Goal: Share content: Share content

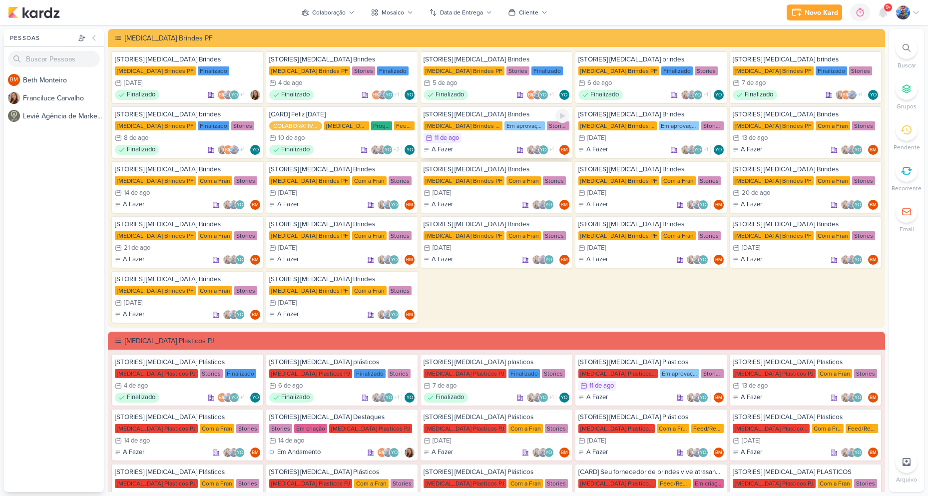
click at [461, 140] on div "11/8 [DATE]" at bounding box center [495, 138] width 145 height 10
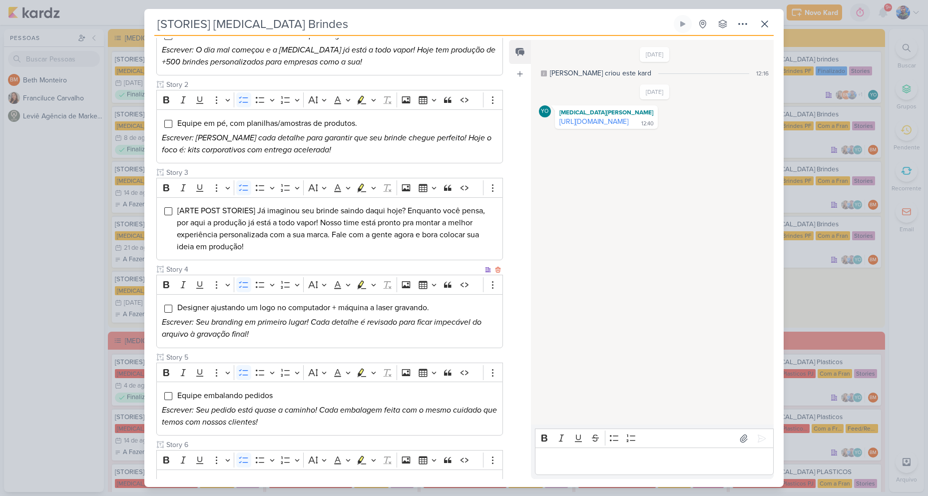
scroll to position [84, 0]
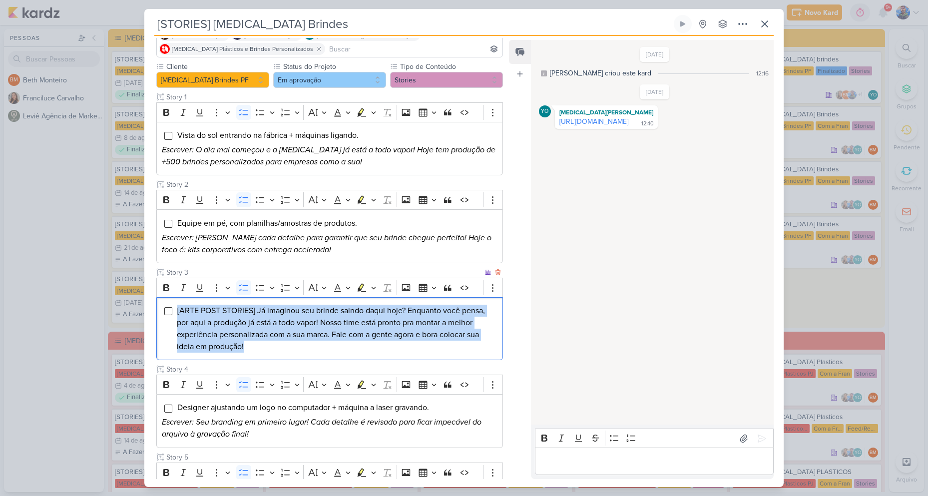
drag, startPoint x: 175, startPoint y: 307, endPoint x: 309, endPoint y: 345, distance: 138.5
click at [309, 345] on div "[ARTE POST STORIES] Já imaginou seu brinde saindo daqui hoje? Enquanto você pen…" at bounding box center [329, 328] width 347 height 63
click at [376, 287] on icon "Editor toolbar" at bounding box center [373, 288] width 4 height 2
click at [332, 304] on icon "Text highlight toolbar" at bounding box center [330, 304] width 5 height 7
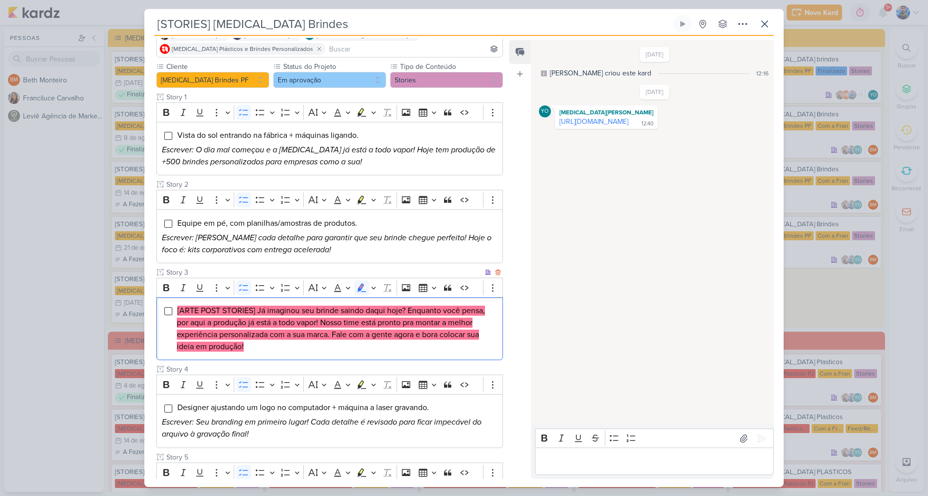
click at [267, 349] on li "[ARTE POST STORIES] Já imaginou seu brinde saindo daqui hoje? Enquanto você pen…" at bounding box center [337, 329] width 321 height 48
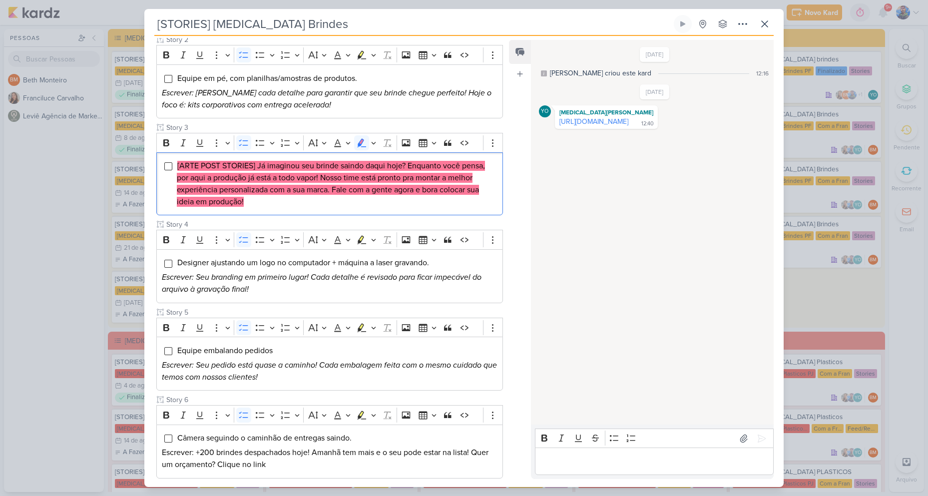
scroll to position [284, 0]
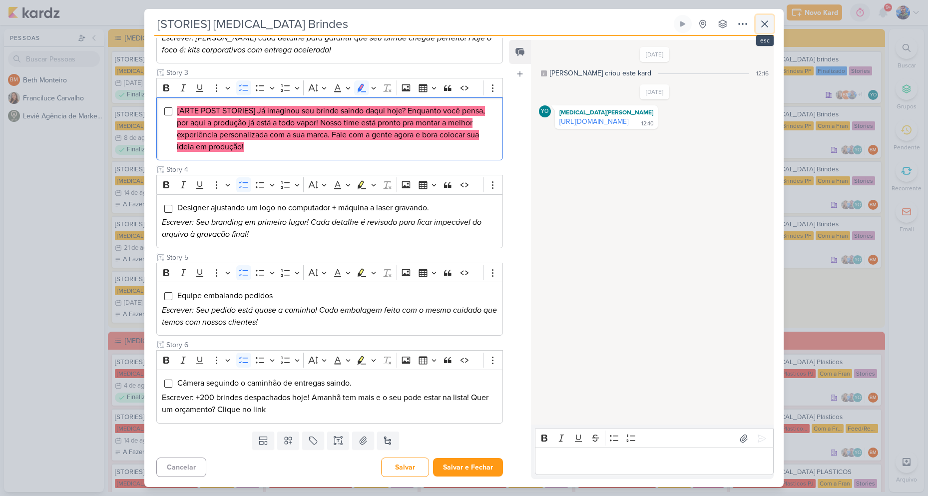
click at [765, 23] on icon at bounding box center [765, 24] width 6 height 6
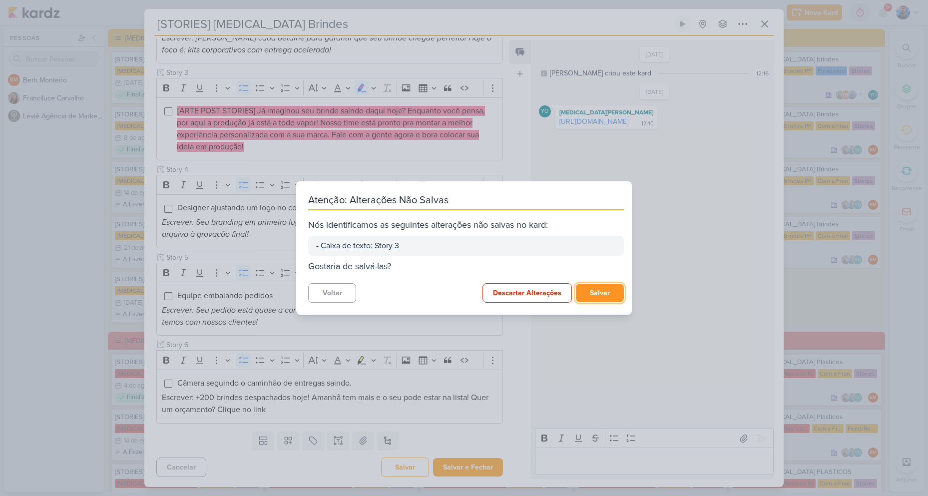
click at [594, 292] on button "Salvar" at bounding box center [600, 293] width 48 height 18
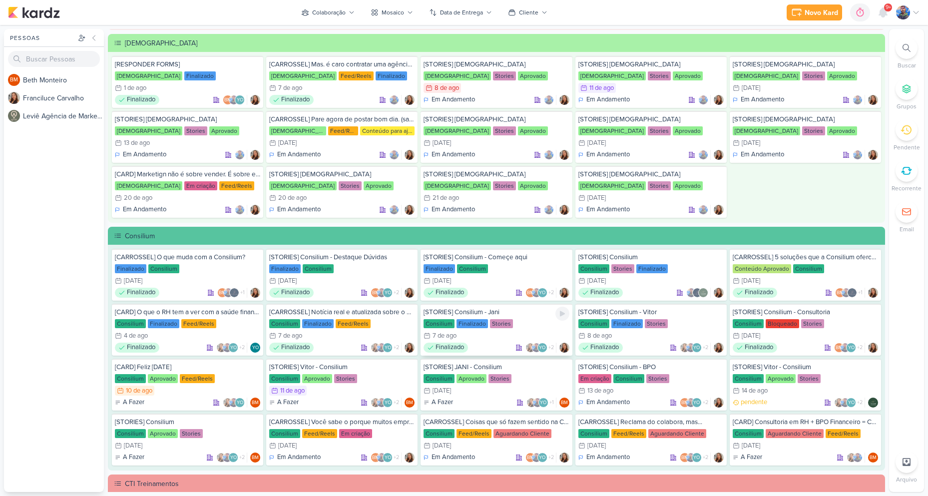
scroll to position [649, 0]
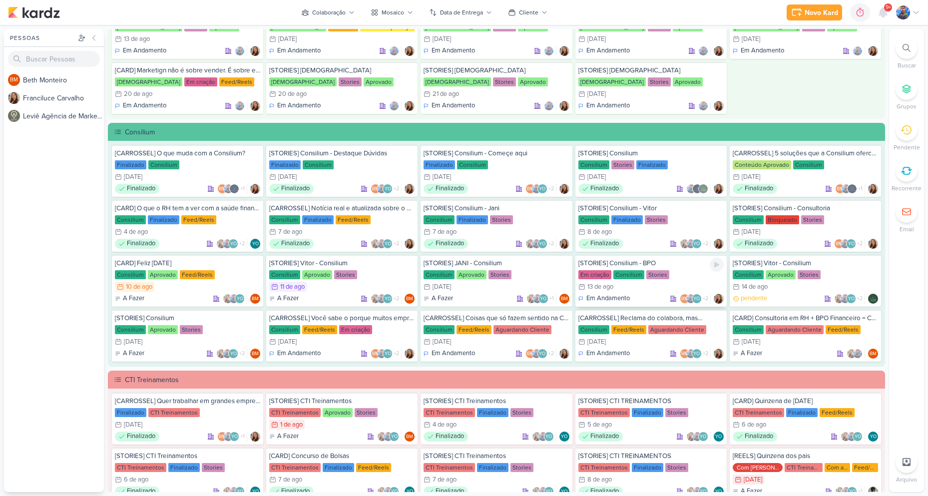
click at [632, 275] on div "Consilium" at bounding box center [628, 274] width 31 height 9
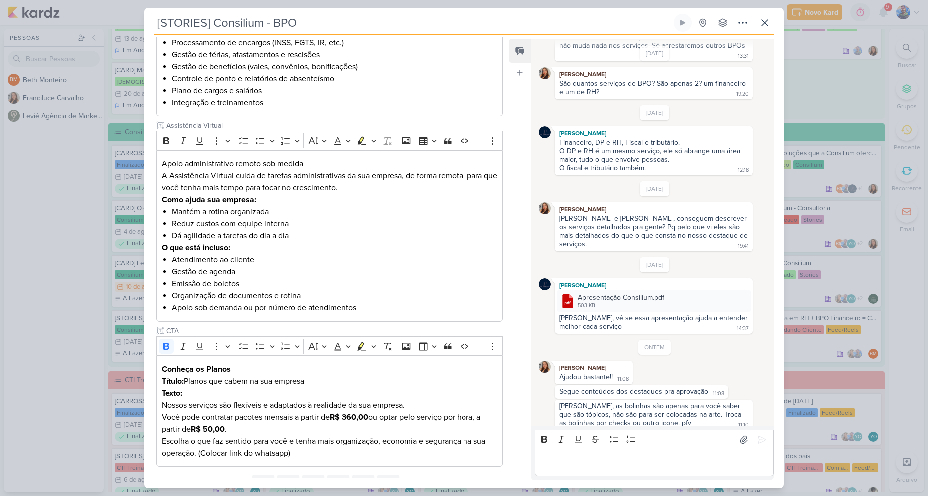
scroll to position [785, 0]
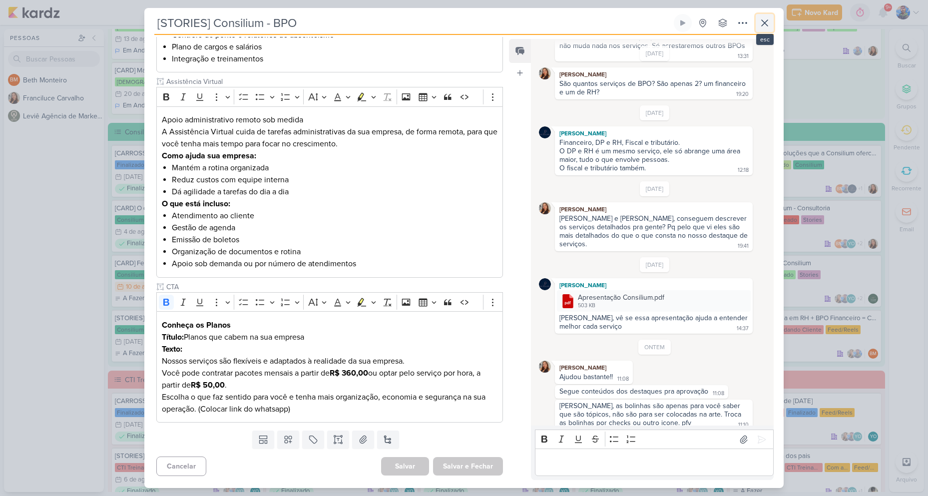
click at [769, 20] on icon at bounding box center [765, 23] width 12 height 12
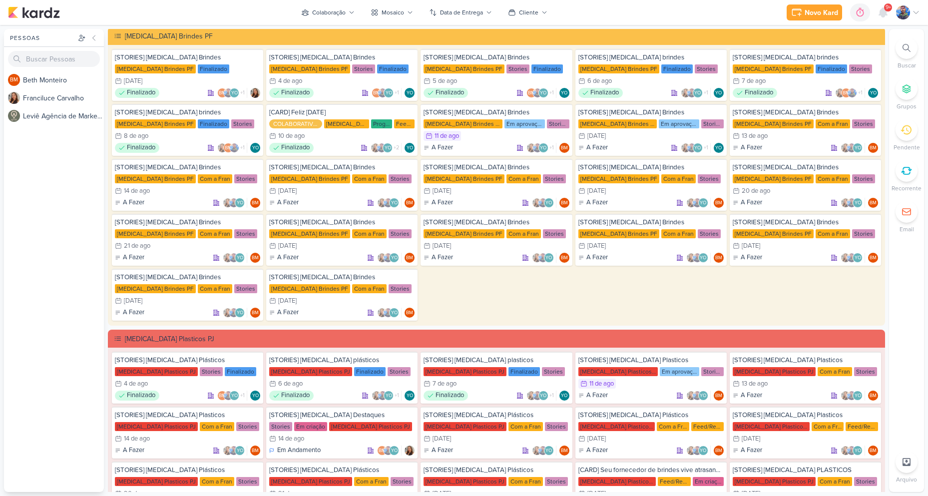
scroll to position [0, 0]
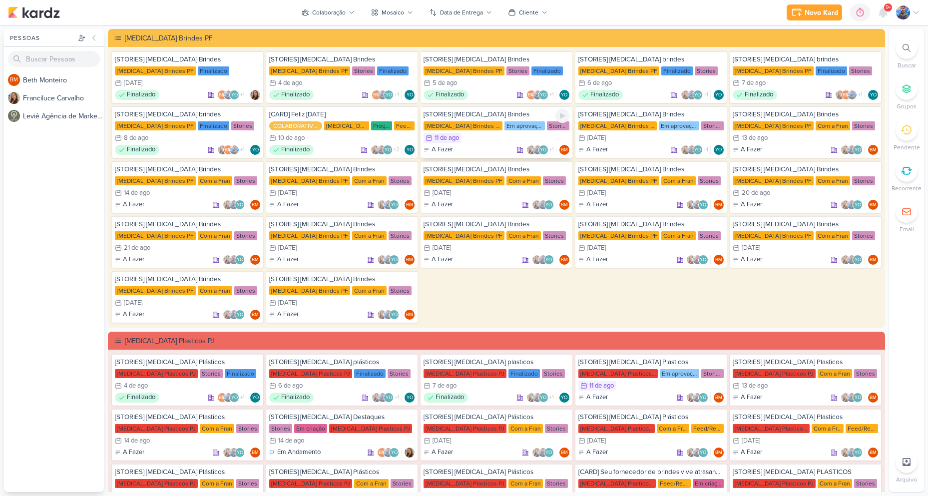
click at [488, 142] on div "11/8 [DATE]" at bounding box center [495, 138] width 145 height 10
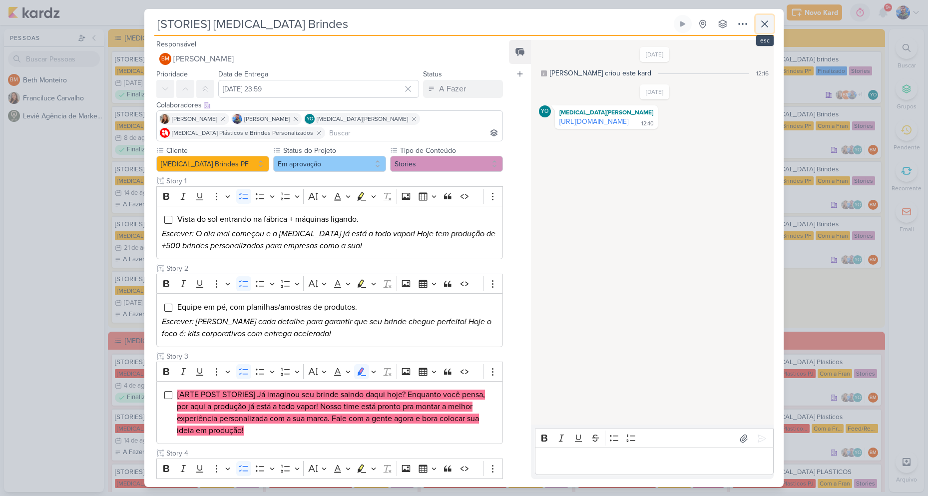
click at [763, 22] on icon at bounding box center [765, 24] width 6 height 6
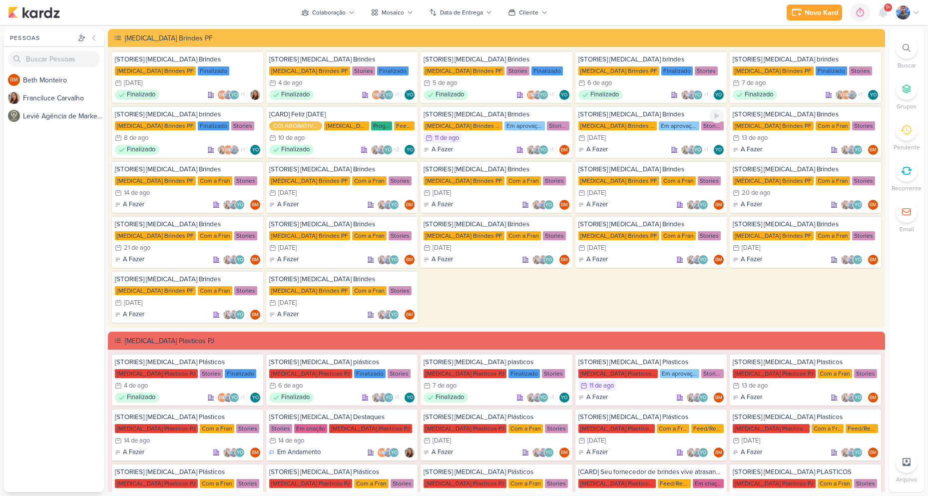
click at [650, 143] on div "[STORIES] Allegra Brindes Allegra Brindes PF Em aprovação Stories 12/8 12 de ag…" at bounding box center [650, 132] width 151 height 52
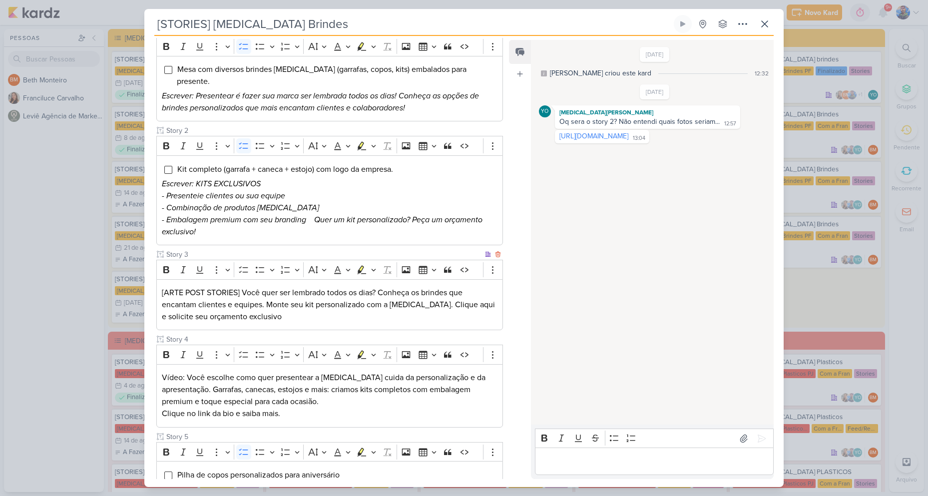
scroll to position [200, 0]
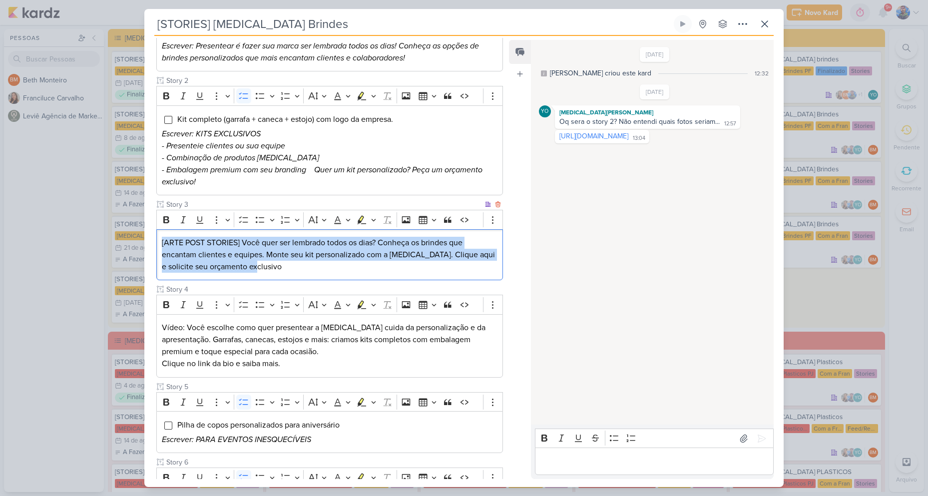
drag, startPoint x: 161, startPoint y: 231, endPoint x: 330, endPoint y: 236, distance: 168.9
click at [315, 263] on div "[ARTE POST STORIES] Você quer ser lembrado todos os dias? Conheça os brindes qu…" at bounding box center [329, 254] width 347 height 51
click at [374, 219] on icon "Editor toolbar" at bounding box center [373, 220] width 4 height 2
click at [332, 233] on icon "Text highlight toolbar" at bounding box center [331, 237] width 9 height 8
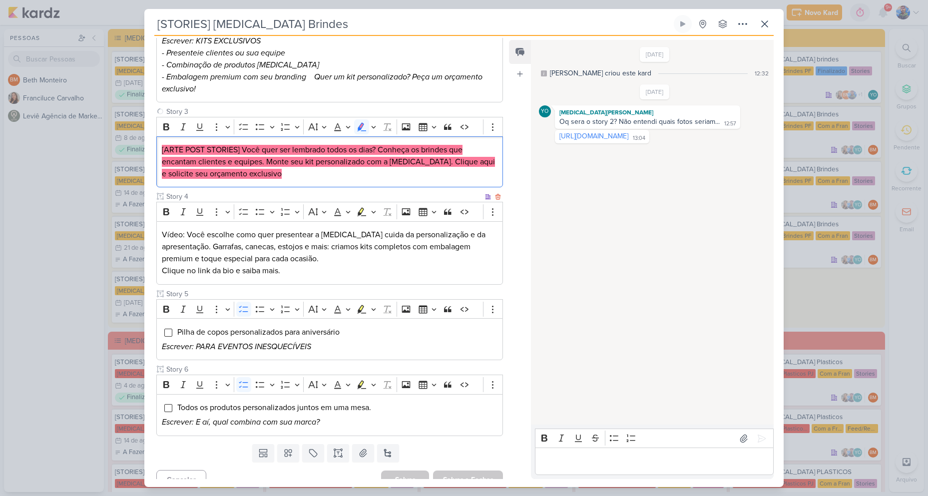
scroll to position [293, 0]
click at [479, 470] on button "Salvar e Fechar" at bounding box center [468, 479] width 70 height 18
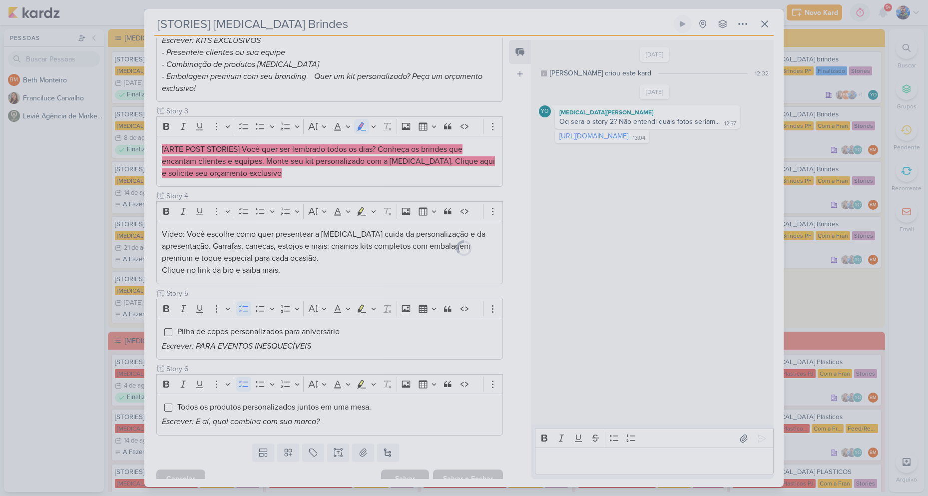
scroll to position [292, 0]
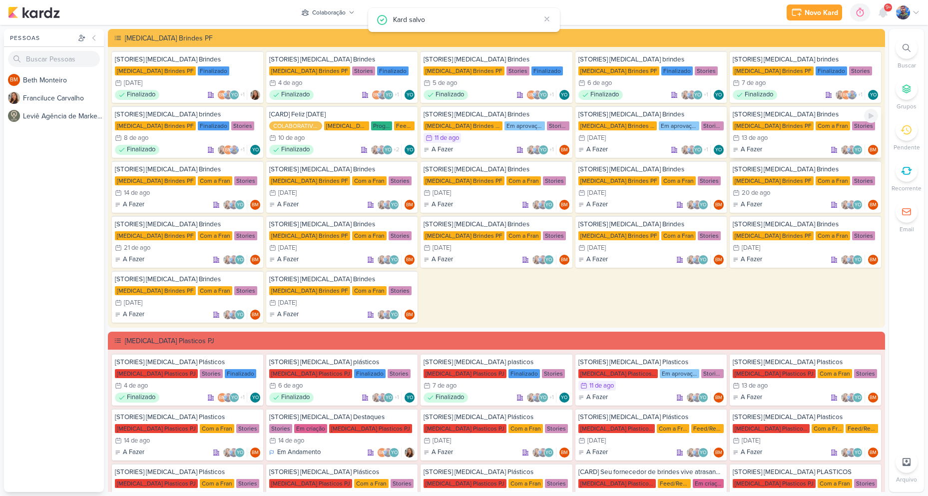
click at [815, 125] on div "Com a Fran" at bounding box center [832, 125] width 34 height 9
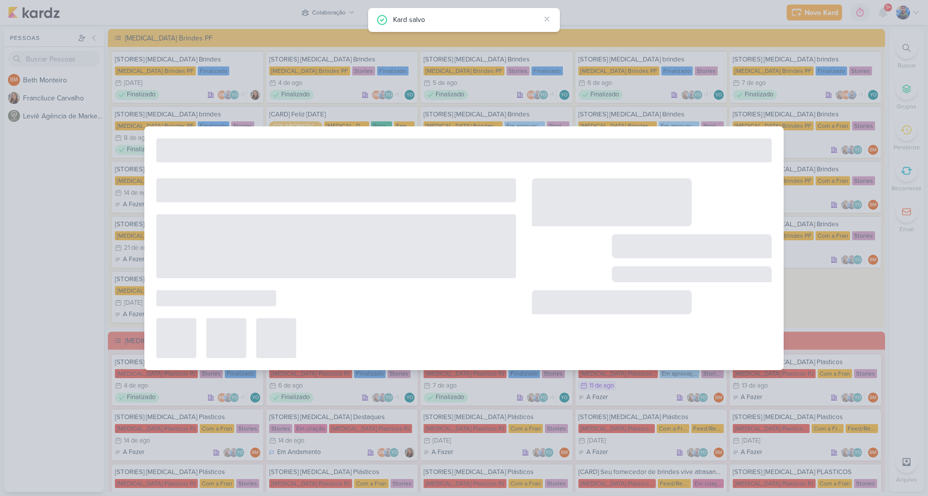
type input "[DATE] 23:59"
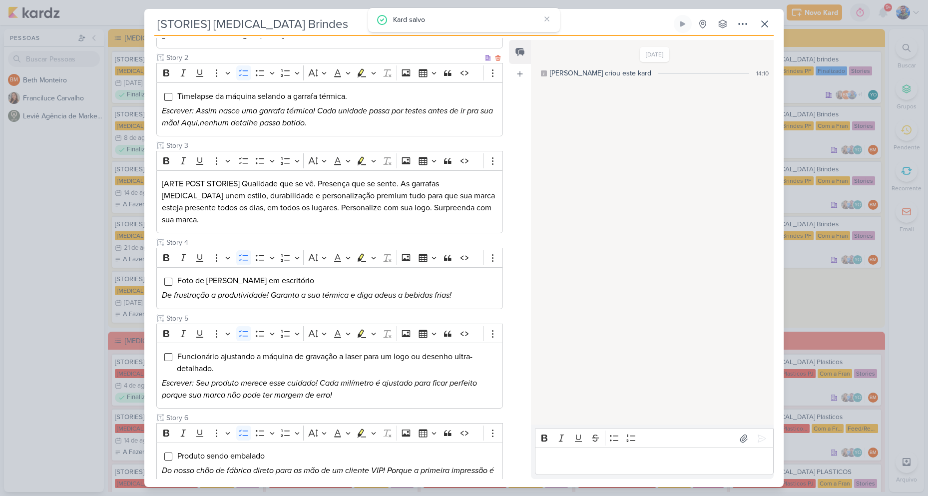
scroll to position [200, 0]
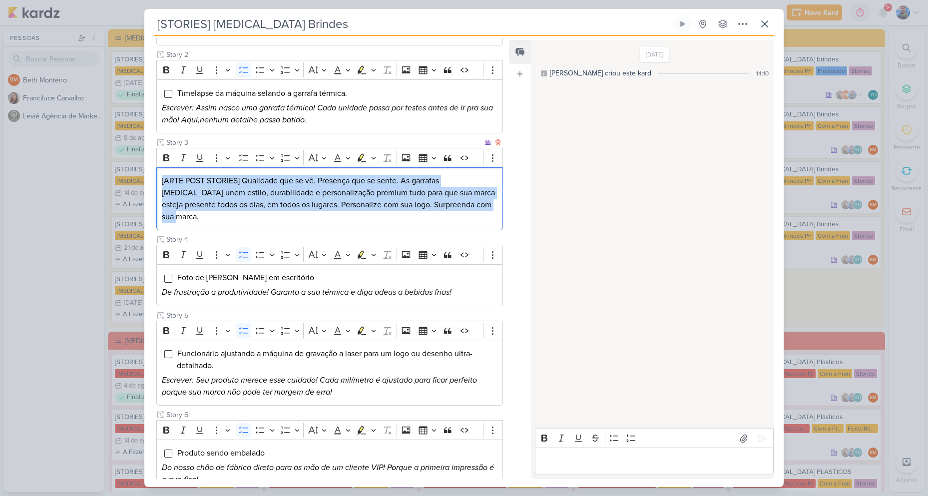
drag, startPoint x: 161, startPoint y: 180, endPoint x: 465, endPoint y: 213, distance: 305.9
click at [465, 213] on div "[ARTE POST STORIES] Qualidade que se vê. Presença que se sente. As garrafas All…" at bounding box center [329, 198] width 347 height 63
click at [373, 156] on icon "Editor toolbar" at bounding box center [373, 158] width 5 height 10
click at [329, 174] on icon "Text highlight toolbar" at bounding box center [332, 175] width 10 height 10
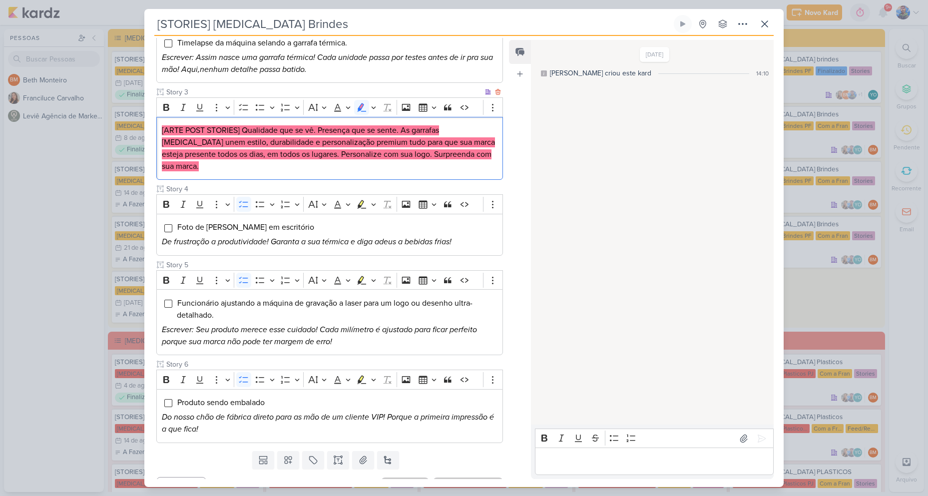
scroll to position [258, 0]
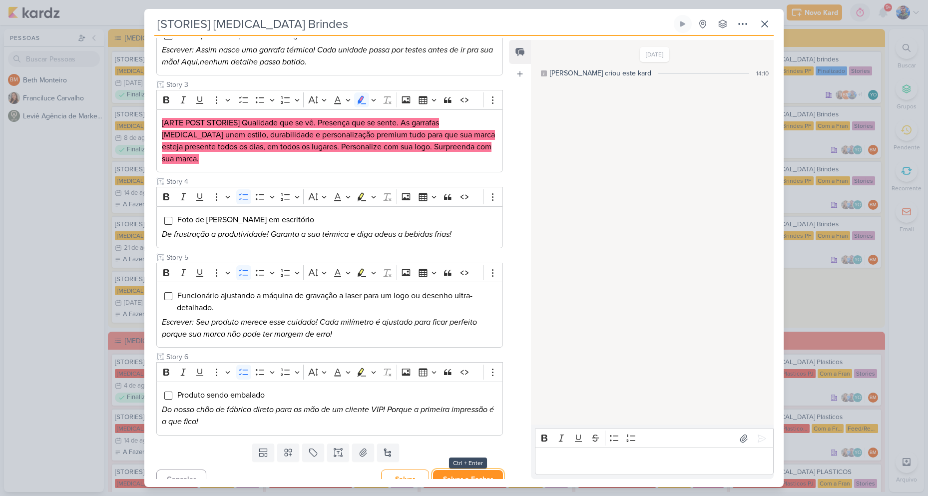
click at [460, 473] on button "Salvar e Fechar" at bounding box center [468, 479] width 70 height 18
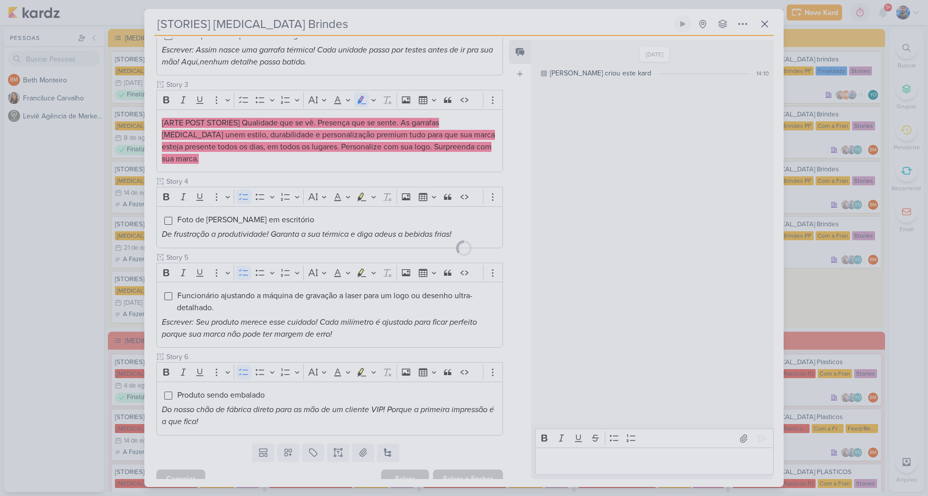
scroll to position [257, 0]
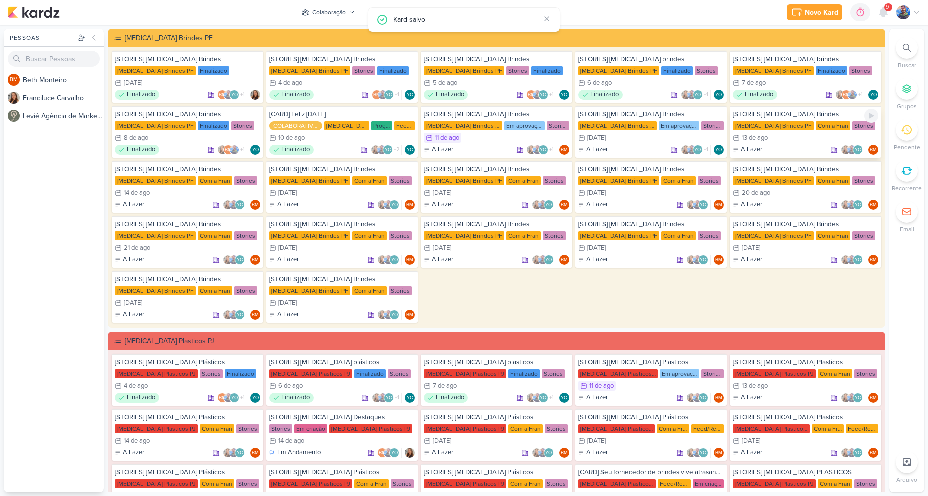
click at [783, 141] on div "13/8 [DATE]" at bounding box center [805, 138] width 145 height 10
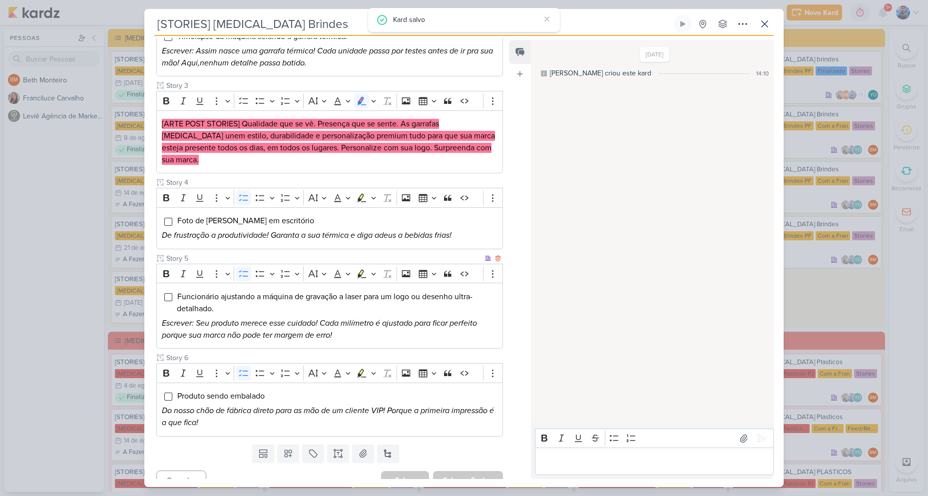
scroll to position [258, 0]
click at [375, 229] on icon "De frustração a produtividade! Garanta a sua térmica e diga adeus a bebidas fri…" at bounding box center [307, 234] width 290 height 10
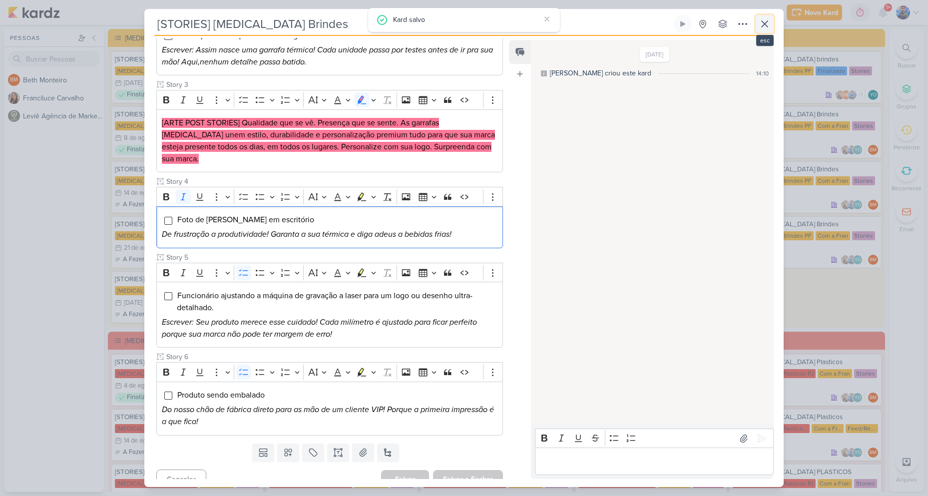
click at [763, 26] on icon at bounding box center [765, 24] width 6 height 6
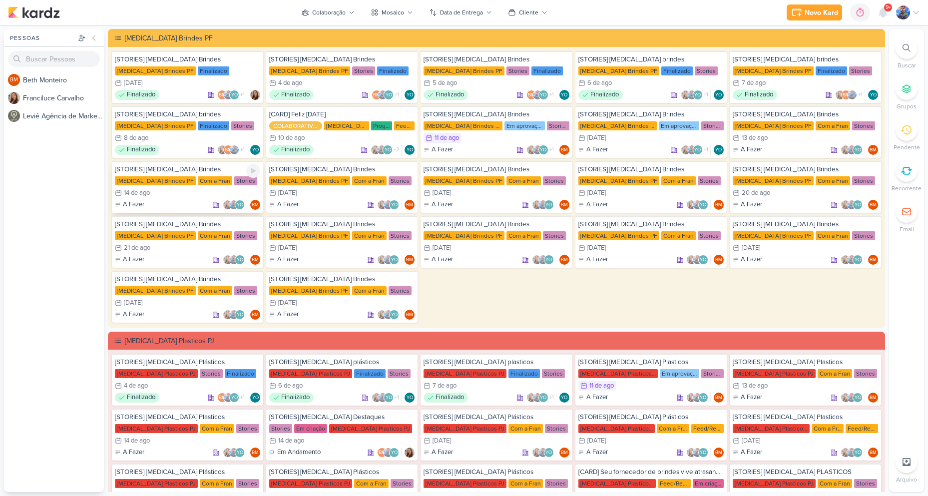
click at [145, 185] on div "Allegra Brindes PF Com a Fran Stories" at bounding box center [187, 181] width 145 height 10
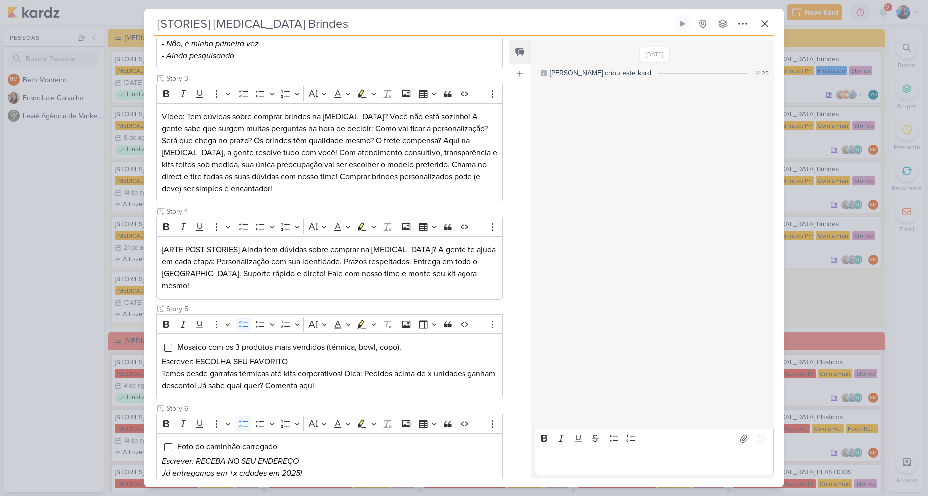
scroll to position [350, 0]
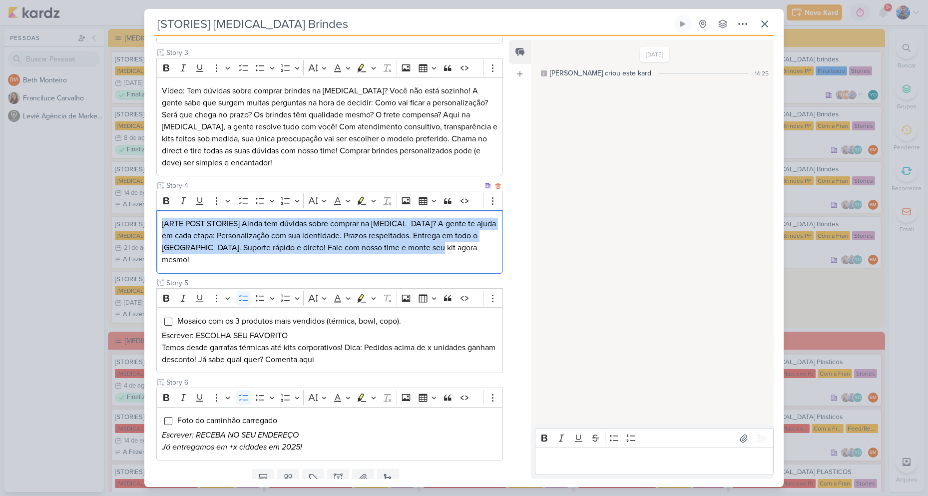
drag, startPoint x: 161, startPoint y: 221, endPoint x: 452, endPoint y: 249, distance: 292.0
click at [452, 249] on p "[ARTE POST STORIES] Ainda tem dúvidas sobre comprar na Allegra? A gente te ajud…" at bounding box center [330, 242] width 336 height 48
click at [375, 199] on icon "Editor toolbar" at bounding box center [373, 201] width 5 height 10
click at [328, 217] on icon "Text highlight toolbar" at bounding box center [332, 218] width 10 height 10
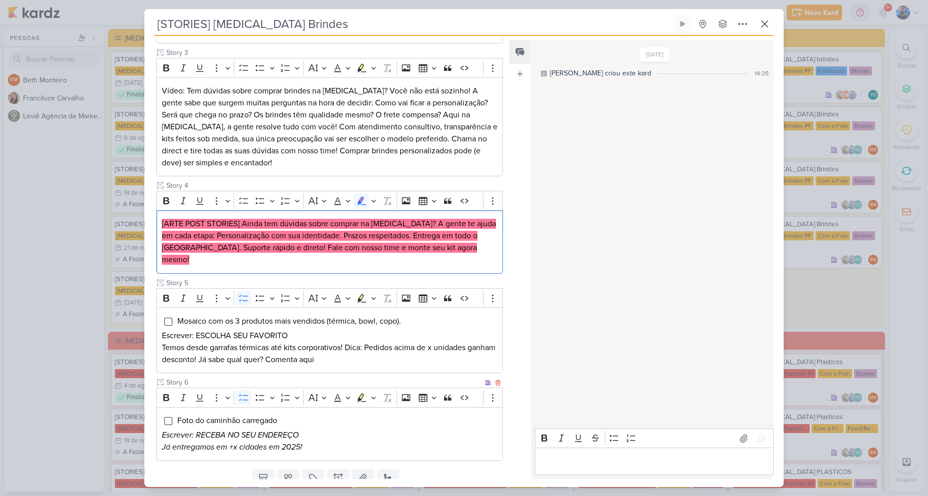
scroll to position [375, 0]
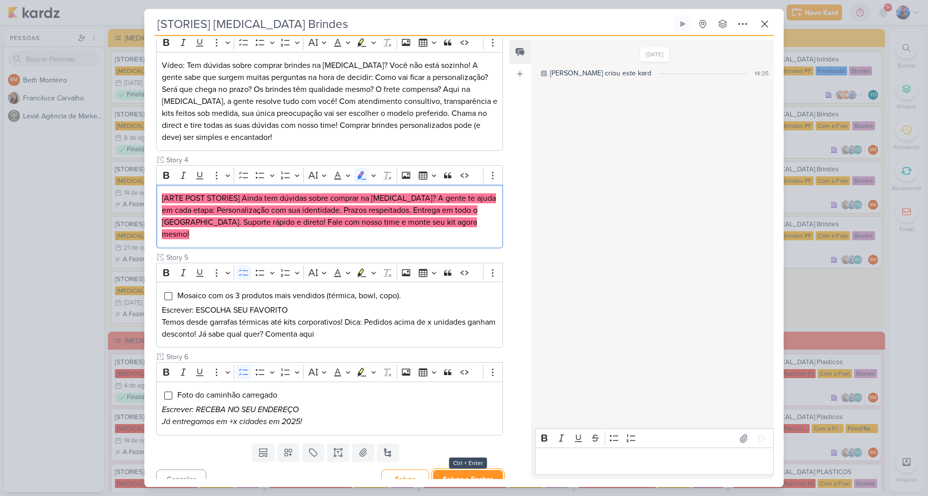
click at [466, 470] on button "Salvar e Fechar" at bounding box center [468, 479] width 70 height 18
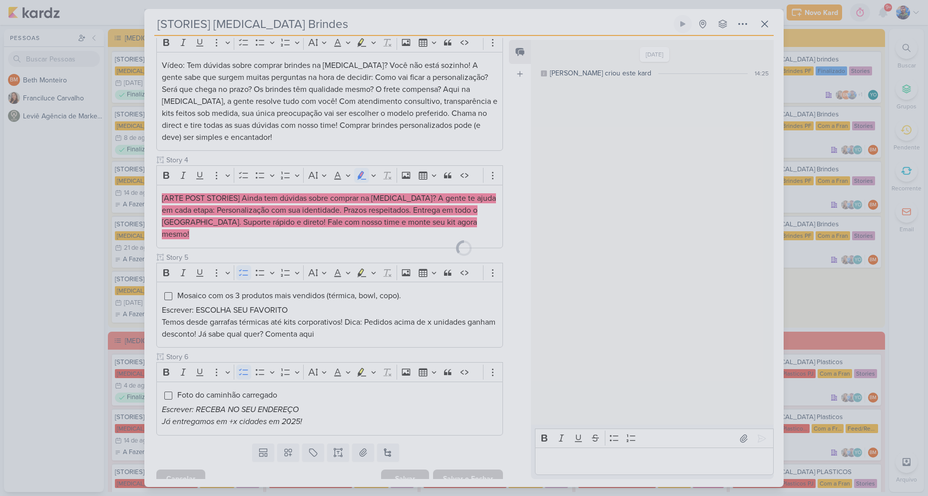
scroll to position [374, 0]
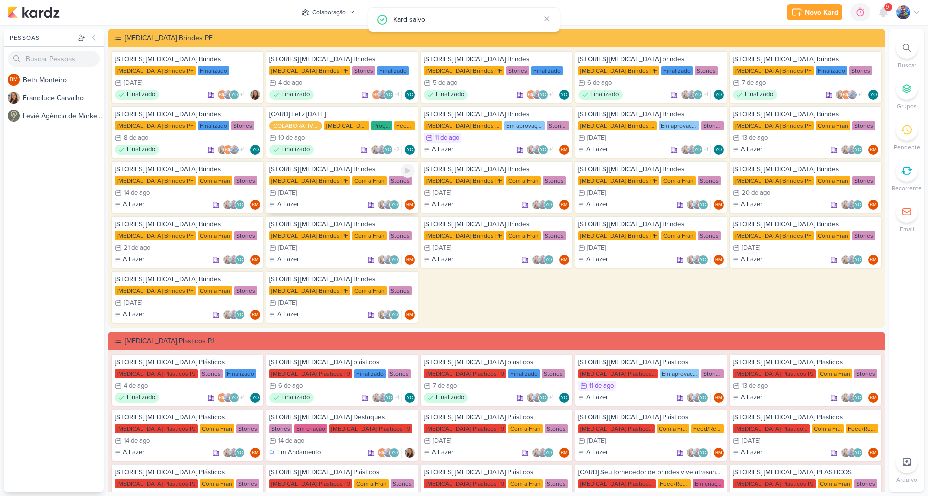
click at [320, 193] on div "15/8 15 de ago" at bounding box center [341, 193] width 145 height 10
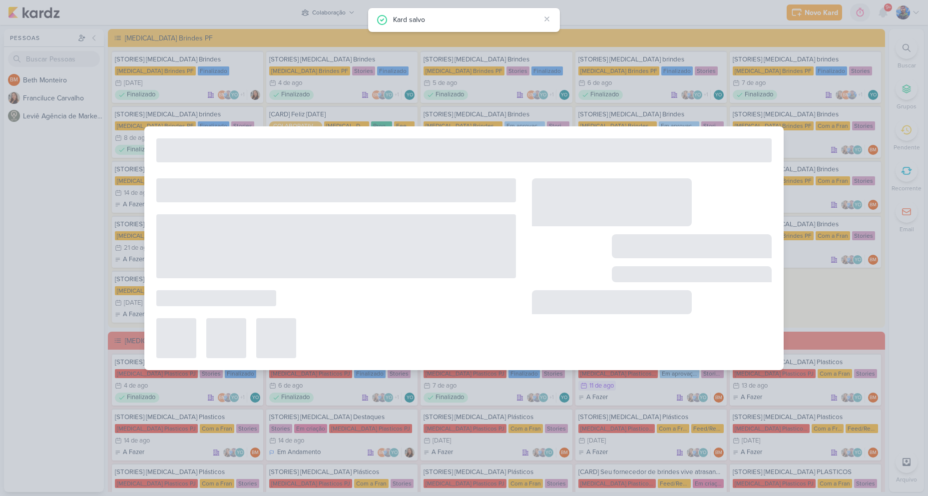
type input "[DATE] 23:59"
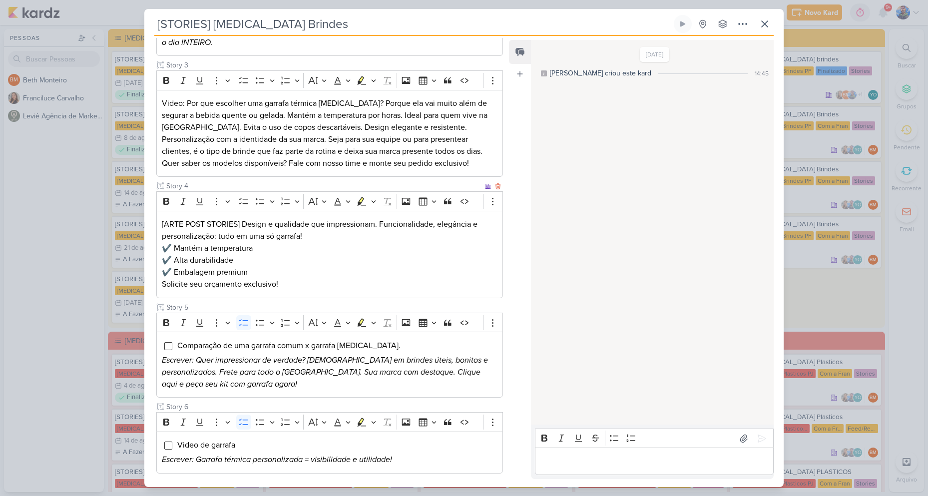
scroll to position [300, 0]
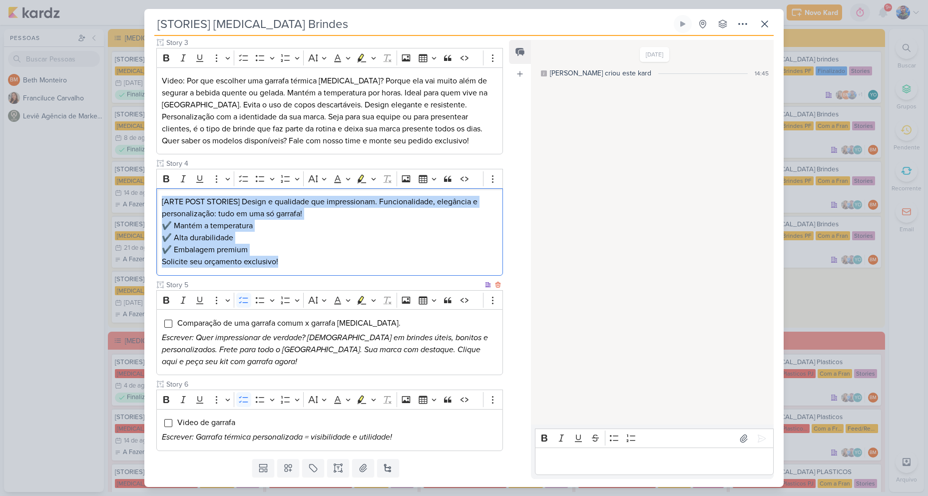
drag, startPoint x: 161, startPoint y: 203, endPoint x: 317, endPoint y: 284, distance: 176.2
click at [317, 284] on div "Cliente Allegra Brindes PF Status do Projeto" at bounding box center [329, 141] width 347 height 619
click at [372, 178] on icon "Editor toolbar" at bounding box center [373, 179] width 4 height 2
click at [330, 198] on icon "Text highlight toolbar" at bounding box center [331, 196] width 9 height 8
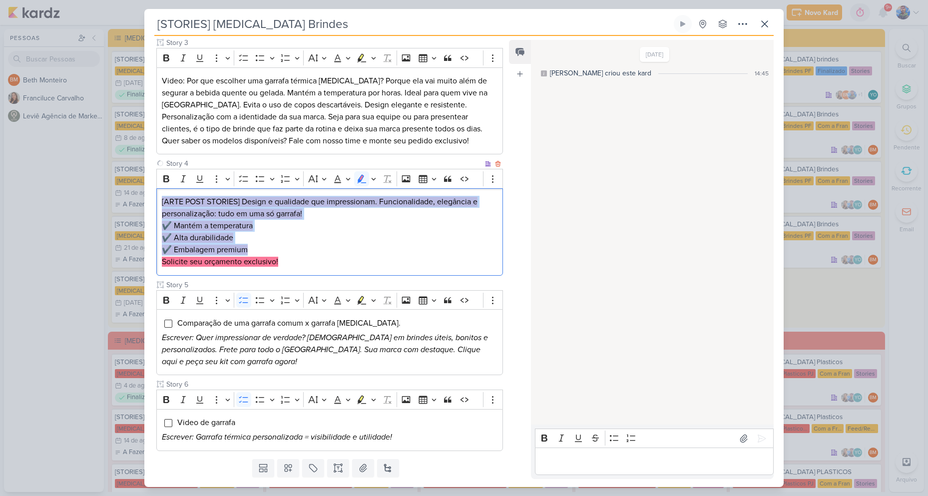
click at [326, 243] on p "✔️ Alta durabilidade" at bounding box center [330, 238] width 336 height 12
click at [287, 264] on p "Solicite seu orçamento exclusivo!" at bounding box center [330, 262] width 336 height 12
click at [244, 240] on p "✔️ Alta durabilidade" at bounding box center [330, 238] width 336 height 12
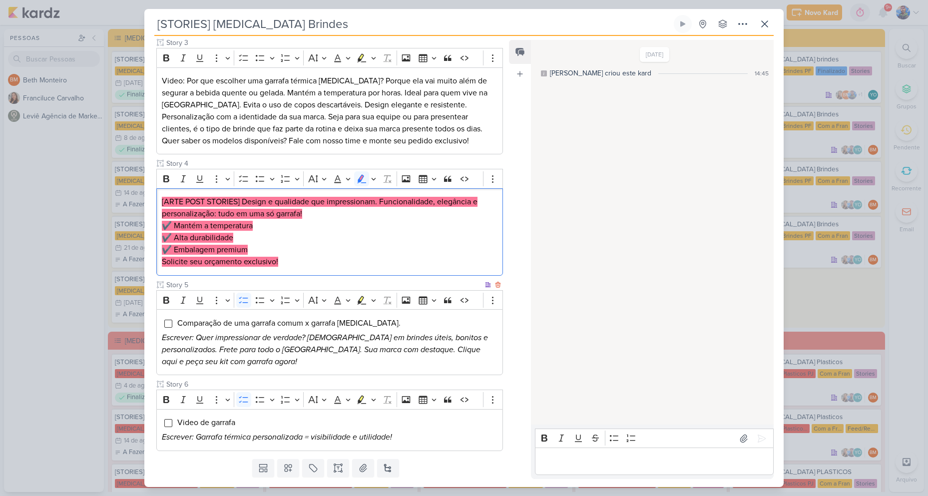
scroll to position [327, 0]
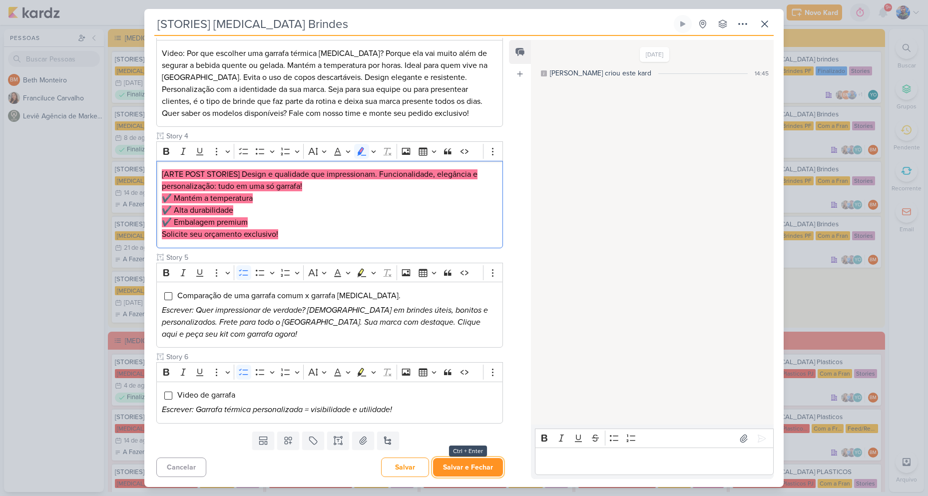
click at [458, 466] on button "Salvar e Fechar" at bounding box center [468, 467] width 70 height 18
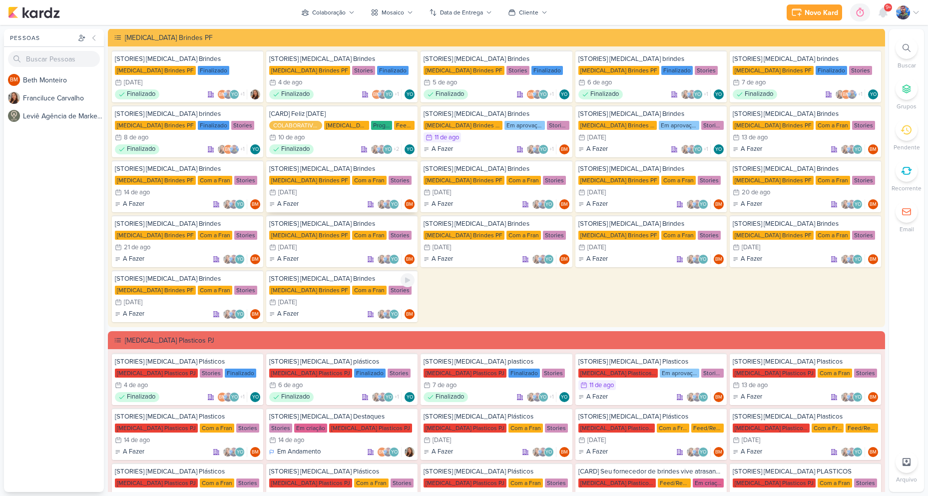
scroll to position [0, 0]
click at [504, 127] on div "Em aprovação" at bounding box center [524, 125] width 40 height 9
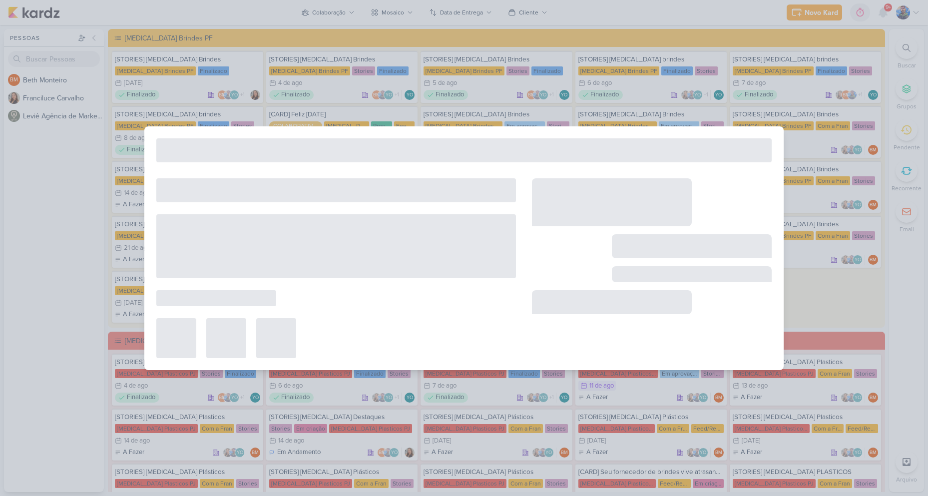
type input "[DATE] 23:59"
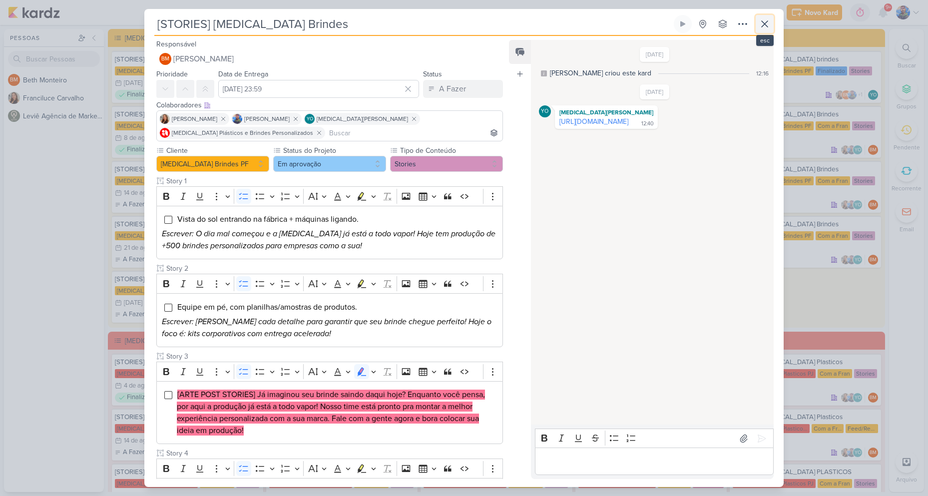
click at [770, 19] on icon at bounding box center [765, 24] width 12 height 12
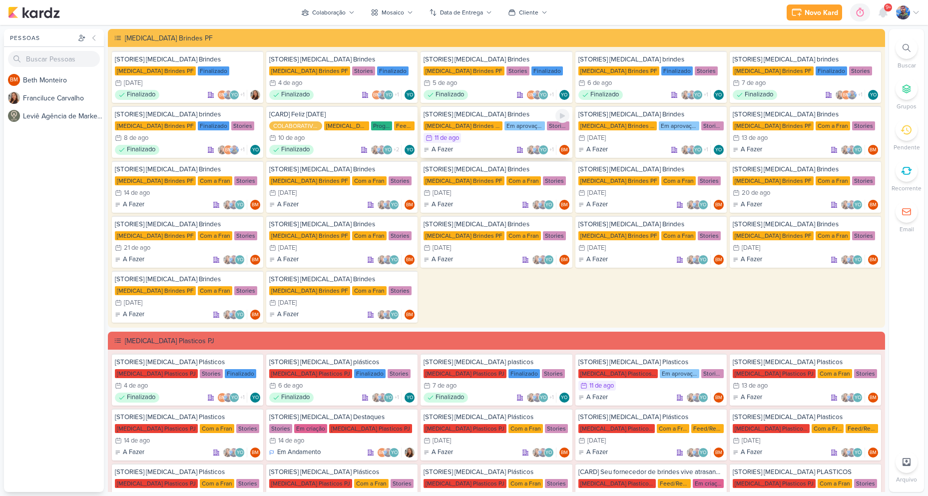
click at [484, 135] on div "11/8 [DATE]" at bounding box center [495, 138] width 145 height 10
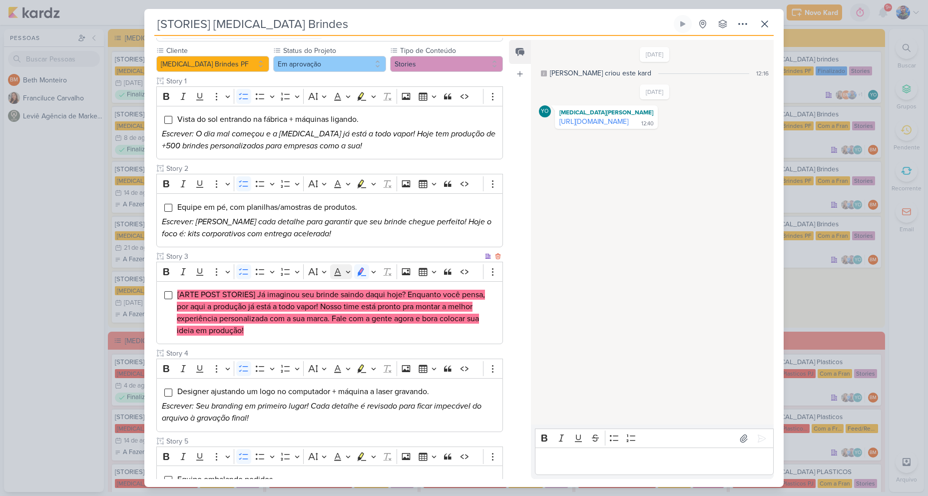
scroll to position [150, 0]
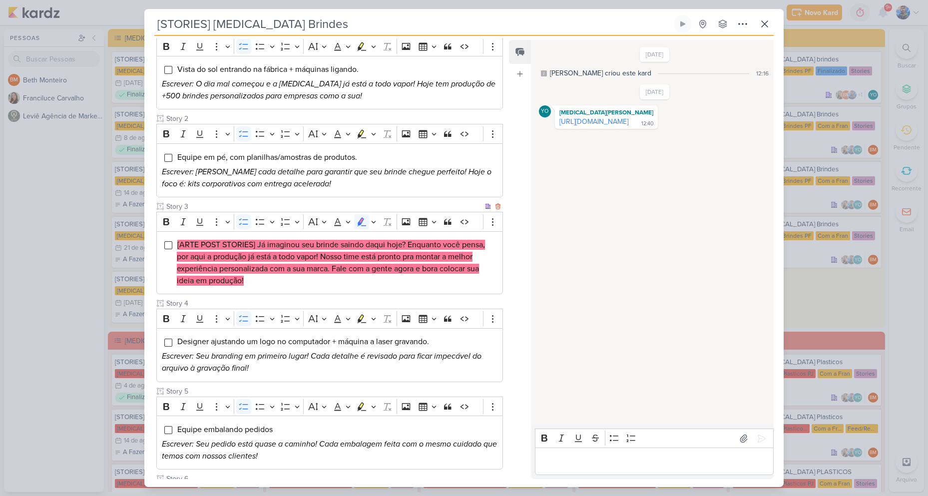
click at [261, 248] on mark "[ARTE POST STORIES] Já imaginou seu brinde saindo daqui hoje? Enquanto você pen…" at bounding box center [331, 263] width 308 height 46
drag, startPoint x: 257, startPoint y: 244, endPoint x: 364, endPoint y: 240, distance: 106.9
click at [364, 240] on mark "[ARTE POST STORIES] Já imaginou seu brinde saindo daqui hoje? Enquanto você pen…" at bounding box center [331, 263] width 308 height 46
copy mark "Já imaginou seu brinde saindo"
click at [395, 236] on div "[ARTE POST STORIES] Já imaginou seu brinde saindo daqui hoje? Enquanto você pen…" at bounding box center [329, 262] width 347 height 63
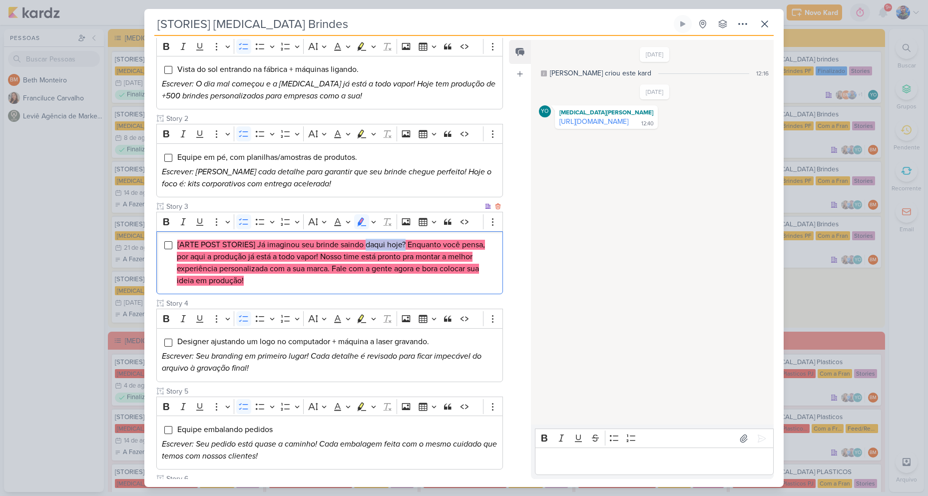
drag, startPoint x: 366, startPoint y: 240, endPoint x: 406, endPoint y: 244, distance: 41.1
click at [406, 244] on mark "[ARTE POST STORIES] Já imaginou seu brinde saindo daqui hoje? Enquanto você pen…" at bounding box center [331, 263] width 308 height 46
copy mark "daqui hoje?"
click at [438, 245] on mark "[ARTE POST STORIES] Já imaginou seu brinde saindo daqui hoje? Enquanto você pen…" at bounding box center [331, 263] width 308 height 46
drag, startPoint x: 409, startPoint y: 243, endPoint x: 321, endPoint y: 259, distance: 89.8
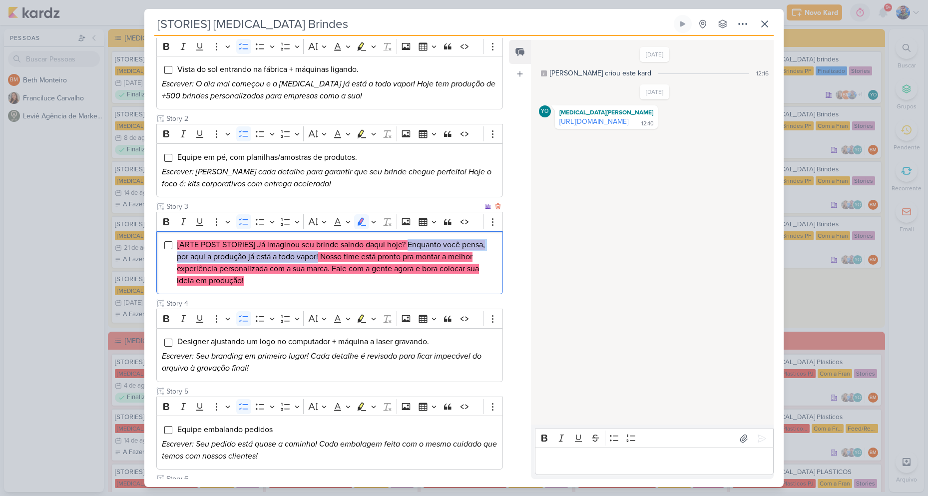
click at [321, 259] on mark "[ARTE POST STORIES] Já imaginou seu brinde saindo daqui hoje? Enquanto você pen…" at bounding box center [331, 263] width 308 height 46
copy mark "Enquanto você pensa, por aqui a produção já está a todo vapor!"
click at [340, 261] on mark "[ARTE POST STORIES] Já imaginou seu brinde saindo daqui hoje? Enquanto você pen…" at bounding box center [331, 263] width 308 height 46
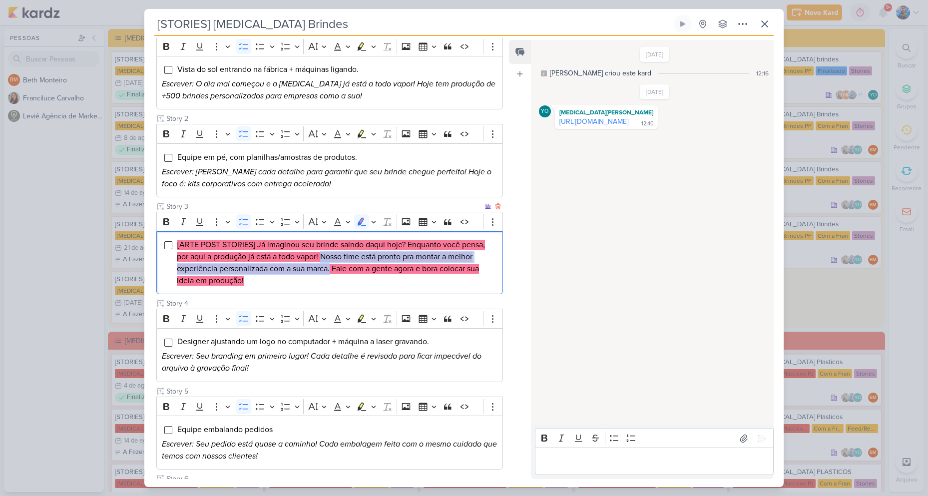
drag, startPoint x: 323, startPoint y: 253, endPoint x: 331, endPoint y: 273, distance: 21.3
click at [331, 273] on mark "[ARTE POST STORIES] Já imaginou seu brinde saindo daqui hoje? Enquanto você pen…" at bounding box center [331, 263] width 308 height 46
copy mark "Nosso time está pronto pra montar a melhor experiência personalizada com a sua …"
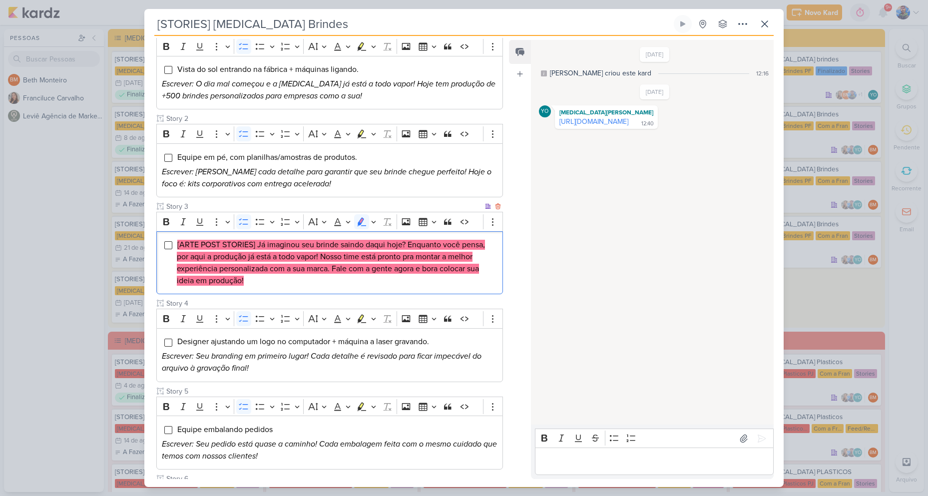
click at [363, 270] on mark "[ARTE POST STORIES] Já imaginou seu brinde saindo daqui hoje? Enquanto você pen…" at bounding box center [331, 263] width 308 height 46
drag, startPoint x: 403, startPoint y: 285, endPoint x: 219, endPoint y: 283, distance: 184.3
click at [402, 286] on li "[ARTE POST STORIES] Já imaginou seu brinde saindo daqui hoje? Enquanto você pen…" at bounding box center [337, 263] width 321 height 48
drag, startPoint x: 175, startPoint y: 280, endPoint x: 254, endPoint y: 288, distance: 79.3
click at [254, 288] on div "[ARTE POST STORIES] Já imaginou seu brinde saindo daqui hoje? Enquanto você pen…" at bounding box center [329, 262] width 347 height 63
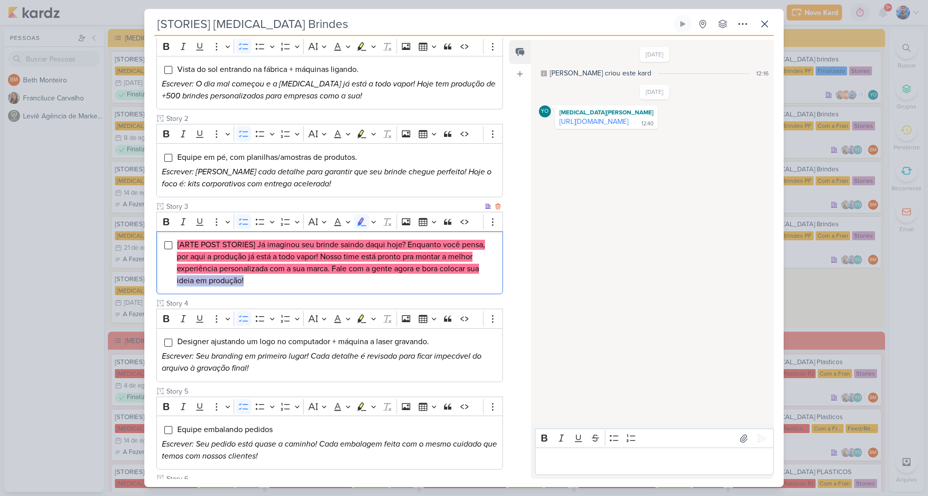
copy mark "ideia em produção!"
click at [254, 283] on li "[ARTE POST STORIES] Já imaginou seu brinde saindo daqui hoje? Enquanto você pen…" at bounding box center [337, 263] width 321 height 48
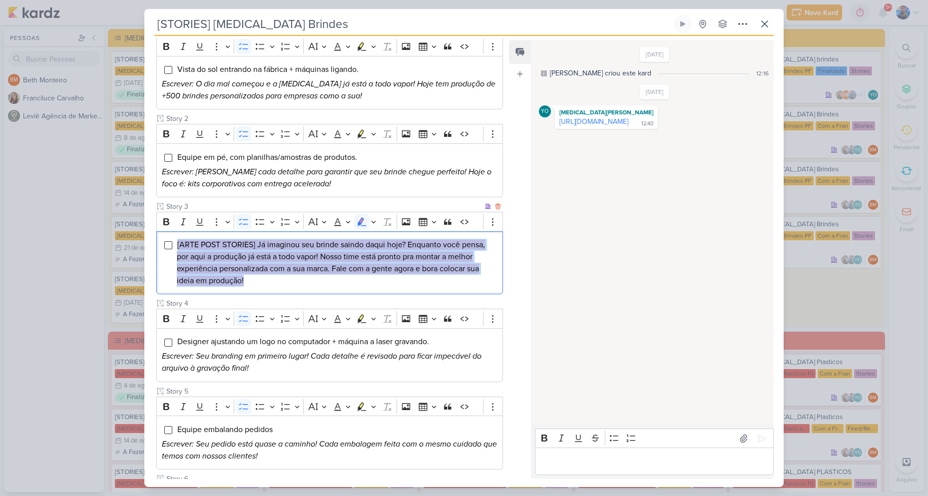
drag, startPoint x: 249, startPoint y: 282, endPoint x: 175, endPoint y: 240, distance: 85.0
click at [175, 240] on div "[ARTE POST STORIES] Já imaginou seu brinde saindo daqui hoje? Enquanto você pen…" at bounding box center [329, 262] width 347 height 63
click at [375, 224] on icon "Editor toolbar" at bounding box center [373, 222] width 5 height 10
click at [319, 238] on icon "Text highlight toolbar" at bounding box center [315, 239] width 10 height 10
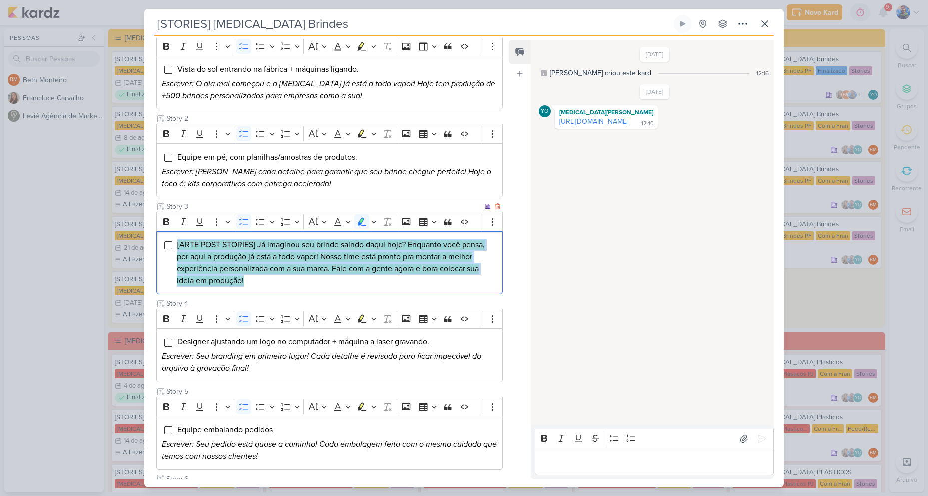
click at [302, 288] on div "[ARTE POST STORIES] Já imaginou seu brinde saindo daqui hoje? Enquanto você pen…" at bounding box center [329, 262] width 347 height 63
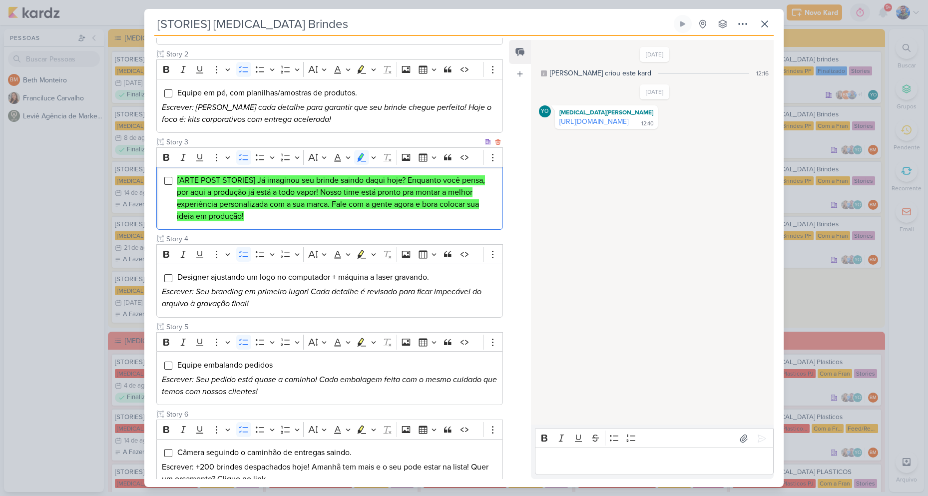
scroll to position [284, 0]
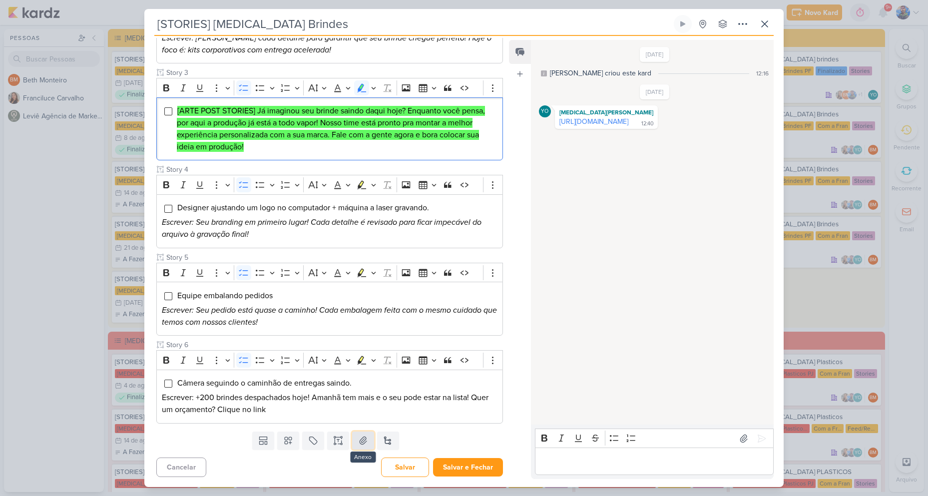
click at [355, 442] on button at bounding box center [363, 440] width 22 height 18
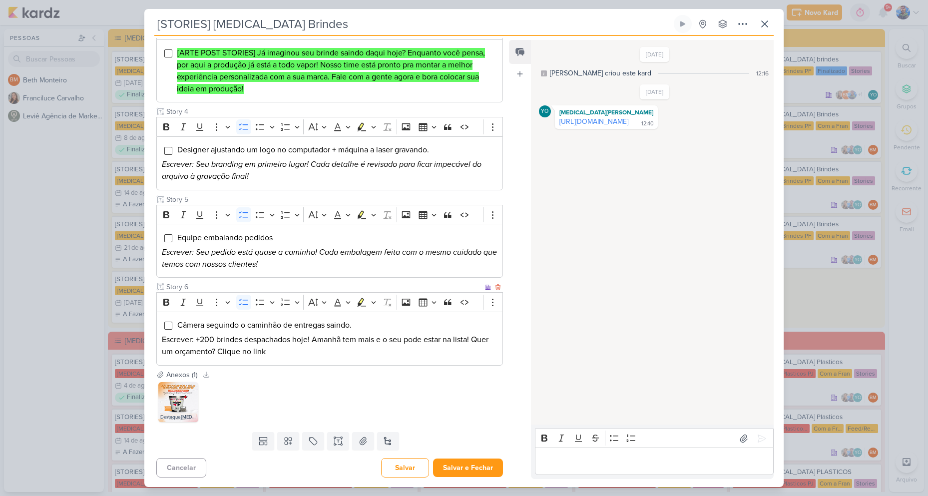
scroll to position [342, 0]
click at [468, 464] on button "Salvar e Fechar" at bounding box center [468, 467] width 70 height 18
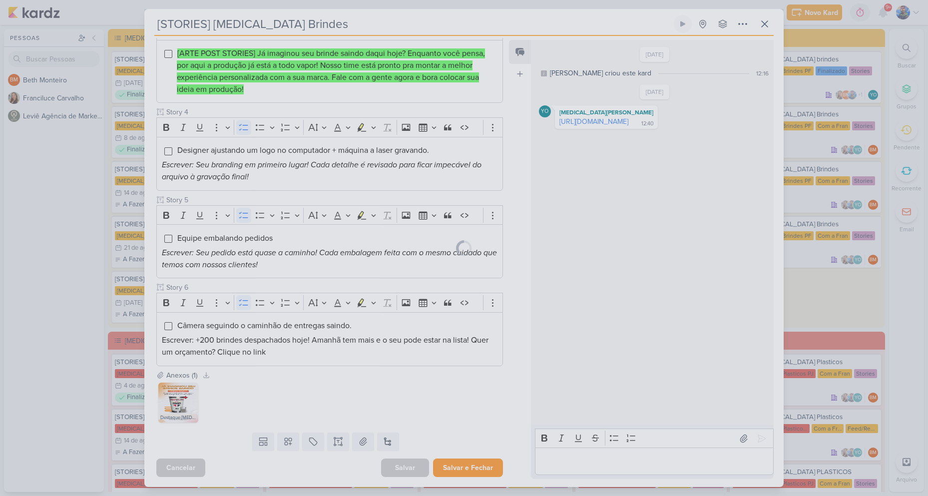
scroll to position [341, 0]
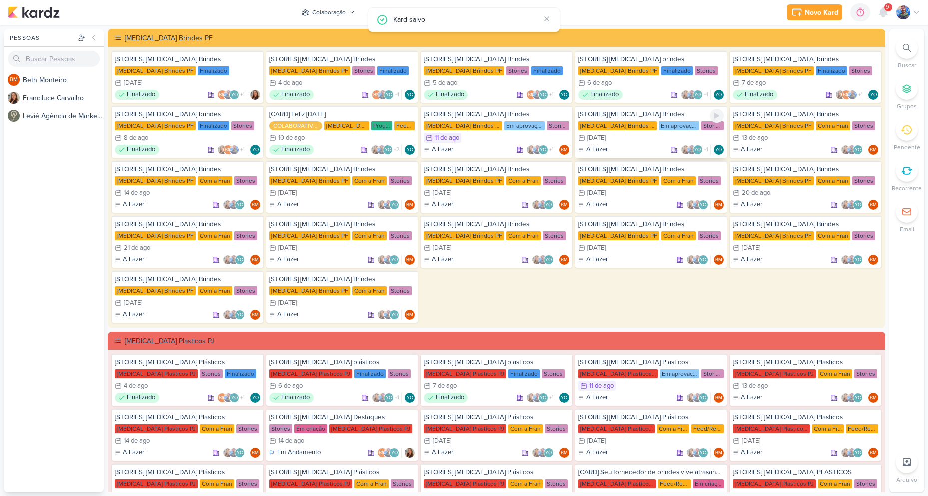
click at [623, 125] on div "[MEDICAL_DATA] Brindes PF" at bounding box center [617, 125] width 79 height 9
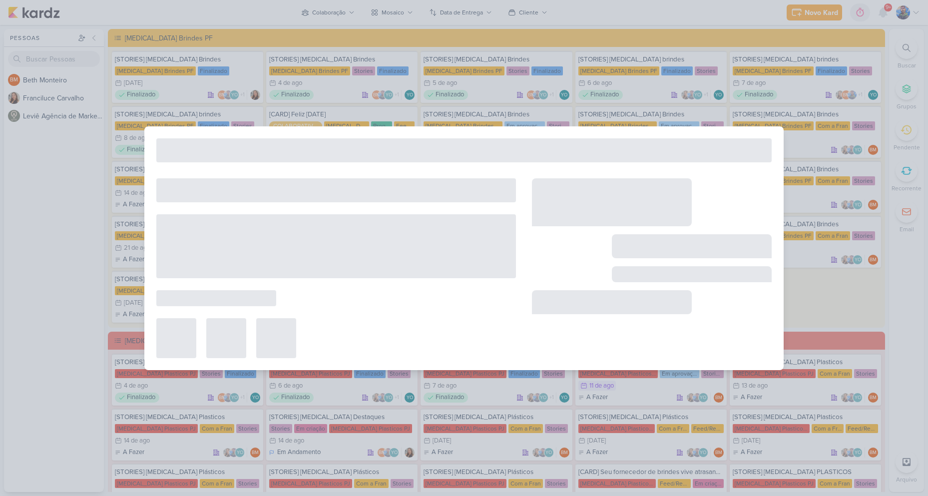
type input "[DATE] 23:59"
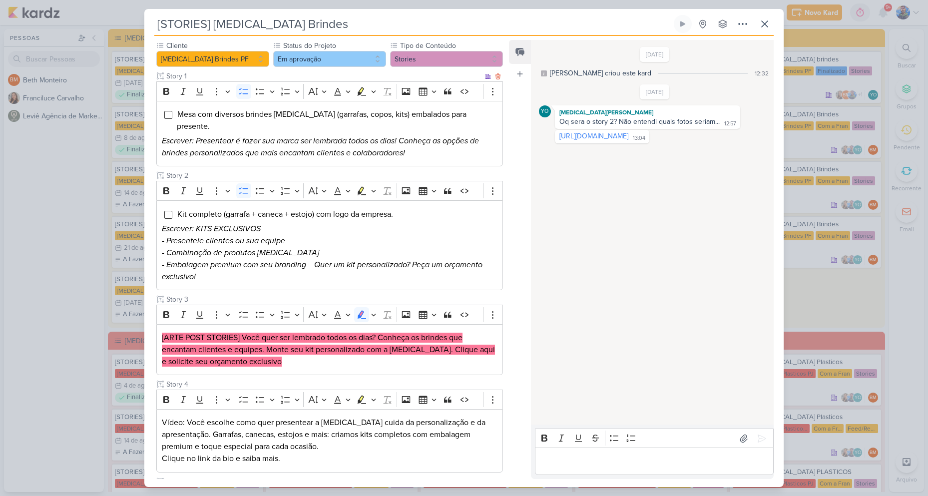
scroll to position [150, 0]
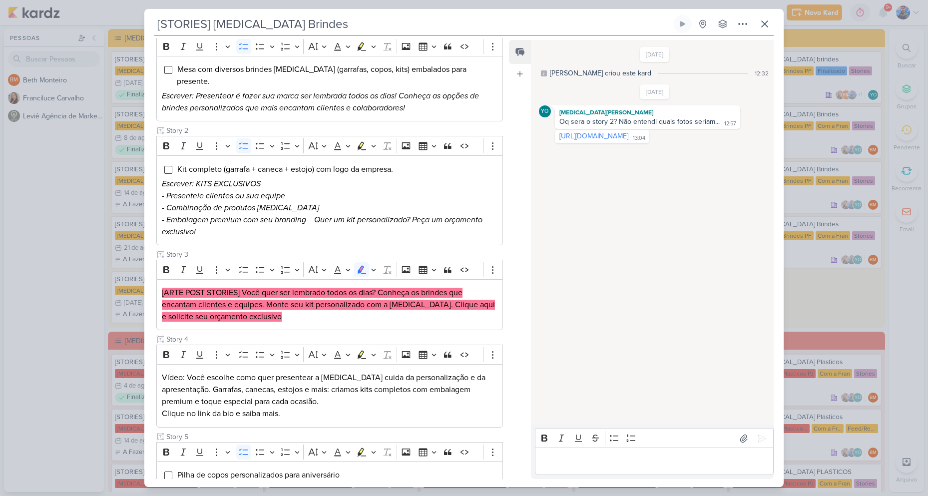
click at [84, 333] on div "[STORIES] Allegra Brindes Criado por Beth" at bounding box center [464, 248] width 928 height 496
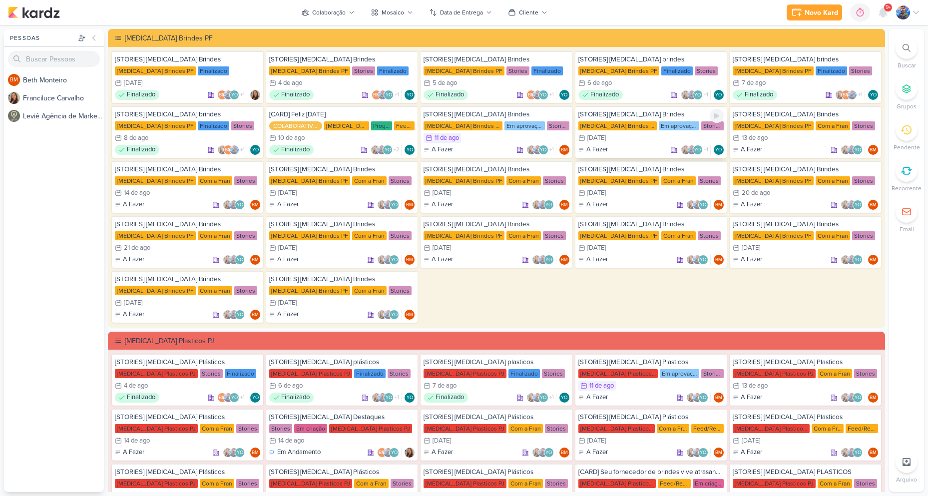
click at [635, 135] on div "12/8 12 de ago" at bounding box center [650, 138] width 145 height 10
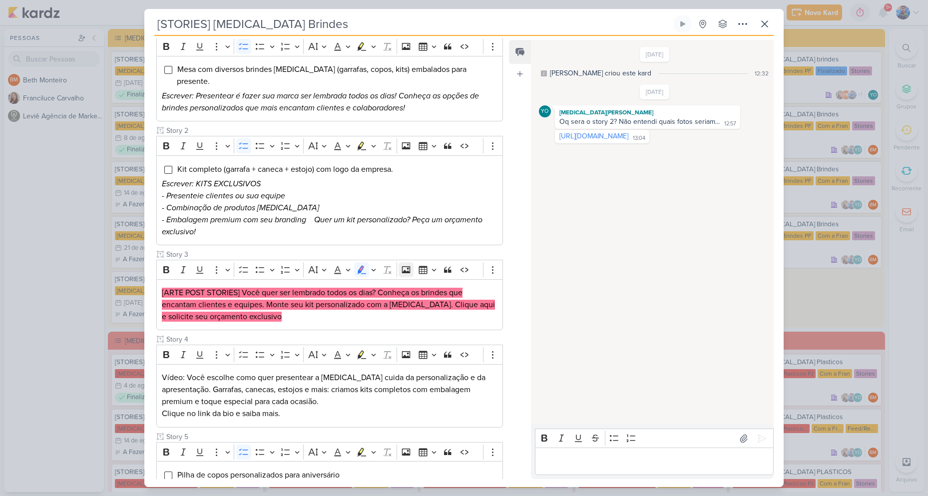
scroll to position [193, 0]
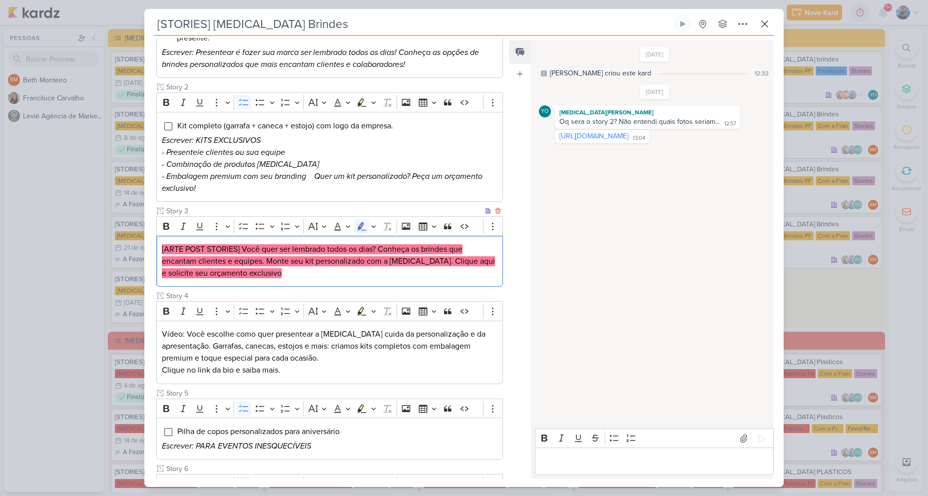
click at [272, 246] on mark "[ARTE POST STORIES] Você quer ser lembrado todos os dias? Conheça os brindes qu…" at bounding box center [328, 261] width 333 height 34
drag, startPoint x: 243, startPoint y: 235, endPoint x: 324, endPoint y: 240, distance: 81.5
click at [324, 244] on mark "[ARTE POST STORIES] Você quer ser lembrado todos os dias? Conheça os brindes qu…" at bounding box center [328, 261] width 333 height 34
copy mark "Você quer ser lembrado"
click at [334, 244] on mark "[ARTE POST STORIES] Você quer ser lembrado todos os dias? Conheça os brindes qu…" at bounding box center [328, 261] width 333 height 34
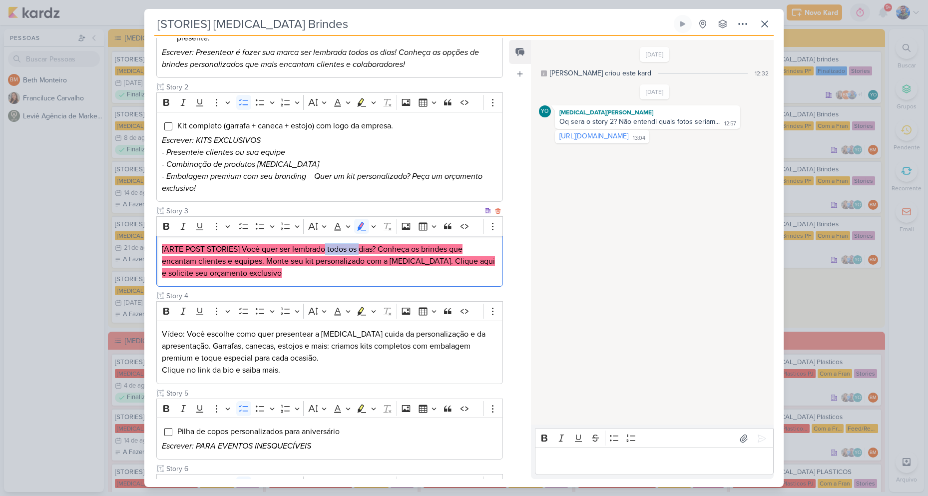
drag, startPoint x: 327, startPoint y: 234, endPoint x: 362, endPoint y: 236, distance: 35.0
click at [362, 244] on mark "[ARTE POST STORIES] Você quer ser lembrado todos os dias? Conheça os brindes qu…" at bounding box center [328, 261] width 333 height 34
click at [325, 244] on mark "[ARTE POST STORIES] Você quer ser lembrado todos os dias? Conheça os brindes qu…" at bounding box center [328, 261] width 333 height 34
drag, startPoint x: 329, startPoint y: 234, endPoint x: 379, endPoint y: 236, distance: 50.0
click at [379, 244] on mark "[ARTE POST STORIES] Você quer ser lembrado todos os dias? Conheça os brindes qu…" at bounding box center [328, 261] width 333 height 34
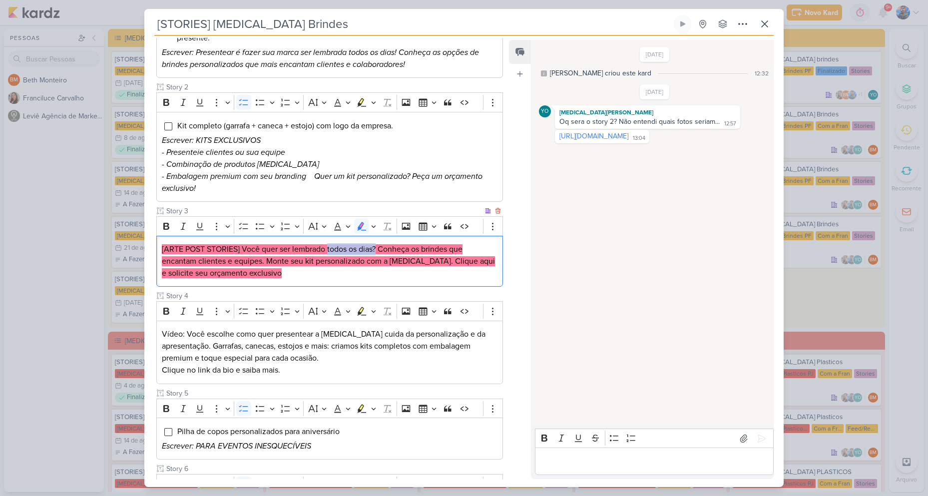
copy mark "todos os dias?"
click at [408, 244] on mark "[ARTE POST STORIES] Você quer ser lembrado todos os dias? Conheça os brindes qu…" at bounding box center [328, 261] width 333 height 34
drag, startPoint x: 380, startPoint y: 236, endPoint x: 264, endPoint y: 251, distance: 117.2
click at [264, 251] on mark "[ARTE POST STORIES] Você quer ser lembrado todos os dias? Conheça os brindes qu…" at bounding box center [328, 261] width 333 height 34
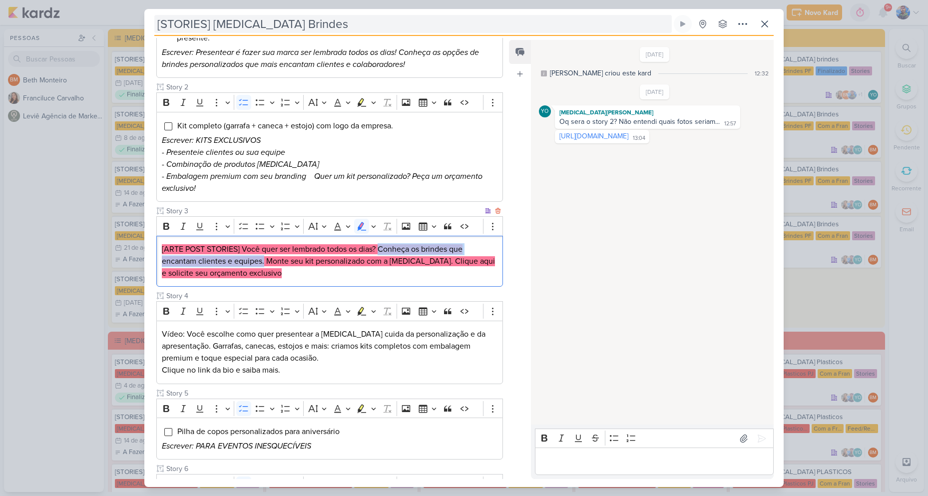
copy mark "Conheça os brindes que encantam clientes e equipes."
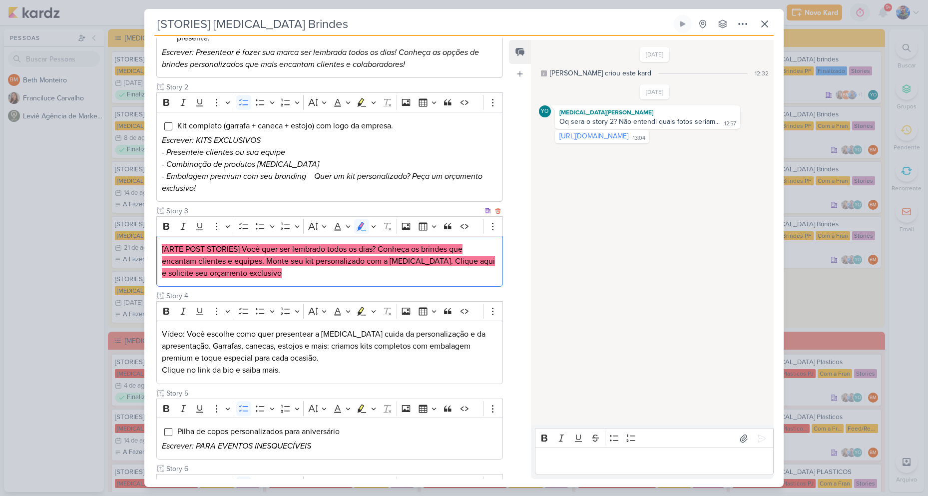
click at [271, 255] on p "[ARTE POST STORIES] Você quer ser lembrado todos os dias? Conheça os brindes qu…" at bounding box center [330, 261] width 336 height 36
drag, startPoint x: 268, startPoint y: 250, endPoint x: 417, endPoint y: 249, distance: 149.3
click at [417, 249] on mark "[ARTE POST STORIES] Você quer ser lembrado todos os dias? Conheça os brindes qu…" at bounding box center [328, 261] width 333 height 34
copy mark "Monte seu kit personalizado com a Allegra."
click at [438, 261] on p "[ARTE POST STORIES] Você quer ser lembrado todos os dias? Conheça os brindes qu…" at bounding box center [330, 261] width 336 height 36
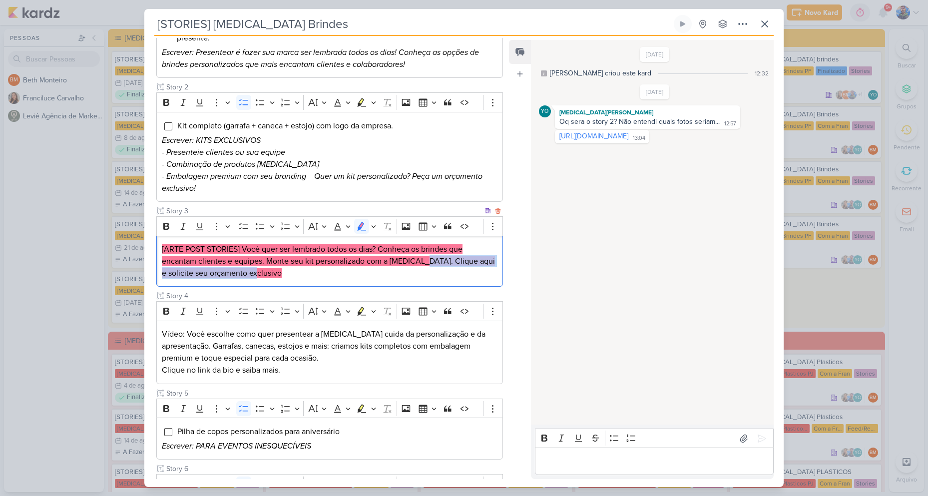
drag, startPoint x: 419, startPoint y: 248, endPoint x: 261, endPoint y: 263, distance: 158.6
click at [262, 263] on p "[ARTE POST STORIES] Você quer ser lembrado todos os dias? Conheça os brindes qu…" at bounding box center [330, 261] width 336 height 36
copy mark "Clique aqui e solicite seu orçamento exclusivo"
click at [282, 267] on p "[ARTE POST STORIES] Você quer ser lembrado todos os dias? Conheça os brindes qu…" at bounding box center [330, 261] width 336 height 36
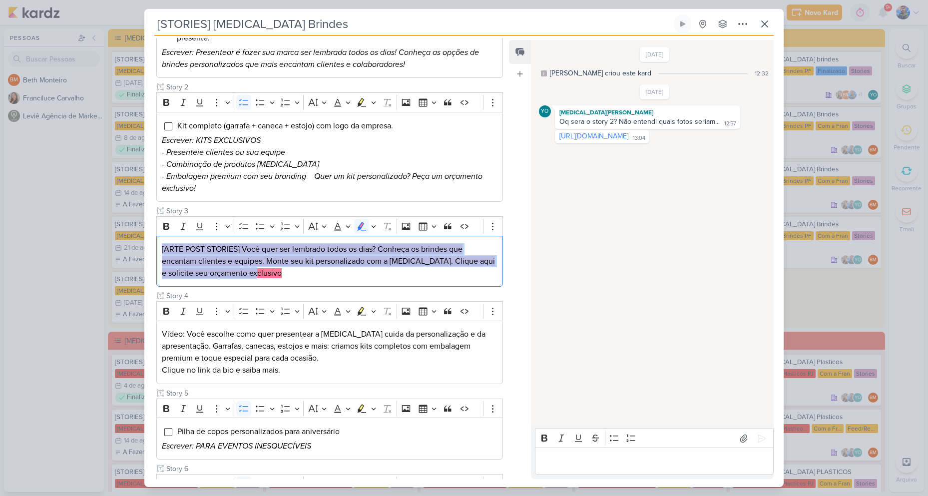
drag, startPoint x: 253, startPoint y: 265, endPoint x: 153, endPoint y: 229, distance: 105.7
click at [153, 229] on div "Cliente Allegra Brindes PF Status do Projeto" at bounding box center [325, 245] width 363 height 587
click at [373, 221] on icon "Editor toolbar" at bounding box center [373, 226] width 5 height 10
click at [319, 239] on icon "Text highlight toolbar" at bounding box center [315, 244] width 10 height 10
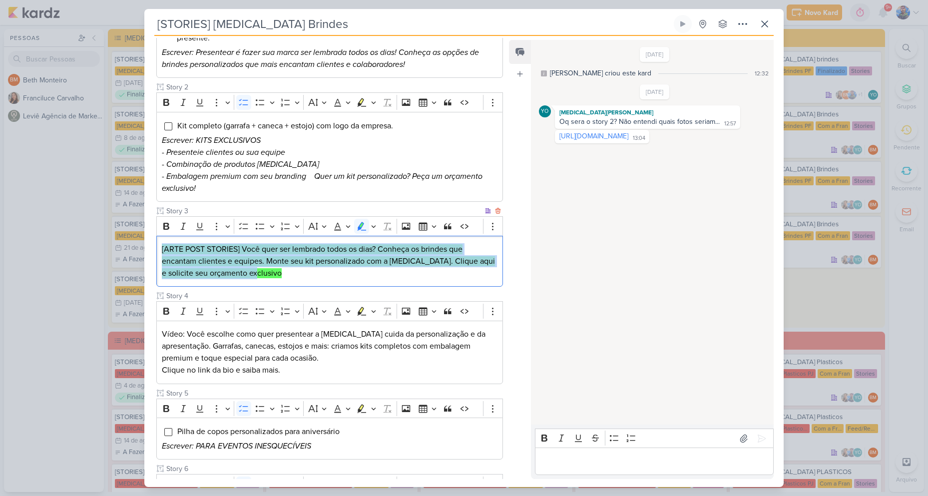
click at [317, 267] on p "[ARTE POST STORIES] Você quer ser lembrado todos os dias? Conheça os brindes qu…" at bounding box center [330, 261] width 336 height 36
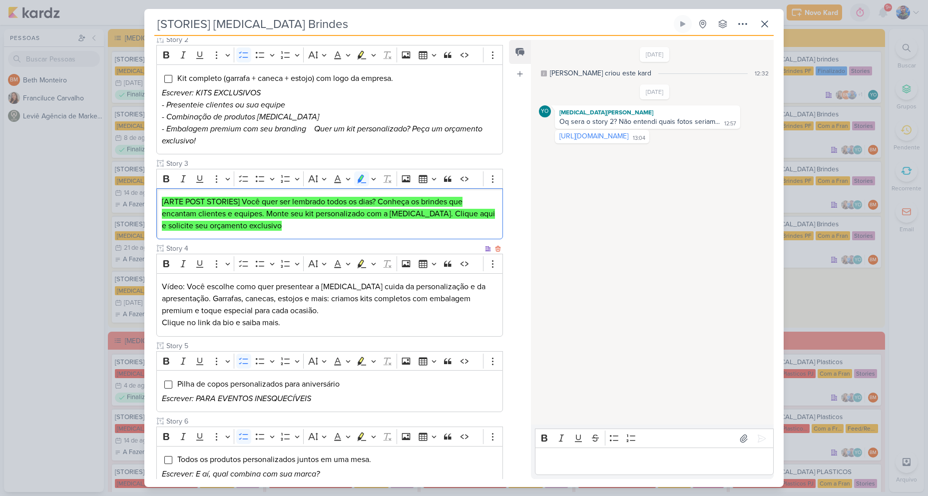
scroll to position [293, 0]
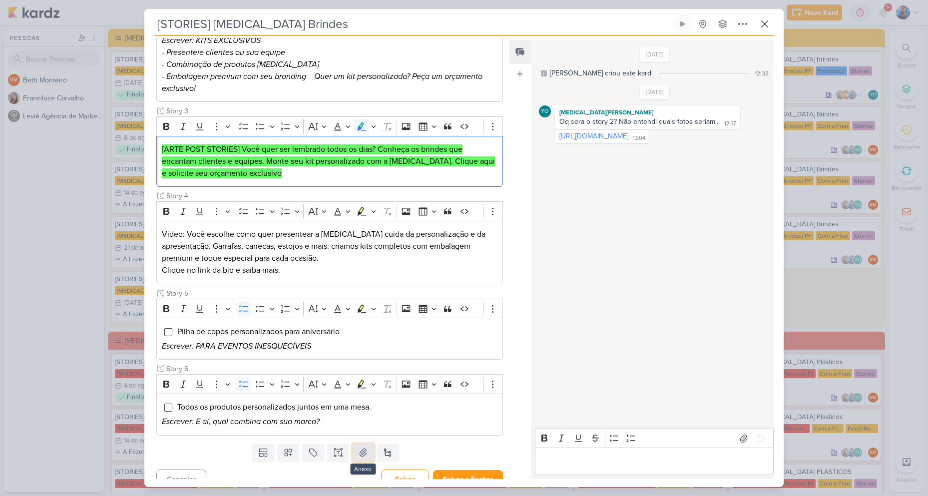
click at [358, 447] on icon at bounding box center [363, 452] width 10 height 10
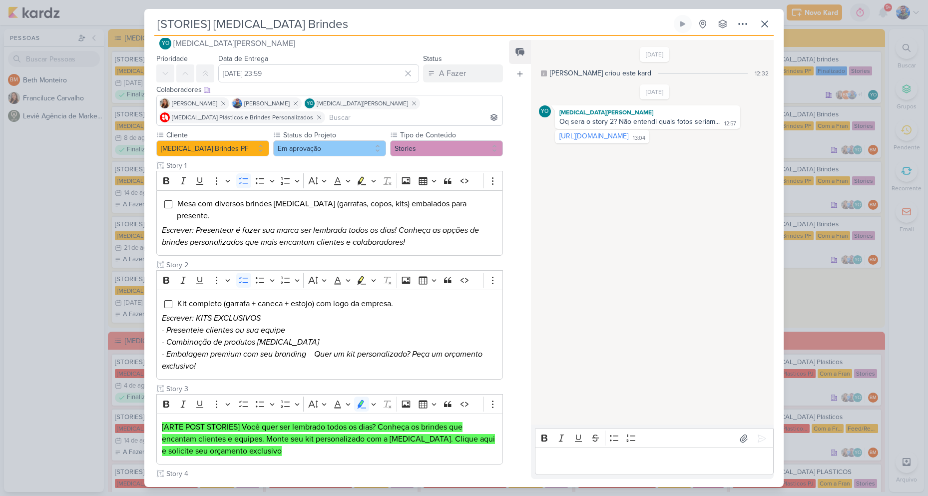
scroll to position [0, 0]
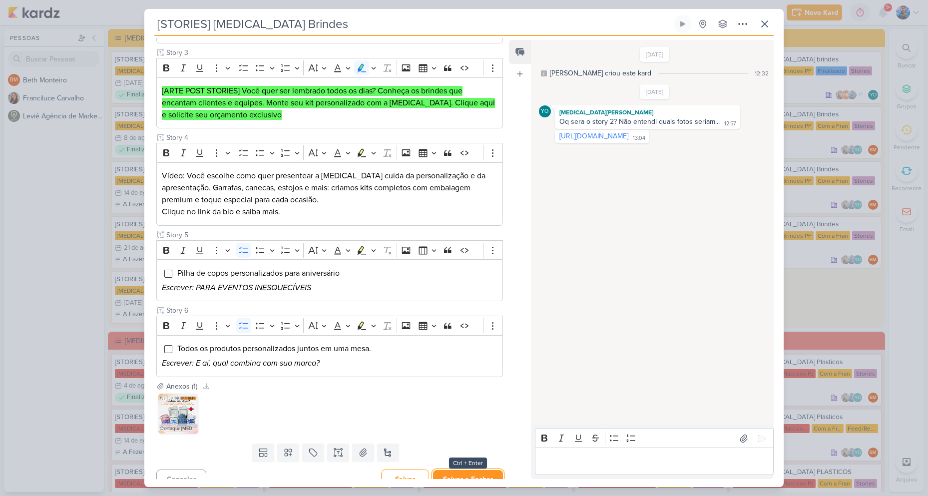
click at [459, 470] on button "Salvar e Fechar" at bounding box center [468, 479] width 70 height 18
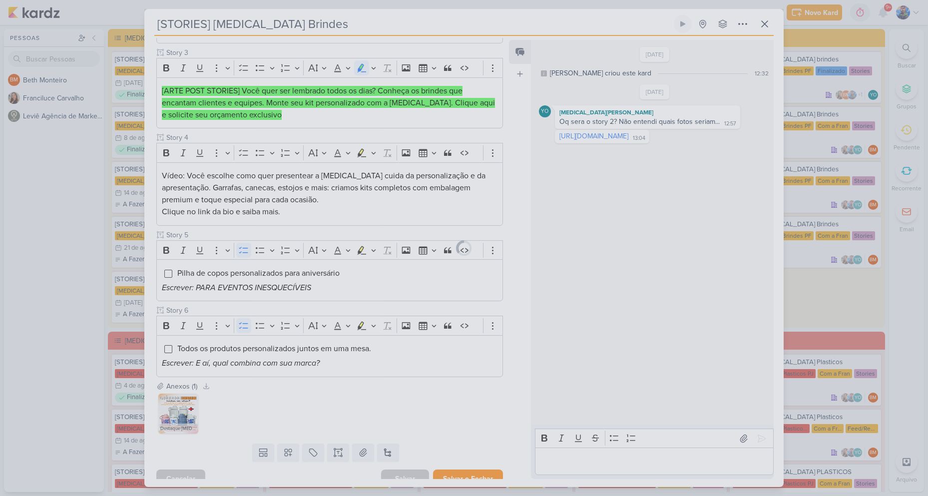
scroll to position [351, 0]
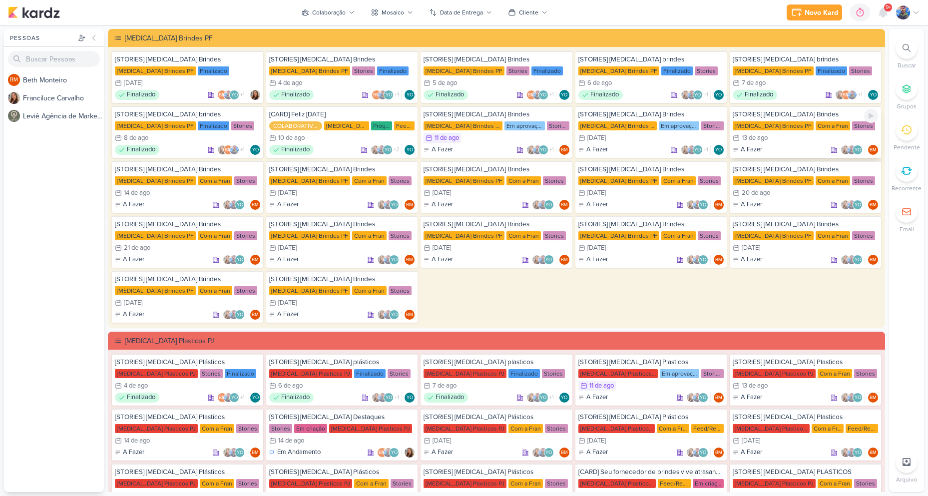
click at [778, 141] on div "13/8 [DATE]" at bounding box center [805, 138] width 145 height 10
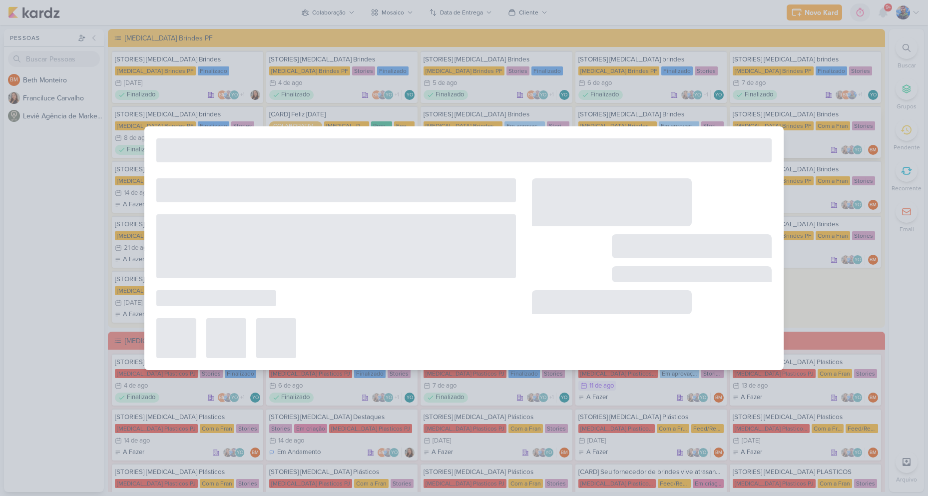
type input "[DATE] 23:59"
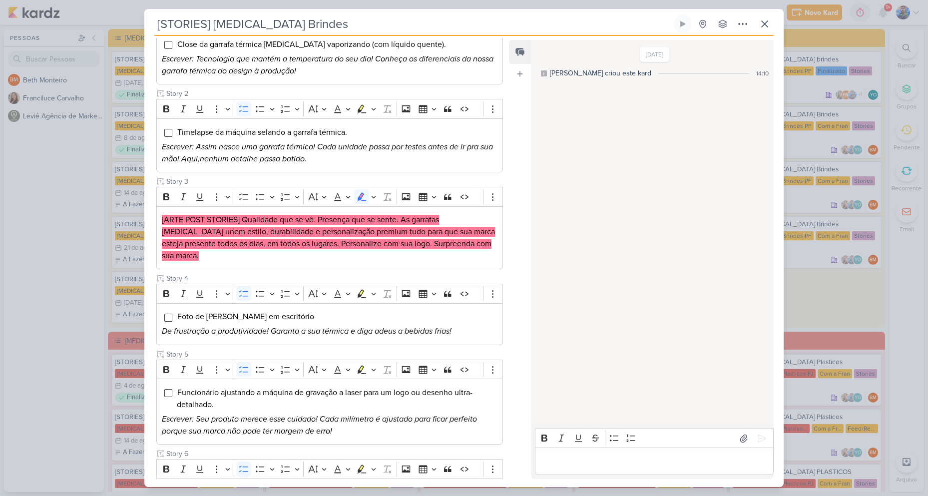
scroll to position [108, 0]
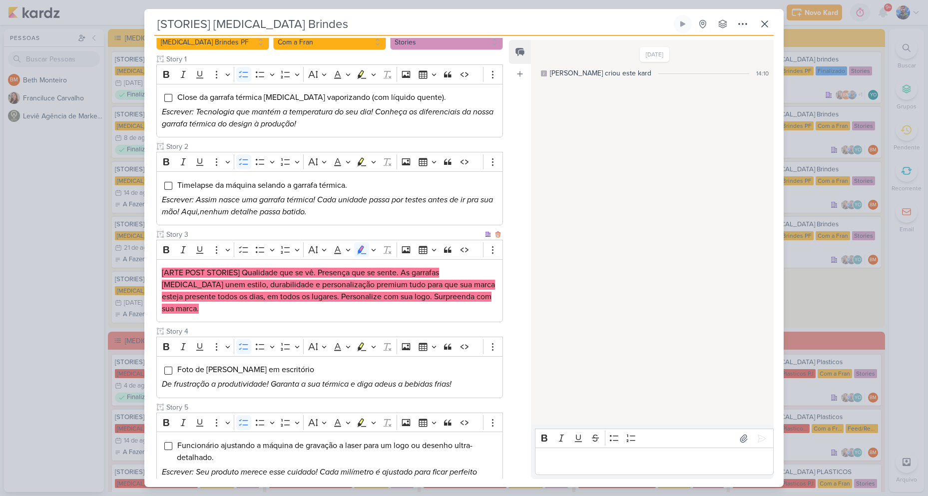
click at [274, 272] on mark "[ARTE POST STORIES] Qualidade que se vê. Presença que se sente. As garrafas All…" at bounding box center [328, 291] width 333 height 46
drag, startPoint x: 244, startPoint y: 271, endPoint x: 316, endPoint y: 274, distance: 72.5
click at [316, 274] on mark "[ARTE POST STORIES] Qualidade que se vê. Presença que se sente. As garrafas All…" at bounding box center [328, 291] width 333 height 46
click at [362, 273] on mark "[ARTE POST STORIES] Qualidade que se vê. Presença que se sente. As garrafas All…" at bounding box center [328, 291] width 333 height 46
drag, startPoint x: 319, startPoint y: 271, endPoint x: 399, endPoint y: 278, distance: 81.2
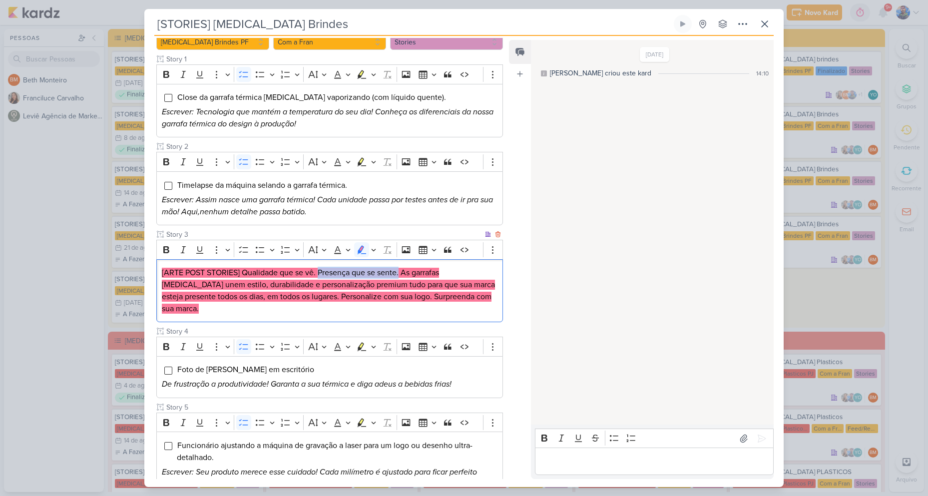
click at [399, 278] on p "[ARTE POST STORIES] Qualidade que se vê. Presença que se sente. As garrafas All…" at bounding box center [330, 291] width 336 height 48
click at [416, 274] on mark "[ARTE POST STORIES] Qualidade que se vê. Presença que se sente. As garrafas All…" at bounding box center [328, 291] width 333 height 46
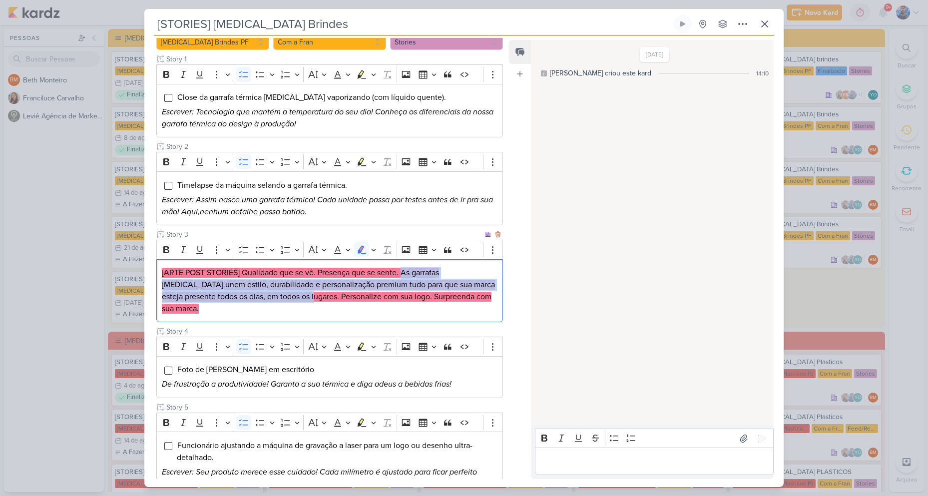
drag, startPoint x: 402, startPoint y: 270, endPoint x: 264, endPoint y: 304, distance: 142.8
click at [264, 304] on div "[ARTE POST STORIES] Qualidade que se vê. Presença que se sente. As garrafas All…" at bounding box center [329, 290] width 347 height 63
click at [268, 290] on p "[ARTE POST STORIES] Qualidade que se vê. Presença que se sente. As garrafas All…" at bounding box center [330, 291] width 336 height 48
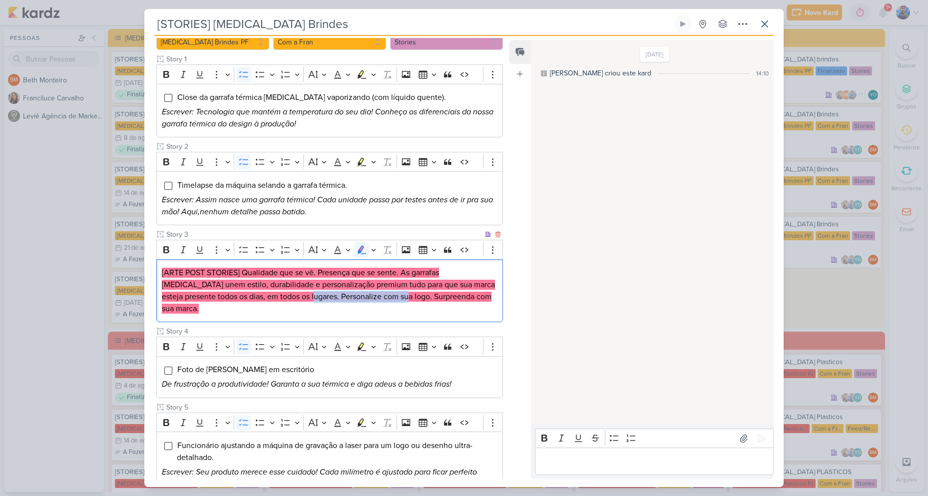
drag, startPoint x: 264, startPoint y: 296, endPoint x: 356, endPoint y: 293, distance: 91.9
click at [356, 293] on mark "[ARTE POST STORIES] Qualidade que se vê. Presença que se sente. As garrafas All…" at bounding box center [328, 291] width 333 height 46
click at [370, 291] on p "[ARTE POST STORIES] Qualidade que se vê. Presença que se sente. As garrafas All…" at bounding box center [330, 291] width 336 height 48
drag, startPoint x: 359, startPoint y: 297, endPoint x: 456, endPoint y: 302, distance: 97.5
click at [456, 302] on p "[ARTE POST STORIES] Qualidade que se vê. Presença que se sente. As garrafas All…" at bounding box center [330, 291] width 336 height 48
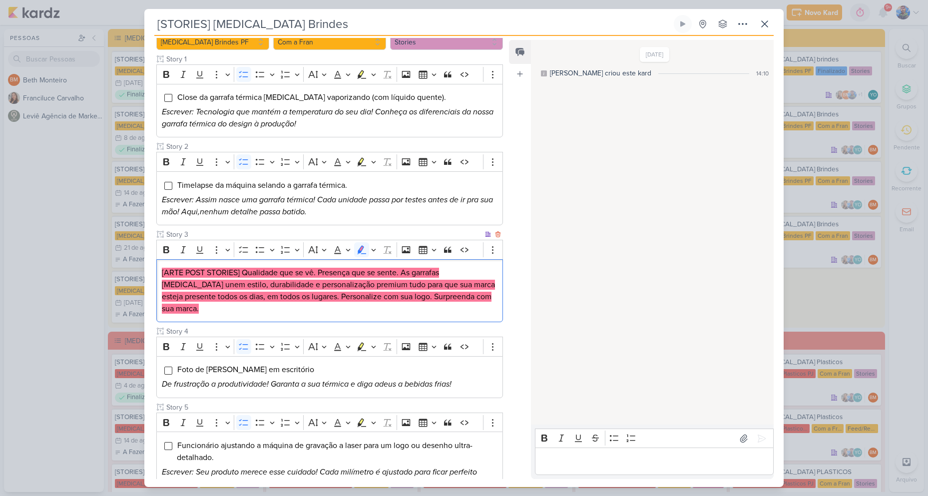
click at [463, 301] on p "[ARTE POST STORIES] Qualidade que se vê. Presença que se sente. As garrafas All…" at bounding box center [330, 291] width 336 height 48
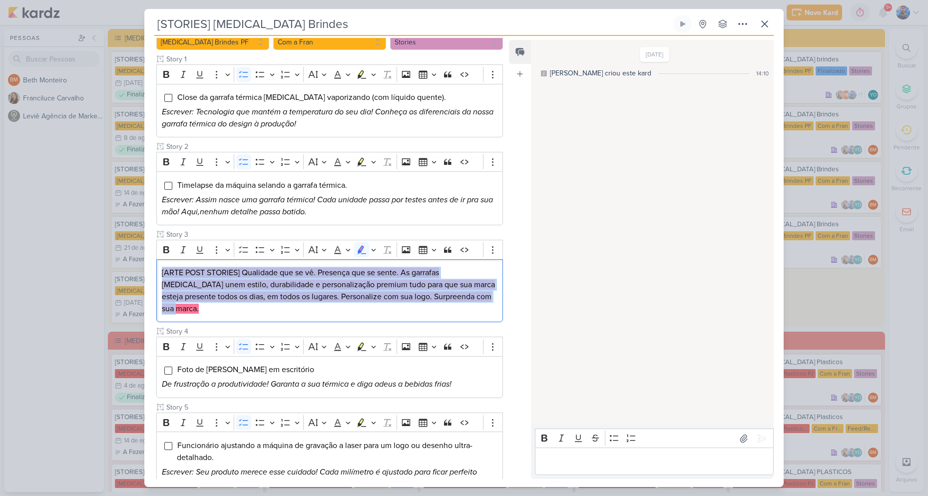
drag, startPoint x: 464, startPoint y: 299, endPoint x: 152, endPoint y: 275, distance: 313.5
click at [152, 275] on div "Cliente Allegra Brindes PF Status do Projeto" at bounding box center [325, 306] width 363 height 566
click at [373, 253] on icon "Editor toolbar" at bounding box center [373, 250] width 5 height 10
click at [318, 271] on icon "Text highlight toolbar" at bounding box center [314, 267] width 9 height 8
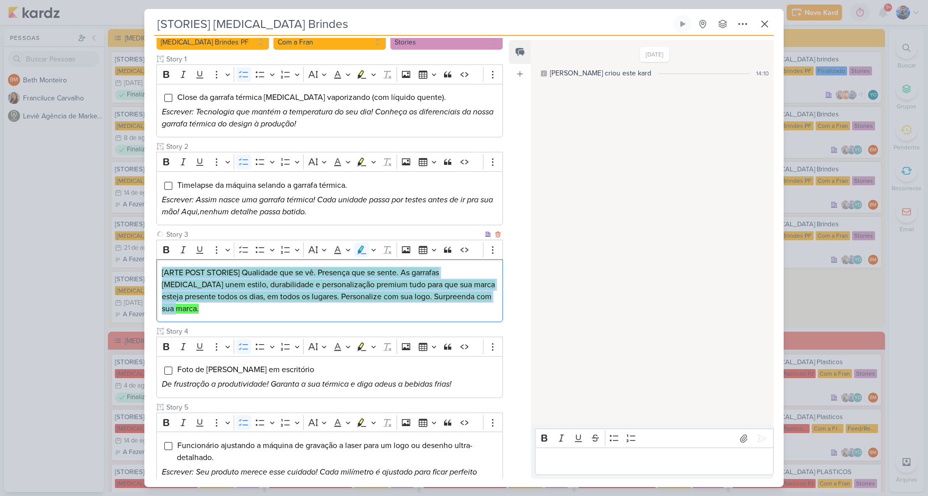
click at [450, 295] on mark "[ARTE POST STORIES] Qualidade que se vê. Presença que se sente. As garrafas All…" at bounding box center [328, 291] width 333 height 46
click at [463, 298] on p "[ARTE POST STORIES] Qualidade que se vê. Presença que se sente. As garrafas All…" at bounding box center [330, 291] width 336 height 48
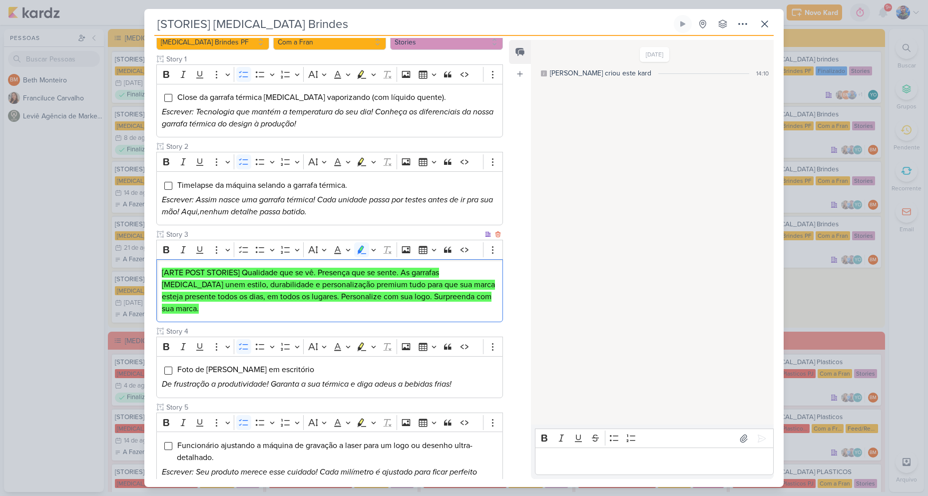
scroll to position [258, 0]
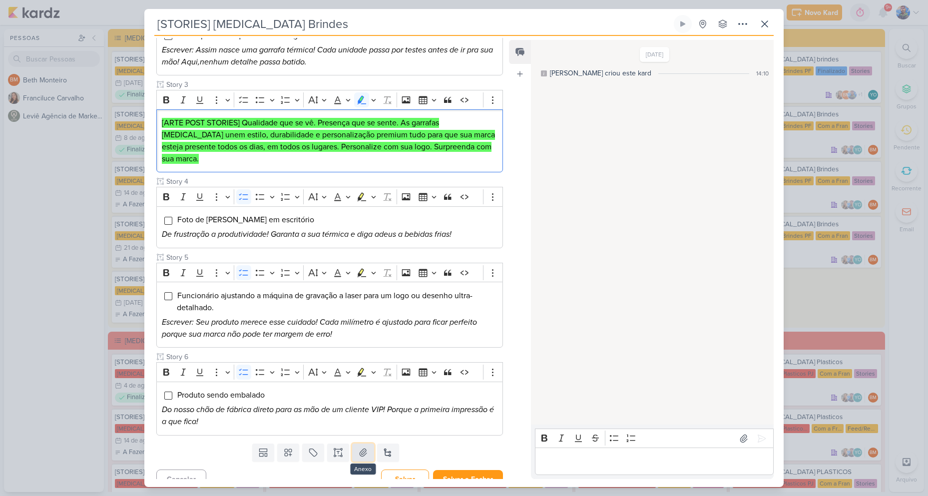
click at [360, 448] on icon at bounding box center [363, 451] width 7 height 7
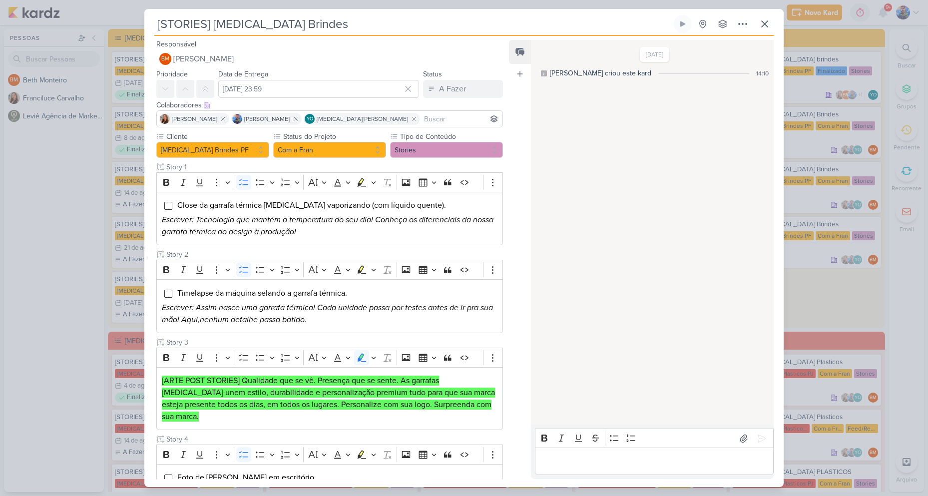
scroll to position [316, 0]
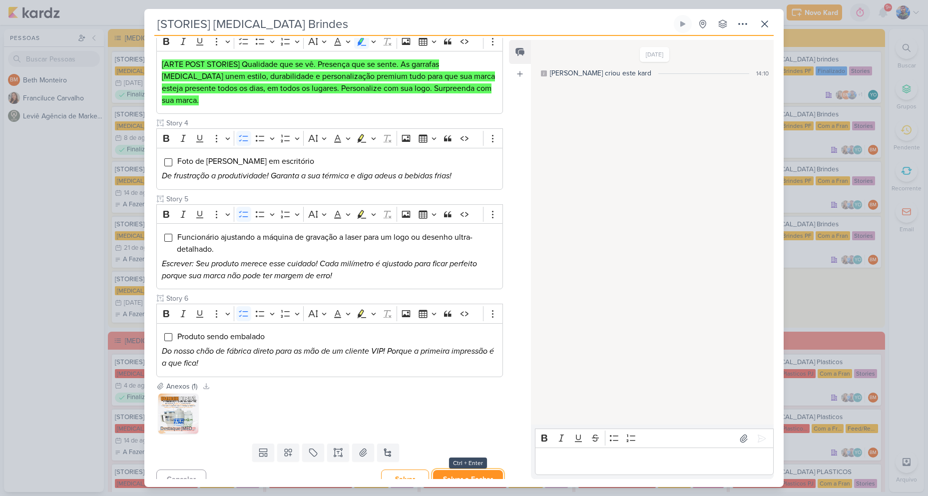
click at [461, 471] on button "Salvar e Fechar" at bounding box center [468, 479] width 70 height 18
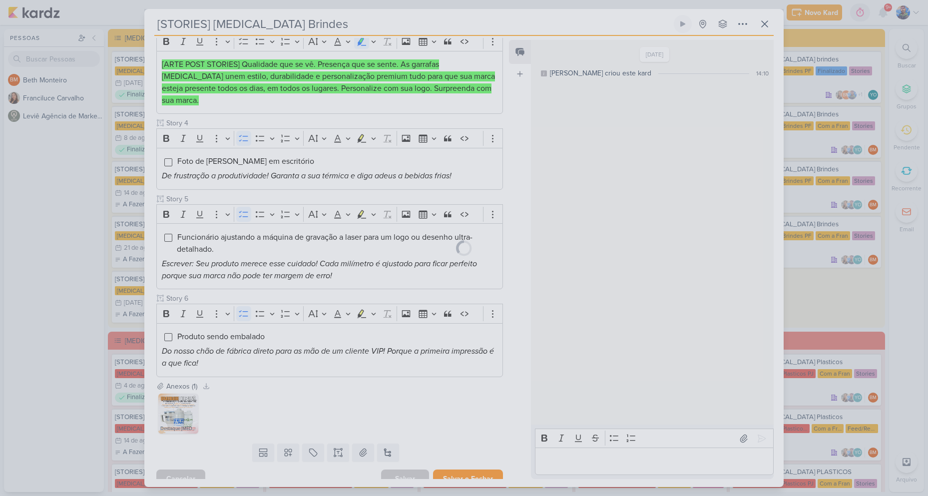
scroll to position [315, 0]
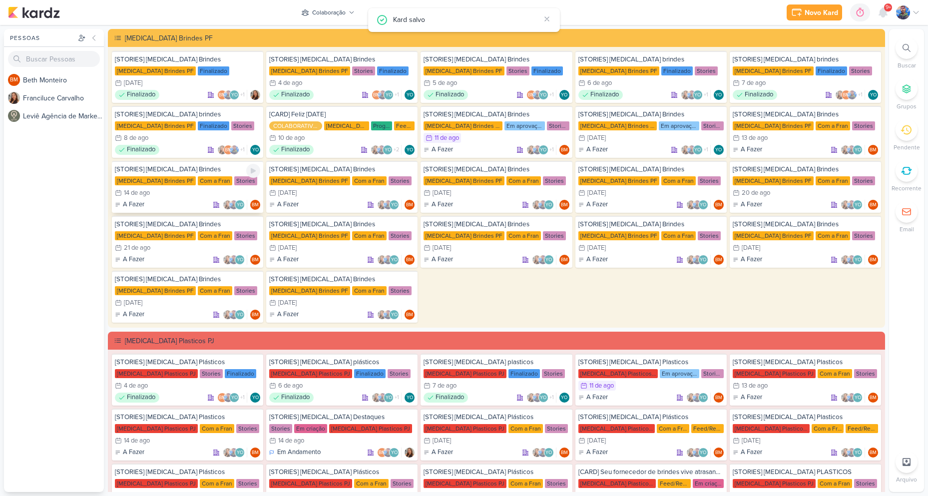
click at [158, 186] on div "[STORIES] Allegra Brindes Allegra Brindes PF Com a Fran Stories 14/8 14 de ago …" at bounding box center [187, 187] width 151 height 52
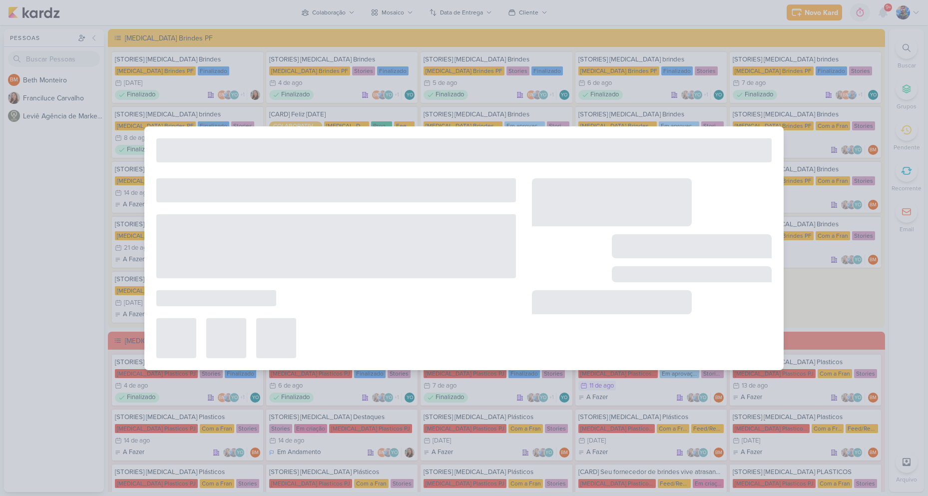
type input "[DATE] 23:59"
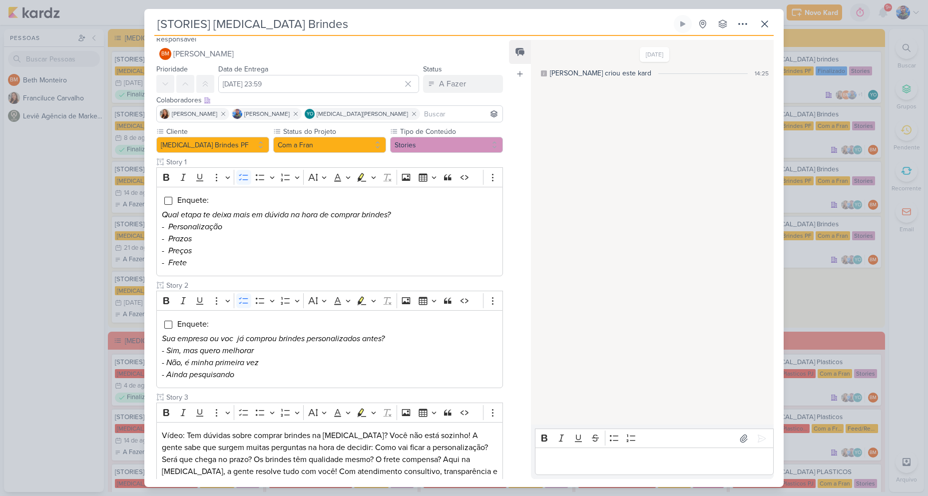
scroll to position [0, 0]
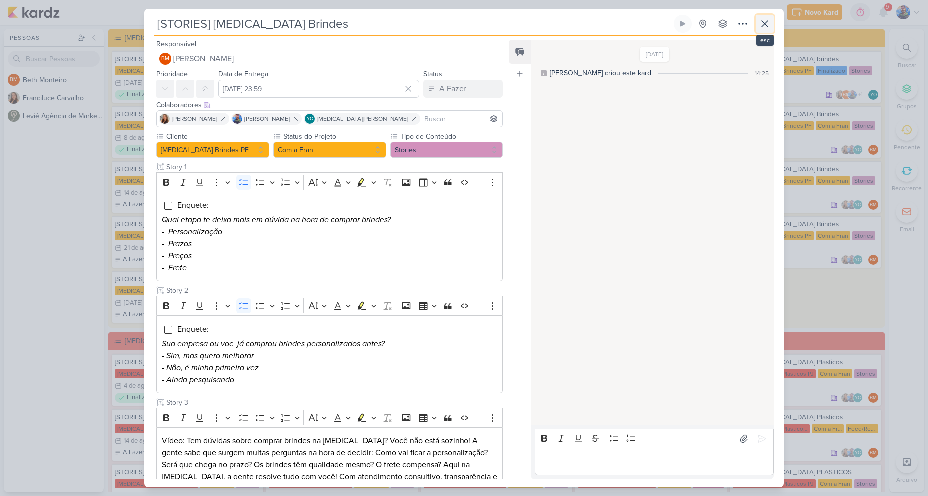
click at [764, 23] on icon at bounding box center [765, 24] width 6 height 6
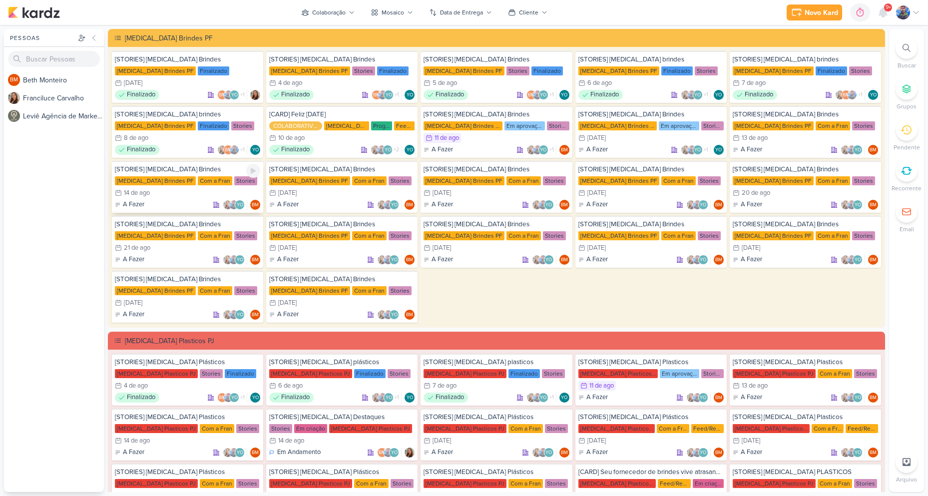
click at [213, 190] on div "14/8 [DATE]" at bounding box center [187, 193] width 145 height 10
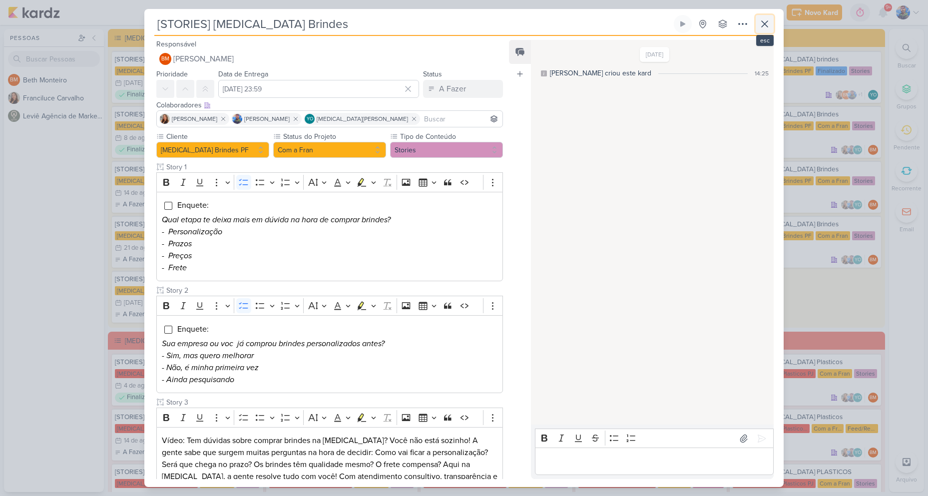
click at [764, 24] on icon at bounding box center [765, 24] width 6 height 6
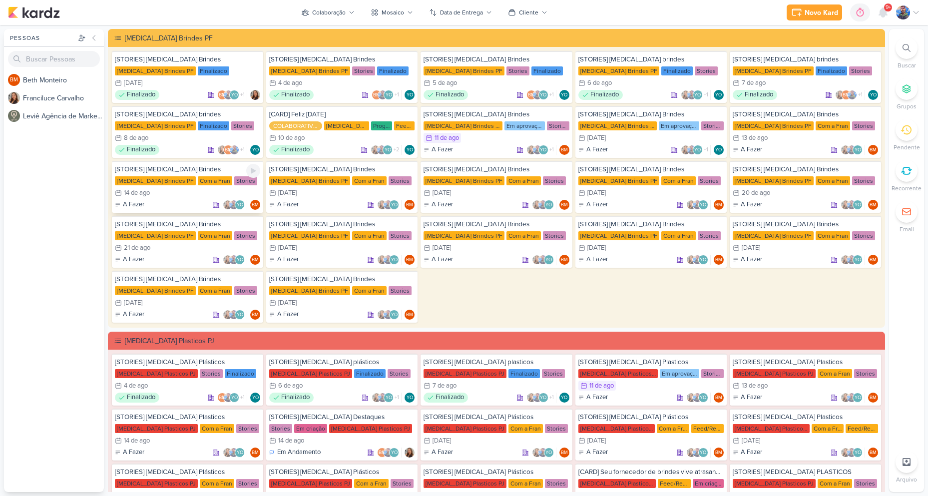
click at [202, 189] on div "14/8 [DATE]" at bounding box center [187, 193] width 145 height 10
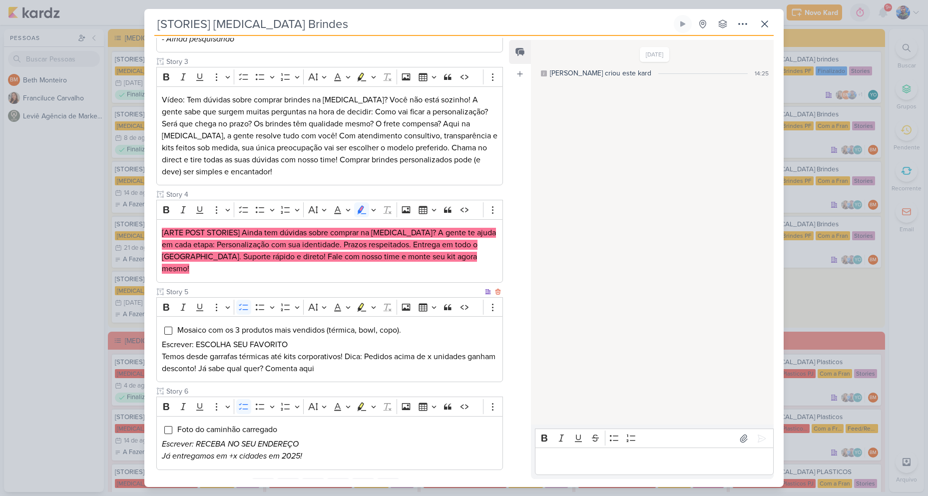
scroll to position [375, 0]
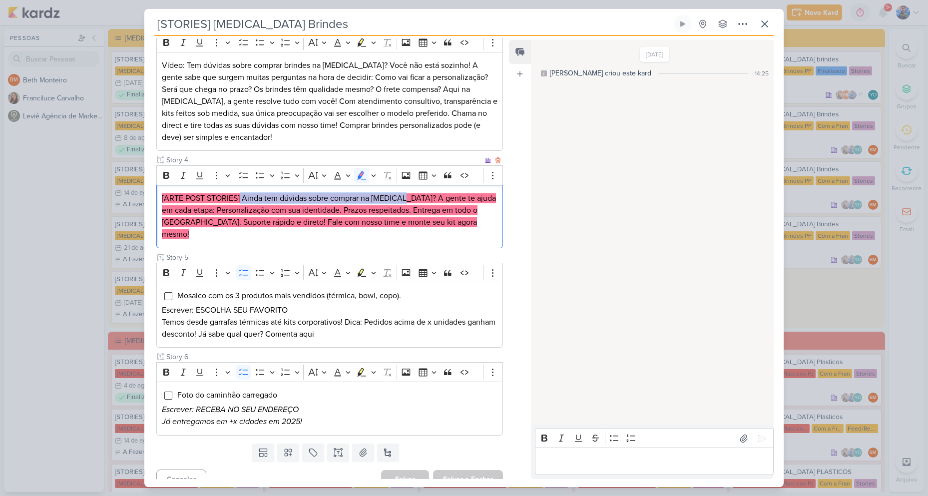
drag, startPoint x: 241, startPoint y: 197, endPoint x: 400, endPoint y: 193, distance: 159.3
click at [400, 193] on p "[ARTE POST STORIES] Ainda tem dúvidas sobre comprar na Allegra? A gente te ajud…" at bounding box center [330, 216] width 336 height 48
click at [432, 207] on mark "[ARTE POST STORIES] Ainda tem dúvidas sobre comprar na Allegra? A gente te ajud…" at bounding box center [329, 216] width 334 height 46
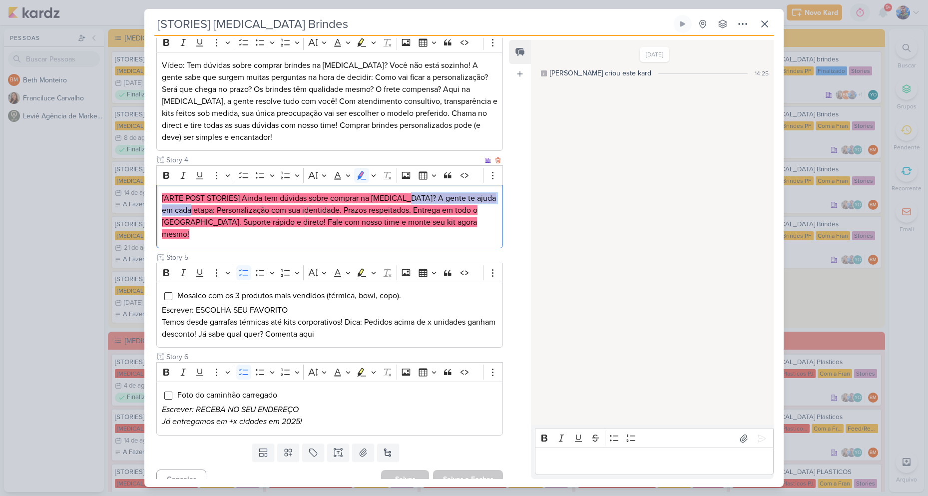
drag, startPoint x: 403, startPoint y: 196, endPoint x: 184, endPoint y: 213, distance: 220.4
click at [184, 213] on mark "[ARTE POST STORIES] Ainda tem dúvidas sobre comprar na Allegra? A gente te ajud…" at bounding box center [329, 216] width 334 height 46
click at [266, 213] on mark "[ARTE POST STORIES] Ainda tem dúvidas sobre comprar na Allegra? A gente te ajud…" at bounding box center [329, 216] width 334 height 46
drag, startPoint x: 185, startPoint y: 210, endPoint x: 311, endPoint y: 214, distance: 125.4
click at [311, 214] on mark "[ARTE POST STORIES] Ainda tem dúvidas sobre comprar na Allegra? A gente te ajud…" at bounding box center [329, 216] width 334 height 46
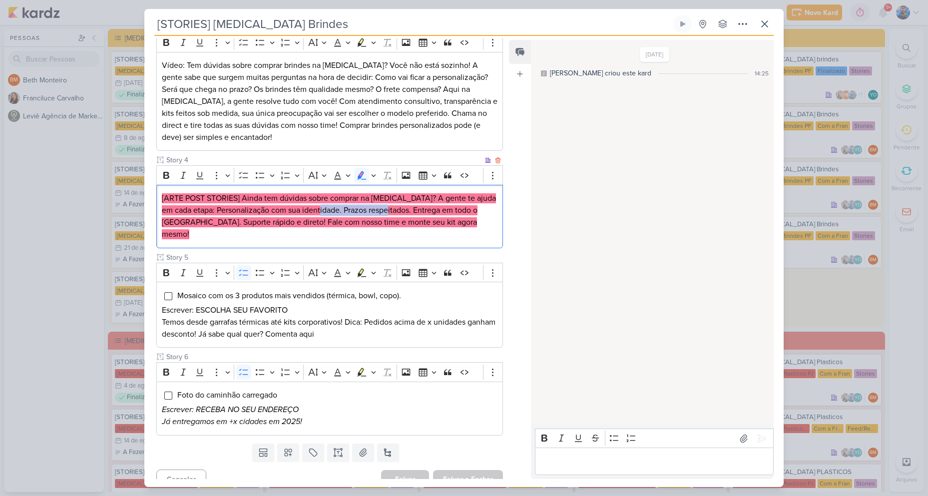
drag, startPoint x: 314, startPoint y: 207, endPoint x: 382, endPoint y: 213, distance: 68.2
click at [382, 213] on mark "[ARTE POST STORIES] Ainda tem dúvidas sobre comprar na Allegra? A gente te ajud…" at bounding box center [329, 216] width 334 height 46
drag, startPoint x: 383, startPoint y: 208, endPoint x: 473, endPoint y: 214, distance: 90.1
click at [473, 214] on p "[ARTE POST STORIES] Ainda tem dúvidas sobre comprar na Allegra? A gente te ajud…" at bounding box center [330, 216] width 336 height 48
click at [463, 233] on div "[ARTE POST STORIES] Ainda tem dúvidas sobre comprar na Allegra? A gente te ajud…" at bounding box center [329, 216] width 347 height 63
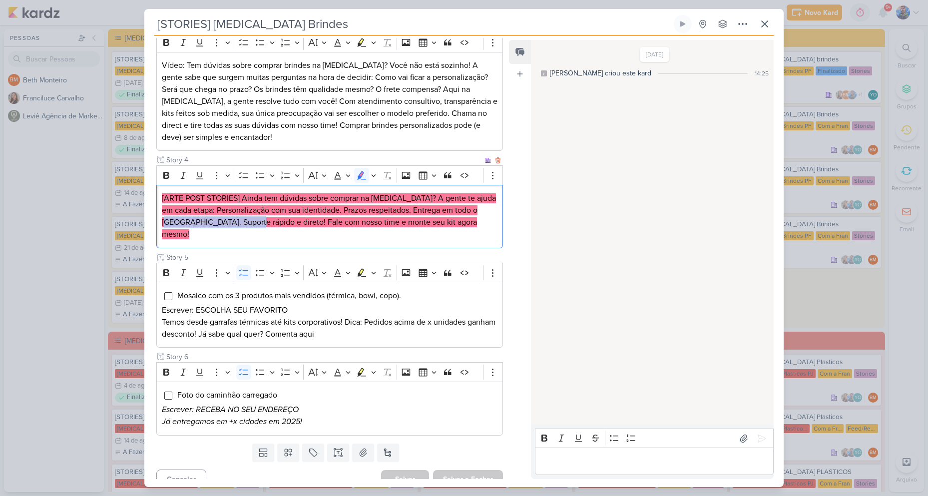
drag, startPoint x: 163, startPoint y: 223, endPoint x: 244, endPoint y: 228, distance: 81.5
click at [244, 228] on p "[ARTE POST STORIES] Ainda tem dúvidas sobre comprar na Allegra? A gente te ajud…" at bounding box center [330, 216] width 336 height 48
click at [442, 234] on div "[ARTE POST STORIES] Ainda tem dúvidas sobre comprar na Allegra? A gente te ajud…" at bounding box center [329, 216] width 347 height 63
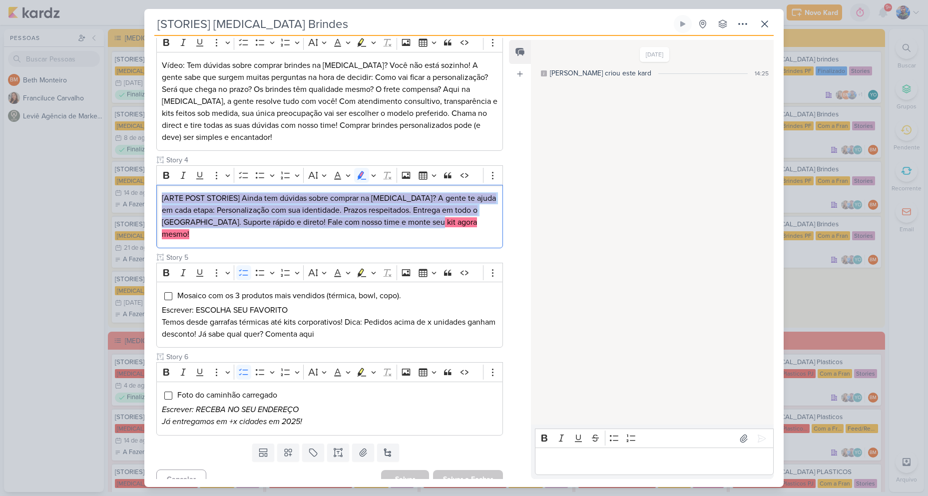
drag, startPoint x: 434, startPoint y: 228, endPoint x: 142, endPoint y: 197, distance: 293.8
click at [142, 197] on div "[STORIES] Allegra Brindes Criado por Beth" at bounding box center [464, 248] width 928 height 496
click at [372, 173] on icon "Editor toolbar" at bounding box center [373, 175] width 5 height 10
click at [313, 196] on icon "Text highlight toolbar" at bounding box center [315, 193] width 10 height 10
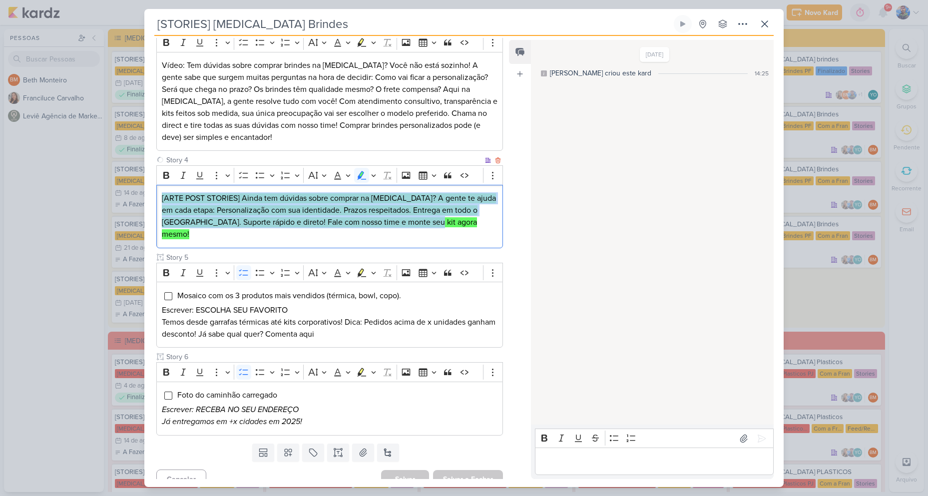
click at [322, 221] on mark "[ARTE POST STORIES] Ainda tem dúvidas sobre comprar na Allegra? A gente te ajud…" at bounding box center [329, 216] width 334 height 46
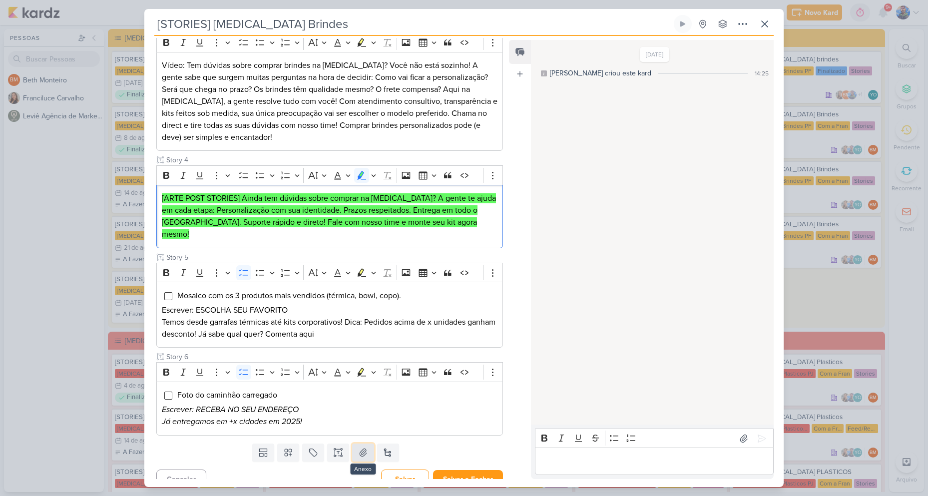
click at [360, 443] on button at bounding box center [363, 452] width 22 height 18
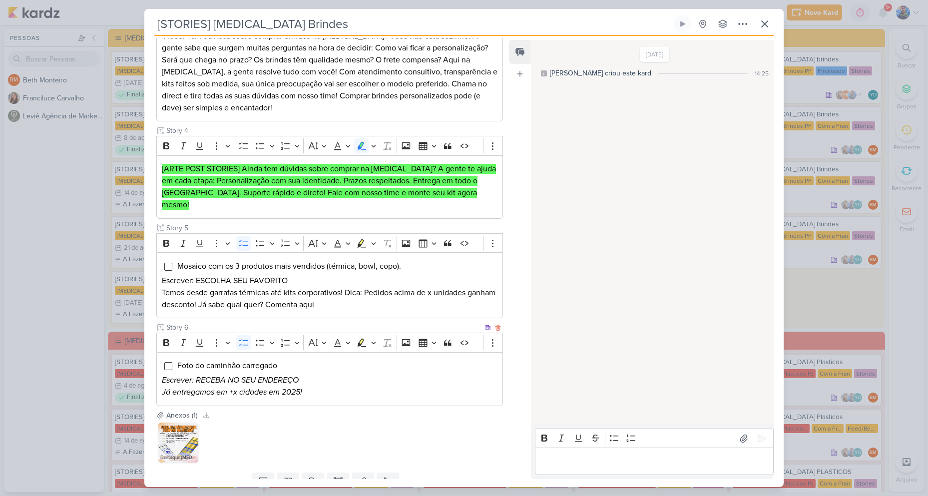
scroll to position [433, 0]
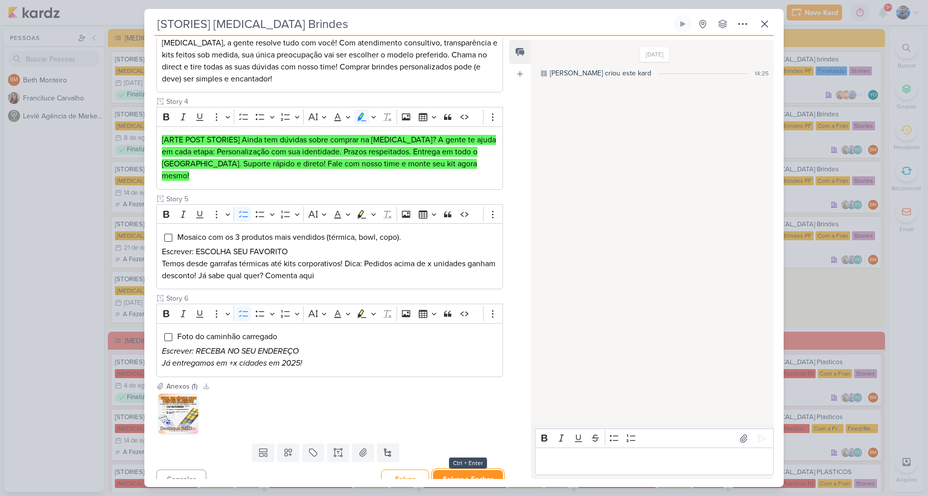
click at [445, 470] on button "Salvar e Fechar" at bounding box center [468, 479] width 70 height 18
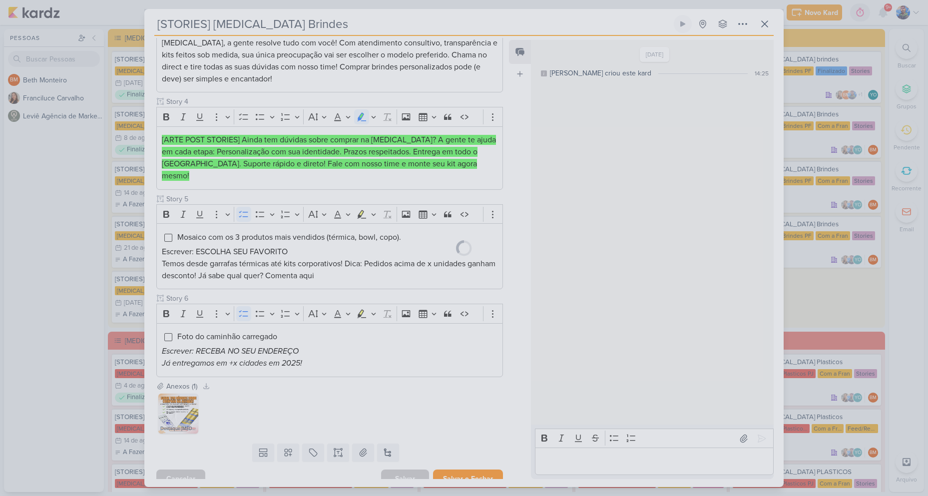
scroll to position [432, 0]
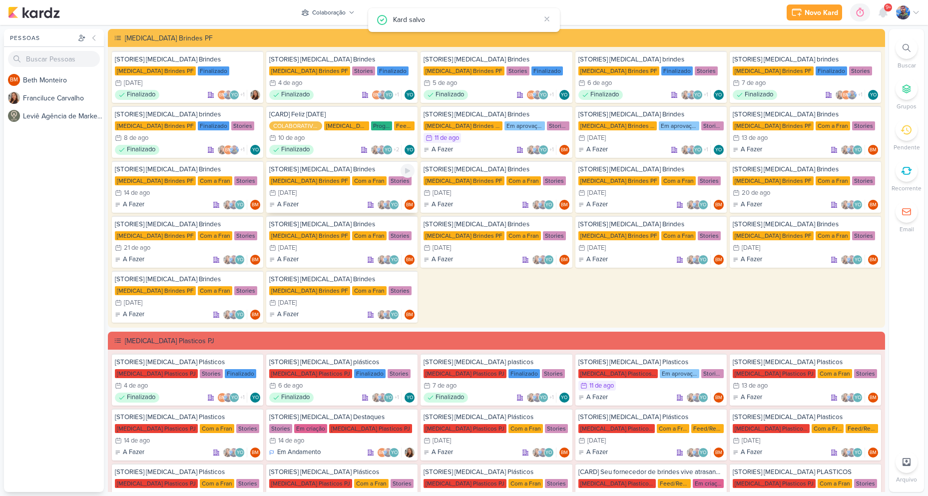
click at [317, 189] on div "15/8 15 de ago" at bounding box center [341, 193] width 145 height 10
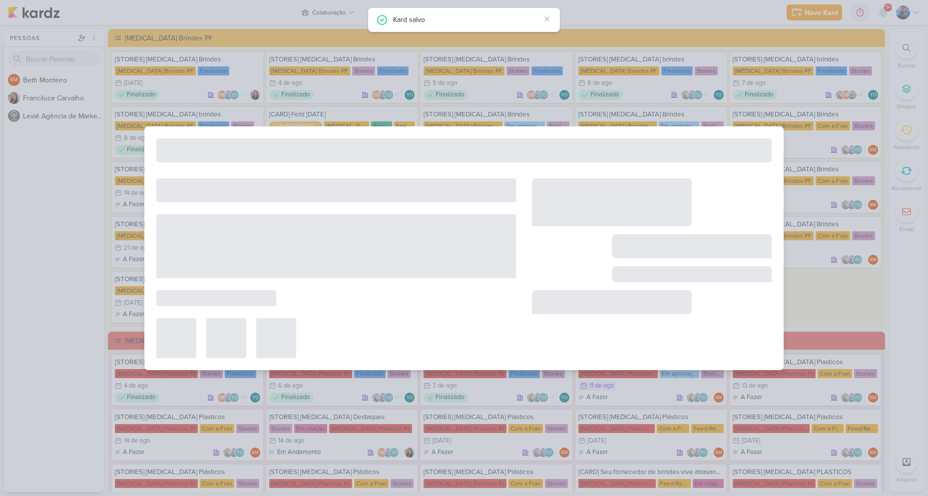
type input "[DATE] 23:59"
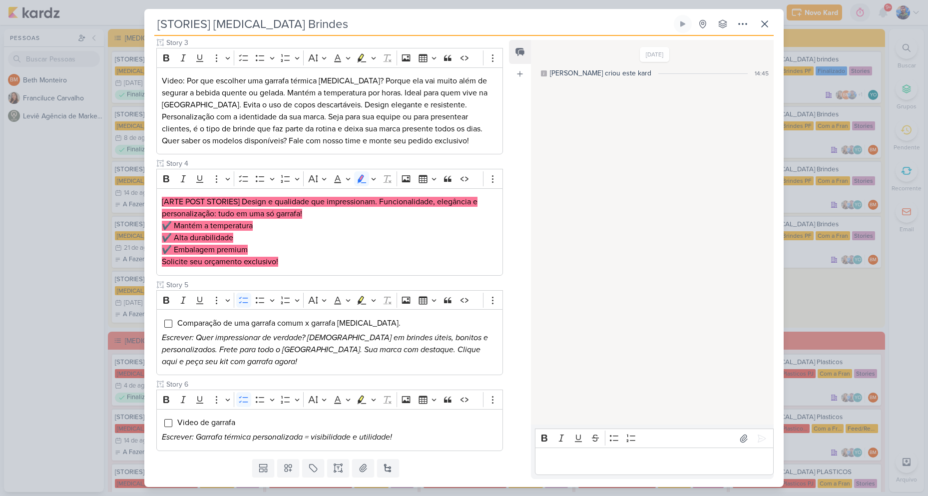
scroll to position [327, 0]
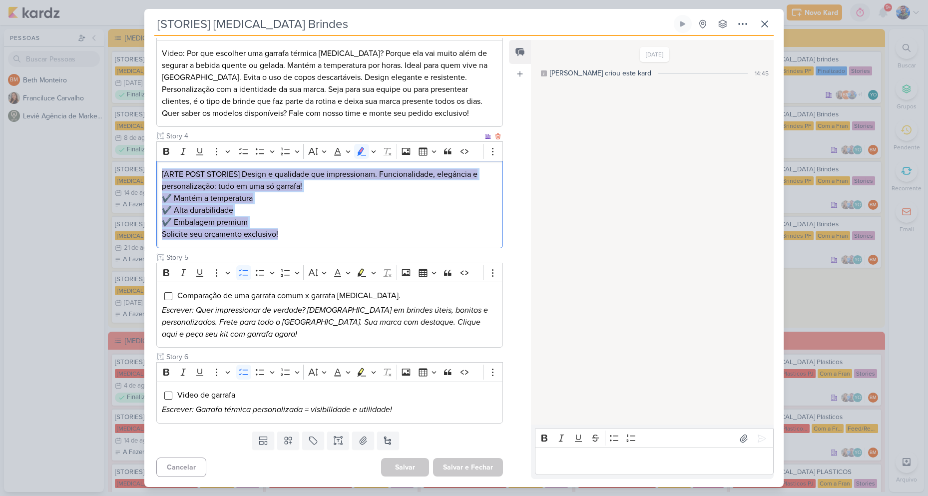
drag, startPoint x: 285, startPoint y: 234, endPoint x: 256, endPoint y: 196, distance: 47.7
click at [161, 167] on div "[ARTE POST STORIES] Design e qualidade que impressionam. Funcionalidade, elegân…" at bounding box center [329, 204] width 347 height 87
click at [319, 208] on p "✔️ Alta durabilidade" at bounding box center [330, 210] width 336 height 12
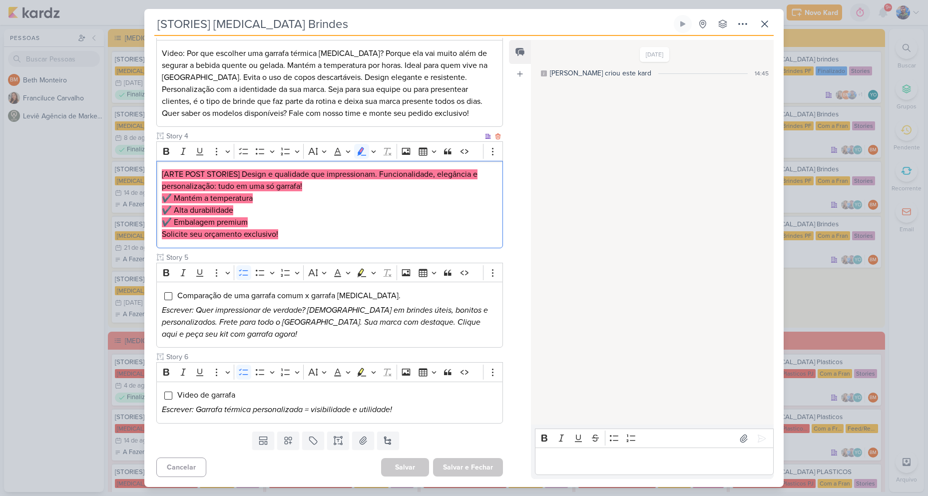
click at [425, 233] on p "Solicite seu orçamento exclusivo!" at bounding box center [330, 234] width 336 height 12
click at [243, 171] on mark "[ARTE POST STORIES] Design e qualidade que impressionam. Funcionalidade, elegân…" at bounding box center [320, 180] width 316 height 22
drag, startPoint x: 243, startPoint y: 171, endPoint x: 379, endPoint y: 177, distance: 135.9
click at [379, 177] on mark "[ARTE POST STORIES] Design e qualidade que impressionam. Funcionalidade, elegân…" at bounding box center [320, 180] width 316 height 22
click at [403, 190] on p "[ARTE POST STORIES] Design e qualidade que impressionam. Funcionalidade, elegân…" at bounding box center [330, 180] width 336 height 24
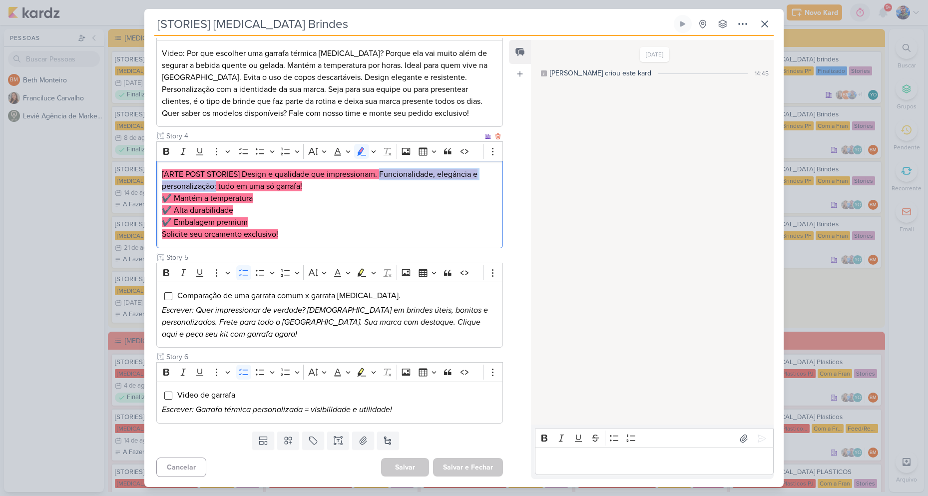
drag, startPoint x: 381, startPoint y: 173, endPoint x: 217, endPoint y: 181, distance: 164.0
click at [217, 181] on mark "[ARTE POST STORIES] Design e qualidade que impressionam. Funcionalidade, elegân…" at bounding box center [320, 180] width 316 height 22
click at [227, 186] on mark "[ARTE POST STORIES] Design e qualidade que impressionam. Funcionalidade, elegân…" at bounding box center [320, 180] width 316 height 22
drag, startPoint x: 218, startPoint y: 183, endPoint x: 307, endPoint y: 183, distance: 89.4
click at [307, 183] on p "[ARTE POST STORIES] Design e qualidade que impressionam. Funcionalidade, elegân…" at bounding box center [330, 180] width 336 height 24
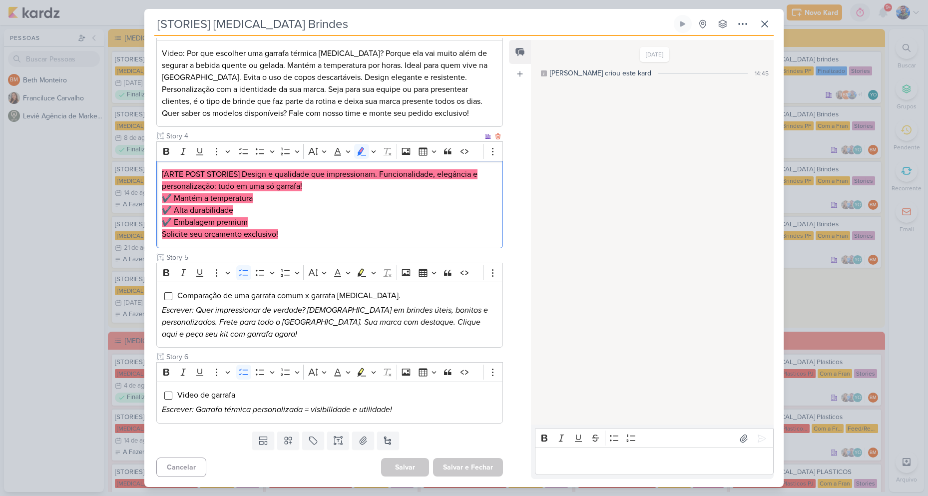
click at [180, 196] on mark "✔️ Mantém a temperatura" at bounding box center [207, 198] width 91 height 10
drag, startPoint x: 176, startPoint y: 197, endPoint x: 255, endPoint y: 197, distance: 79.4
click at [255, 197] on p "✔️ Mantém a temperatura" at bounding box center [330, 198] width 336 height 12
drag, startPoint x: 235, startPoint y: 209, endPoint x: 176, endPoint y: 213, distance: 58.6
click at [176, 213] on p "✔️ Alta durabilidade" at bounding box center [330, 210] width 336 height 12
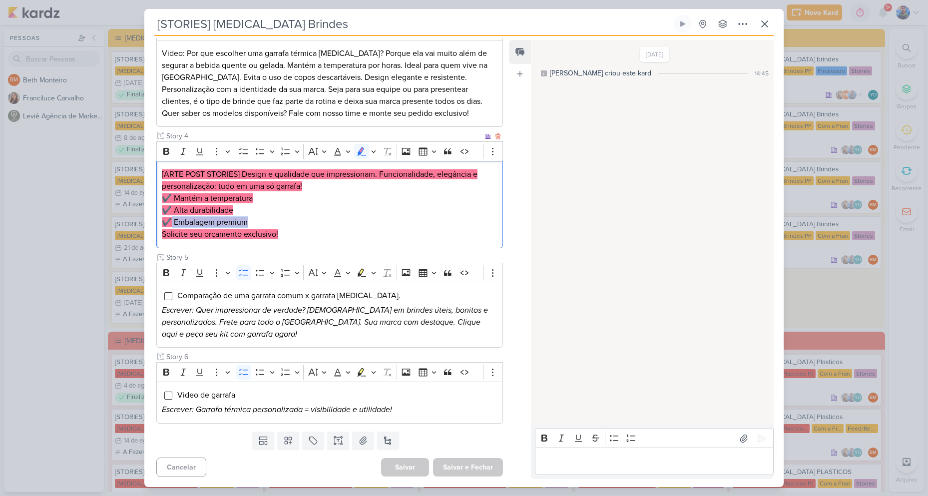
drag, startPoint x: 249, startPoint y: 220, endPoint x: 173, endPoint y: 225, distance: 75.6
click at [173, 225] on p "✔️ Embalagem premium" at bounding box center [330, 222] width 336 height 12
drag, startPoint x: 280, startPoint y: 230, endPoint x: 157, endPoint y: 231, distance: 122.3
click at [157, 231] on div "[ARTE POST STORIES] Design e qualidade que impressionam. Funcionalidade, elegân…" at bounding box center [329, 204] width 347 height 87
click at [290, 241] on div "[ARTE POST STORIES] Design e qualidade que impressionam. Funcionalidade, elegân…" at bounding box center [329, 204] width 347 height 87
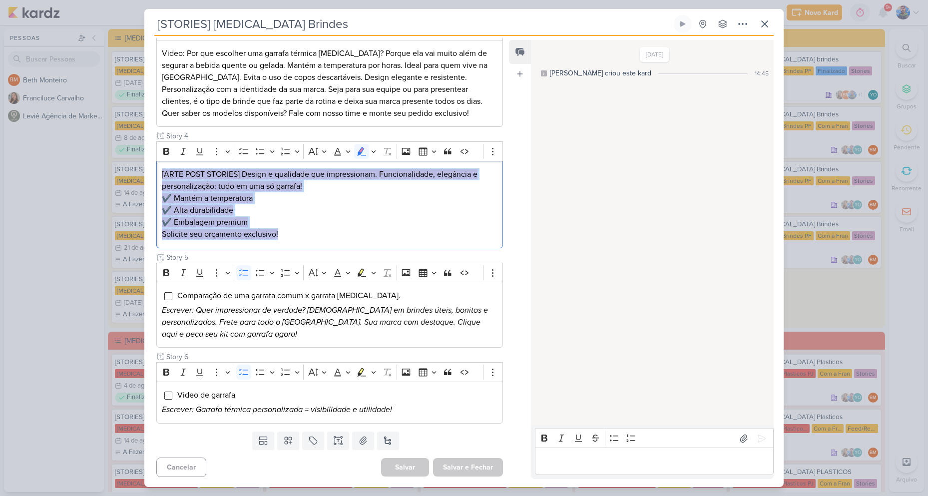
drag, startPoint x: 290, startPoint y: 230, endPoint x: 154, endPoint y: 167, distance: 149.7
click at [154, 167] on div "Cliente Allegra Brindes PF Status do Projeto" at bounding box center [325, 115] width 363 height 623
click at [372, 153] on icon "Editor toolbar" at bounding box center [373, 151] width 5 height 10
click at [312, 169] on icon "Text highlight toolbar" at bounding box center [314, 169] width 9 height 8
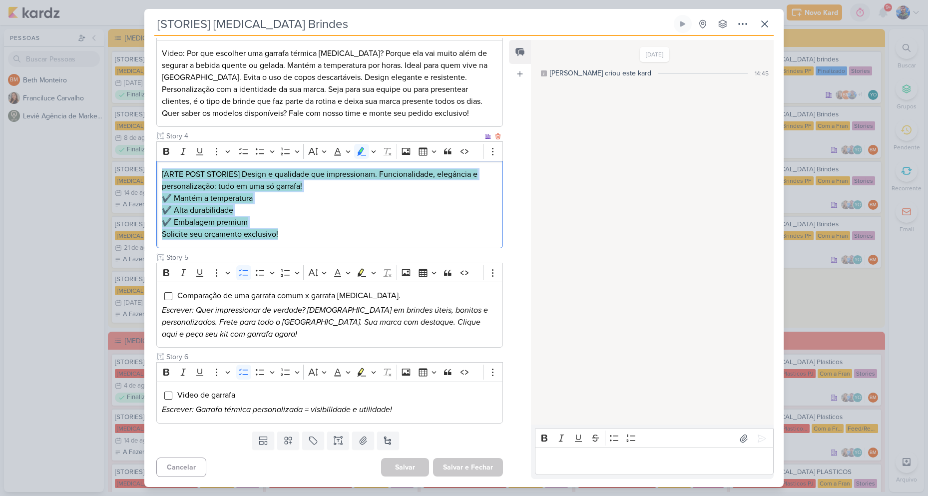
click at [297, 206] on p "✔️ Alta durabilidade" at bounding box center [330, 210] width 336 height 12
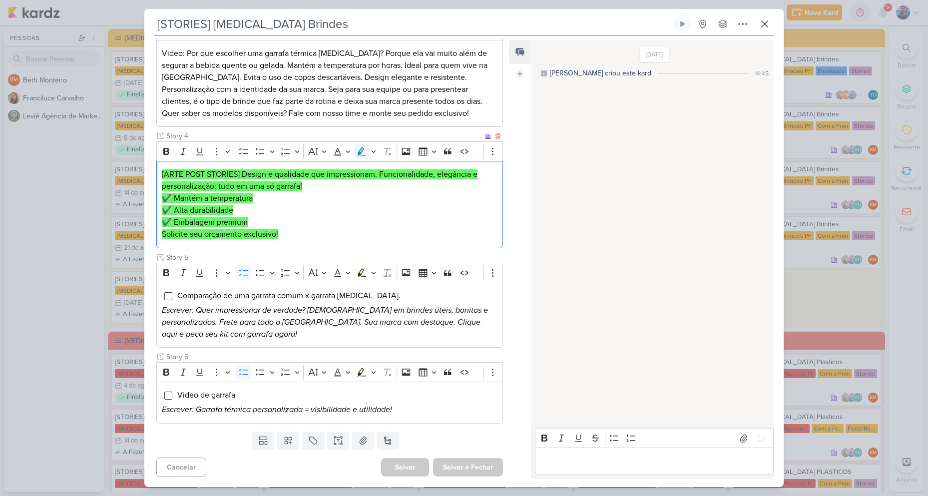
click at [297, 206] on p "✔️ Alta durabilidade" at bounding box center [330, 210] width 336 height 12
click at [359, 436] on icon at bounding box center [363, 440] width 10 height 10
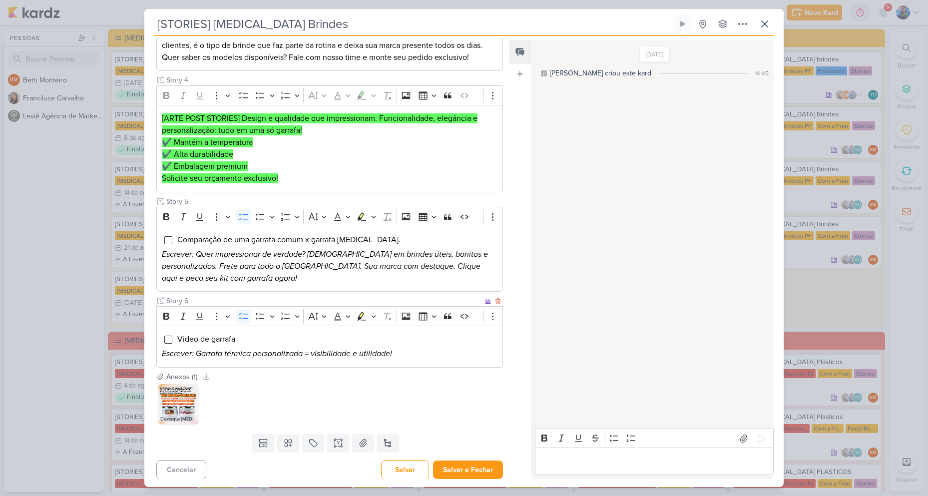
scroll to position [386, 0]
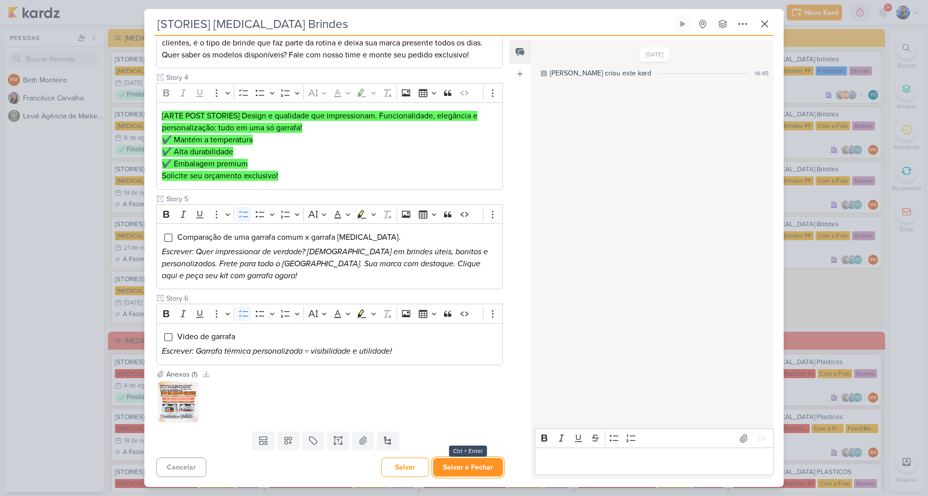
click at [448, 467] on button "Salvar e Fechar" at bounding box center [468, 467] width 70 height 18
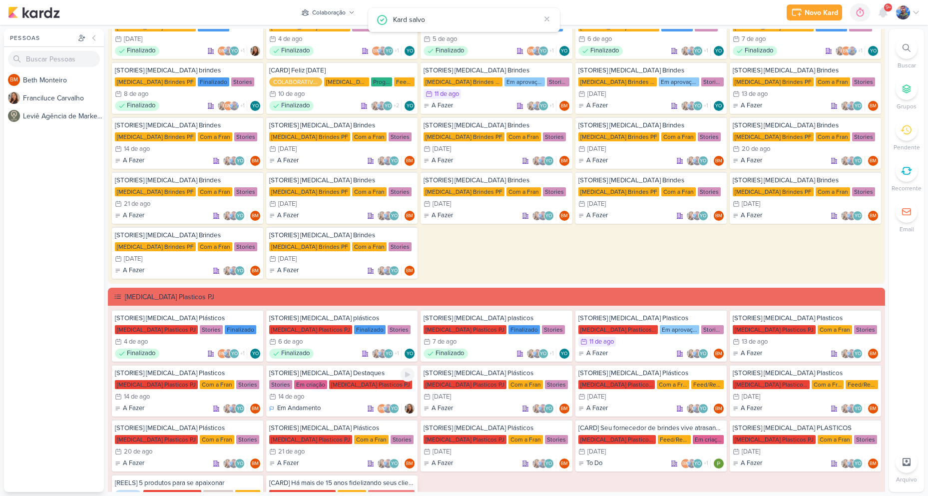
scroll to position [150, 0]
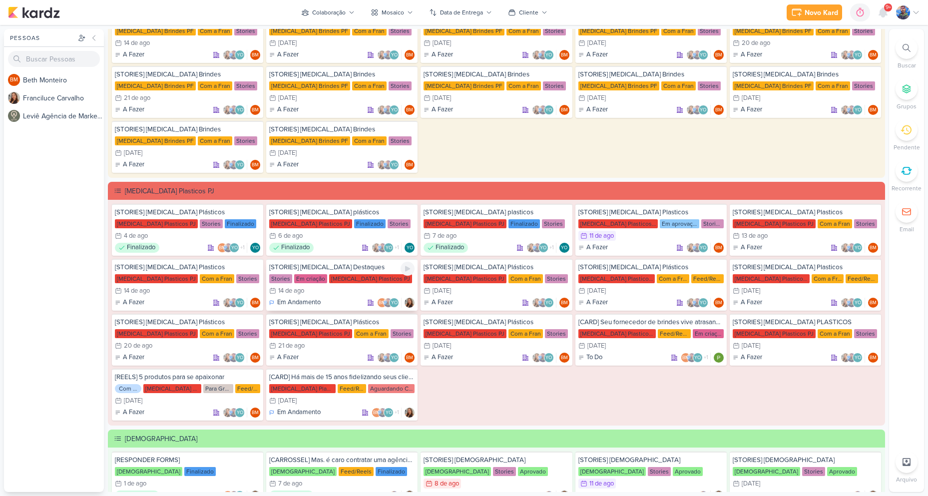
click at [366, 288] on div "14/8 [DATE]" at bounding box center [341, 291] width 145 height 10
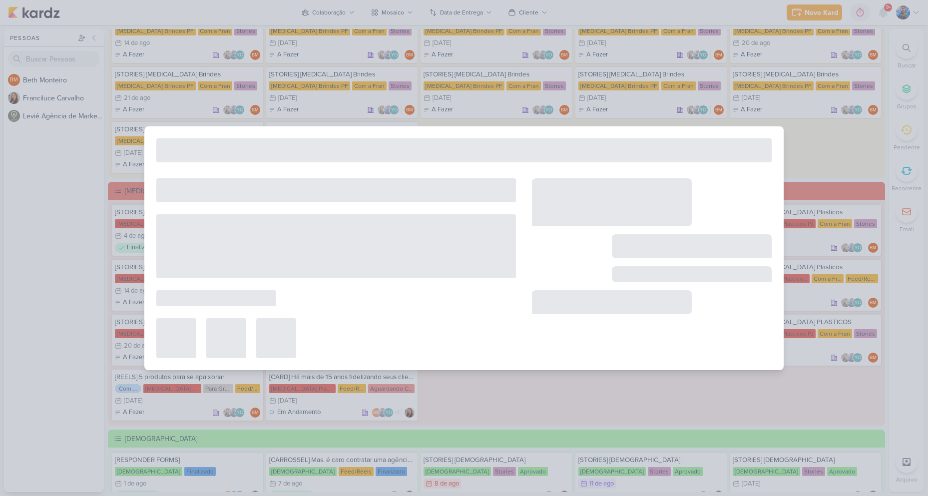
type input "[STORIES] [MEDICAL_DATA] Destaques"
type input "[DATE] 23:59"
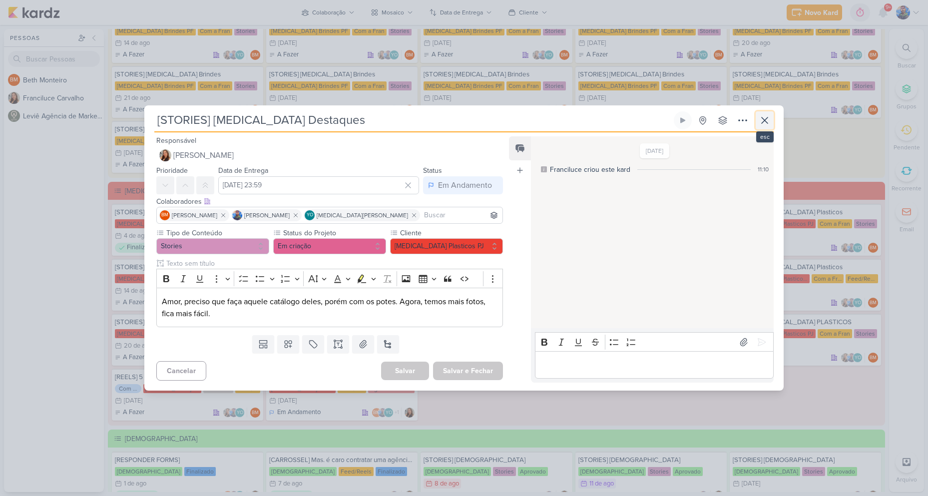
click at [762, 116] on icon at bounding box center [765, 120] width 12 height 12
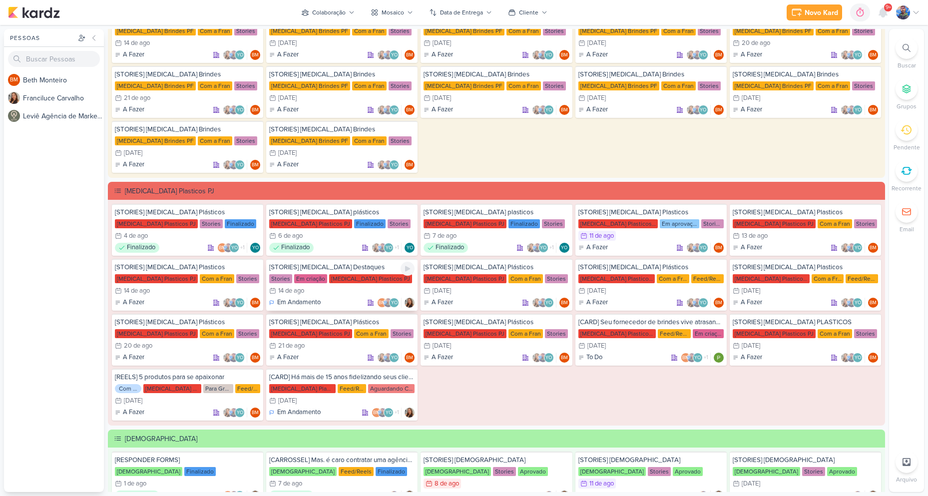
click at [334, 288] on div "14/8 [DATE]" at bounding box center [341, 291] width 145 height 10
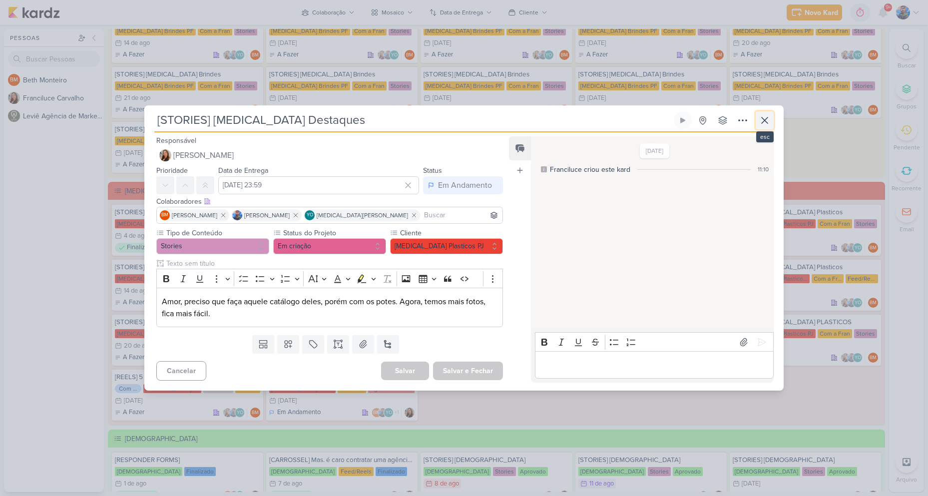
click at [767, 123] on icon at bounding box center [765, 120] width 12 height 12
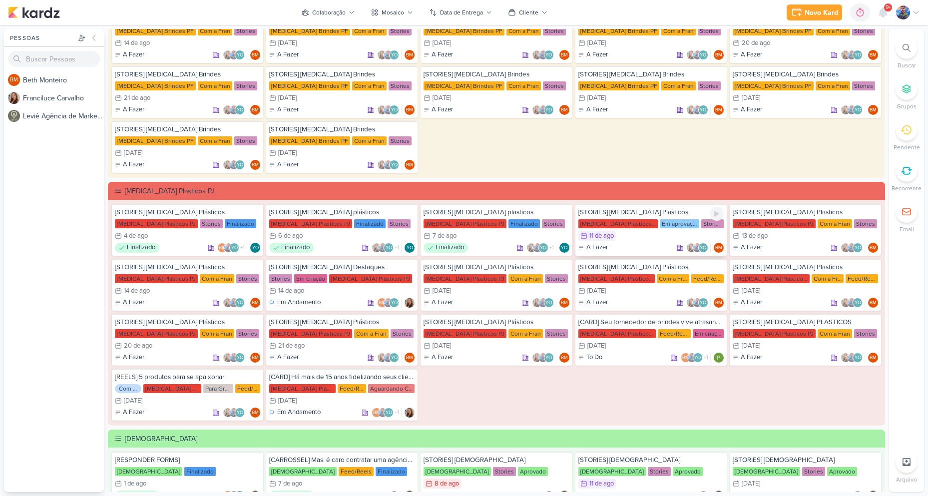
click at [620, 236] on div "11/8 [DATE]" at bounding box center [650, 236] width 145 height 10
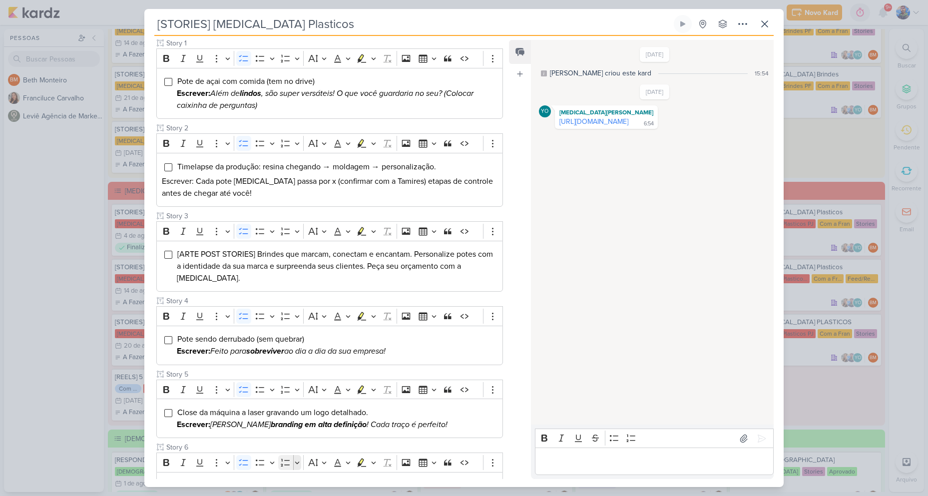
scroll to position [100, 0]
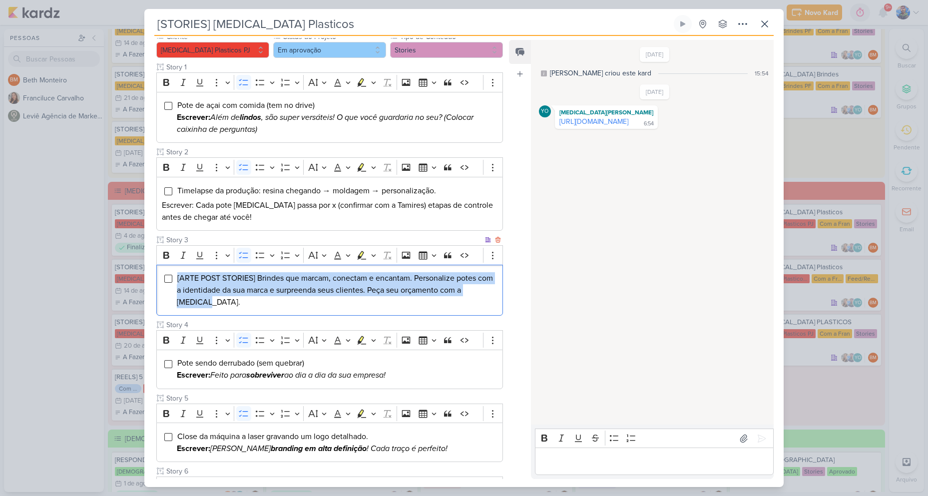
drag, startPoint x: 180, startPoint y: 295, endPoint x: 166, endPoint y: 274, distance: 25.4
click at [166, 274] on div "[ARTE POST STORIES] Brindes que marcam, conectam e encantam. Personalize potes …" at bounding box center [329, 290] width 347 height 51
click at [379, 255] on div "Bold Italic Underline More To-do List Bulleted List Bulleted List Numbered List…" at bounding box center [320, 255] width 322 height 19
click at [377, 255] on button "Highlight" at bounding box center [373, 255] width 8 height 15
click at [329, 276] on icon "Text highlight toolbar" at bounding box center [331, 272] width 9 height 8
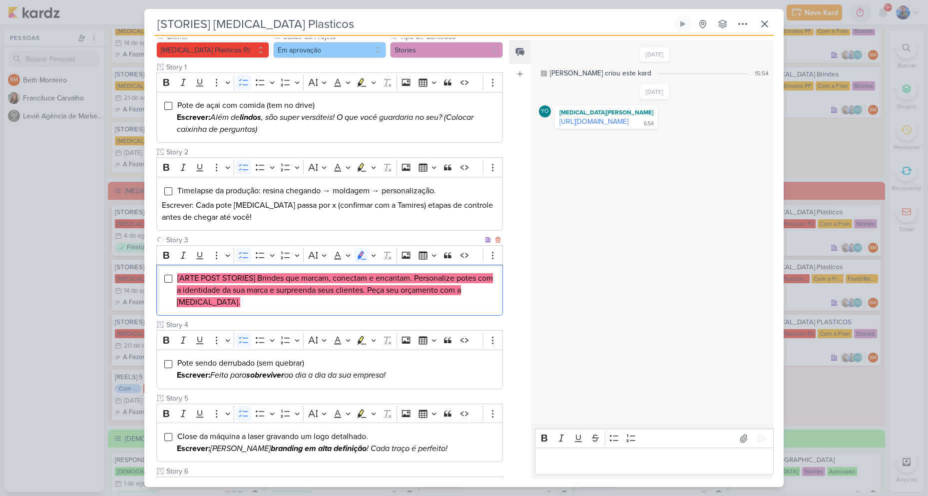
click at [317, 299] on li "[ARTE POST STORIES] Brindes que marcam, conectam e encantam. Personalize potes …" at bounding box center [337, 290] width 321 height 36
drag, startPoint x: 262, startPoint y: 280, endPoint x: 255, endPoint y: 279, distance: 7.1
click at [261, 280] on mark "[ARTE POST STORIES] Brindes que marcam, conectam e encantam. Personalize potes …" at bounding box center [335, 290] width 316 height 34
drag, startPoint x: 258, startPoint y: 278, endPoint x: 412, endPoint y: 279, distance: 154.3
click at [412, 279] on mark "[ARTE POST STORIES] Brindes que marcam, conectam e encantam. Personalize potes …" at bounding box center [335, 290] width 316 height 34
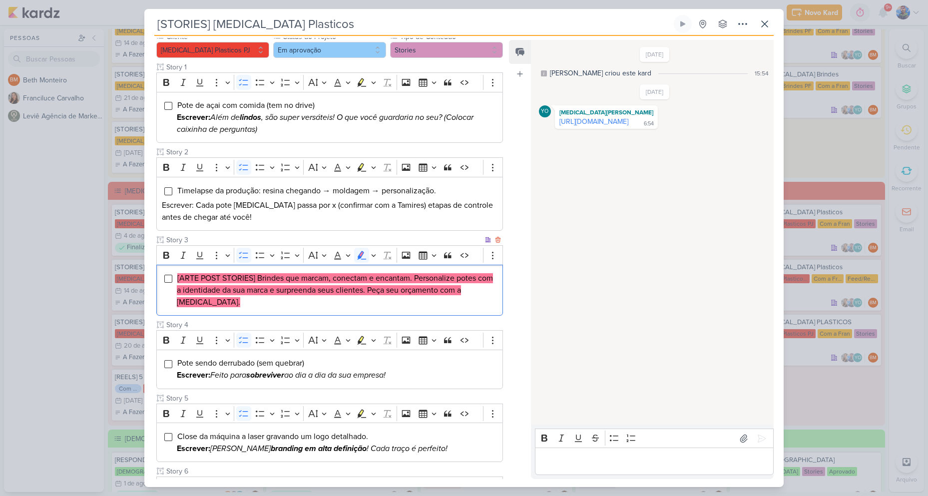
click at [429, 281] on mark "[ARTE POST STORIES] Brindes que marcam, conectam e encantam. Personalize potes …" at bounding box center [335, 290] width 316 height 34
drag, startPoint x: 415, startPoint y: 278, endPoint x: 384, endPoint y: 292, distance: 34.0
click at [384, 292] on mark "[ARTE POST STORIES] Brindes que marcam, conectam e encantam. Personalize potes …" at bounding box center [335, 290] width 316 height 34
click at [406, 302] on li "[ARTE POST STORIES] Brindes que marcam, conectam e encantam. Personalize potes …" at bounding box center [337, 290] width 321 height 36
drag, startPoint x: 396, startPoint y: 293, endPoint x: 221, endPoint y: 287, distance: 175.4
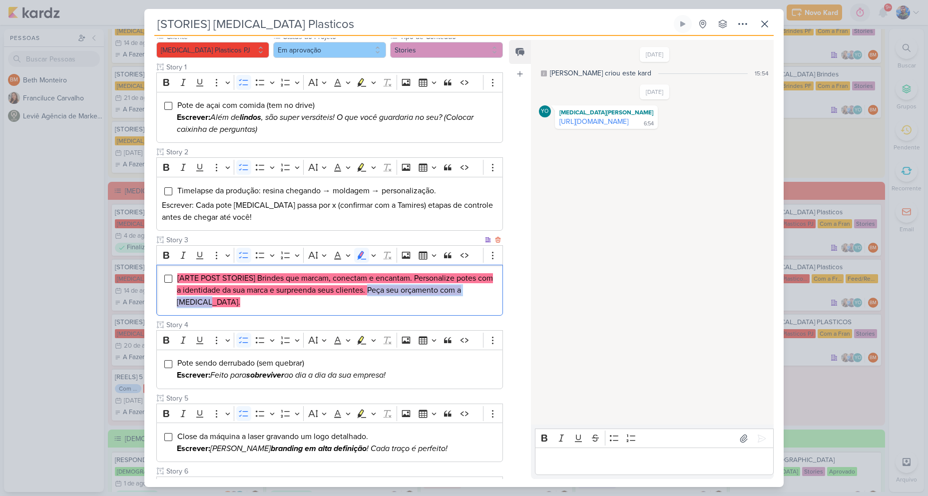
click at [212, 310] on div "[ARTE POST STORIES] Brindes que marcam, conectam e encantam. Personalize potes …" at bounding box center [329, 290] width 347 height 51
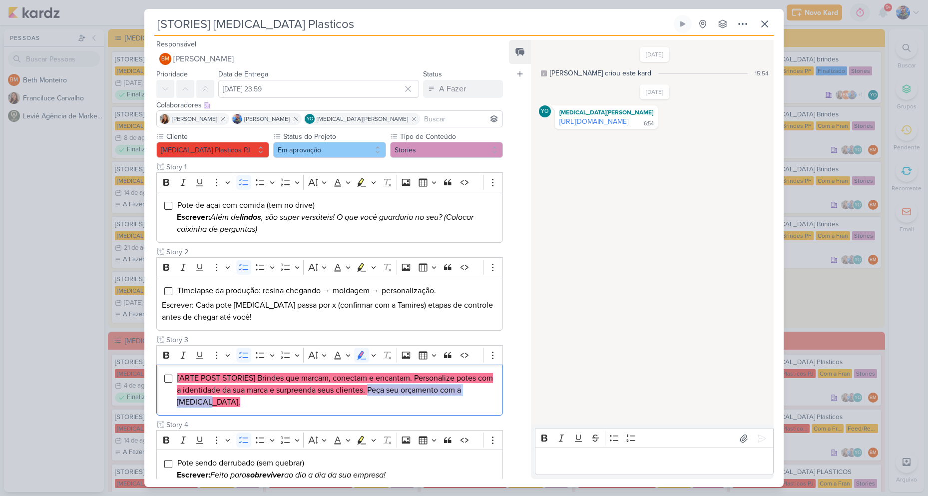
scroll to position [150, 0]
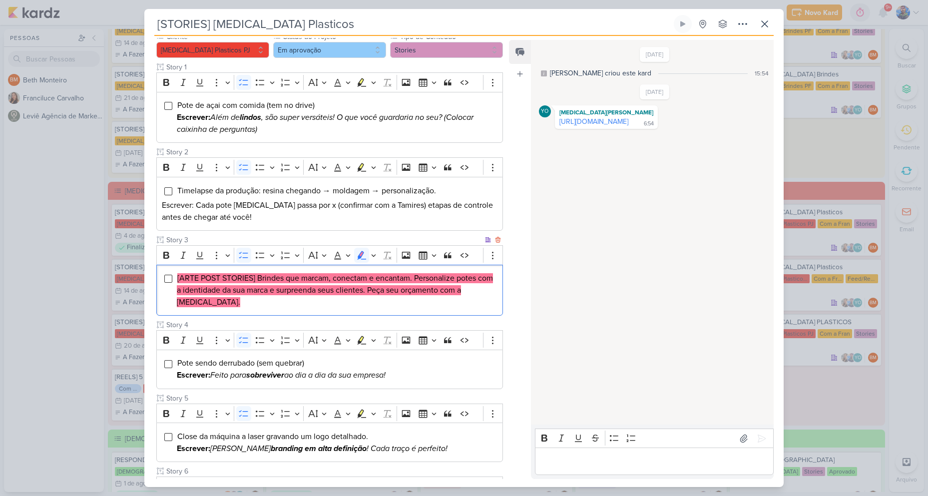
click at [197, 293] on mark "[ARTE POST STORIES] Brindes que marcam, conectam e encantam. Personalize potes …" at bounding box center [335, 290] width 316 height 34
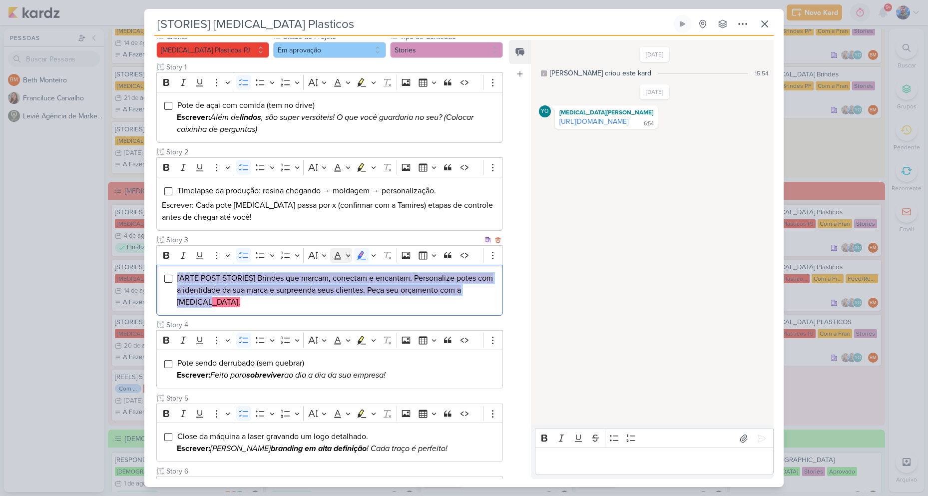
drag, startPoint x: 197, startPoint y: 303, endPoint x: 345, endPoint y: 251, distance: 156.7
click at [179, 270] on div "[ARTE POST STORIES] Brindes que marcam, conectam e encantam. Personalize potes …" at bounding box center [329, 290] width 347 height 51
click at [372, 257] on icon "Editor toolbar" at bounding box center [373, 255] width 5 height 10
click at [317, 274] on icon "Text highlight toolbar" at bounding box center [315, 273] width 10 height 10
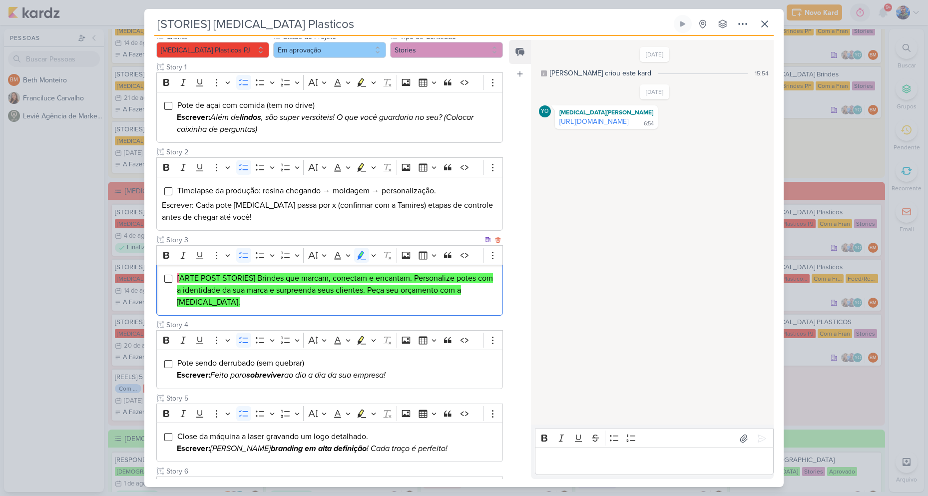
click at [226, 299] on li "[ ARTE POST STORIES] Brindes que marcam, conectam e encantam. Personalize potes…" at bounding box center [337, 290] width 321 height 36
click at [214, 300] on li "[ ARTE POST STORIES] Brindes que marcam, conectam e encantam. Personalize potes…" at bounding box center [337, 290] width 321 height 36
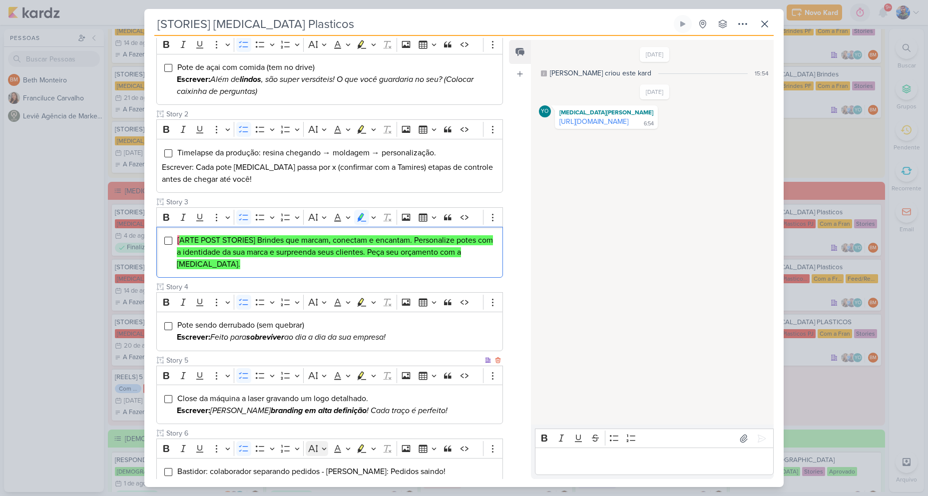
scroll to position [200, 0]
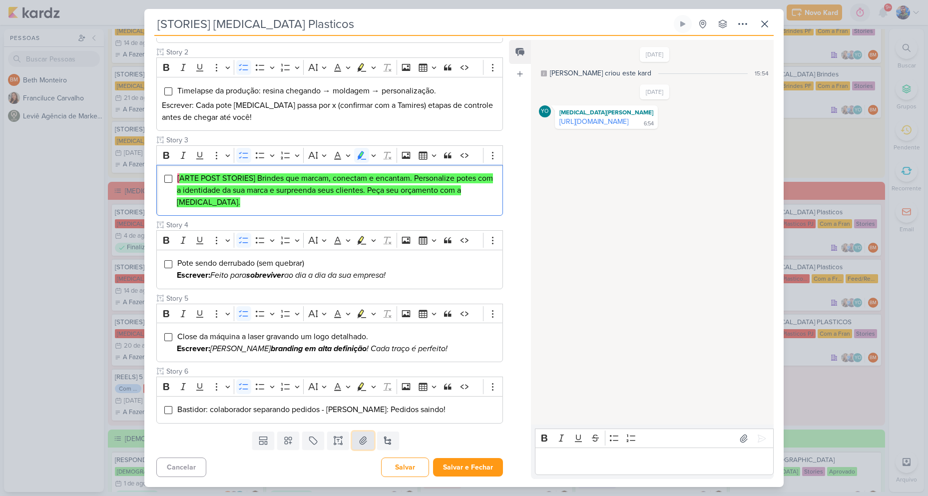
click at [358, 442] on icon at bounding box center [363, 440] width 10 height 10
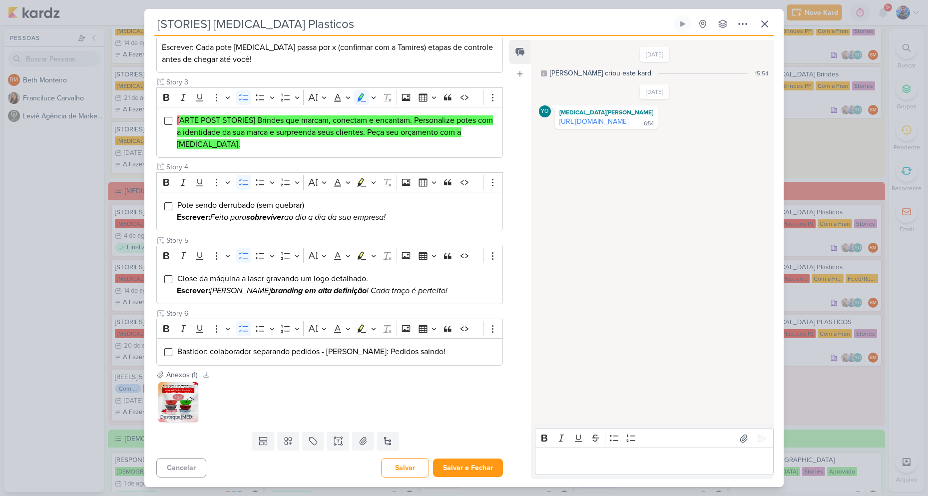
scroll to position [258, 0]
click at [455, 469] on button "Salvar e Fechar" at bounding box center [468, 467] width 70 height 18
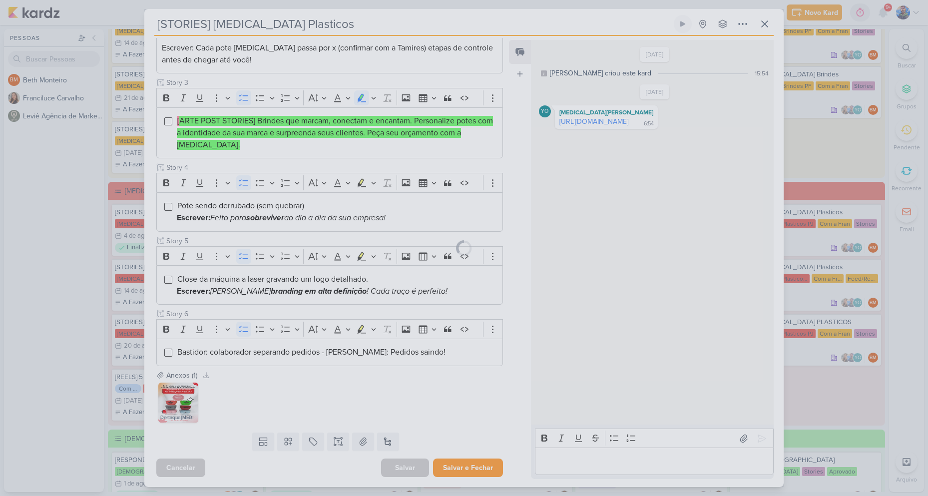
scroll to position [257, 0]
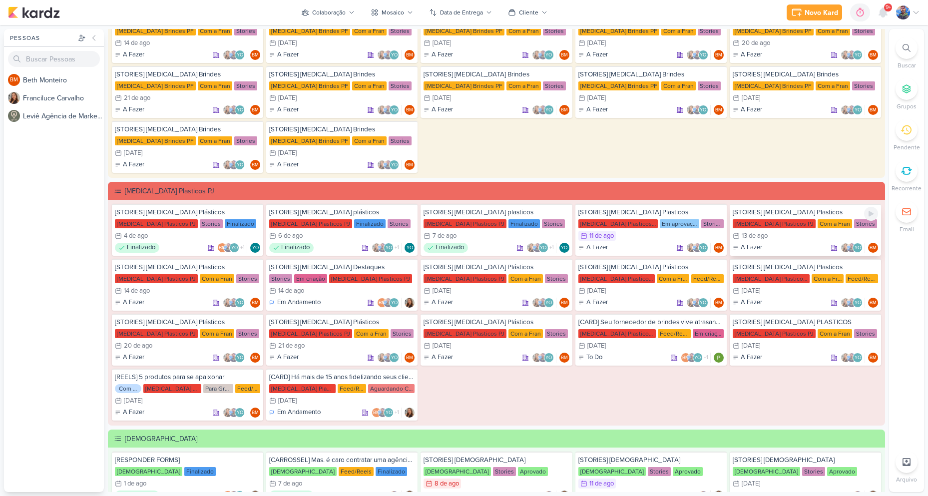
click at [779, 233] on div "13/8 [DATE]" at bounding box center [805, 236] width 145 height 10
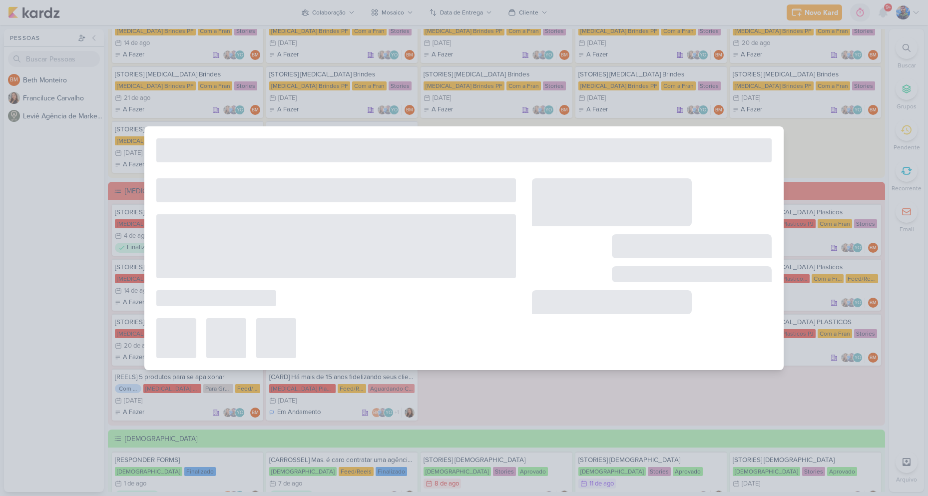
type input "[DATE] 23:59"
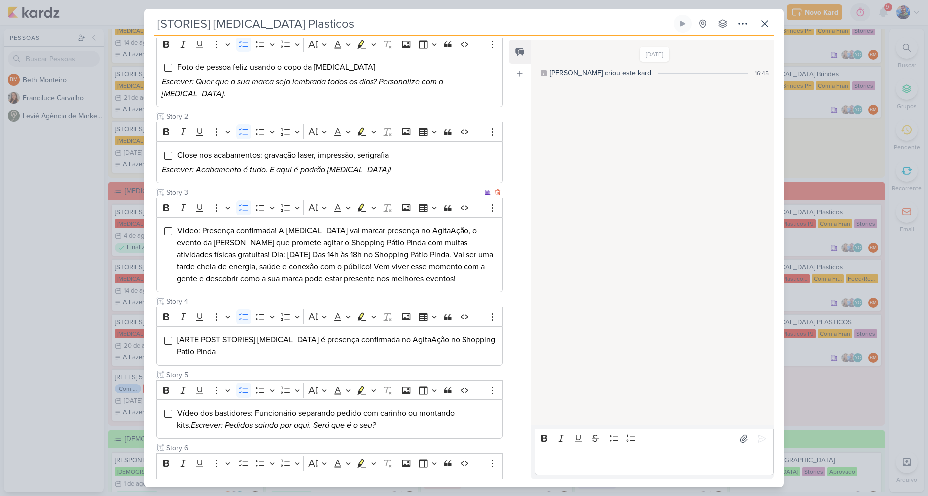
scroll to position [214, 0]
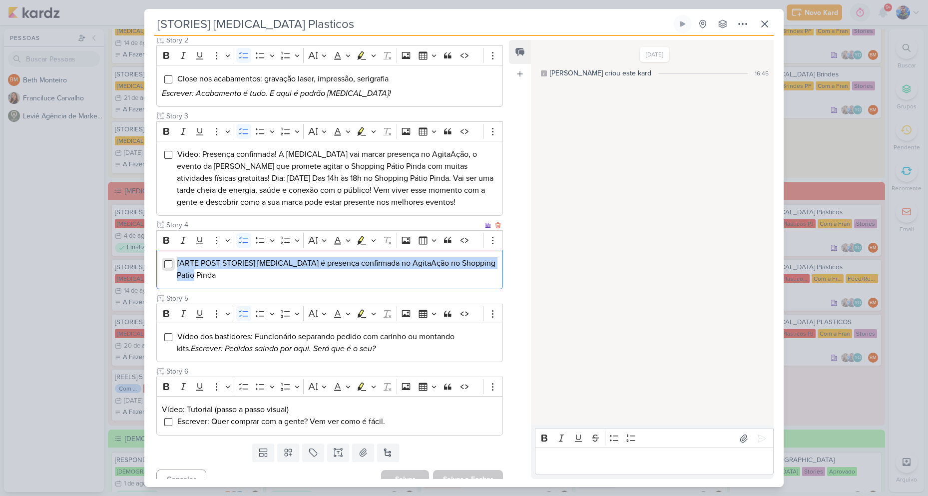
drag, startPoint x: 204, startPoint y: 263, endPoint x: 168, endPoint y: 252, distance: 37.6
click at [177, 257] on li "[ARTE POST STORIES] Allegra é presença confirmada no AgitaAção no Shopping Pati…" at bounding box center [337, 269] width 321 height 24
click at [372, 235] on icon "Editor toolbar" at bounding box center [373, 240] width 5 height 10
click at [334, 253] on icon "Text highlight toolbar" at bounding box center [332, 258] width 10 height 10
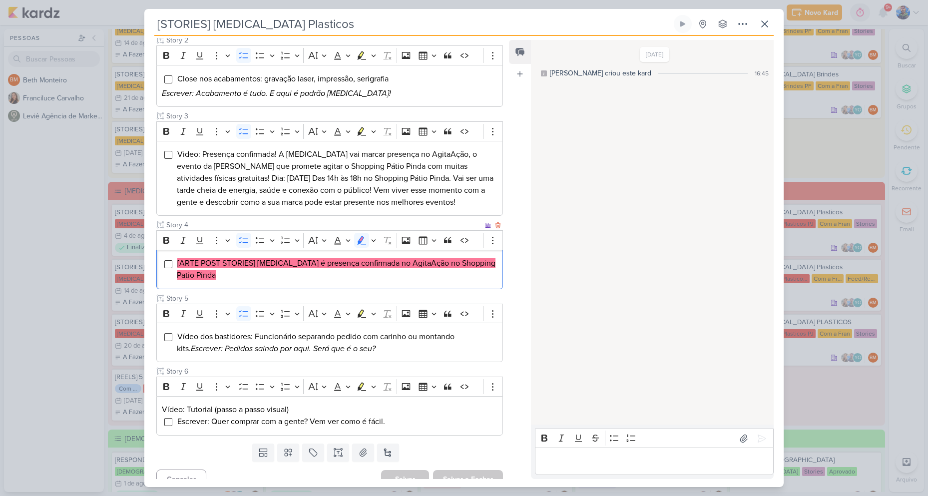
click at [237, 268] on li "[ARTE POST STORIES] Allegra é presença confirmada no AgitaAção no Shopping Pati…" at bounding box center [337, 269] width 321 height 24
click at [212, 263] on li "[ARTE POST STORIES] Allegra é presença confirmada no AgitaAção no Shopping Pati…" at bounding box center [337, 269] width 321 height 24
click at [216, 270] on div "[ARTE POST STORIES] Allegra é presença confirmada no AgitaAção no Shopping Pati…" at bounding box center [329, 269] width 347 height 39
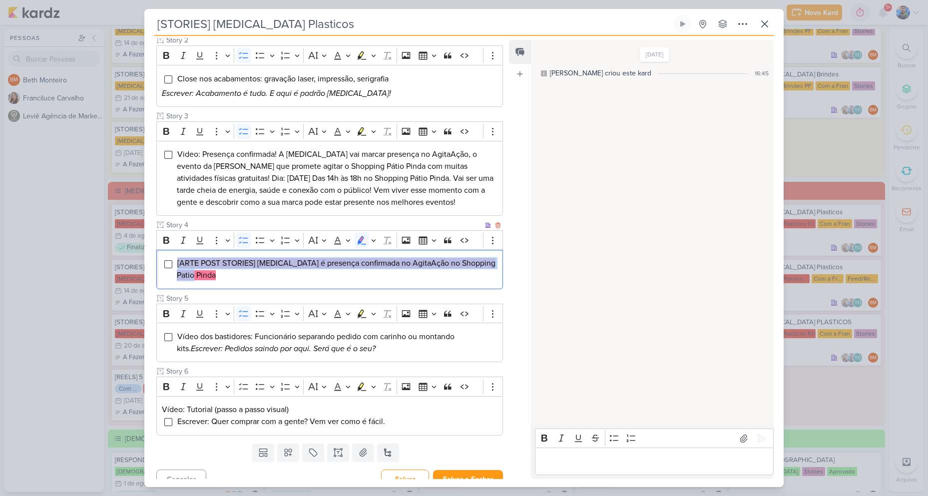
drag, startPoint x: 199, startPoint y: 263, endPoint x: 177, endPoint y: 253, distance: 24.3
click at [177, 257] on li "[ARTE POST STORIES] Allegra é presença confirmada no AgitaAção no Shopping Pati…" at bounding box center [337, 269] width 321 height 24
click at [429, 259] on li "[ARTE POST STORIES] Allegra é presença confirmada no AgitaAção no Shopping Pati…" at bounding box center [337, 269] width 321 height 24
drag, startPoint x: 176, startPoint y: 249, endPoint x: 218, endPoint y: 261, distance: 44.0
click at [218, 261] on div "[ARTE POST STORIES] Allegra é presença confirmada no AgitaAção no Shopping Pati…" at bounding box center [329, 269] width 347 height 39
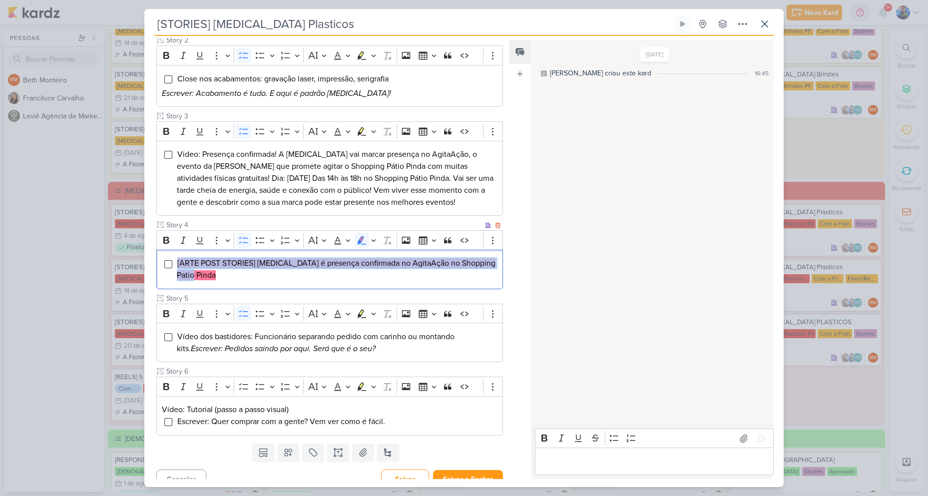
click at [273, 258] on mark "[ARTE POST STORIES] Allegra é presença confirmada no AgitaAção no Shopping Pati…" at bounding box center [336, 269] width 319 height 22
drag, startPoint x: 177, startPoint y: 253, endPoint x: 236, endPoint y: 263, distance: 60.3
click at [236, 263] on li "[ARTE POST STORIES] Allegra é presença confirmada no AgitaAção no Shopping Pati…" at bounding box center [337, 269] width 321 height 24
click at [764, 16] on button at bounding box center [765, 24] width 18 height 18
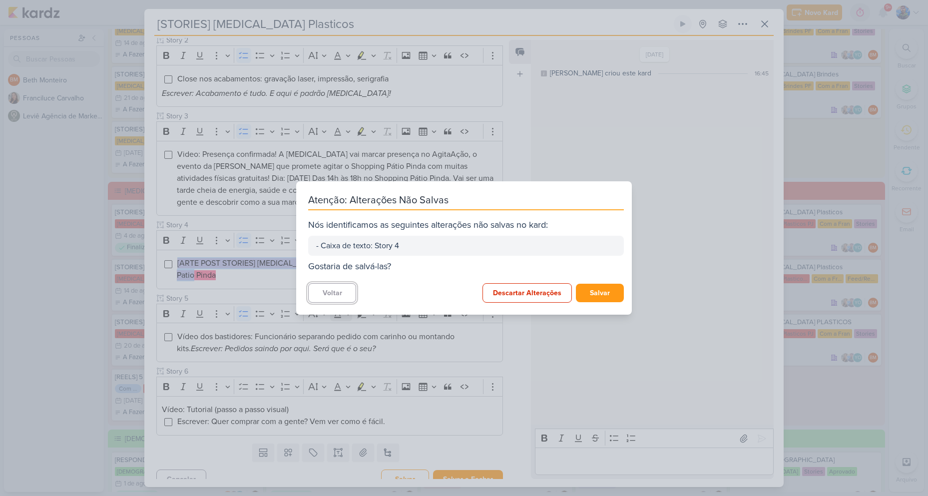
click at [340, 300] on button "Voltar" at bounding box center [332, 292] width 48 height 19
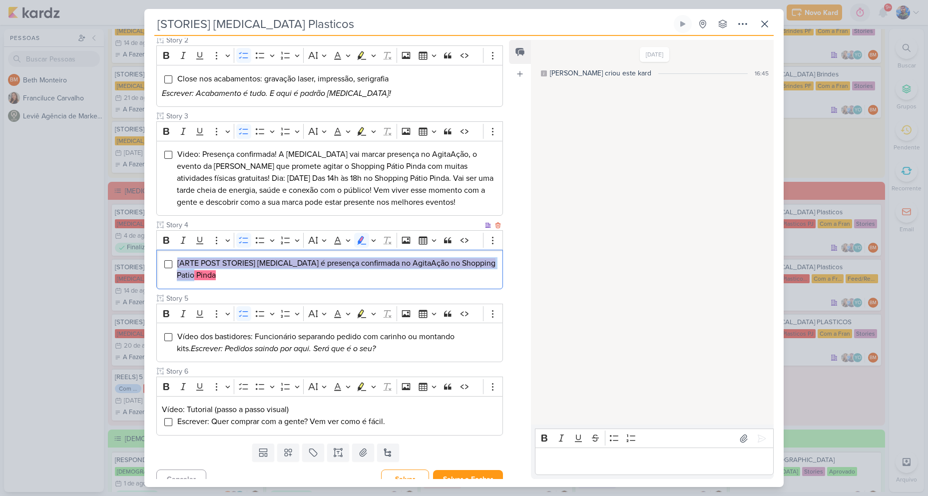
click at [246, 257] on li "[ARTE POST STORIES] Allegra é presença confirmada no AgitaAção no Shopping Pati…" at bounding box center [337, 269] width 321 height 24
click at [406, 261] on li "[ARTE POST STORIES] Allegra é presença confirmada no AgitaAção no Shopping Pati…" at bounding box center [337, 269] width 321 height 24
click at [272, 258] on mark "[ARTE POST STORIES] Allegra é presença confirmada no AgitaAção no Shopping Pati…" at bounding box center [336, 269] width 319 height 22
drag, startPoint x: 257, startPoint y: 252, endPoint x: 364, endPoint y: 250, distance: 106.9
click at [364, 258] on mark "[ARTE POST STORIES] Allegra é presença confirmada no AgitaAção no Shopping Pati…" at bounding box center [336, 269] width 319 height 22
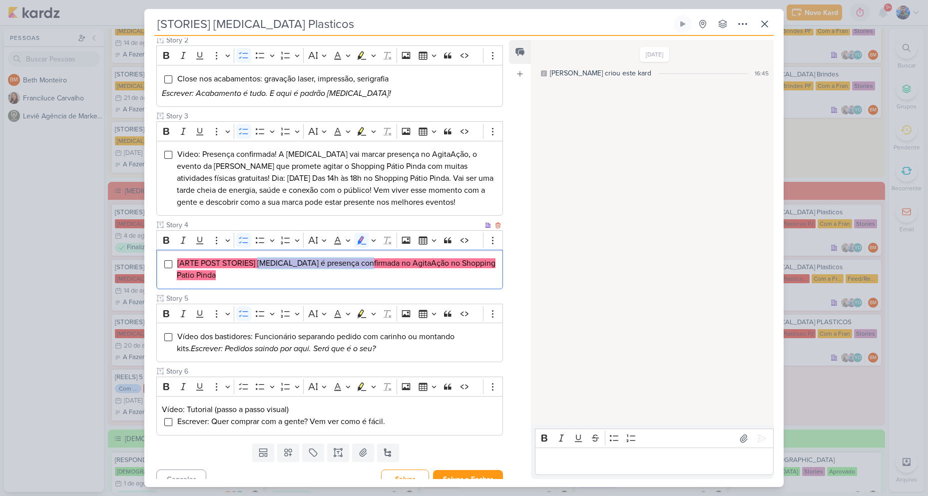
copy mark "Allegra é presença confirmada"
click at [378, 258] on span "[ARTE POST STORIES] Allegra é presença confirmada no AgitaAção no Shopping Pati…" at bounding box center [336, 269] width 319 height 22
drag, startPoint x: 367, startPoint y: 248, endPoint x: 374, endPoint y: 250, distance: 7.1
click at [374, 258] on mark "[ARTE POST STORIES] Allegra é presença confirmada no AgitaAção no Shopping Pati…" at bounding box center [336, 269] width 319 height 22
copy mark "no"
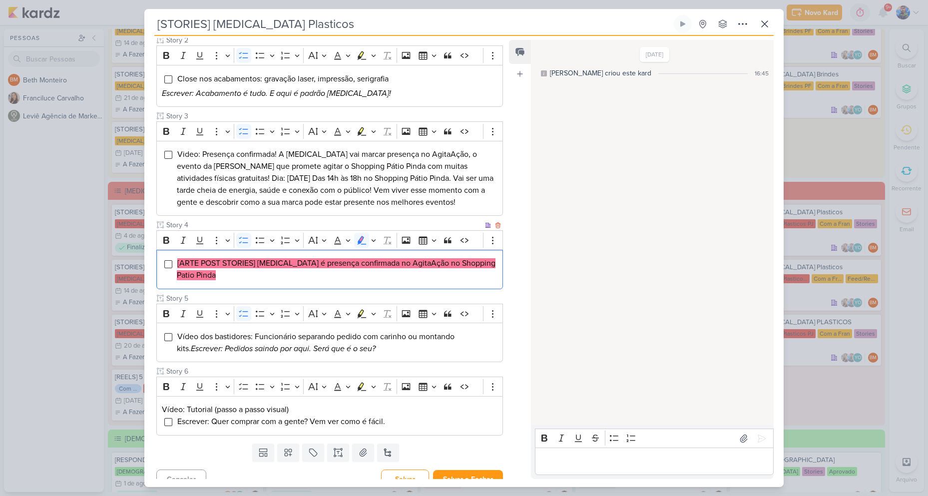
click at [411, 258] on mark "[ARTE POST STORIES] Allegra é presença confirmada no AgitaAção no Shopping Pati…" at bounding box center [336, 269] width 319 height 22
drag, startPoint x: 378, startPoint y: 248, endPoint x: 413, endPoint y: 250, distance: 35.0
click at [413, 258] on mark "[ARTE POST STORIES] Allegra é presença confirmada no AgitaAção no Shopping Pati…" at bounding box center [336, 269] width 319 height 22
copy mark "AgitaAção"
click at [426, 257] on li "[ARTE POST STORIES] Allegra é presença confirmada no AgitaAção no Shopping Pati…" at bounding box center [337, 269] width 321 height 24
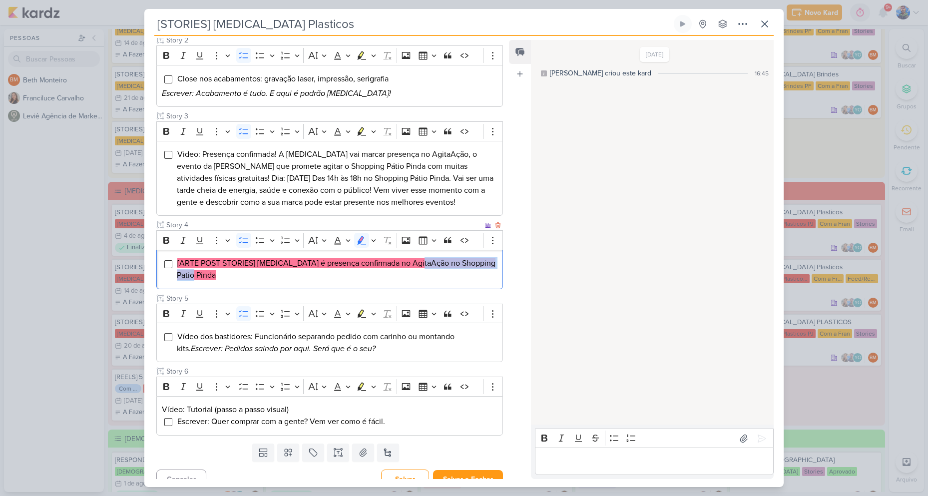
drag, startPoint x: 415, startPoint y: 250, endPoint x: 251, endPoint y: 288, distance: 168.6
click at [237, 277] on div "Cliente Allegra Plasticos PJ Status do Projeto" at bounding box center [329, 176] width 347 height 518
copy mark "no Shopping Patio Pinda"
click at [199, 262] on li "[ARTE POST STORIES] Allegra é presença confirmada no AgitaAção no Shopping Pati…" at bounding box center [337, 269] width 321 height 24
drag, startPoint x: 198, startPoint y: 262, endPoint x: 171, endPoint y: 249, distance: 30.4
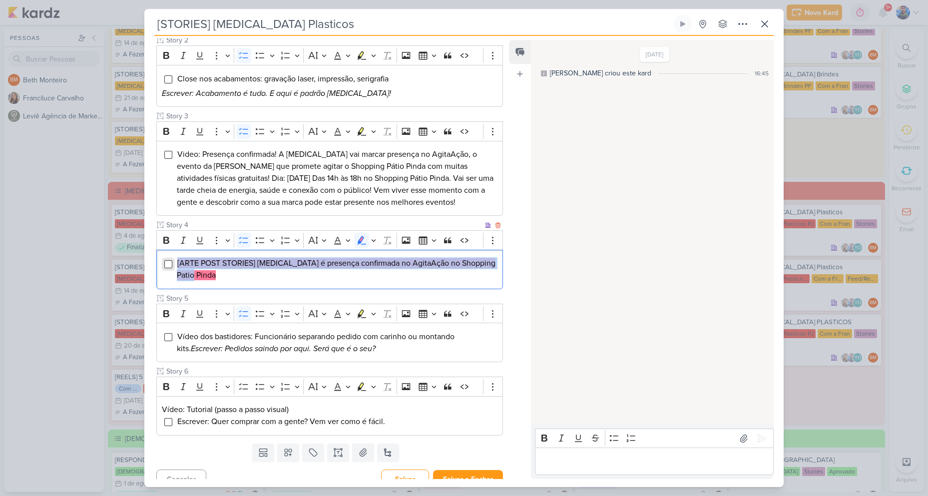
click at [177, 257] on li "[ARTE POST STORIES] Allegra é presença confirmada no AgitaAção no Shopping Pati…" at bounding box center [337, 269] width 321 height 24
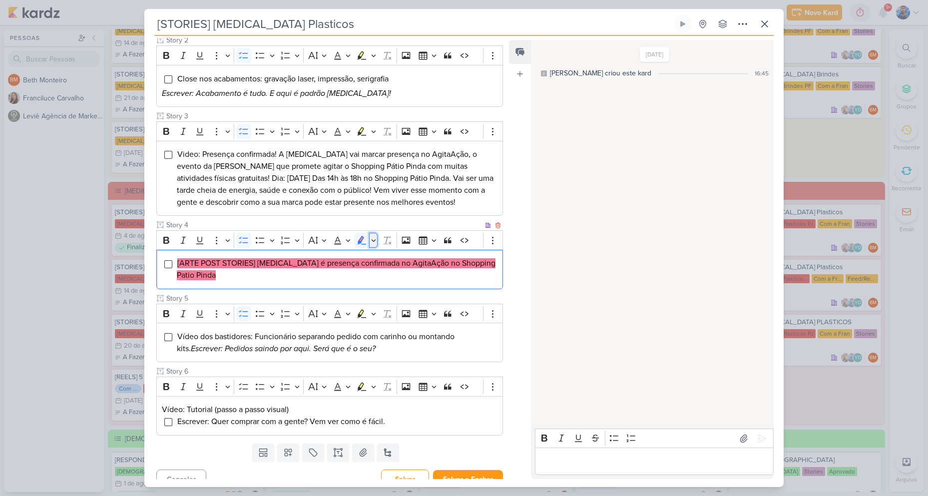
click at [373, 235] on icon "Editor toolbar" at bounding box center [373, 240] width 5 height 10
click at [309, 250] on button "Green marker" at bounding box center [314, 257] width 15 height 15
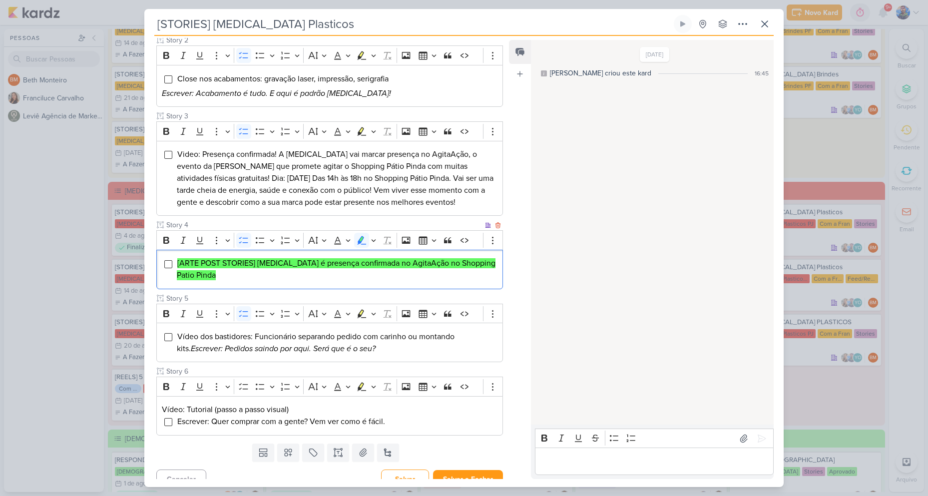
click at [252, 267] on li "[ARTE POST STORIES] Allegra é presença confirmada no AgitaAção no Shopping Pati…" at bounding box center [337, 269] width 321 height 24
click at [361, 447] on icon at bounding box center [363, 452] width 10 height 10
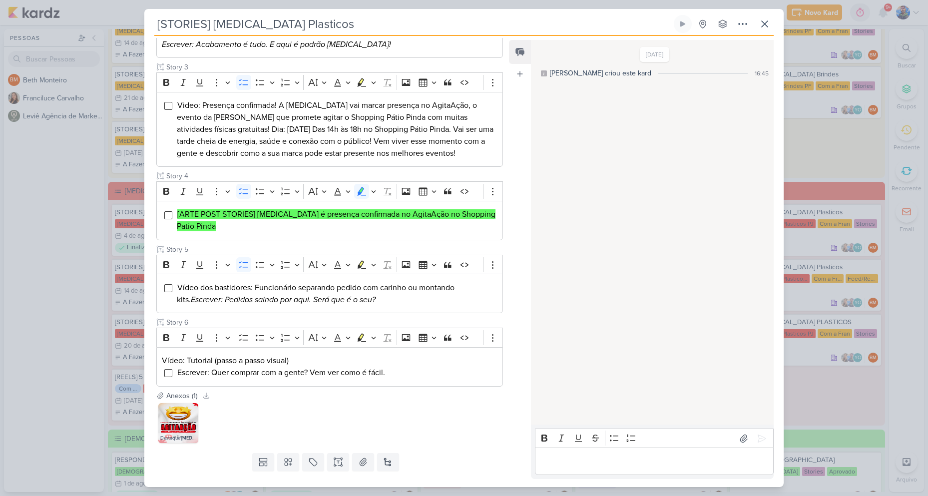
scroll to position [273, 0]
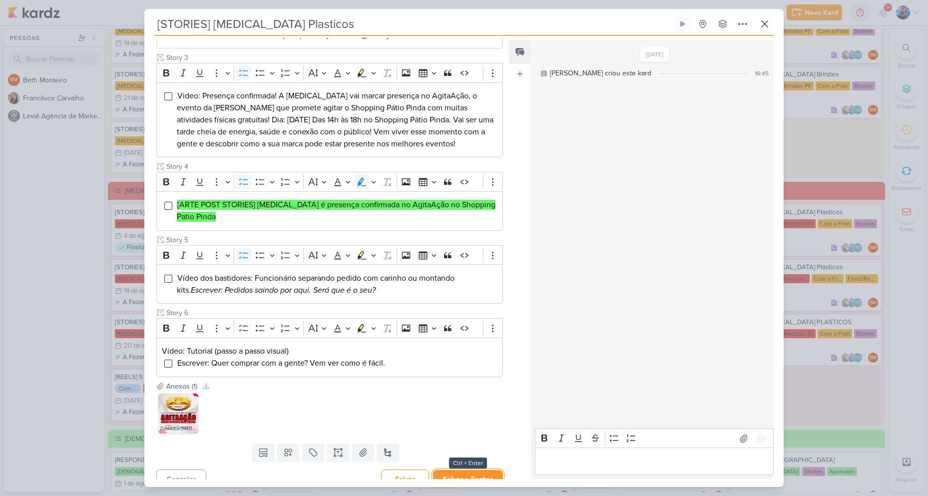
click at [471, 470] on button "Salvar e Fechar" at bounding box center [468, 479] width 70 height 18
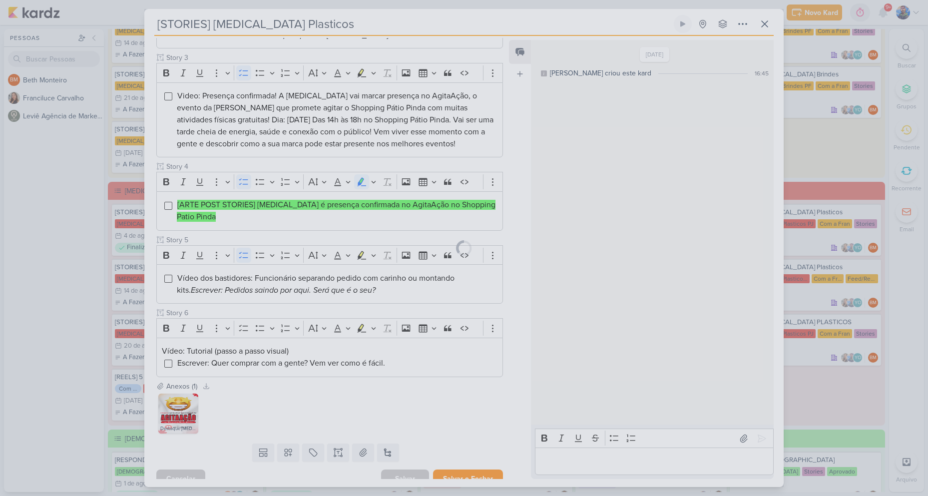
scroll to position [272, 0]
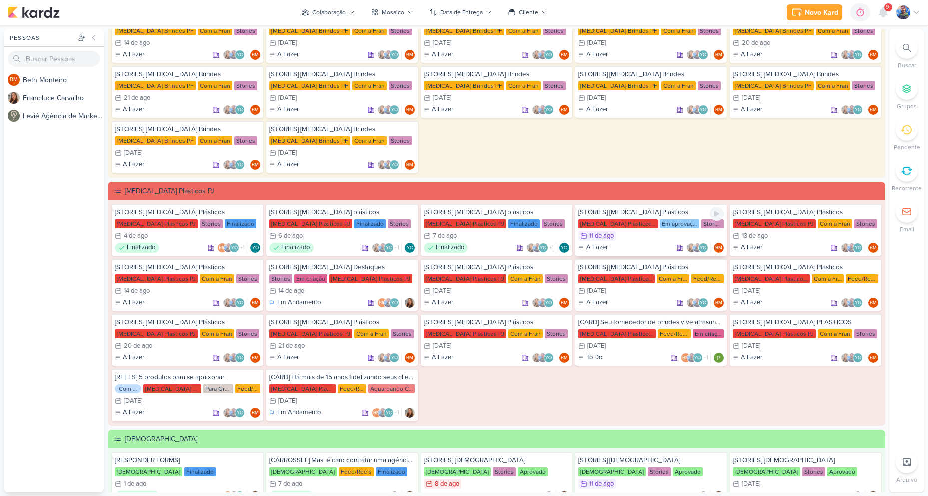
click at [621, 241] on div "[STORIES] Allegra Plasticos Allegra Plasticos PJ Em aprovação Stories 11/8 11 d…" at bounding box center [650, 230] width 151 height 52
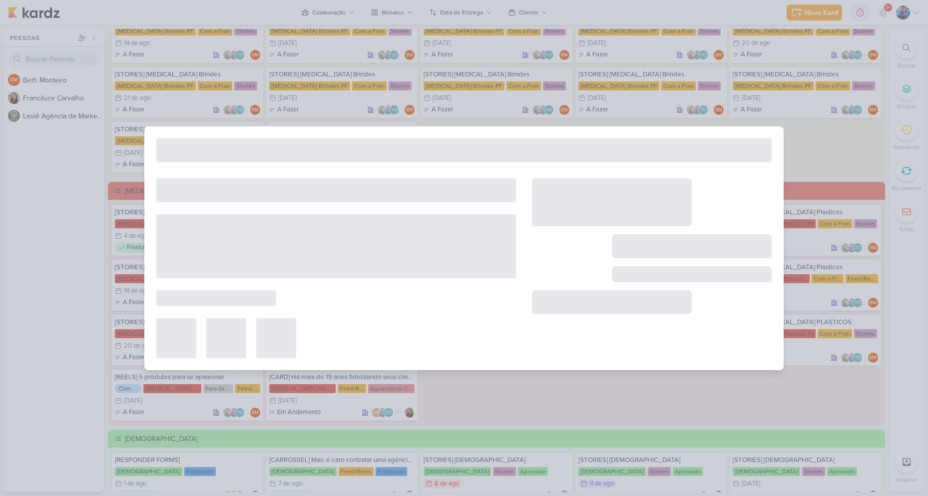
type input "[DATE] 23:59"
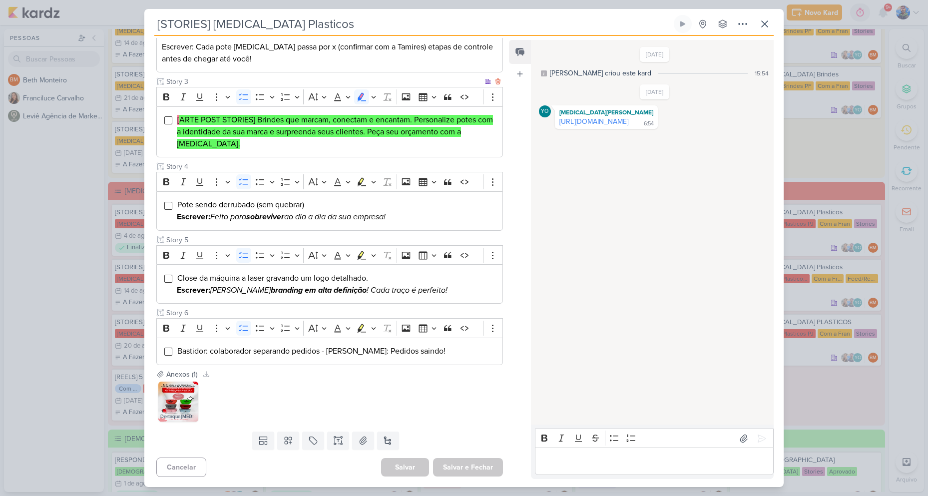
scroll to position [0, 0]
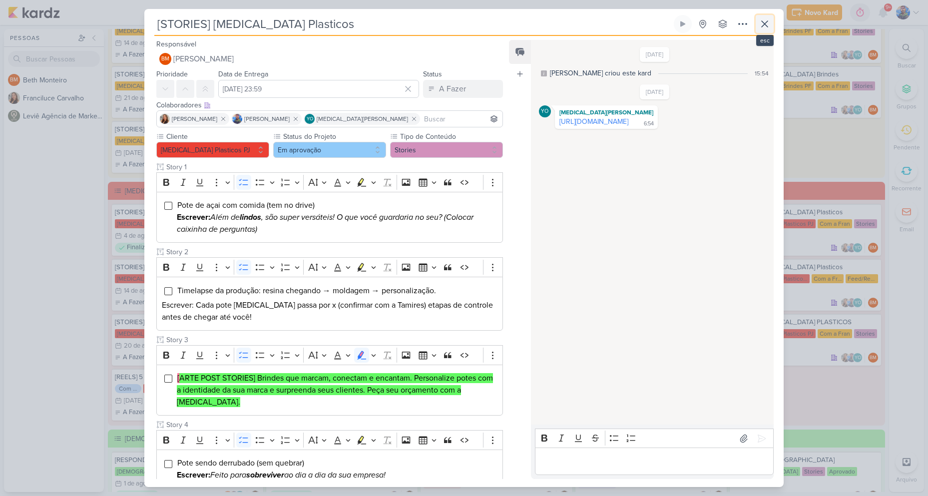
click at [762, 24] on icon at bounding box center [765, 24] width 12 height 12
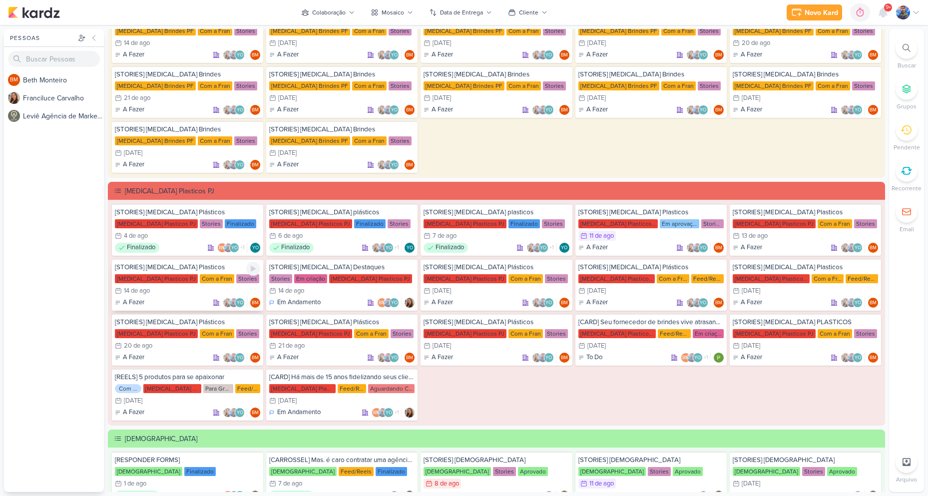
click at [204, 282] on div "Com a Fran" at bounding box center [217, 278] width 34 height 9
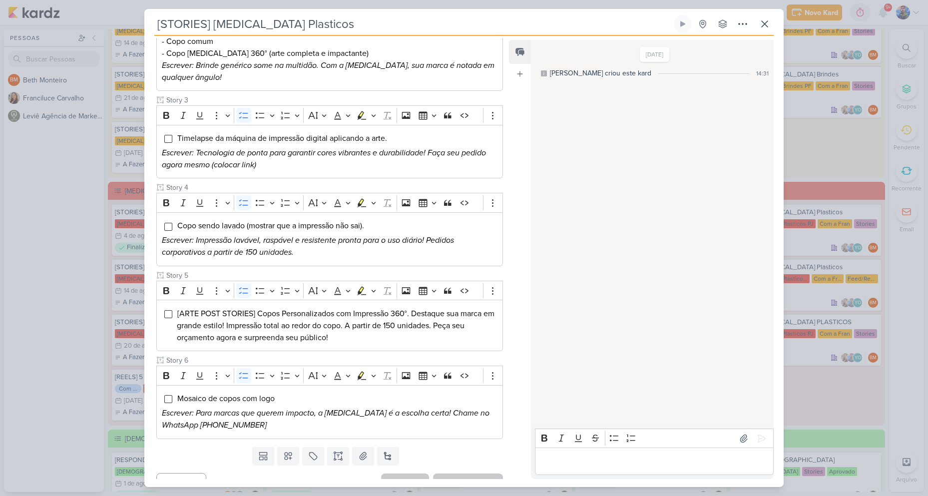
scroll to position [282, 0]
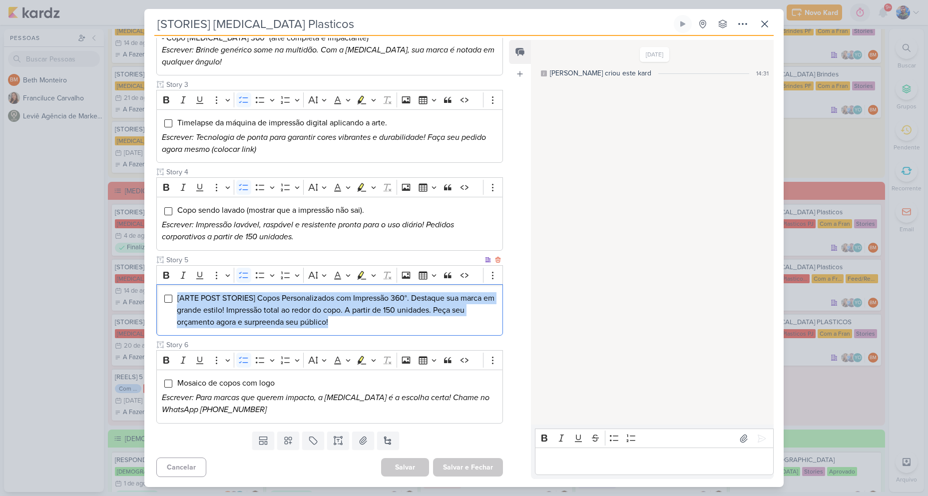
drag, startPoint x: 176, startPoint y: 292, endPoint x: 382, endPoint y: 327, distance: 208.6
click at [382, 327] on li "[ARTE POST STORIES] Copos Personalizados com Impressão 360°. Destaque sua marca…" at bounding box center [337, 310] width 321 height 36
click at [372, 274] on icon "Editor toolbar" at bounding box center [373, 275] width 5 height 10
click at [333, 293] on icon "Text highlight toolbar" at bounding box center [332, 292] width 10 height 10
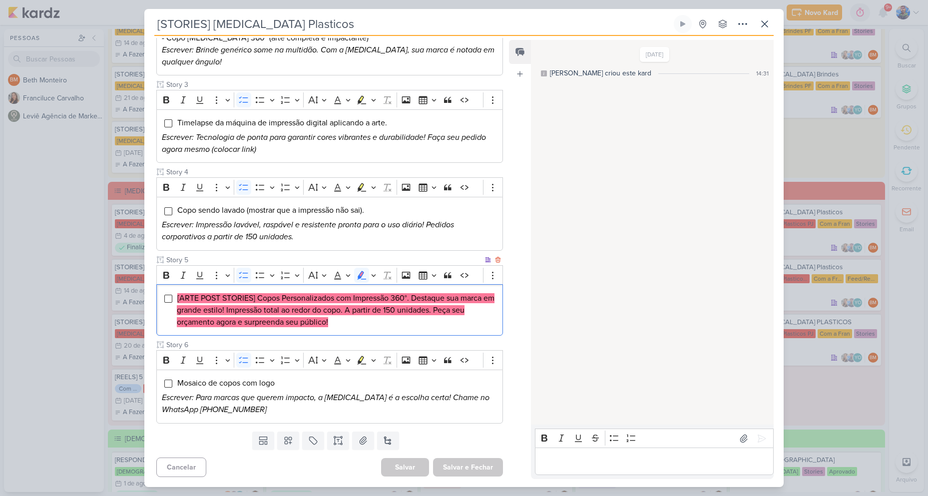
click at [331, 317] on li "[ARTE POST STORIES] Copos Personalizados com Impressão 360°. Destaque sua marca…" at bounding box center [337, 310] width 321 height 36
click at [323, 309] on mark "[ARTE POST STORIES] Copos Personalizados com Impressão 360°. Destaque sua marca…" at bounding box center [336, 310] width 318 height 34
click at [340, 319] on li "[ARTE POST STORIES] Copos Personalizados com Impressão 360°. Destaque sua marca…" at bounding box center [337, 310] width 321 height 36
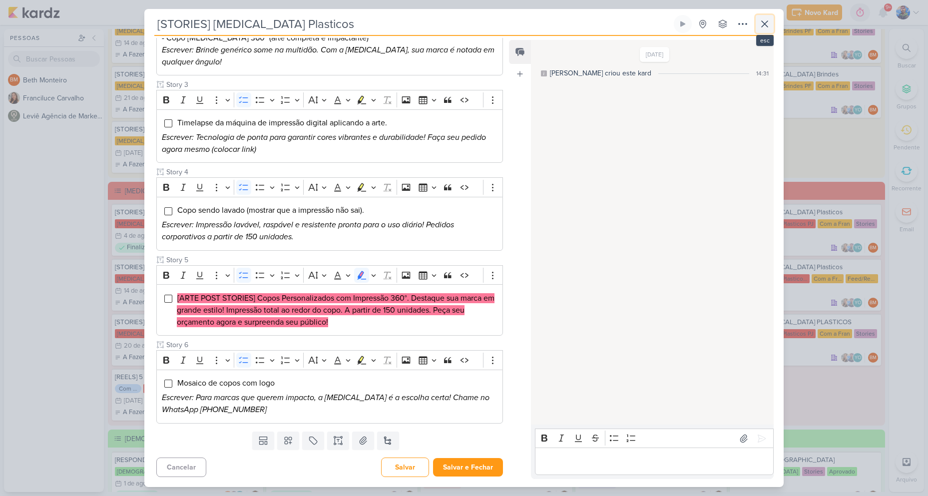
click at [769, 27] on icon at bounding box center [765, 24] width 12 height 12
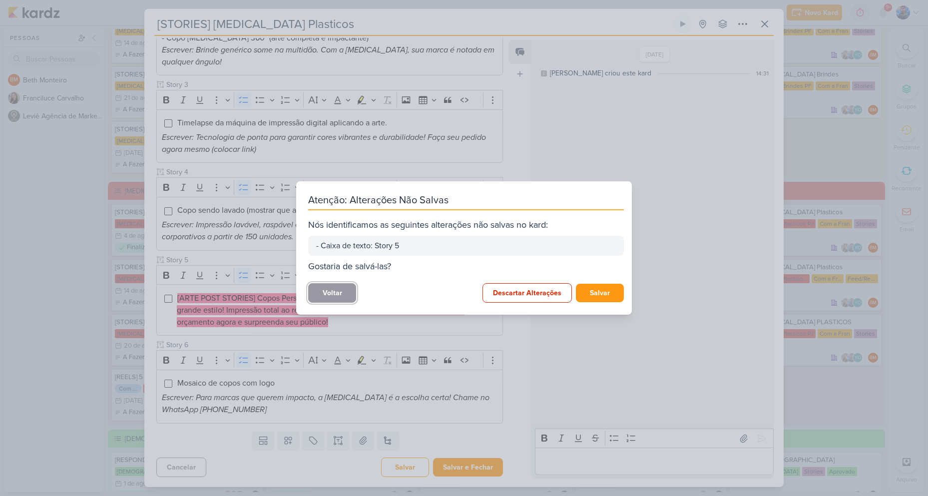
click at [342, 289] on button "Voltar" at bounding box center [332, 292] width 48 height 19
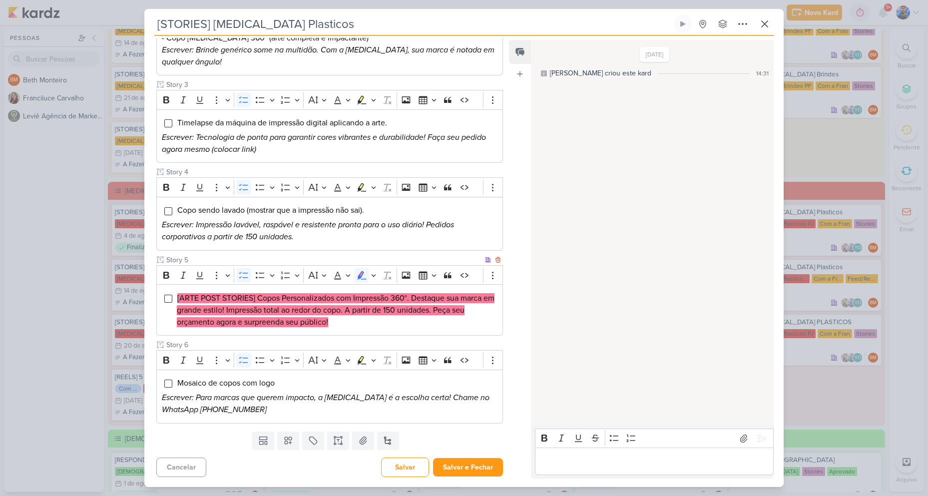
click at [263, 297] on mark "[ARTE POST STORIES] Copos Personalizados com Impressão 360°. Destaque sua marca…" at bounding box center [336, 310] width 318 height 34
drag, startPoint x: 257, startPoint y: 299, endPoint x: 410, endPoint y: 300, distance: 153.3
click at [410, 300] on mark "[ARTE POST STORIES] Copos Personalizados com Impressão 360°. Destaque sua marca…" at bounding box center [336, 310] width 318 height 34
copy mark "Copos Personalizados com Impressão 360°."
drag, startPoint x: 443, startPoint y: 303, endPoint x: 427, endPoint y: 297, distance: 17.5
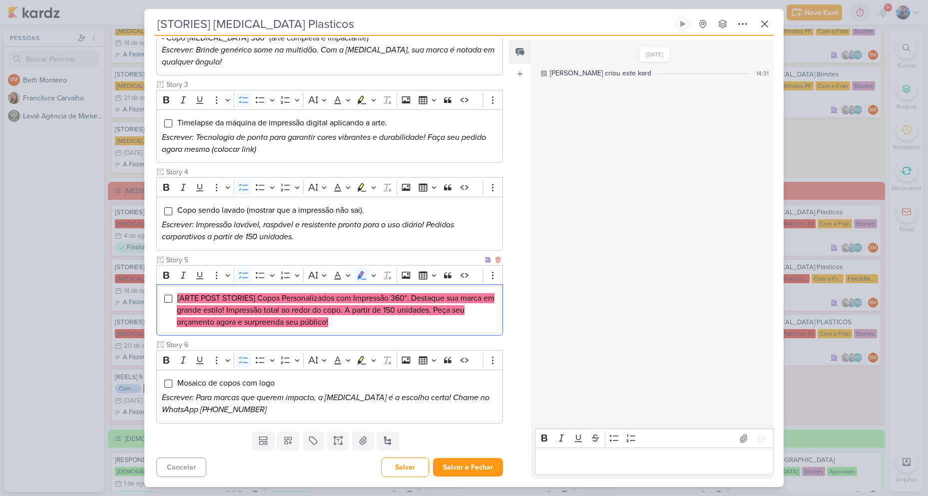
click at [443, 303] on mark "[ARTE POST STORIES] Copos Personalizados com Impressão 360°. Destaque sua marca…" at bounding box center [336, 310] width 318 height 34
drag, startPoint x: 412, startPoint y: 299, endPoint x: 237, endPoint y: 316, distance: 176.1
click at [237, 316] on li "[ARTE POST STORIES] Copos Personalizados com Impressão 360°. Destaque sua marca…" at bounding box center [337, 310] width 321 height 36
copy mark "Destaque sua marca em grande estilo!"
click at [246, 309] on mark "[ARTE POST STORIES] Copos Personalizados com Impressão 360°. Destaque sua marca…" at bounding box center [336, 310] width 318 height 34
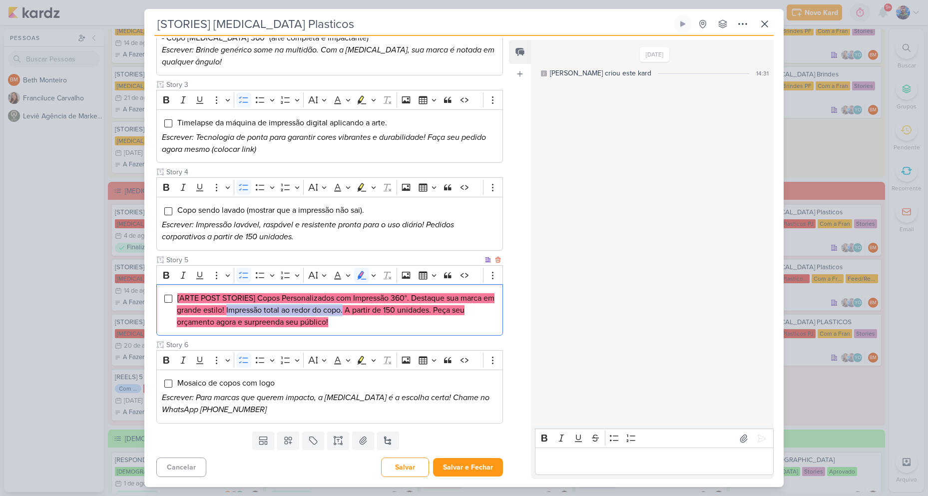
drag, startPoint x: 238, startPoint y: 306, endPoint x: 358, endPoint y: 309, distance: 119.4
click at [358, 309] on mark "[ARTE POST STORIES] Copos Personalizados com Impressão 360°. Destaque sua marca…" at bounding box center [336, 310] width 318 height 34
drag, startPoint x: 360, startPoint y: 308, endPoint x: 446, endPoint y: 314, distance: 86.6
click at [446, 314] on mark "[ARTE POST STORIES] Copos Personalizados com Impressão 360°. Destaque sua marca…" at bounding box center [336, 310] width 318 height 34
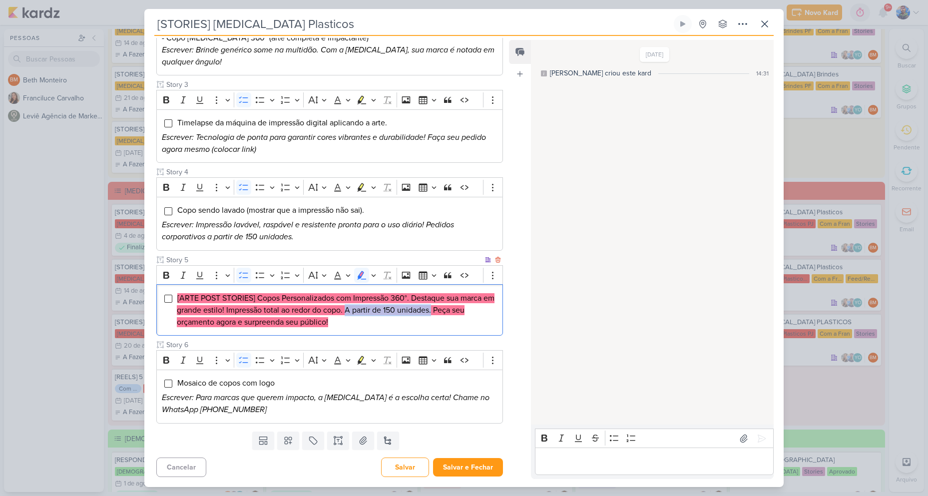
copy mark "A partir de 150 unidades."
click at [463, 310] on mark "[ARTE POST STORIES] Copos Personalizados com Impressão 360°. Destaque sua marca…" at bounding box center [336, 310] width 318 height 34
drag, startPoint x: 451, startPoint y: 310, endPoint x: 333, endPoint y: 335, distance: 120.5
click at [333, 335] on div "[ARTE POST STORIES] Copos Personalizados com Impressão 360°. Destaque sua marca…" at bounding box center [329, 309] width 347 height 51
copy mark "Peça seu orçamento agora e surpreenda seu público!"
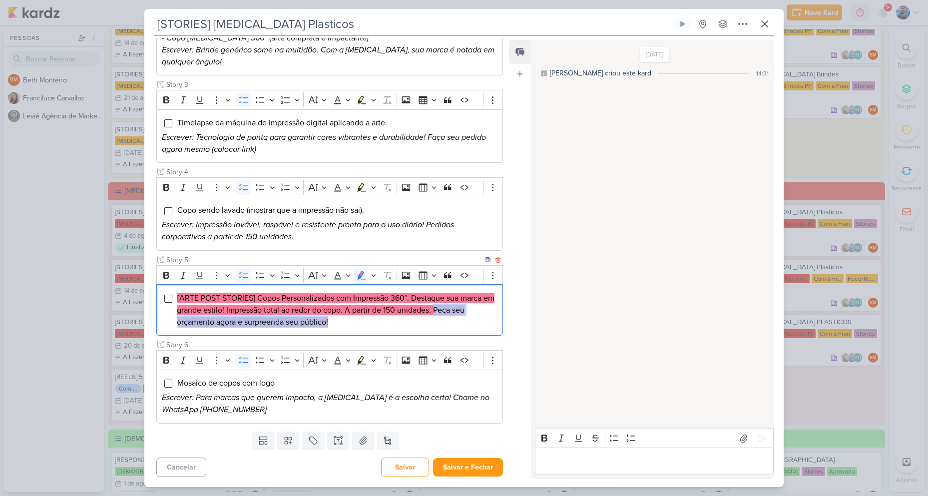
click at [332, 323] on li "[ARTE POST STORIES] Copos Personalizados com Impressão 360°. Destaque sua marca…" at bounding box center [337, 310] width 321 height 36
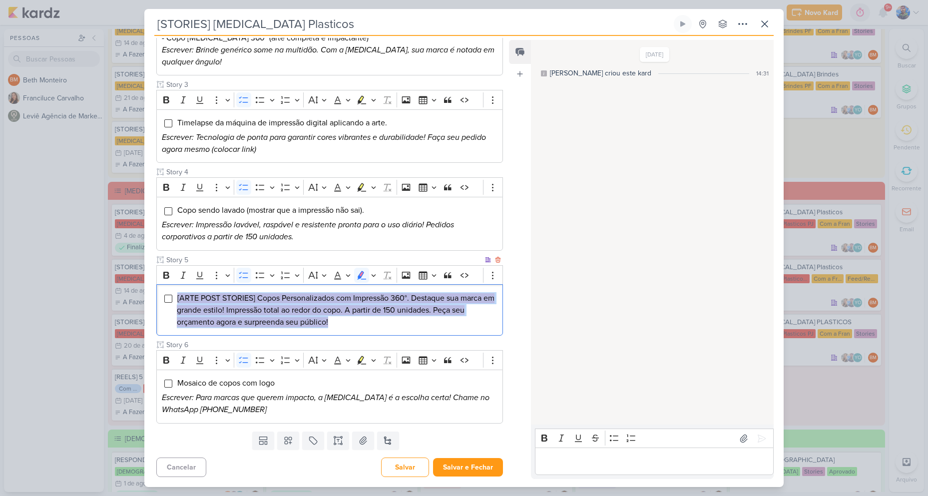
drag, startPoint x: 309, startPoint y: 321, endPoint x: 175, endPoint y: 290, distance: 137.3
click at [175, 290] on div "[ARTE POST STORIES] Copos Personalizados com Impressão 360°. Destaque sua marca…" at bounding box center [329, 309] width 347 height 51
click at [373, 278] on icon "Editor toolbar" at bounding box center [373, 275] width 5 height 10
click at [315, 293] on icon "Text highlight toolbar" at bounding box center [314, 292] width 9 height 8
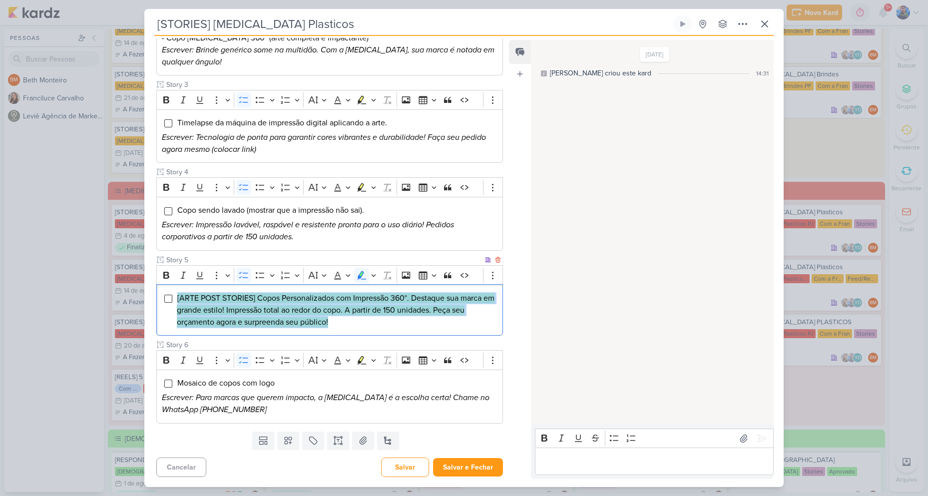
click at [325, 317] on mark "[ARTE POST STORIES] Copos Personalizados com Impressão 360°. Destaque sua marca…" at bounding box center [336, 310] width 318 height 34
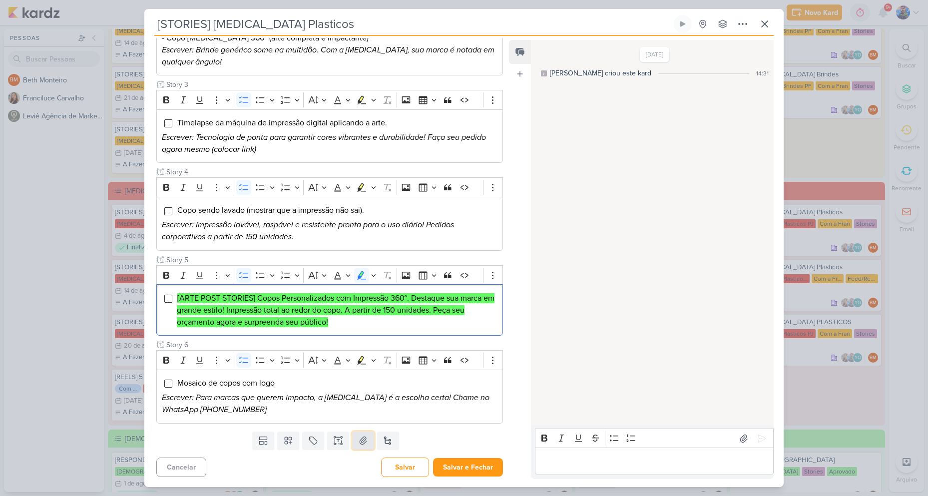
click at [368, 440] on button at bounding box center [363, 440] width 22 height 18
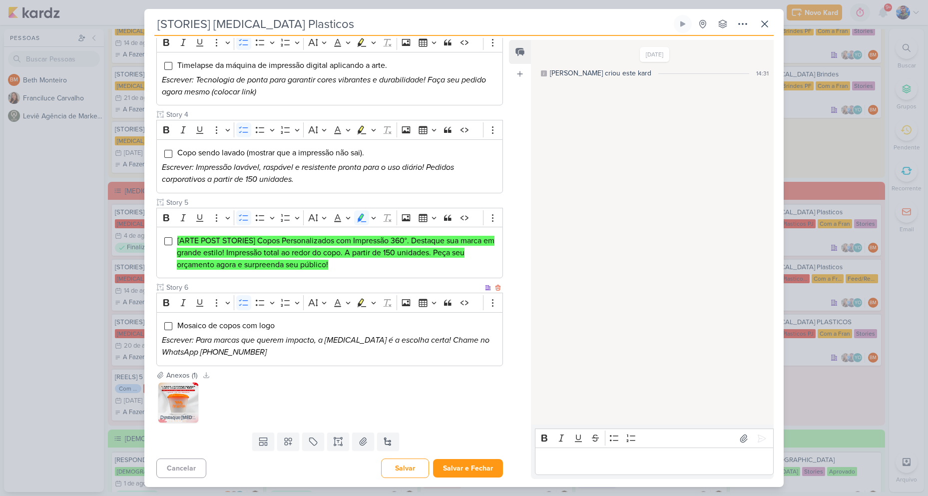
scroll to position [340, 0]
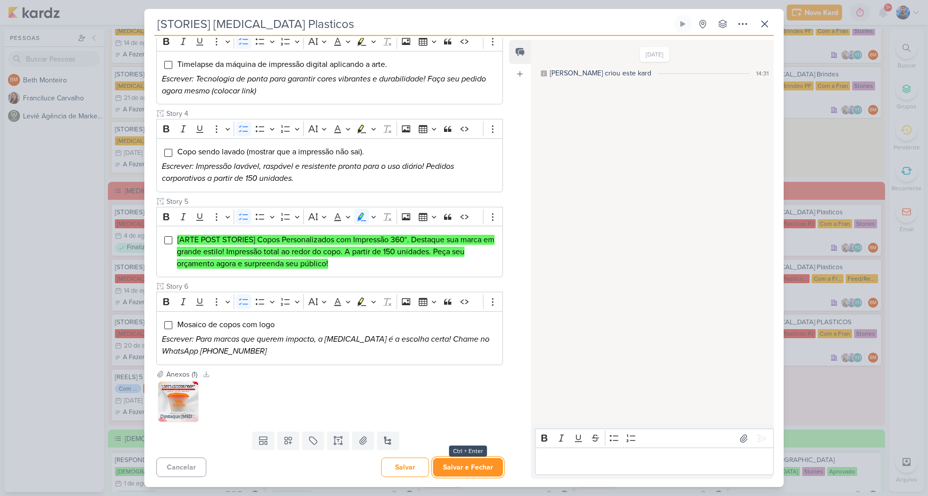
click at [479, 468] on button "Salvar e Fechar" at bounding box center [468, 467] width 70 height 18
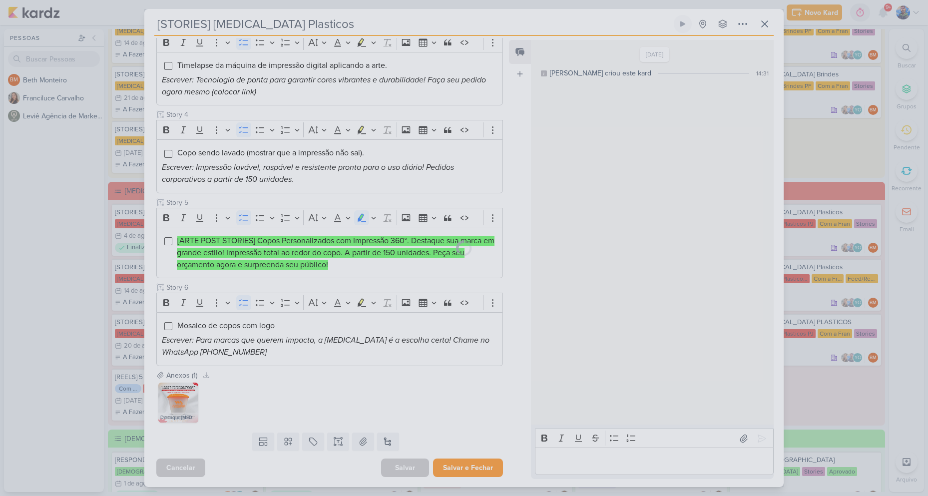
scroll to position [339, 0]
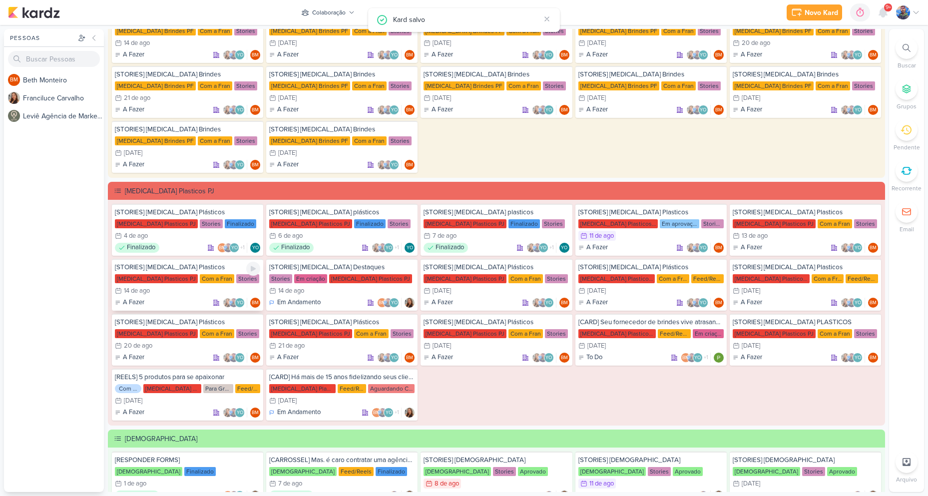
click at [223, 286] on div "14/8 [DATE]" at bounding box center [187, 291] width 145 height 10
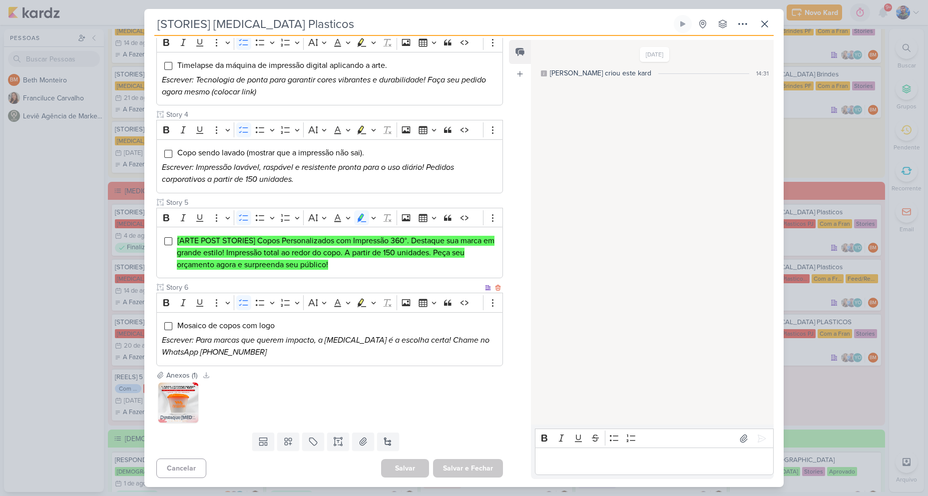
scroll to position [340, 0]
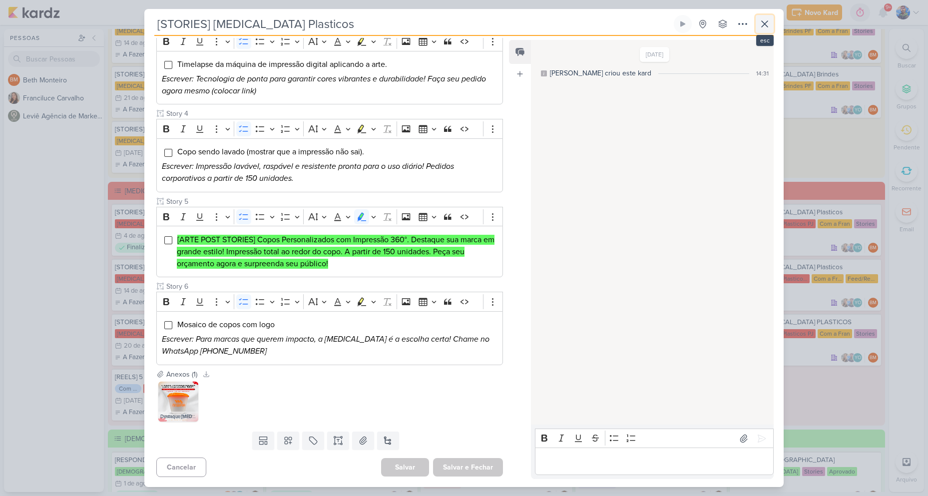
click at [769, 18] on icon at bounding box center [765, 24] width 12 height 12
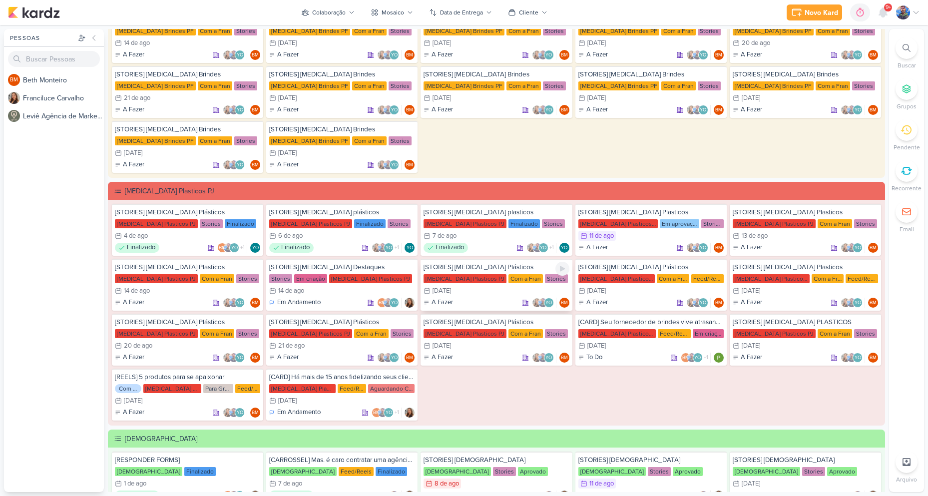
click at [477, 281] on div "Allegra Plasticos PJ Com a Fran Stories" at bounding box center [495, 279] width 145 height 10
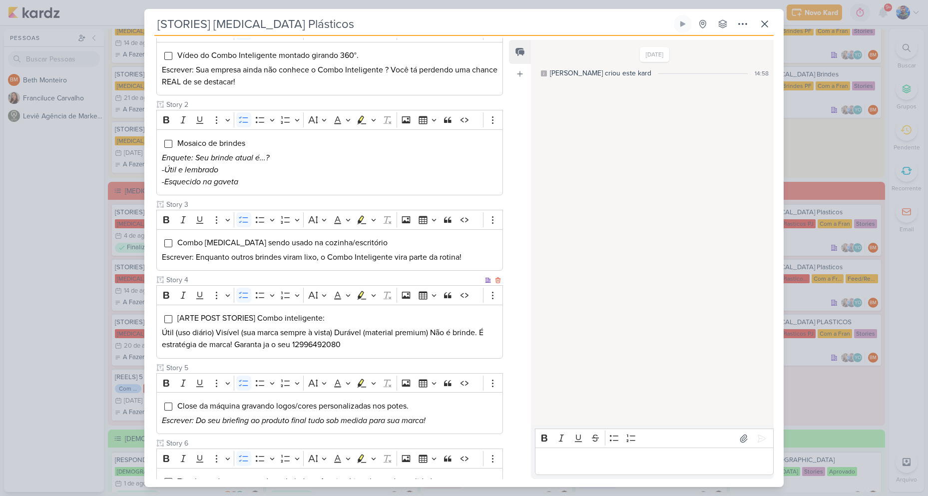
scroll to position [236, 0]
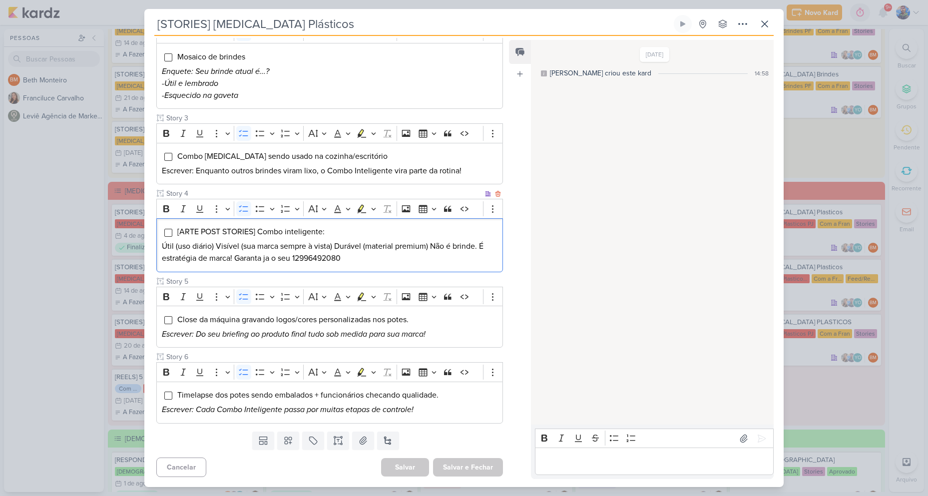
drag, startPoint x: 365, startPoint y: 262, endPoint x: 176, endPoint y: 224, distance: 192.0
click at [176, 224] on div "[ARTE POST STORIES] Combo inteligente: Útil (uso diário) Visível (sua marca sem…" at bounding box center [329, 245] width 347 height 54
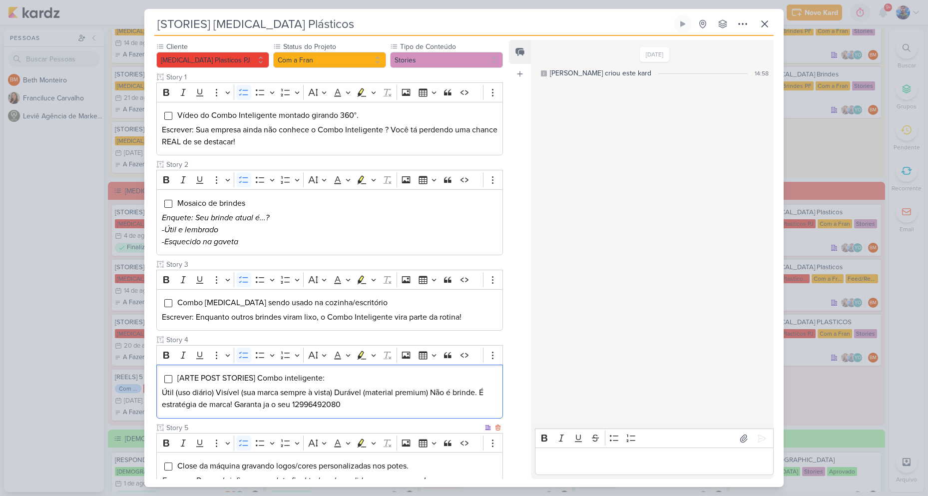
scroll to position [200, 0]
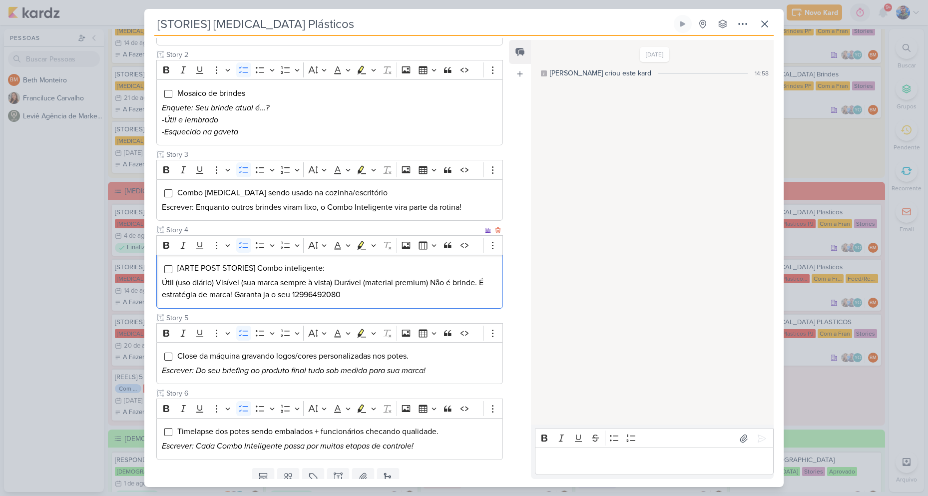
click at [397, 301] on div "[ARTE POST STORIES] Combo inteligente: Útil (uso diário) Visível (sua marca sem…" at bounding box center [329, 282] width 347 height 54
click at [372, 291] on p "Útil (uso diário) Visível (sua marca sempre à vista) Durável (material premium)…" at bounding box center [330, 289] width 336 height 24
click at [346, 267] on li "[ARTE POST STORIES] Combo inteligente:" at bounding box center [337, 268] width 321 height 12
click at [338, 290] on p "Útil (uso diário) Visível (sua marca sempre à vista) Durável (material premium)…" at bounding box center [330, 289] width 336 height 24
drag, startPoint x: 282, startPoint y: 278, endPoint x: 178, endPoint y: 262, distance: 104.6
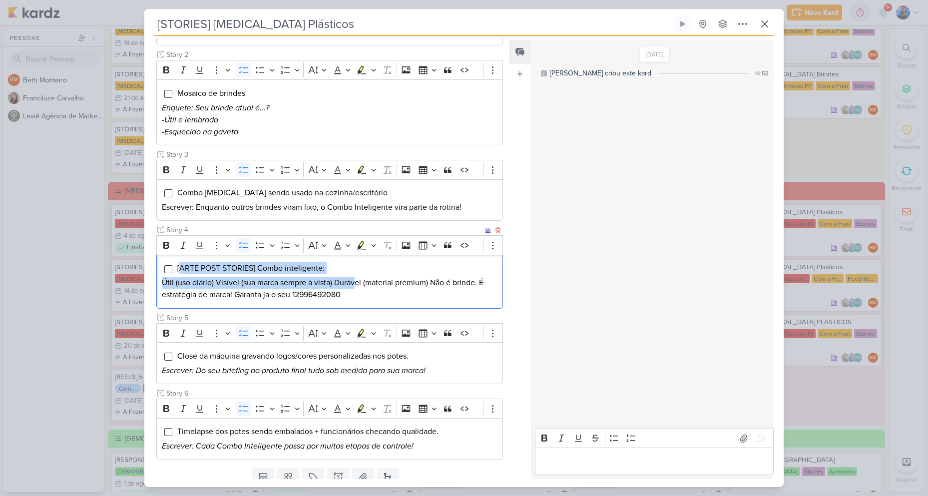
click at [178, 262] on div "[ARTE POST STORIES] Combo inteligente: Útil (uso diário) Visível (sua marca sem…" at bounding box center [329, 282] width 347 height 54
click at [362, 291] on p "Útil (uso diário) Visível (sua marca sempre à vista) Durável (material premium)…" at bounding box center [330, 289] width 336 height 24
drag, startPoint x: 347, startPoint y: 290, endPoint x: 173, endPoint y: 264, distance: 175.7
click at [173, 264] on div "[ARTE POST STORIES] Combo inteligente: Útil (uso diário) Visível (sua marca sem…" at bounding box center [329, 282] width 347 height 54
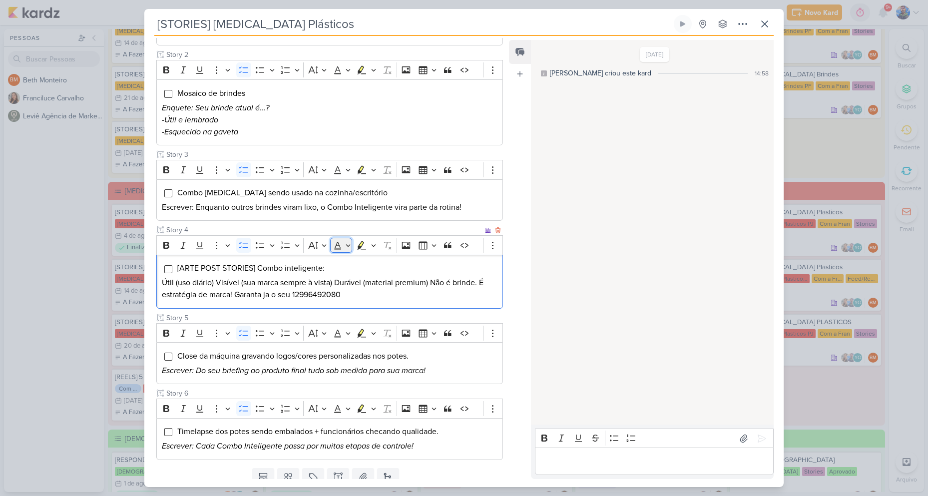
click at [348, 245] on button "Font Color" at bounding box center [341, 245] width 22 height 15
click at [375, 246] on icon "Editor toolbar" at bounding box center [373, 245] width 5 height 10
click at [328, 263] on icon "Text highlight toolbar" at bounding box center [332, 263] width 10 height 10
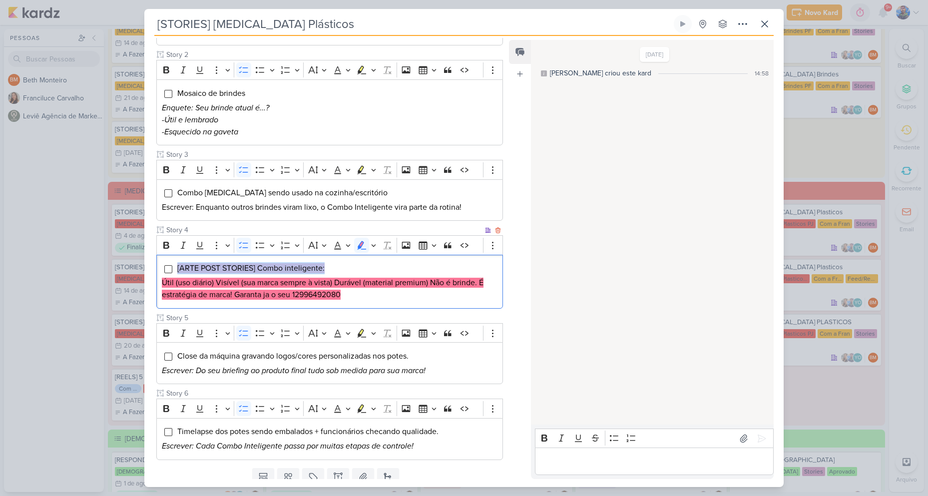
click at [221, 278] on mark "Útil (uso diário) Visível (sua marca sempre à vista) Durável (material premium)…" at bounding box center [323, 289] width 322 height 22
drag, startPoint x: 260, startPoint y: 269, endPoint x: 330, endPoint y: 270, distance: 69.9
click at [330, 270] on li "[ARTE POST STORIES] Combo inteligente:" at bounding box center [337, 268] width 321 height 12
copy mark "Combo inteligente:"
click at [282, 270] on mark "[ARTE POST STORIES] Combo inteligente:" at bounding box center [250, 268] width 147 height 10
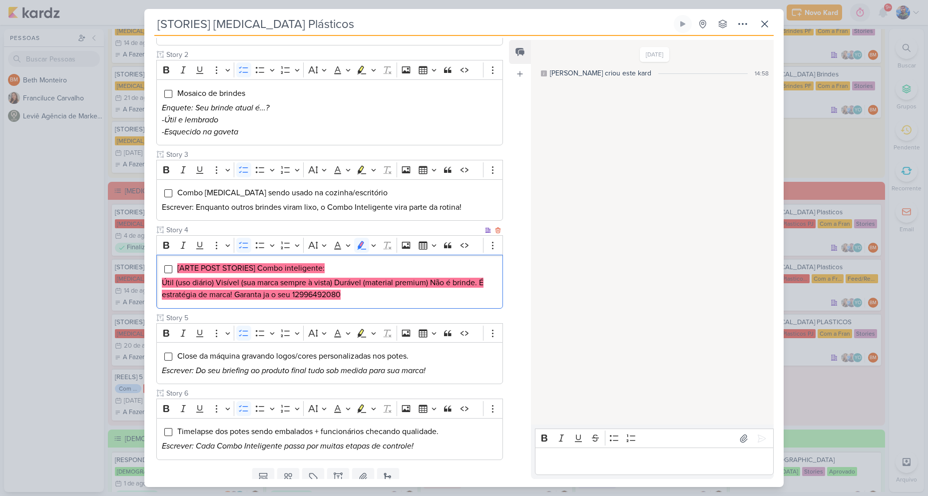
drag, startPoint x: 261, startPoint y: 265, endPoint x: 346, endPoint y: 265, distance: 84.4
click at [346, 265] on li "[ARTE POST STORIES] Combo inteligente:" at bounding box center [337, 268] width 321 height 12
drag, startPoint x: 281, startPoint y: 266, endPoint x: 261, endPoint y: 269, distance: 20.2
click at [280, 266] on mark "[ARTE POST STORIES] Combo inteligente:" at bounding box center [250, 268] width 147 height 10
click at [260, 269] on mark "[ARTE POST STORIES] Combo inteligente:" at bounding box center [250, 268] width 147 height 10
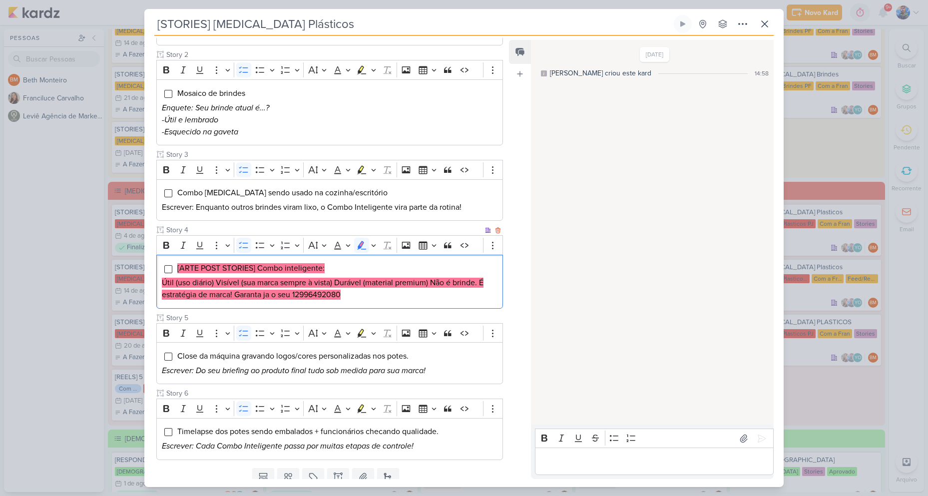
drag, startPoint x: 260, startPoint y: 268, endPoint x: 328, endPoint y: 273, distance: 68.1
click at [325, 273] on mark "[ARTE POST STORIES] Combo inteligente:" at bounding box center [250, 268] width 147 height 10
copy mark "Combo inteligente:"
drag, startPoint x: 262, startPoint y: 285, endPoint x: 211, endPoint y: 275, distance: 52.5
click at [262, 285] on mark "Útil (uso diário) Visível (sua marca sempre à vista) Durável (material premium)…" at bounding box center [323, 289] width 322 height 22
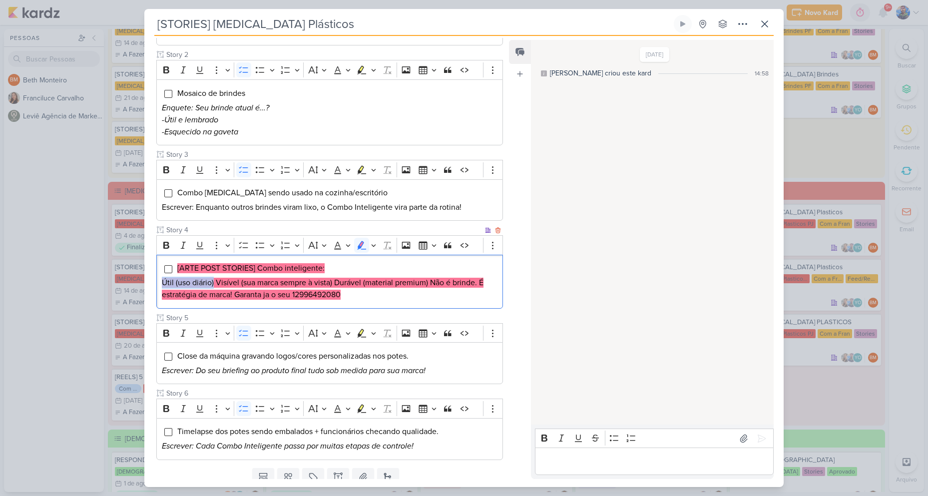
drag, startPoint x: 213, startPoint y: 282, endPoint x: 161, endPoint y: 281, distance: 51.9
click at [161, 281] on div "[ARTE POST STORIES] Combo inteligente: Útil (uso diário) Visível (sua marca sem…" at bounding box center [329, 282] width 347 height 54
drag, startPoint x: 216, startPoint y: 280, endPoint x: 334, endPoint y: 286, distance: 117.5
click at [334, 286] on mark "Útil (uso diário) Visível (sua marca sempre à vista) Durável (material premium)…" at bounding box center [323, 289] width 322 height 22
drag, startPoint x: 335, startPoint y: 279, endPoint x: 428, endPoint y: 285, distance: 94.1
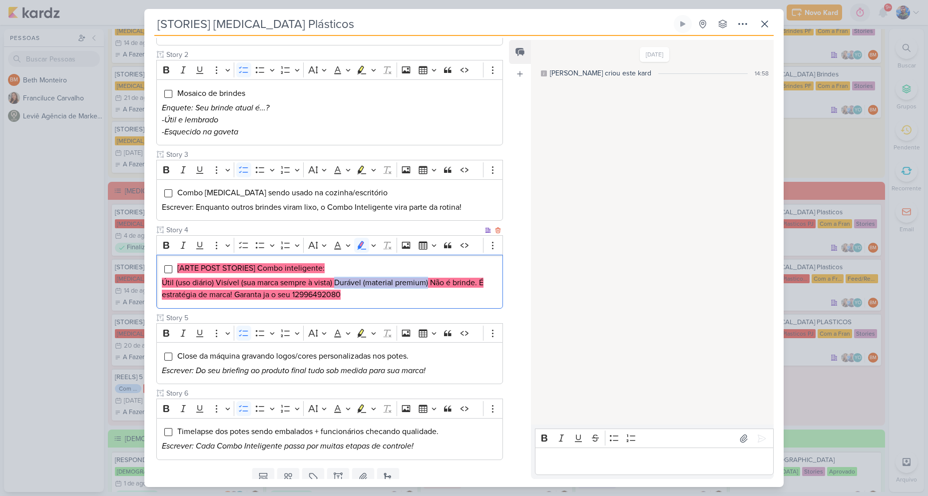
click at [428, 285] on mark "Útil (uso diário) Visível (sua marca sempre à vista) Durável (material premium)…" at bounding box center [323, 289] width 322 height 22
click at [435, 271] on li "[ARTE POST STORIES] Combo inteligente:" at bounding box center [337, 268] width 321 height 12
drag, startPoint x: 431, startPoint y: 280, endPoint x: 478, endPoint y: 280, distance: 46.4
click at [478, 280] on mark "Útil (uso diário) Visível (sua marca sempre à vista) Durável (material premium)…" at bounding box center [323, 289] width 322 height 22
click at [476, 288] on p "Útil (uso diário) Visível (sua marca sempre à vista) Durável (material premium)…" at bounding box center [330, 289] width 336 height 24
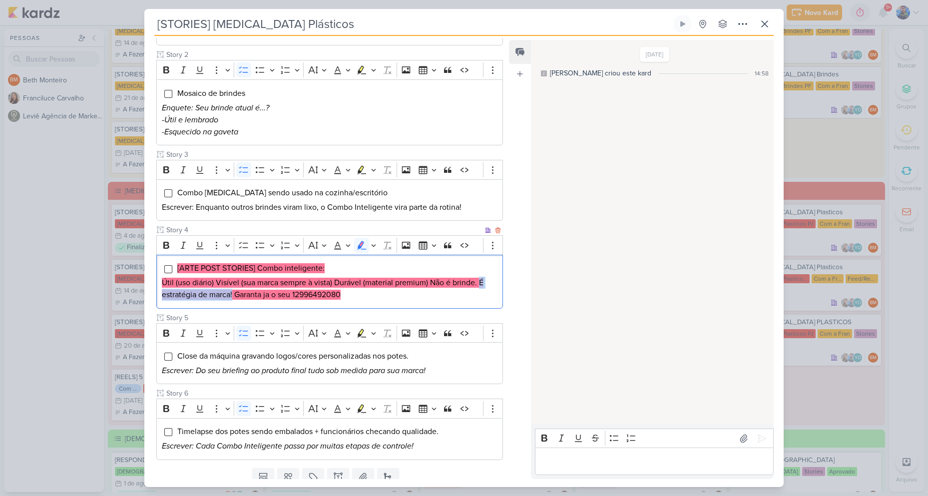
drag, startPoint x: 481, startPoint y: 281, endPoint x: 233, endPoint y: 298, distance: 248.3
click at [233, 298] on mark "Útil (uso diário) Visível (sua marca sempre à vista) Durável (material premium)…" at bounding box center [323, 289] width 322 height 22
click at [276, 295] on mark "Útil (uso diário) Visível (sua marca sempre à vista) Durável (material premium)…" at bounding box center [323, 289] width 322 height 22
drag, startPoint x: 237, startPoint y: 292, endPoint x: 292, endPoint y: 294, distance: 55.5
click at [292, 294] on mark "Útil (uso diário) Visível (sua marca sempre à vista) Durável (material premium)…" at bounding box center [323, 289] width 322 height 22
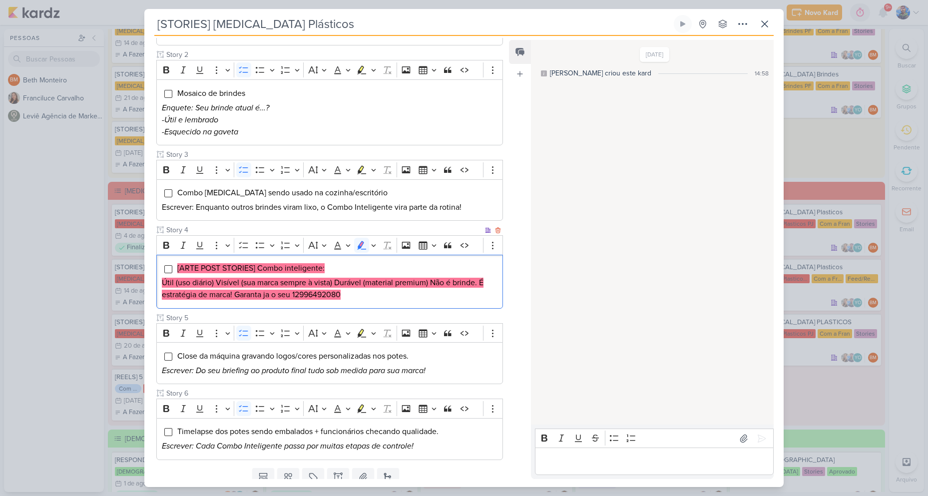
click at [338, 301] on p "Útil (uso diário) Visível (sua marca sempre à vista) Durável (material premium)…" at bounding box center [330, 289] width 336 height 24
drag, startPoint x: 347, startPoint y: 298, endPoint x: 178, endPoint y: 263, distance: 172.9
click at [178, 263] on div "[ARTE POST STORIES] Combo inteligente: Útil (uso diário) Visível (sua marca sem…" at bounding box center [329, 282] width 347 height 54
click at [373, 248] on icon "Editor toolbar" at bounding box center [373, 245] width 5 height 10
click at [318, 264] on icon "Text highlight toolbar" at bounding box center [315, 263] width 10 height 10
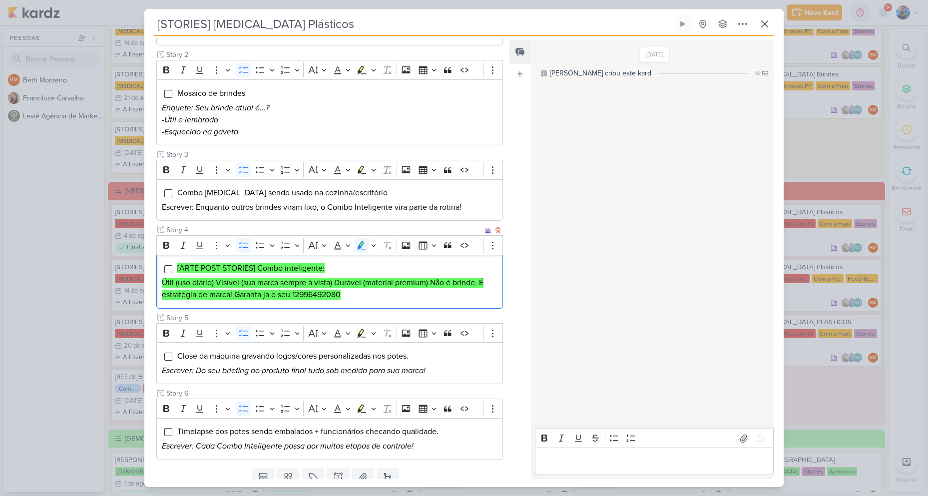
click at [382, 268] on li "[ARTE POST STORIES] Combo inteligente:" at bounding box center [337, 268] width 321 height 12
click at [346, 291] on mark "Útil (uso diário) Visível (sua marca sempre à vista) Durável (material premium)…" at bounding box center [323, 289] width 322 height 22
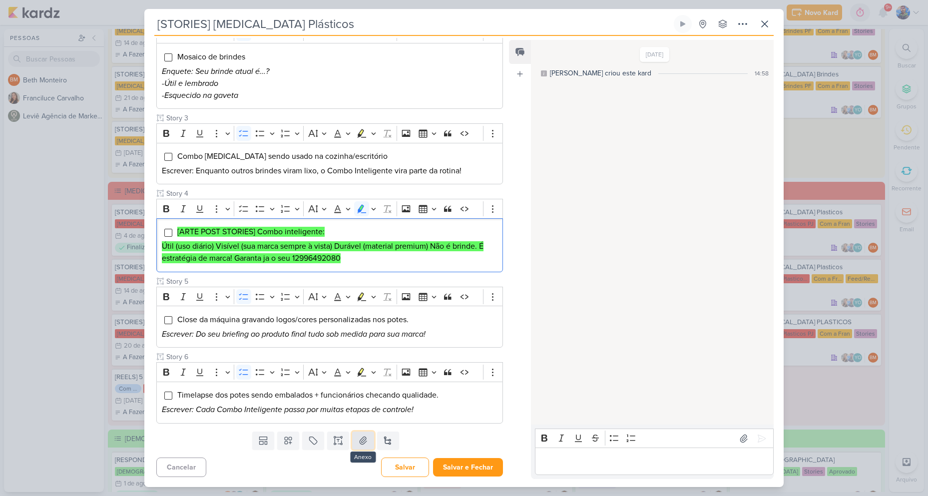
click at [362, 444] on icon at bounding box center [363, 440] width 10 height 10
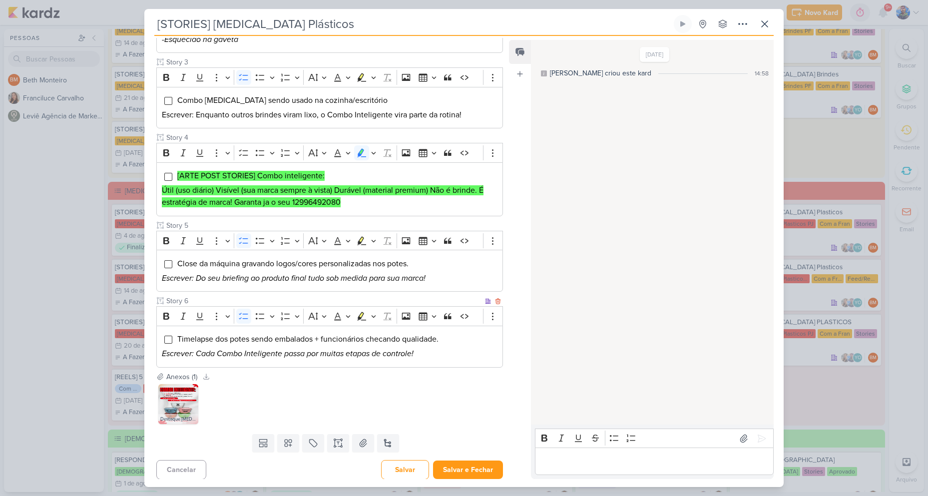
scroll to position [295, 0]
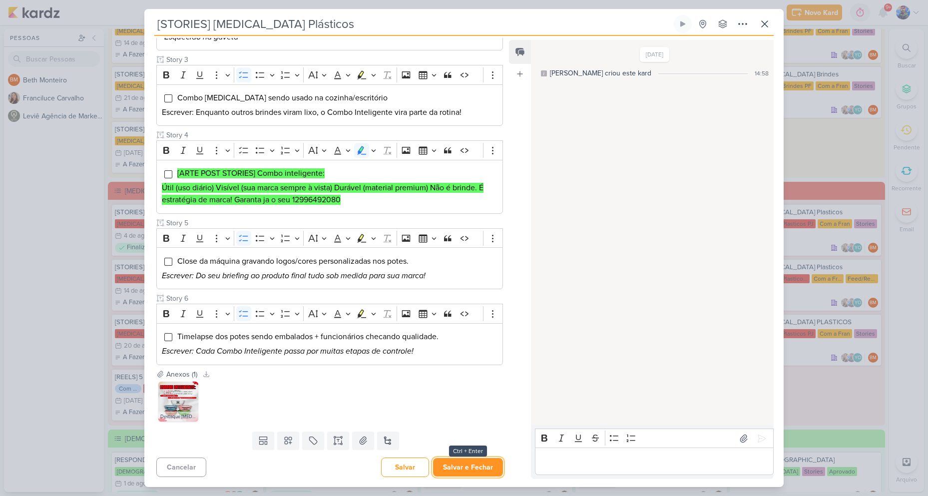
click at [453, 468] on button "Salvar e Fechar" at bounding box center [468, 467] width 70 height 18
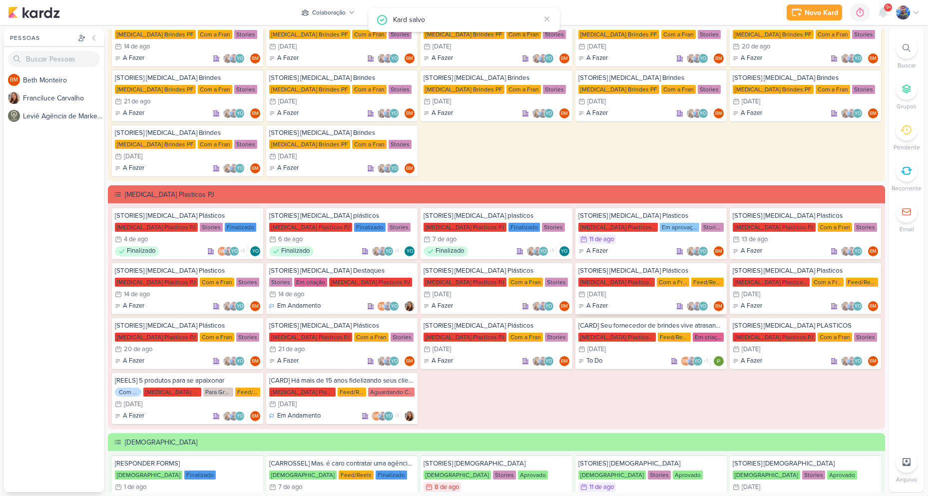
scroll to position [150, 0]
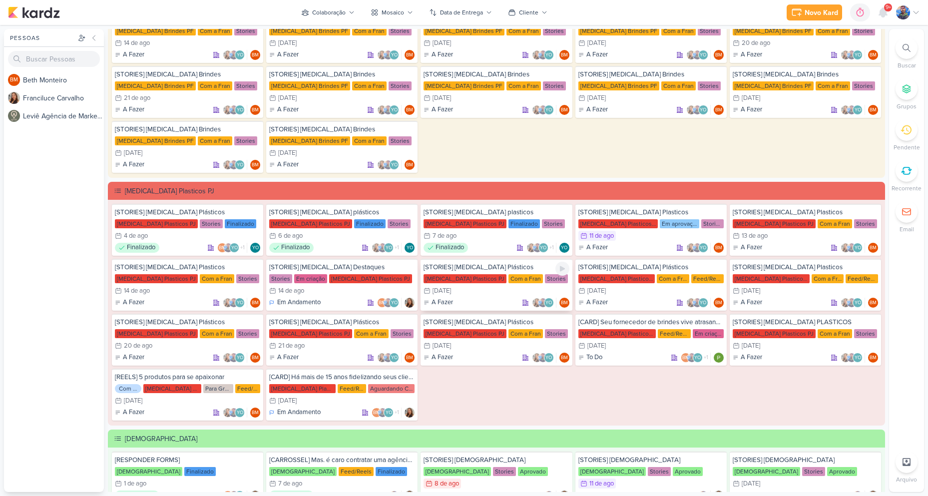
click at [464, 289] on div "15/8 15 de ago" at bounding box center [495, 291] width 145 height 10
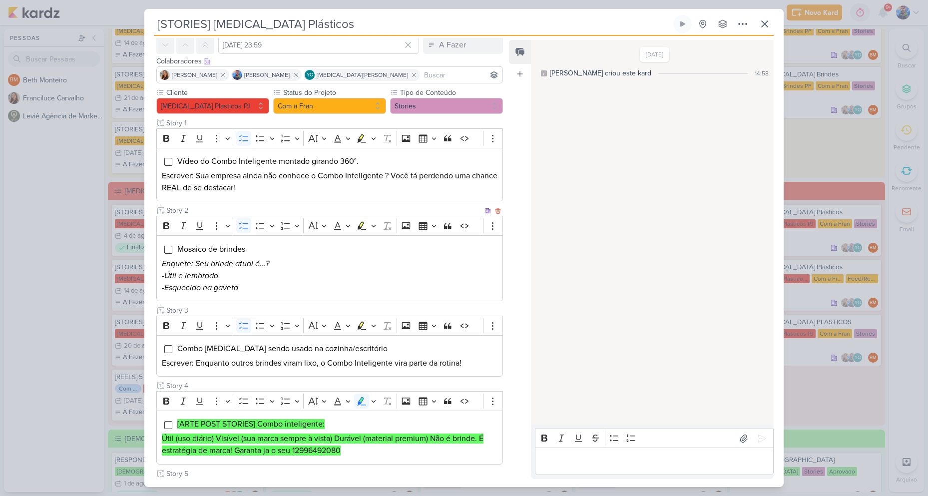
scroll to position [0, 0]
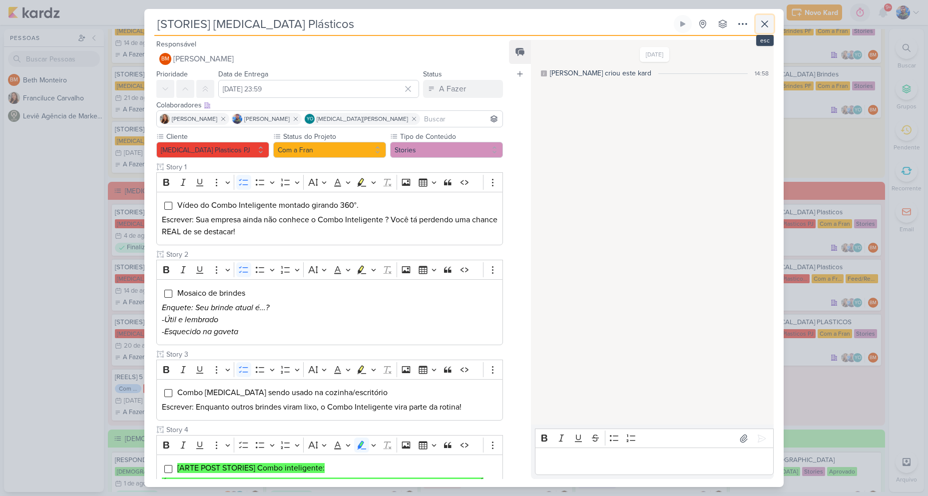
click at [760, 25] on icon at bounding box center [765, 24] width 12 height 12
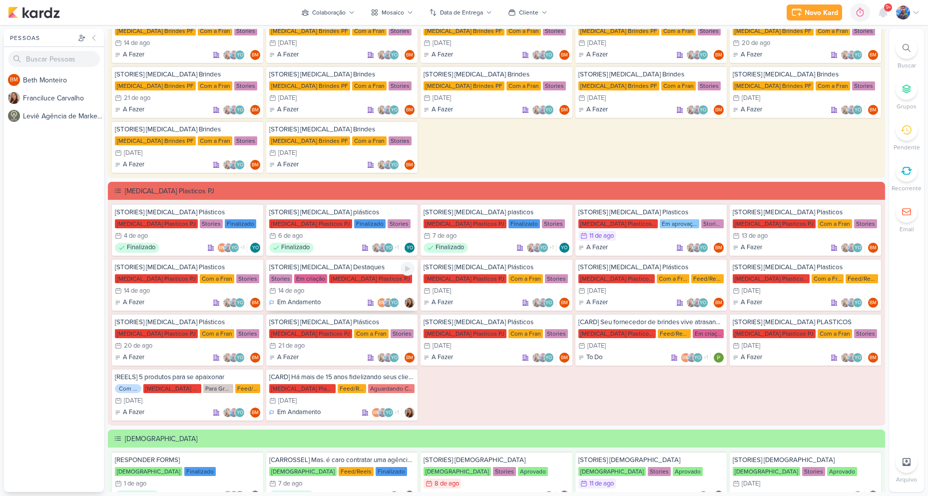
click at [340, 285] on div "[STORIES] Allegra Destaques Stories Em criação Allegra Plasticos PJ 14/8 14 de …" at bounding box center [341, 285] width 151 height 52
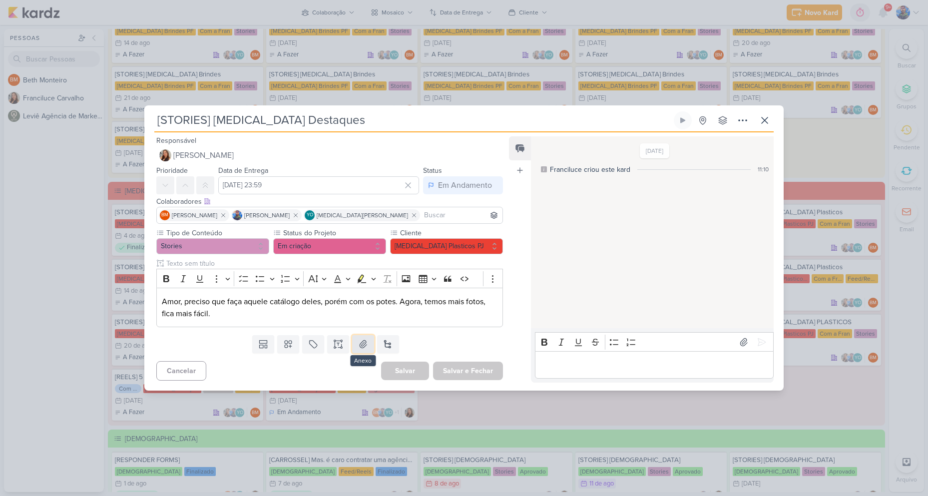
click at [363, 347] on icon at bounding box center [363, 344] width 7 height 7
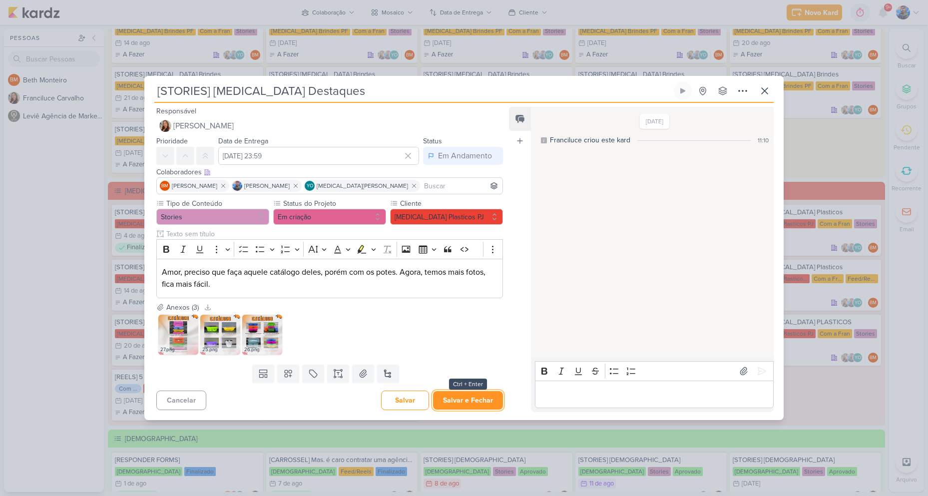
click at [453, 402] on button "Salvar e Fechar" at bounding box center [468, 400] width 70 height 18
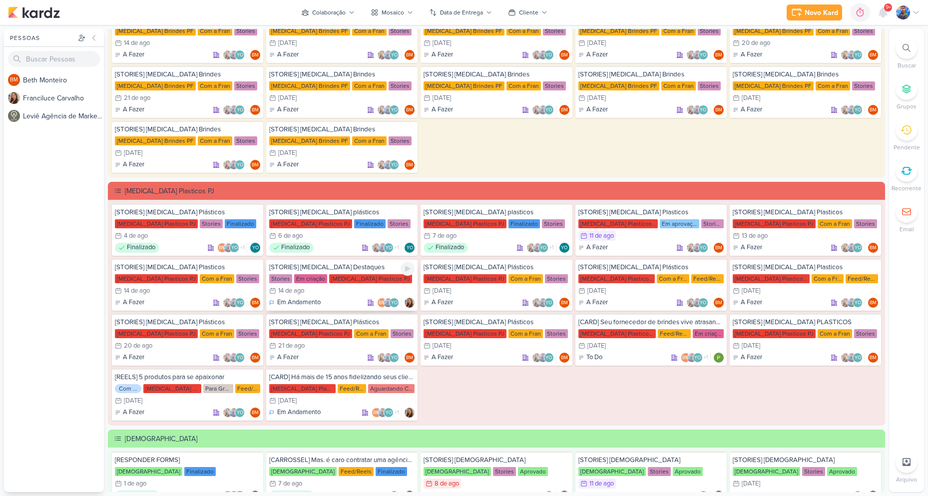
click at [354, 285] on div "[STORIES] Allegra Destaques Stories Em criação Allegra Plasticos PJ 14/8 14 de …" at bounding box center [341, 285] width 151 height 52
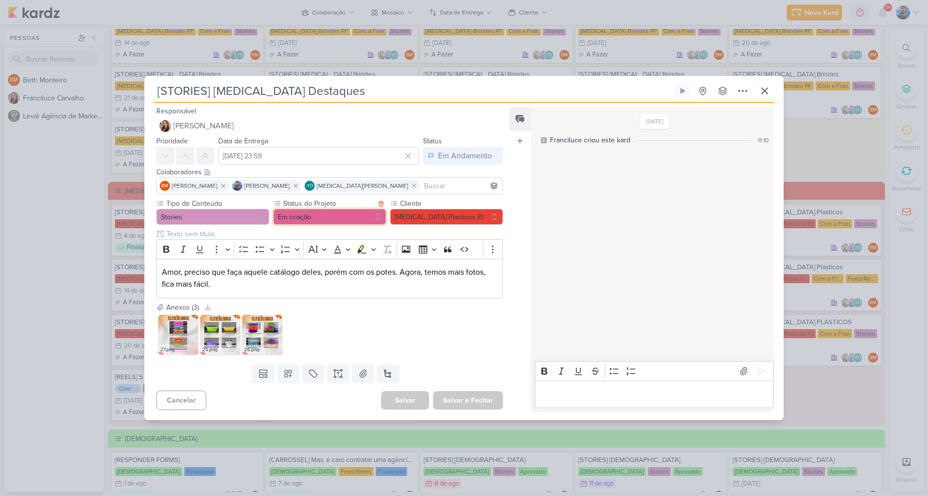
click at [318, 213] on button "Em criação" at bounding box center [329, 217] width 113 height 16
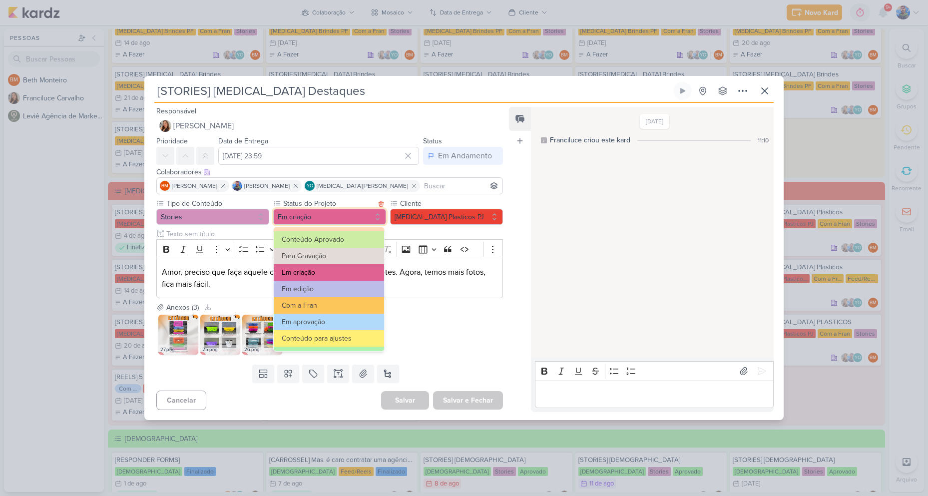
scroll to position [50, 0]
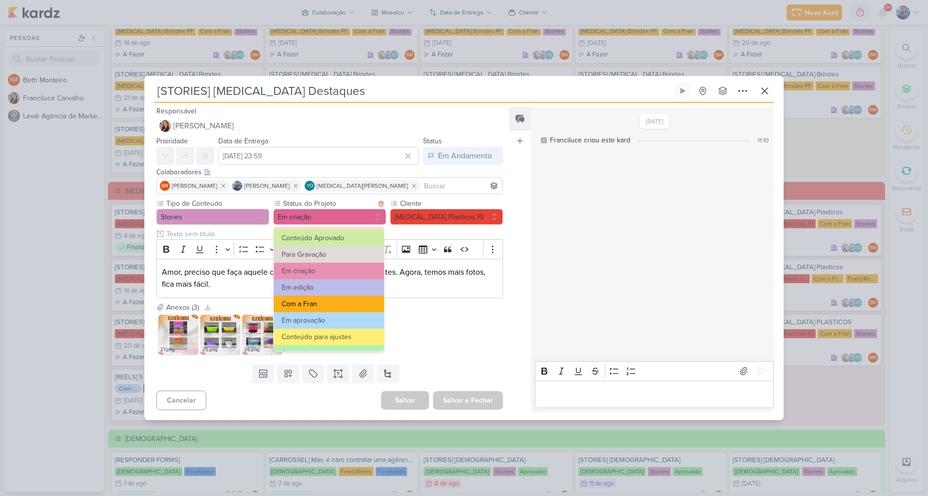
click at [325, 300] on button "Com a Fran" at bounding box center [329, 304] width 110 height 16
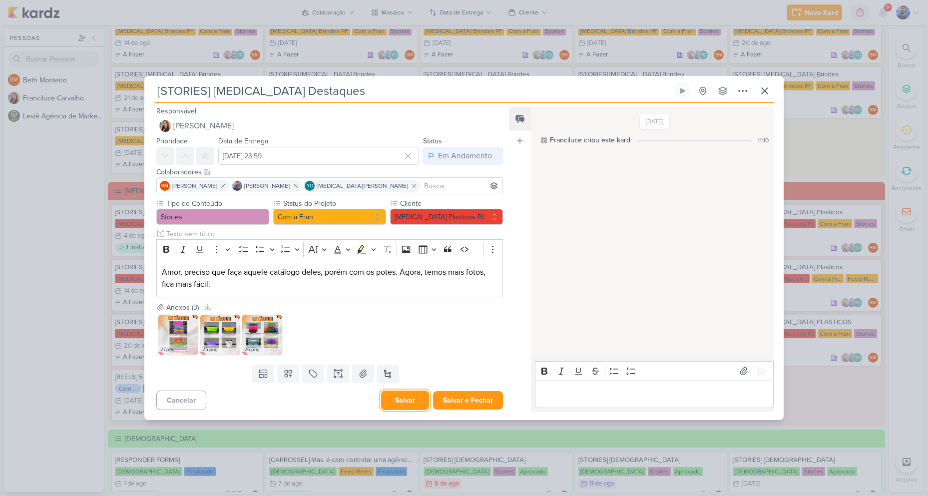
click at [397, 406] on button "Salvar" at bounding box center [405, 399] width 48 height 19
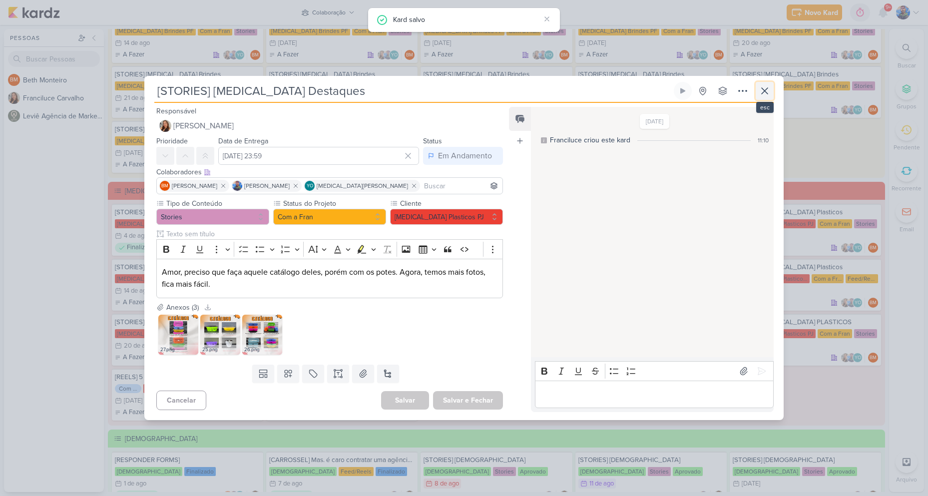
click at [762, 88] on icon at bounding box center [765, 91] width 6 height 6
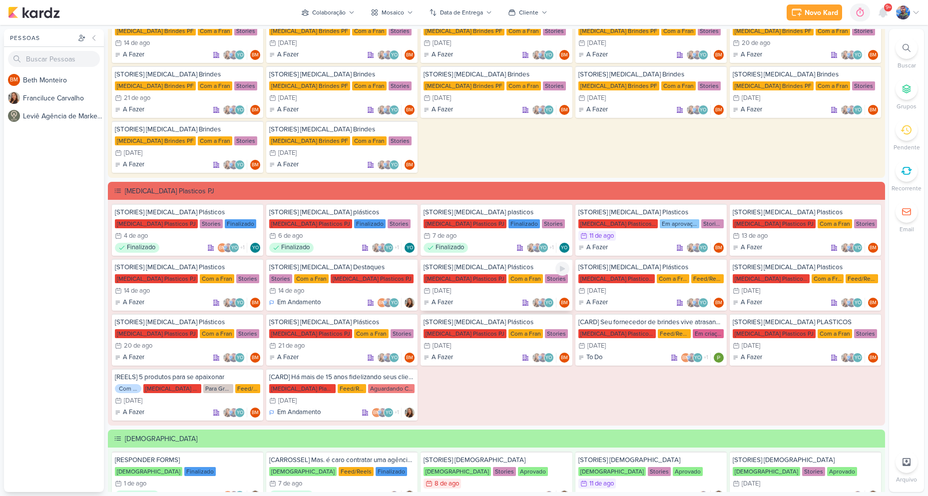
click at [508, 278] on div "Com a Fran" at bounding box center [525, 278] width 34 height 9
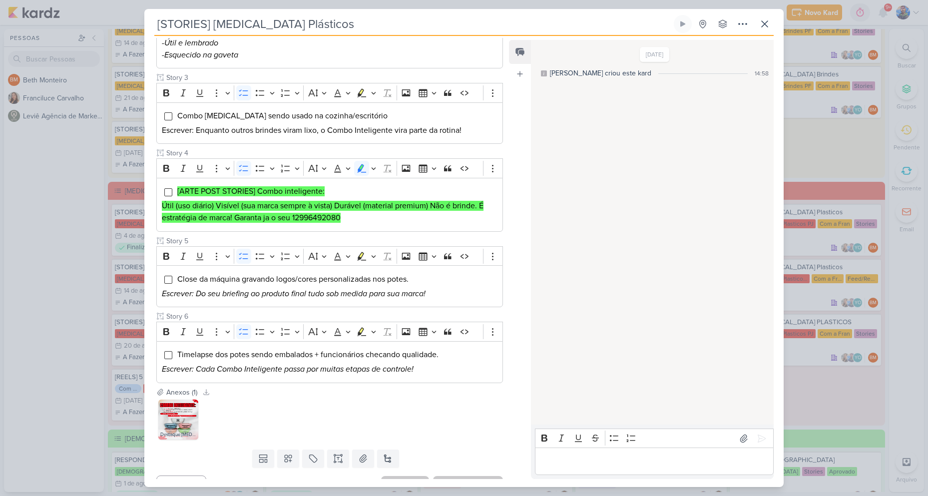
scroll to position [295, 0]
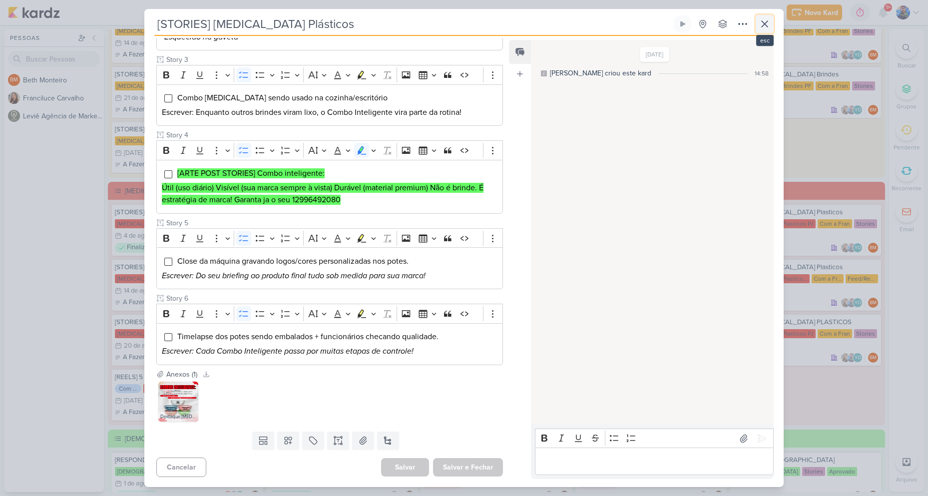
click at [761, 24] on icon at bounding box center [765, 24] width 12 height 12
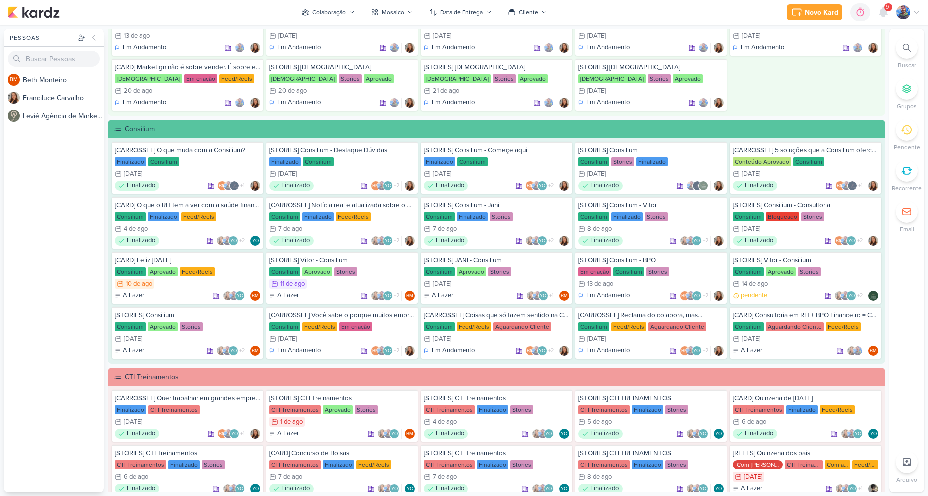
scroll to position [699, 0]
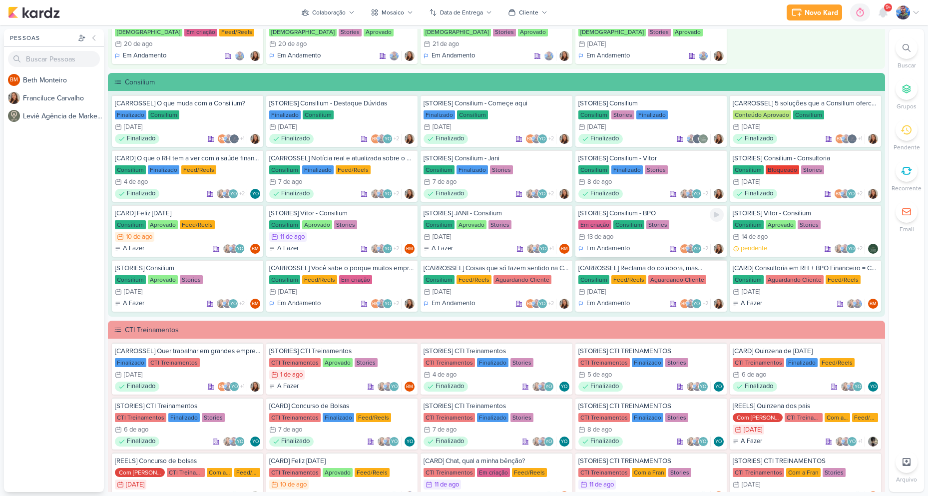
click at [636, 227] on div "Consilium" at bounding box center [628, 224] width 31 height 9
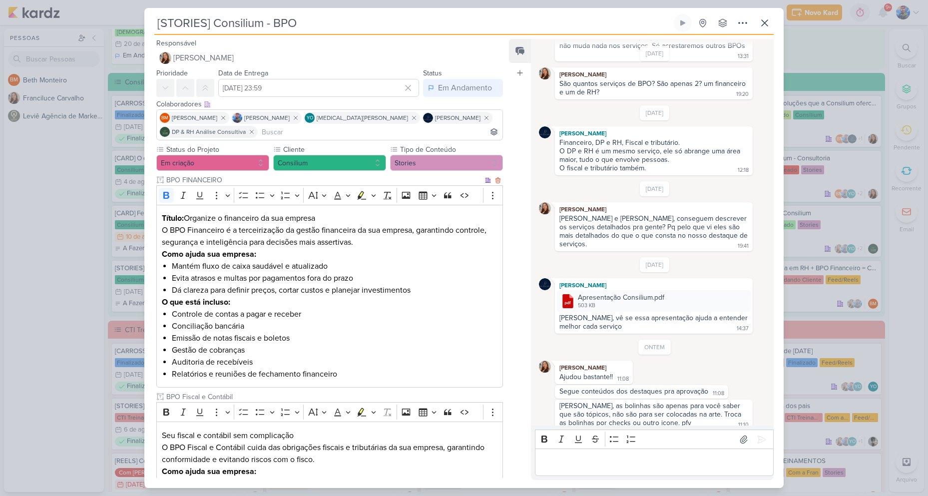
scroll to position [50, 0]
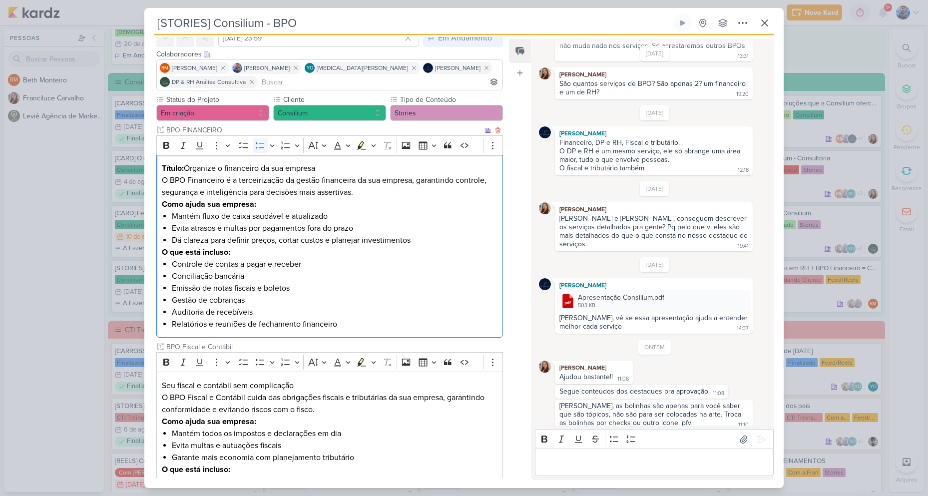
click at [172, 266] on li "Controle de contas a pagar e receber" at bounding box center [335, 264] width 326 height 12
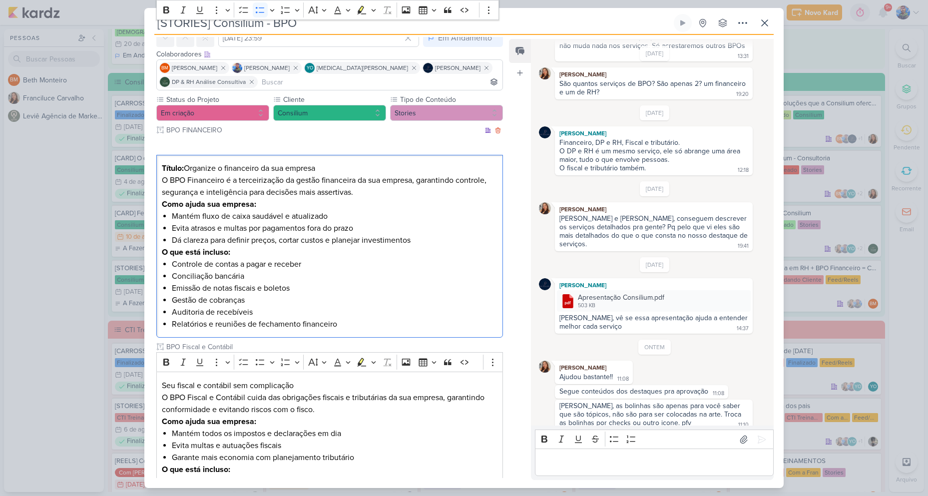
scroll to position [0, 0]
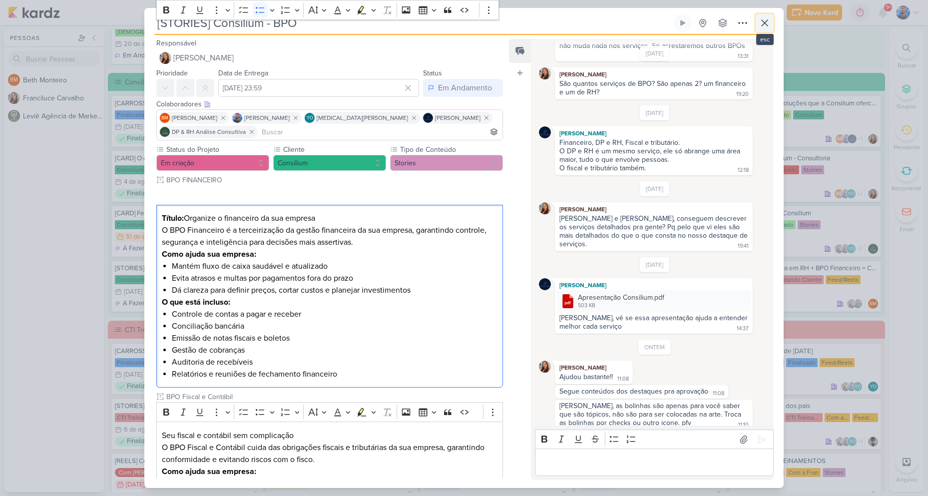
click at [763, 30] on button at bounding box center [765, 23] width 18 height 18
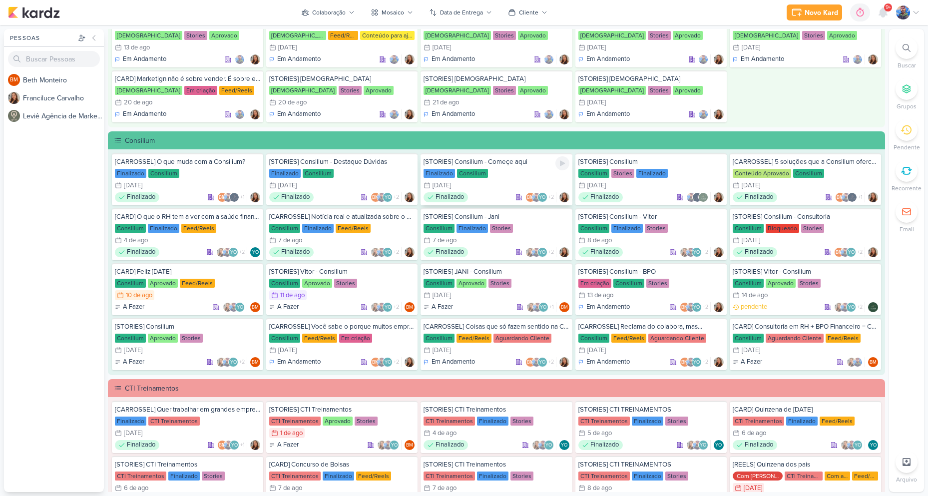
scroll to position [649, 0]
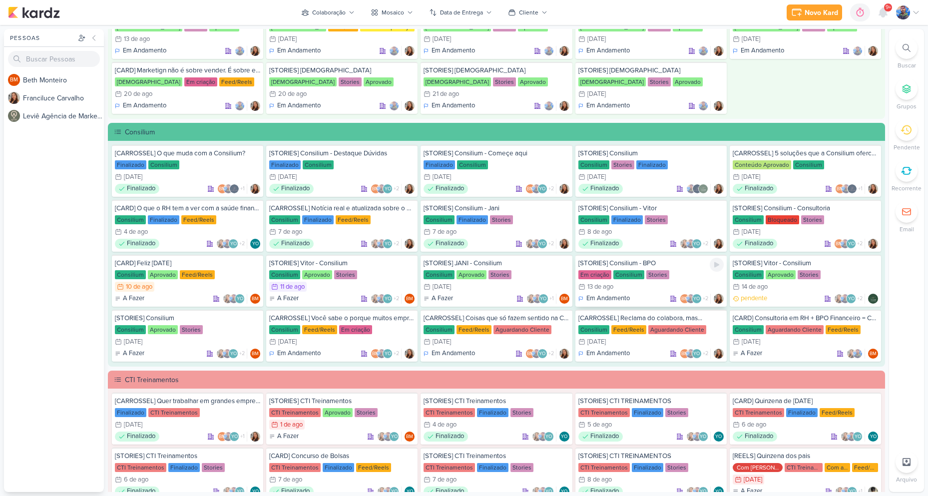
click at [639, 286] on div "13/8 [DATE]" at bounding box center [650, 287] width 145 height 10
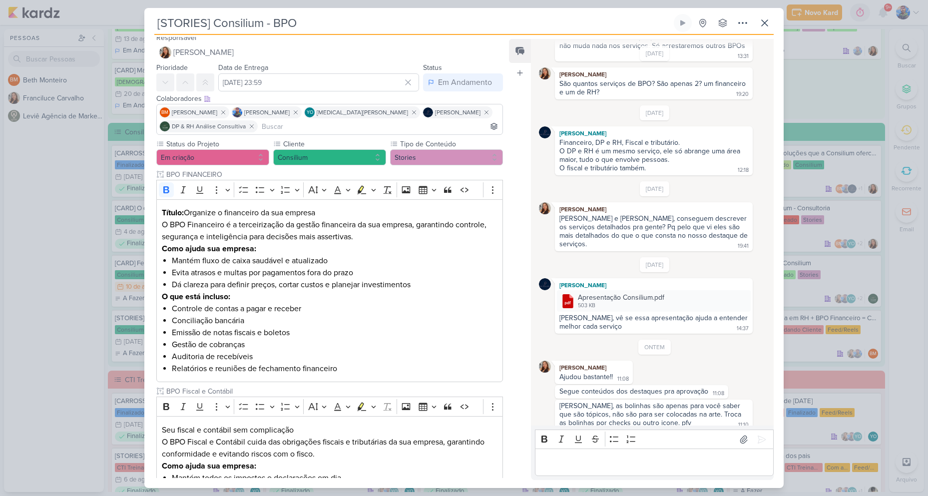
scroll to position [0, 0]
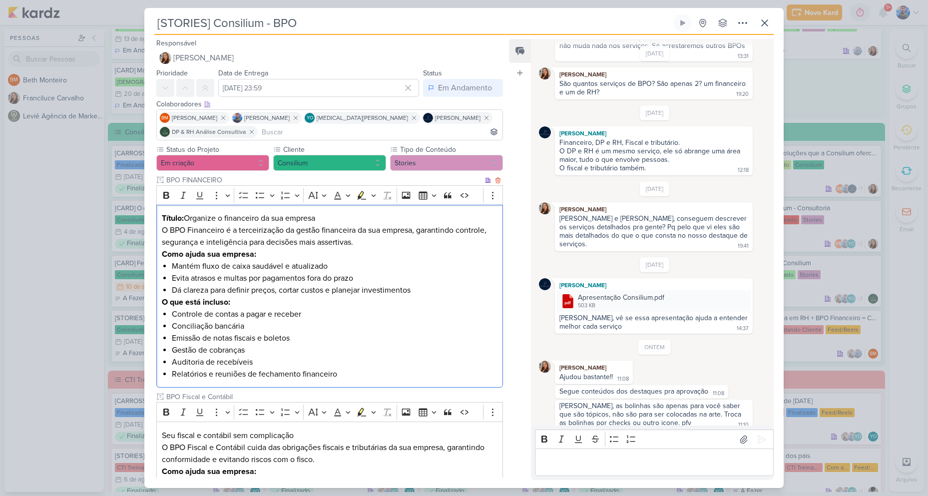
drag, startPoint x: 187, startPoint y: 215, endPoint x: 325, endPoint y: 219, distance: 137.4
click at [325, 219] on p "Título: Organize o financeiro da sua empresa O BPO Financeiro é a terceirização…" at bounding box center [330, 230] width 336 height 36
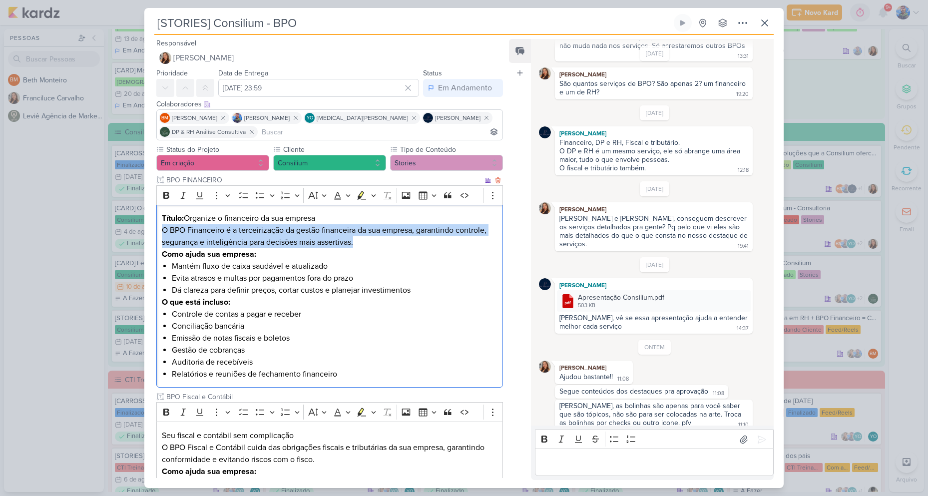
drag, startPoint x: 163, startPoint y: 228, endPoint x: 356, endPoint y: 244, distance: 193.4
click at [356, 244] on p "Título: Organize o financeiro da sua empresa O BPO Financeiro é a terceirização…" at bounding box center [330, 230] width 336 height 36
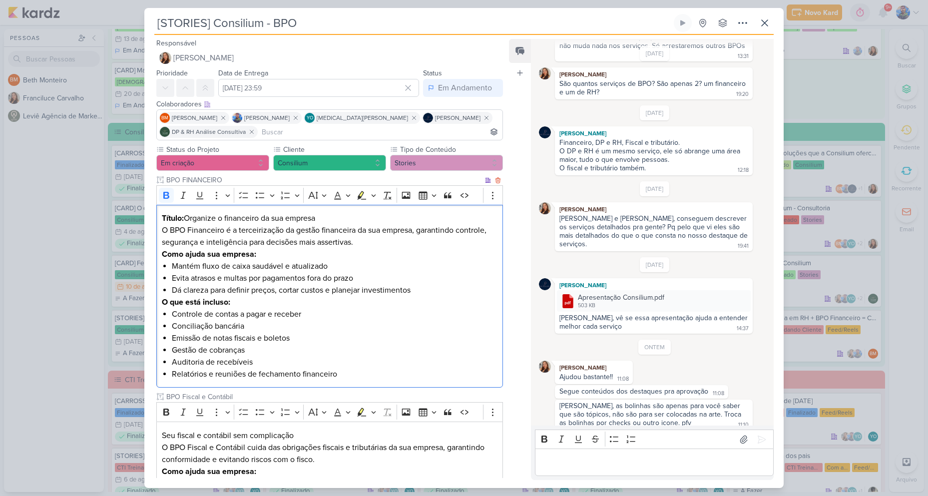
click at [225, 256] on strong "Como ajuda sua empresa:" at bounding box center [209, 254] width 94 height 10
drag, startPoint x: 163, startPoint y: 253, endPoint x: 257, endPoint y: 257, distance: 94.4
click at [257, 257] on p "Como ajuda sua empresa:" at bounding box center [330, 254] width 336 height 12
click at [190, 265] on li "Mantém fluxo de caixa saudável e atualizado" at bounding box center [335, 266] width 326 height 12
drag, startPoint x: 172, startPoint y: 267, endPoint x: 336, endPoint y: 260, distance: 163.9
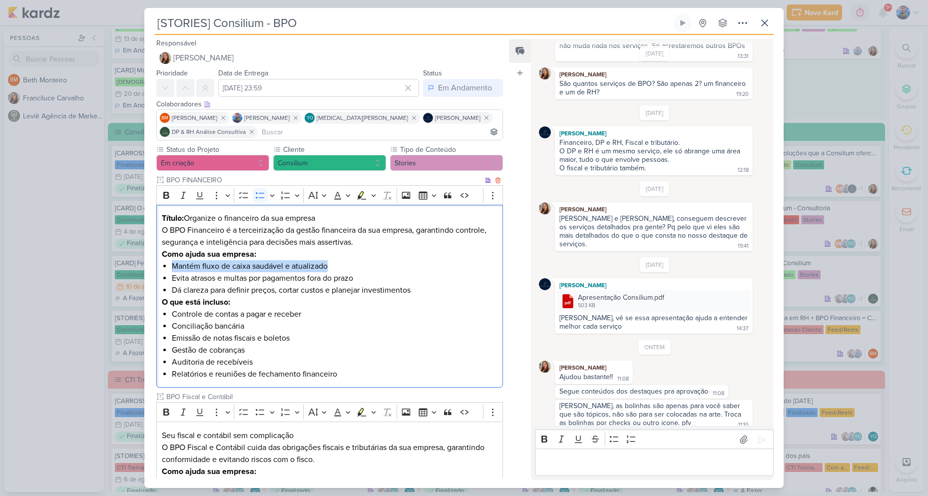
click at [336, 260] on li "Mantém fluxo de caixa saudável e atualizado" at bounding box center [335, 266] width 326 height 12
drag, startPoint x: 324, startPoint y: 283, endPoint x: 389, endPoint y: 278, distance: 65.6
click at [389, 278] on li "Evita atrasos e multas por pagamentos fora do prazo" at bounding box center [335, 278] width 326 height 12
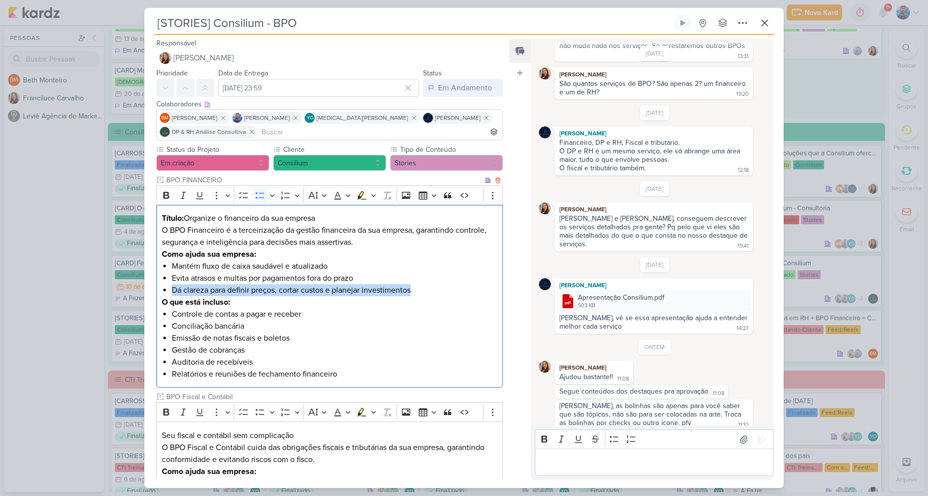
drag, startPoint x: 172, startPoint y: 291, endPoint x: 484, endPoint y: 292, distance: 312.1
click at [484, 292] on li "Dá clareza para definir preços, cortar custos e planejar investimentos" at bounding box center [335, 290] width 326 height 12
drag, startPoint x: 163, startPoint y: 302, endPoint x: 231, endPoint y: 300, distance: 68.4
click at [231, 300] on p "O que está incluso:" at bounding box center [330, 302] width 336 height 12
click at [272, 304] on p "O que está incluso:" at bounding box center [330, 302] width 336 height 12
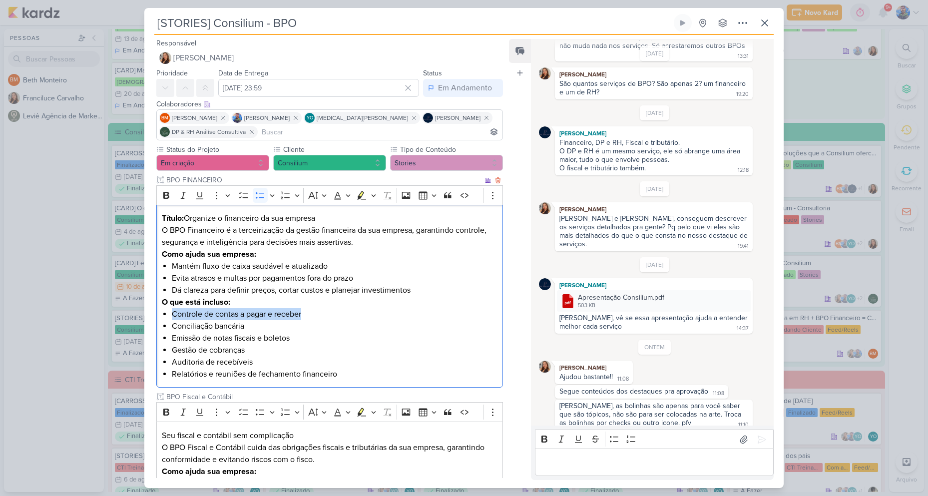
drag, startPoint x: 172, startPoint y: 314, endPoint x: 307, endPoint y: 315, distance: 134.8
click at [307, 315] on li "Controle de contas a pagar e receber" at bounding box center [335, 314] width 326 height 12
drag, startPoint x: 245, startPoint y: 326, endPoint x: 174, endPoint y: 329, distance: 70.5
click at [174, 329] on li "Conciliação bancária" at bounding box center [335, 326] width 326 height 12
drag, startPoint x: 292, startPoint y: 340, endPoint x: 172, endPoint y: 337, distance: 120.4
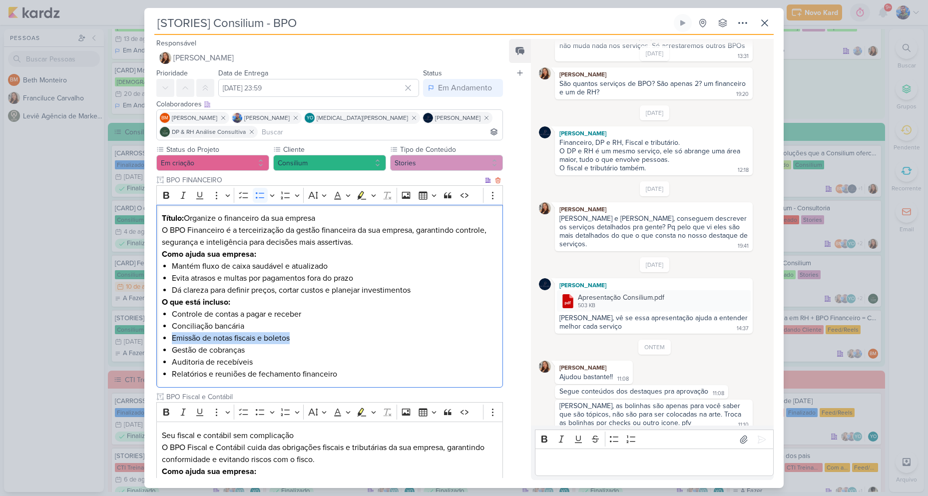
click at [172, 337] on li "Emissão de notas fiscais e boletos" at bounding box center [335, 338] width 326 height 12
click at [243, 349] on li "Gestão de cobranças" at bounding box center [335, 350] width 326 height 12
drag, startPoint x: 246, startPoint y: 350, endPoint x: 174, endPoint y: 351, distance: 72.4
click at [174, 351] on li "Gestão de cobranças" at bounding box center [335, 350] width 326 height 12
drag, startPoint x: 245, startPoint y: 363, endPoint x: 173, endPoint y: 367, distance: 72.0
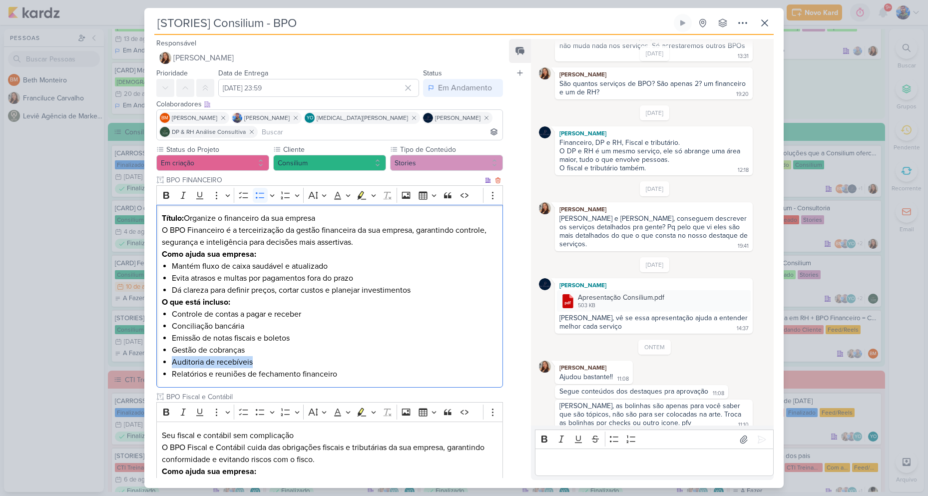
click at [173, 367] on li "Auditoria de recebíveis" at bounding box center [335, 362] width 326 height 12
drag, startPoint x: 336, startPoint y: 375, endPoint x: 172, endPoint y: 381, distance: 163.9
click at [172, 381] on div "Título: Organize o financeiro da sua empresa O BPO Financeiro é a terceirização…" at bounding box center [329, 296] width 347 height 183
click at [315, 340] on li "Emissão de notas fiscais e boletos" at bounding box center [335, 338] width 326 height 12
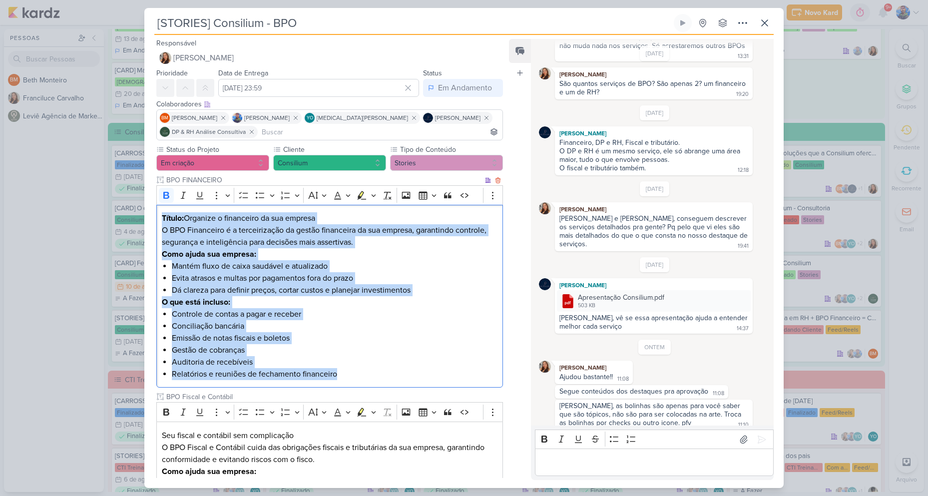
drag, startPoint x: 337, startPoint y: 377, endPoint x: 160, endPoint y: 216, distance: 239.0
click at [160, 216] on div "Título: Organize o financeiro da sua empresa O BPO Financeiro é a terceirização…" at bounding box center [329, 296] width 347 height 183
click at [373, 197] on icon "Editor toolbar" at bounding box center [373, 195] width 5 height 10
click at [312, 212] on icon "Text highlight toolbar" at bounding box center [314, 212] width 9 height 8
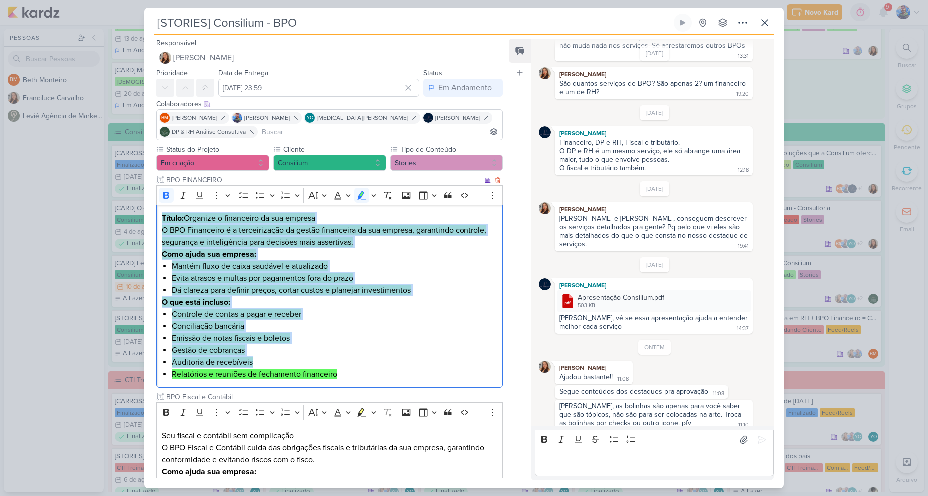
click at [366, 319] on li "Controle de contas a pagar e receber" at bounding box center [335, 314] width 326 height 12
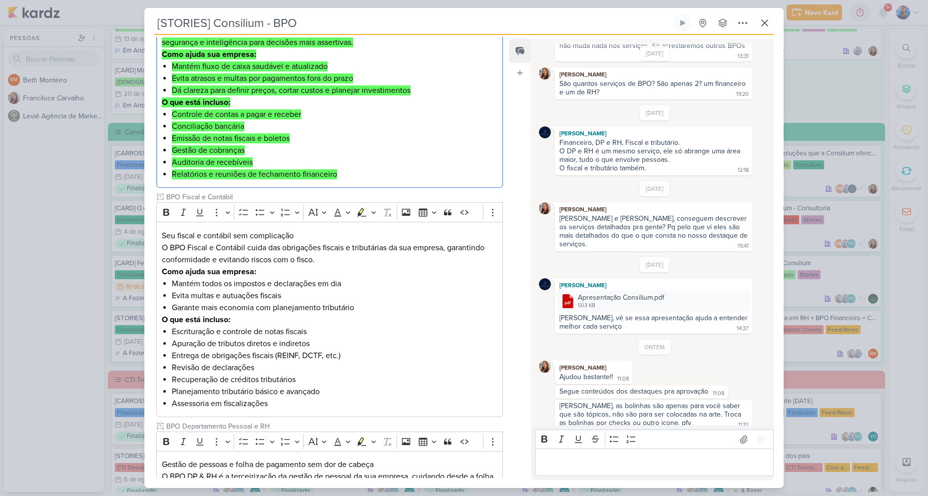
scroll to position [250, 0]
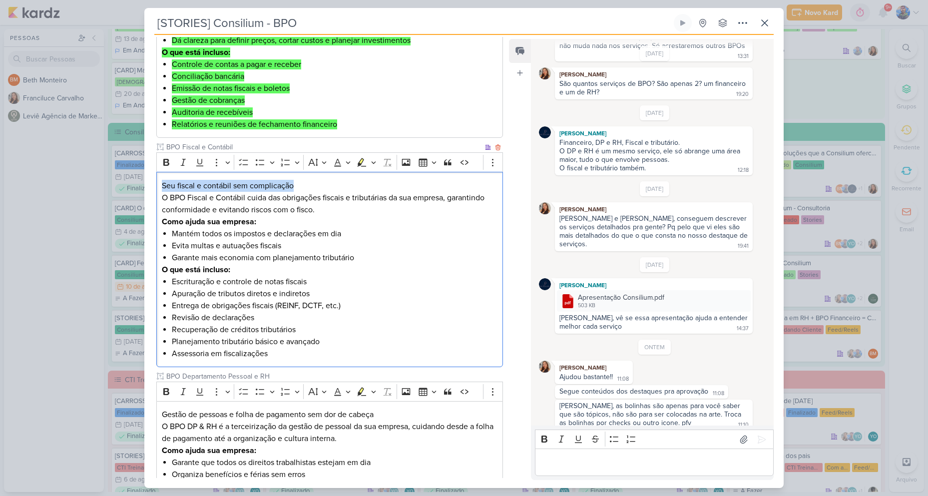
drag, startPoint x: 162, startPoint y: 188, endPoint x: 300, endPoint y: 185, distance: 137.9
click at [300, 185] on p "Seu fiscal e contábil sem complicação O BPO Fiscal e Contábil cuida das obrigaç…" at bounding box center [330, 198] width 336 height 36
click at [371, 165] on button "Highlight" at bounding box center [373, 162] width 8 height 15
click at [311, 180] on icon "Text highlight toolbar" at bounding box center [315, 180] width 10 height 10
click at [171, 201] on p "Seu fiscal e contábil sem complicação O BPO Fiscal e Contábil cuida das obrigaç…" at bounding box center [330, 198] width 336 height 36
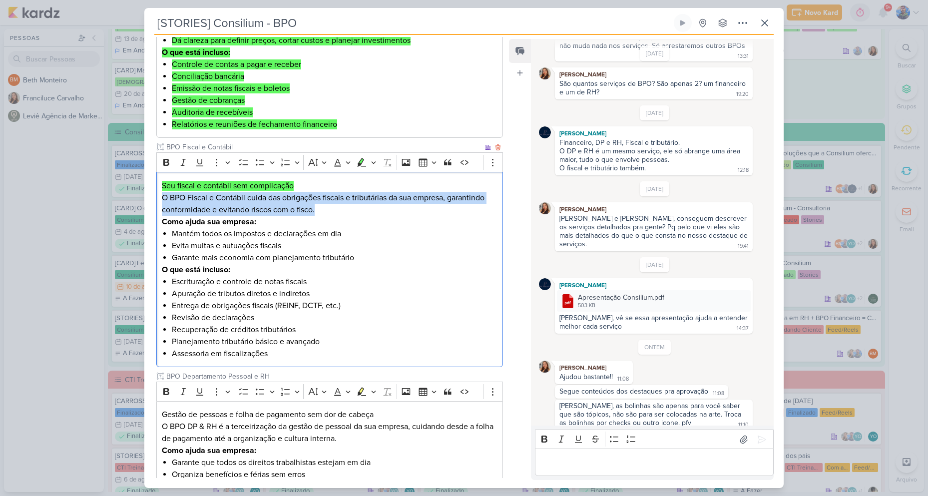
drag, startPoint x: 164, startPoint y: 196, endPoint x: 321, endPoint y: 210, distance: 157.0
click at [321, 210] on p "Seu fiscal e contábil sem complicação O BPO Fiscal e Contábil cuida das obrigaç…" at bounding box center [330, 198] width 336 height 36
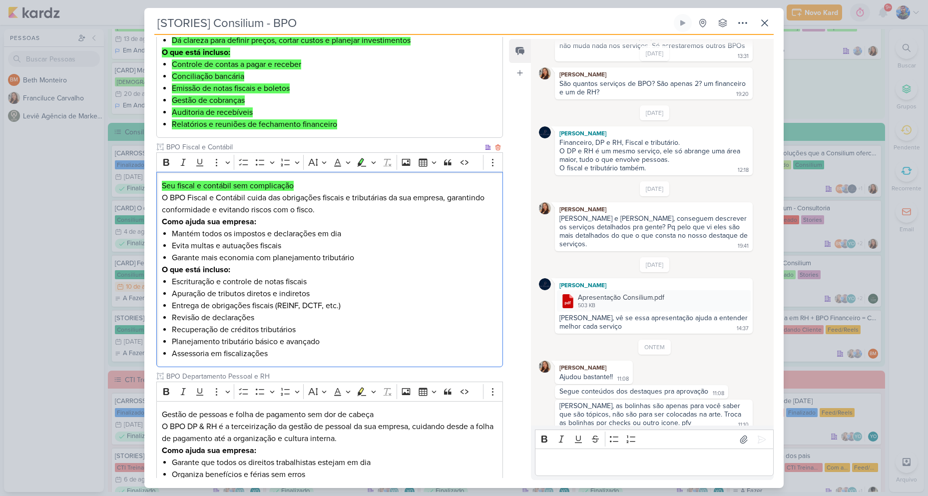
click at [175, 228] on li "Mantém todos os impostos e declarações em dia" at bounding box center [335, 234] width 326 height 12
drag, startPoint x: 170, startPoint y: 232, endPoint x: 342, endPoint y: 236, distance: 171.3
click at [342, 236] on div "Seu fiscal e contábil sem complicação O BPO Fiscal e Contábil cuida das obrigaç…" at bounding box center [329, 269] width 347 height 195
drag, startPoint x: 282, startPoint y: 248, endPoint x: 167, endPoint y: 247, distance: 114.4
click at [167, 247] on div "Seu fiscal e contábil sem complicação O BPO Fiscal e Contábil cuida das obrigaç…" at bounding box center [329, 269] width 347 height 195
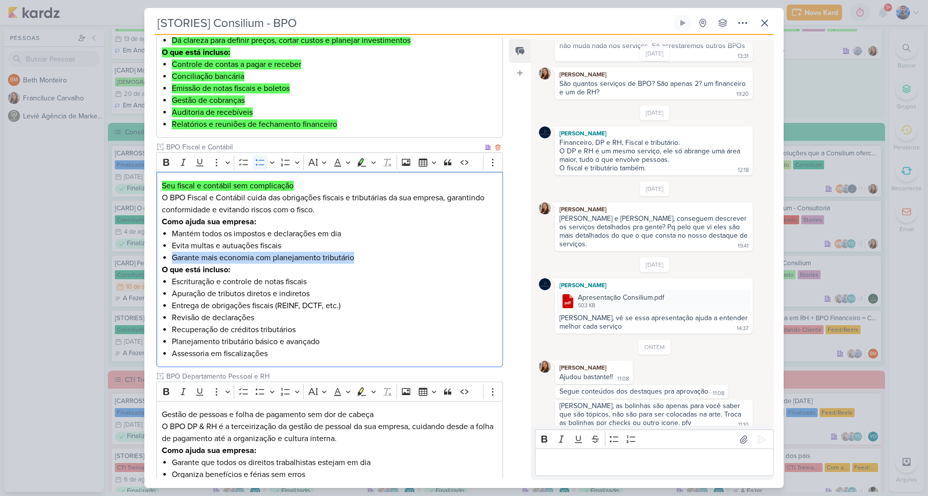
drag, startPoint x: 355, startPoint y: 256, endPoint x: 171, endPoint y: 254, distance: 183.8
click at [171, 254] on div "Seu fiscal e contábil sem complicação O BPO Fiscal e Contábil cuida das obrigaç…" at bounding box center [329, 269] width 347 height 195
drag, startPoint x: 209, startPoint y: 279, endPoint x: 202, endPoint y: 275, distance: 8.3
click at [208, 278] on li "Escrituração e controle de notas fiscais" at bounding box center [335, 282] width 326 height 12
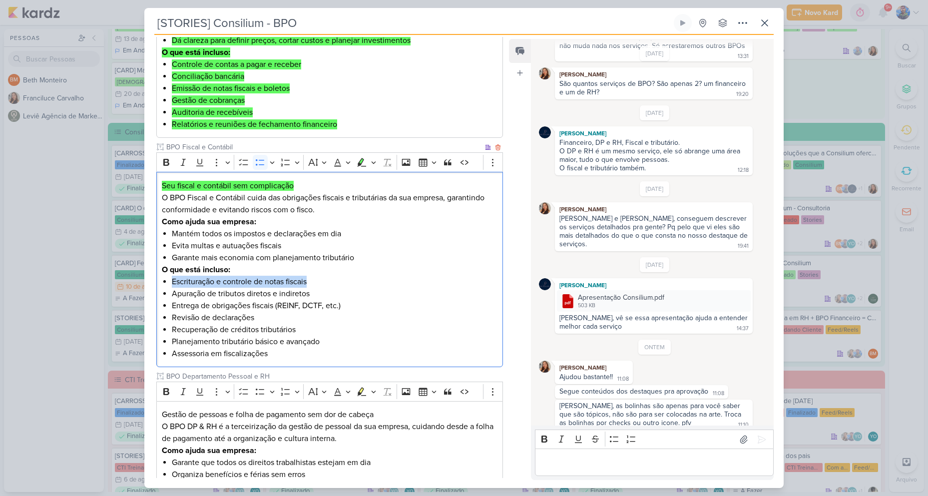
drag, startPoint x: 172, startPoint y: 280, endPoint x: 322, endPoint y: 286, distance: 149.4
click at [322, 286] on li "Escrituração e controle de notas fiscais" at bounding box center [335, 282] width 326 height 12
drag, startPoint x: 173, startPoint y: 293, endPoint x: 327, endPoint y: 296, distance: 154.3
click at [327, 296] on li "Apuração de tributos diretos e indiretos" at bounding box center [335, 294] width 326 height 12
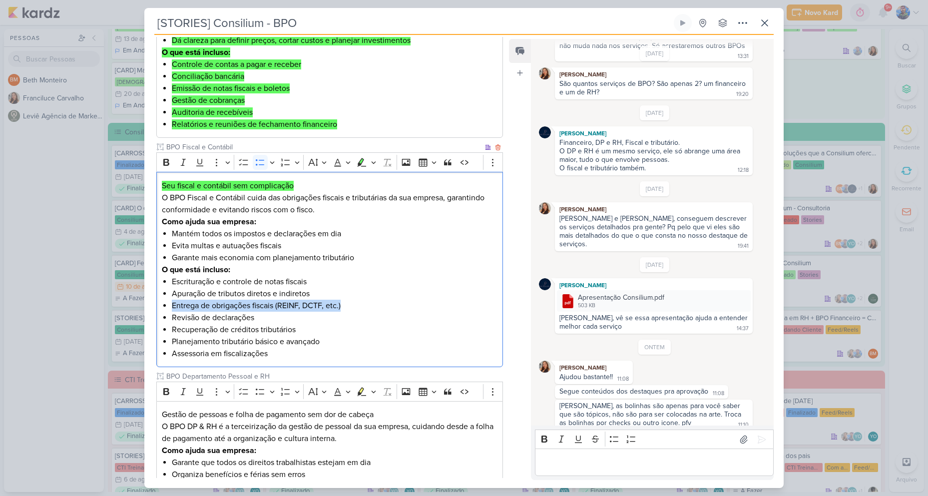
drag, startPoint x: 171, startPoint y: 304, endPoint x: 351, endPoint y: 304, distance: 179.8
click at [351, 304] on li "Entrega de obrigações fiscais (REINF, DCTF, etc.)" at bounding box center [335, 306] width 326 height 12
drag, startPoint x: 172, startPoint y: 317, endPoint x: 256, endPoint y: 320, distance: 83.4
click at [256, 320] on li "Revisão de declarações" at bounding box center [335, 318] width 326 height 12
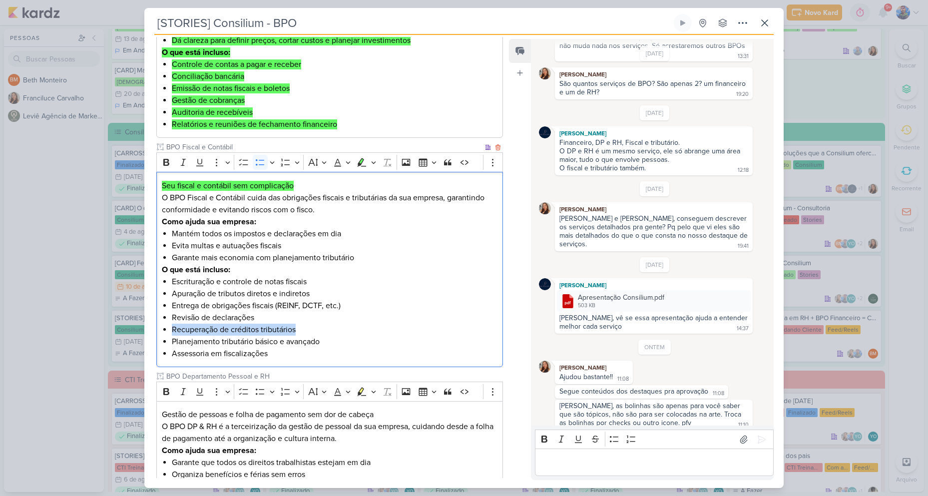
drag, startPoint x: 170, startPoint y: 329, endPoint x: 303, endPoint y: 326, distance: 132.9
click at [303, 326] on div "Seu fiscal e contábil sem complicação O BPO Fiscal e Contábil cuida das obrigaç…" at bounding box center [329, 269] width 347 height 195
drag, startPoint x: 172, startPoint y: 342, endPoint x: 331, endPoint y: 344, distance: 158.8
click at [331, 344] on li "Planejamento tributário básico e avançado" at bounding box center [335, 342] width 326 height 12
drag, startPoint x: 173, startPoint y: 354, endPoint x: 272, endPoint y: 361, distance: 99.2
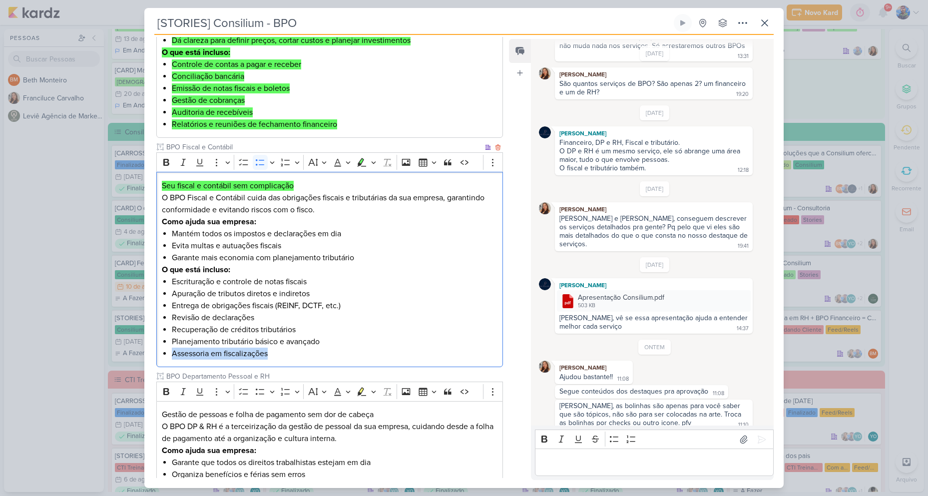
click at [272, 361] on div "Seu fiscal e contábil sem complicação O BPO Fiscal e Contábil cuida das obrigaç…" at bounding box center [329, 269] width 347 height 195
drag, startPoint x: 347, startPoint y: 337, endPoint x: 341, endPoint y: 342, distance: 7.5
click at [347, 338] on li "Planejamento tributário básico e avançado" at bounding box center [335, 342] width 326 height 12
click at [305, 350] on li "Assessoria em fiscalizações" at bounding box center [335, 354] width 326 height 12
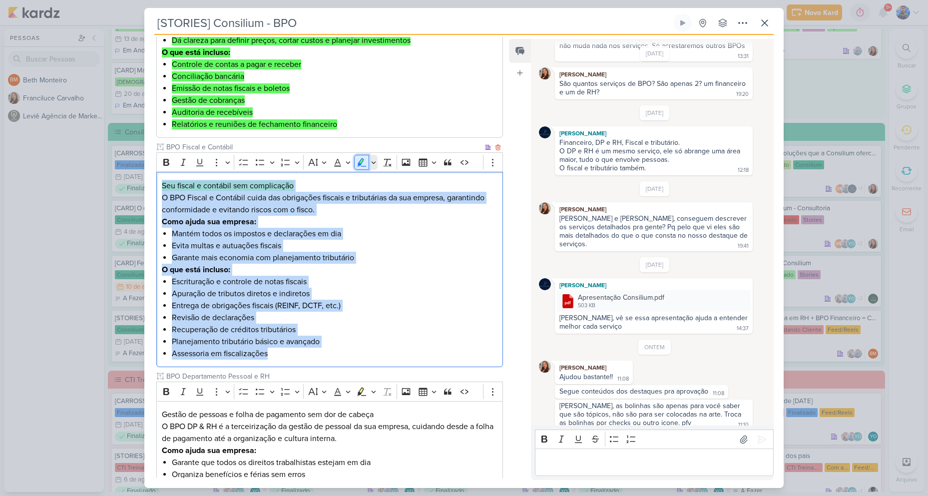
click at [365, 162] on icon "Editor toolbar" at bounding box center [362, 162] width 10 height 10
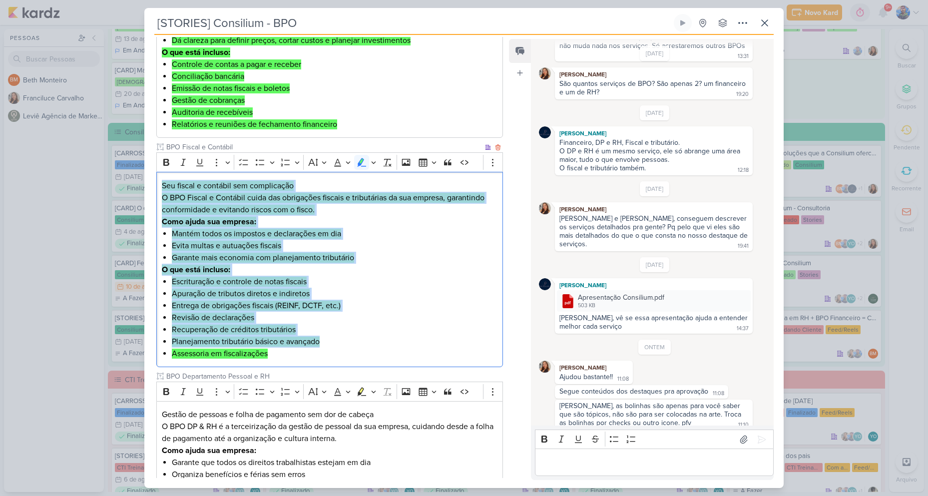
click at [369, 272] on p "O que está incluso:" at bounding box center [330, 270] width 336 height 12
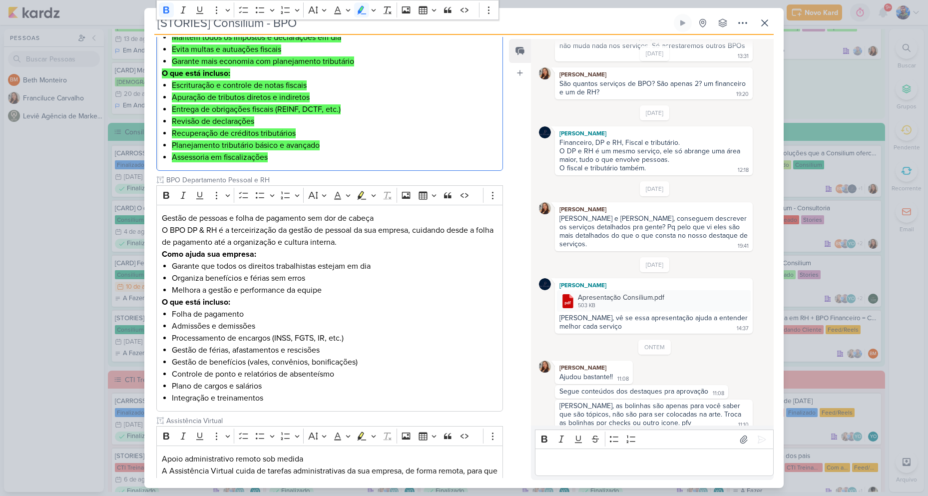
scroll to position [435, 0]
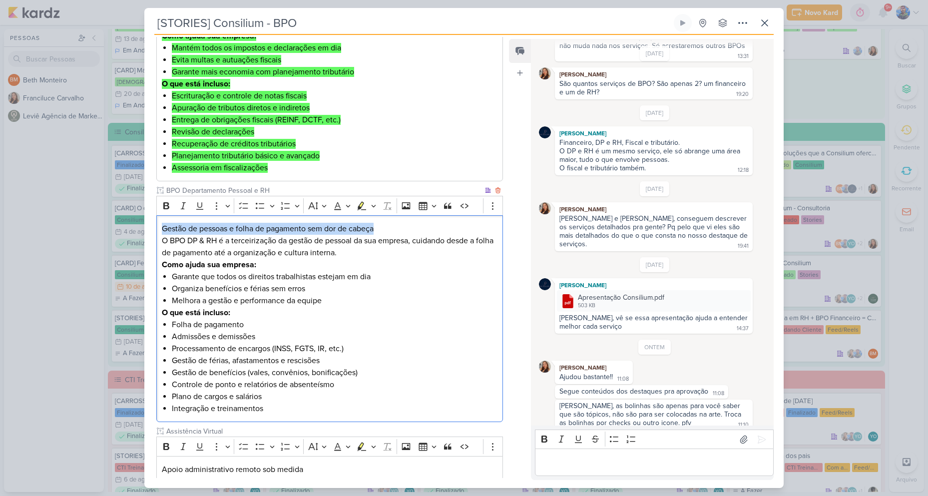
drag, startPoint x: 433, startPoint y: 235, endPoint x: 399, endPoint y: 227, distance: 35.0
click at [399, 226] on p "Gestão de pessoas e folha de pagamento sem dor de cabeça O BPO DP & RH é a terc…" at bounding box center [330, 241] width 336 height 36
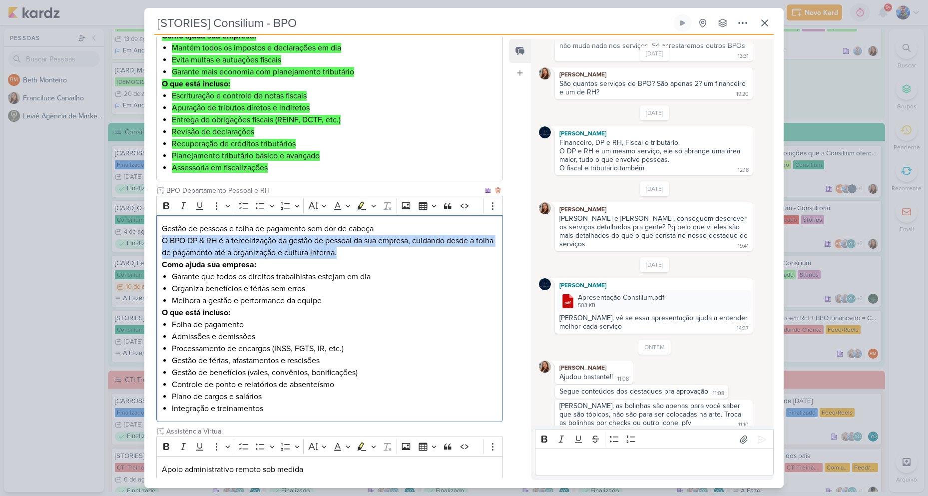
drag, startPoint x: 162, startPoint y: 239, endPoint x: 375, endPoint y: 251, distance: 213.5
click at [375, 251] on p "Gestão de pessoas e folha de pagamento sem dor de cabeça O BPO DP & RH é a terc…" at bounding box center [330, 241] width 336 height 36
click at [199, 279] on li "Garante que todos os direitos trabalhistas estejam em dia" at bounding box center [335, 277] width 326 height 12
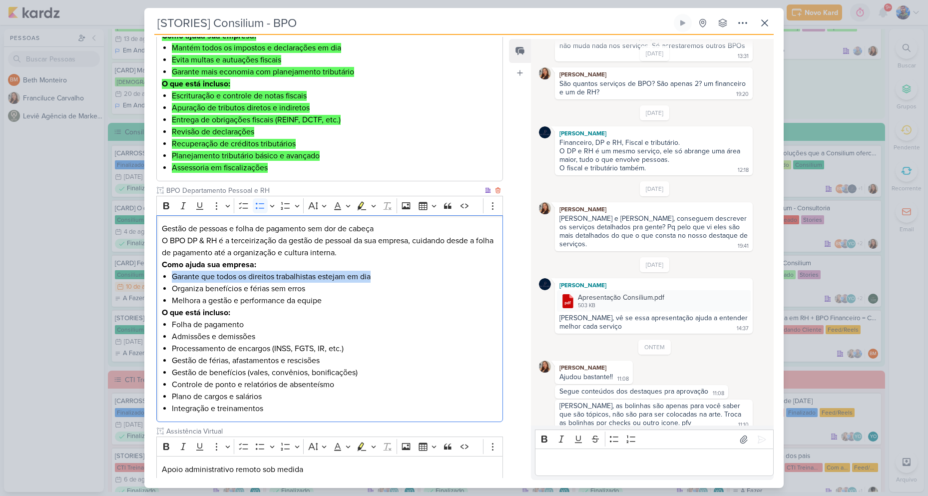
drag, startPoint x: 173, startPoint y: 274, endPoint x: 415, endPoint y: 276, distance: 242.7
click at [415, 276] on li "Garante que todos os direitos trabalhistas estejam em dia" at bounding box center [335, 277] width 326 height 12
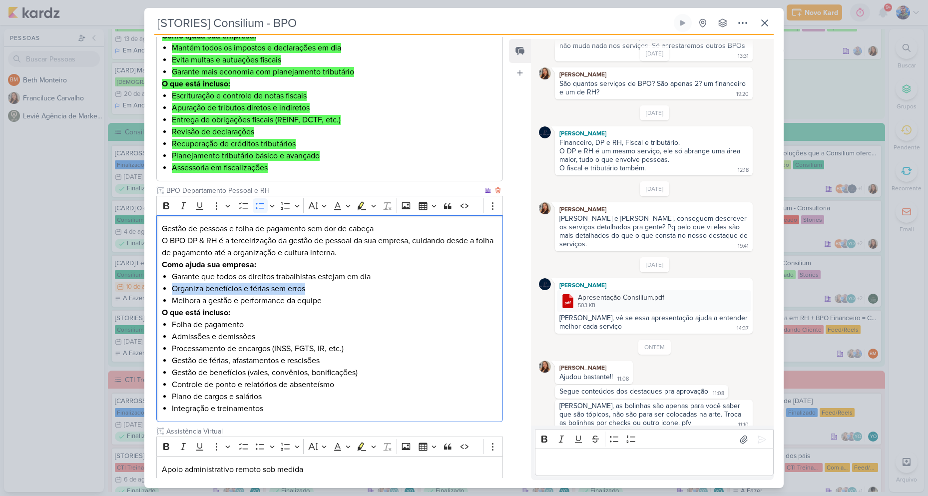
drag, startPoint x: 173, startPoint y: 288, endPoint x: 325, endPoint y: 291, distance: 151.8
click at [325, 291] on li "Organiza benefícios e férias sem erros" at bounding box center [335, 289] width 326 height 12
drag, startPoint x: 172, startPoint y: 298, endPoint x: 345, endPoint y: 304, distance: 172.9
click at [345, 304] on li "Melhora a gestão e performance da equipe" at bounding box center [335, 301] width 326 height 12
click at [172, 323] on li "Folha de pagamento" at bounding box center [335, 325] width 326 height 12
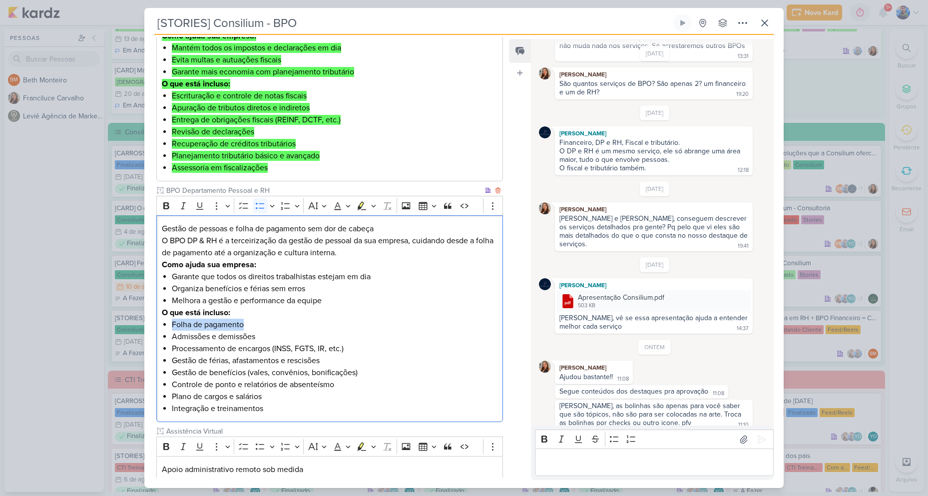
drag, startPoint x: 171, startPoint y: 323, endPoint x: 292, endPoint y: 323, distance: 120.8
click at [292, 323] on li "Folha de pagamento" at bounding box center [335, 325] width 326 height 12
drag, startPoint x: 256, startPoint y: 340, endPoint x: 172, endPoint y: 334, distance: 83.6
click at [172, 334] on li "Admissões e demissões" at bounding box center [335, 337] width 326 height 12
drag, startPoint x: 348, startPoint y: 349, endPoint x: 172, endPoint y: 350, distance: 175.8
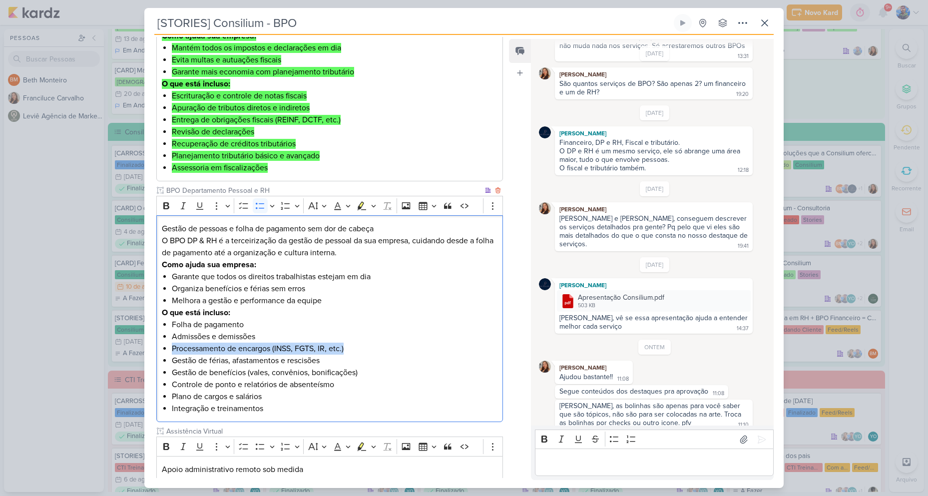
click at [172, 350] on li "Processamento de encargos (INSS, FGTS, IR, etc.)" at bounding box center [335, 349] width 326 height 12
drag, startPoint x: 323, startPoint y: 361, endPoint x: 167, endPoint y: 364, distance: 155.3
click at [167, 364] on div "Gestão de pessoas e folha de pagamento sem dor de cabeça O BPO DP & RH é a terc…" at bounding box center [329, 318] width 347 height 207
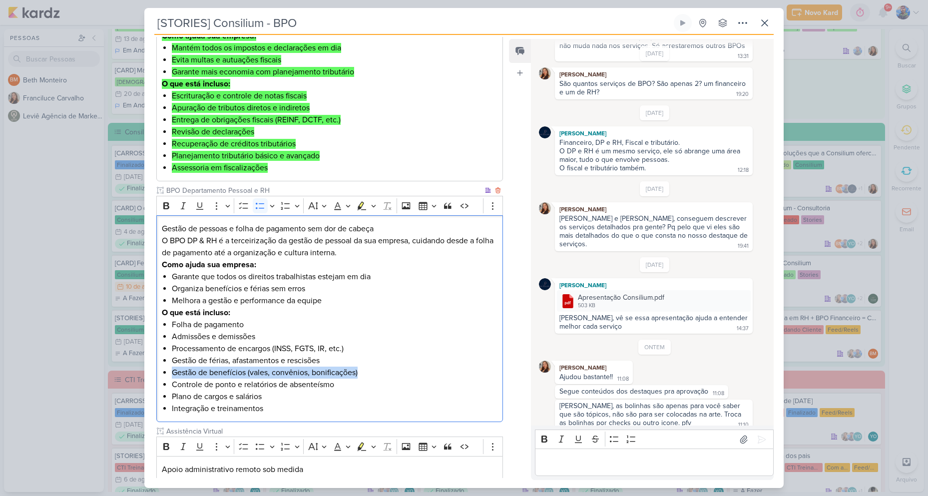
drag, startPoint x: 292, startPoint y: 371, endPoint x: 167, endPoint y: 369, distance: 124.9
click at [167, 369] on div "Gestão de pessoas e folha de pagamento sem dor de cabeça O BPO DP & RH é a terc…" at bounding box center [329, 318] width 347 height 207
click at [237, 385] on li "Controle de ponto e relatórios de absenteísmo" at bounding box center [335, 385] width 326 height 12
drag, startPoint x: 334, startPoint y: 384, endPoint x: 169, endPoint y: 380, distance: 164.8
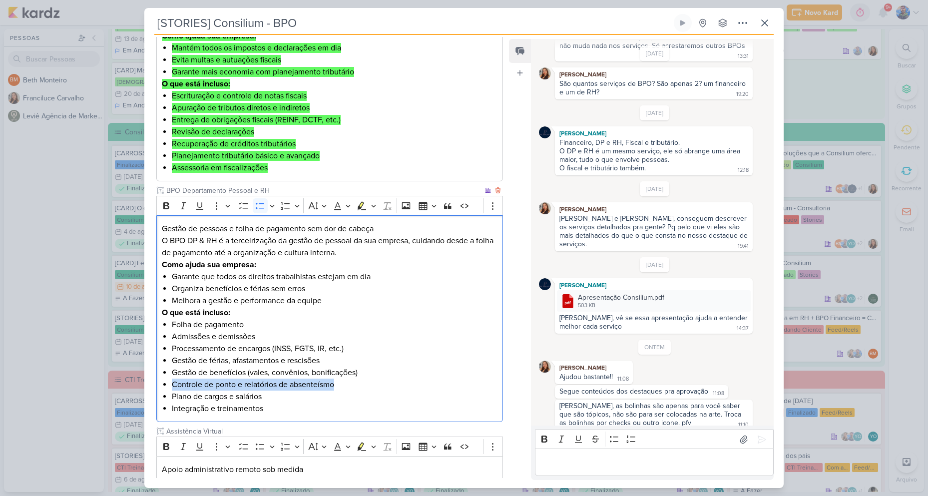
click at [169, 380] on div "Gestão de pessoas e folha de pagamento sem dor de cabeça O BPO DP & RH é a terc…" at bounding box center [329, 318] width 347 height 207
click at [214, 397] on li "Plano de cargos e salários" at bounding box center [335, 396] width 326 height 12
drag, startPoint x: 263, startPoint y: 396, endPoint x: 171, endPoint y: 397, distance: 91.9
click at [171, 397] on div "Gestão de pessoas e folha de pagamento sem dor de cabeça O BPO DP & RH é a terc…" at bounding box center [329, 318] width 347 height 207
click at [211, 405] on li "Integração e treinamentos" at bounding box center [335, 408] width 326 height 12
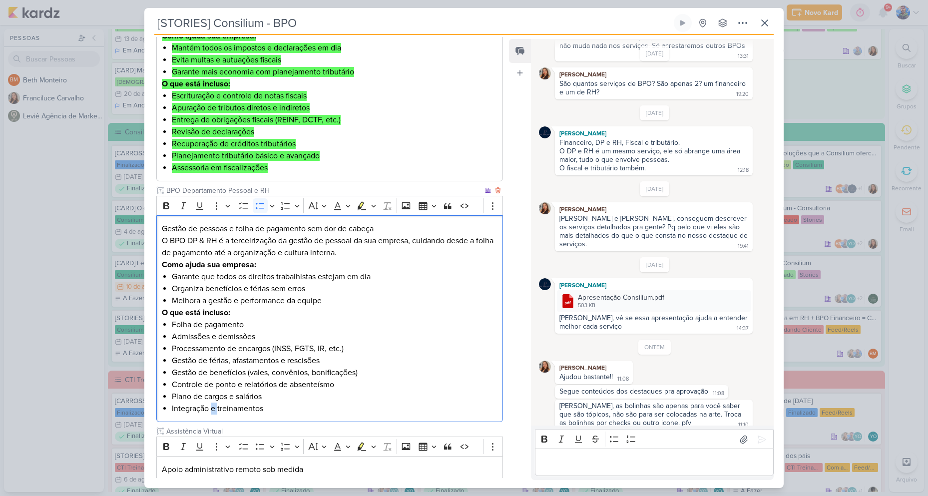
click at [211, 405] on li "Integração e treinamentos" at bounding box center [335, 408] width 326 height 12
click at [245, 409] on li "Integração e treinamentos" at bounding box center [335, 408] width 326 height 12
drag, startPoint x: 262, startPoint y: 409, endPoint x: 172, endPoint y: 415, distance: 90.1
click at [172, 415] on div "Gestão de pessoas e folha de pagamento sem dor de cabeça O BPO DP & RH é a terc…" at bounding box center [329, 318] width 347 height 207
click at [330, 388] on li "Controle de ponto e relatórios de absenteísmo" at bounding box center [335, 385] width 326 height 12
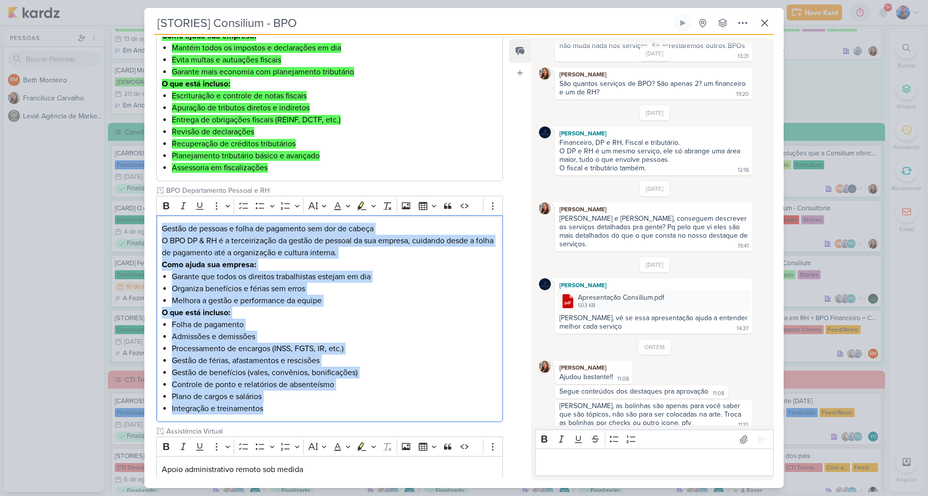
drag, startPoint x: 263, startPoint y: 410, endPoint x: 144, endPoint y: 213, distance: 230.5
click at [144, 213] on div "[STORIES] Consilium - BPO Criado por Franciluce" at bounding box center [464, 248] width 928 height 496
click at [373, 208] on icon "Editor toolbar" at bounding box center [373, 206] width 5 height 10
click at [316, 224] on icon "Text highlight toolbar" at bounding box center [315, 223] width 10 height 10
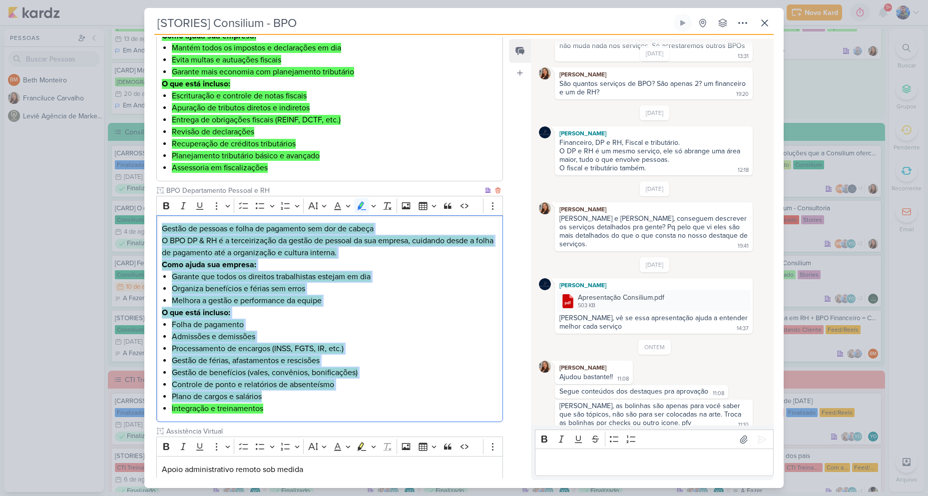
click at [327, 287] on li "Organiza benefícios e férias sem erros" at bounding box center [335, 289] width 326 height 12
click at [382, 355] on li "Gestão de férias, afastamentos e rescisões" at bounding box center [335, 361] width 326 height 12
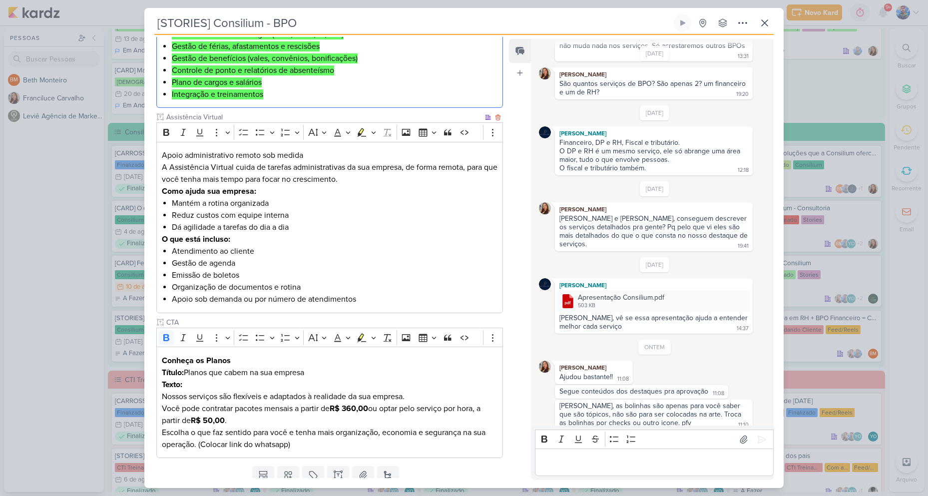
scroll to position [685, 0]
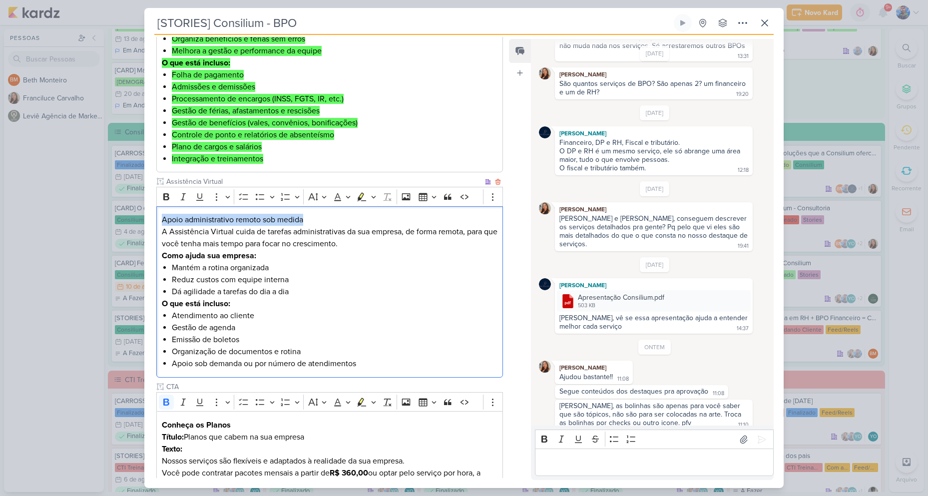
drag, startPoint x: 162, startPoint y: 215, endPoint x: 306, endPoint y: 222, distance: 144.0
click at [306, 222] on p "Apoio administrativo remoto sob medida A Assistência Virtual cuida de tarefas a…" at bounding box center [330, 232] width 336 height 36
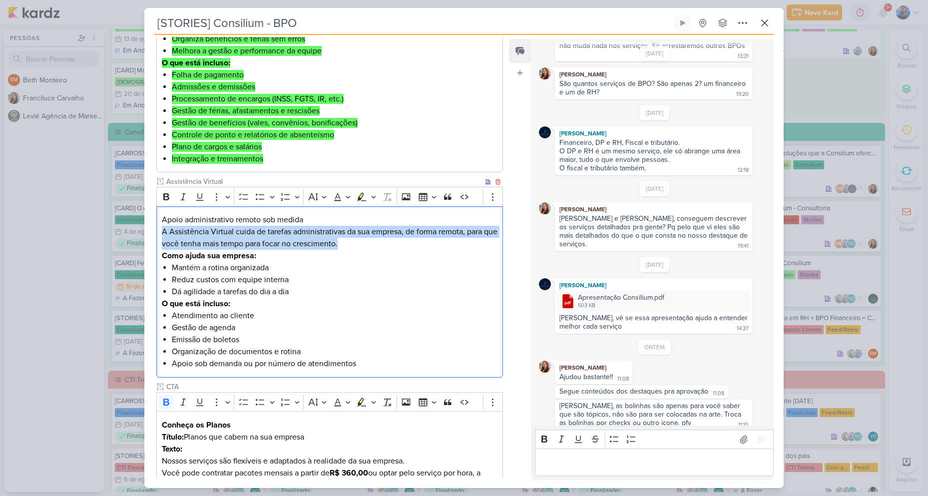
drag, startPoint x: 162, startPoint y: 229, endPoint x: 367, endPoint y: 245, distance: 205.4
click at [367, 245] on p "Apoio administrativo remoto sob medida A Assistência Virtual cuida de tarefas a…" at bounding box center [330, 232] width 336 height 36
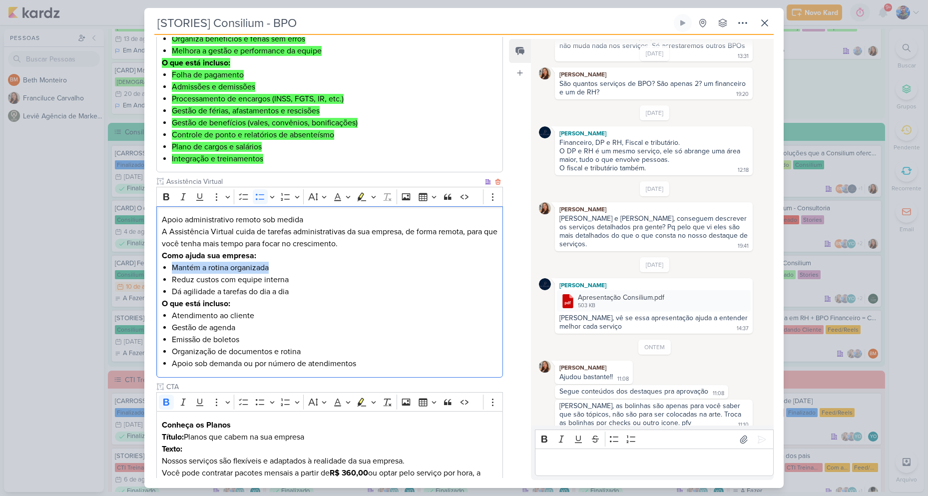
drag, startPoint x: 268, startPoint y: 269, endPoint x: 171, endPoint y: 272, distance: 96.9
click at [172, 272] on li "Mantém a rotina organizada" at bounding box center [335, 268] width 326 height 12
drag, startPoint x: 288, startPoint y: 280, endPoint x: 171, endPoint y: 283, distance: 116.4
click at [172, 283] on li "Reduz custos com equipe interna" at bounding box center [335, 280] width 326 height 12
drag, startPoint x: 289, startPoint y: 295, endPoint x: 173, endPoint y: 290, distance: 115.4
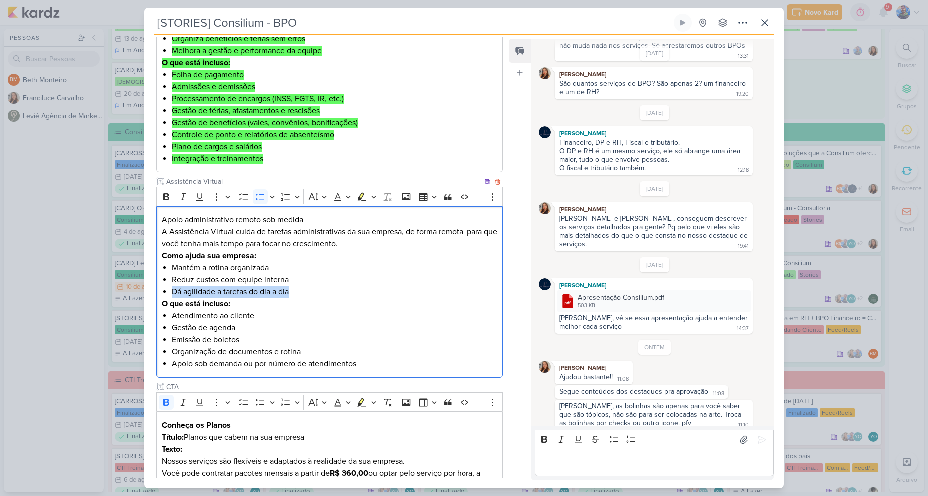
click at [173, 290] on li "Dá agilidade a tarefas do dia a dia" at bounding box center [335, 292] width 326 height 12
click at [303, 289] on li "Dá agilidade a tarefas do dia a dia" at bounding box center [335, 292] width 326 height 12
drag, startPoint x: 173, startPoint y: 313, endPoint x: 255, endPoint y: 315, distance: 82.4
click at [255, 315] on li "Atendimento ao cliente" at bounding box center [335, 316] width 326 height 12
drag, startPoint x: 235, startPoint y: 326, endPoint x: 169, endPoint y: 325, distance: 65.9
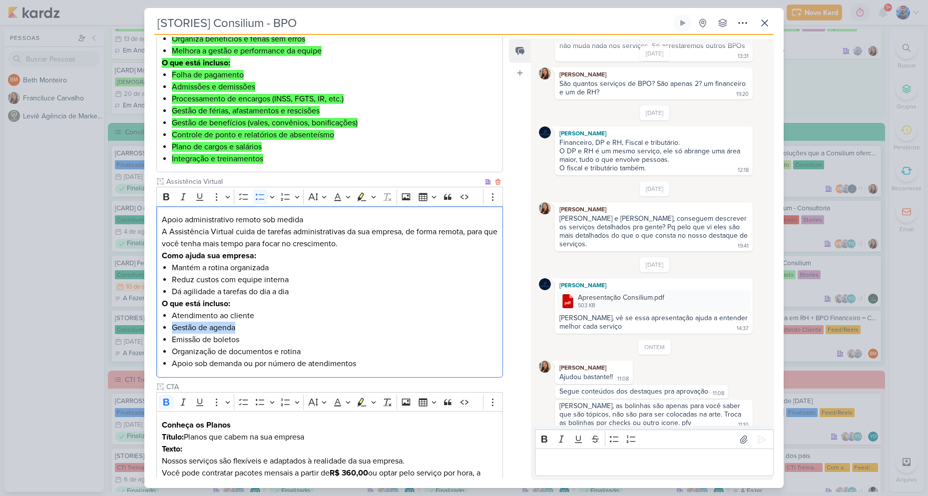
click at [169, 325] on div "Apoio administrativo remoto sob medida A Assistência Virtual cuida de tarefas a…" at bounding box center [329, 291] width 347 height 171
drag, startPoint x: 239, startPoint y: 337, endPoint x: 170, endPoint y: 340, distance: 69.0
click at [170, 340] on div "Apoio administrativo remoto sob medida A Assistência Virtual cuida de tarefas a…" at bounding box center [329, 291] width 347 height 171
drag, startPoint x: 300, startPoint y: 351, endPoint x: 170, endPoint y: 352, distance: 129.8
click at [170, 352] on div "Apoio administrativo remoto sob medida A Assistência Virtual cuida de tarefas a…" at bounding box center [329, 291] width 347 height 171
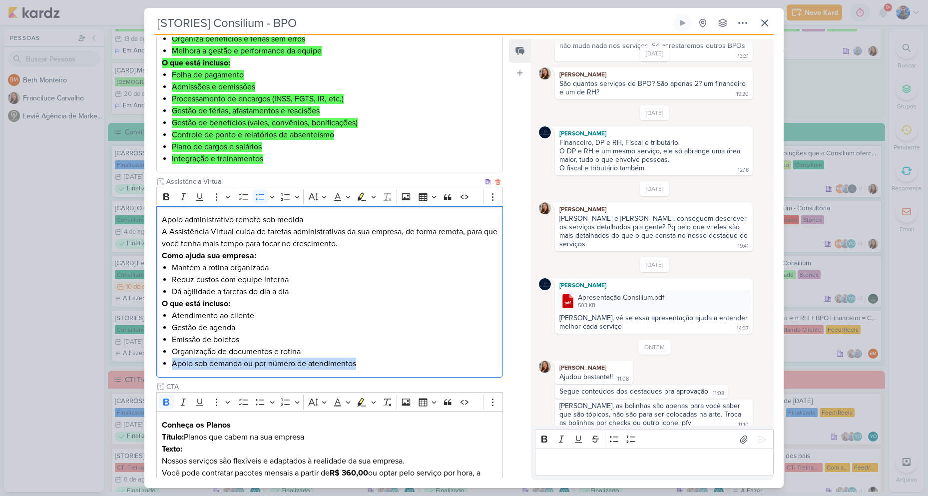
drag, startPoint x: 356, startPoint y: 362, endPoint x: 171, endPoint y: 368, distance: 185.4
click at [171, 368] on div "Apoio administrativo remoto sob medida A Assistência Virtual cuida de tarefas a…" at bounding box center [329, 291] width 347 height 171
click at [359, 356] on li "Organização de documentos e rotina" at bounding box center [335, 352] width 326 height 12
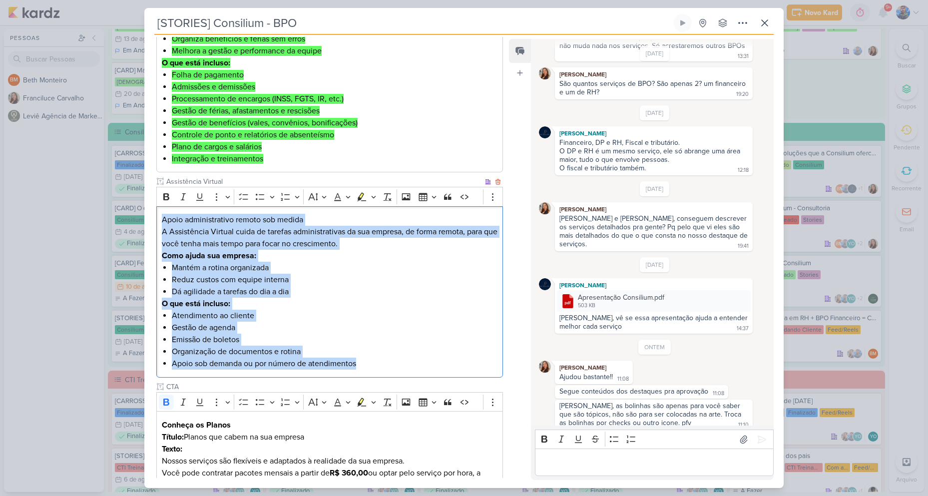
drag, startPoint x: 370, startPoint y: 363, endPoint x: 158, endPoint y: 207, distance: 263.2
click at [158, 207] on div "Apoio administrativo remoto sob medida A Assistência Virtual cuida de tarefas a…" at bounding box center [329, 291] width 347 height 171
click at [376, 197] on button "Highlight" at bounding box center [373, 196] width 8 height 15
click at [319, 217] on icon "Text highlight toolbar" at bounding box center [315, 214] width 10 height 10
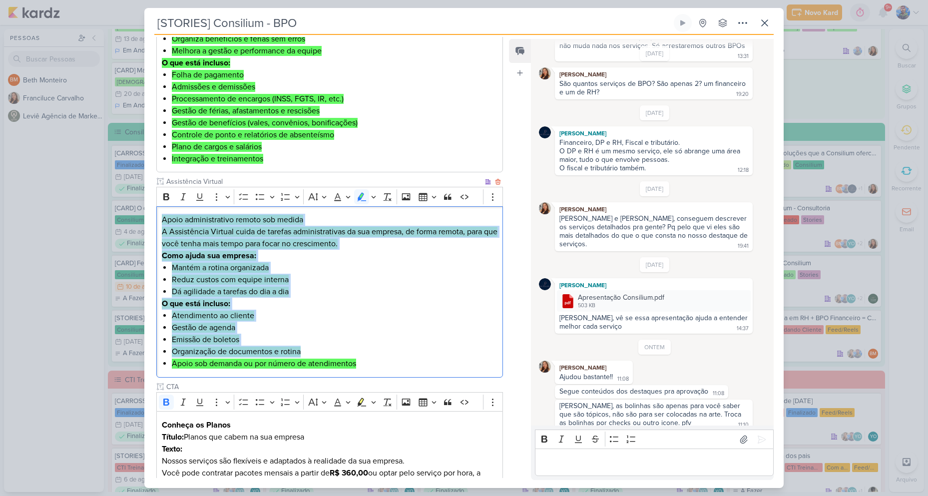
click at [344, 277] on li "Reduz custos com equipe interna" at bounding box center [335, 280] width 326 height 12
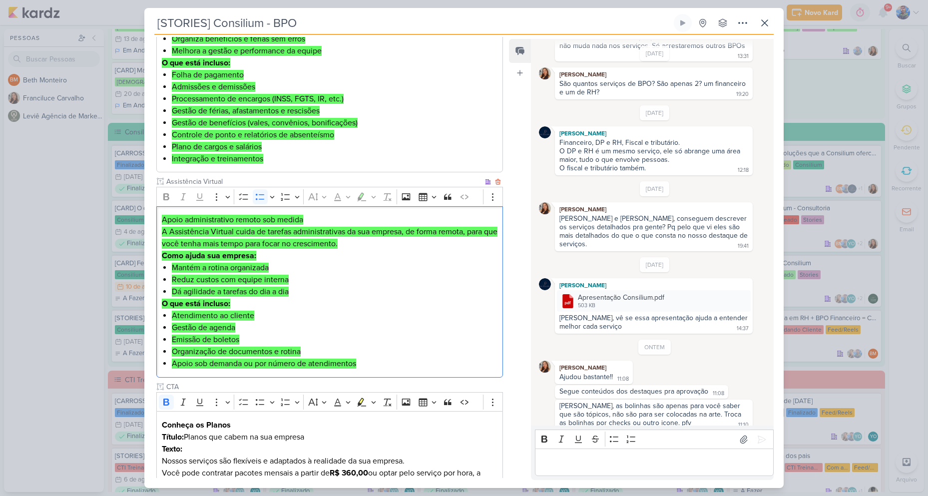
click at [345, 277] on li "Reduz custos com equipe interna" at bounding box center [335, 280] width 326 height 12
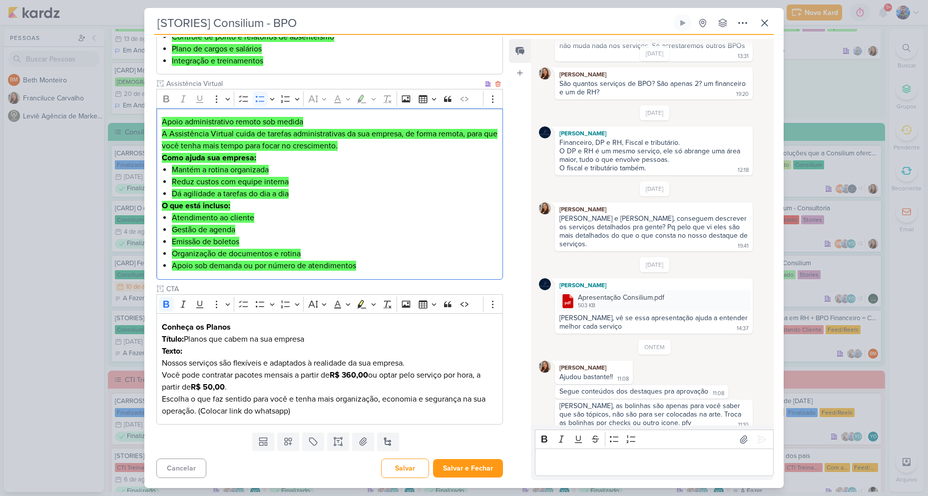
scroll to position [785, 0]
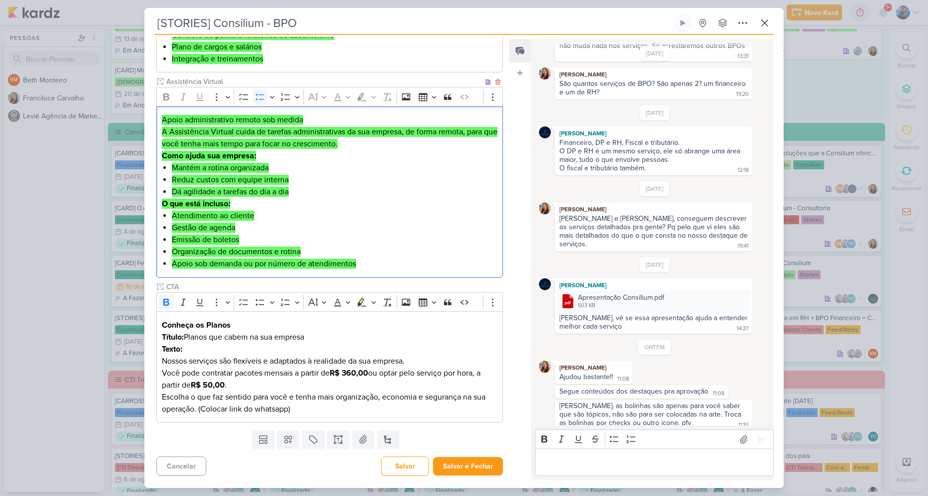
drag, startPoint x: 409, startPoint y: 238, endPoint x: 399, endPoint y: 255, distance: 19.7
click at [409, 237] on li "Emissão de boletos" at bounding box center [335, 240] width 326 height 12
click at [306, 334] on p "Título: Planos que cabem na sua empresa Texto: Nossos serviços são flexíveis e …" at bounding box center [330, 349] width 336 height 36
drag, startPoint x: 229, startPoint y: 324, endPoint x: 154, endPoint y: 315, distance: 74.9
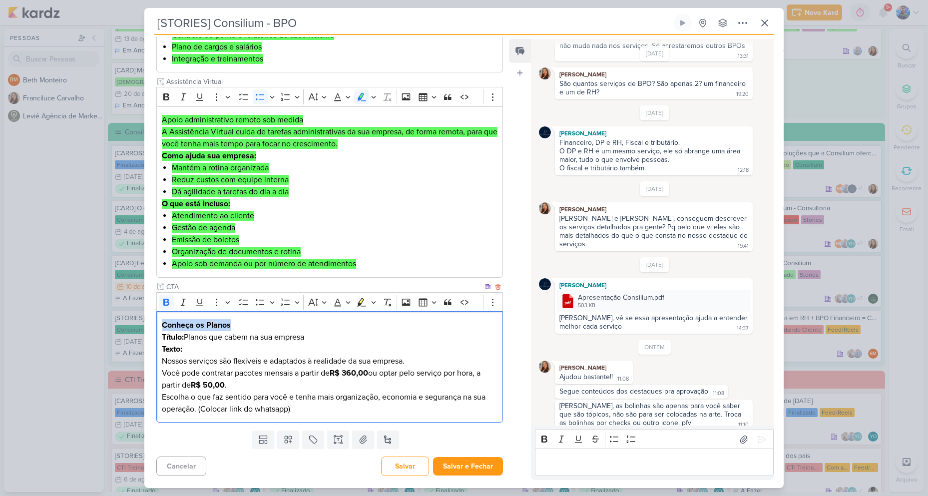
click at [286, 335] on p "Título: Planos que cabem na sua empresa Texto: Nossos serviços são flexíveis e …" at bounding box center [330, 349] width 336 height 36
drag, startPoint x: 187, startPoint y: 338, endPoint x: 323, endPoint y: 334, distance: 135.4
click at [311, 337] on p "Título: Planos que cabem na sua empresa Texto: Nossos serviços são flexíveis e …" at bounding box center [330, 349] width 336 height 36
click at [203, 349] on p "Título: Planos que cabem na sua empresa Texto: Nossos serviços são flexíveis e …" at bounding box center [330, 349] width 336 height 36
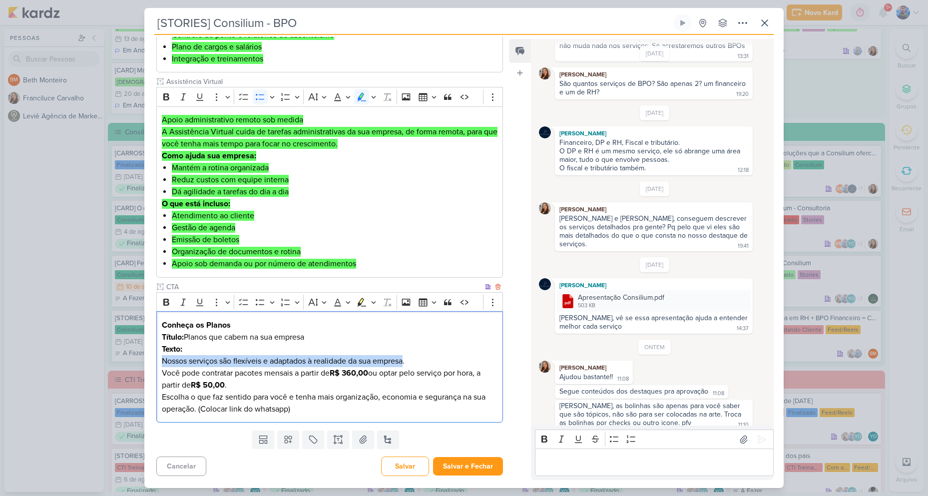
drag, startPoint x: 281, startPoint y: 363, endPoint x: 408, endPoint y: 358, distance: 127.4
click at [408, 358] on p "Título: Planos que cabem na sua empresa Texto: Nossos serviços são flexíveis e …" at bounding box center [330, 349] width 336 height 36
drag, startPoint x: 410, startPoint y: 359, endPoint x: 159, endPoint y: 358, distance: 251.7
click at [159, 358] on div "Conheça os Planos Título: Planos que cabem na sua empresa Texto: Nossos serviço…" at bounding box center [329, 366] width 347 height 111
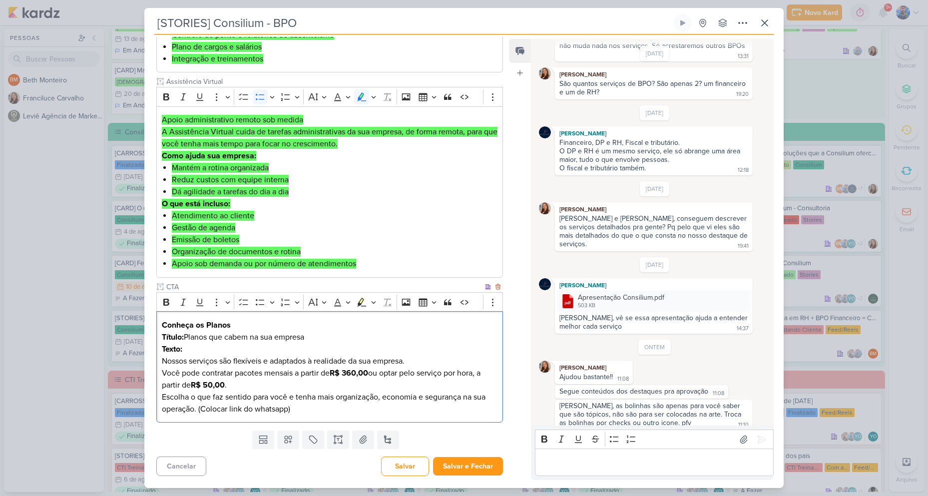
click at [202, 371] on p "Você pode contratar pacotes mensais a partir de R$ 360,00 ou optar pelo serviço…" at bounding box center [330, 391] width 336 height 48
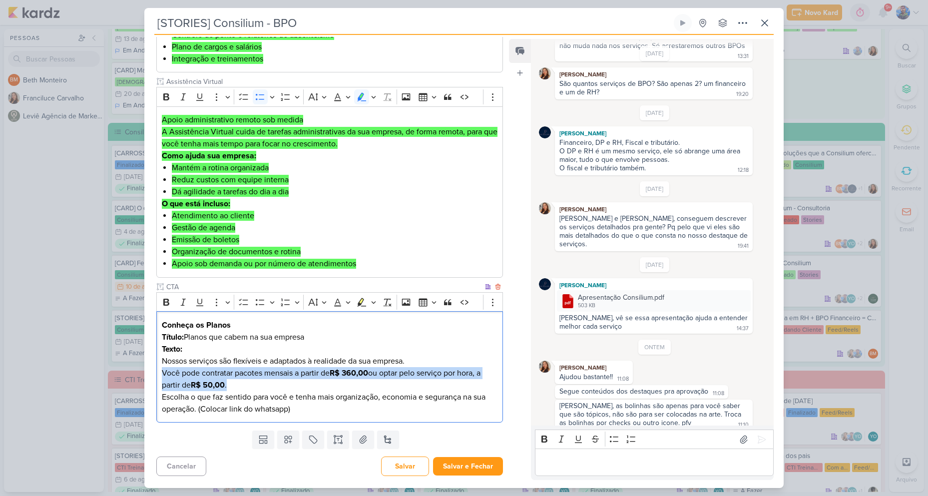
drag, startPoint x: 162, startPoint y: 370, endPoint x: 238, endPoint y: 386, distance: 77.7
click at [238, 386] on p "Você pode contratar pacotes mensais a partir de R$ 360,00 ou optar pelo serviço…" at bounding box center [330, 391] width 336 height 48
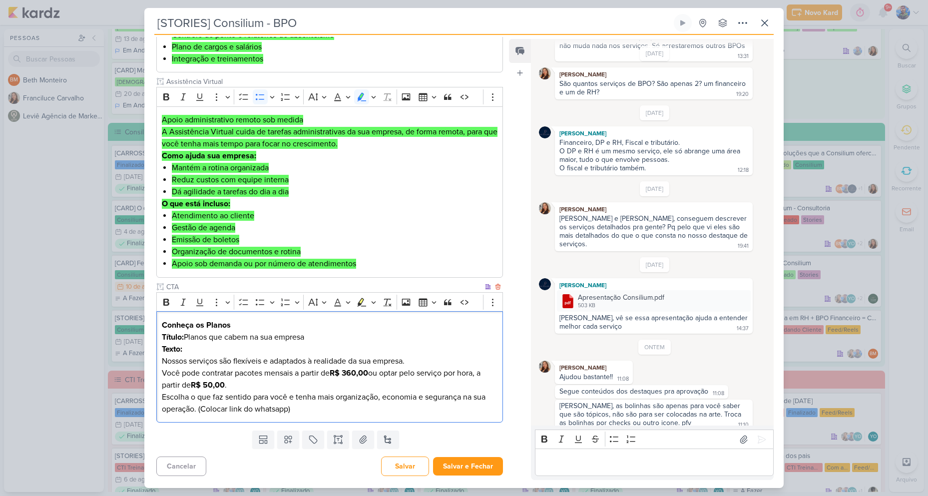
click at [393, 354] on p "Título: Planos que cabem na sua empresa Texto: Nossos serviços são flexíveis e …" at bounding box center [330, 349] width 336 height 36
drag, startPoint x: 335, startPoint y: 372, endPoint x: 371, endPoint y: 378, distance: 36.4
click at [368, 378] on strong "R$ 360,00" at bounding box center [349, 373] width 38 height 10
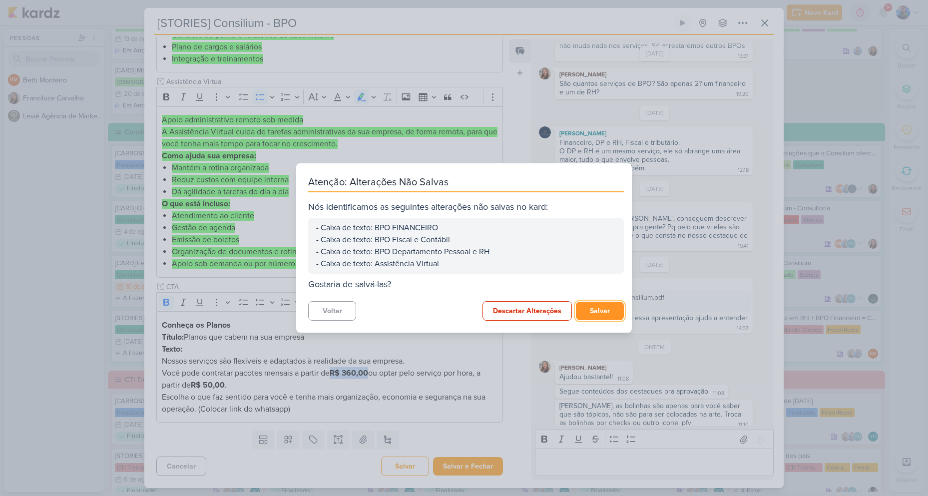
click at [592, 318] on button "Salvar" at bounding box center [600, 311] width 48 height 18
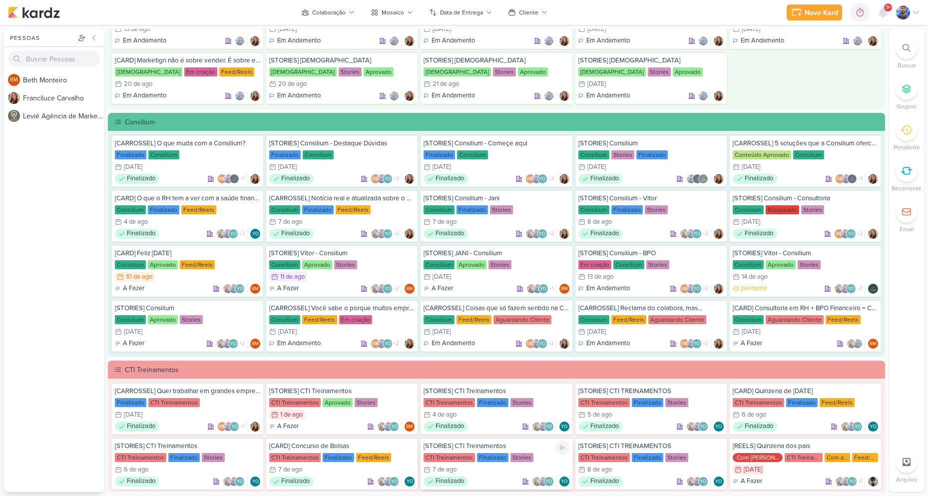
scroll to position [649, 0]
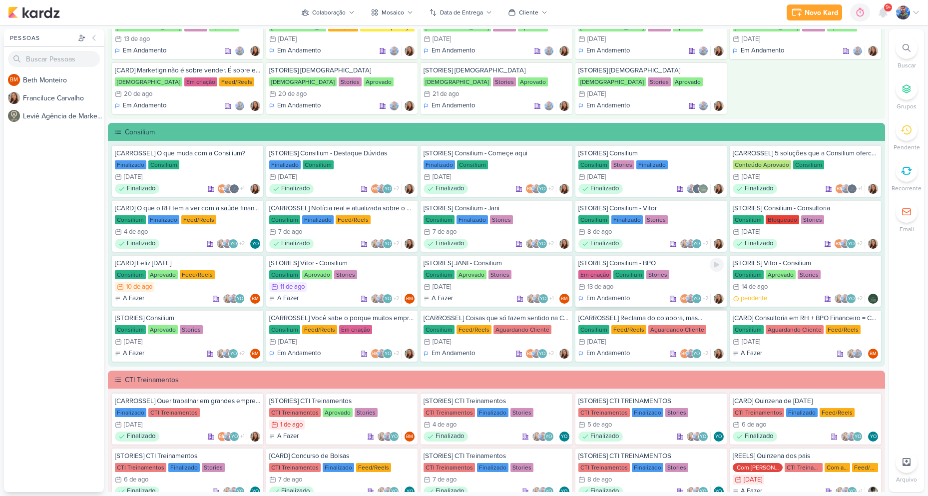
click at [647, 290] on div "13/8 [DATE]" at bounding box center [650, 287] width 145 height 10
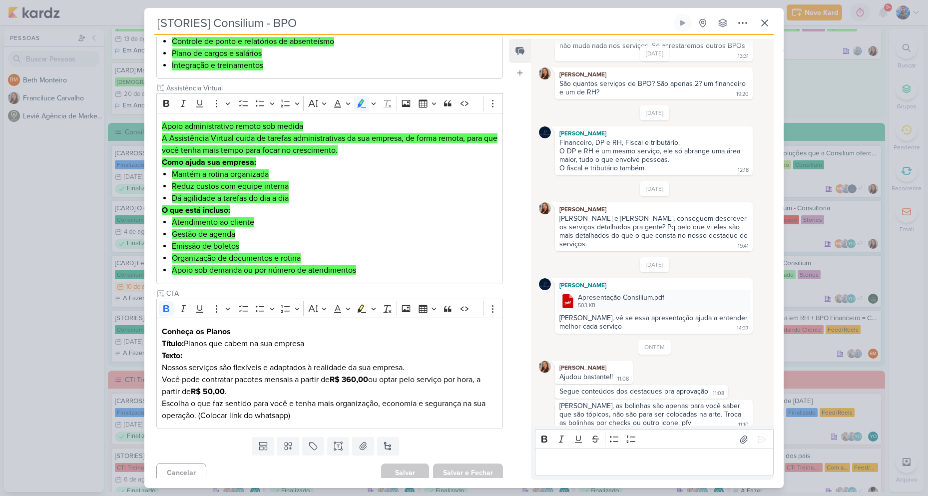
scroll to position [785, 0]
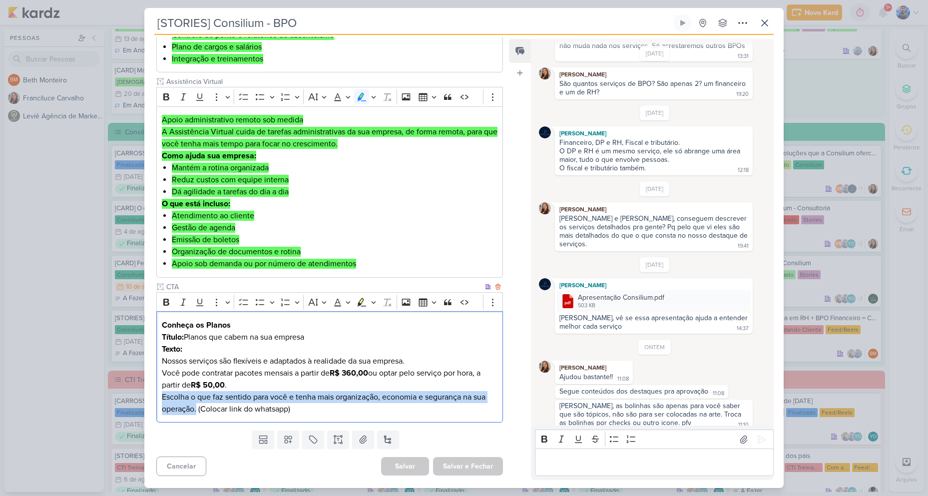
drag, startPoint x: 161, startPoint y: 396, endPoint x: 197, endPoint y: 404, distance: 36.3
click at [197, 404] on p "Você pode contratar pacotes mensais a partir de R$ 360,00 ou optar pelo serviço…" at bounding box center [330, 391] width 336 height 48
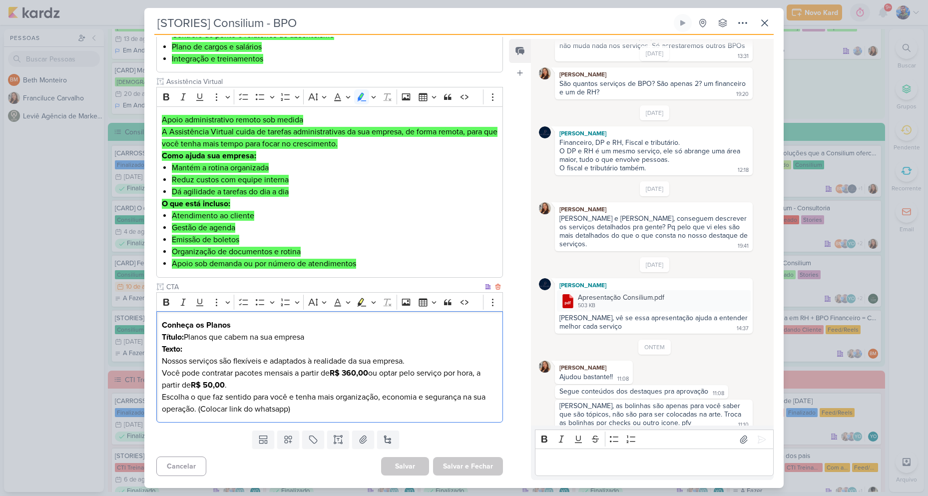
click at [266, 404] on p "Você pode contratar pacotes mensais a partir de R$ 360,00 ou optar pelo serviço…" at bounding box center [330, 391] width 336 height 48
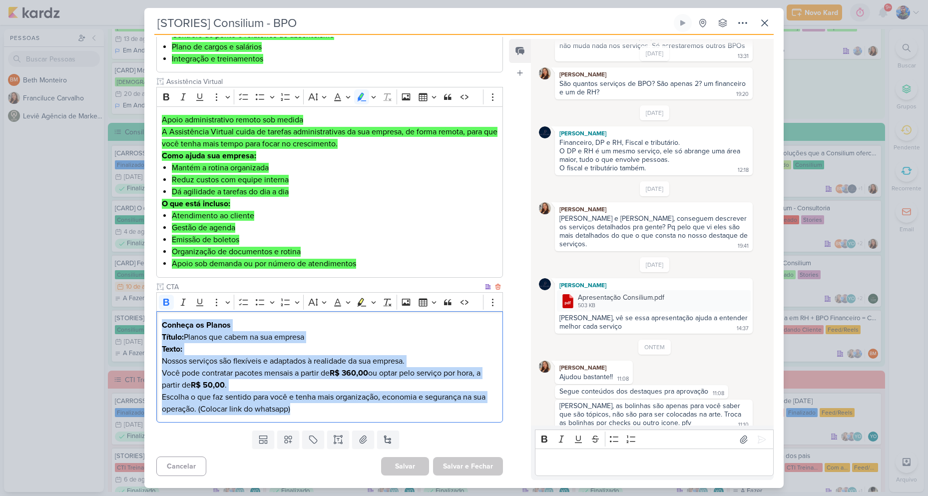
drag, startPoint x: 290, startPoint y: 403, endPoint x: 161, endPoint y: 323, distance: 151.7
click at [161, 323] on div "Conheça os Planos Título: Planos que cabem na sua empresa Texto: Nossos serviço…" at bounding box center [329, 366] width 347 height 111
click at [380, 303] on button "Remove Format" at bounding box center [387, 302] width 15 height 15
click at [377, 302] on button "Highlight" at bounding box center [373, 302] width 8 height 15
click at [313, 323] on icon "Text highlight toolbar" at bounding box center [315, 319] width 10 height 10
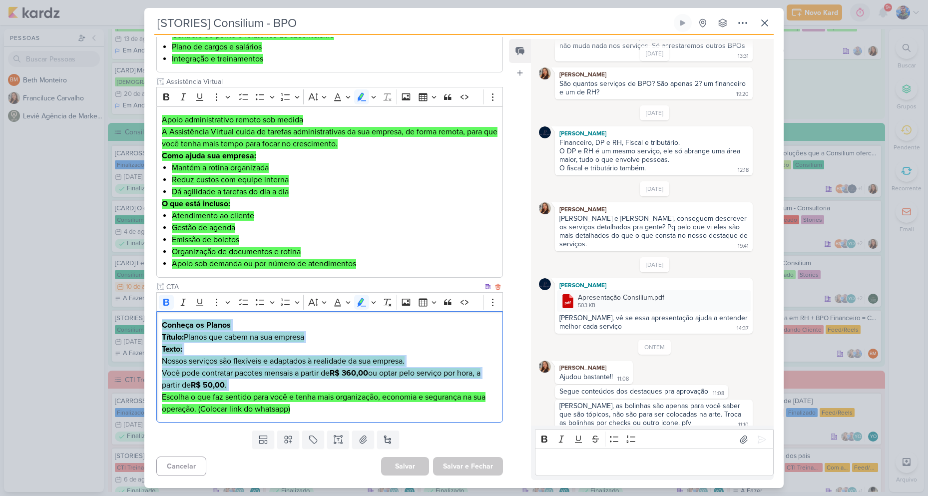
click at [330, 345] on p "Título: Planos que cabem na sua empresa Texto: Nossos serviços são flexíveis e …" at bounding box center [330, 349] width 336 height 36
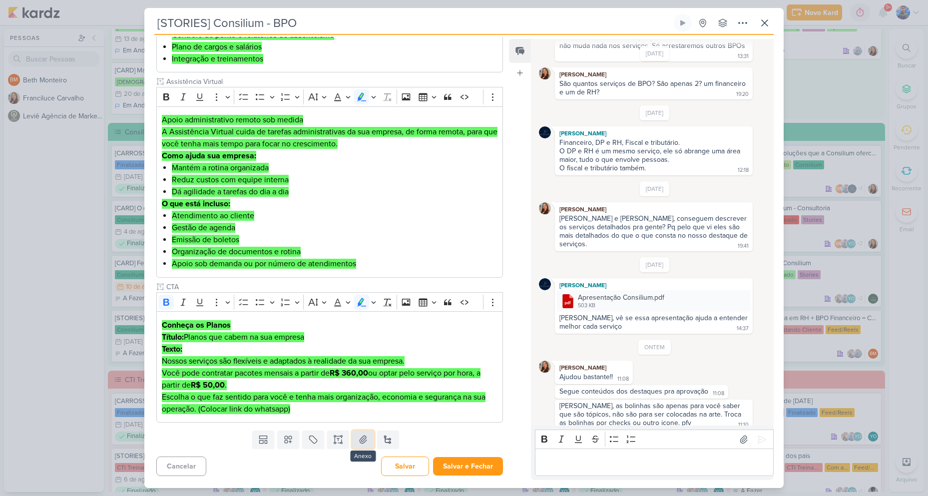
click at [358, 444] on icon at bounding box center [363, 439] width 10 height 10
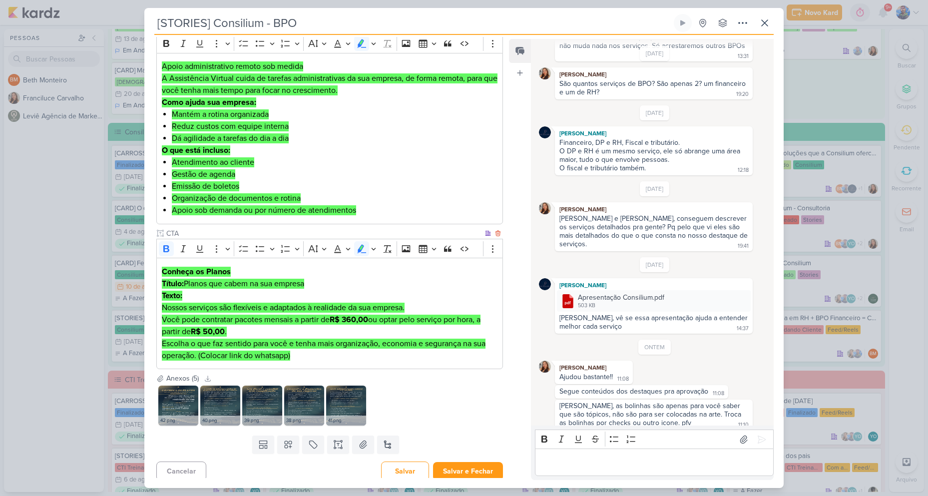
scroll to position [843, 0]
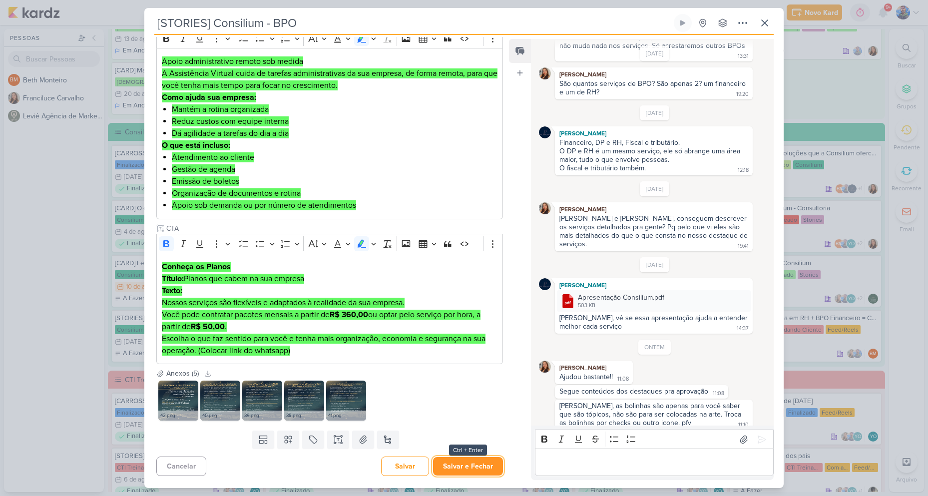
click at [452, 464] on button "Salvar e Fechar" at bounding box center [468, 466] width 70 height 18
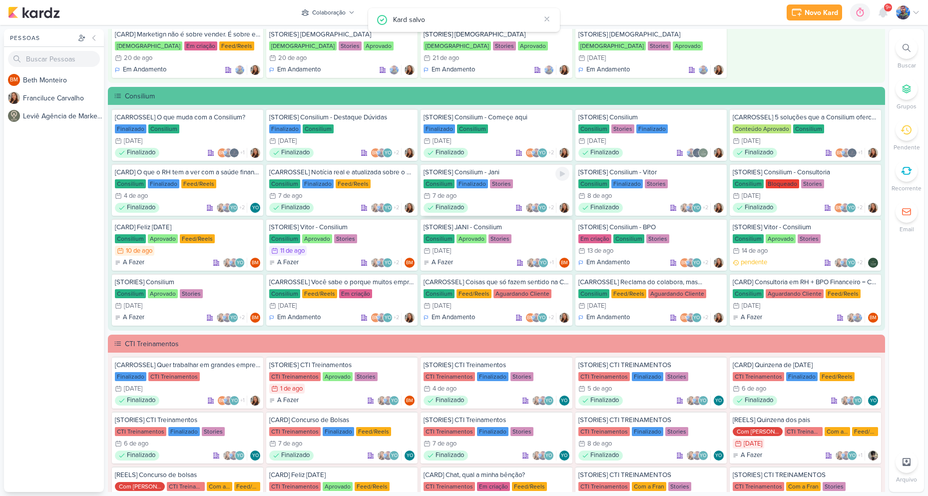
scroll to position [749, 0]
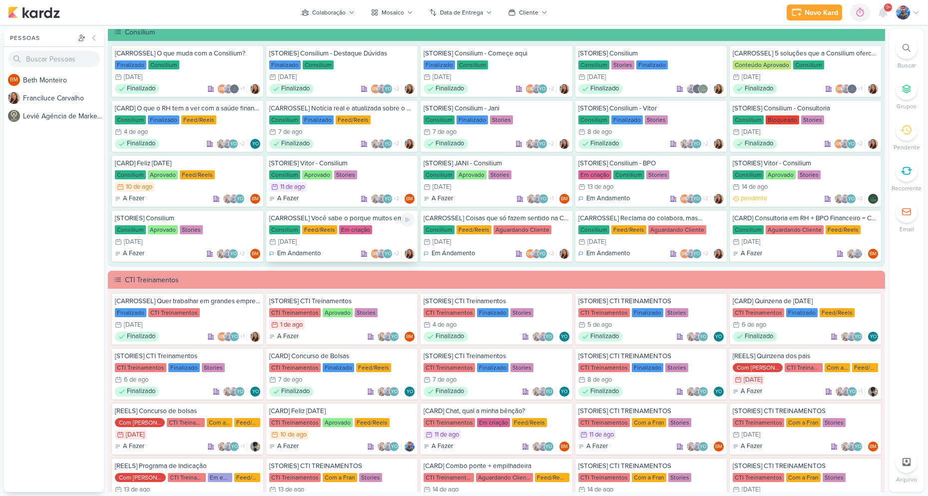
click at [340, 233] on div "Em criação" at bounding box center [355, 229] width 33 height 9
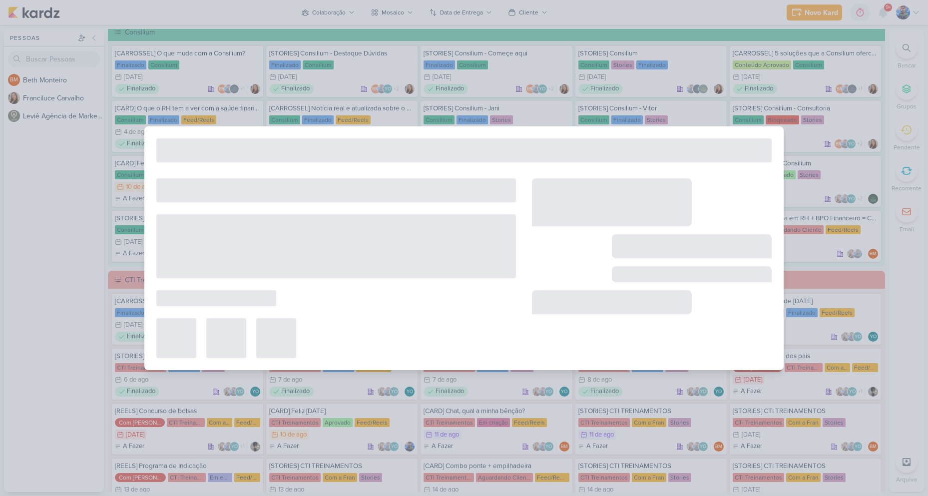
type input "[CARROSSEL] Você sabe o porque muitos empresários quebram mesmo vendendo bem?"
type input "[DATE] 23:59"
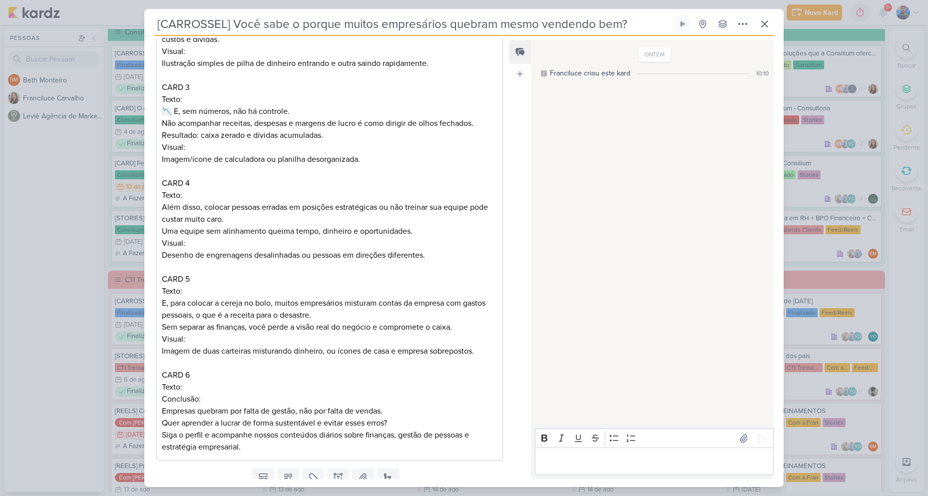
scroll to position [337, 0]
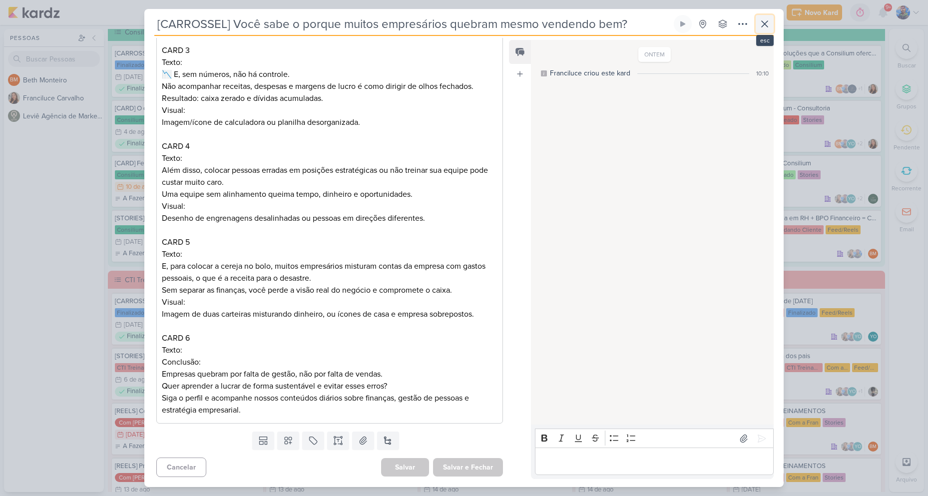
click at [768, 21] on icon at bounding box center [765, 24] width 12 height 12
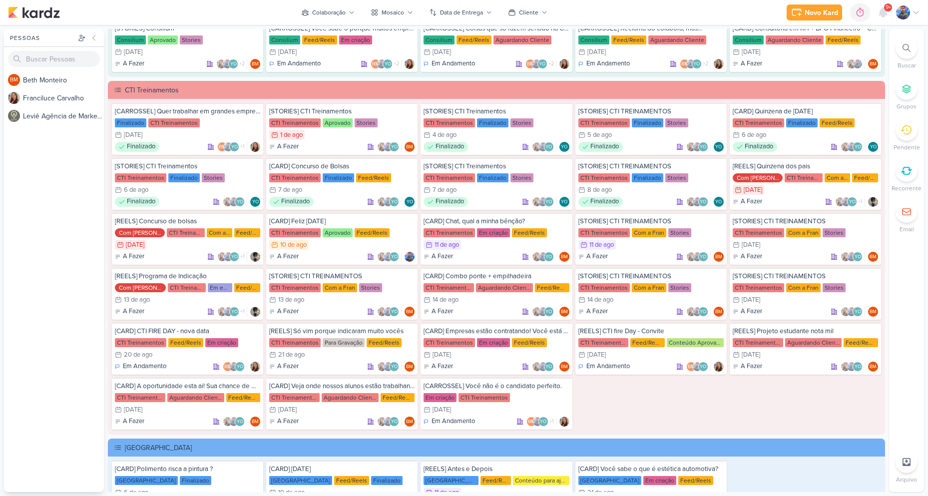
scroll to position [927, 0]
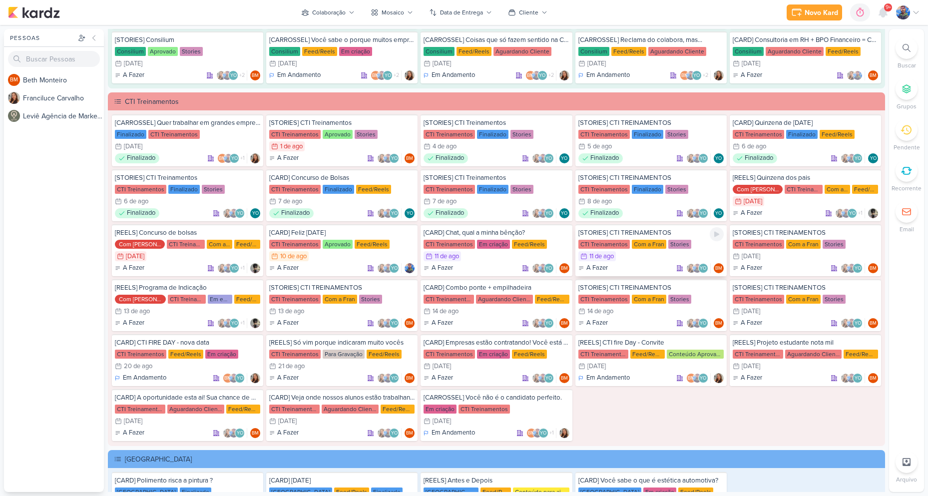
click at [641, 255] on div "11/8 [DATE]" at bounding box center [650, 256] width 145 height 10
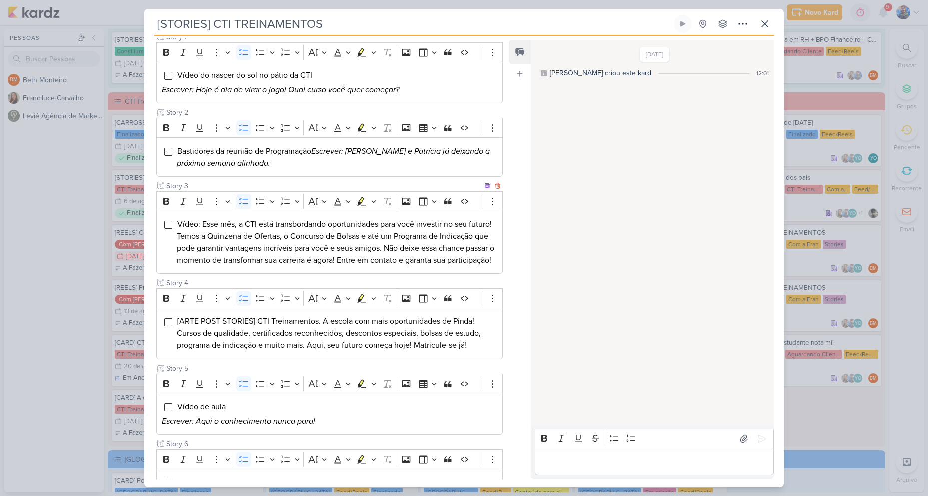
scroll to position [150, 0]
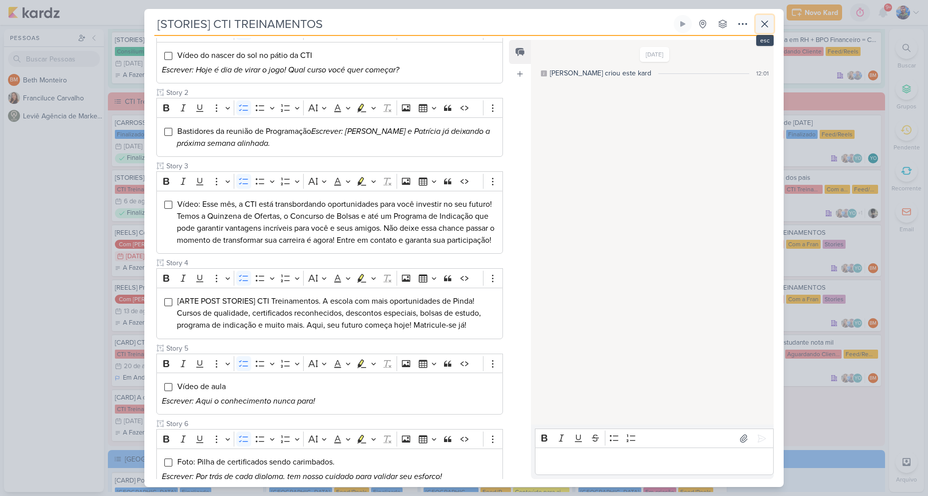
click at [768, 17] on button at bounding box center [765, 24] width 18 height 18
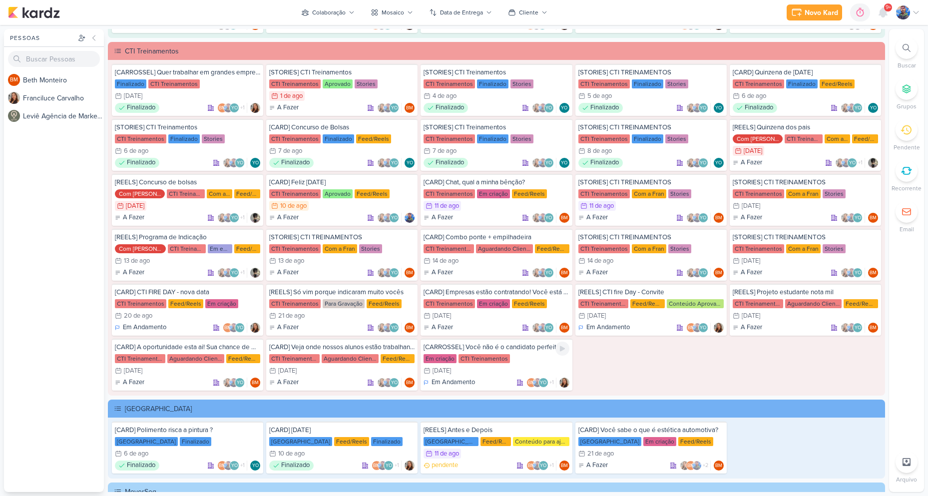
scroll to position [977, 0]
click at [656, 209] on div "11/8 [DATE]" at bounding box center [650, 206] width 145 height 10
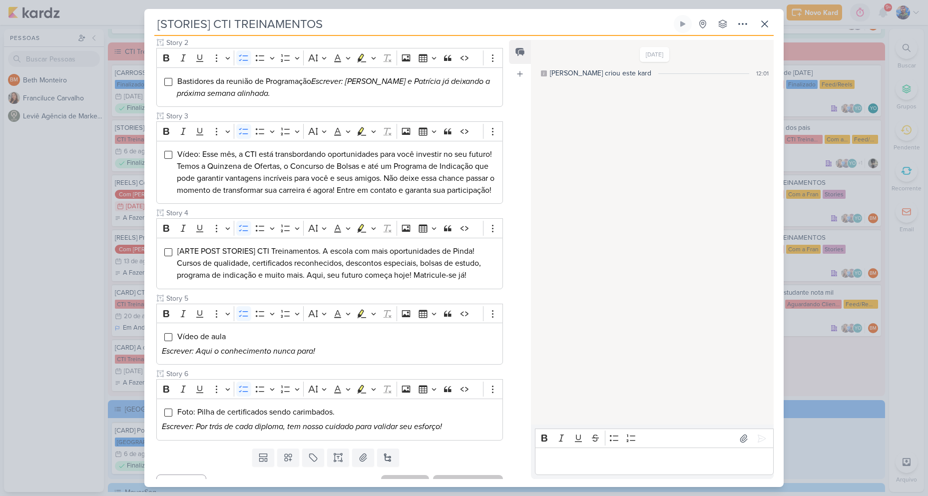
scroll to position [229, 0]
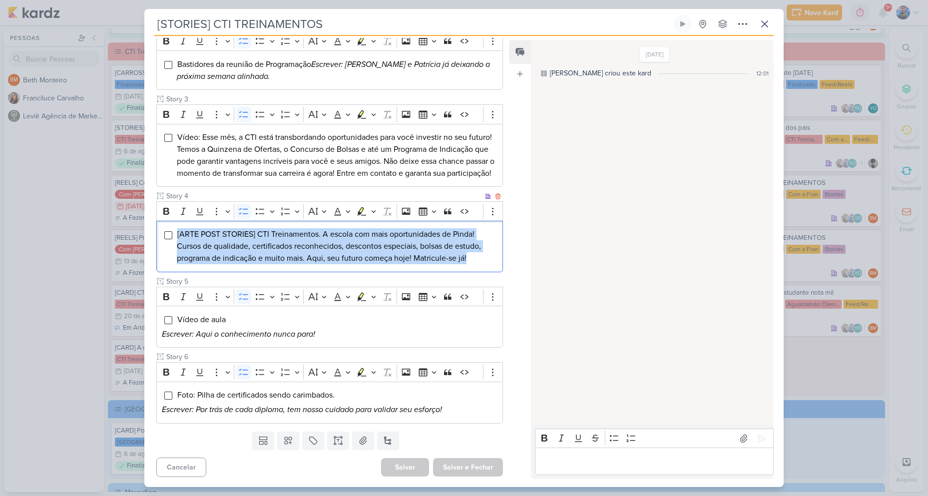
drag, startPoint x: 176, startPoint y: 233, endPoint x: 484, endPoint y: 261, distance: 308.9
click at [484, 261] on li "[ARTE POST STORIES] CTI Treinamentos. A escola com mais oportunidades de Pinda!…" at bounding box center [337, 246] width 321 height 36
click at [370, 208] on button "Highlight" at bounding box center [373, 211] width 8 height 15
click at [331, 229] on icon "Text highlight toolbar" at bounding box center [330, 228] width 5 height 7
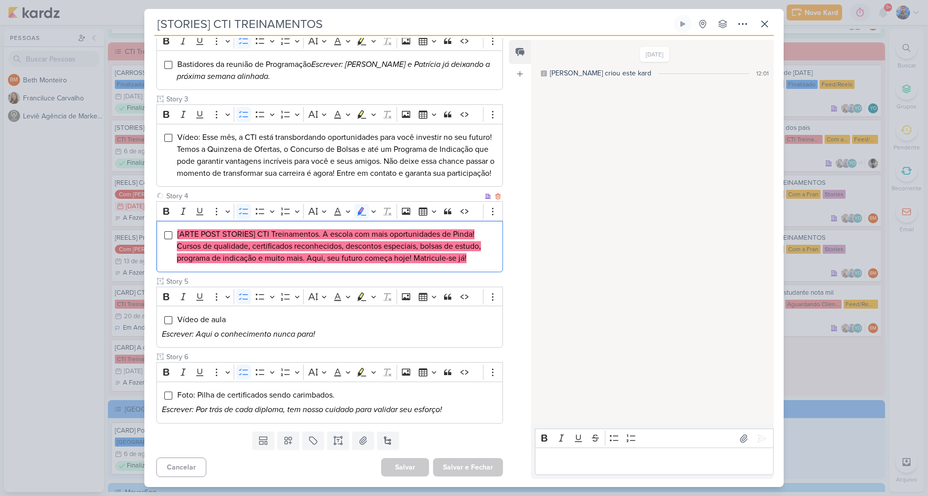
click at [468, 263] on li "[ARTE POST STORIES] CTI Treinamentos. A escola com mais oportunidades de Pinda!…" at bounding box center [337, 246] width 321 height 36
click at [472, 255] on li "[ARTE POST STORIES] CTI Treinamentos. A escola com mais oportunidades de Pinda!…" at bounding box center [337, 246] width 321 height 36
click at [452, 464] on button "Salvar e Fechar" at bounding box center [468, 467] width 70 height 18
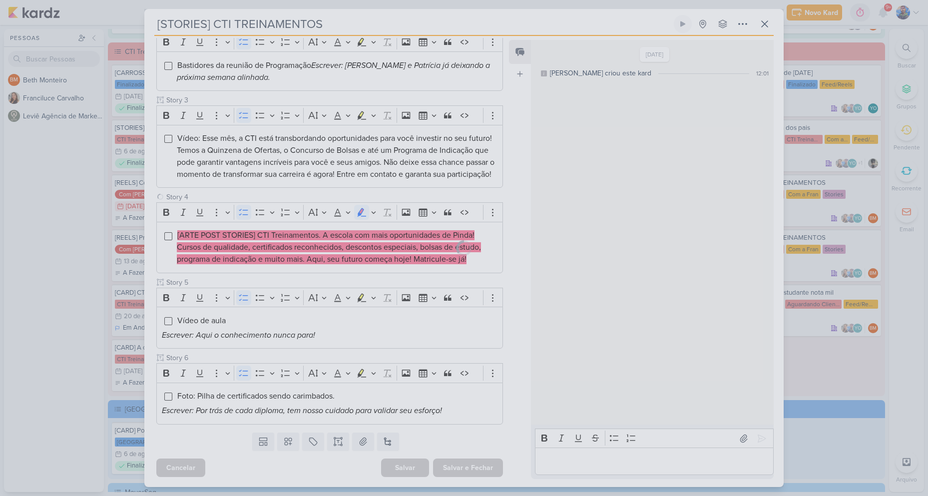
scroll to position [228, 0]
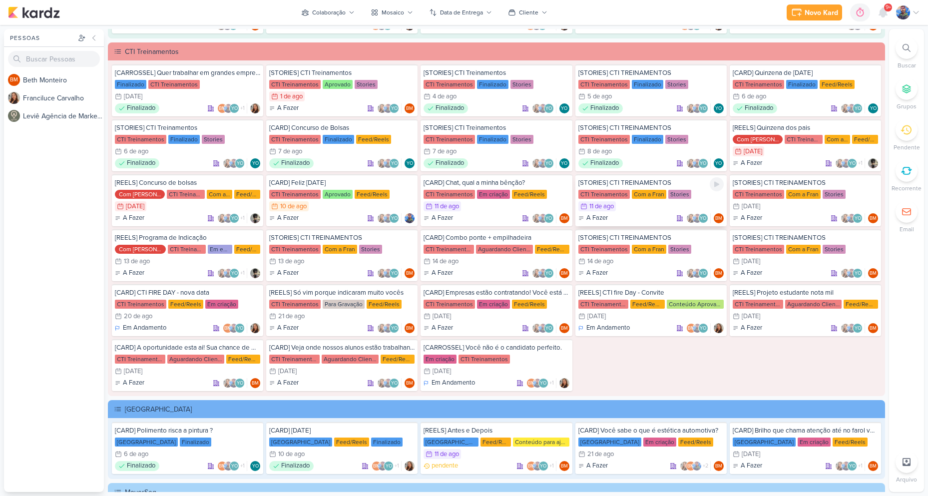
click at [623, 195] on div "CTI Treinamentos" at bounding box center [603, 194] width 51 height 9
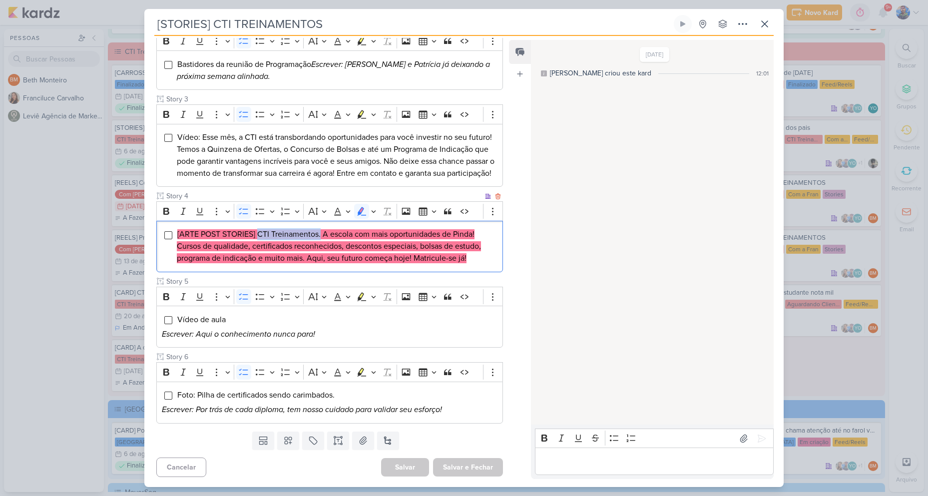
drag, startPoint x: 258, startPoint y: 235, endPoint x: 321, endPoint y: 235, distance: 63.4
click at [321, 235] on mark "[ARTE POST STORIES] CTI Treinamentos. A escola com mais oportunidades de Pinda!…" at bounding box center [329, 246] width 304 height 34
drag, startPoint x: 324, startPoint y: 235, endPoint x: 477, endPoint y: 234, distance: 152.8
click at [477, 234] on li "[ARTE POST STORIES] CTI Treinamentos. A escola com mais oportunidades de Pinda!…" at bounding box center [337, 246] width 321 height 36
click at [479, 238] on li "[ARTE POST STORIES] CTI Treinamentos. A escola com mais oportunidades de Pinda!…" at bounding box center [337, 246] width 321 height 36
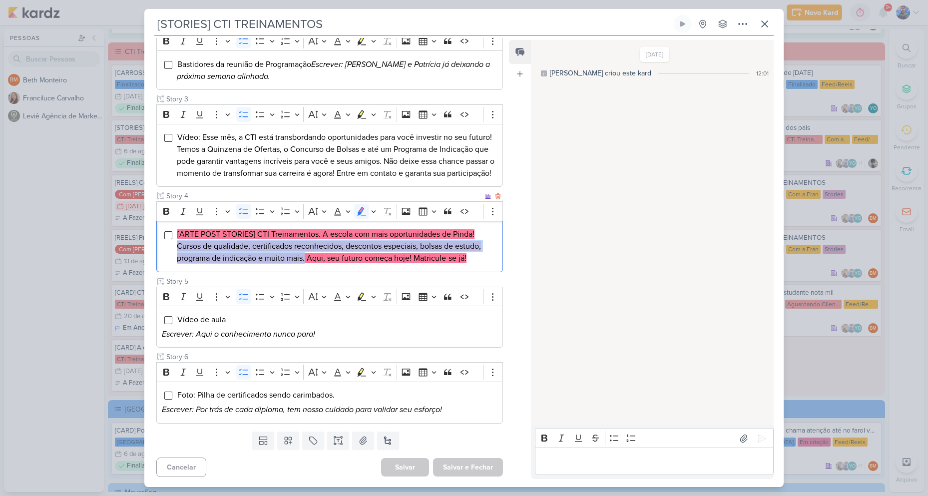
drag, startPoint x: 177, startPoint y: 245, endPoint x: 306, endPoint y: 267, distance: 131.1
click at [306, 267] on div "[ARTE POST STORIES] CTI Treinamentos. A escola com mais oportunidades de Pinda!…" at bounding box center [329, 246] width 347 height 51
click at [306, 259] on mark "[ARTE POST STORIES] CTI Treinamentos. A escola com mais oportunidades de Pinda!…" at bounding box center [329, 246] width 304 height 34
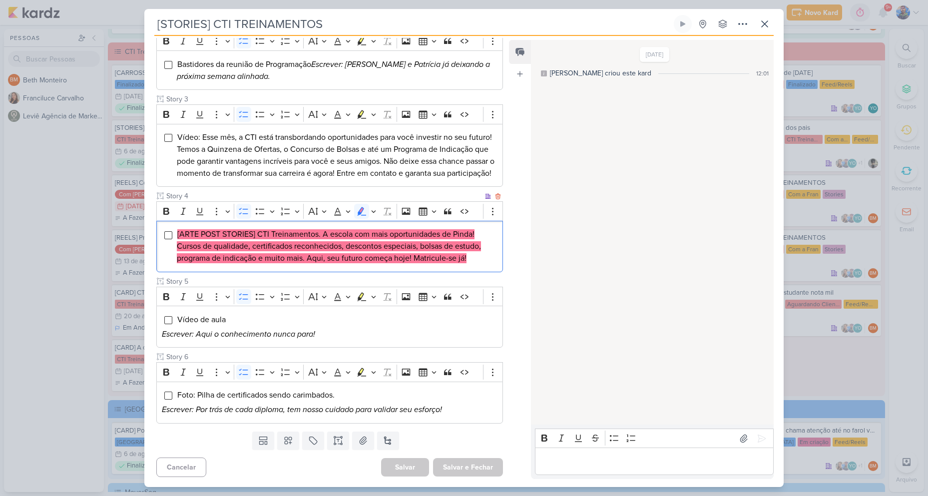
click at [310, 260] on mark "[ARTE POST STORIES] CTI Treinamentos. A escola com mais oportunidades de Pinda!…" at bounding box center [329, 246] width 304 height 34
drag, startPoint x: 309, startPoint y: 260, endPoint x: 467, endPoint y: 269, distance: 159.1
click at [467, 269] on div "[ARTE POST STORIES] CTI Treinamentos. A escola com mais oportunidades de Pinda!…" at bounding box center [329, 246] width 347 height 51
click at [472, 267] on div "[ARTE POST STORIES] CTI Treinamentos. A escola com mais oportunidades de Pinda!…" at bounding box center [329, 246] width 347 height 51
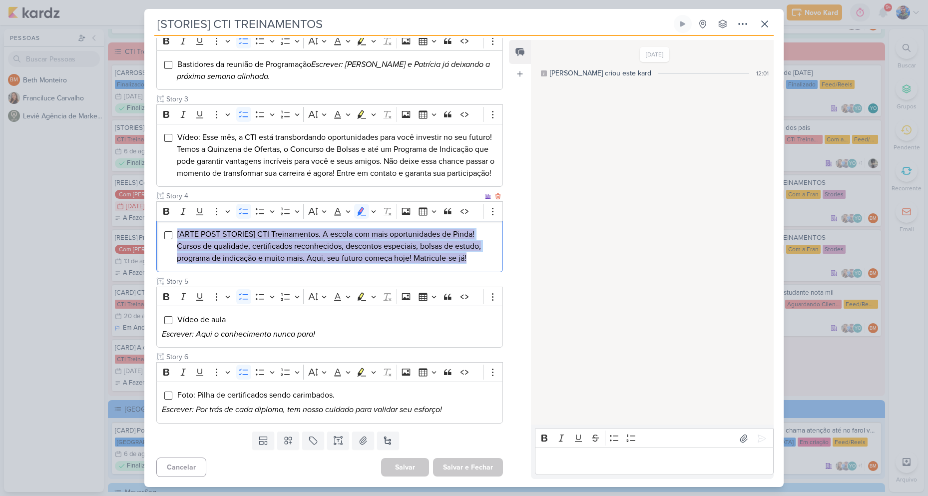
drag, startPoint x: 472, startPoint y: 258, endPoint x: 178, endPoint y: 238, distance: 294.8
click at [178, 238] on li "[ARTE POST STORIES] CTI Treinamentos. A escola com mais oportunidades de Pinda!…" at bounding box center [337, 246] width 321 height 36
click at [373, 210] on icon "Editor toolbar" at bounding box center [373, 211] width 5 height 10
click at [315, 229] on icon "Text highlight toolbar" at bounding box center [313, 228] width 5 height 7
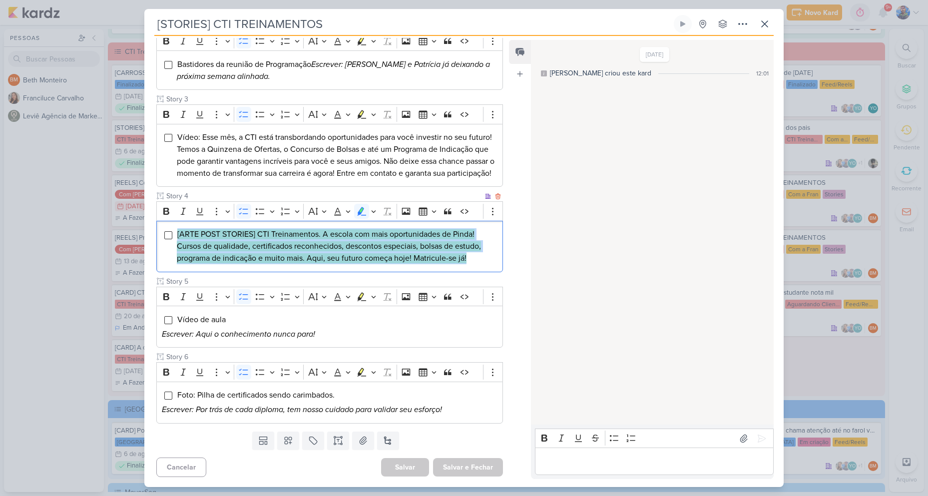
click at [388, 253] on li "[ARTE POST STORIES] CTI Treinamentos. A escola com mais oportunidades de Pinda!…" at bounding box center [337, 246] width 321 height 36
click at [450, 259] on mark "[ARTE POST STORIES] CTI Treinamentos. A escola com mais oportunidades de Pinda!…" at bounding box center [329, 246] width 304 height 34
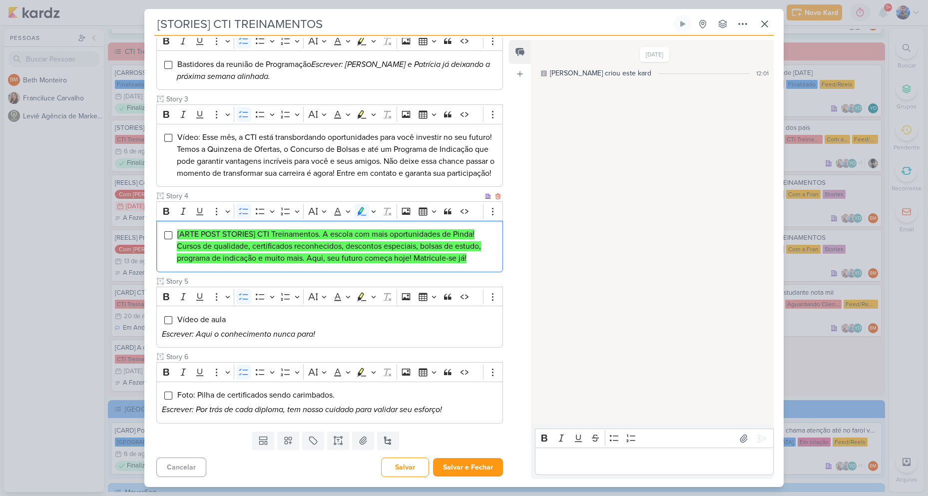
click at [471, 257] on li "[ARTE POST STORIES] CTI Treinamentos. A escola com mais oportunidades de Pinda!…" at bounding box center [337, 246] width 321 height 36
click at [360, 439] on icon at bounding box center [363, 439] width 7 height 7
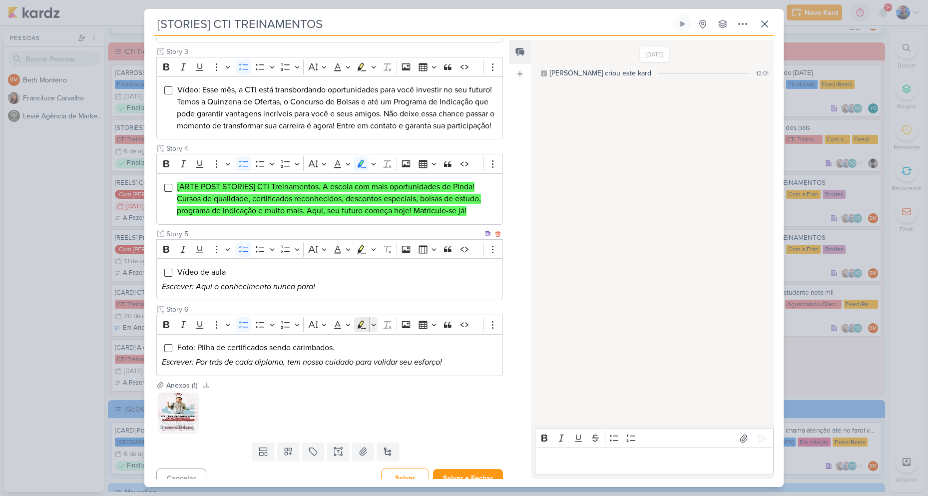
scroll to position [287, 0]
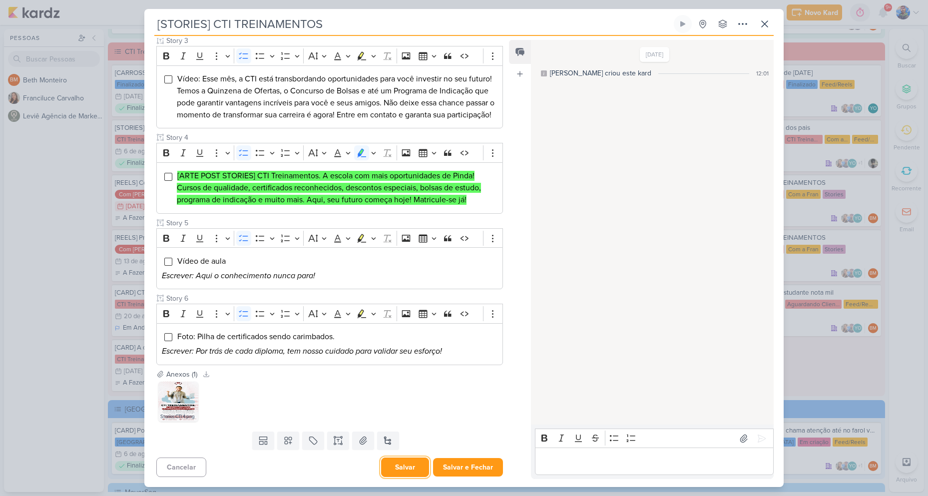
click at [406, 472] on button "Salvar" at bounding box center [405, 466] width 48 height 19
click at [771, 21] on button at bounding box center [765, 24] width 18 height 18
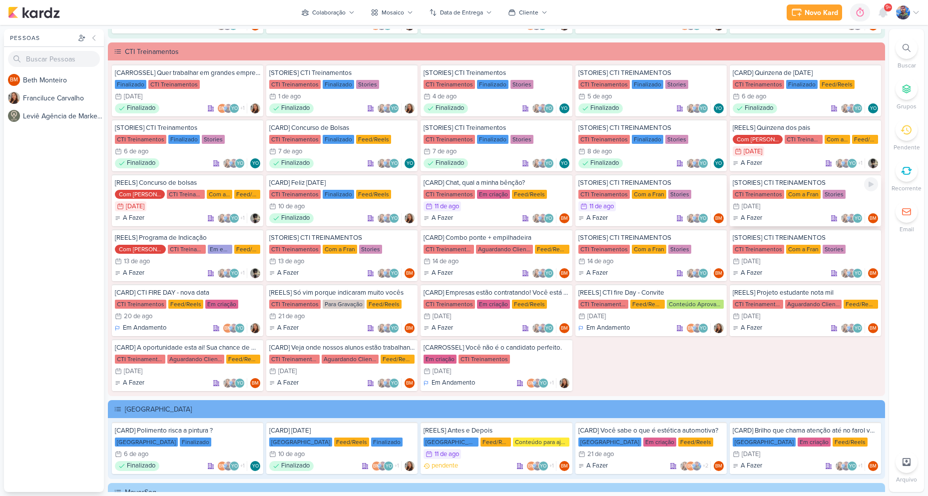
click at [774, 205] on div "12/8 12 de ago" at bounding box center [805, 206] width 145 height 10
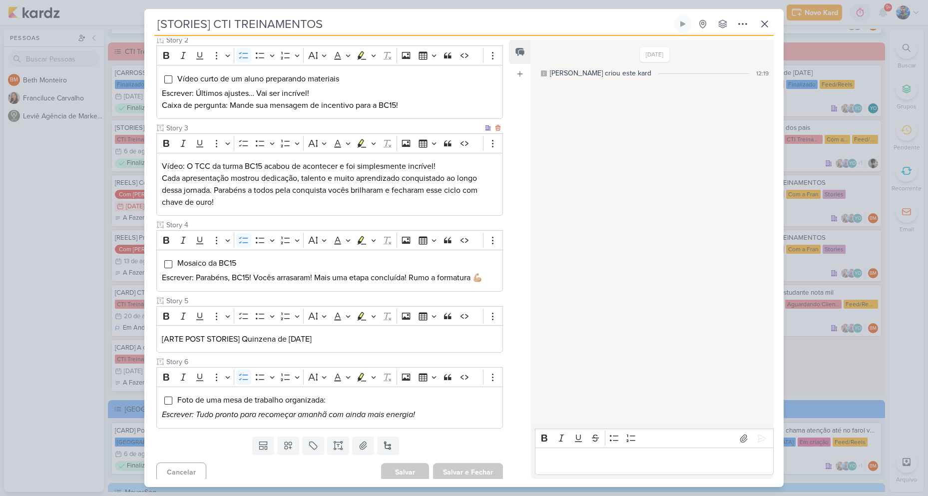
scroll to position [207, 0]
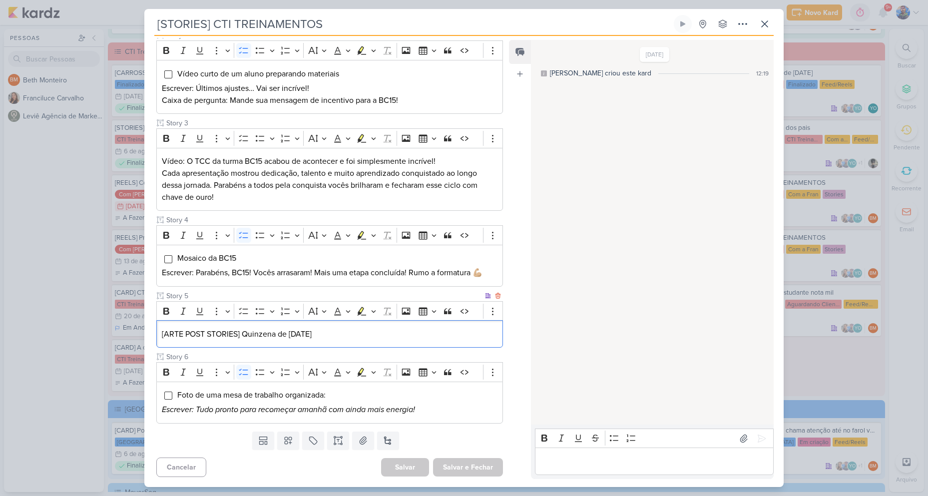
drag, startPoint x: 335, startPoint y: 336, endPoint x: 156, endPoint y: 339, distance: 178.3
click at [156, 339] on div "[ARTE POST STORIES] Quinzena de [DATE]" at bounding box center [329, 333] width 347 height 27
click at [374, 311] on icon "Editor toolbar" at bounding box center [373, 311] width 5 height 10
click at [309, 331] on button "Green marker" at bounding box center [314, 328] width 15 height 15
click at [354, 334] on p "[ARTE POST STORIES] Quinzena de [DATE]" at bounding box center [330, 334] width 336 height 12
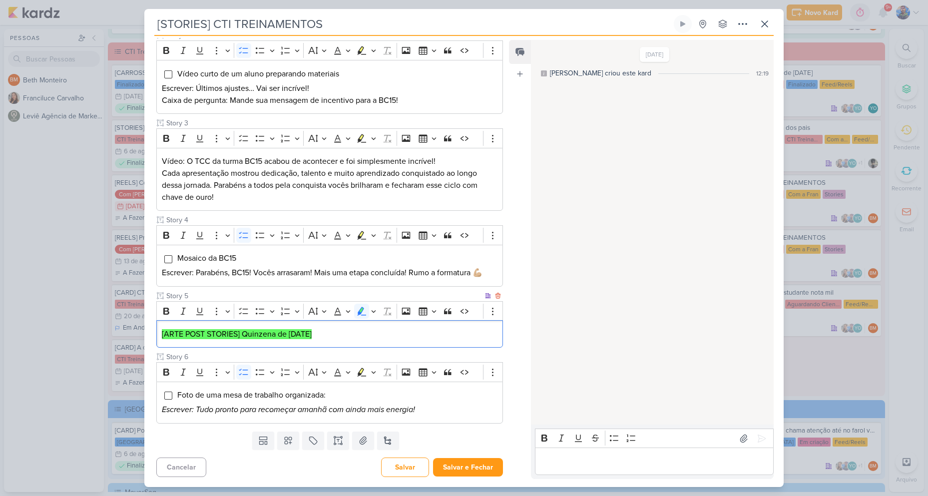
click at [408, 339] on p "[ARTE POST STORIES] Quinzena de [DATE]" at bounding box center [330, 334] width 336 height 12
click at [364, 445] on icon at bounding box center [363, 440] width 10 height 10
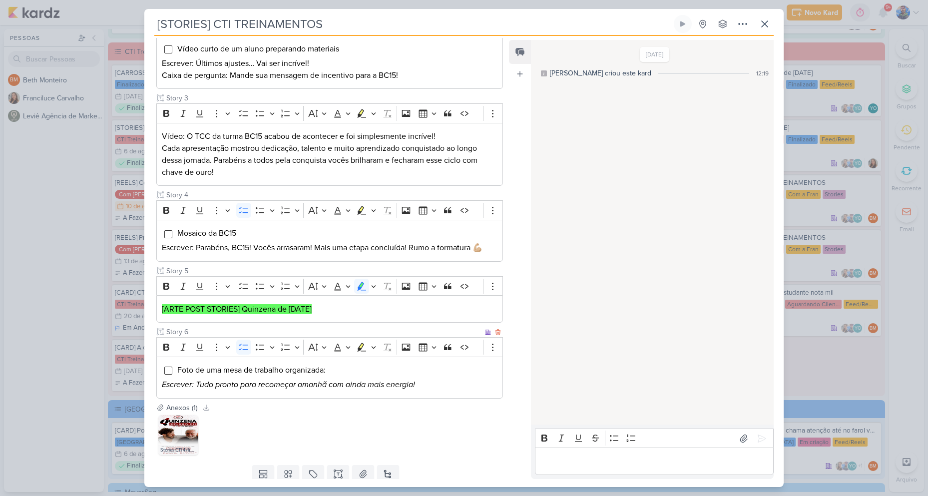
scroll to position [266, 0]
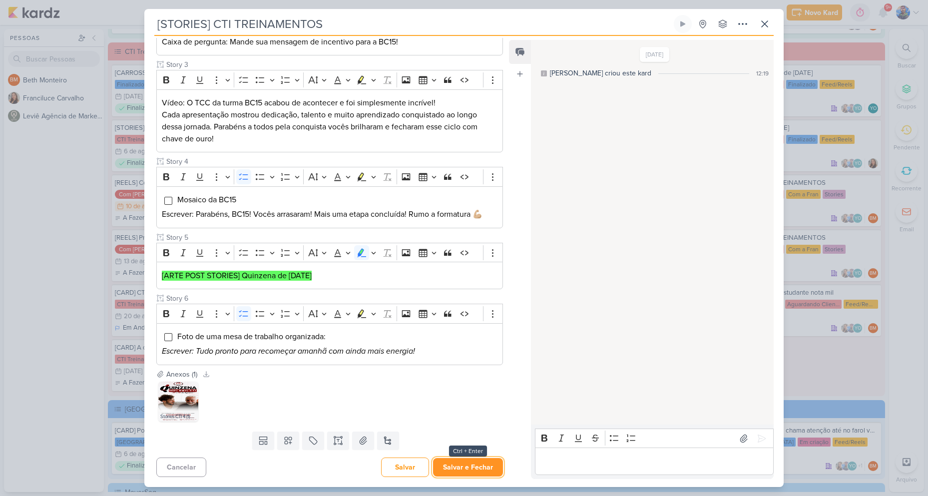
click at [464, 467] on button "Salvar e Fechar" at bounding box center [468, 467] width 70 height 18
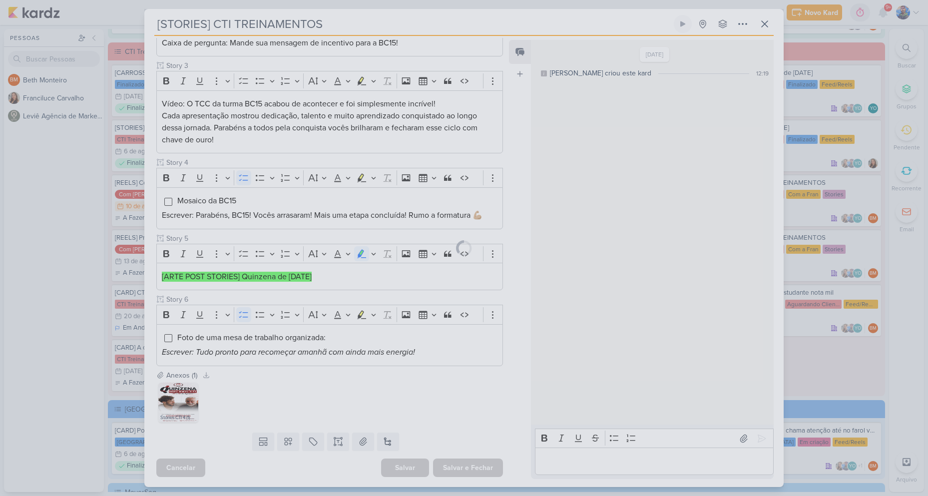
scroll to position [265, 0]
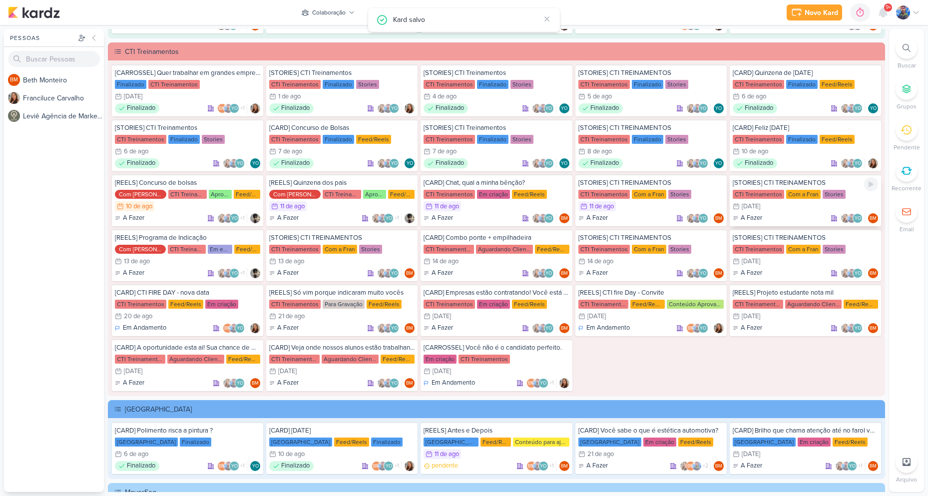
click at [775, 210] on div "12/8 12 de ago" at bounding box center [805, 206] width 145 height 10
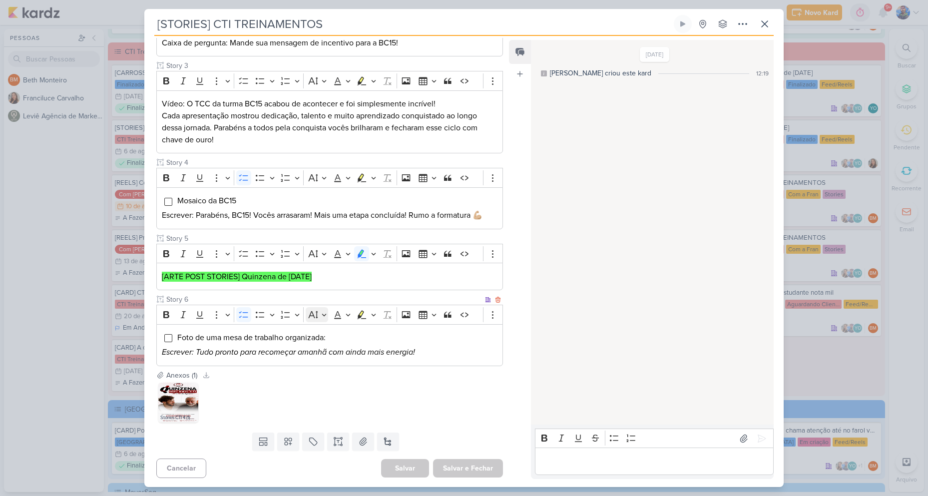
scroll to position [266, 0]
drag, startPoint x: 763, startPoint y: 19, endPoint x: 810, endPoint y: 91, distance: 86.1
click at [764, 19] on icon at bounding box center [765, 24] width 12 height 12
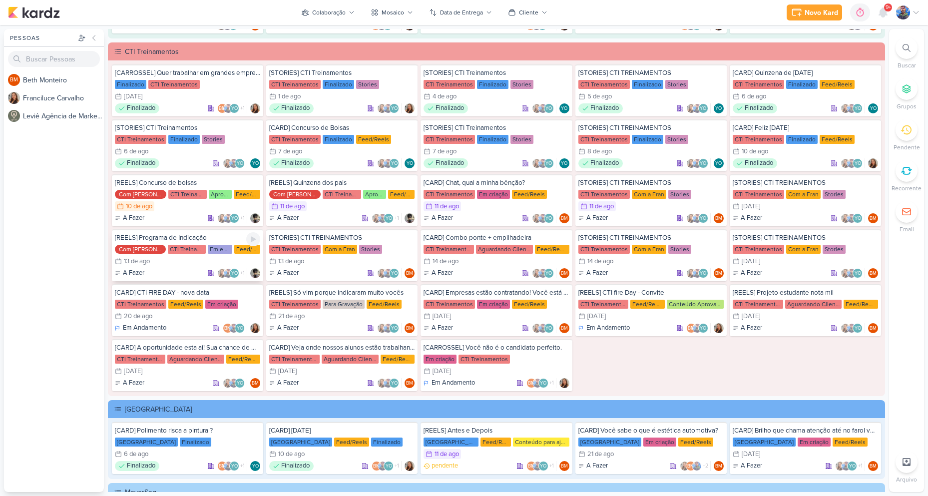
click at [168, 253] on div "CTI Treinamentos" at bounding box center [187, 249] width 38 height 9
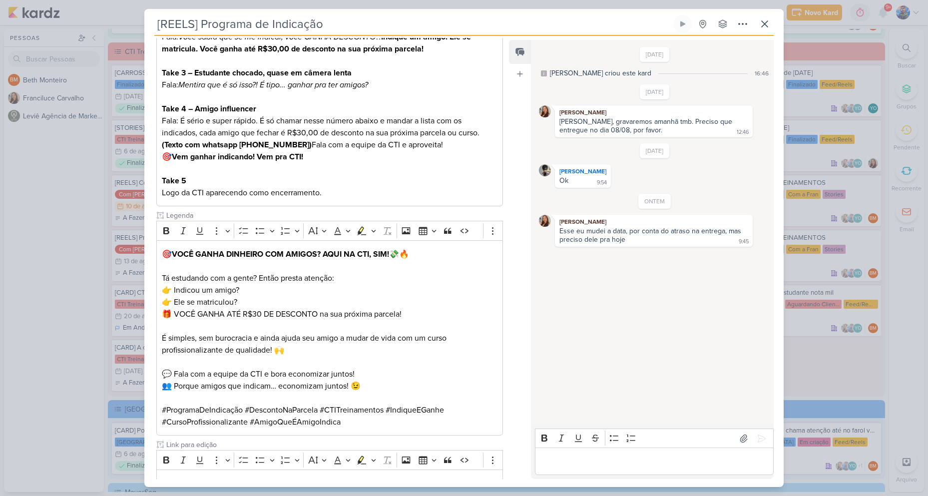
scroll to position [197, 0]
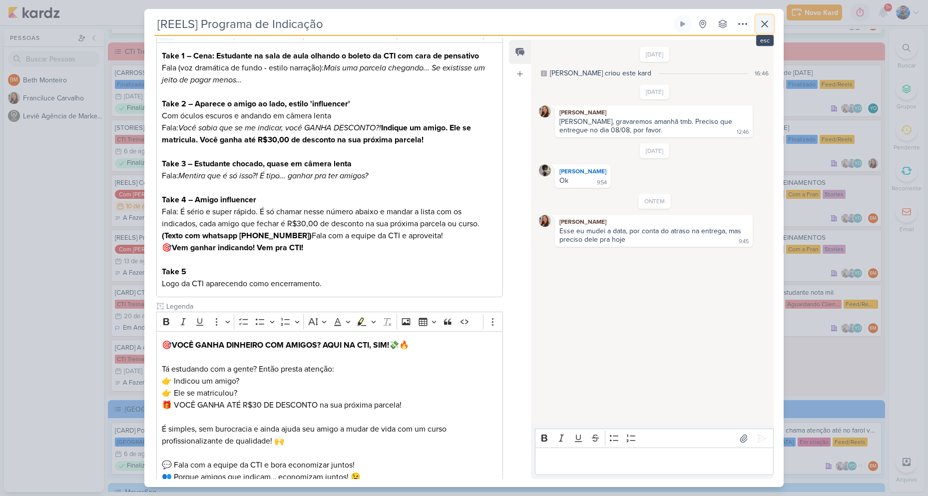
click at [770, 21] on icon at bounding box center [765, 24] width 12 height 12
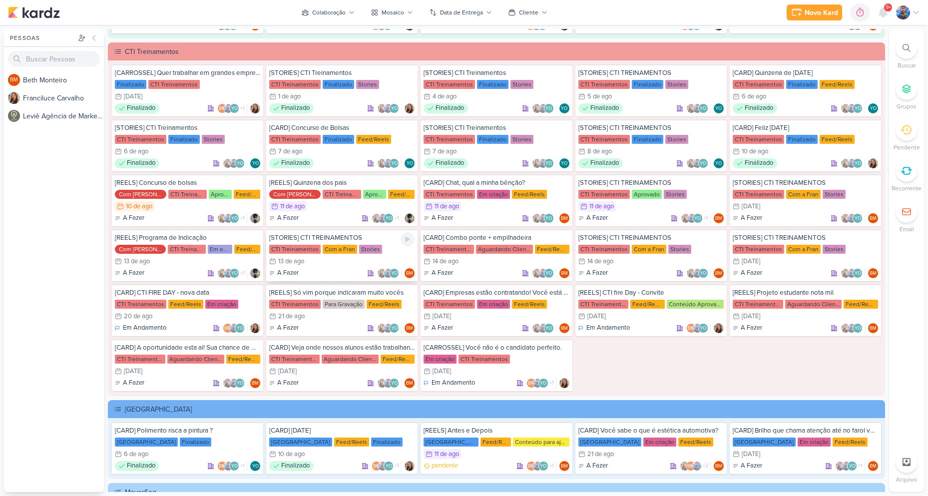
click at [315, 255] on div "[STORIES] CTI TREINAMENTOS CTI Treinamentos Com a Fran Stories 13/8 13 de ago A…" at bounding box center [341, 255] width 151 height 52
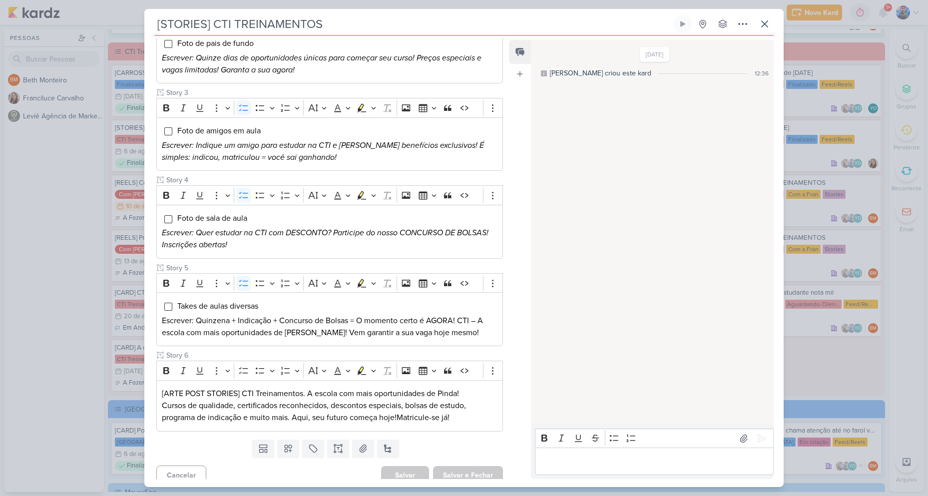
scroll to position [258, 0]
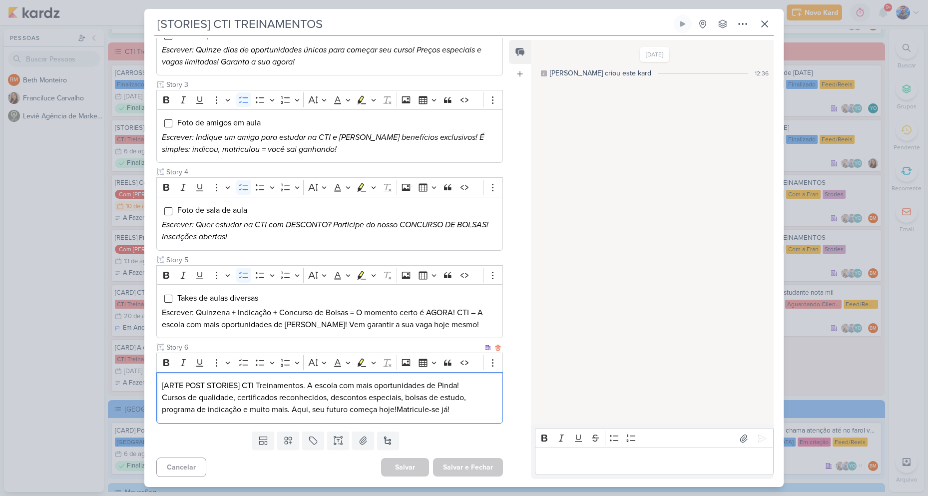
click at [244, 381] on p "[ARTE POST STORIES] CTI Treinamentos. A escola com mais oportunidades de Pinda!" at bounding box center [330, 386] width 336 height 12
click at [451, 435] on div "Templates Campos Personalizados Marcadores Caixa De Texto Anexo [GEOGRAPHIC_DAT…" at bounding box center [325, 440] width 363 height 26
click at [358, 441] on icon at bounding box center [363, 440] width 10 height 10
click at [458, 408] on p "Cursos de qualidade, certificados reconhecidos, descontos especiais, bolsas de …" at bounding box center [330, 403] width 336 height 24
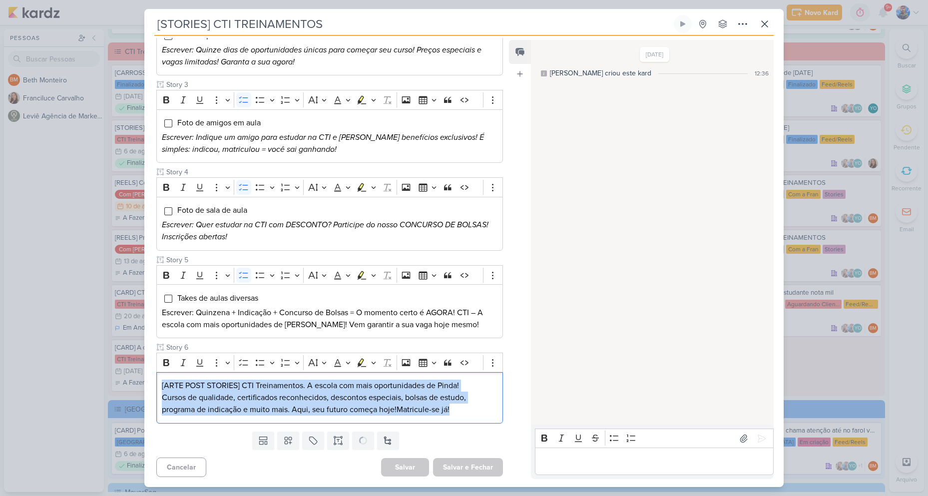
drag, startPoint x: 451, startPoint y: 412, endPoint x: 153, endPoint y: 390, distance: 298.9
click at [153, 390] on div "Cliente CTI Treinamentos Status do Projeto" at bounding box center [325, 151] width 363 height 554
click at [375, 363] on icon "Editor toolbar" at bounding box center [373, 363] width 5 height 10
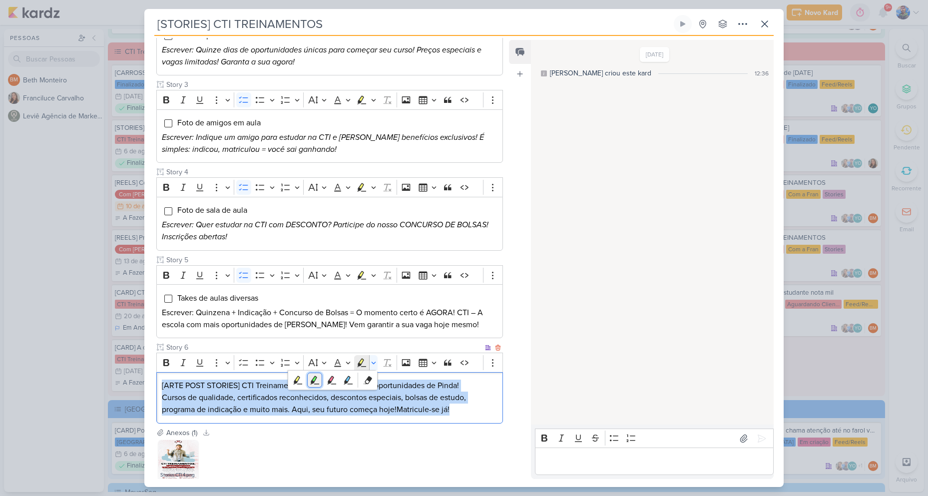
click at [314, 379] on icon "Text highlight toolbar" at bounding box center [313, 379] width 5 height 7
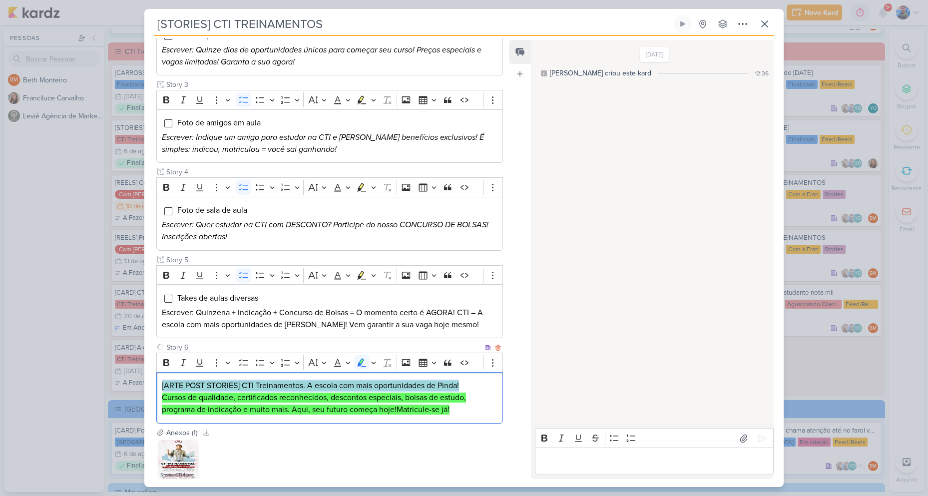
click at [461, 414] on p "Cursos de qualidade, certificados reconhecidos, descontos especiais, bolsas de …" at bounding box center [330, 403] width 336 height 24
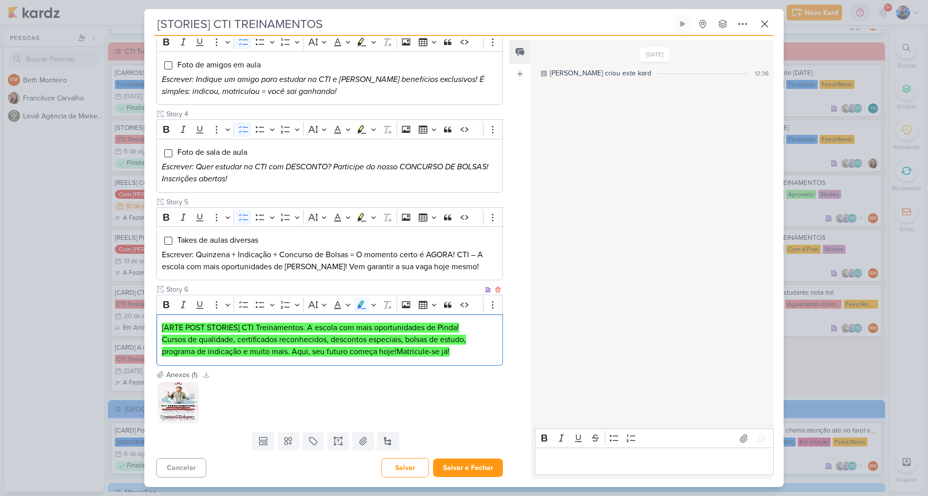
scroll to position [316, 0]
click at [453, 464] on button "Salvar e Fechar" at bounding box center [468, 467] width 70 height 18
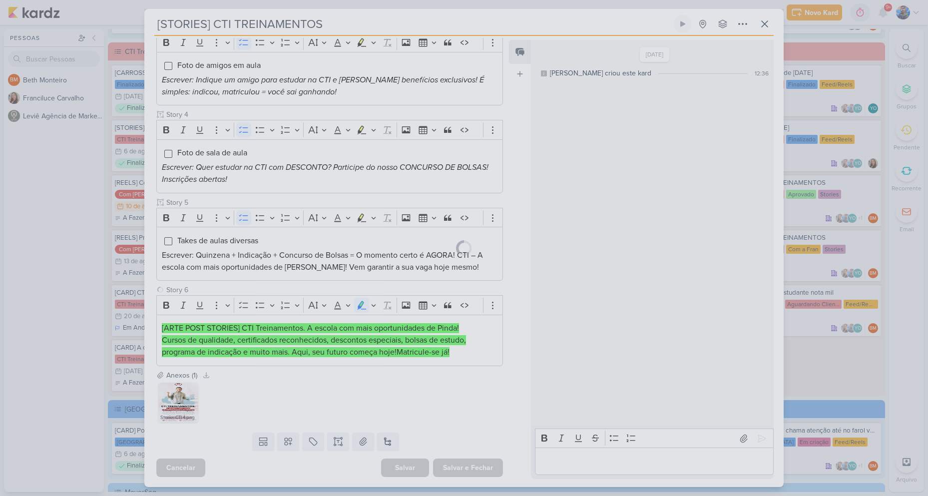
scroll to position [315, 0]
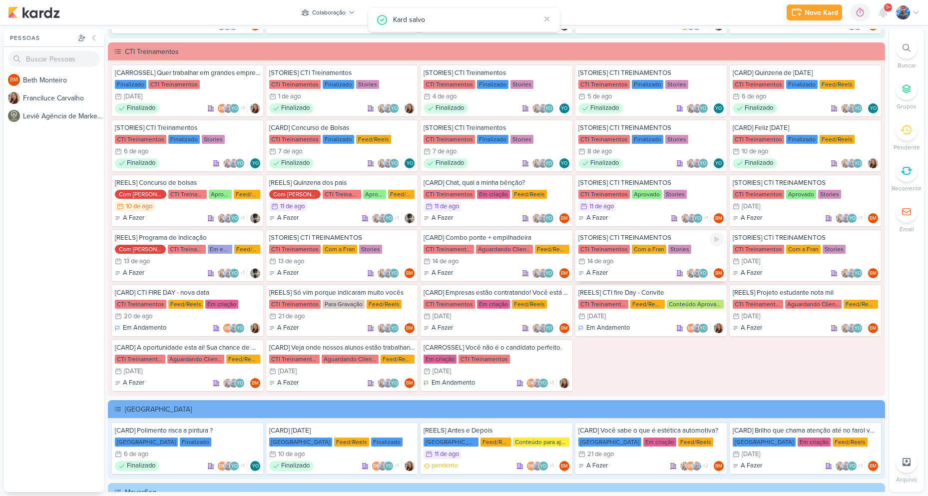
click at [617, 258] on div "14/8 [DATE]" at bounding box center [650, 261] width 145 height 10
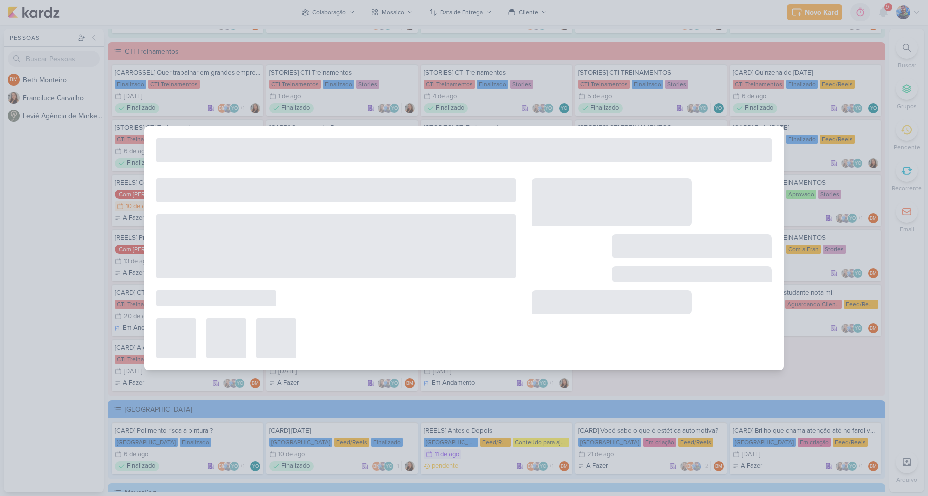
type input "[DATE] 23:59"
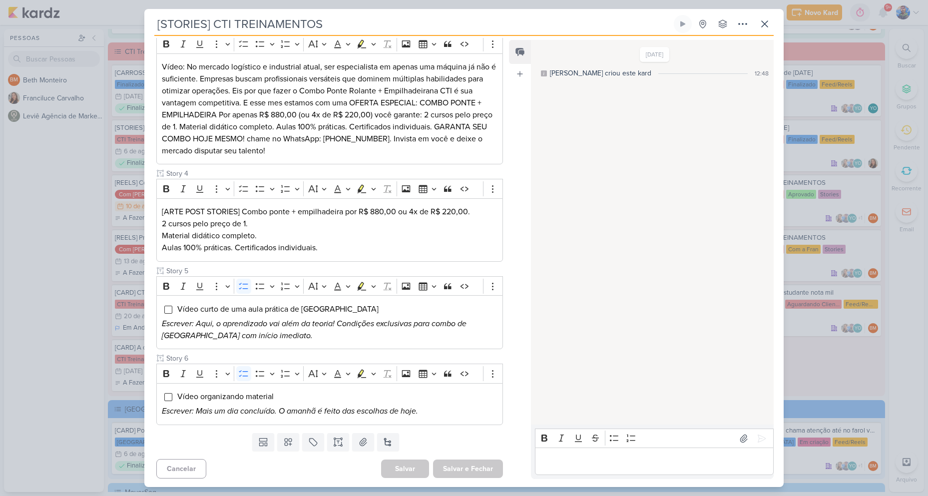
scroll to position [327, 0]
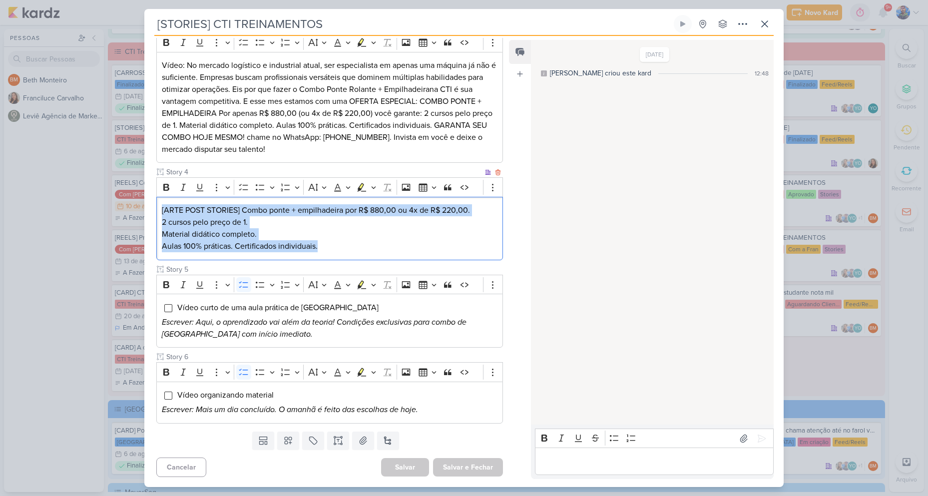
drag, startPoint x: 249, startPoint y: 222, endPoint x: 157, endPoint y: 199, distance: 95.2
click at [157, 199] on div "[ARTE POST STORIES] Combo ponte + empilhadeira por R$ 880,00 ou 4x de R$ 220,00…" at bounding box center [329, 228] width 347 height 63
drag, startPoint x: 376, startPoint y: 187, endPoint x: 368, endPoint y: 191, distance: 8.3
click at [375, 187] on icon "Editor toolbar" at bounding box center [373, 187] width 5 height 10
click at [333, 204] on icon "Text highlight toolbar" at bounding box center [331, 205] width 9 height 8
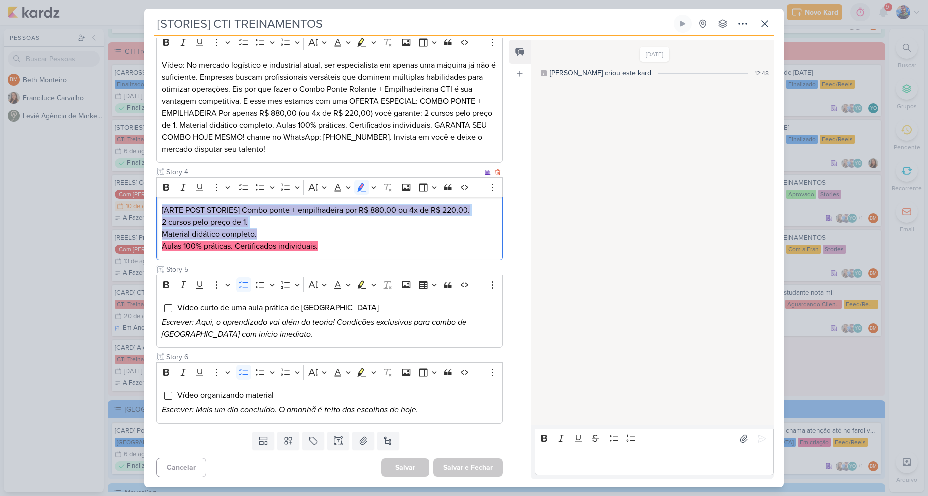
click at [321, 220] on p "2 cursos pelo preço de 1." at bounding box center [330, 222] width 336 height 12
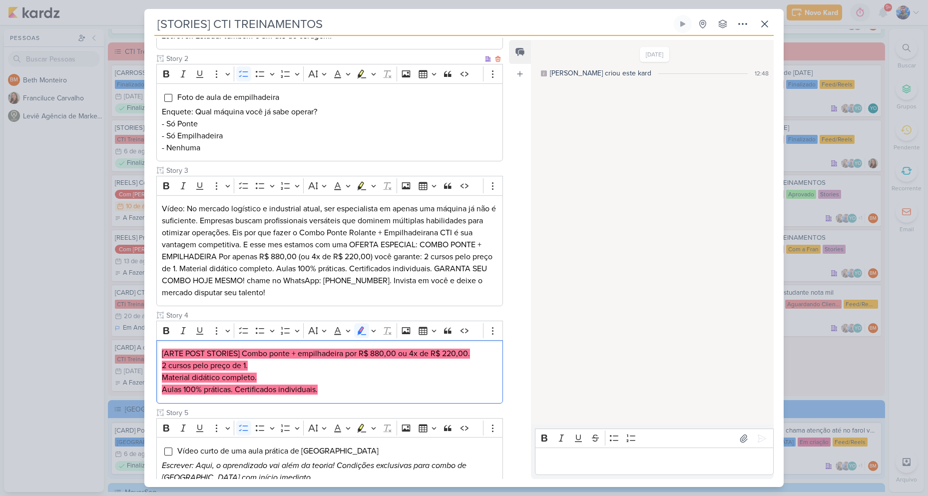
scroll to position [200, 0]
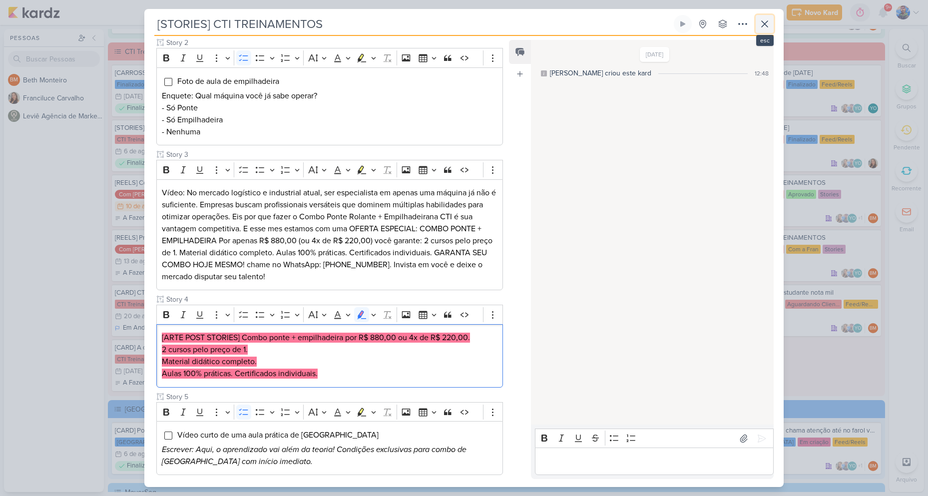
click at [762, 29] on button at bounding box center [765, 24] width 18 height 18
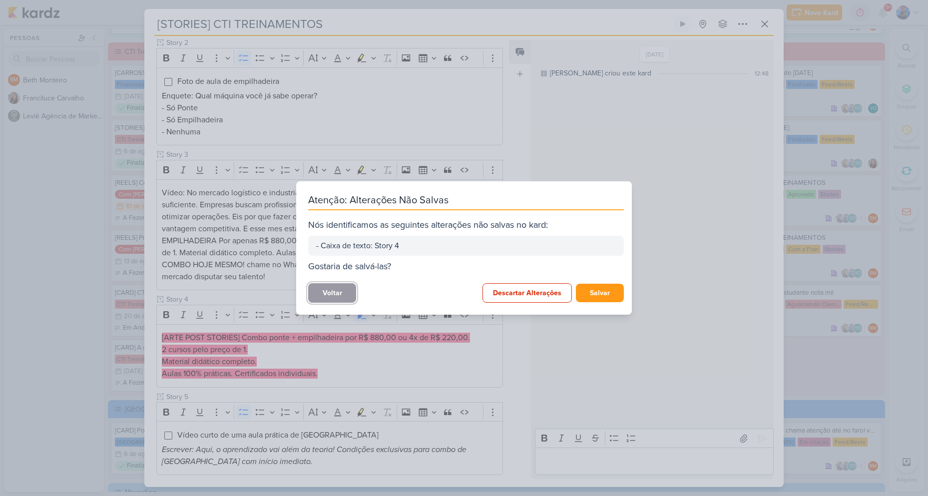
click at [346, 291] on button "Voltar" at bounding box center [332, 292] width 48 height 19
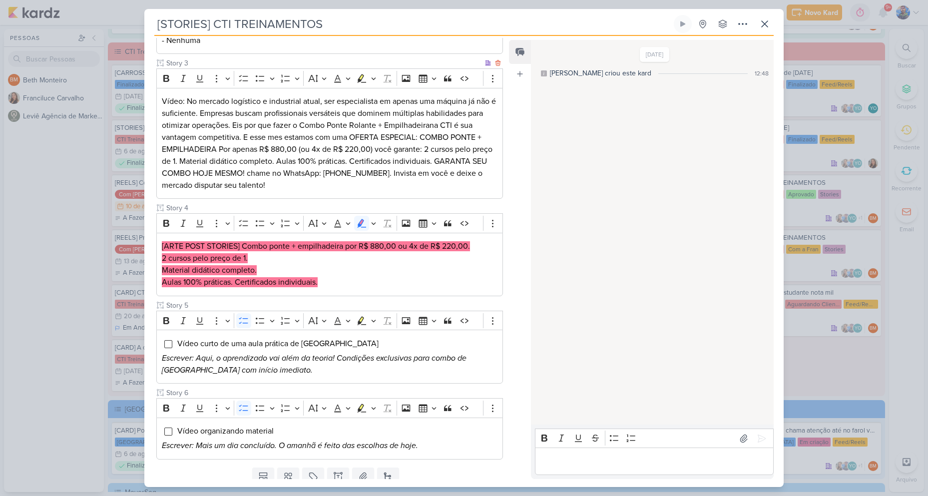
scroll to position [327, 0]
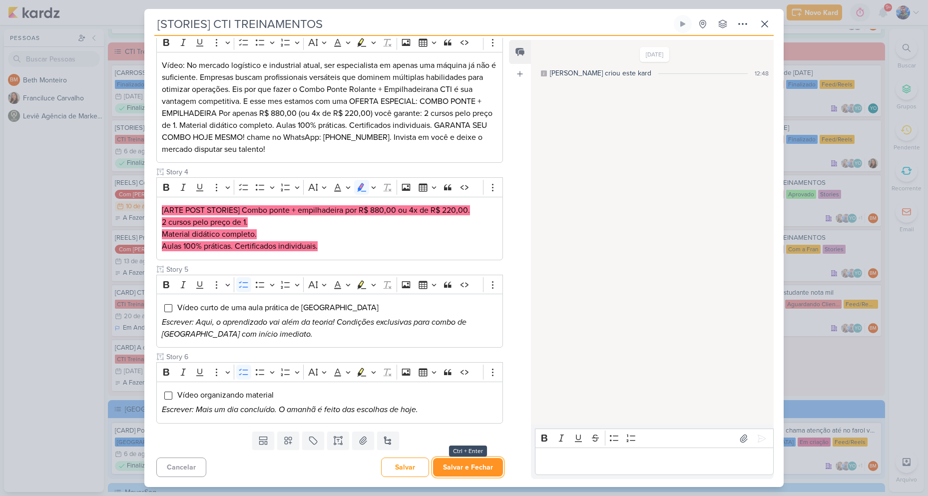
click at [452, 472] on button "Salvar e Fechar" at bounding box center [468, 467] width 70 height 18
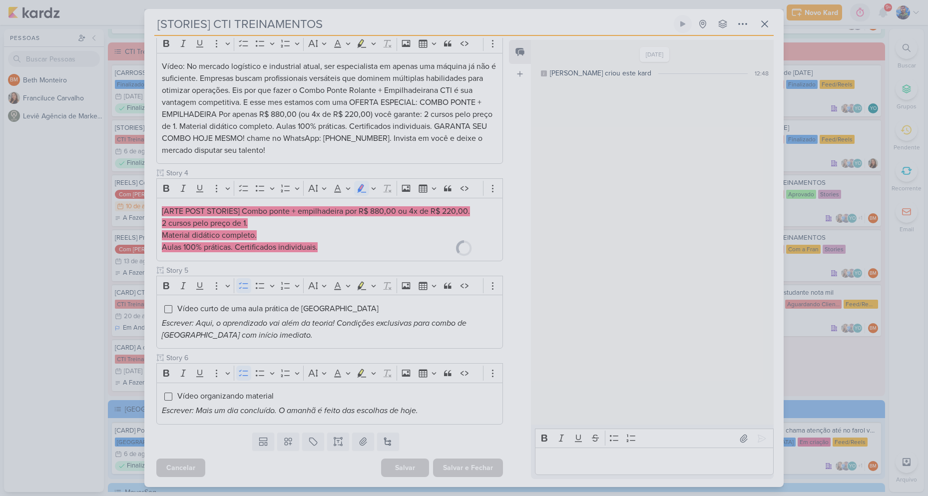
scroll to position [326, 0]
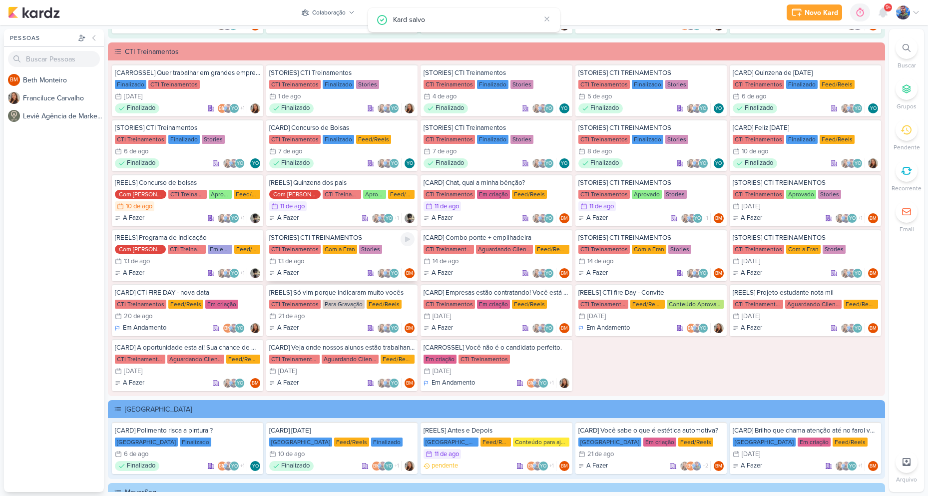
click at [340, 259] on div "13/8 [DATE]" at bounding box center [341, 261] width 145 height 10
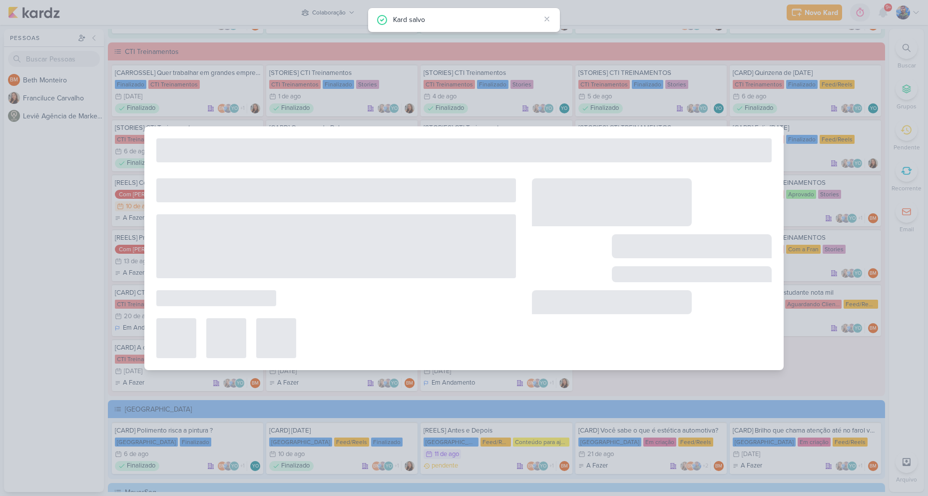
type input "[DATE] 23:59"
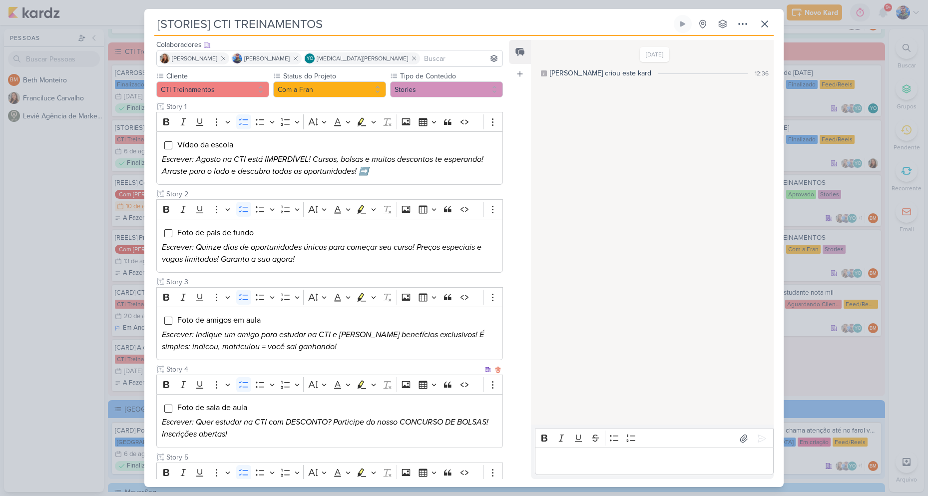
scroll to position [0, 0]
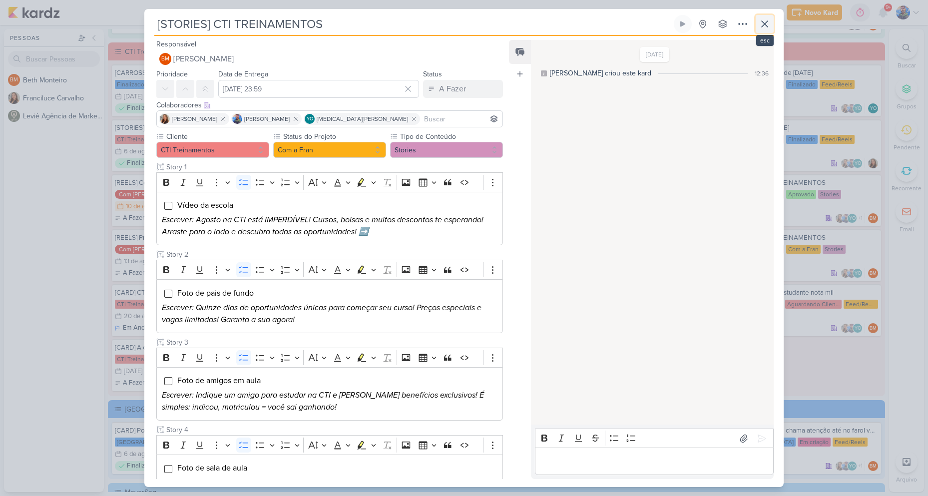
click at [768, 26] on icon at bounding box center [765, 24] width 12 height 12
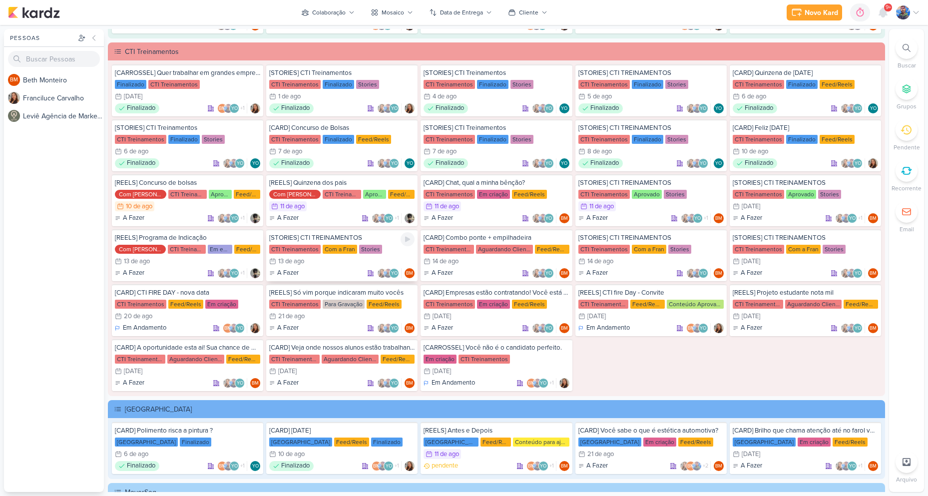
click at [314, 255] on div "[STORIES] CTI TREINAMENTOS CTI Treinamentos Com a Fran Stories 13/8 13 de ago A…" at bounding box center [341, 255] width 151 height 52
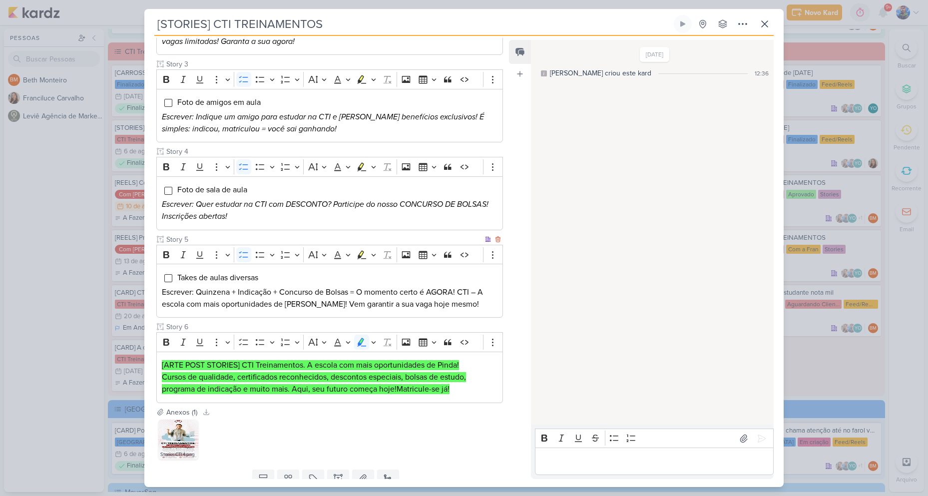
scroll to position [316, 0]
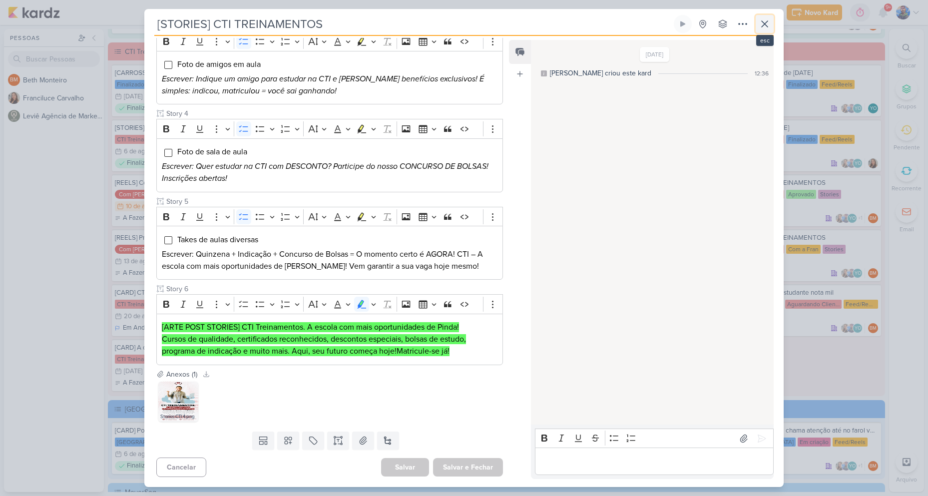
click at [762, 17] on button at bounding box center [765, 24] width 18 height 18
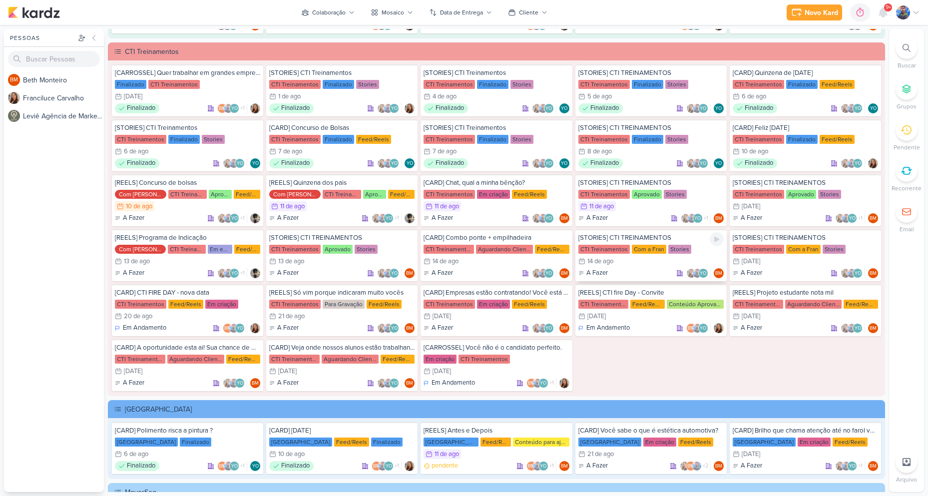
click at [668, 251] on div "Stories" at bounding box center [679, 249] width 23 height 9
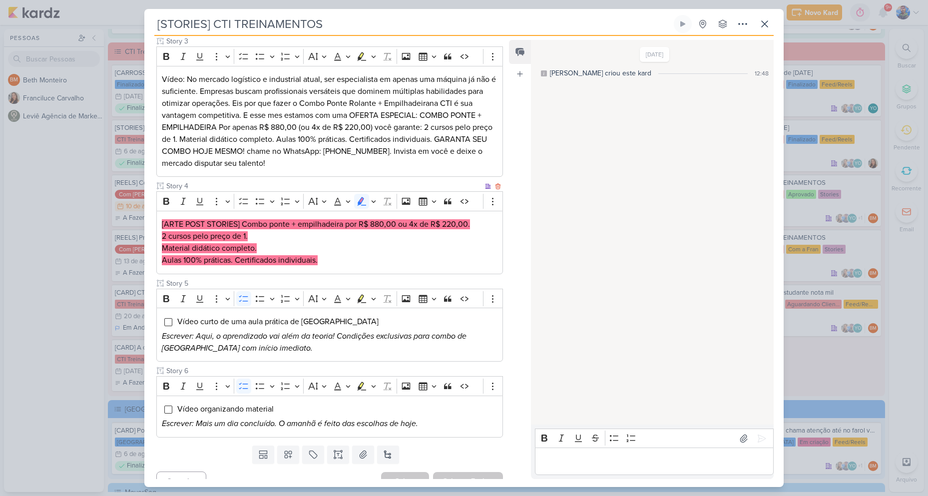
scroll to position [327, 0]
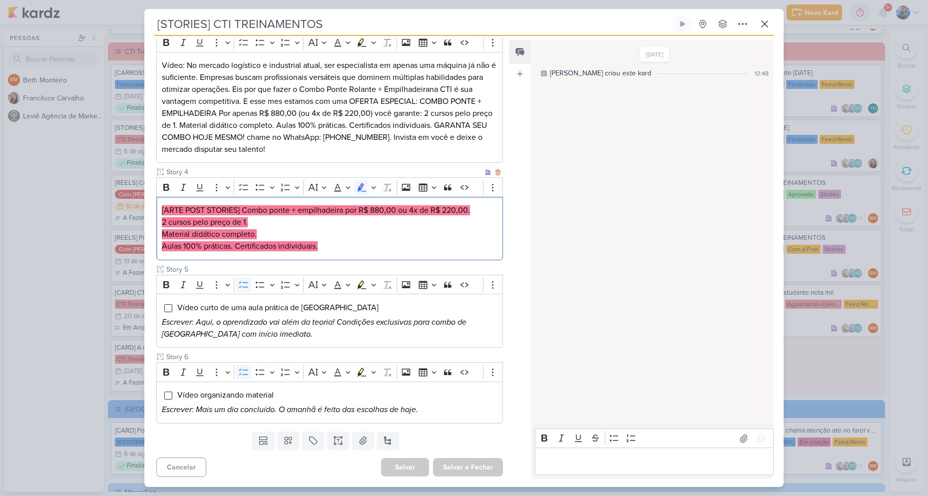
click at [322, 246] on p "Aulas 100% práticas. Certificados individuais." at bounding box center [330, 246] width 336 height 12
click at [346, 240] on p "Aulas 100% práticas. Certificados individuais." at bounding box center [330, 246] width 336 height 12
click at [311, 221] on p "2 cursos pelo preço de 1." at bounding box center [330, 222] width 336 height 12
drag, startPoint x: 289, startPoint y: 207, endPoint x: 242, endPoint y: 211, distance: 47.7
click at [242, 211] on mark "[ARTE POST STORIES] Combo ponte + empilhadeira por R$ 880,00 ou 4x de R$ 220,00." at bounding box center [316, 210] width 308 height 10
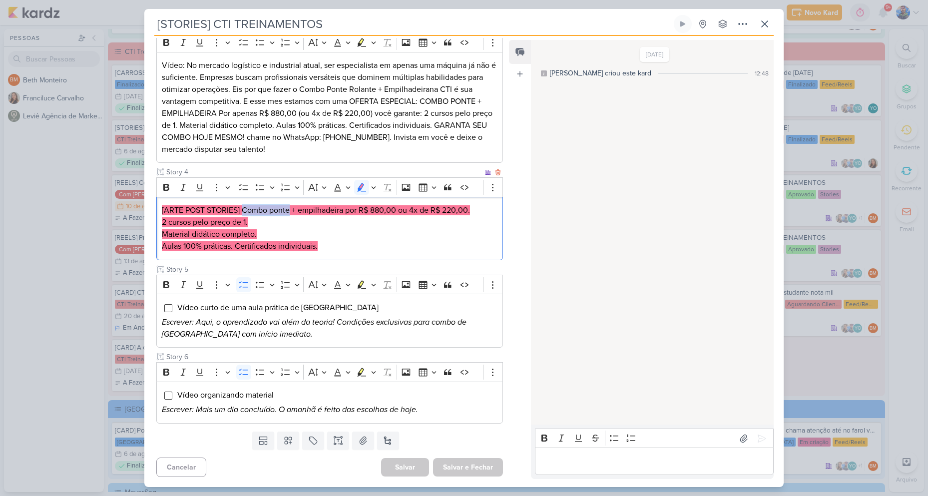
click at [322, 220] on p "2 cursos pelo preço de 1." at bounding box center [330, 222] width 336 height 12
drag, startPoint x: 300, startPoint y: 210, endPoint x: 342, endPoint y: 213, distance: 42.0
click at [342, 213] on mark "[ARTE POST STORIES] Combo ponte + empilhadeira por R$ 880,00 ou 4x de R$ 220,00." at bounding box center [316, 210] width 308 height 10
click at [381, 223] on p "2 cursos pelo preço de 1." at bounding box center [330, 222] width 336 height 12
drag, startPoint x: 345, startPoint y: 209, endPoint x: 394, endPoint y: 202, distance: 49.9
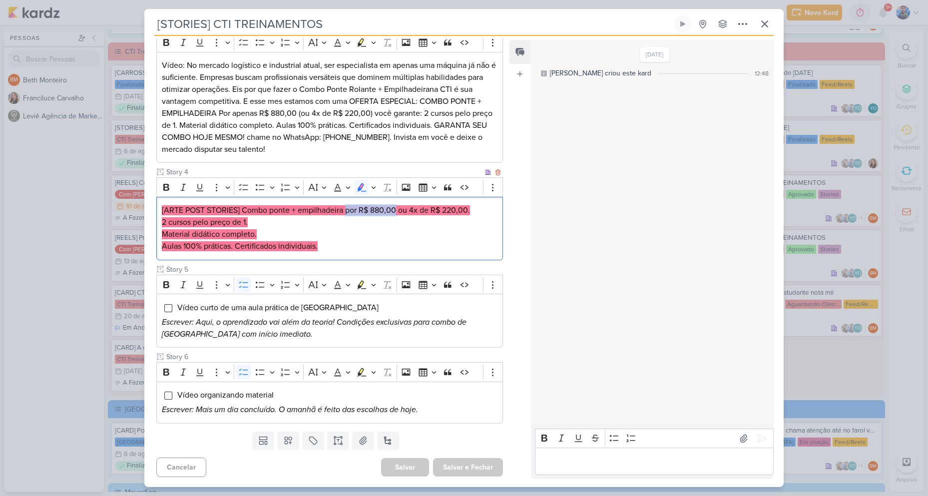
click at [394, 202] on div "[ARTE POST STORIES] Combo ponte + empilhadeira por R$ 880,00 ou 4x de R$ 220,00…" at bounding box center [329, 228] width 347 height 63
click at [357, 208] on mark "[ARTE POST STORIES] Combo ponte + empilhadeira por R$ 880,00 ou 4x de R$ 220,00." at bounding box center [316, 210] width 308 height 10
click at [363, 210] on mark "[ARTE POST STORIES] Combo ponte + empilhadeira por R$ 880,00 ou 4x de R$ 220,00." at bounding box center [316, 210] width 308 height 10
click at [374, 208] on mark "[ARTE POST STORIES] Combo ponte + empilhadeira por R$ 880,00 ou 4x de R$ 220,00." at bounding box center [316, 210] width 308 height 10
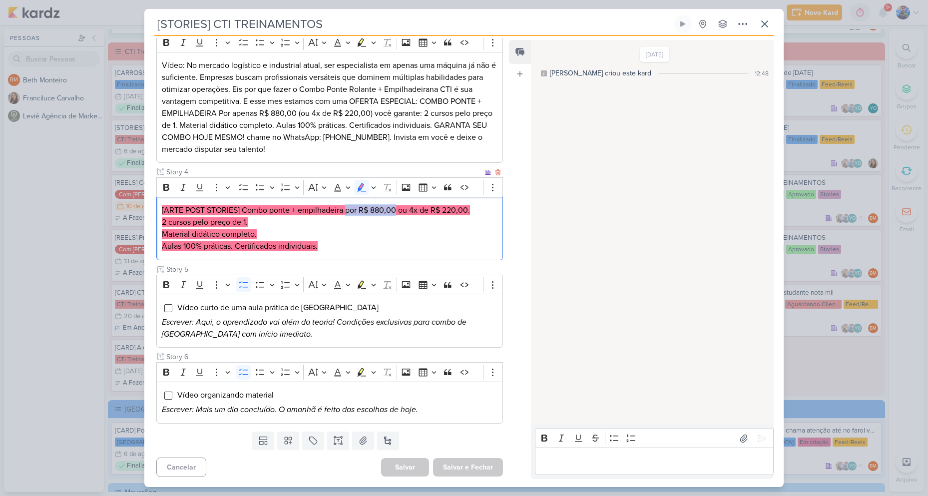
click at [374, 208] on mark "[ARTE POST STORIES] Combo ponte + empilhadeira por R$ 880,00 ou 4x de R$ 220,00." at bounding box center [316, 210] width 308 height 10
click at [370, 207] on mark "[ARTE POST STORIES] Combo ponte + empilhadeira por R$ 880,00 ou 4x de R$ 220,00." at bounding box center [316, 210] width 308 height 10
click at [435, 241] on p "Aulas 100% práticas. Certificados individuais." at bounding box center [330, 246] width 336 height 12
click at [385, 211] on mark "[ARTE POST STORIES] Combo ponte + empilhadeira por R$ 880,00 ou 4x de R$ 220,00." at bounding box center [316, 210] width 308 height 10
click at [346, 212] on mark "[ARTE POST STORIES] Combo ponte + empilhadeira por R$ 880,00 ou 4x de R$ 220,00." at bounding box center [316, 210] width 308 height 10
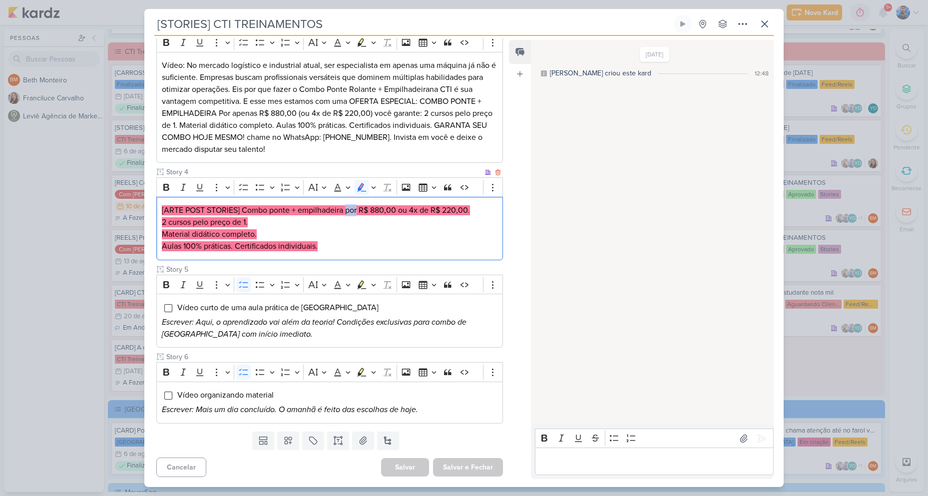
drag, startPoint x: 345, startPoint y: 212, endPoint x: 358, endPoint y: 213, distance: 12.6
click at [358, 213] on mark "[ARTE POST STORIES] Combo ponte + empilhadeira por R$ 880,00 ou 4x de R$ 220,00." at bounding box center [316, 210] width 308 height 10
click at [366, 222] on p "2 cursos pelo preço de 1." at bounding box center [330, 222] width 336 height 12
drag, startPoint x: 399, startPoint y: 211, endPoint x: 405, endPoint y: 211, distance: 6.0
click at [405, 211] on mark "[ARTE POST STORIES] Combo ponte + empilhadeira por R$ 880,00 ou 4x de R$ 220,00." at bounding box center [316, 210] width 308 height 10
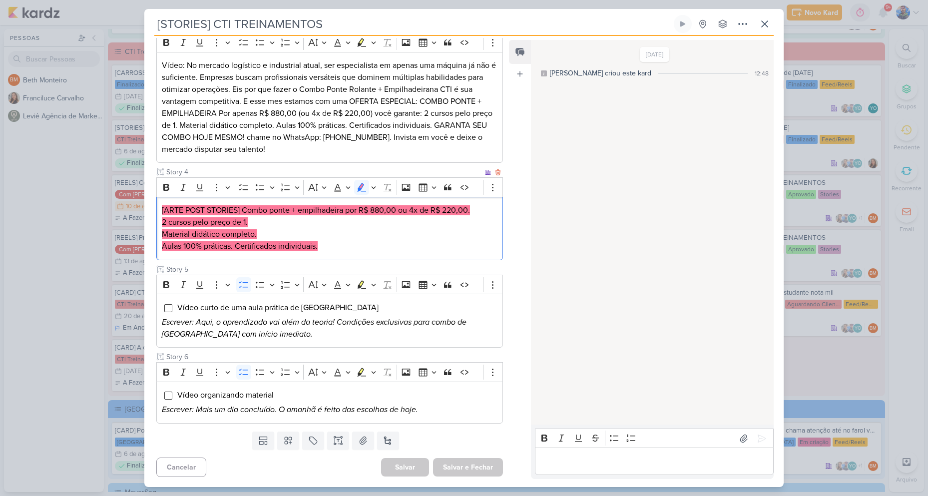
click at [411, 209] on mark "[ARTE POST STORIES] Combo ponte + empilhadeira por R$ 880,00 ou 4x de R$ 220,00." at bounding box center [316, 210] width 308 height 10
drag, startPoint x: 410, startPoint y: 209, endPoint x: 428, endPoint y: 202, distance: 19.3
click at [428, 202] on div "[ARTE POST STORIES] Combo ponte + empilhadeira por R$ 880,00 ou 4x de R$ 220,00…" at bounding box center [329, 228] width 347 height 63
click at [424, 207] on mark "[ARTE POST STORIES] Combo ponte + empilhadeira por R$ 880,00 ou 4x de R$ 220,00." at bounding box center [316, 210] width 308 height 10
click at [412, 211] on mark "[ARTE POST STORIES] Combo ponte + empilhadeira por R$ 880,00 ou 4x de R$ 220,00." at bounding box center [316, 210] width 308 height 10
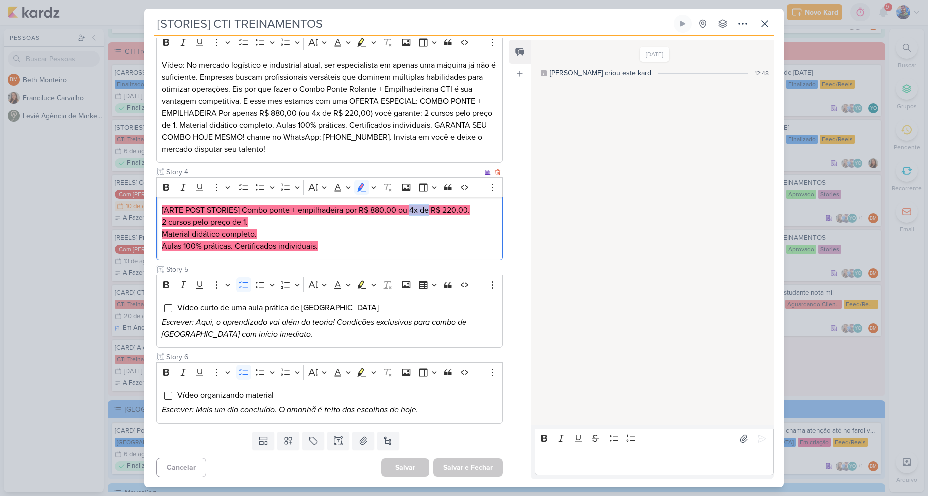
drag, startPoint x: 410, startPoint y: 209, endPoint x: 429, endPoint y: 209, distance: 19.0
click at [429, 209] on mark "[ARTE POST STORIES] Combo ponte + empilhadeira por R$ 880,00 ou 4x de R$ 220,00." at bounding box center [316, 210] width 308 height 10
click at [447, 205] on p "[ARTE POST STORIES] Combo ponte + empilhadeira por R$ 880,00 ou 4x de R$ 220,00." at bounding box center [330, 210] width 336 height 12
drag, startPoint x: 443, startPoint y: 208, endPoint x: 457, endPoint y: 211, distance: 14.4
click at [457, 211] on mark "[ARTE POST STORIES] Combo ponte + empilhadeira por R$ 880,00 ou 4x de R$ 220,00." at bounding box center [316, 210] width 308 height 10
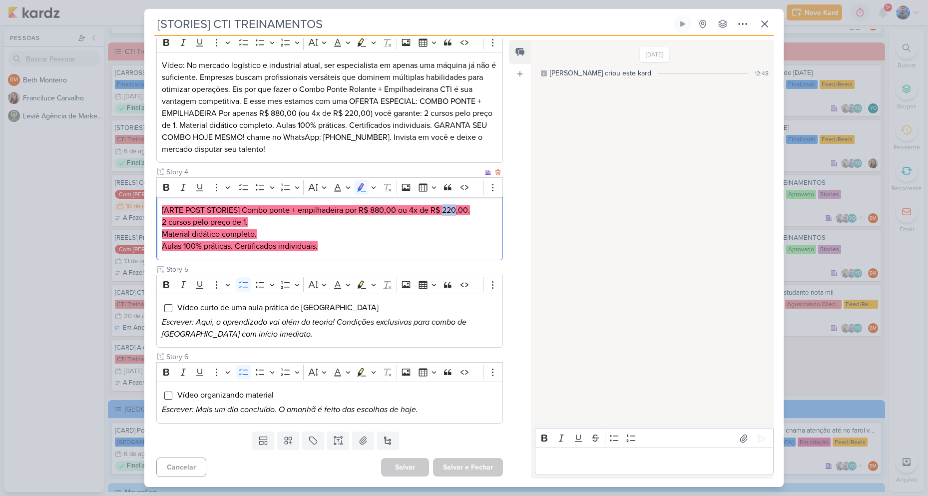
click at [403, 228] on p "Material didático completo." at bounding box center [330, 234] width 336 height 12
drag, startPoint x: 247, startPoint y: 222, endPoint x: 163, endPoint y: 222, distance: 84.4
click at [163, 222] on p "2 cursos pelo preço de 1." at bounding box center [330, 222] width 336 height 12
click at [305, 228] on p "2 cursos pelo preço de 1." at bounding box center [330, 222] width 336 height 12
drag, startPoint x: 259, startPoint y: 234, endPoint x: 163, endPoint y: 237, distance: 95.4
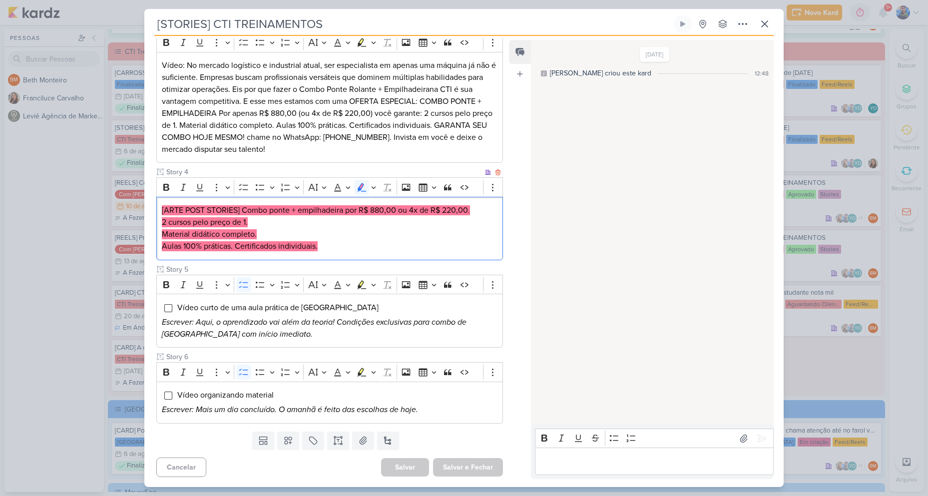
click at [163, 237] on p "Material didático completo." at bounding box center [330, 234] width 336 height 12
drag, startPoint x: 318, startPoint y: 246, endPoint x: 162, endPoint y: 244, distance: 155.8
click at [162, 244] on p "Aulas 100% práticas. Certificados individuais." at bounding box center [330, 246] width 336 height 12
click at [319, 242] on p "Aulas 100% práticas. Certificados individuais." at bounding box center [330, 246] width 336 height 12
click at [322, 243] on p "Aulas 100% práticas. Certificados individuais." at bounding box center [330, 246] width 336 height 12
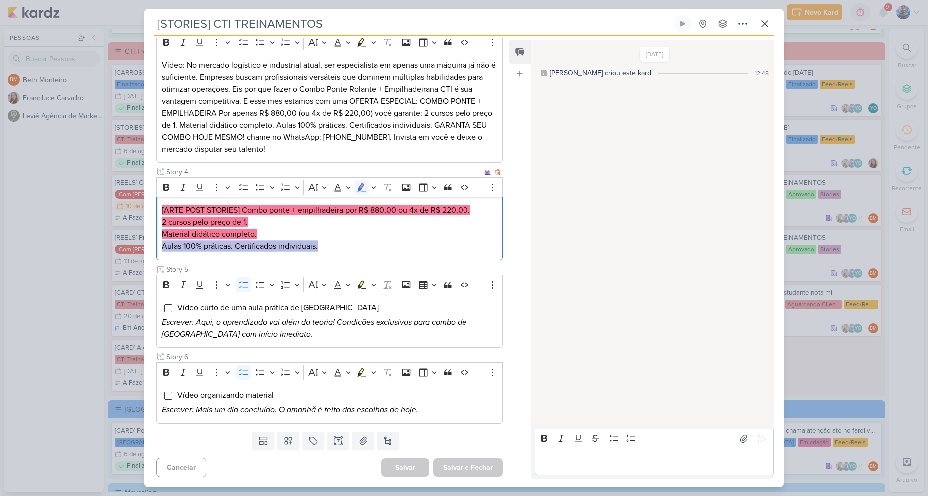
click at [312, 242] on mark "Aulas 100% práticas. Certificados individuais." at bounding box center [240, 246] width 156 height 10
click at [295, 245] on mark "Aulas 100% práticas. Certificados individuais." at bounding box center [240, 246] width 156 height 10
click at [248, 245] on mark "Aulas 100% práticas. Certificados individuais." at bounding box center [240, 246] width 156 height 10
click at [247, 245] on mark "Aulas 100% práticas. Certificados individuais." at bounding box center [240, 246] width 156 height 10
click at [247, 244] on mark "Aulas 100% práticas. Certificados individuais." at bounding box center [240, 246] width 156 height 10
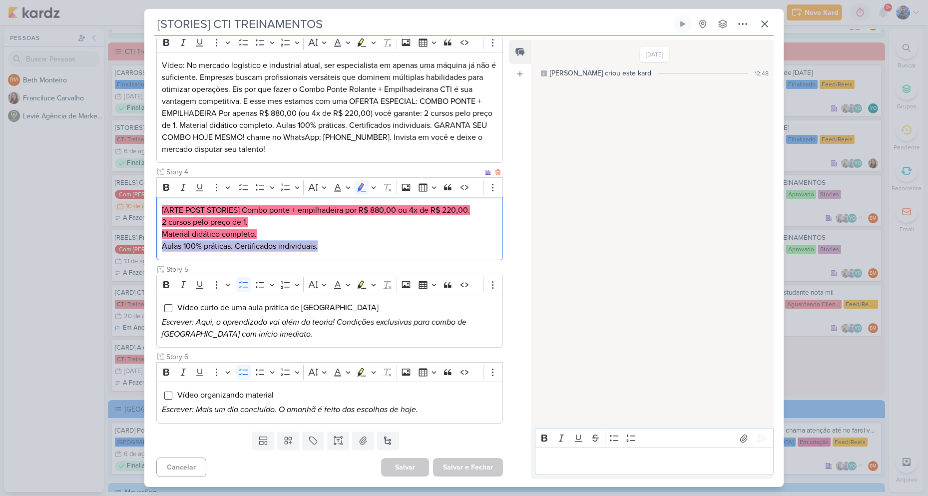
click at [318, 243] on p "Aulas 100% práticas. Certificados individuais." at bounding box center [330, 246] width 336 height 12
click at [322, 243] on p "Aulas 100% práticas. Certificados individuais." at bounding box center [330, 246] width 336 height 12
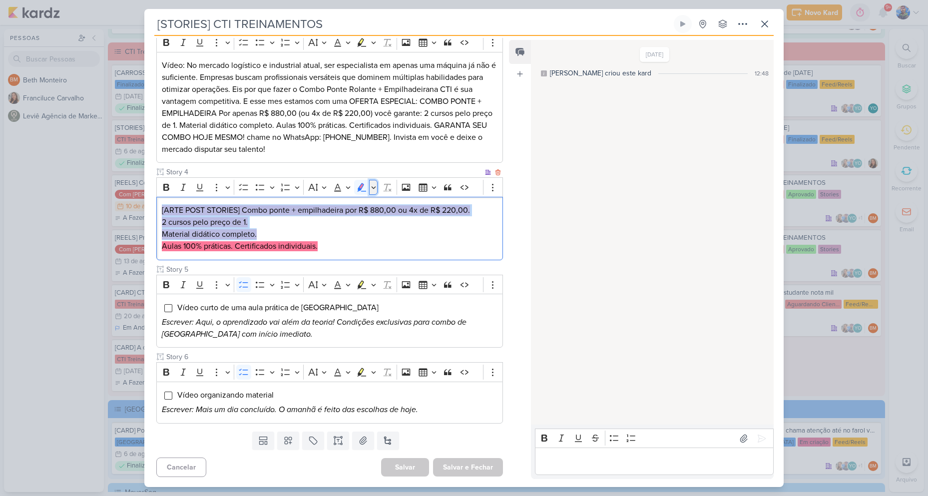
click at [373, 189] on icon "Editor toolbar" at bounding box center [373, 187] width 5 height 10
click at [312, 207] on icon "Text highlight toolbar" at bounding box center [314, 205] width 9 height 8
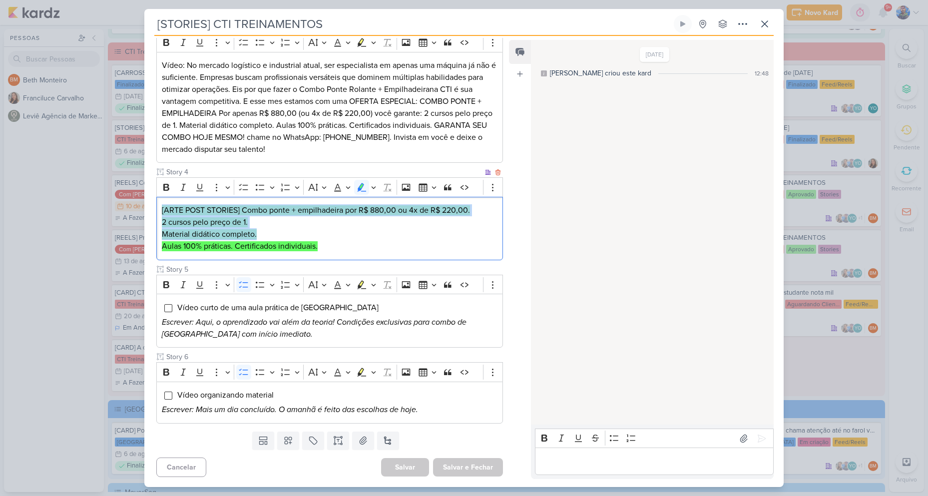
click at [331, 237] on p "Material didático completo." at bounding box center [330, 234] width 336 height 12
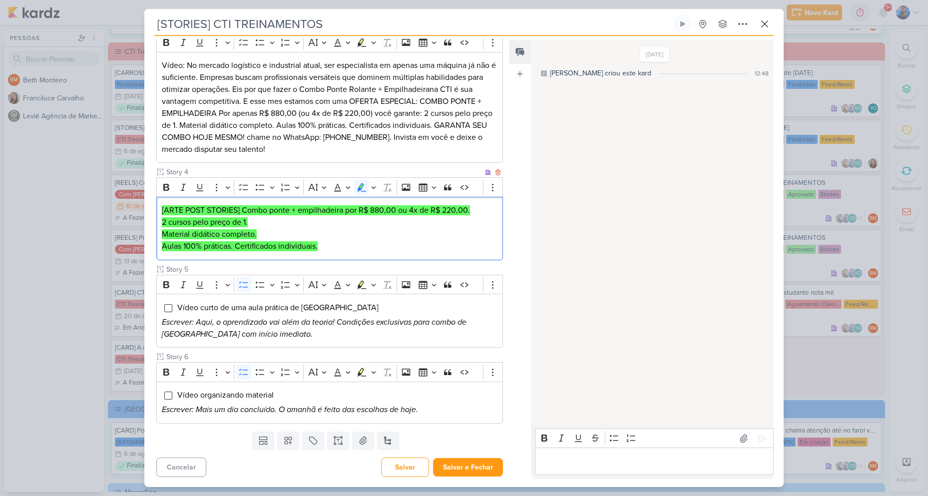
click at [340, 233] on p "Material didático completo." at bounding box center [330, 234] width 336 height 12
click at [358, 439] on icon at bounding box center [363, 440] width 10 height 10
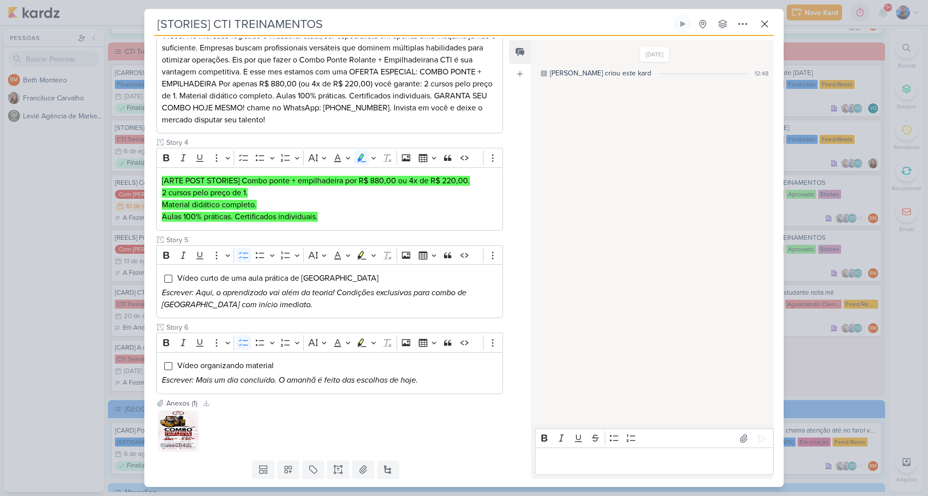
scroll to position [386, 0]
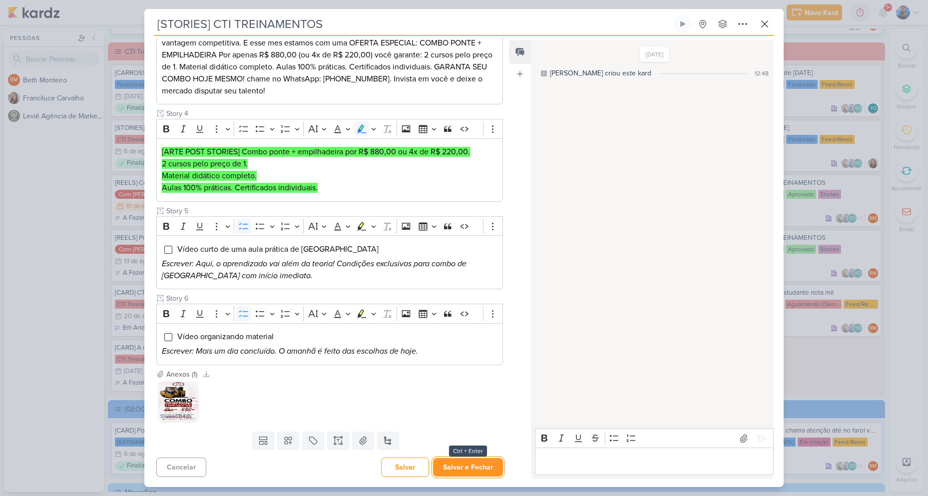
click at [458, 470] on button "Salvar e Fechar" at bounding box center [468, 467] width 70 height 18
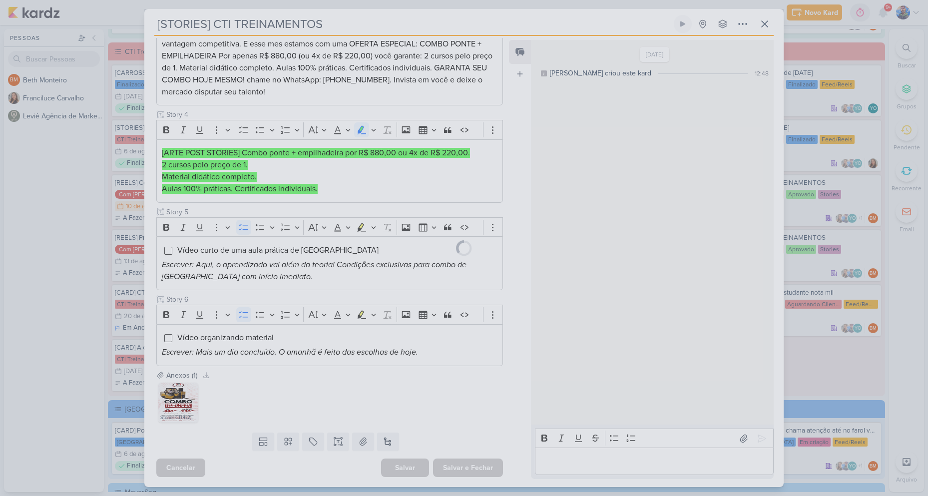
scroll to position [385, 0]
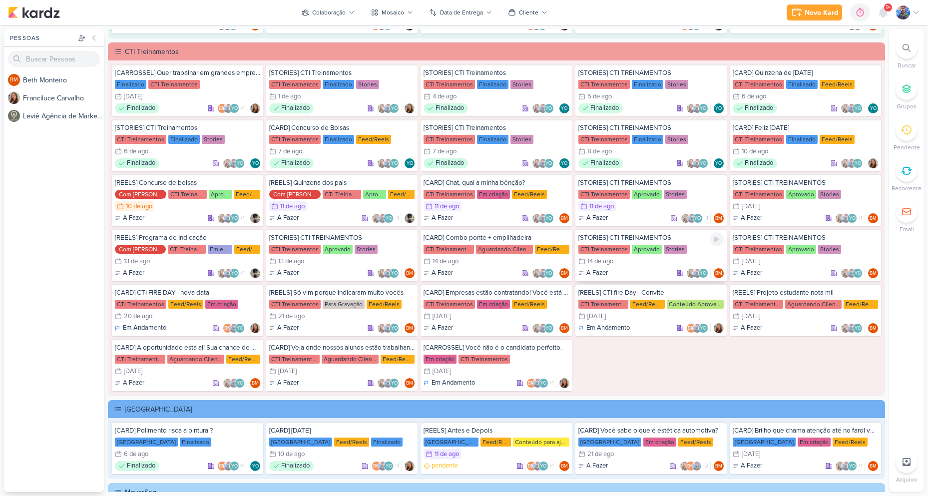
click at [653, 246] on div "Aprovado" at bounding box center [647, 249] width 30 height 9
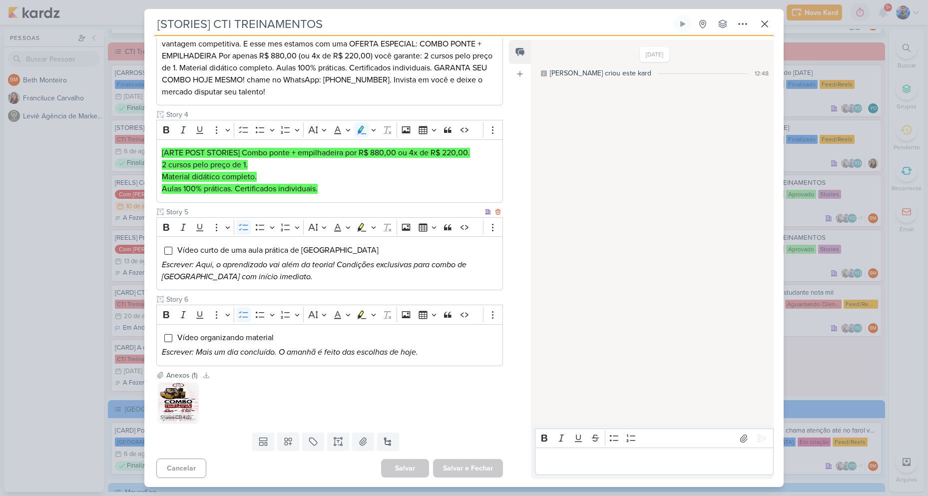
scroll to position [386, 0]
click at [764, 29] on button at bounding box center [765, 24] width 18 height 18
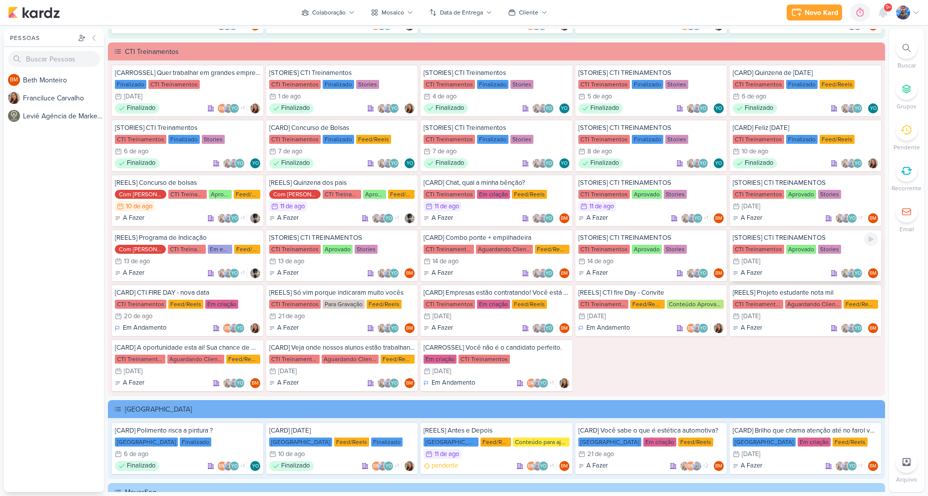
click at [762, 248] on div "CTI Treinamentos" at bounding box center [758, 249] width 51 height 9
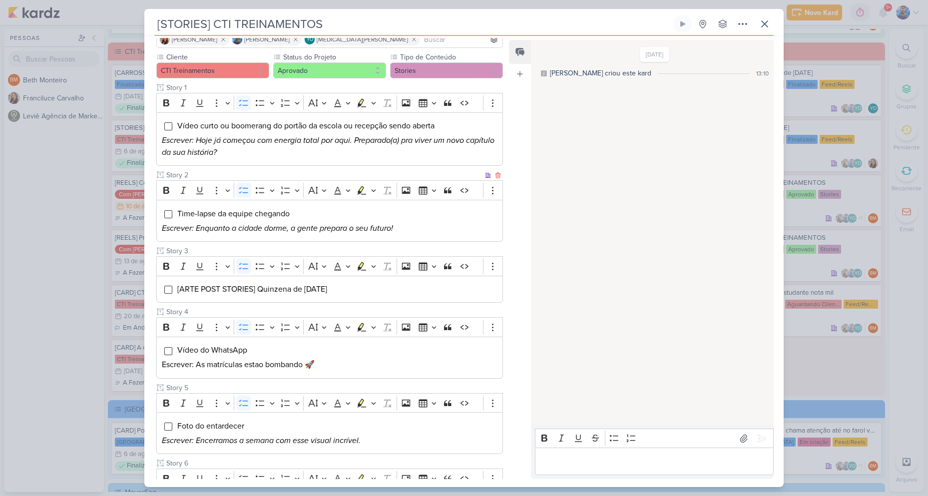
scroll to position [99, 0]
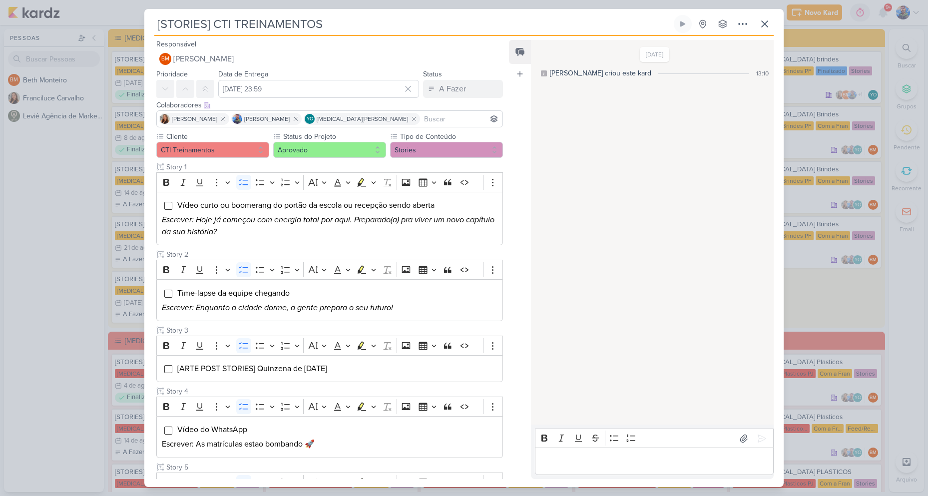
scroll to position [977, 0]
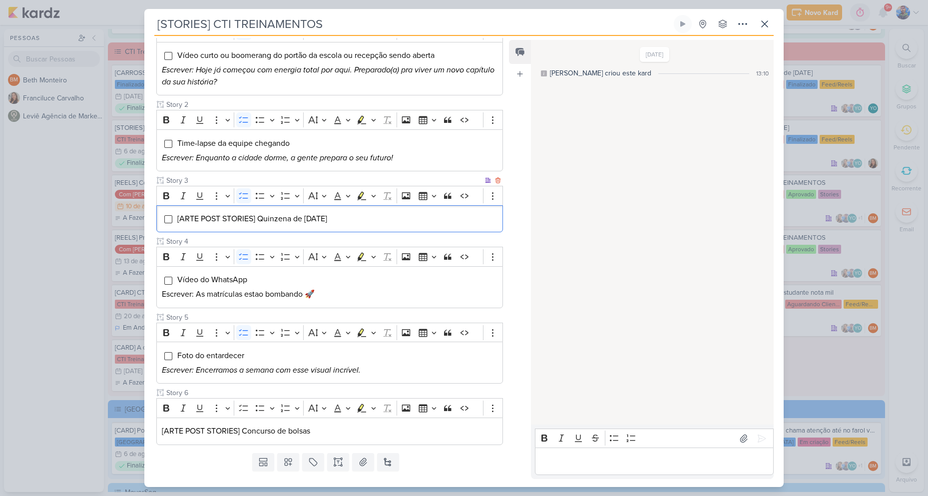
drag, startPoint x: 362, startPoint y: 216, endPoint x: 176, endPoint y: 214, distance: 185.8
click at [177, 214] on li "[ARTE POST STORIES] Quinzena de [DATE]" at bounding box center [337, 219] width 321 height 12
click at [370, 196] on button "Highlight" at bounding box center [373, 195] width 8 height 15
click at [310, 211] on icon "Text highlight toolbar" at bounding box center [315, 213] width 10 height 10
click at [377, 432] on p "[ARTE POST STORIES] Concurso de bolsas" at bounding box center [330, 431] width 336 height 12
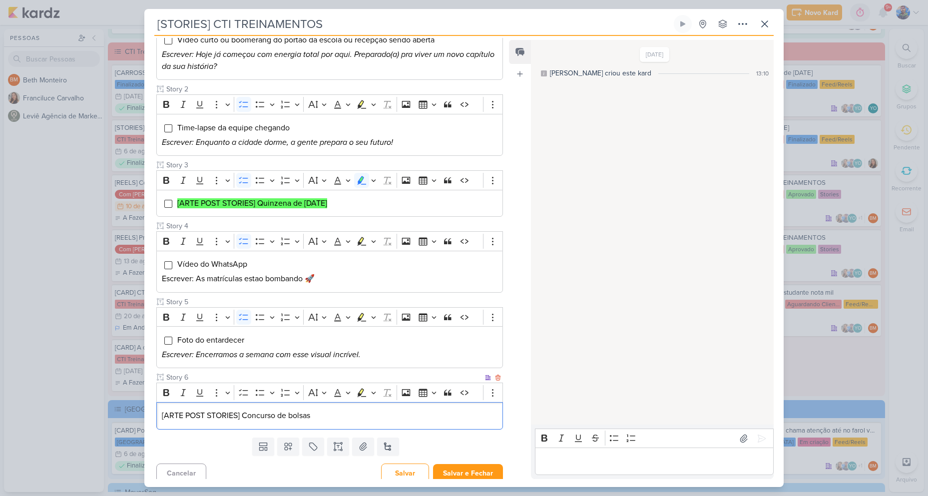
scroll to position [171, 0]
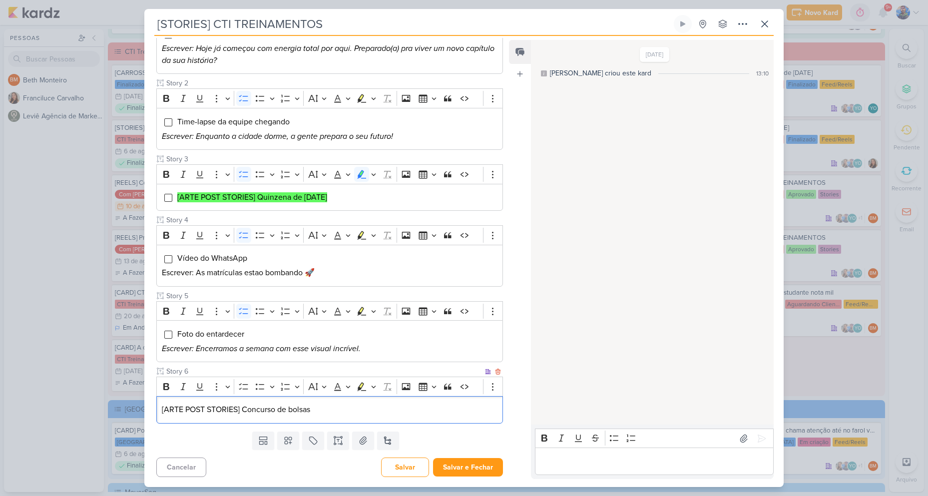
click at [317, 407] on p "[ARTE POST STORIES] Concurso de bolsas" at bounding box center [330, 409] width 336 height 12
click at [316, 406] on p "[ARTE POST STORIES] Concurso de bolsas" at bounding box center [330, 409] width 336 height 12
click at [374, 388] on icon "Editor toolbar" at bounding box center [373, 387] width 5 height 10
drag, startPoint x: 315, startPoint y: 401, endPoint x: 395, endPoint y: 410, distance: 81.5
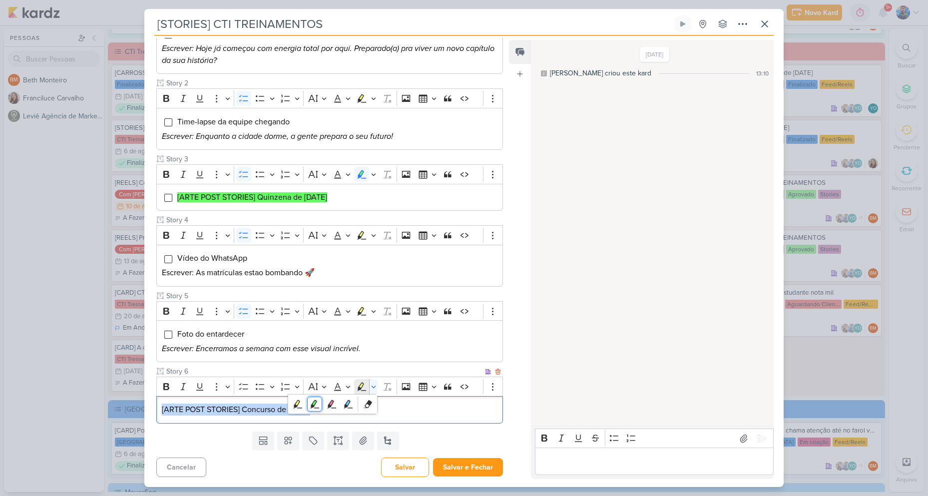
click at [316, 401] on icon "Text highlight toolbar" at bounding box center [315, 404] width 10 height 10
click at [396, 410] on p "[ARTE POST STORIES] Concurso de bolsas" at bounding box center [330, 409] width 336 height 12
click at [364, 436] on icon at bounding box center [363, 440] width 10 height 10
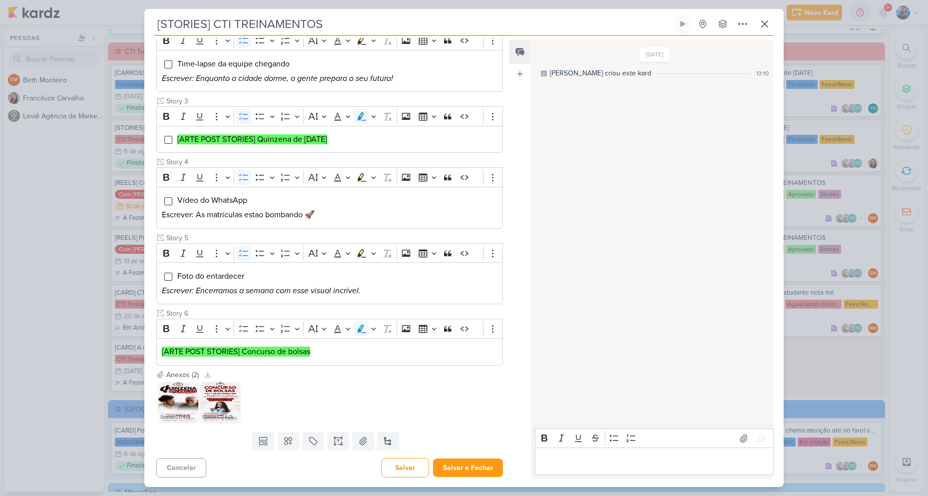
scroll to position [230, 0]
click at [461, 464] on button "Salvar e Fechar" at bounding box center [468, 467] width 70 height 18
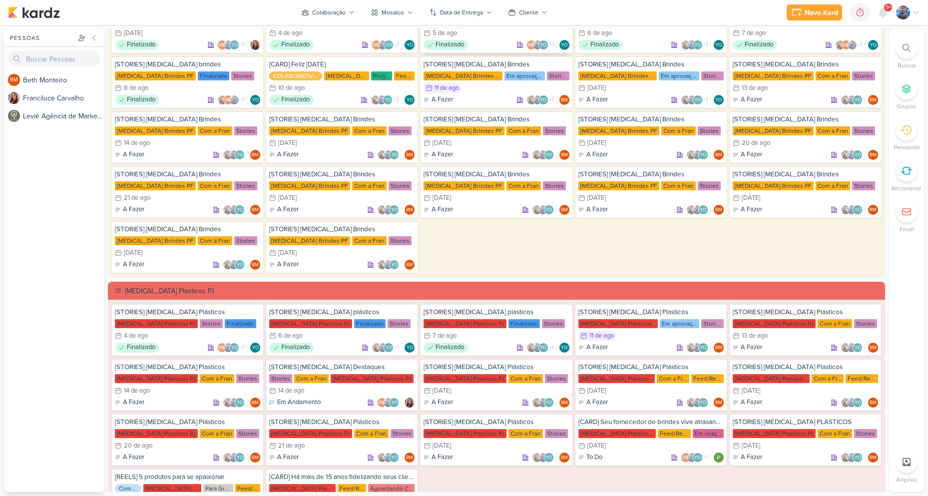
scroll to position [0, 0]
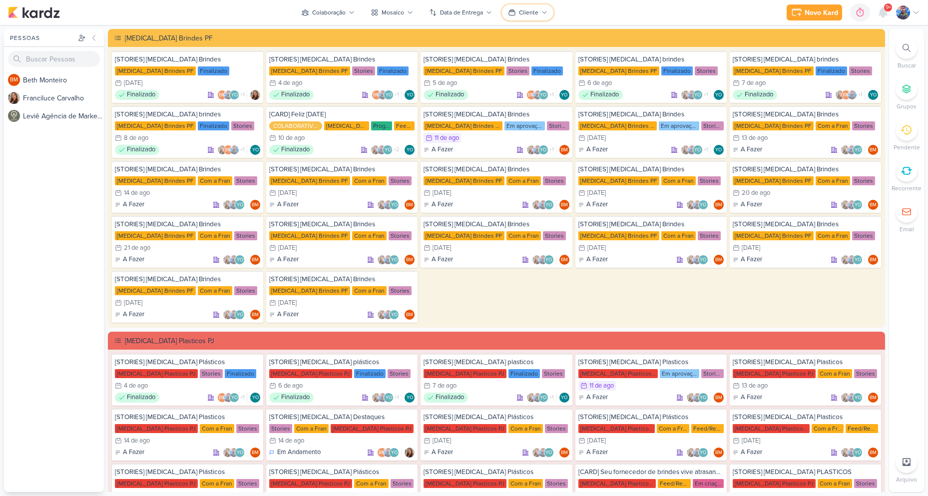
click at [536, 11] on div "Cliente" at bounding box center [528, 12] width 19 height 9
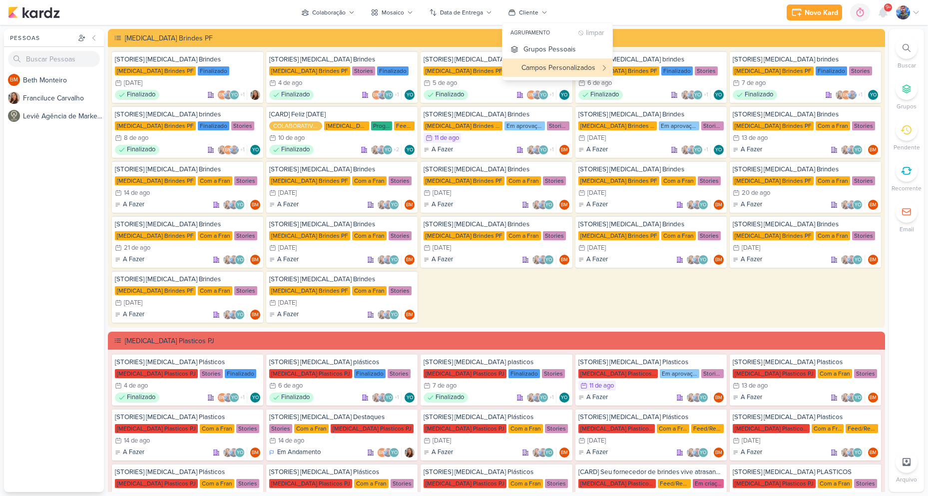
click at [529, 296] on div "[STORIES] [MEDICAL_DATA] Brindes [MEDICAL_DATA] Brindes PF Finalizado 15/7 [DAT…" at bounding box center [496, 187] width 769 height 272
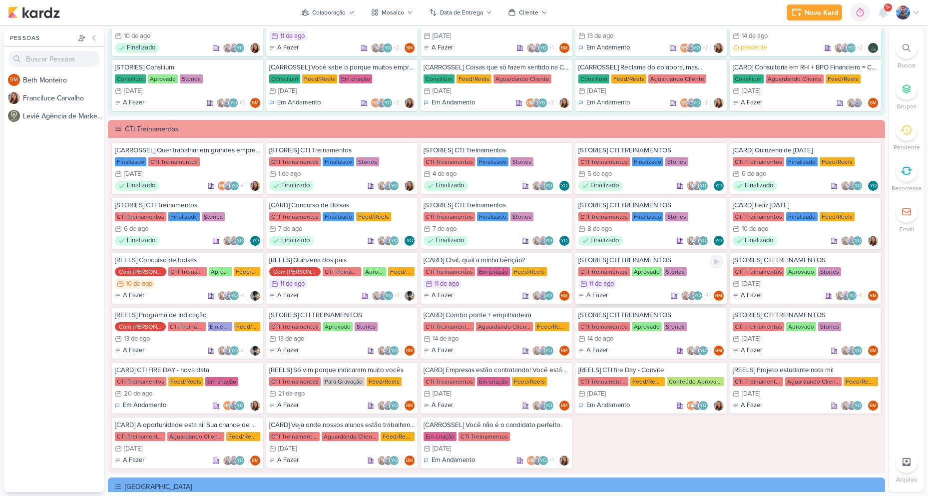
scroll to position [899, 0]
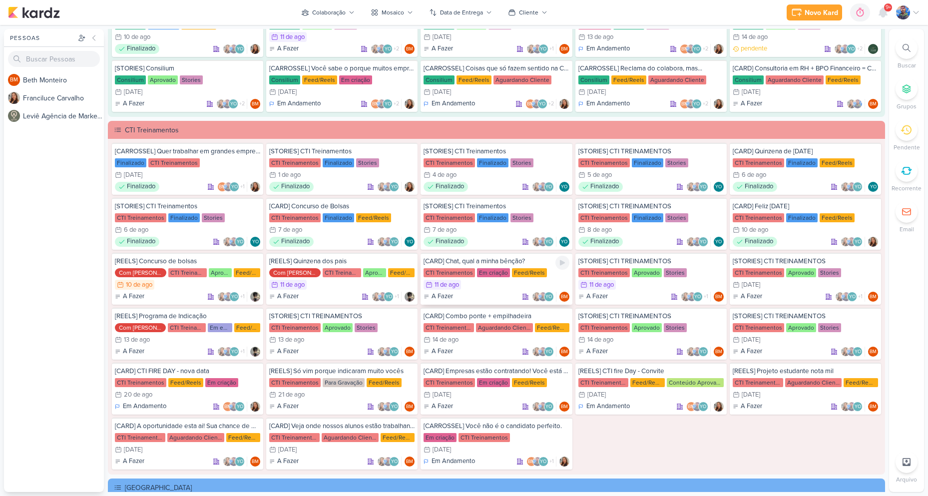
click at [483, 286] on div "11/8 [DATE]" at bounding box center [495, 285] width 145 height 10
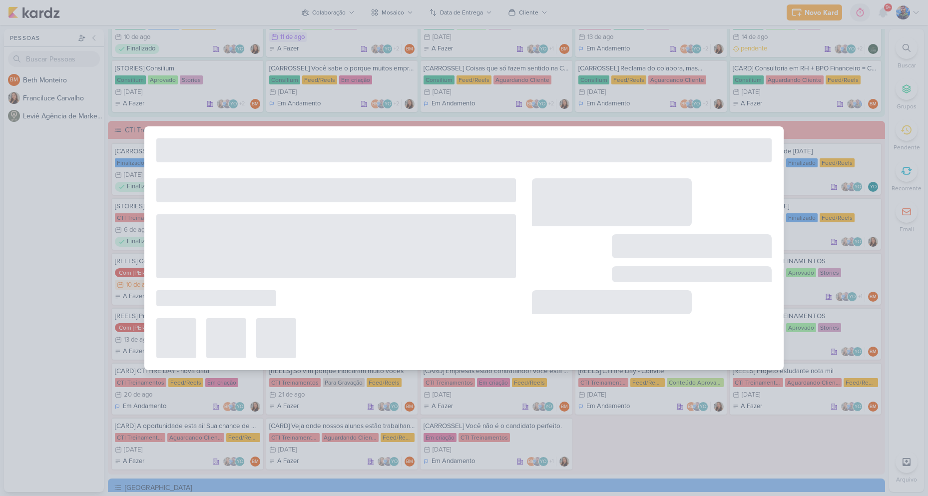
type input "[CARD] Chat, qual a minha bênção?"
type input "[DATE] 23:59"
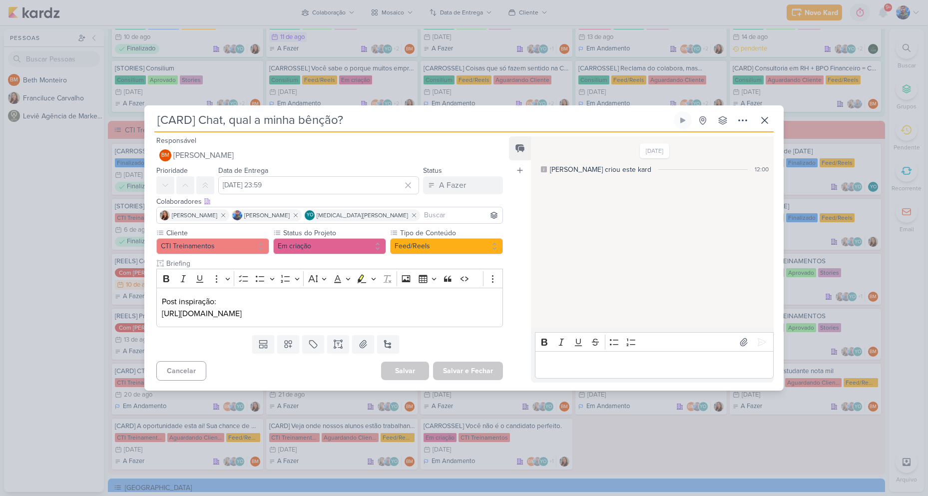
scroll to position [0, 0]
drag, startPoint x: 423, startPoint y: 315, endPoint x: 162, endPoint y: 318, distance: 260.7
click at [162, 318] on p "[URL][DOMAIN_NAME]" at bounding box center [330, 314] width 336 height 12
copy p "[URL][DOMAIN_NAME]"
click at [425, 320] on div "Post inspiração: [URL][DOMAIN_NAME]" at bounding box center [329, 307] width 347 height 39
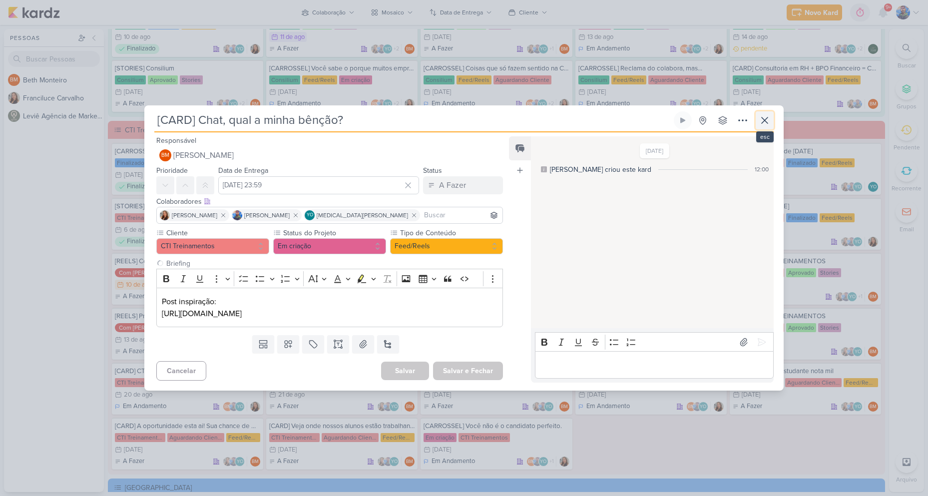
click at [769, 124] on icon at bounding box center [765, 120] width 12 height 12
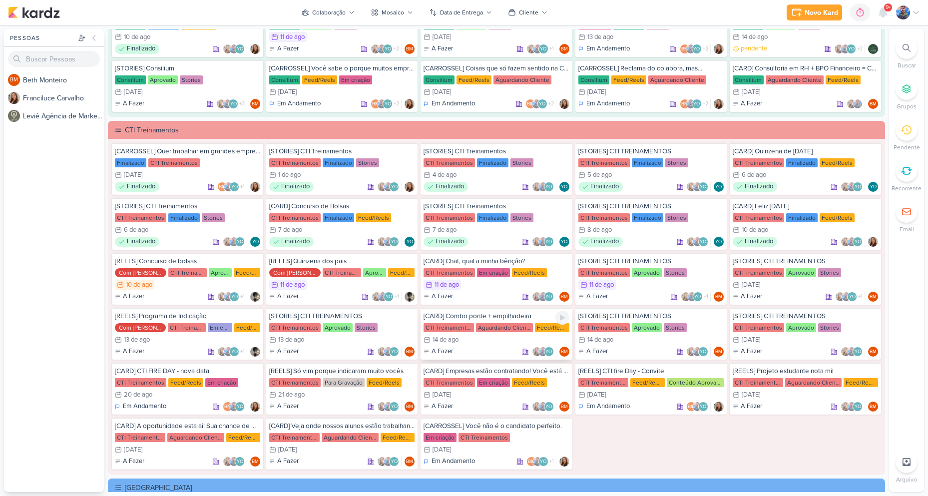
click at [456, 333] on div "[CARD] Combo ponte + empilhadeira CTI Treinamentos Aguardando Cliente Feed/Reel…" at bounding box center [495, 334] width 151 height 52
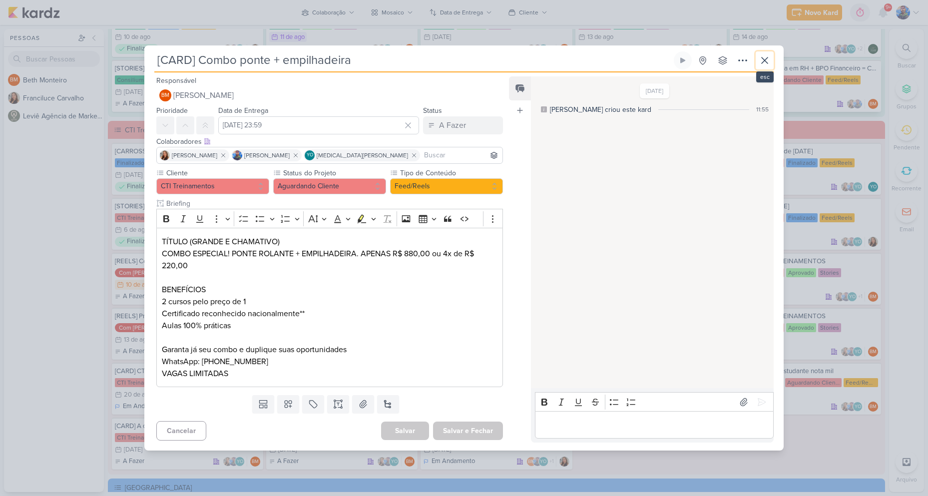
click at [760, 60] on icon at bounding box center [765, 60] width 12 height 12
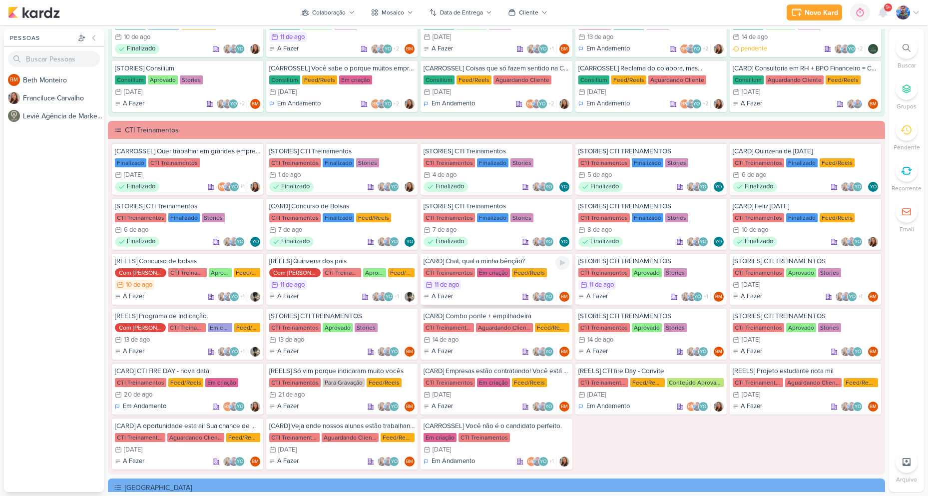
click at [486, 277] on div "Em criação" at bounding box center [493, 272] width 33 height 9
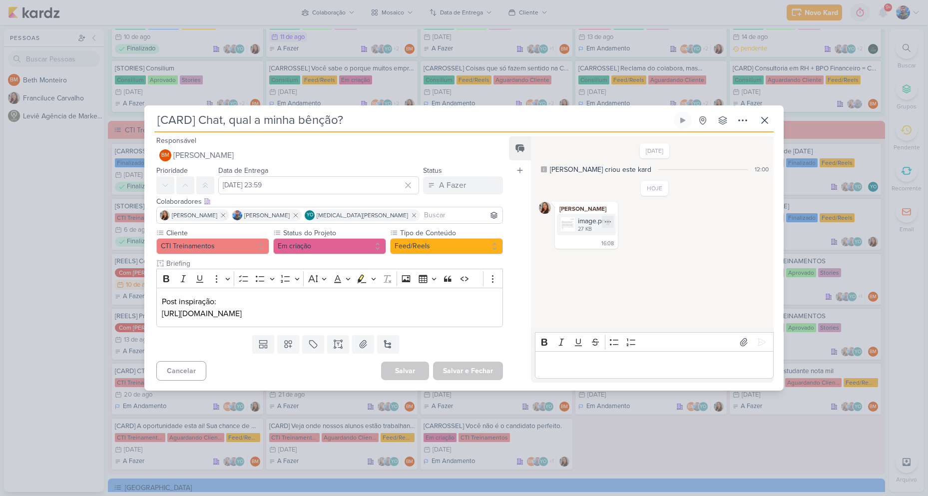
click at [576, 232] on div "image.png 27 KB" at bounding box center [586, 224] width 59 height 21
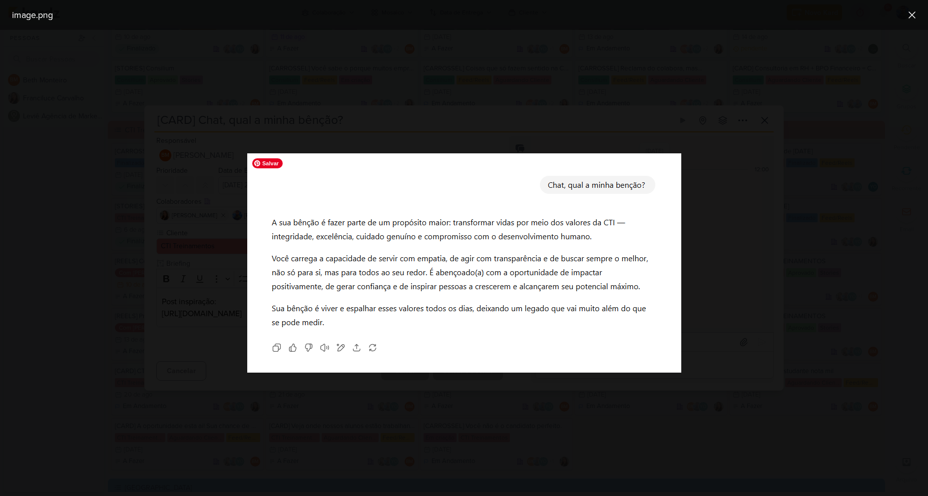
click at [625, 187] on img at bounding box center [464, 262] width 434 height 219
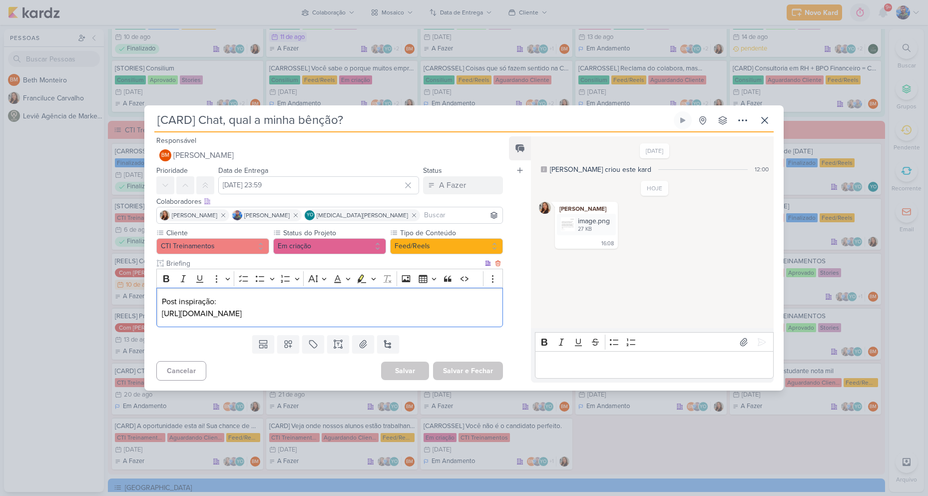
drag, startPoint x: 208, startPoint y: 310, endPoint x: 158, endPoint y: 311, distance: 49.9
click at [158, 311] on div "Post inspiração: [URL][DOMAIN_NAME]" at bounding box center [329, 307] width 347 height 39
copy p "[URL][DOMAIN_NAME]"
click at [369, 340] on button at bounding box center [363, 344] width 22 height 18
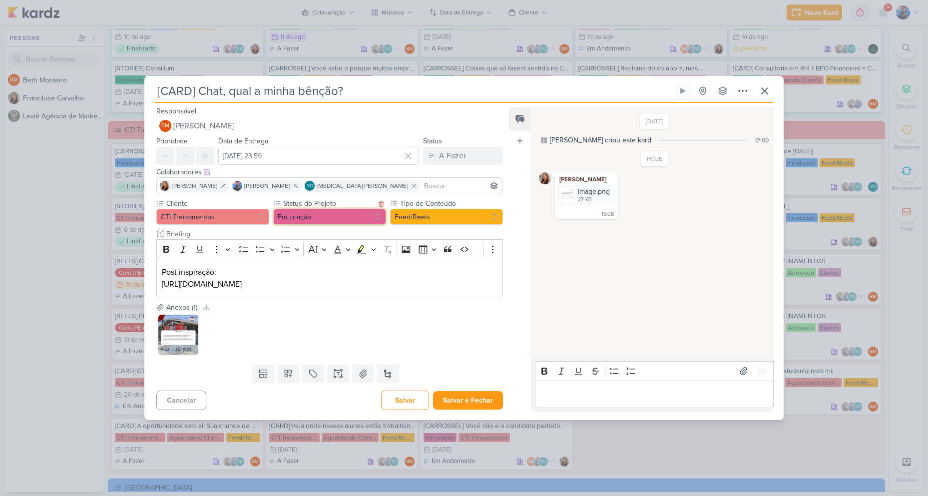
click at [371, 217] on button "Em criação" at bounding box center [329, 217] width 113 height 16
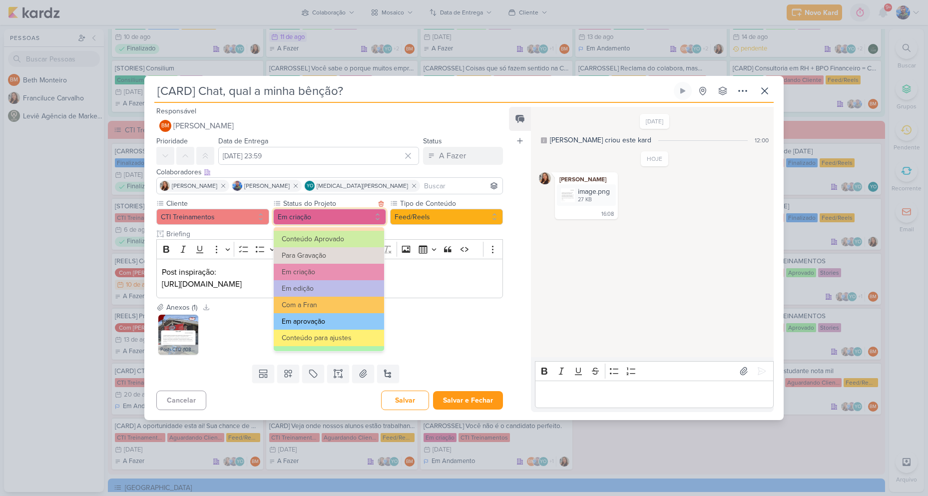
scroll to position [50, 0]
drag, startPoint x: 331, startPoint y: 307, endPoint x: 345, endPoint y: 320, distance: 19.1
click at [331, 306] on button "Com a Fran" at bounding box center [329, 304] width 110 height 16
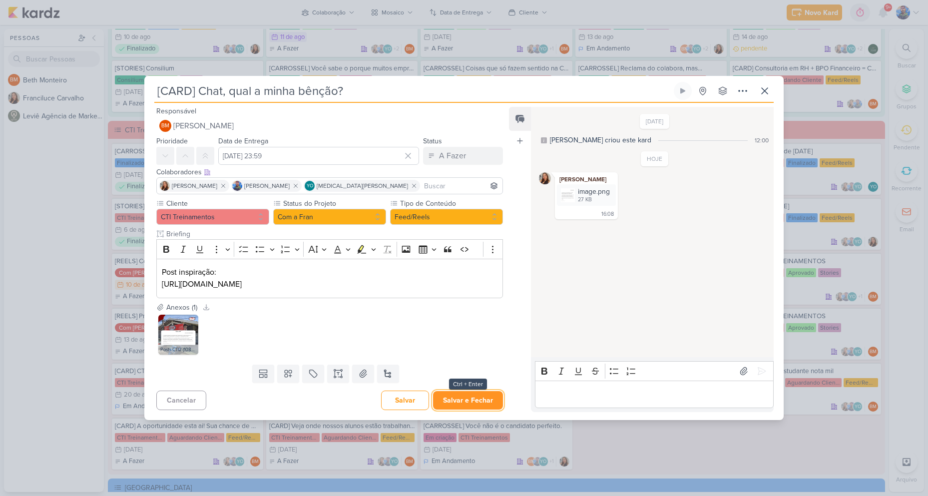
click at [448, 400] on button "Salvar e Fechar" at bounding box center [468, 400] width 70 height 18
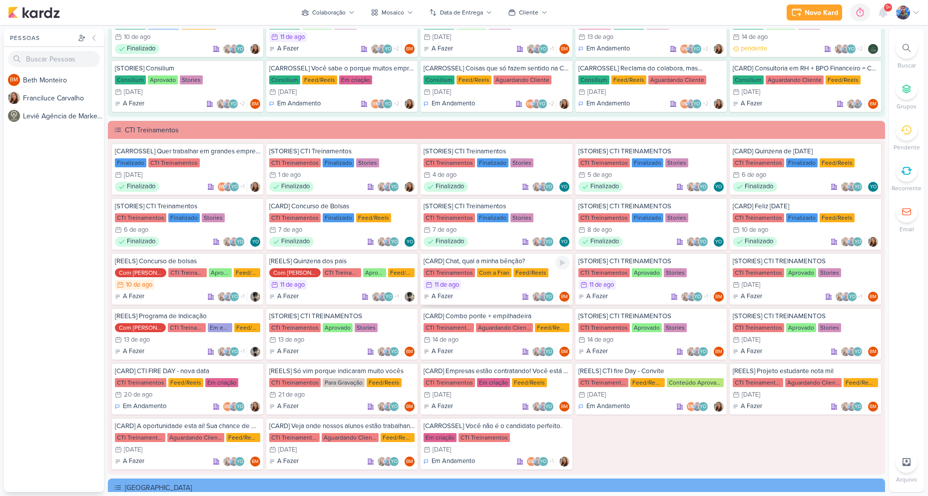
click at [467, 281] on div "11/8 [DATE]" at bounding box center [495, 285] width 145 height 10
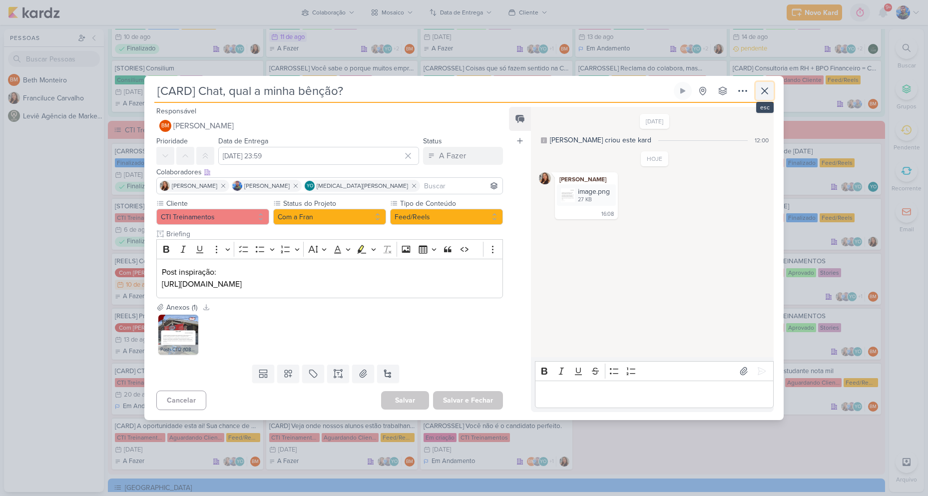
click at [760, 94] on icon at bounding box center [765, 91] width 12 height 12
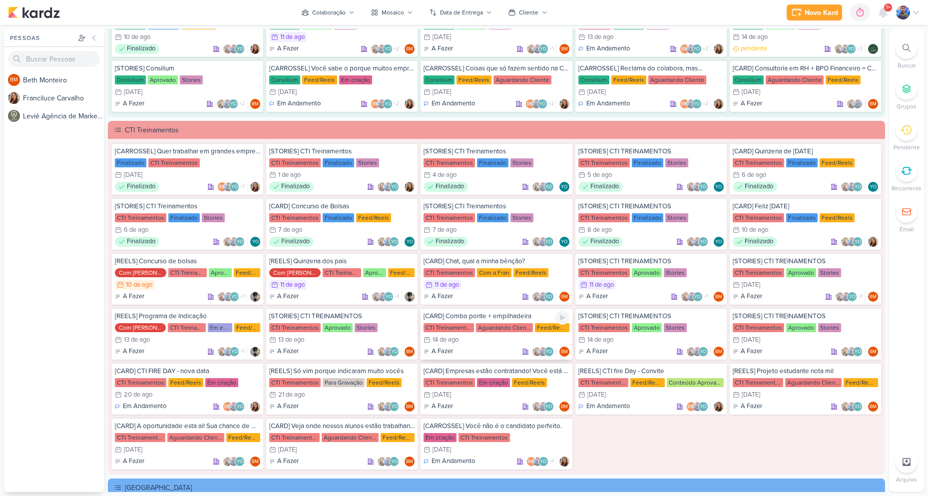
click at [510, 336] on div "14/8 [DATE]" at bounding box center [495, 340] width 145 height 10
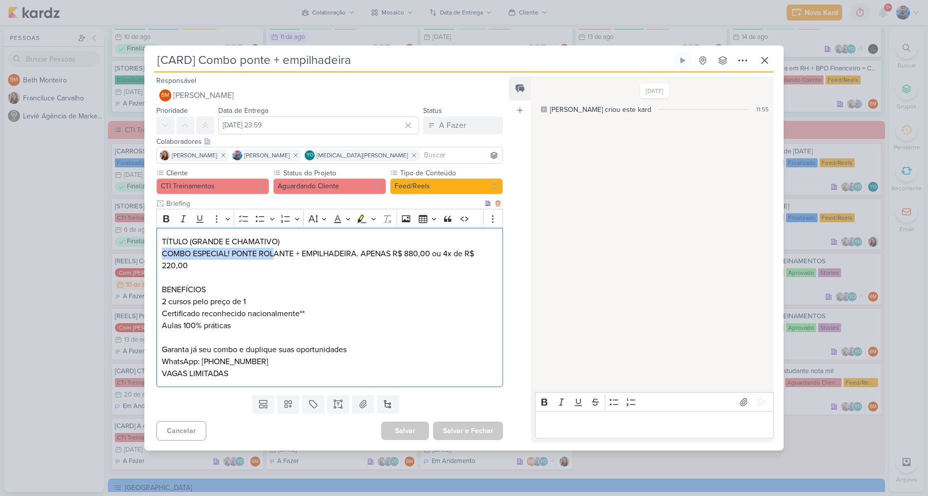
drag, startPoint x: 163, startPoint y: 253, endPoint x: 275, endPoint y: 252, distance: 112.4
click at [275, 252] on p "COMBO ESPECIAL! PONTE ROLANTE + EMPILHADEIRA. APENAS R$ 880,00 ou 4x de R$ 220,…" at bounding box center [330, 260] width 336 height 24
click at [302, 268] on p "COMBO ESPECIAL! PONTE ROLANTE + EMPILHADEIRA. APENAS R$ 880,00 ou 4x de R$ 220,…" at bounding box center [330, 260] width 336 height 24
drag, startPoint x: 363, startPoint y: 252, endPoint x: 429, endPoint y: 253, distance: 66.4
click at [429, 253] on p "COMBO ESPECIAL! PONTE ROLANTE + EMPILHADEIRA. APENAS R$ 880,00 ou 4x de R$ 220,…" at bounding box center [330, 260] width 336 height 24
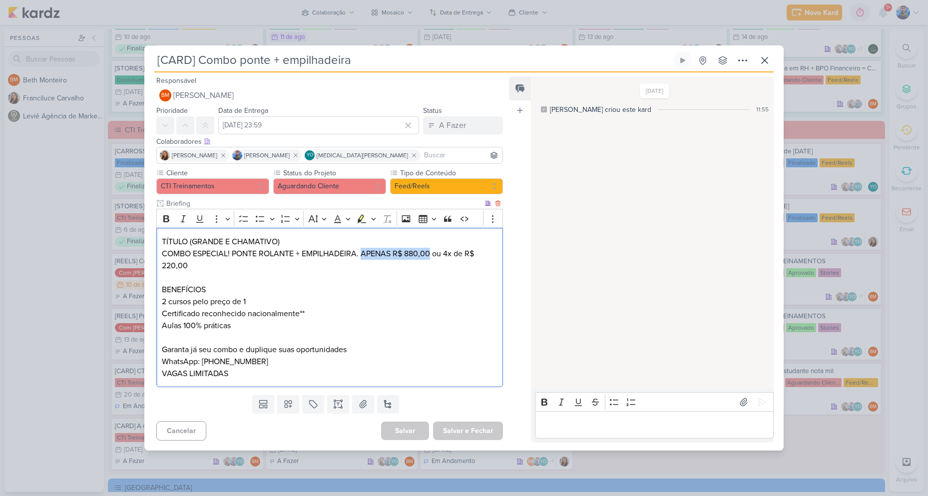
click at [429, 253] on p "COMBO ESPECIAL! PONTE ROLANTE + EMPILHADEIRA. APENAS R$ 880,00 ou 4x de R$ 220,…" at bounding box center [330, 260] width 336 height 24
click at [396, 254] on p "COMBO ESPECIAL! PONTE ROLANTE + EMPILHADEIRA. APENAS R$ 880,00 ou 4x de R$ 220,…" at bounding box center [330, 260] width 336 height 24
drag, startPoint x: 363, startPoint y: 252, endPoint x: 391, endPoint y: 255, distance: 29.1
click at [391, 255] on p "COMBO ESPECIAL! PONTE ROLANTE + EMPILHADEIRA. APENAS R$ 880,00 ou 4x de R$ 220,…" at bounding box center [330, 260] width 336 height 24
copy p "APENAS"
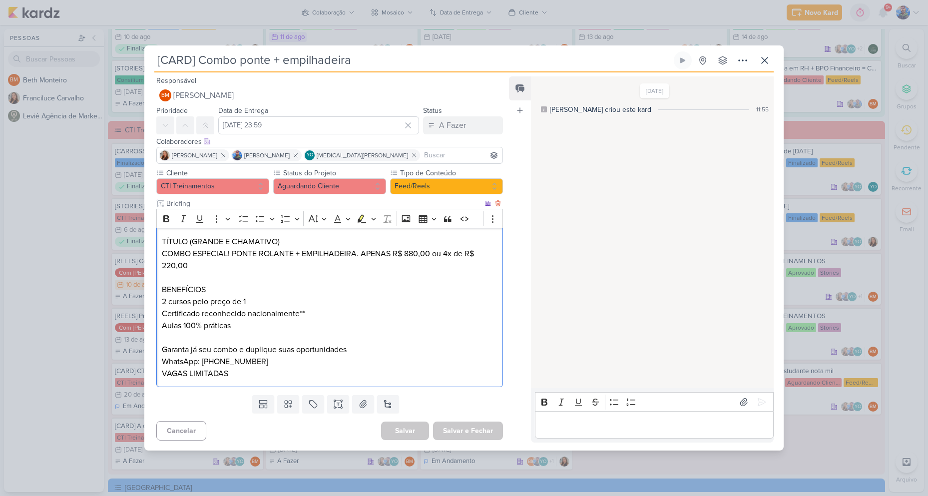
click at [430, 260] on p "COMBO ESPECIAL! PONTE ROLANTE + EMPILHADEIRA. APENAS R$ 880,00 ou 4x de R$ 220,…" at bounding box center [330, 260] width 336 height 24
drag, startPoint x: 440, startPoint y: 255, endPoint x: 434, endPoint y: 255, distance: 6.0
click at [434, 255] on p "COMBO ESPECIAL! PONTE ROLANTE + EMPILHADEIRA. APENAS R$ 880,00 ou 4x de R$ 220,…" at bounding box center [330, 260] width 336 height 24
click at [305, 276] on p "Editor editing area: main" at bounding box center [330, 278] width 336 height 12
drag, startPoint x: 162, startPoint y: 298, endPoint x: 250, endPoint y: 303, distance: 88.0
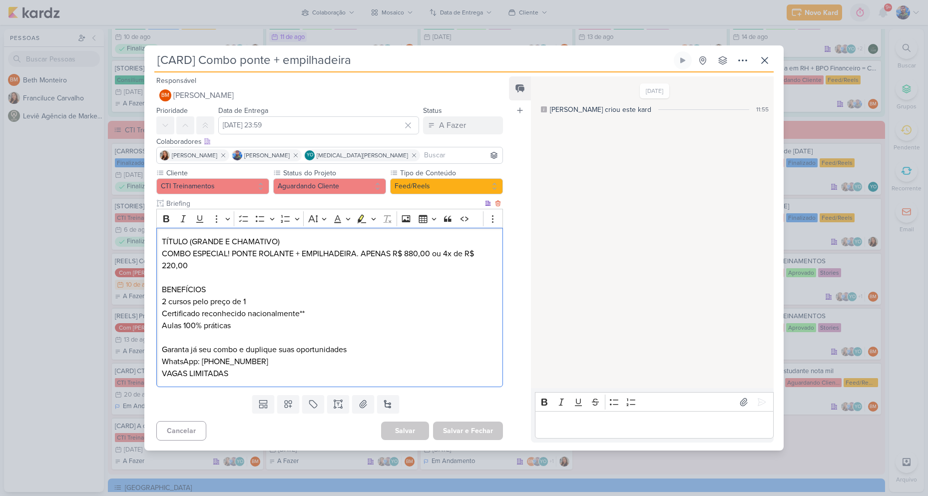
click at [250, 303] on p "2 cursos pelo preço de 1" at bounding box center [330, 302] width 336 height 12
click at [219, 312] on p "Certificado reconhecido nacionalmente**" at bounding box center [330, 314] width 336 height 12
drag, startPoint x: 162, startPoint y: 310, endPoint x: 300, endPoint y: 309, distance: 138.3
click at [300, 309] on p "Certificado reconhecido nacionalmente**" at bounding box center [330, 314] width 336 height 12
copy p "Certificado reconhecido nacionalmente"
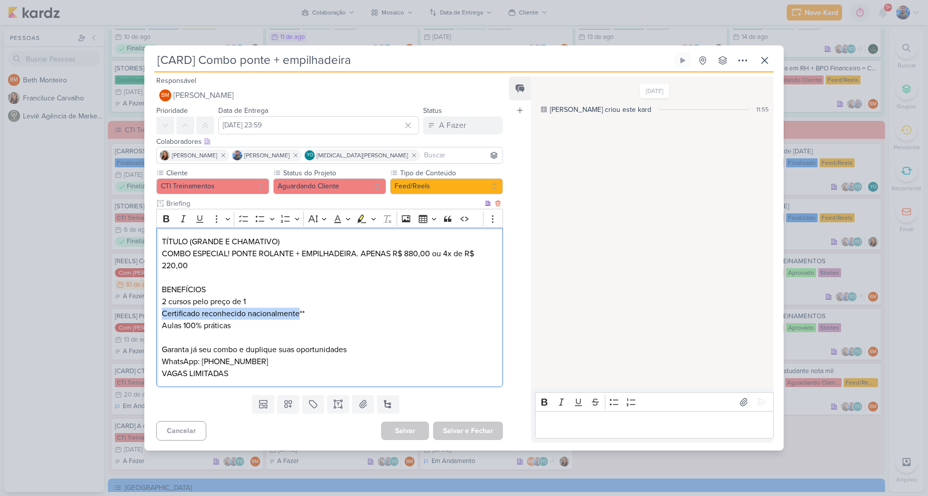
drag, startPoint x: 232, startPoint y: 324, endPoint x: 162, endPoint y: 323, distance: 69.9
click at [162, 323] on p "Aulas 100% práticas" at bounding box center [330, 326] width 336 height 12
copy p "Aulas 100% práticas"
drag, startPoint x: 349, startPoint y: 350, endPoint x: 158, endPoint y: 351, distance: 190.3
click at [158, 351] on div "TÍTULO (GRANDE E CHAMATIVO) COMBO ESPECIAL! PONTE ROLANTE + EMPILHADEIRA. APENA…" at bounding box center [329, 307] width 347 height 159
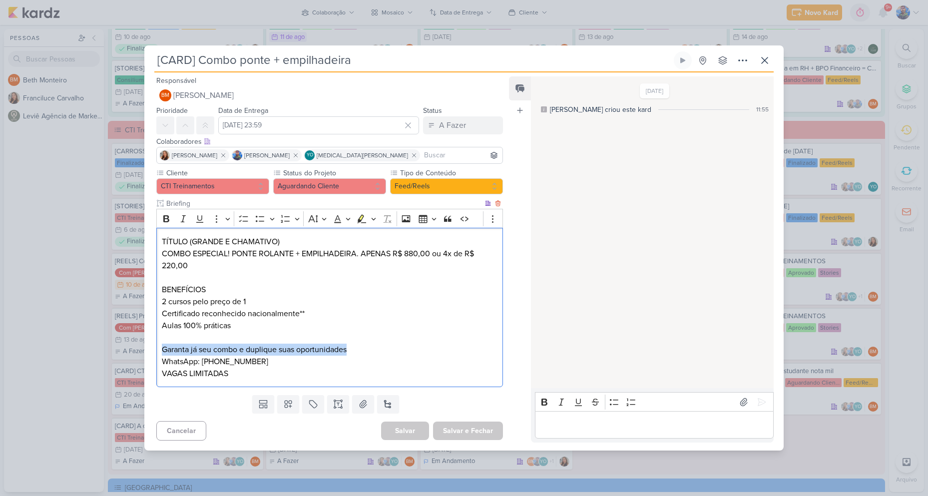
copy p "Garanta já seu combo e duplique suas oportunidades"
drag, startPoint x: 227, startPoint y: 371, endPoint x: 161, endPoint y: 373, distance: 65.9
click at [162, 373] on p "VAGAS LIMITADAS" at bounding box center [330, 374] width 336 height 12
copy p "VAGAS LIMITADAS"
click at [366, 388] on div "Cliente CTI Treinamentos Status do Projeto" at bounding box center [325, 279] width 363 height 223
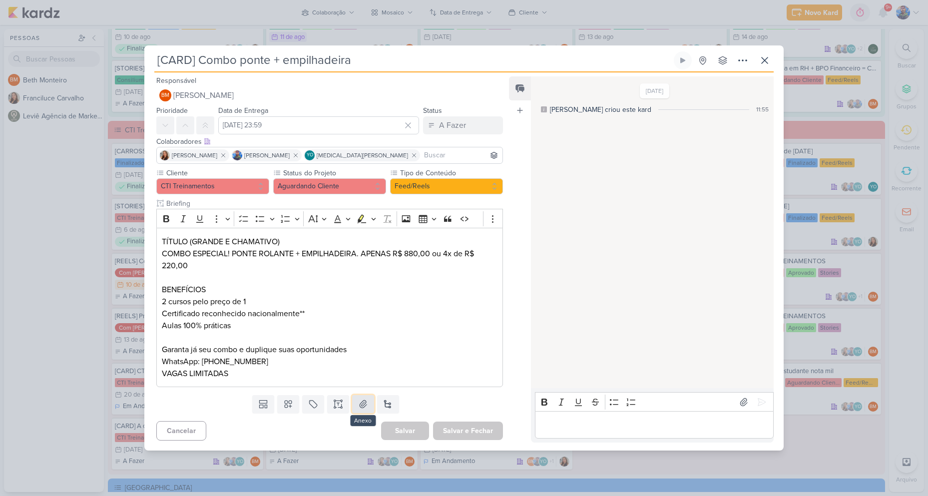
click at [361, 403] on icon at bounding box center [363, 404] width 10 height 10
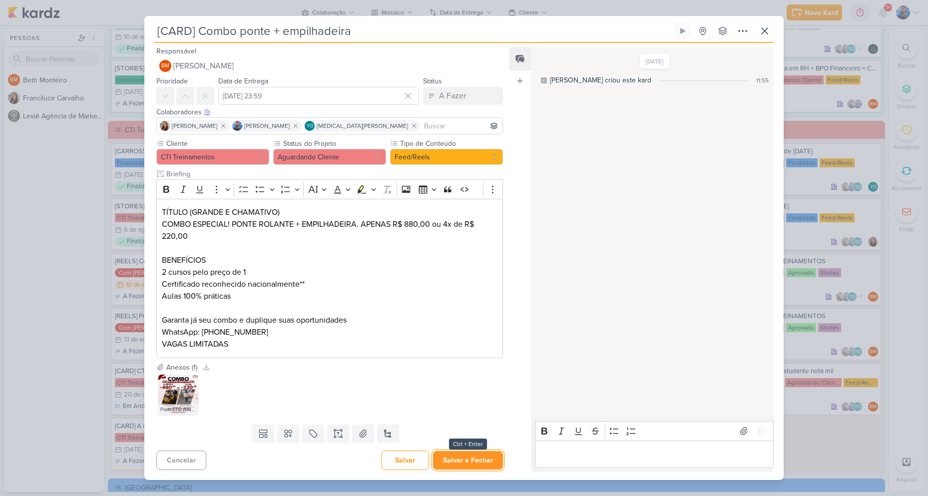
click at [450, 462] on button "Salvar e Fechar" at bounding box center [468, 460] width 70 height 18
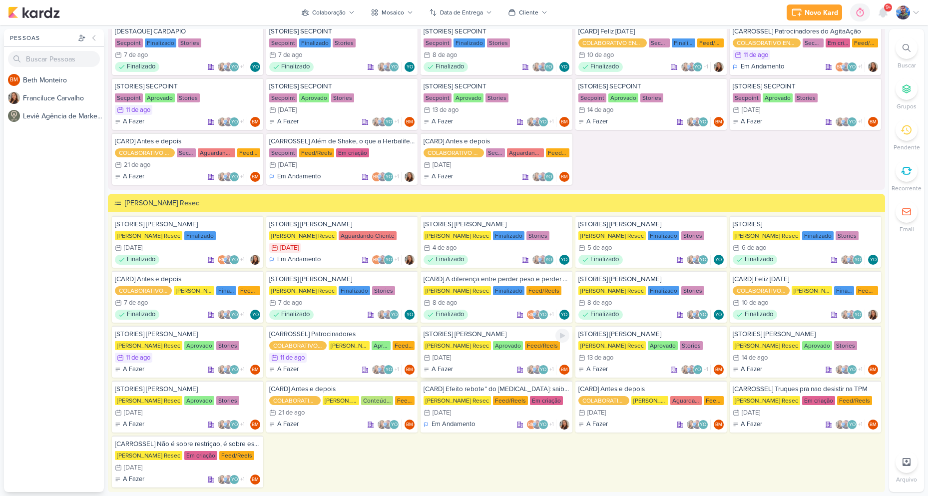
scroll to position [1598, 0]
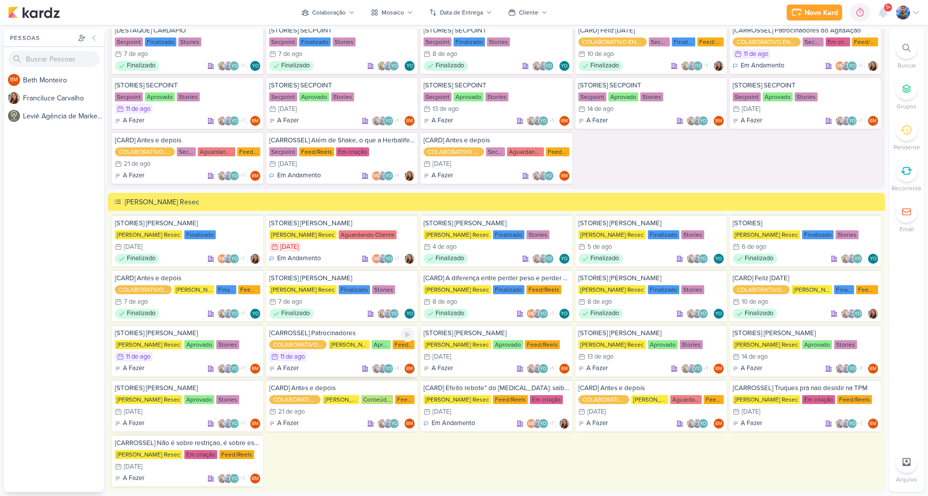
click at [333, 360] on div "11/8 [DATE]" at bounding box center [341, 357] width 145 height 10
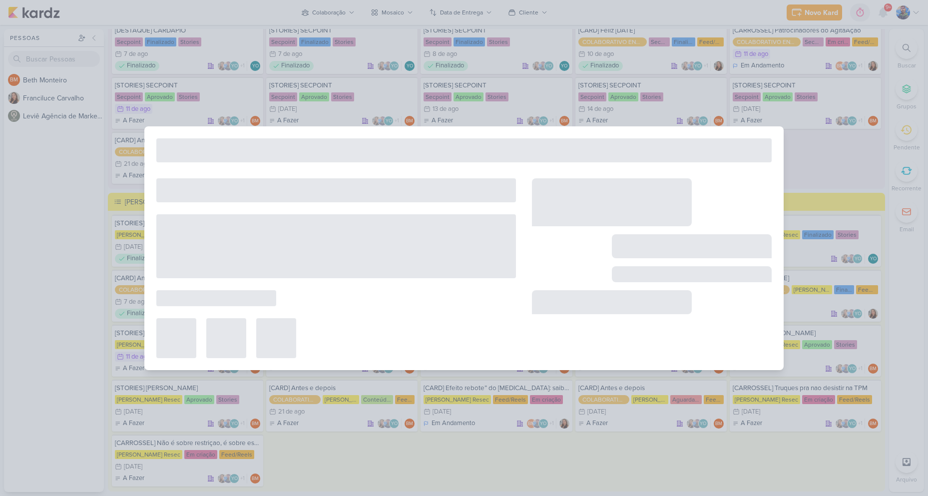
type input "[CARROSSEL] Patrocinadores"
type input "[DATE] 23:59"
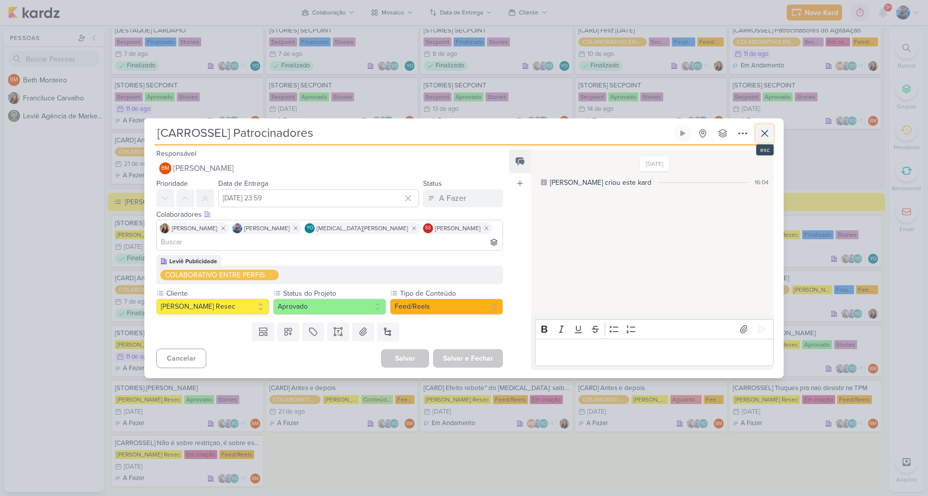
click at [764, 139] on icon at bounding box center [765, 133] width 12 height 12
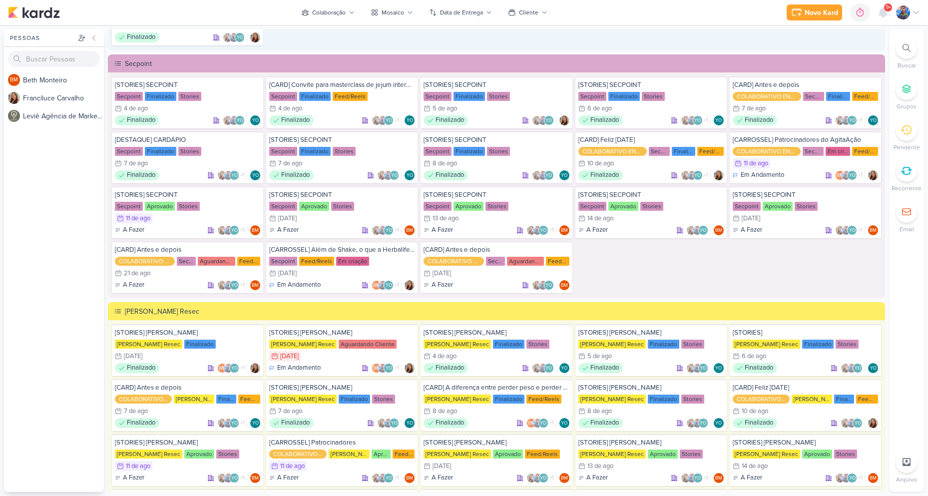
scroll to position [1448, 0]
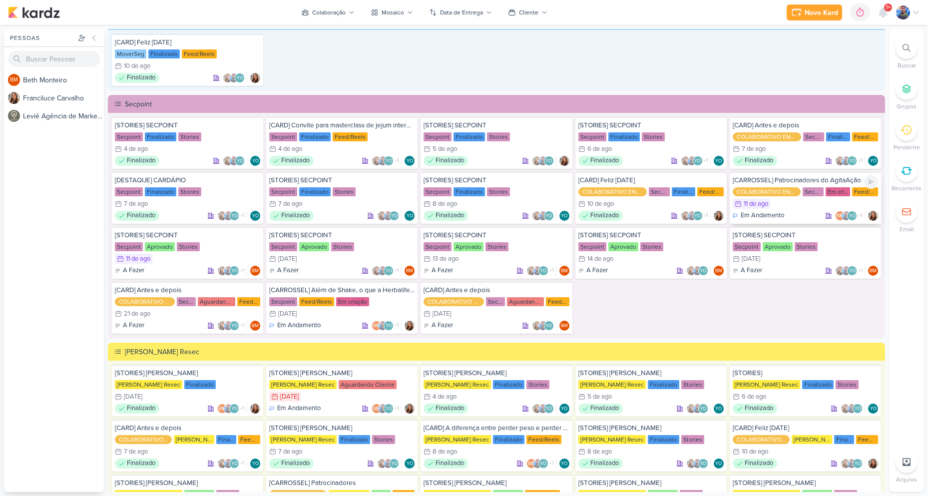
click at [796, 200] on div "11/8 [DATE]" at bounding box center [805, 204] width 145 height 10
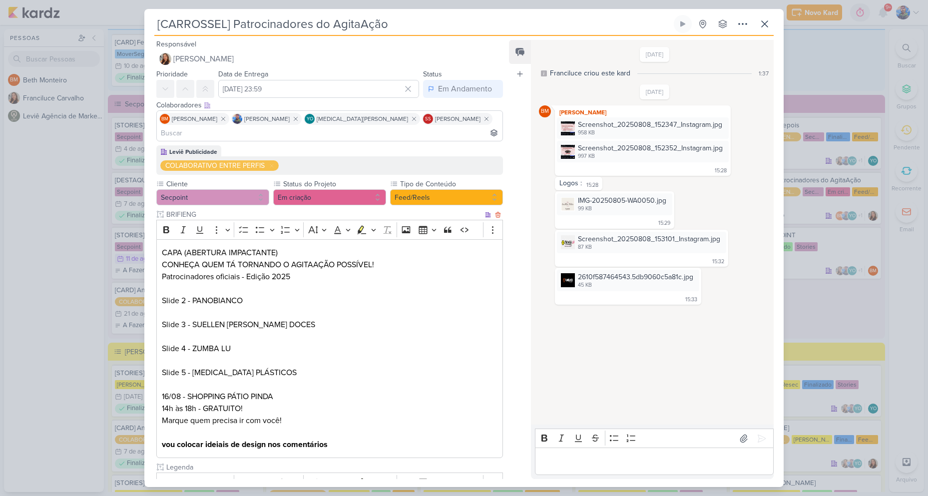
scroll to position [82, 0]
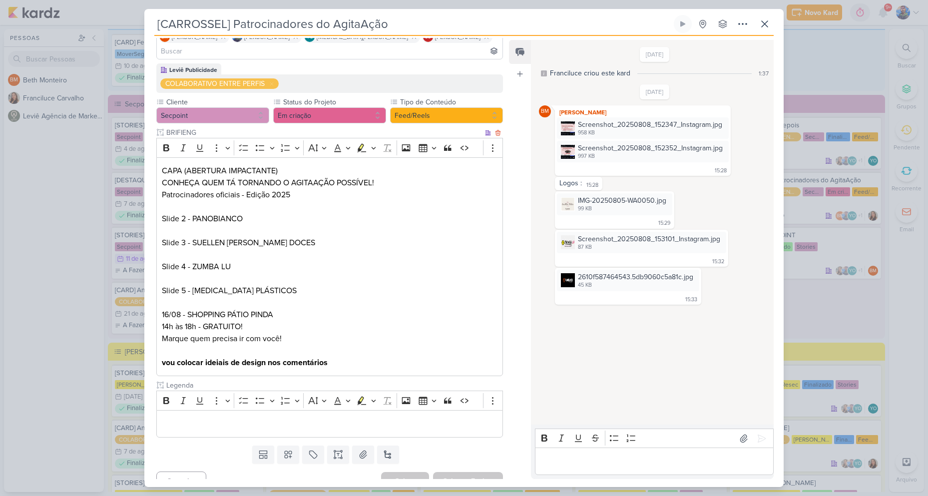
click at [311, 177] on p "CONHEÇA QUEM TÁ TORNANDO O AGITAAÇÃO POSSÍVEL!" at bounding box center [330, 183] width 336 height 12
click at [314, 177] on p "CONHEÇA QUEM TÁ TORNANDO O AGITAAÇÃO POSSÍVEL!" at bounding box center [330, 183] width 336 height 12
click at [588, 276] on div "2610f587464543.5db9060c5a81c.jpg" at bounding box center [635, 277] width 115 height 10
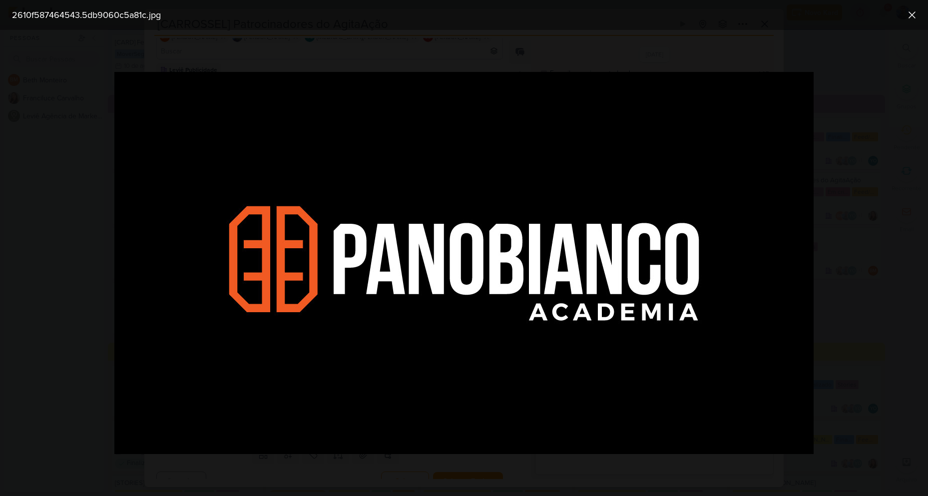
click at [783, 283] on img at bounding box center [463, 263] width 699 height 382
click at [828, 87] on div at bounding box center [464, 263] width 928 height 466
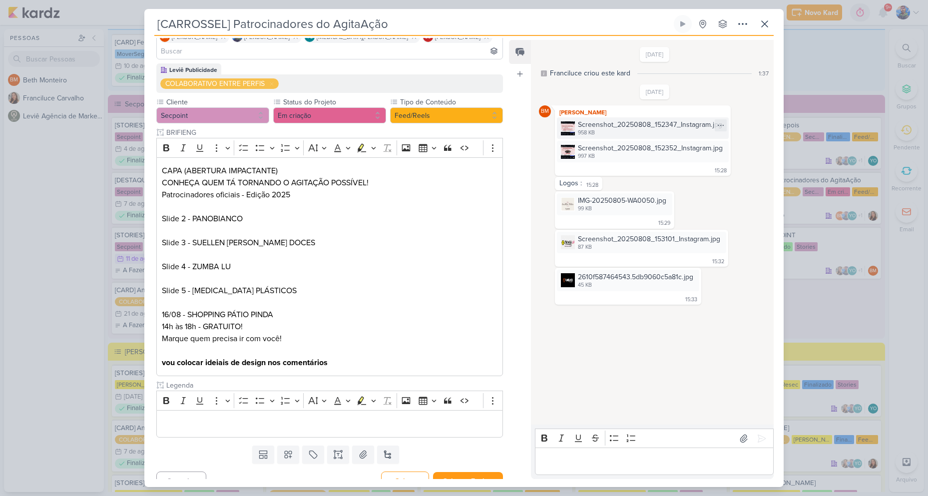
click at [603, 125] on div "Screenshot_20250808_152347_Instagram.jpg" at bounding box center [650, 124] width 144 height 10
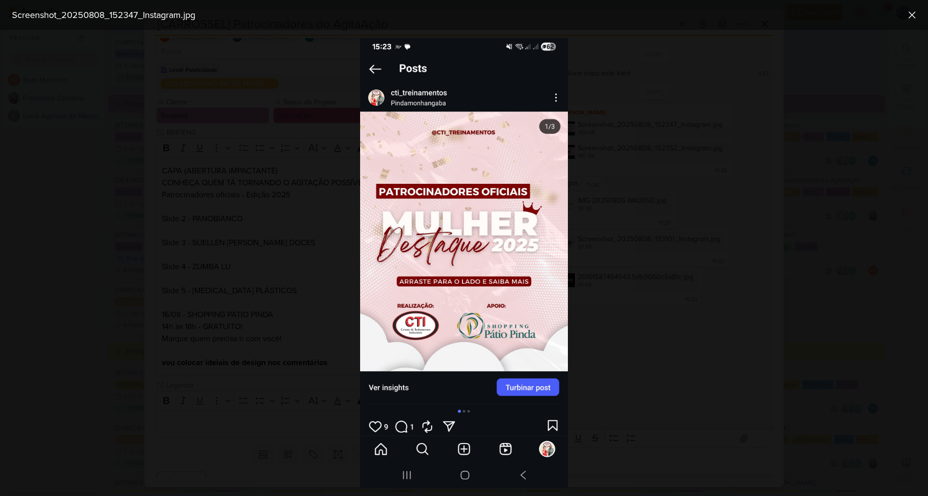
click at [703, 212] on div at bounding box center [464, 263] width 928 height 466
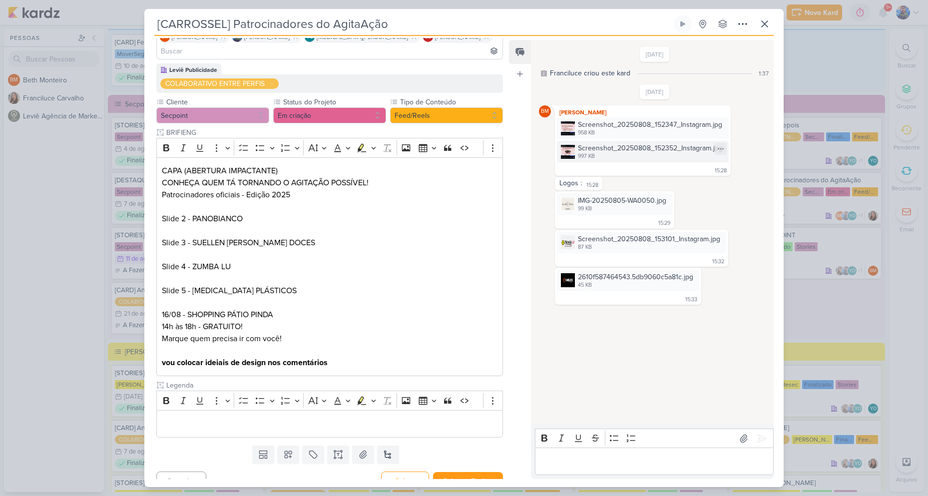
click at [592, 150] on div "Screenshot_20250808_152352_Instagram.jpg" at bounding box center [650, 148] width 145 height 10
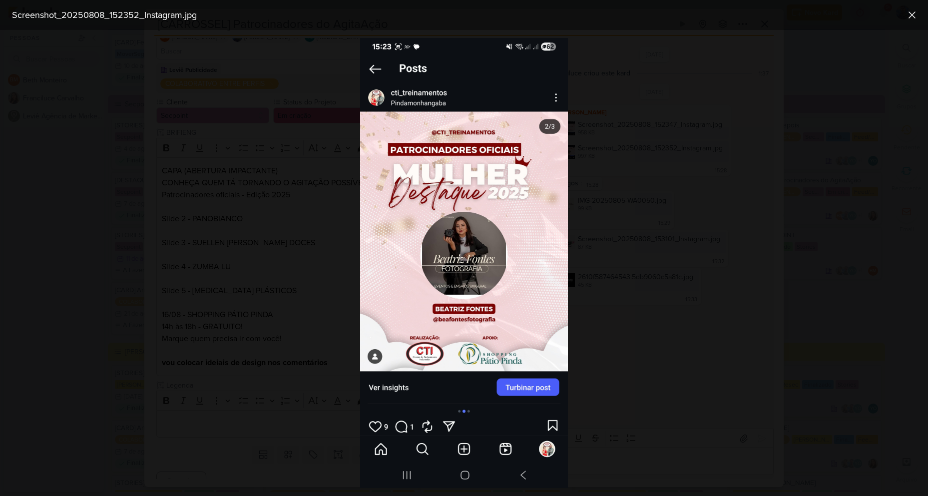
click at [687, 260] on div at bounding box center [464, 263] width 928 height 466
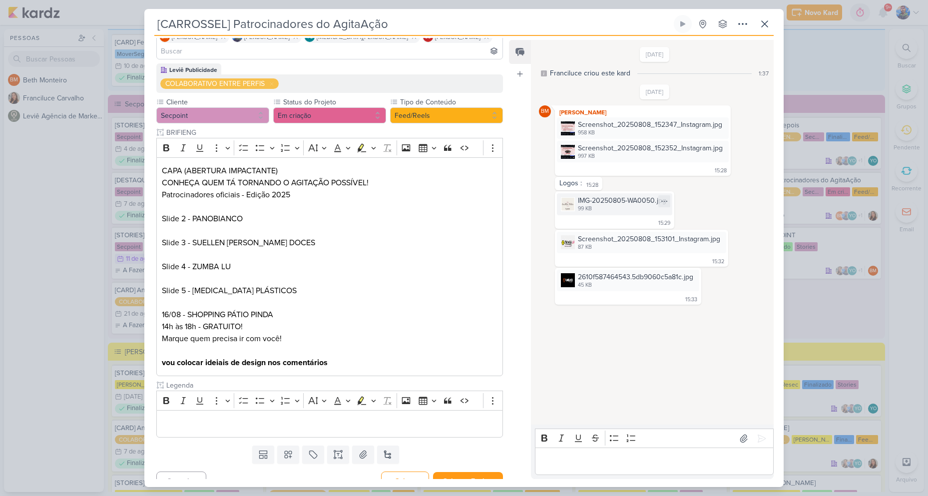
click at [603, 204] on div "IMG-20250805-WA0050.jpg" at bounding box center [622, 200] width 88 height 10
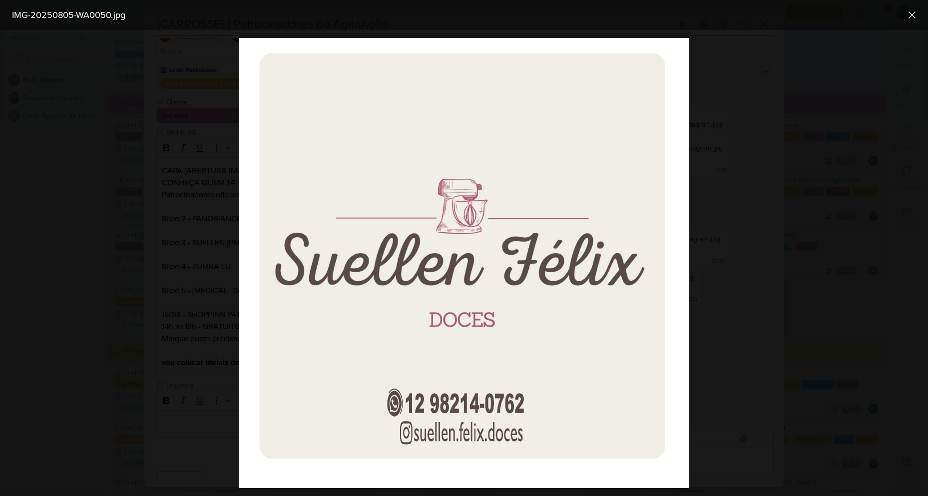
click at [706, 226] on div at bounding box center [464, 263] width 928 height 466
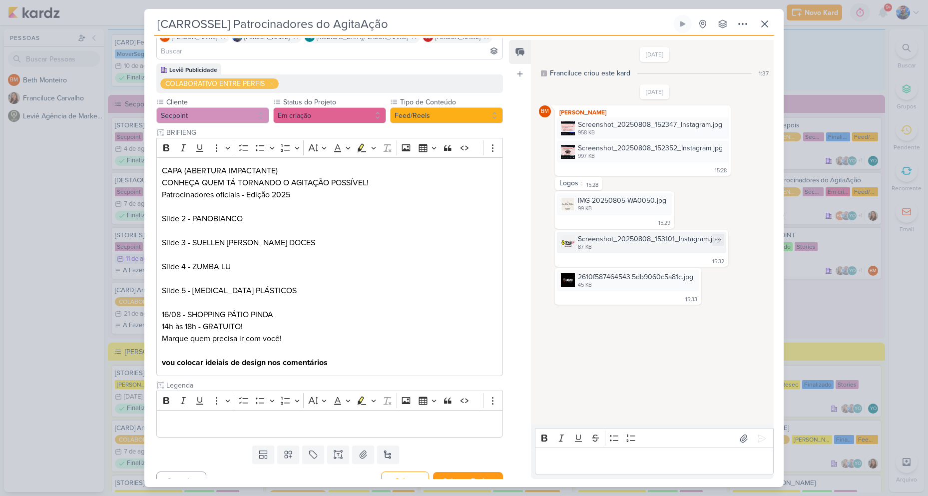
click at [589, 241] on div "Screenshot_20250808_153101_Instagram.jpg" at bounding box center [649, 239] width 142 height 10
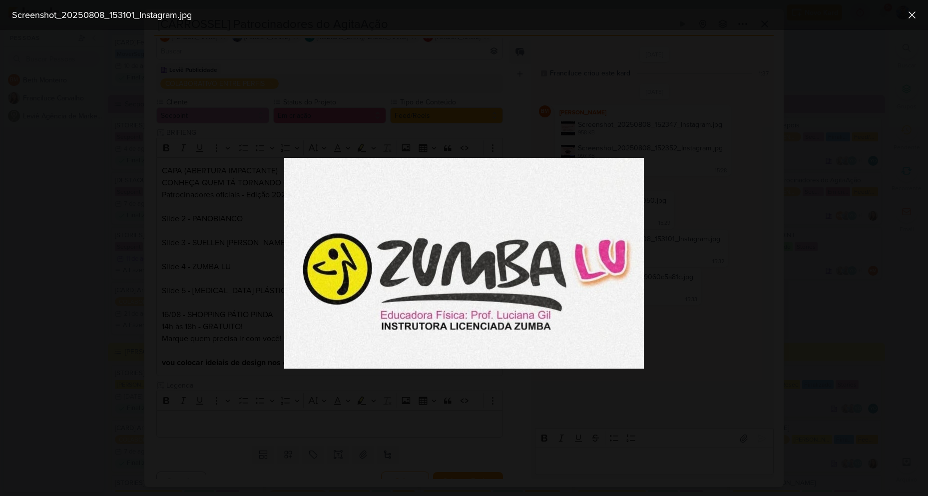
click at [701, 280] on div at bounding box center [464, 263] width 928 height 466
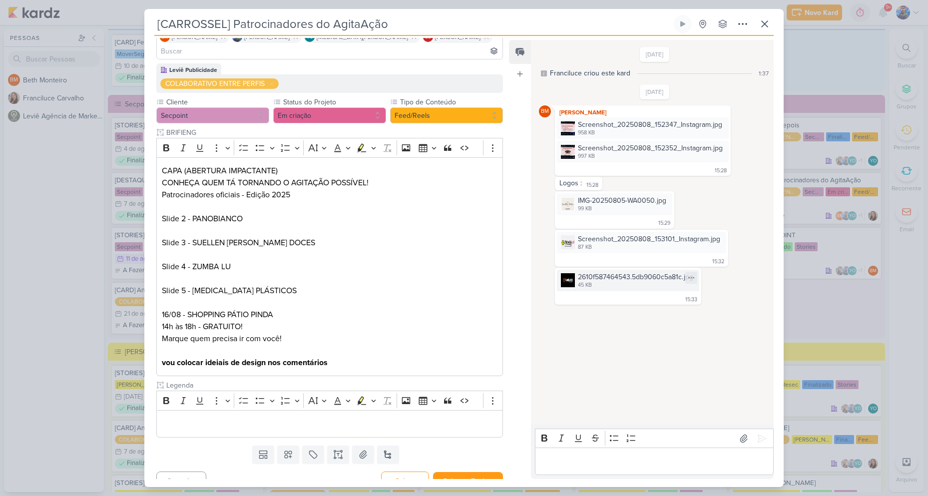
click at [639, 273] on div "2610f587464543.5db9060c5a81c.jpg" at bounding box center [635, 277] width 115 height 10
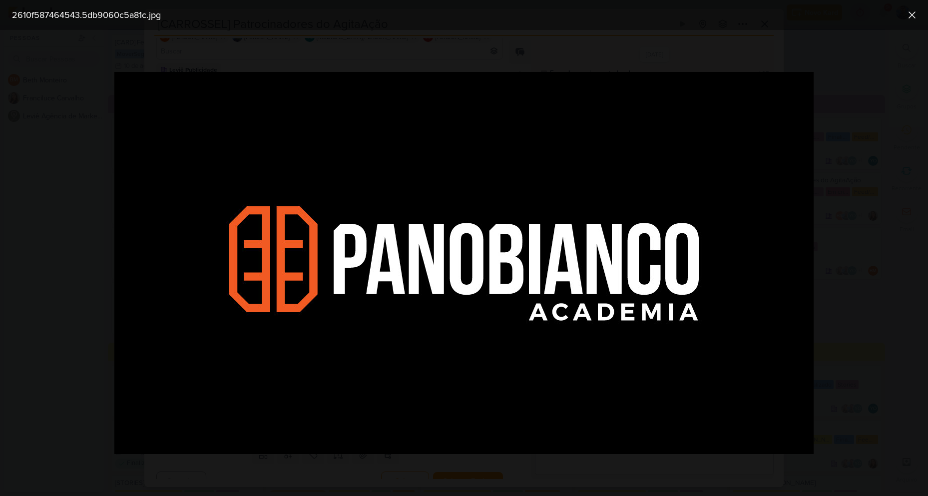
click at [845, 211] on div at bounding box center [464, 263] width 928 height 466
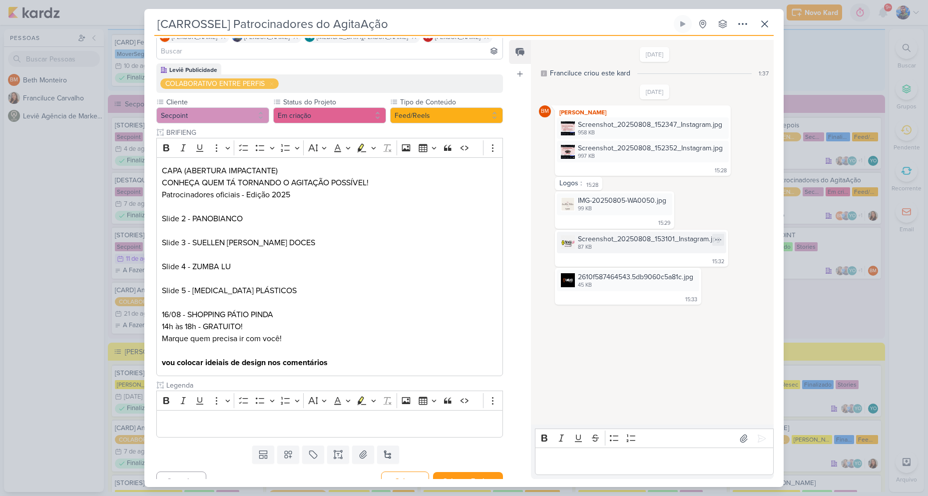
click at [576, 247] on div "Screenshot_20250808_153101_Instagram.jpg 87 KB" at bounding box center [641, 242] width 169 height 21
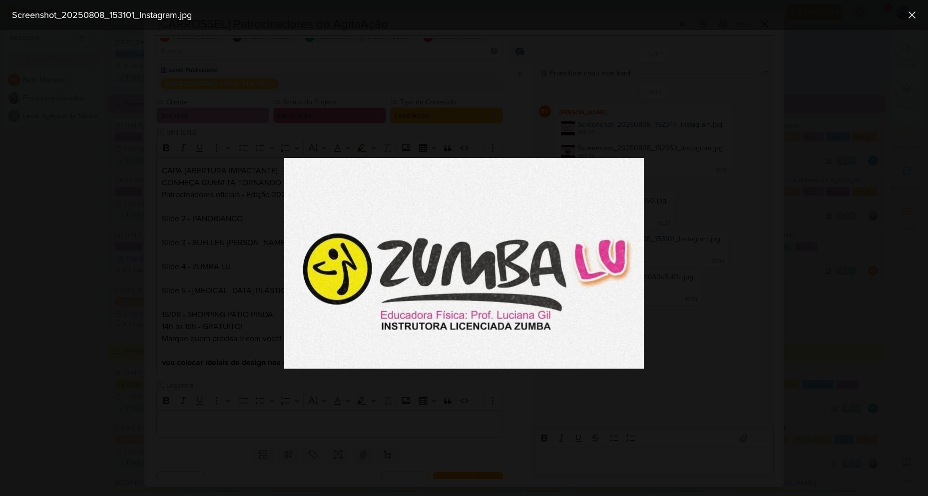
click at [718, 257] on div at bounding box center [464, 263] width 928 height 466
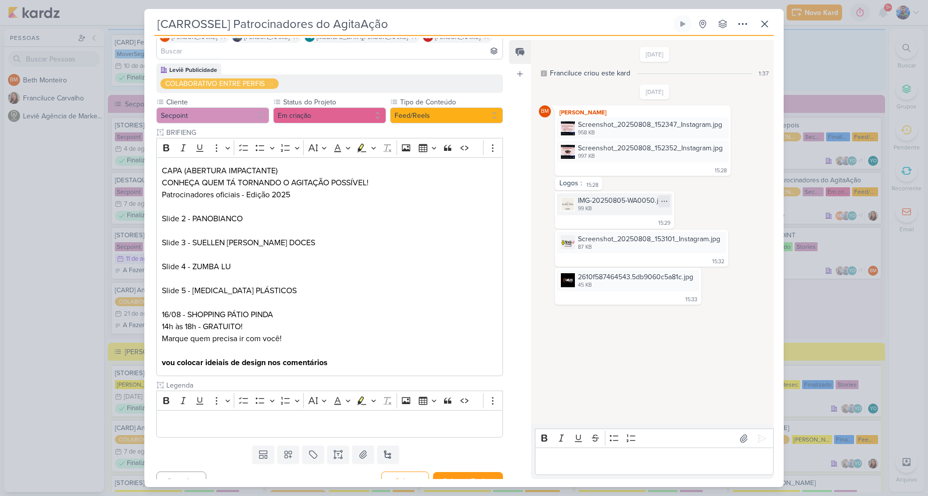
click at [660, 200] on icon at bounding box center [664, 201] width 8 height 8
click at [626, 200] on div "IMG-20250805-WA0050.jpg" at bounding box center [622, 200] width 88 height 10
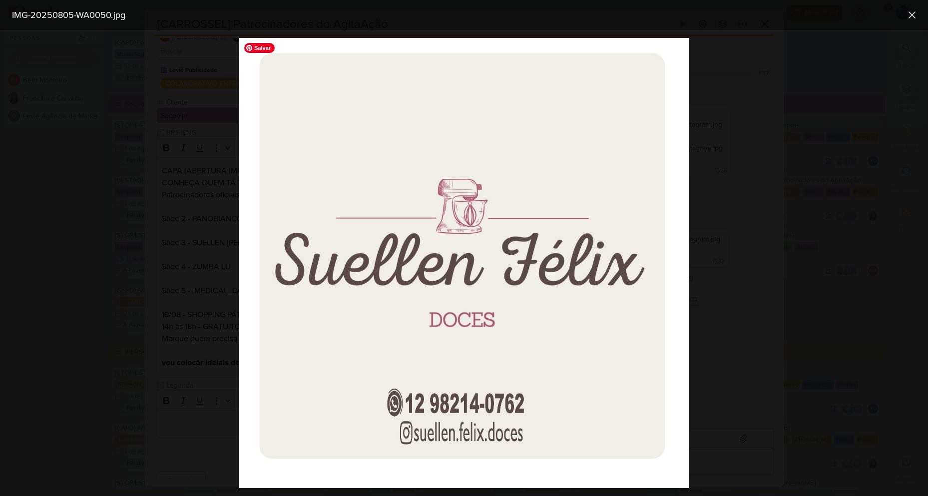
click at [763, 204] on div at bounding box center [464, 263] width 928 height 466
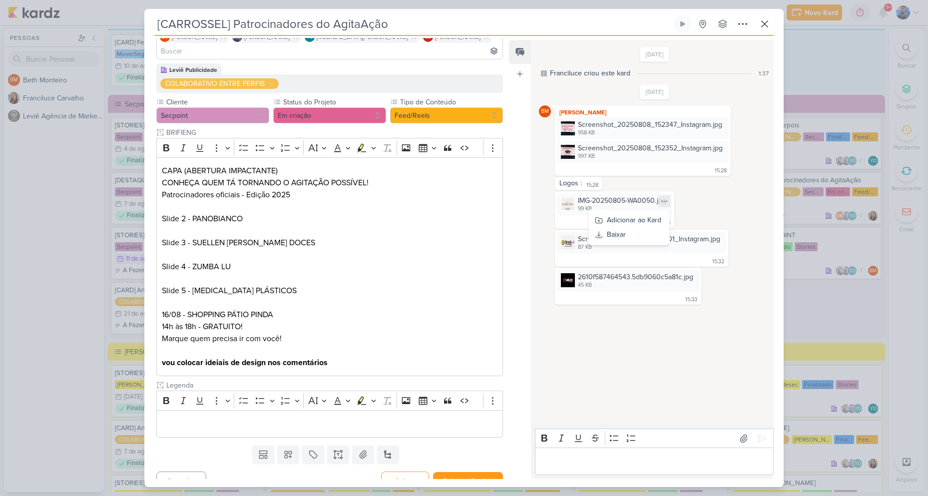
click at [763, 205] on div "IMG-20250805-WA0050.jpg 99 KB Adicionar ao Kard [GEOGRAPHIC_DATA] 15:29 15:29" at bounding box center [655, 209] width 232 height 37
drag, startPoint x: 163, startPoint y: 170, endPoint x: 238, endPoint y: 165, distance: 74.6
click at [238, 177] on p "CONHEÇA QUEM TÁ TORNANDO O AGITAÇÃO POSSÍVEL!" at bounding box center [330, 183] width 336 height 12
click at [595, 125] on div "Screenshot_20250808_152347_Instagram.jpg" at bounding box center [650, 124] width 144 height 10
click at [612, 122] on div "Screenshot_20250808_152347_Instagram.jpg" at bounding box center [650, 124] width 144 height 10
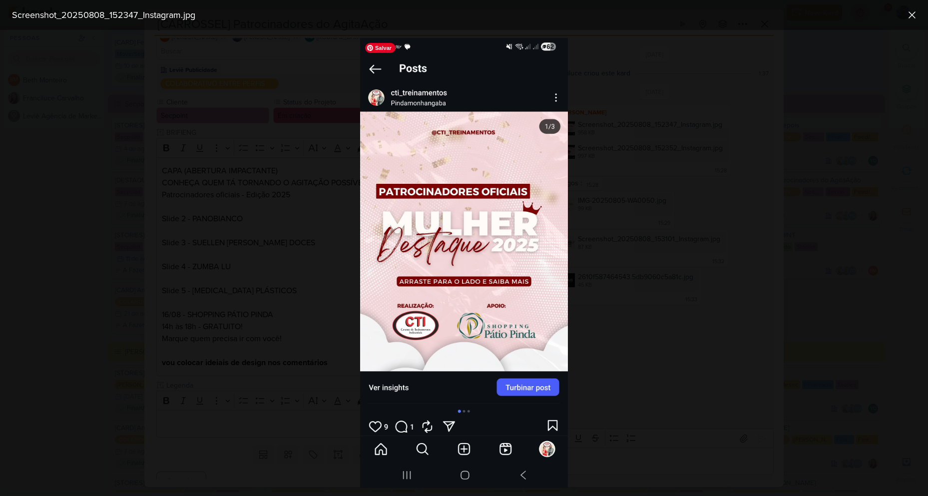
click at [674, 135] on div at bounding box center [464, 263] width 928 height 466
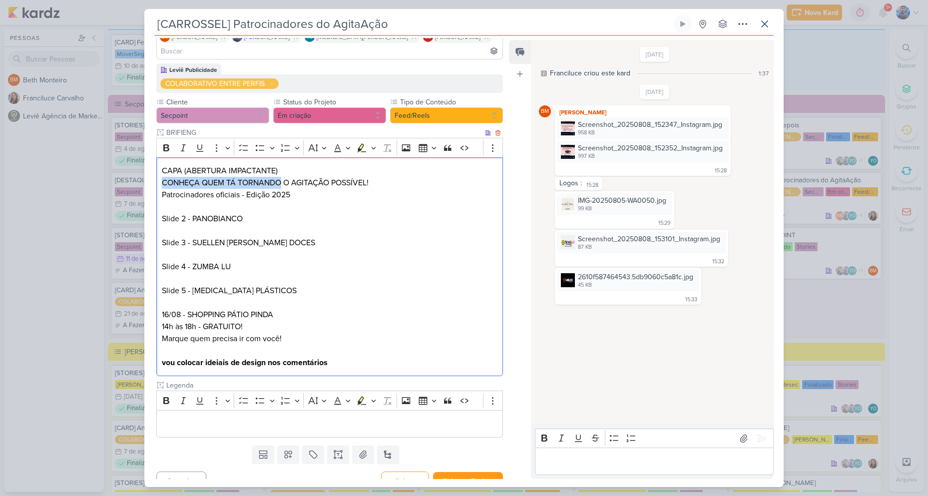
drag, startPoint x: 161, startPoint y: 166, endPoint x: 279, endPoint y: 171, distance: 118.0
click at [279, 177] on p "CONHEÇA QUEM TÁ TORNANDO O AGITAÇÃO POSSÍVEL!" at bounding box center [330, 183] width 336 height 12
copy p "CONHEÇA QUEM TÁ TORNANDO"
click at [283, 177] on p "CONHEÇA QUEM TÁ TORNANDO O AGITAÇÃO POSSÍVEL!" at bounding box center [330, 183] width 336 height 12
click at [284, 177] on p "CONHEÇA QUEM TÁ TORNANDO O AGITAÇÃO POSSÍVEL!" at bounding box center [330, 183] width 336 height 12
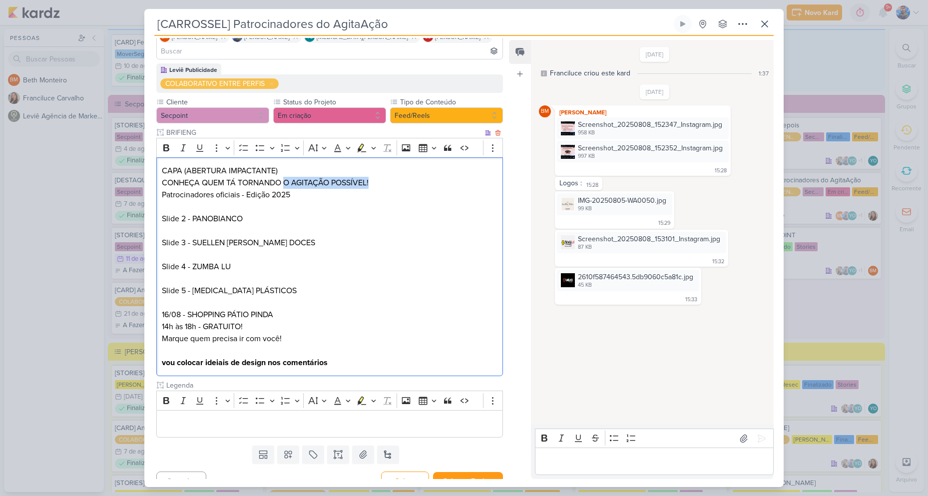
drag, startPoint x: 284, startPoint y: 168, endPoint x: 372, endPoint y: 169, distance: 87.9
click at [372, 177] on p "CONHEÇA QUEM TÁ TORNANDO O AGITAÇÃO POSSÍVEL!" at bounding box center [330, 183] width 336 height 12
copy p "O AGITAÇÃO POSSÍVEL!"
click at [311, 225] on p "Editor editing area: main" at bounding box center [330, 231] width 336 height 12
click at [611, 126] on div "Screenshot_20250808_152347_Instagram.jpg" at bounding box center [650, 124] width 144 height 10
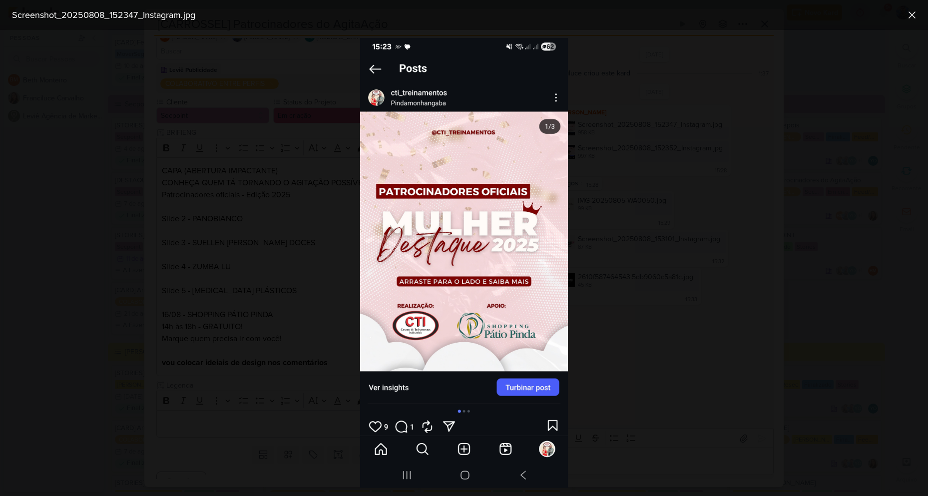
click at [691, 215] on div at bounding box center [464, 263] width 928 height 466
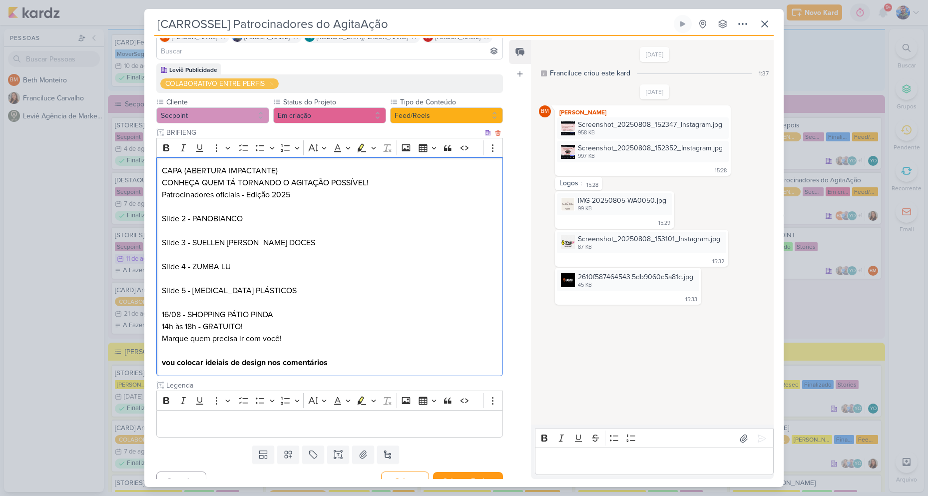
drag, startPoint x: 161, startPoint y: 180, endPoint x: 293, endPoint y: 187, distance: 132.5
click at [293, 187] on div "CAPA (ABERTURA IMPACTANTE) CONHEÇA QUEM TÁ TORNANDO O AGITAÇÃO POSSÍVEL! Patroc…" at bounding box center [329, 266] width 347 height 219
copy p "Patrocinadores oficiais - Edição 2025"
click at [604, 150] on div "Screenshot_20250808_152352_Instagram.jpg" at bounding box center [650, 148] width 145 height 10
click at [611, 130] on div "958 KB" at bounding box center [650, 133] width 144 height 8
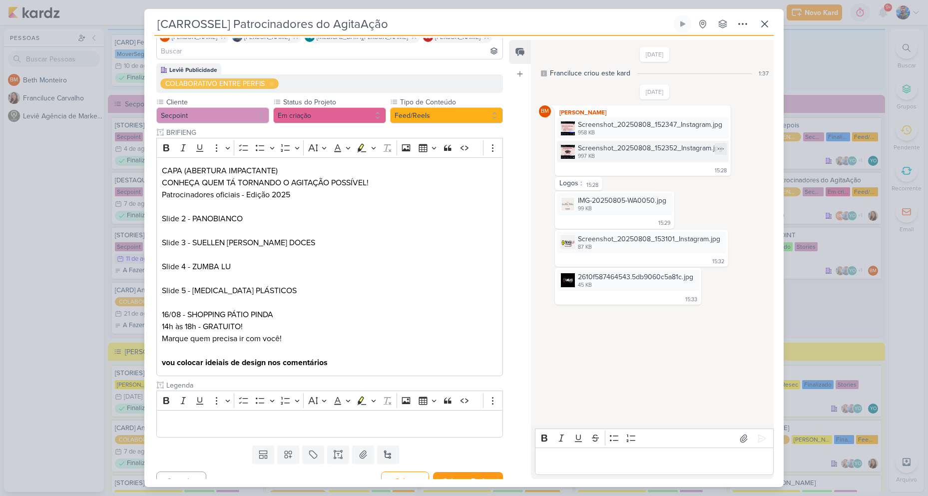
click at [599, 144] on div "Screenshot_20250808_152352_Instagram.jpg" at bounding box center [650, 148] width 145 height 10
click at [615, 131] on div "958 KB" at bounding box center [650, 133] width 144 height 8
click at [597, 149] on div "Screenshot_20250808_152352_Instagram.jpg" at bounding box center [650, 148] width 145 height 10
click at [597, 285] on div "45 KB" at bounding box center [635, 285] width 115 height 8
click at [586, 203] on div "IMG-20250805-WA0050.jpg" at bounding box center [622, 200] width 88 height 10
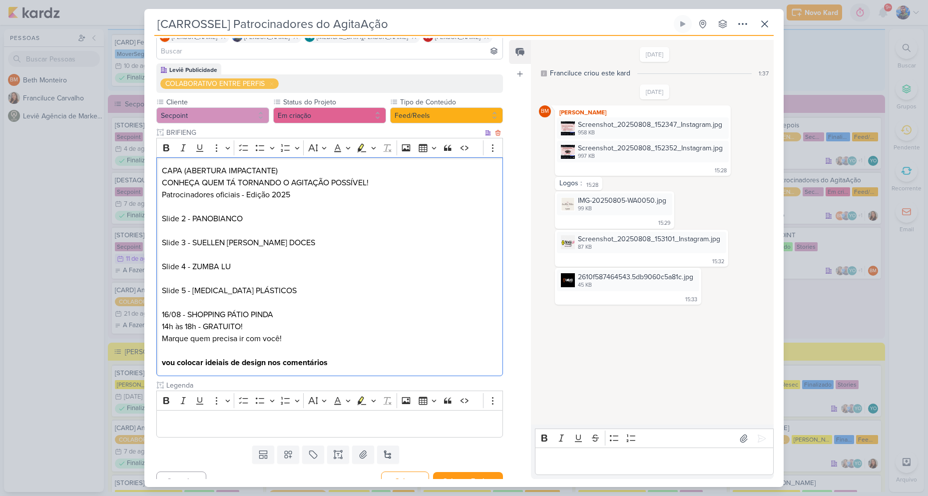
drag, startPoint x: 235, startPoint y: 252, endPoint x: 193, endPoint y: 252, distance: 41.4
click at [193, 261] on p "Slide 4 - ZUMBA LU" at bounding box center [330, 267] width 336 height 12
click at [227, 261] on p "Slide 4 - ZUMBA LU" at bounding box center [330, 267] width 336 height 12
drag, startPoint x: 230, startPoint y: 253, endPoint x: 192, endPoint y: 254, distance: 37.5
click at [192, 261] on p "Slide 4 - ZUMBA LU" at bounding box center [330, 267] width 336 height 12
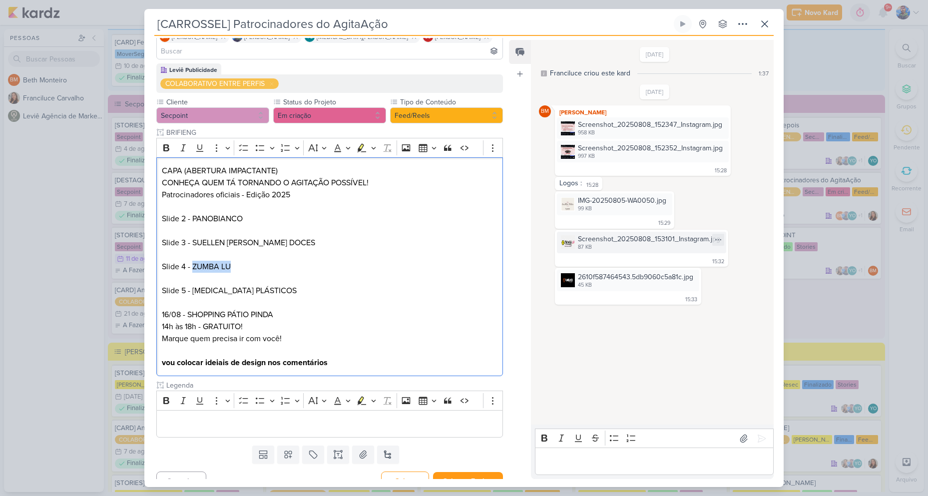
click at [585, 237] on div "Screenshot_20250808_153101_Instagram.jpg" at bounding box center [649, 239] width 142 height 10
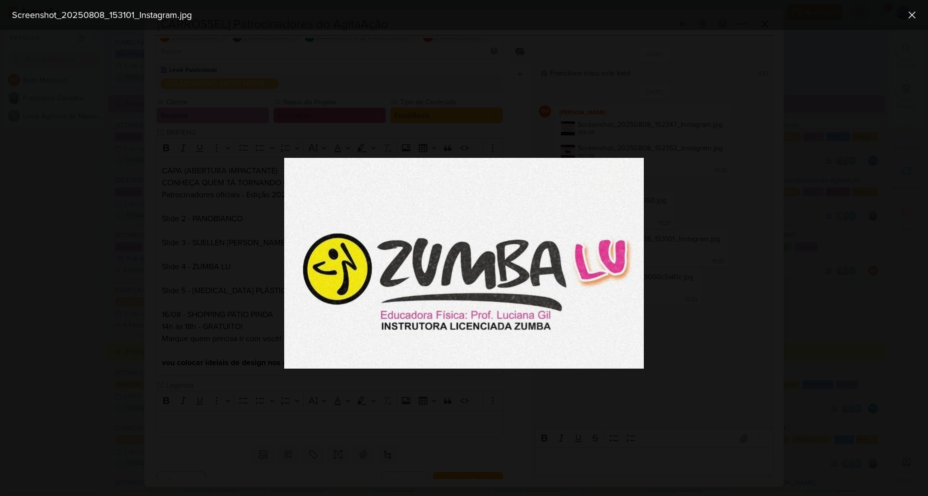
click at [704, 187] on div at bounding box center [464, 263] width 928 height 466
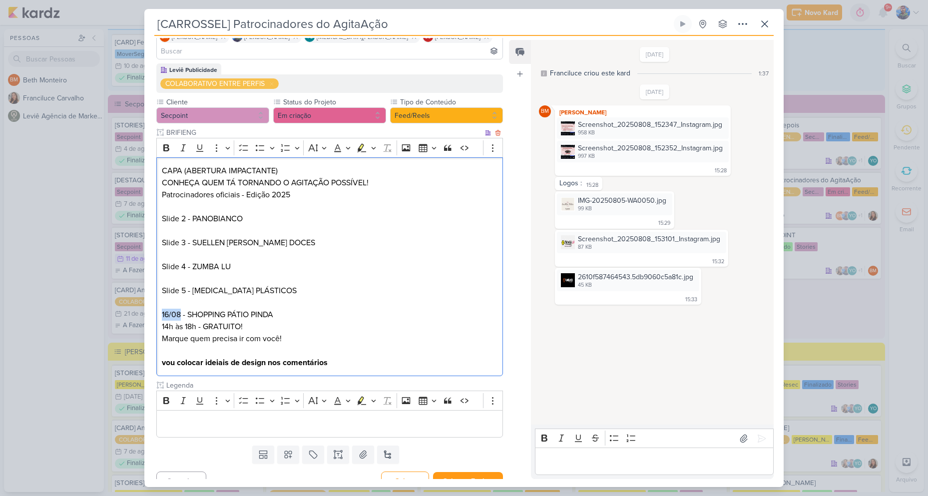
drag, startPoint x: 161, startPoint y: 298, endPoint x: 179, endPoint y: 299, distance: 18.0
click at [179, 309] on p "16/08 - SHOPPING PÁTIO PINDA" at bounding box center [330, 315] width 336 height 12
click at [208, 309] on p "16/08 - SHOPPING PÁTIO PINDA" at bounding box center [330, 315] width 336 height 12
drag, startPoint x: 188, startPoint y: 300, endPoint x: 283, endPoint y: 294, distance: 95.0
click at [275, 309] on p "16/08 - SHOPPING PÁTIO PINDA" at bounding box center [330, 315] width 336 height 12
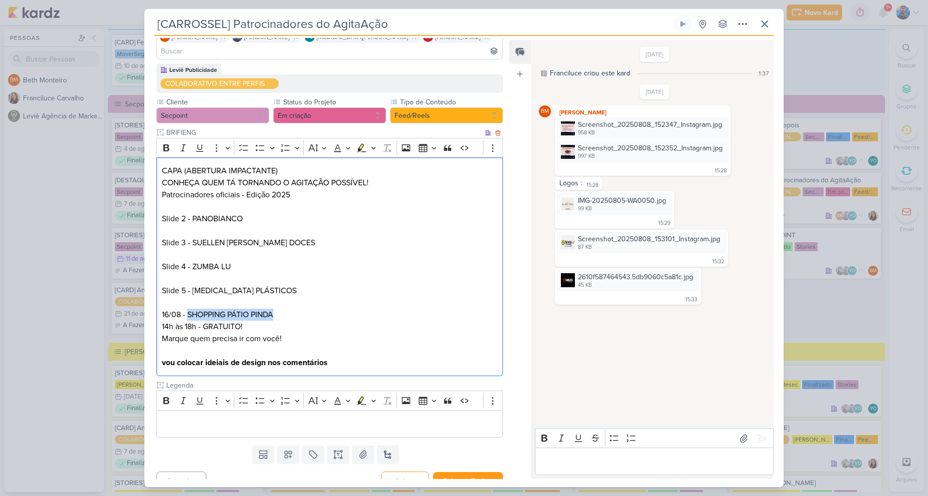
click at [314, 297] on p "Editor editing area: main" at bounding box center [330, 303] width 336 height 12
drag, startPoint x: 161, startPoint y: 311, endPoint x: 196, endPoint y: 312, distance: 35.0
click at [196, 312] on div "CAPA (ABERTURA IMPACTANTE) CONHEÇA QUEM TÁ TORNANDO O AGITAÇÃO POSSÍVEL! Patroc…" at bounding box center [329, 266] width 347 height 219
click at [243, 321] on p "14h às 18h - GRATUITO!" at bounding box center [330, 327] width 336 height 12
click at [204, 321] on p "14h às 18h - GRATUITO!" at bounding box center [330, 327] width 336 height 12
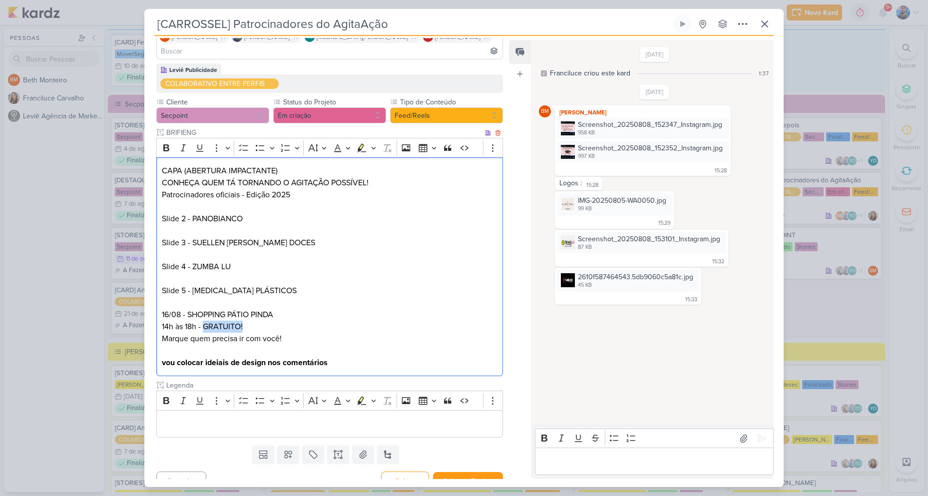
drag, startPoint x: 204, startPoint y: 309, endPoint x: 245, endPoint y: 311, distance: 41.0
click at [245, 321] on p "14h às 18h - GRATUITO!" at bounding box center [330, 327] width 336 height 12
drag, startPoint x: 262, startPoint y: 336, endPoint x: 285, endPoint y: 331, distance: 23.4
click at [262, 345] on p "Editor editing area: main" at bounding box center [330, 351] width 336 height 12
drag, startPoint x: 205, startPoint y: 326, endPoint x: 164, endPoint y: 326, distance: 41.0
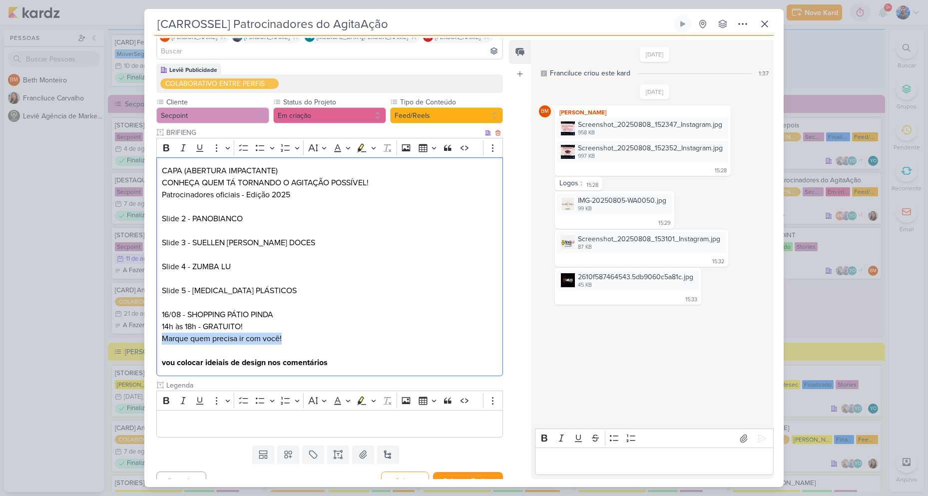
click at [164, 333] on p "Marque quem precisa ir com você!" at bounding box center [330, 339] width 336 height 12
click at [335, 357] on p "vou colocar ideiais de design nos comentários" at bounding box center [330, 363] width 336 height 12
click at [359, 449] on icon at bounding box center [363, 454] width 10 height 10
drag, startPoint x: 436, startPoint y: 429, endPoint x: 429, endPoint y: 428, distance: 7.6
click at [436, 441] on div "Templates Campos Personalizados Marcadores Caixa De Texto Anexo [GEOGRAPHIC_DAT…" at bounding box center [325, 454] width 363 height 26
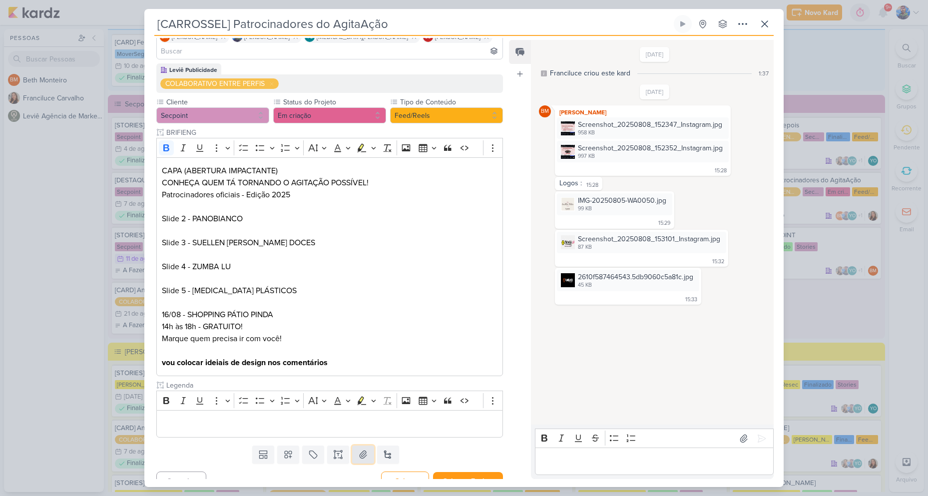
click at [352, 445] on button at bounding box center [363, 454] width 22 height 18
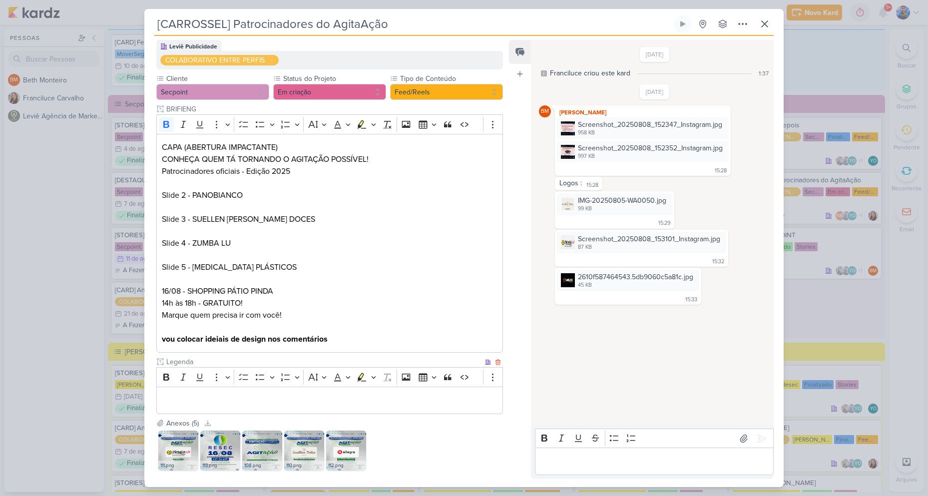
scroll to position [140, 0]
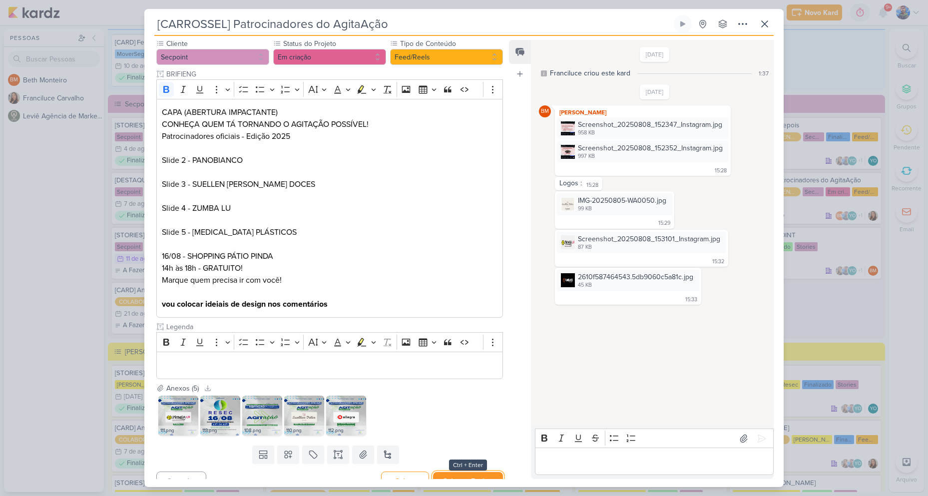
click at [459, 472] on button "Salvar e Fechar" at bounding box center [468, 481] width 70 height 18
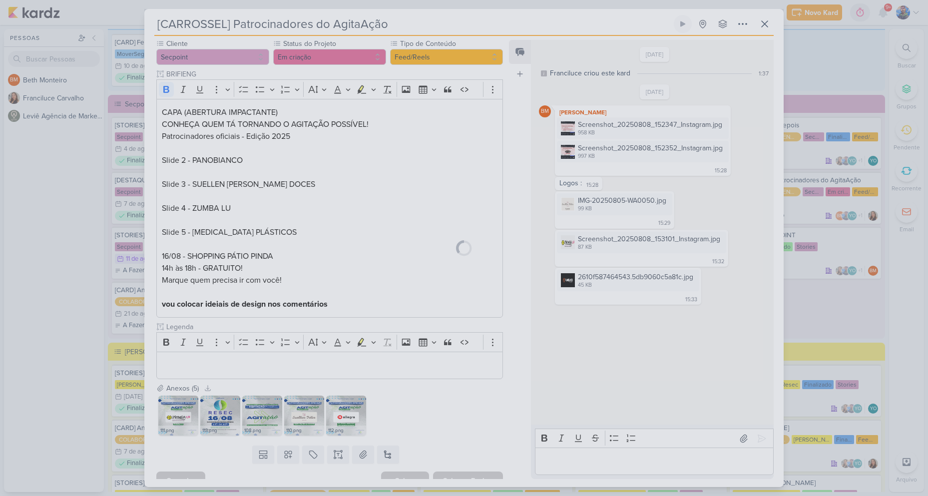
scroll to position [139, 0]
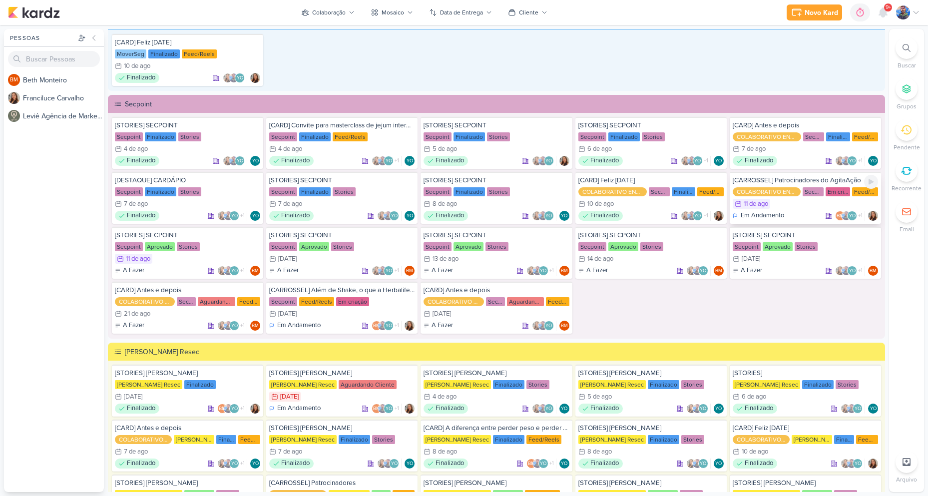
click at [773, 203] on div "11/8 [DATE]" at bounding box center [805, 204] width 145 height 10
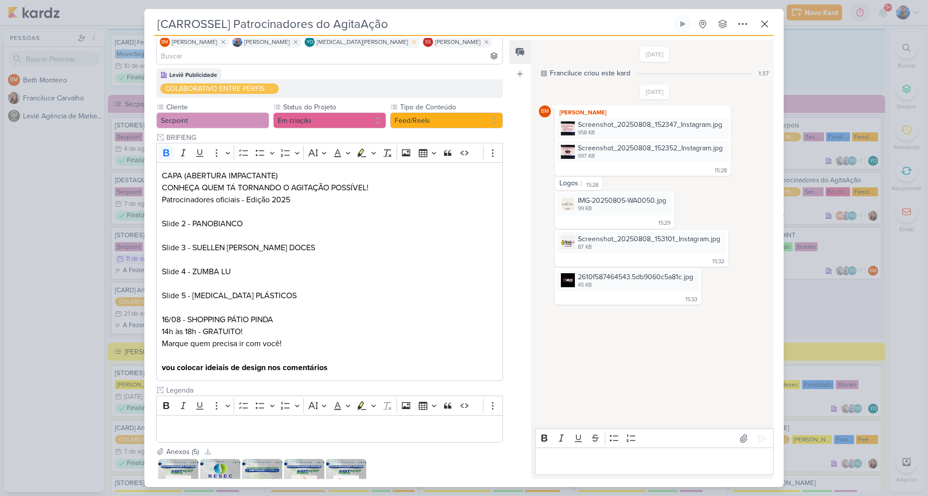
scroll to position [0, 0]
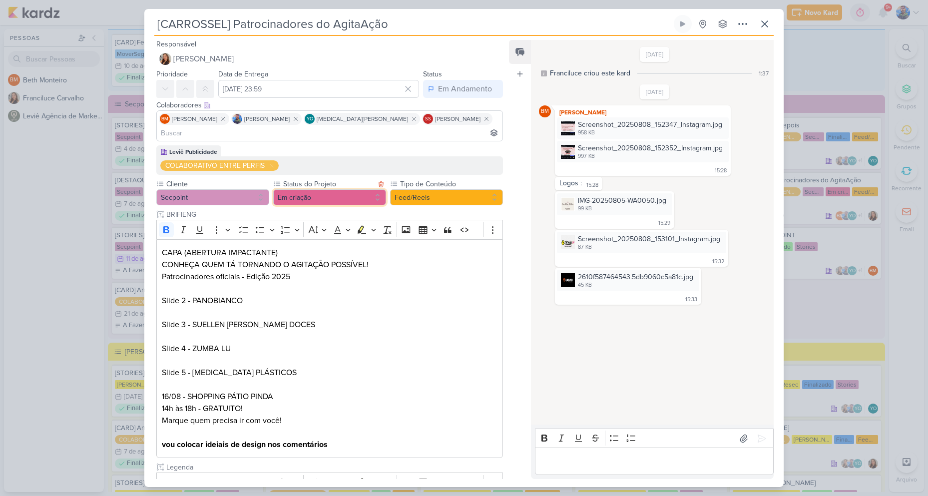
click at [335, 189] on button "Em criação" at bounding box center [329, 197] width 113 height 16
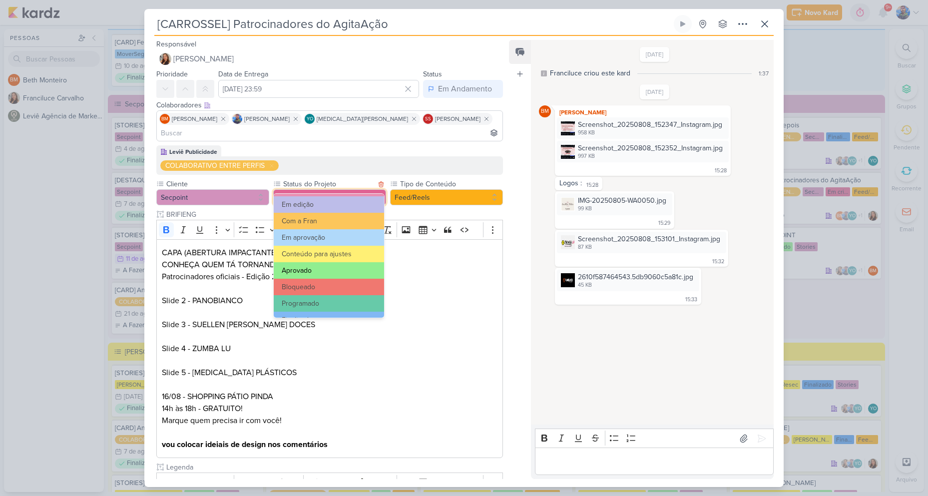
scroll to position [100, 0]
click at [317, 226] on button "Com a Fran" at bounding box center [329, 220] width 110 height 16
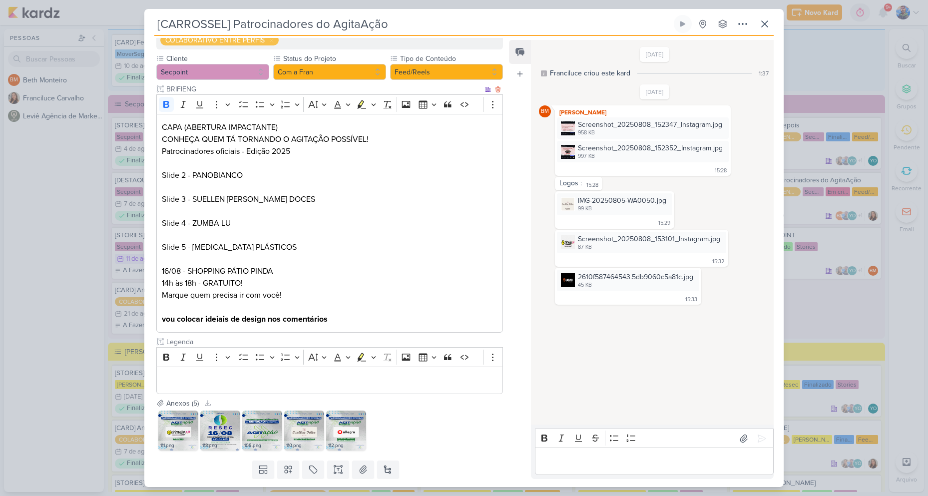
scroll to position [140, 0]
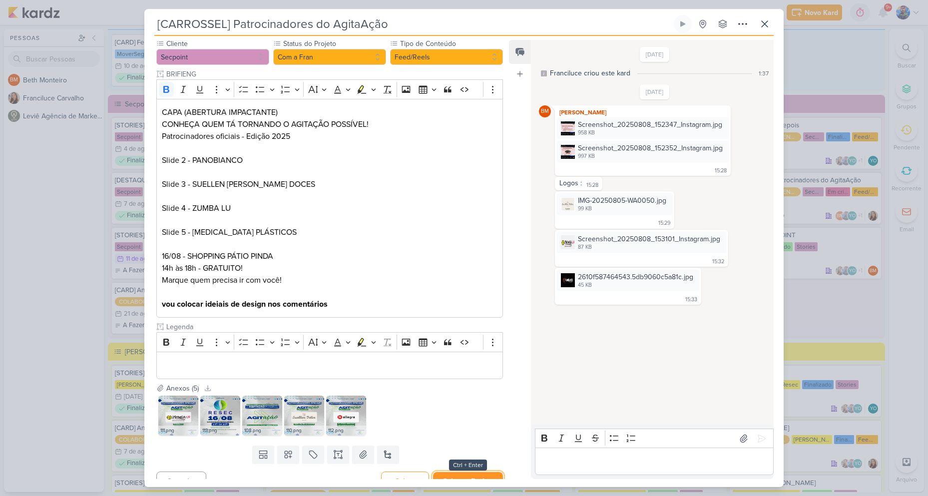
click at [465, 472] on button "Salvar e Fechar" at bounding box center [468, 481] width 70 height 18
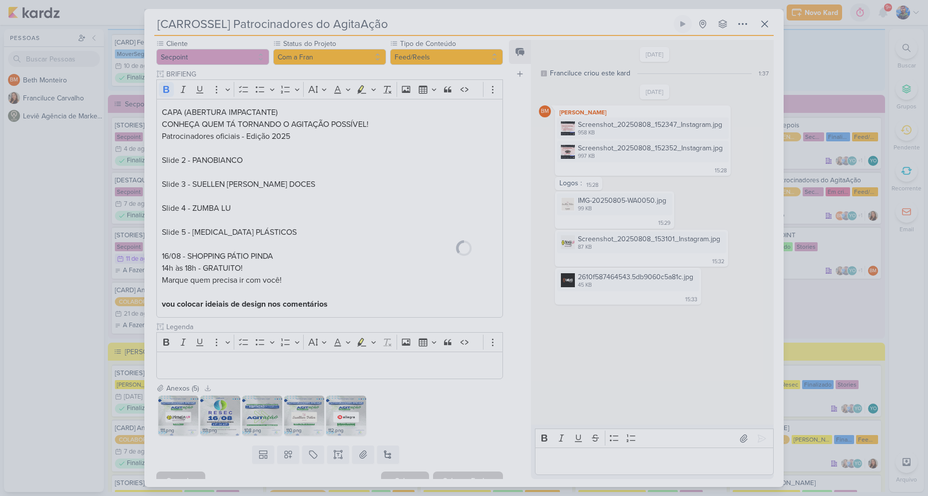
scroll to position [0, 0]
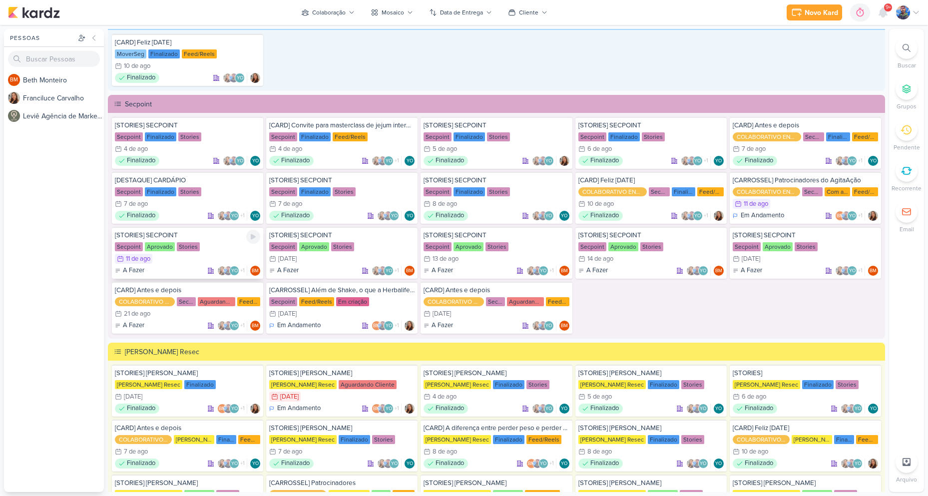
click at [187, 243] on div "Stories" at bounding box center [188, 246] width 23 height 9
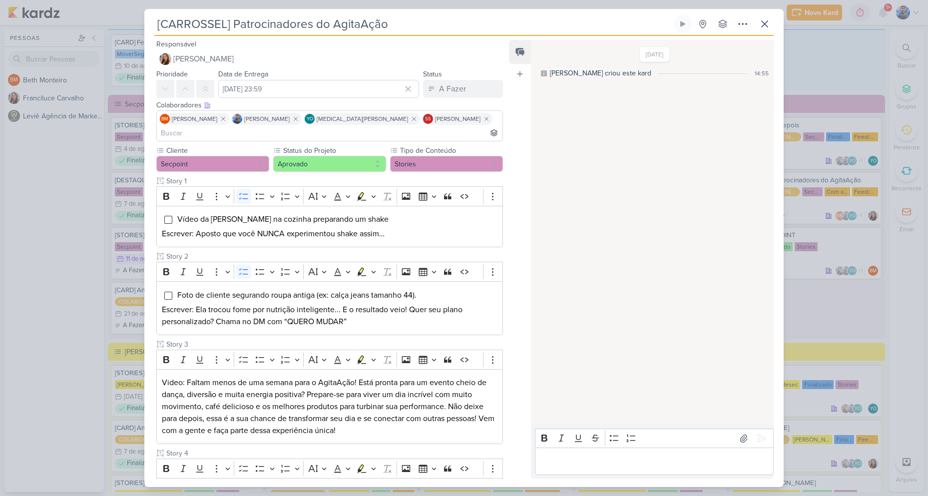
type input "[STORIES] SECPOINT"
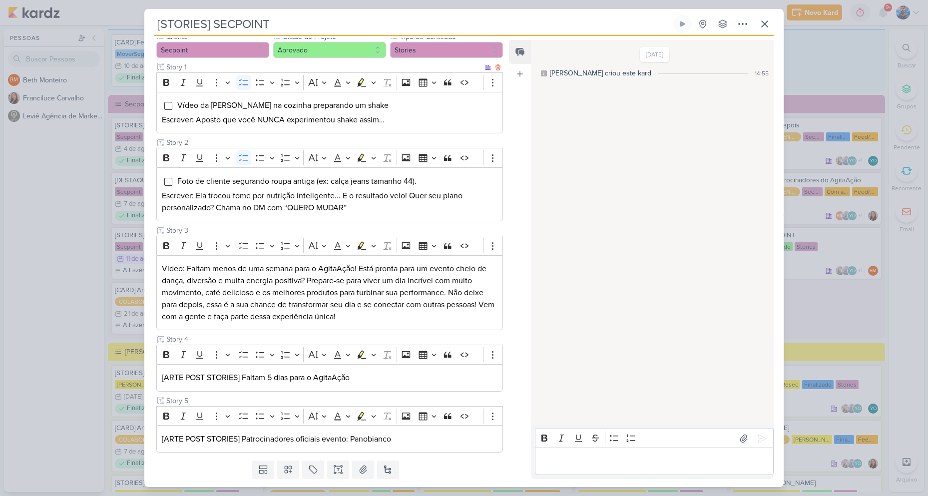
scroll to position [129, 0]
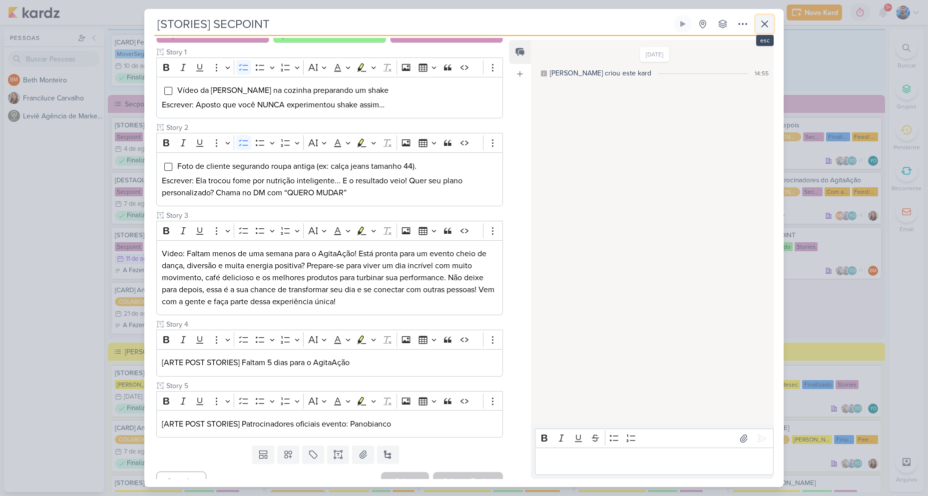
click at [763, 23] on icon at bounding box center [765, 24] width 12 height 12
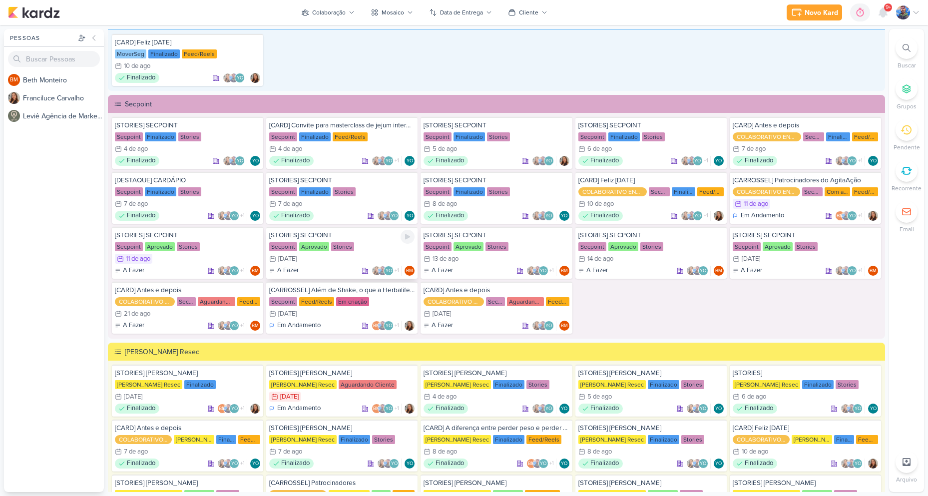
click at [293, 253] on div "[STORIES] SECPOINT Secpoint Aprovado Stories 12/8 [DATE] A Fazer +1" at bounding box center [341, 253] width 151 height 52
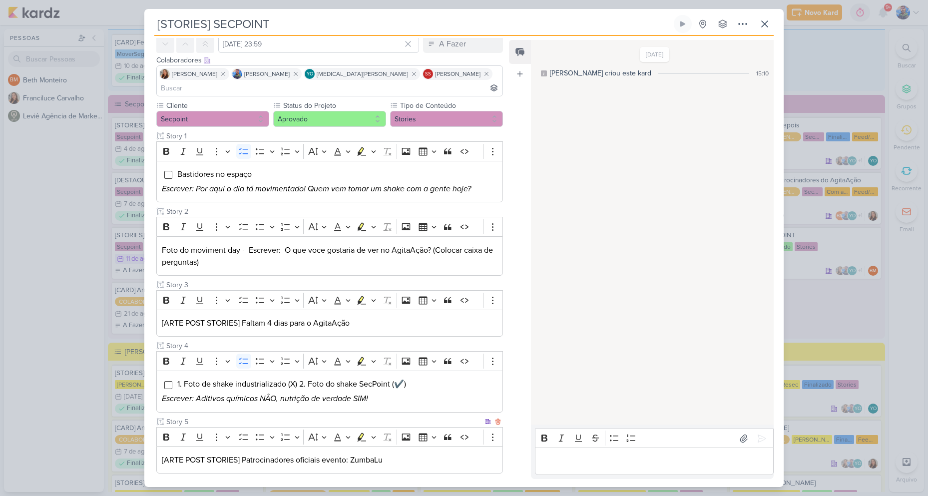
scroll to position [31, 0]
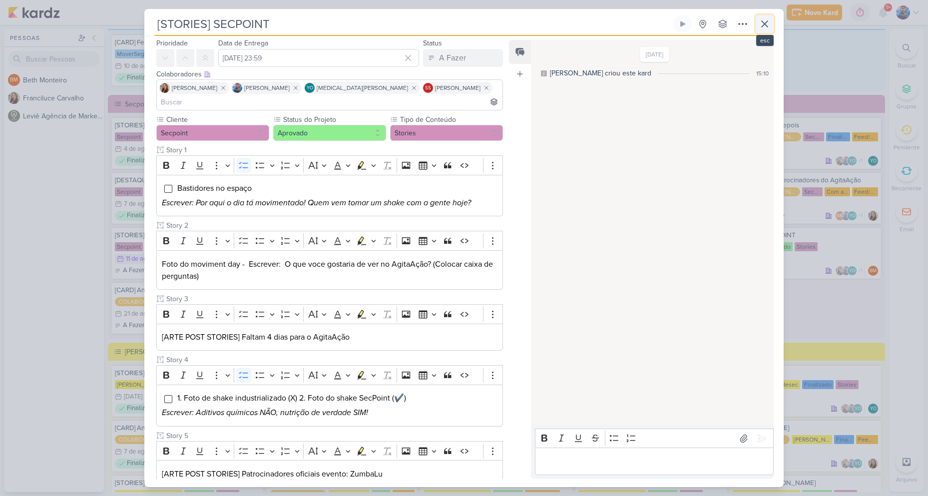
click at [767, 22] on icon at bounding box center [765, 24] width 6 height 6
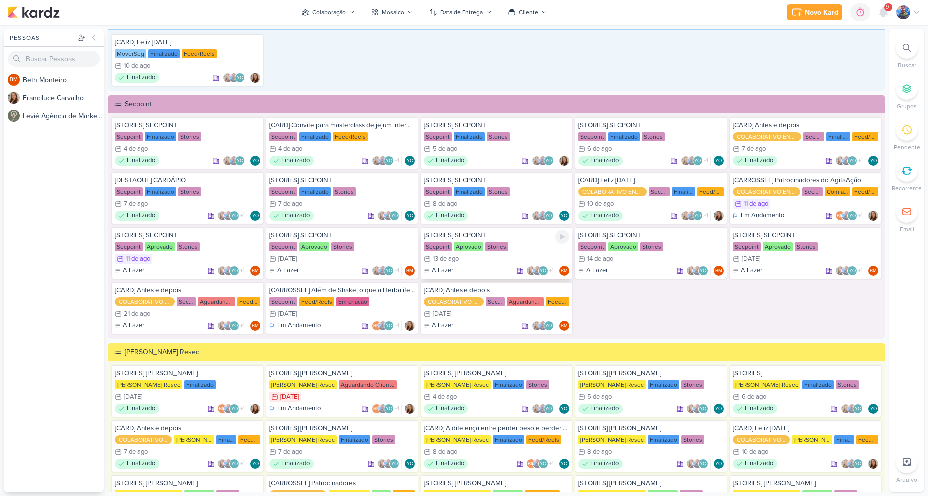
click at [505, 250] on div "Stories" at bounding box center [496, 246] width 23 height 9
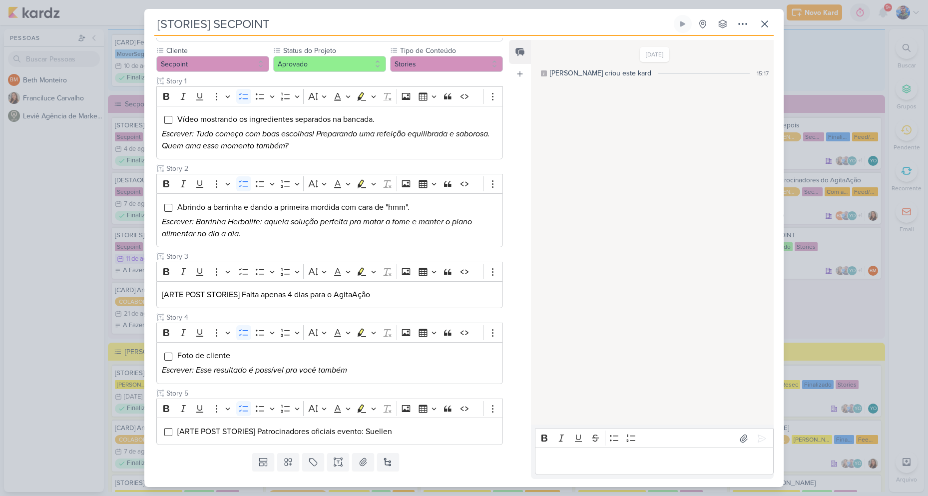
scroll to position [107, 0]
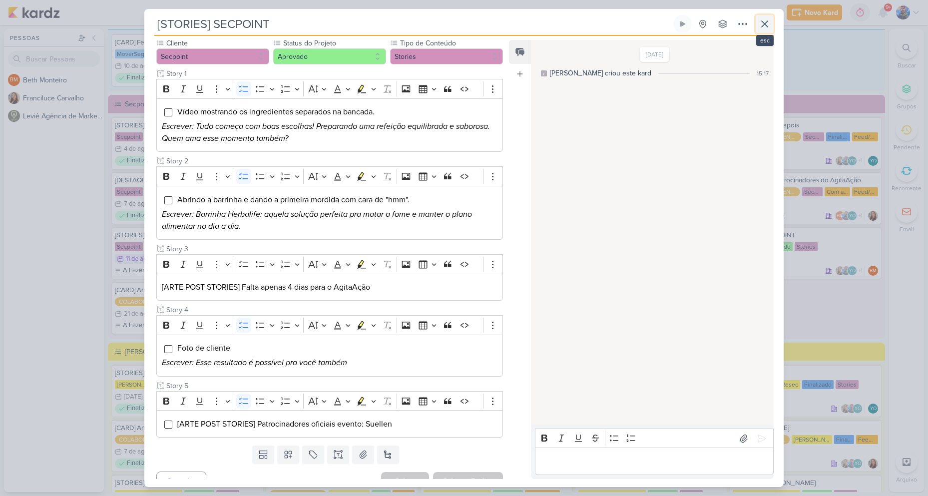
click at [773, 24] on button at bounding box center [765, 24] width 18 height 18
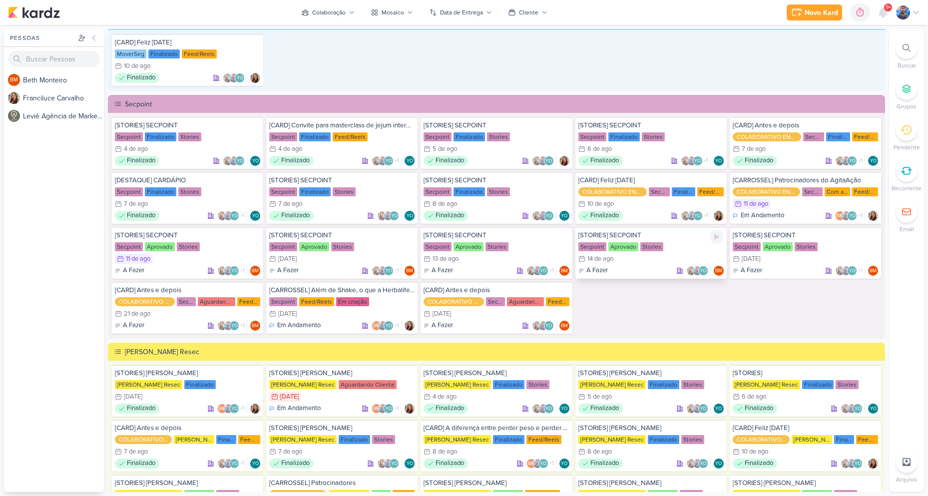
click at [633, 251] on div "Secpoint Aprovado Stories" at bounding box center [650, 247] width 145 height 10
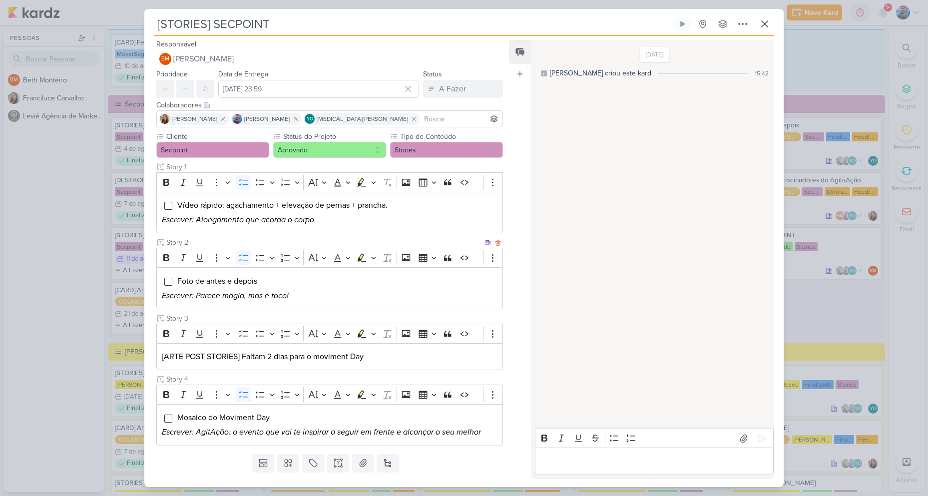
scroll to position [22, 0]
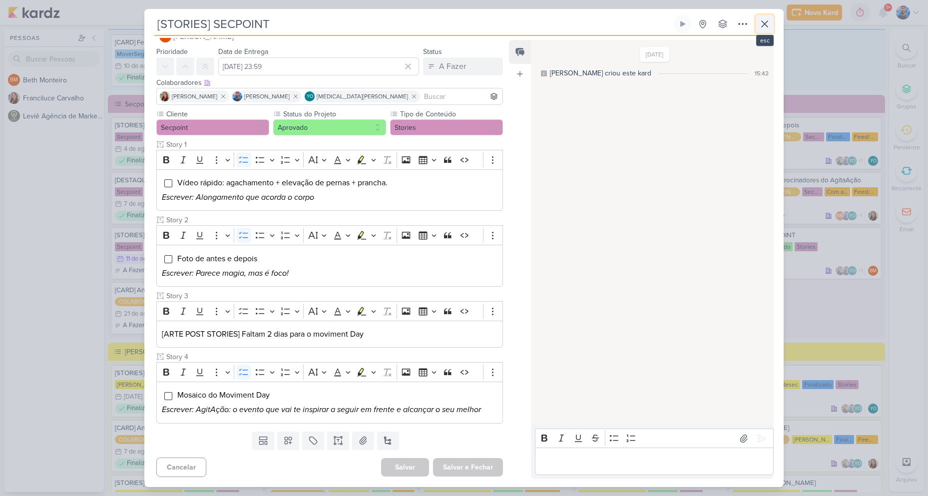
click at [765, 24] on icon at bounding box center [765, 24] width 6 height 6
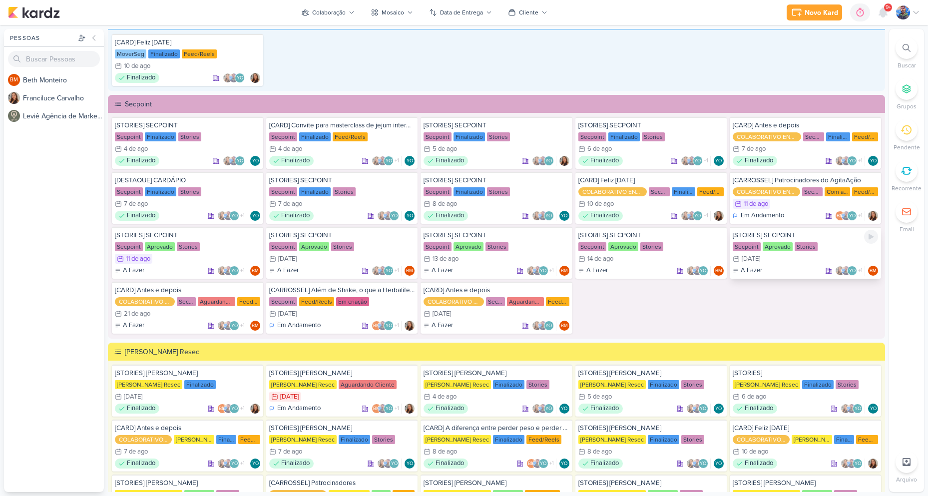
click at [794, 244] on div "Stories" at bounding box center [805, 246] width 23 height 9
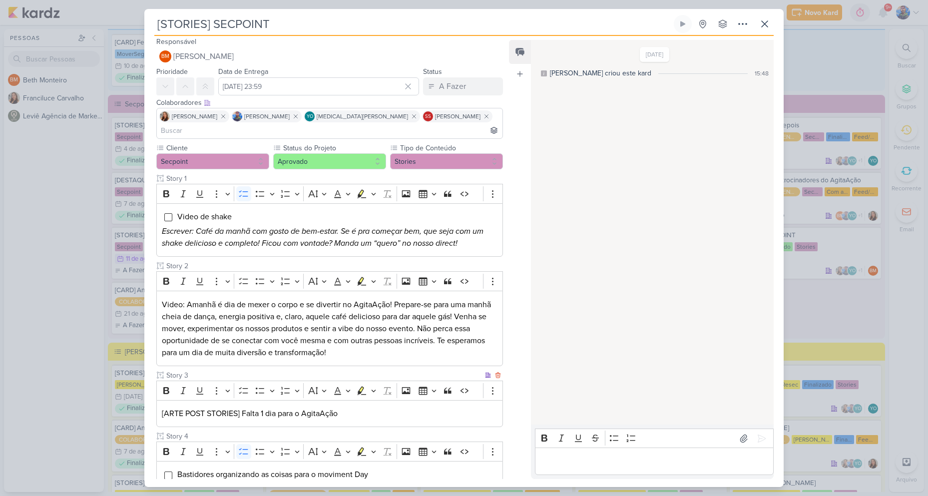
scroll to position [0, 0]
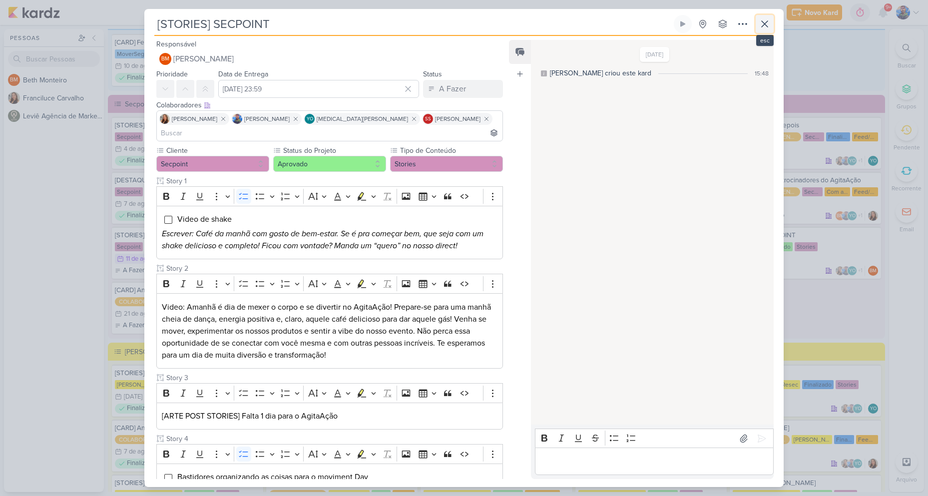
click at [766, 24] on icon at bounding box center [765, 24] width 12 height 12
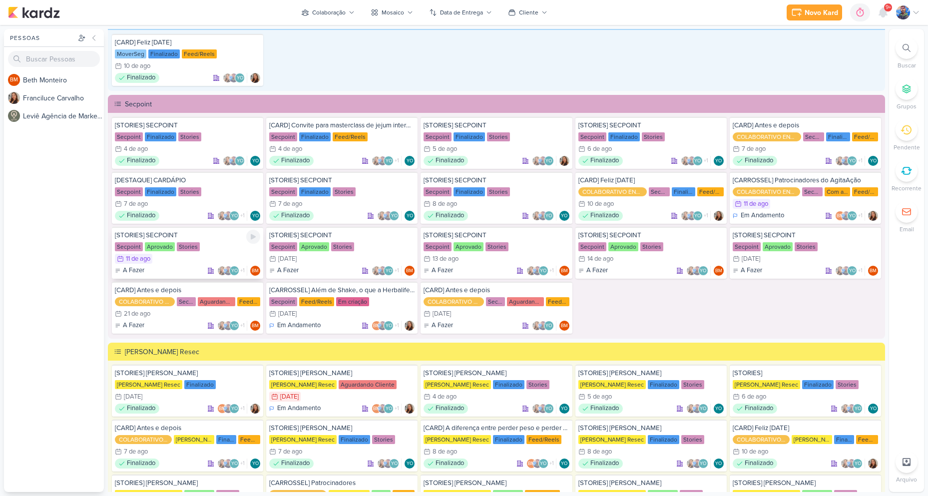
click at [172, 252] on div "[STORIES] SECPOINT Secpoint Aprovado Stories 11/8 [DATE] A Fazer +1" at bounding box center [187, 253] width 151 height 52
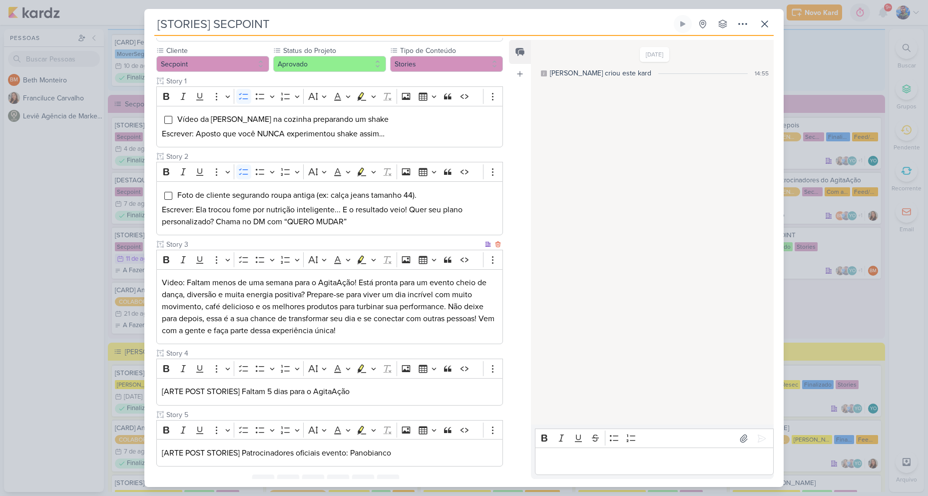
scroll to position [129, 0]
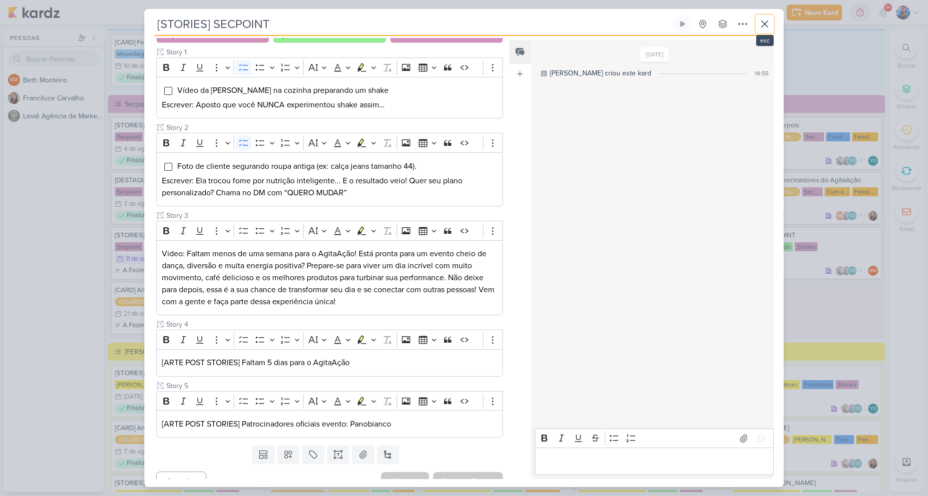
drag, startPoint x: 770, startPoint y: 19, endPoint x: 292, endPoint y: 222, distance: 518.9
click at [770, 19] on icon at bounding box center [765, 24] width 12 height 12
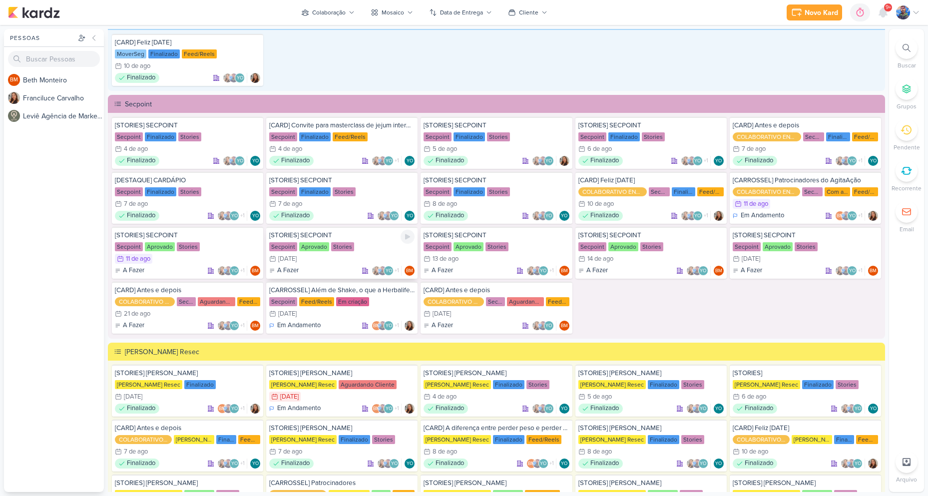
click at [352, 253] on div "[STORIES] SECPOINT Secpoint Aprovado Stories 12/8 [DATE] A Fazer +1" at bounding box center [341, 253] width 151 height 52
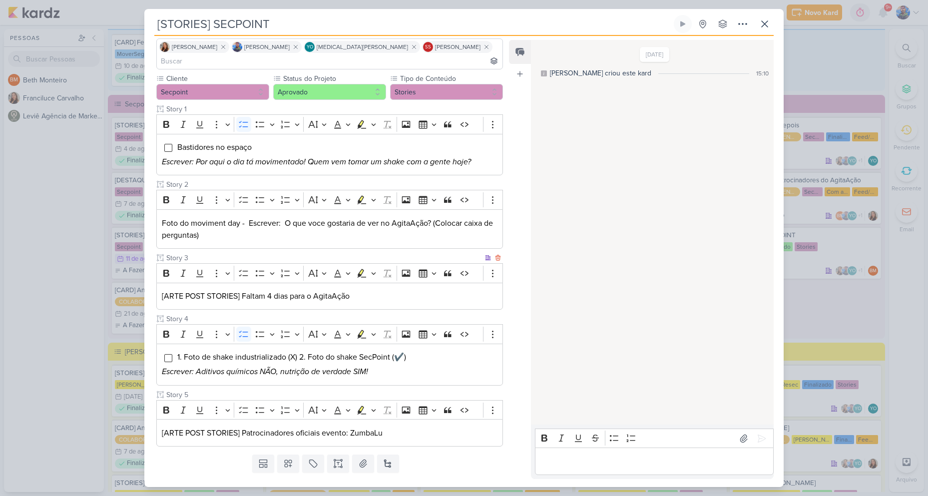
scroll to position [81, 0]
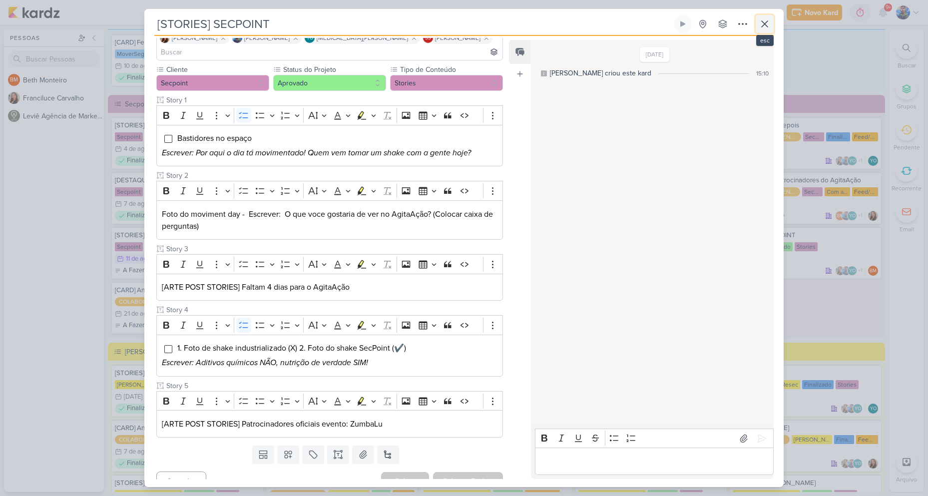
click at [762, 30] on button at bounding box center [765, 24] width 18 height 18
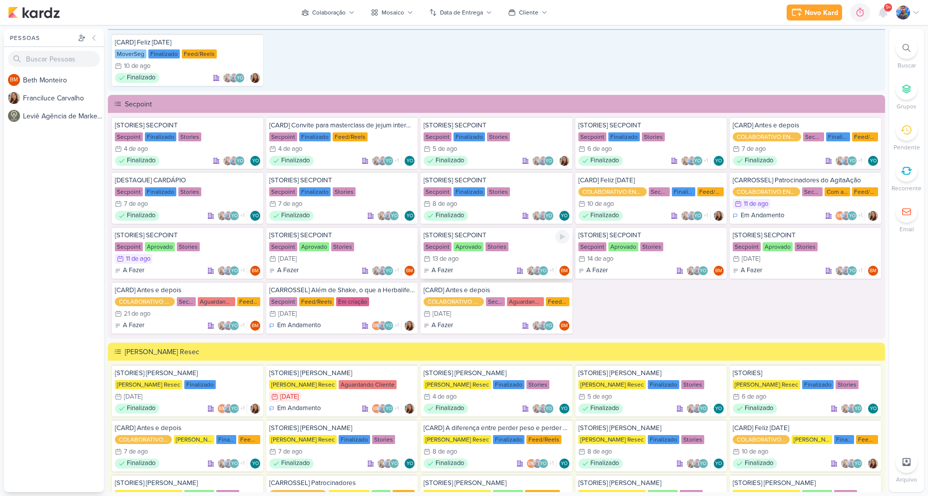
click at [465, 248] on div "Aprovado" at bounding box center [468, 246] width 30 height 9
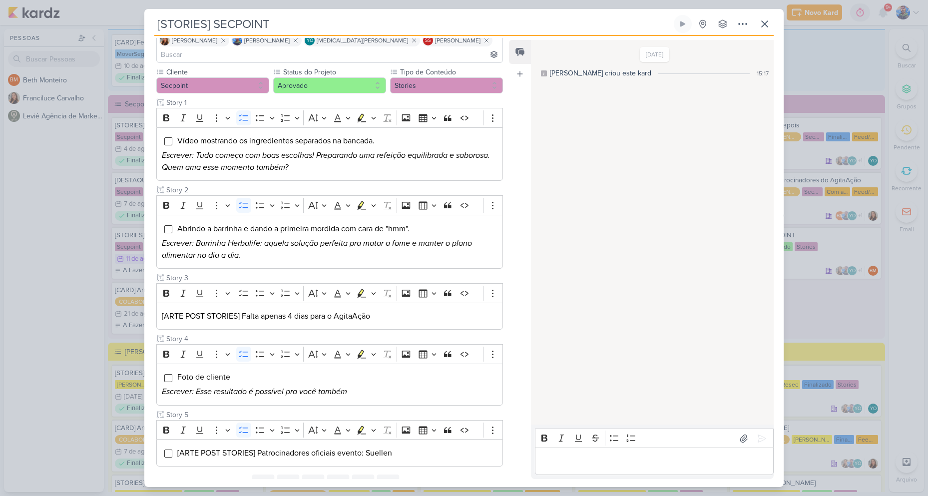
scroll to position [100, 0]
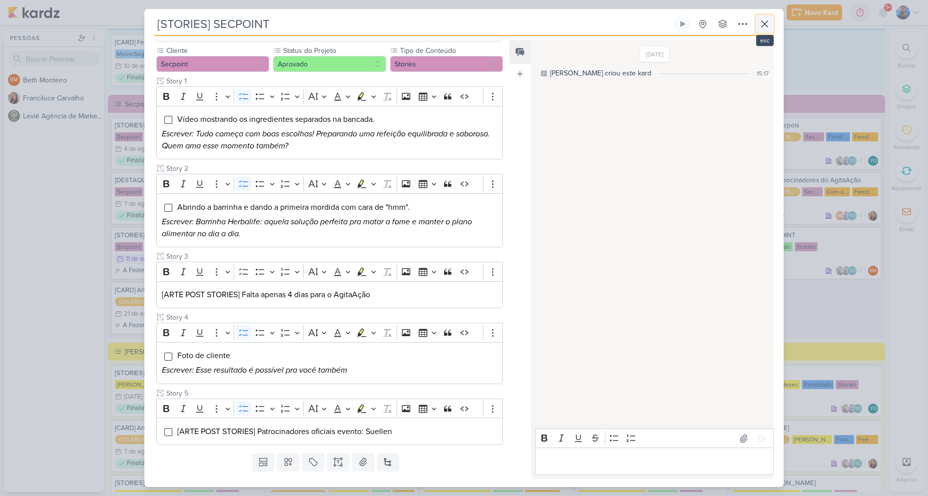
click at [768, 24] on icon at bounding box center [765, 24] width 12 height 12
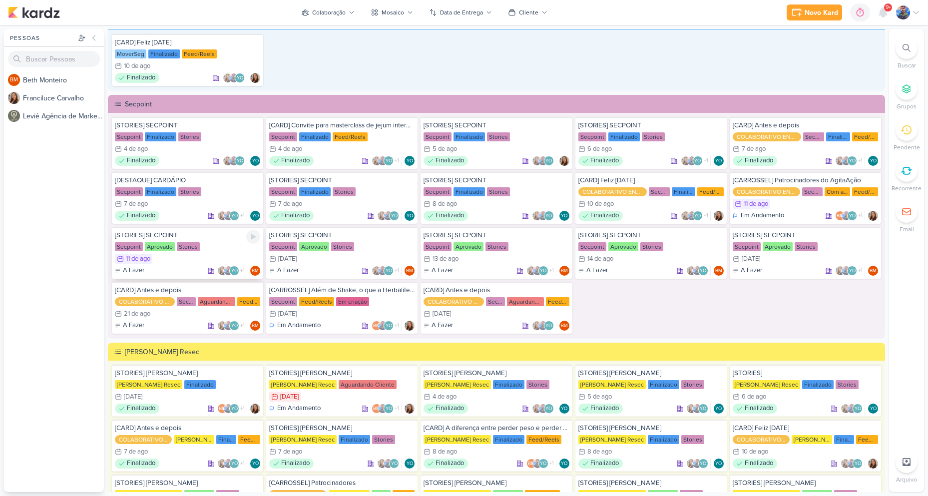
click at [165, 253] on div "[STORIES] SECPOINT Secpoint Aprovado Stories 11/8 [DATE] A Fazer +1" at bounding box center [187, 253] width 151 height 52
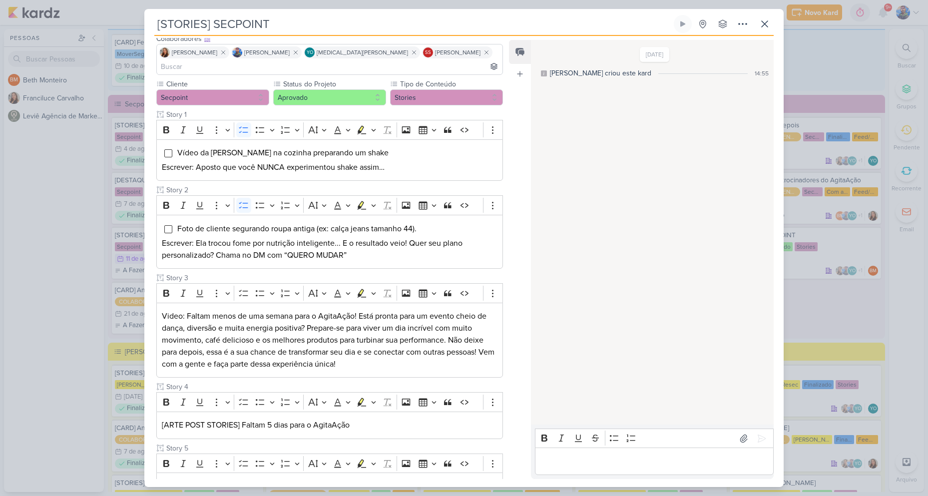
scroll to position [129, 0]
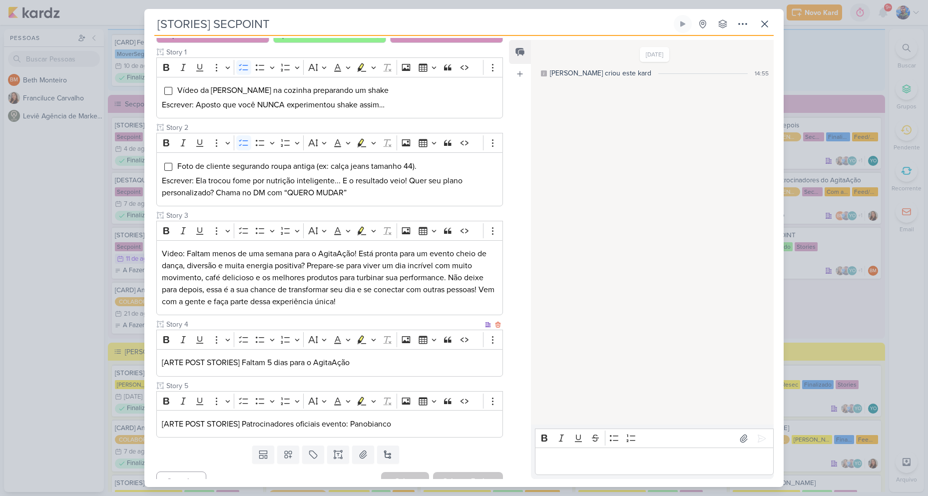
click at [242, 357] on p "[ARTE POST STORIES] Faltam 5 dias para o AgitaAção" at bounding box center [330, 363] width 336 height 12
drag, startPoint x: 242, startPoint y: 348, endPoint x: 265, endPoint y: 350, distance: 23.1
click at [265, 357] on p "[ARTE POST STORIES] Faltam 5 dias para o AgitaAção" at bounding box center [330, 363] width 336 height 12
click at [279, 357] on p "[ARTE POST STORIES] Faltam 5 dias para o AgitaAção" at bounding box center [330, 363] width 336 height 12
drag, startPoint x: 243, startPoint y: 350, endPoint x: 264, endPoint y: 354, distance: 21.0
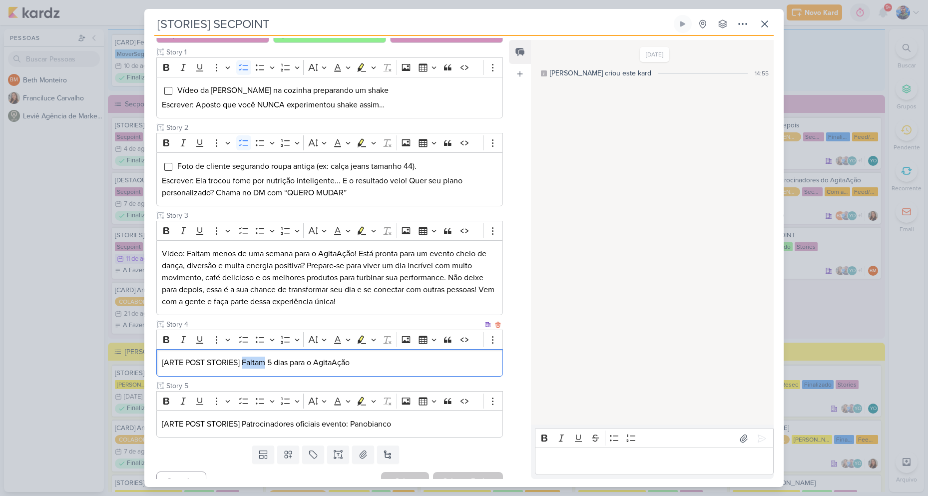
click at [264, 357] on p "[ARTE POST STORIES] Faltam 5 dias para o AgitaAção" at bounding box center [330, 363] width 336 height 12
click at [275, 357] on p "[ARTE POST STORIES] Faltam 5 dias para o AgitaAção" at bounding box center [330, 363] width 336 height 12
click at [271, 357] on p "[ARTE POST STORIES] Faltam 5 dias para o AgitaAção" at bounding box center [330, 363] width 336 height 12
click at [303, 357] on p "[ARTE POST STORIES] Faltam 5 dias para o AgitaAção" at bounding box center [330, 363] width 336 height 12
drag, startPoint x: 274, startPoint y: 349, endPoint x: 311, endPoint y: 350, distance: 37.5
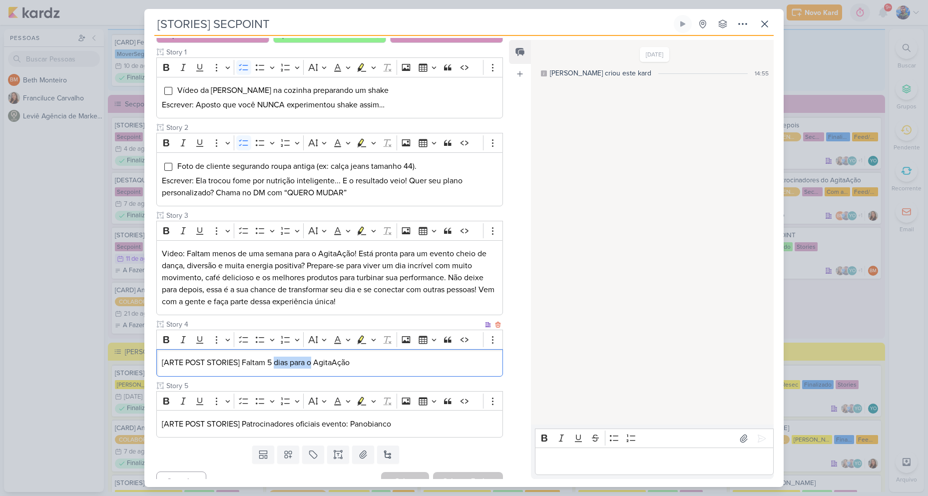
click at [311, 357] on p "[ARTE POST STORIES] Faltam 5 dias para o AgitaAção" at bounding box center [330, 363] width 336 height 12
click at [313, 357] on p "[ARTE POST STORIES] Faltam 5 dias para o AgitaAção" at bounding box center [330, 363] width 336 height 12
drag, startPoint x: 268, startPoint y: 347, endPoint x: 311, endPoint y: 354, distance: 44.0
click at [311, 357] on p "[ARTE POST STORIES] Faltam 5 dias para o AgitaAção" at bounding box center [330, 363] width 336 height 12
click at [407, 357] on p "[ARTE POST STORIES] Faltam 5 dias para o AgitaAção" at bounding box center [330, 363] width 336 height 12
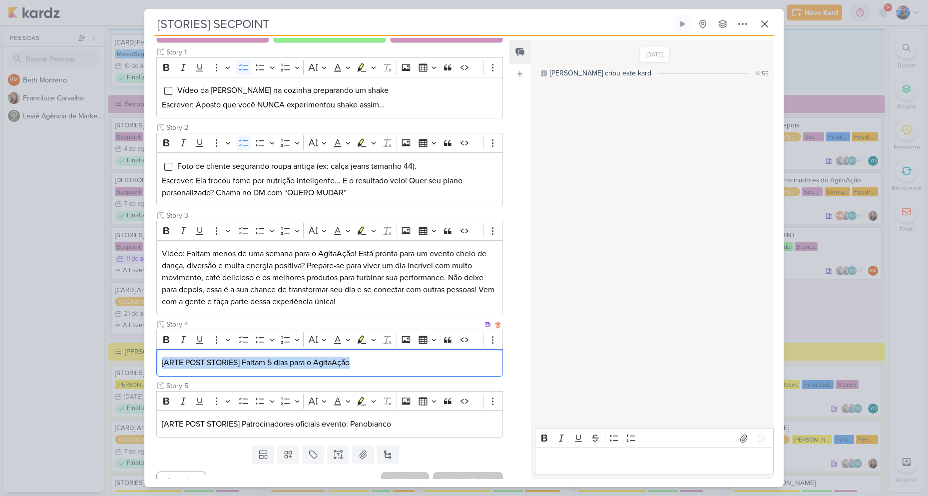
drag, startPoint x: 357, startPoint y: 351, endPoint x: 158, endPoint y: 348, distance: 198.3
click at [158, 349] on div "[ARTE POST STORIES] Faltam 5 dias para o AgitaAção" at bounding box center [329, 362] width 347 height 27
click at [372, 335] on icon "Editor toolbar" at bounding box center [373, 340] width 5 height 10
click at [313, 353] on icon "Text highlight toolbar" at bounding box center [314, 357] width 9 height 8
click at [367, 357] on p "[ARTE POST STORIES] Faltam 5 dias para o AgitaAção" at bounding box center [330, 363] width 336 height 12
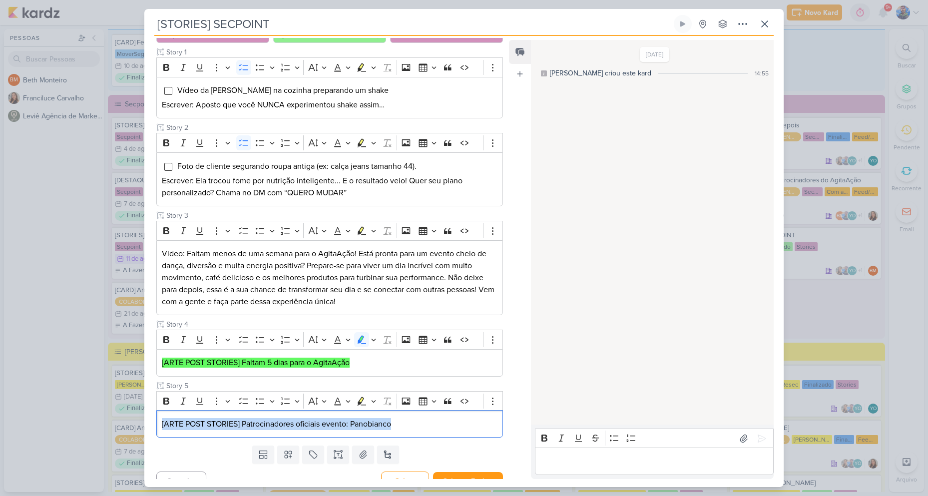
drag, startPoint x: 417, startPoint y: 407, endPoint x: 145, endPoint y: 406, distance: 271.7
click at [145, 406] on div "Cliente Secpoint Status do Projeto" at bounding box center [325, 228] width 363 height 425
click at [370, 393] on button "Highlight" at bounding box center [373, 400] width 8 height 15
click at [320, 410] on button "Green marker" at bounding box center [314, 417] width 15 height 15
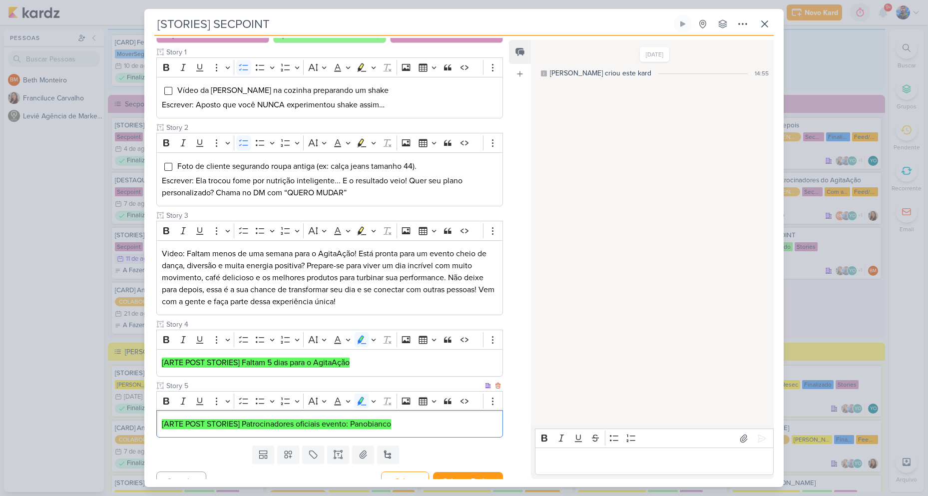
click at [430, 416] on div "[ARTE POST STORIES] Patrocinadores oficiais evento: Panobianco" at bounding box center [329, 423] width 347 height 27
click at [417, 472] on button "Salvar" at bounding box center [405, 480] width 48 height 19
click at [766, 21] on icon at bounding box center [765, 24] width 12 height 12
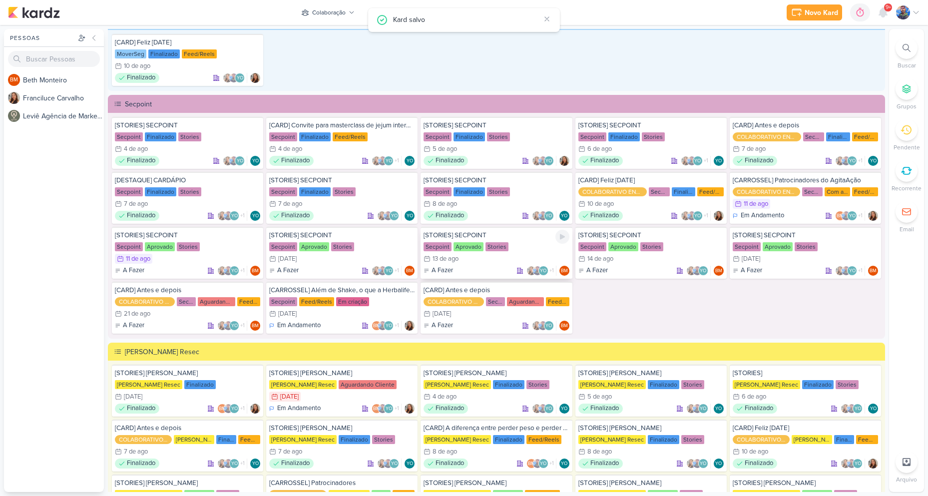
click at [484, 254] on div "13/8 [DATE]" at bounding box center [495, 259] width 145 height 10
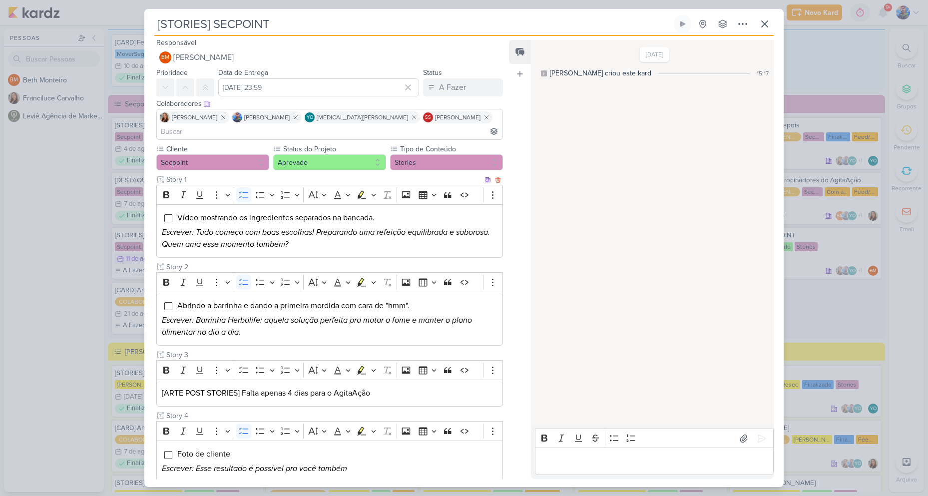
scroll to position [0, 0]
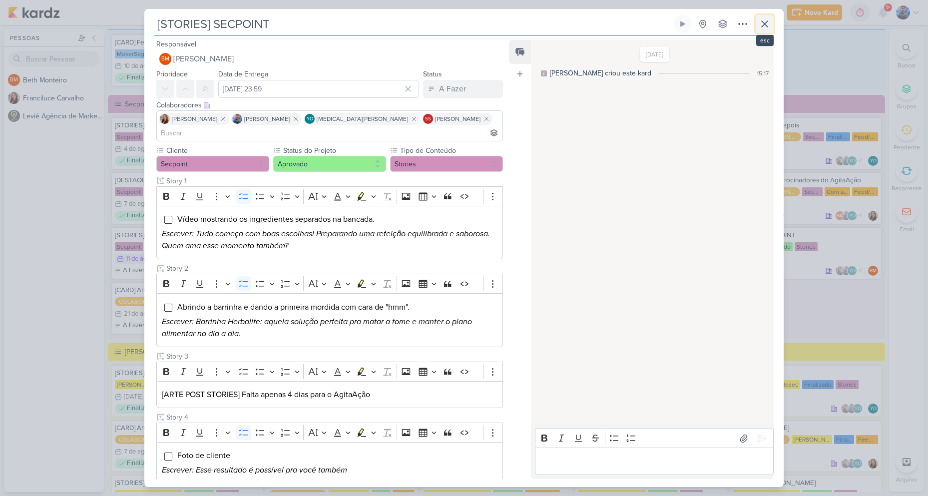
click at [773, 23] on button at bounding box center [765, 24] width 18 height 18
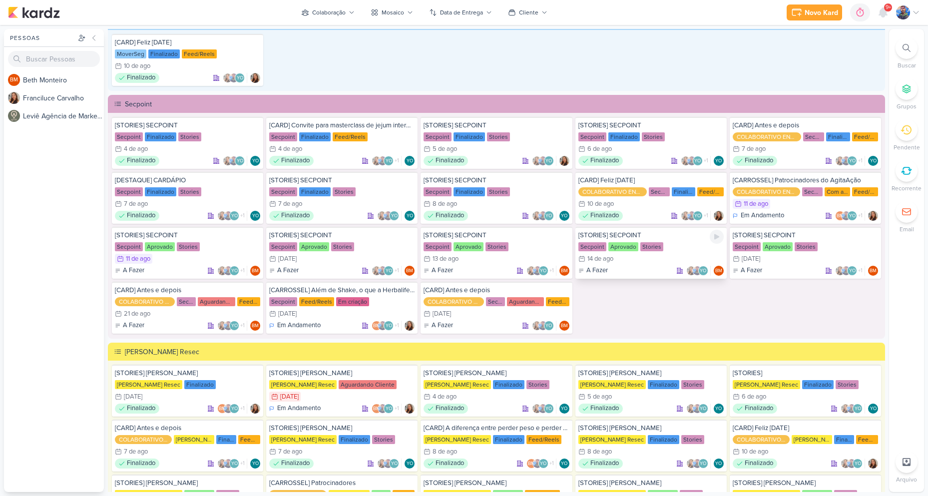
click at [642, 245] on div "Stories" at bounding box center [651, 246] width 23 height 9
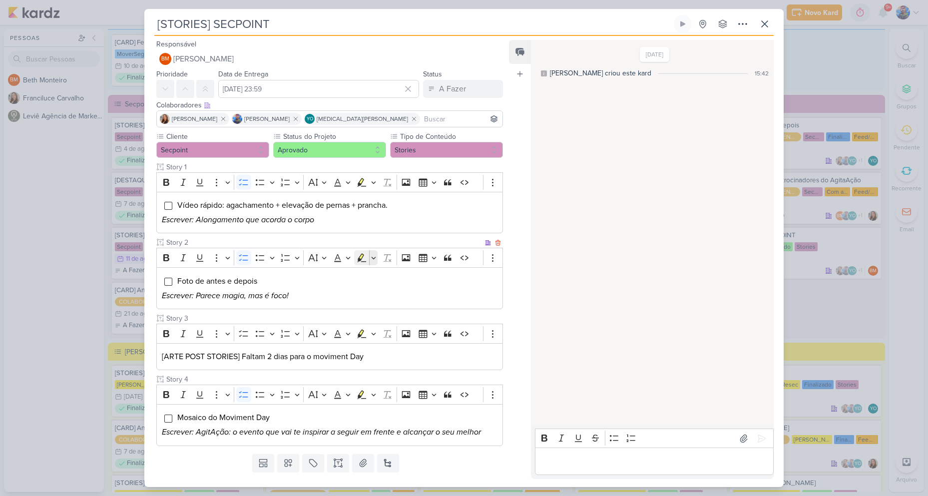
scroll to position [22, 0]
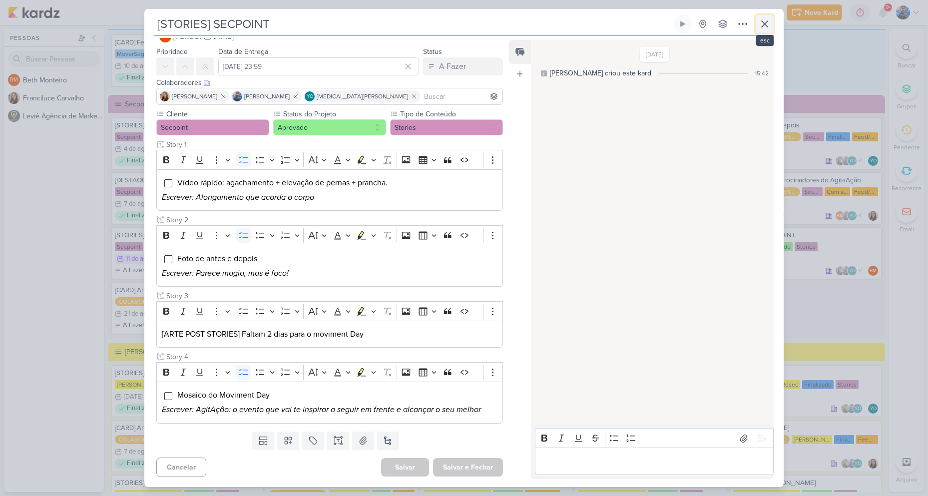
click at [765, 23] on icon at bounding box center [765, 24] width 12 height 12
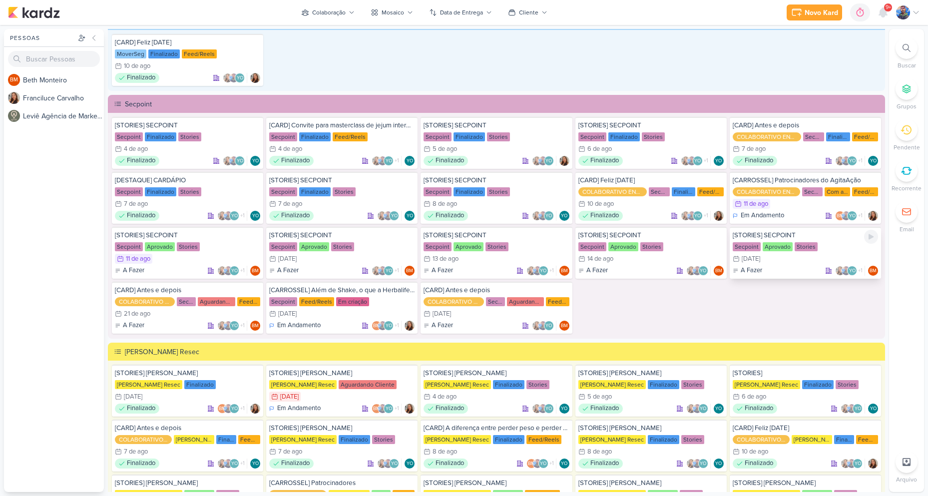
click at [768, 238] on div "[STORIES] SECPOINT" at bounding box center [805, 235] width 145 height 9
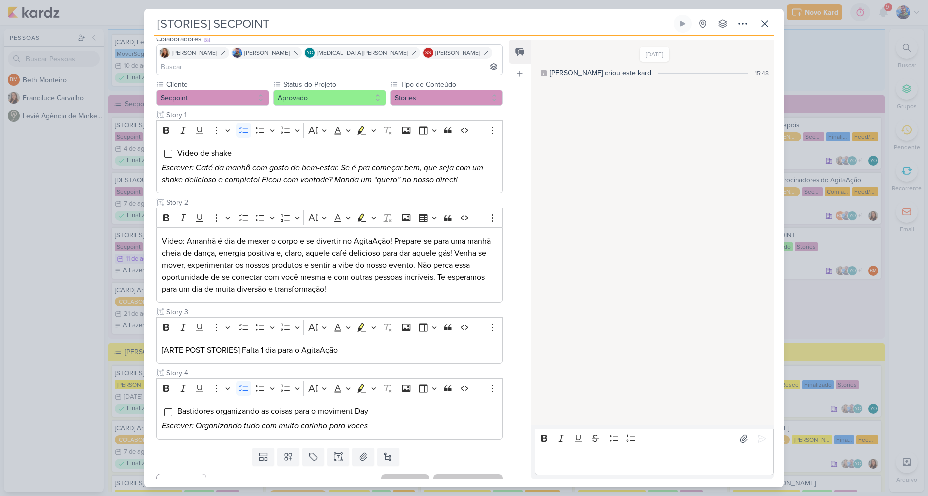
scroll to position [68, 0]
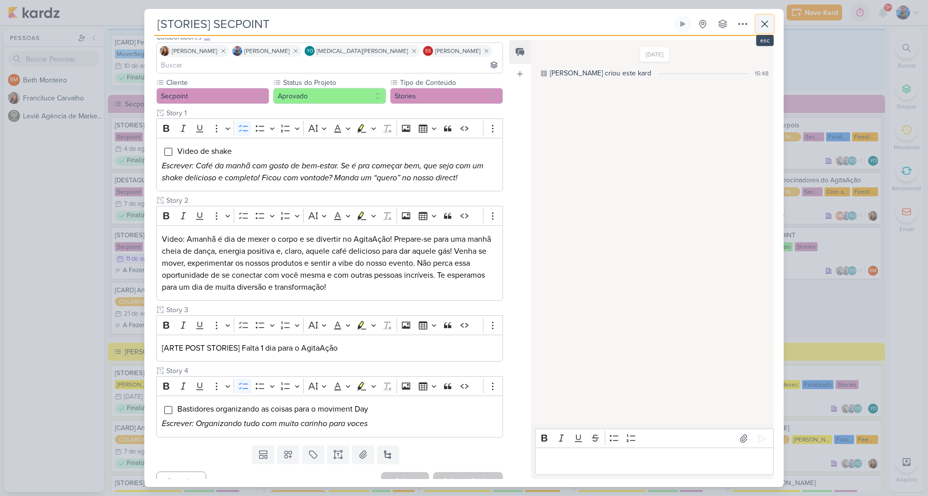
click at [762, 19] on icon at bounding box center [765, 24] width 12 height 12
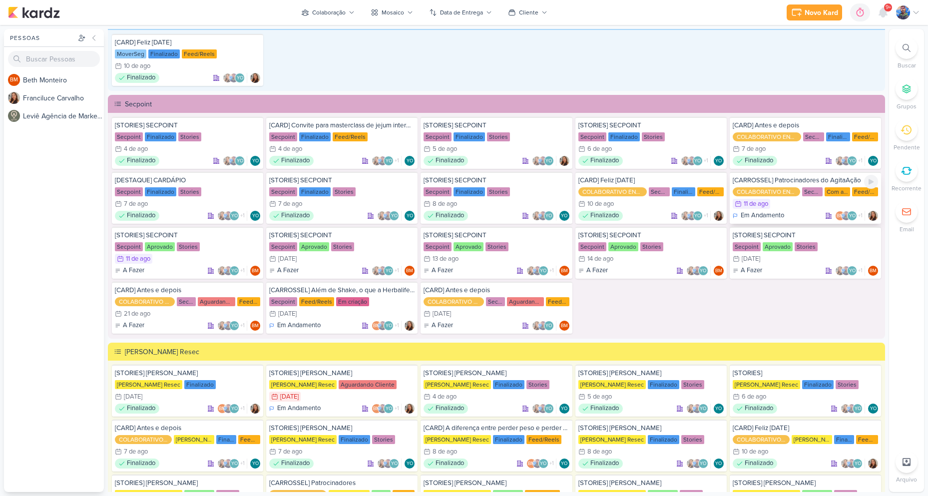
click at [778, 212] on p "Em Andamento" at bounding box center [762, 216] width 43 height 10
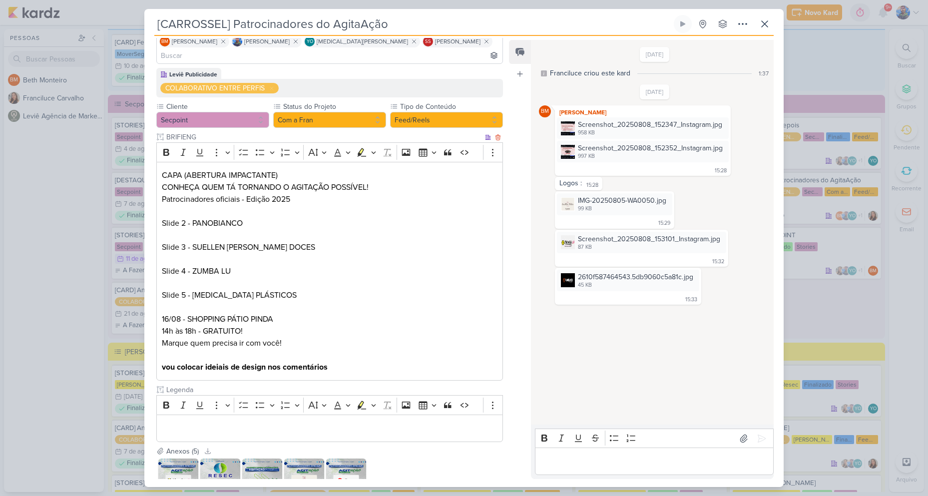
scroll to position [0, 0]
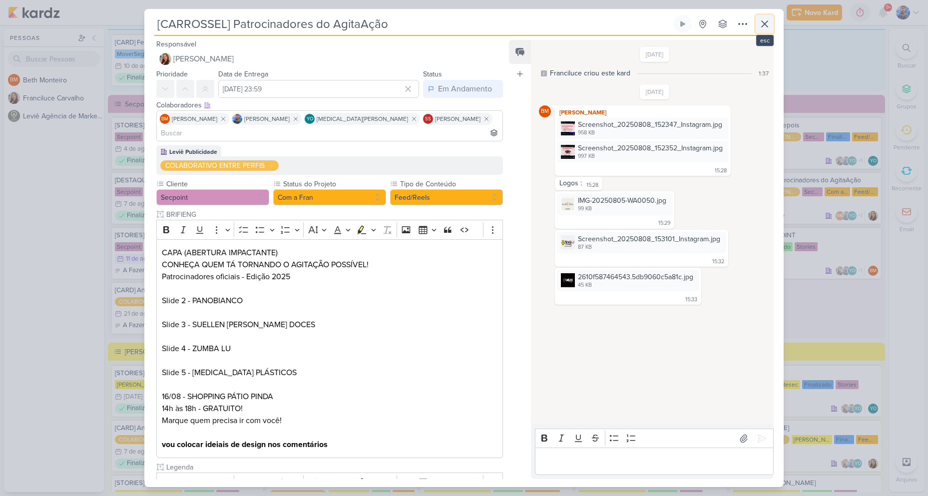
click at [766, 26] on icon at bounding box center [765, 24] width 6 height 6
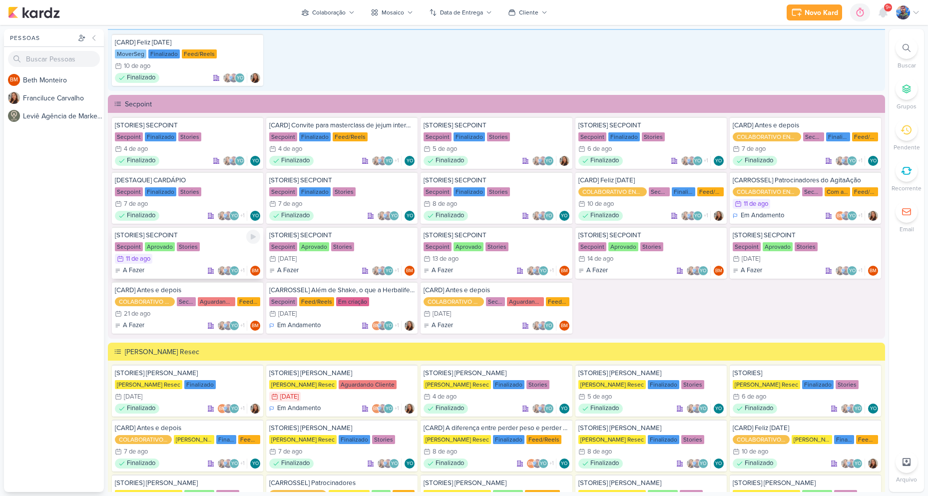
click at [151, 253] on div "[STORIES] SECPOINT Secpoint Aprovado Stories 11/8 [DATE] A Fazer +1" at bounding box center [187, 253] width 151 height 52
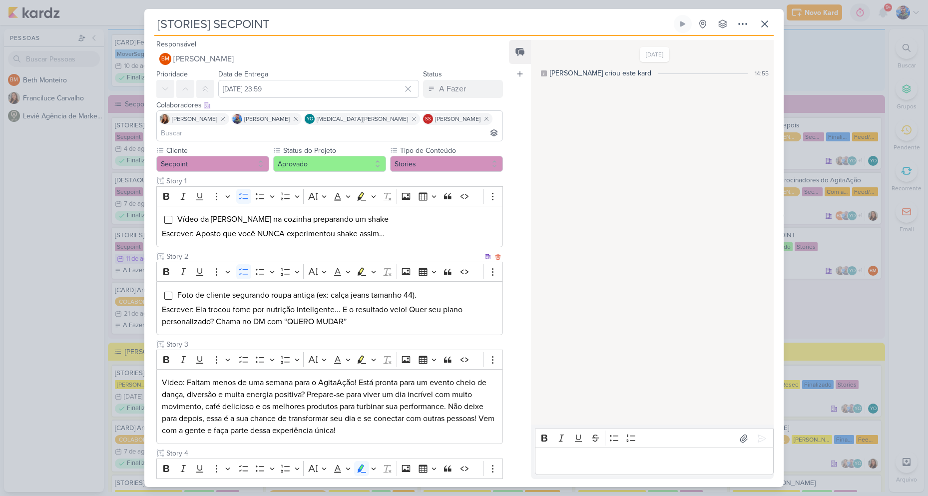
scroll to position [129, 0]
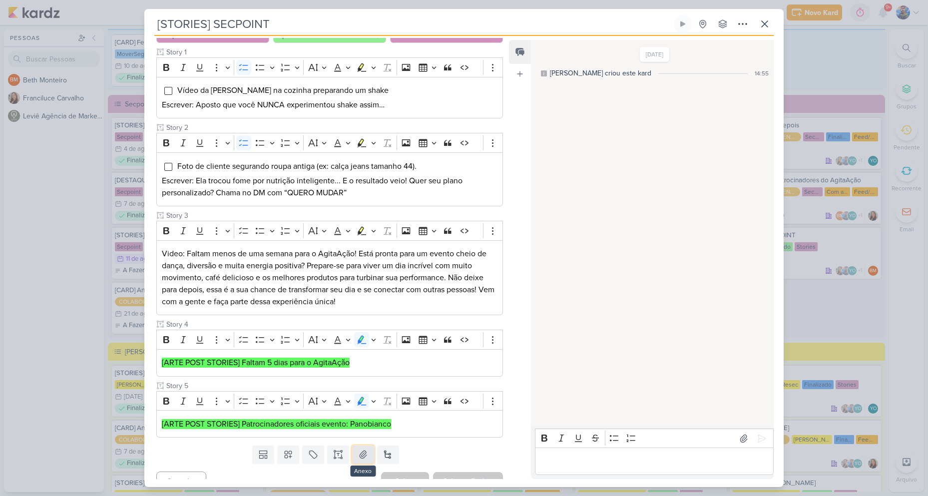
click at [362, 449] on icon at bounding box center [363, 454] width 10 height 10
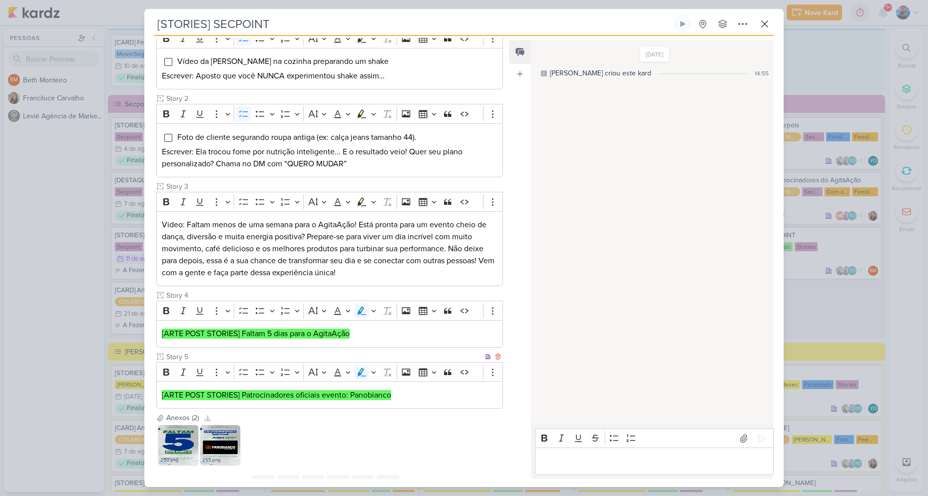
scroll to position [187, 0]
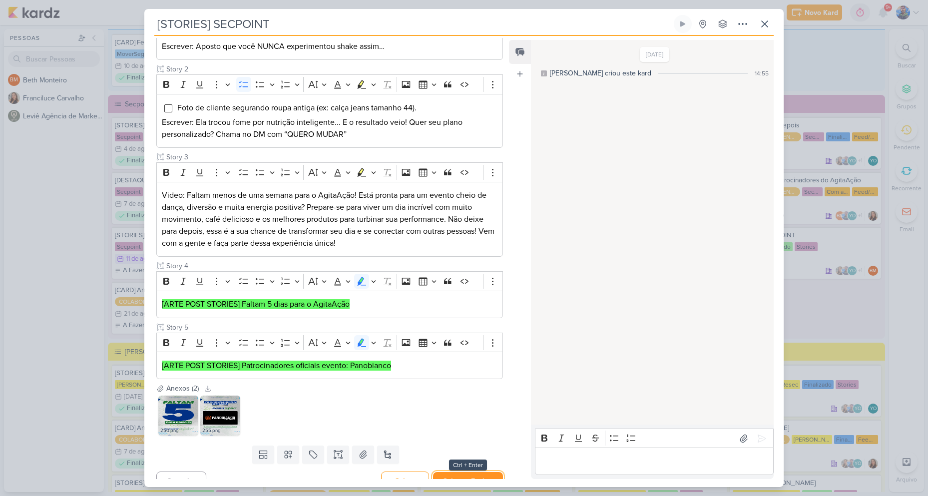
click at [463, 472] on button "Salvar e Fechar" at bounding box center [468, 481] width 70 height 18
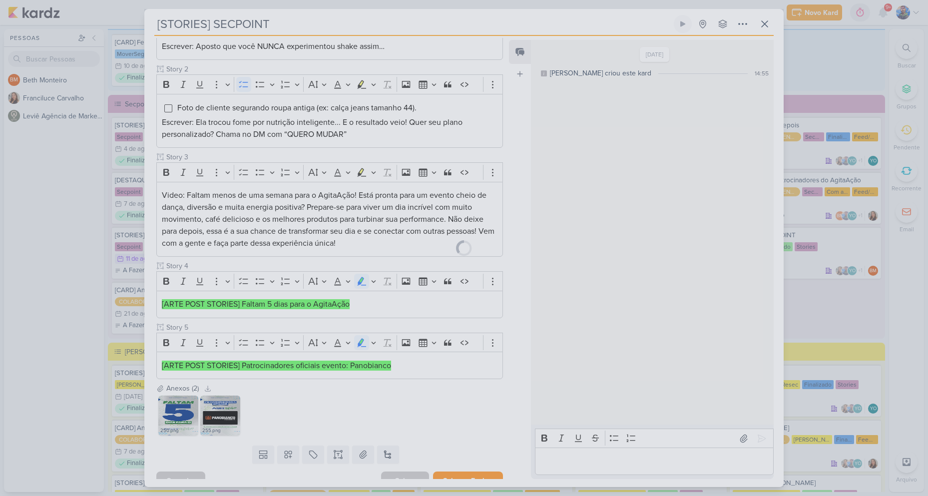
scroll to position [186, 0]
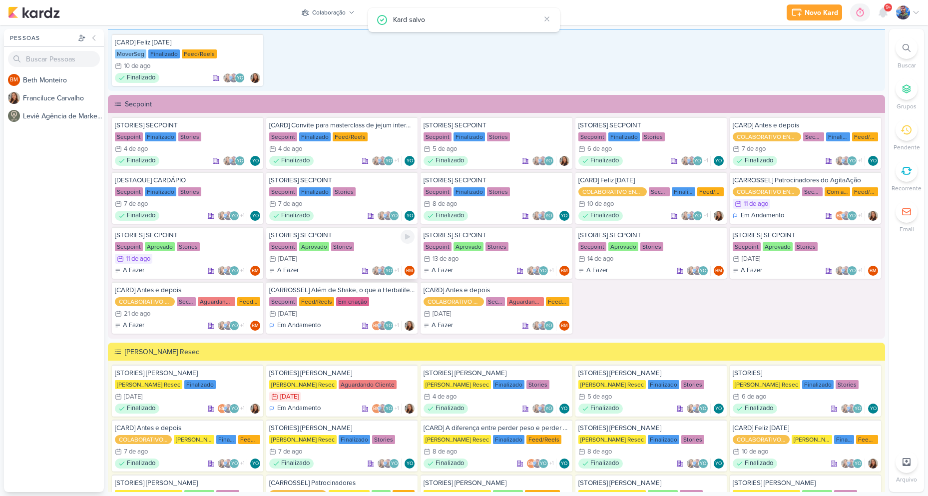
click at [325, 247] on div "Aprovado" at bounding box center [314, 246] width 30 height 9
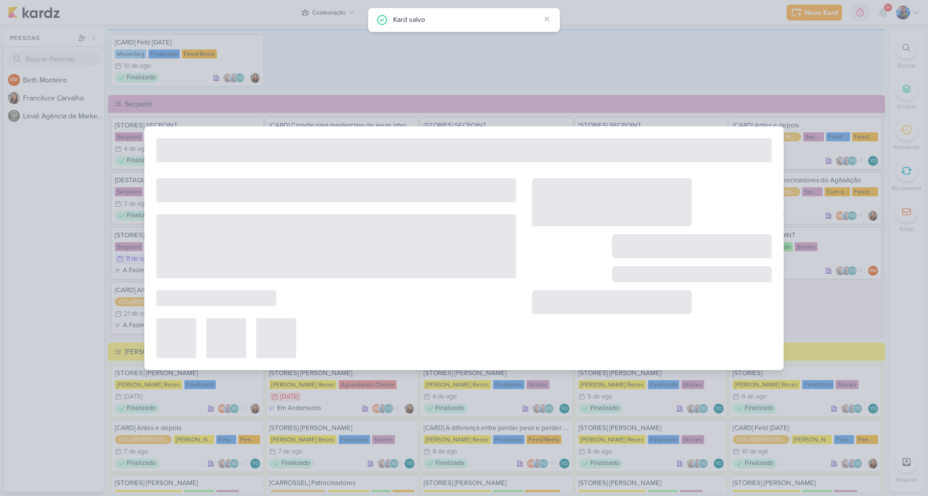
type input "[DATE] 23:59"
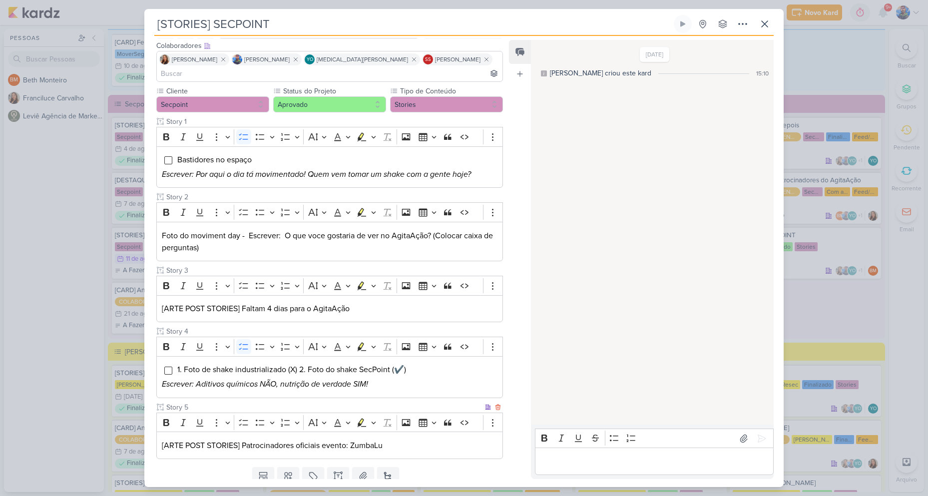
scroll to position [81, 0]
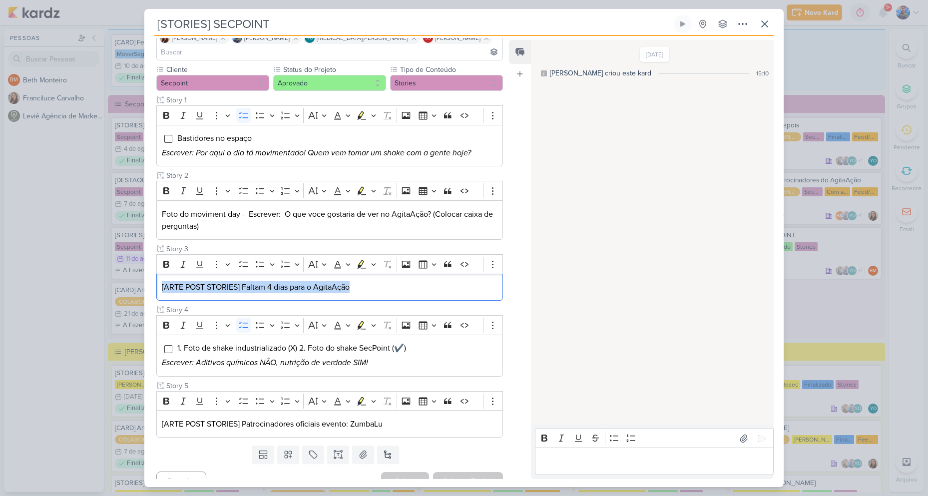
drag, startPoint x: 245, startPoint y: 265, endPoint x: 153, endPoint y: 269, distance: 92.0
click at [153, 269] on div "Cliente Secpoint Status do Projeto" at bounding box center [325, 252] width 363 height 377
click at [377, 257] on button "Highlight" at bounding box center [373, 264] width 8 height 15
click at [317, 277] on icon "Text highlight toolbar" at bounding box center [315, 282] width 10 height 10
click at [399, 418] on p "[ARTE POST STORIES] Patrocinadores oficiais evento: ZumbaLu" at bounding box center [330, 424] width 336 height 12
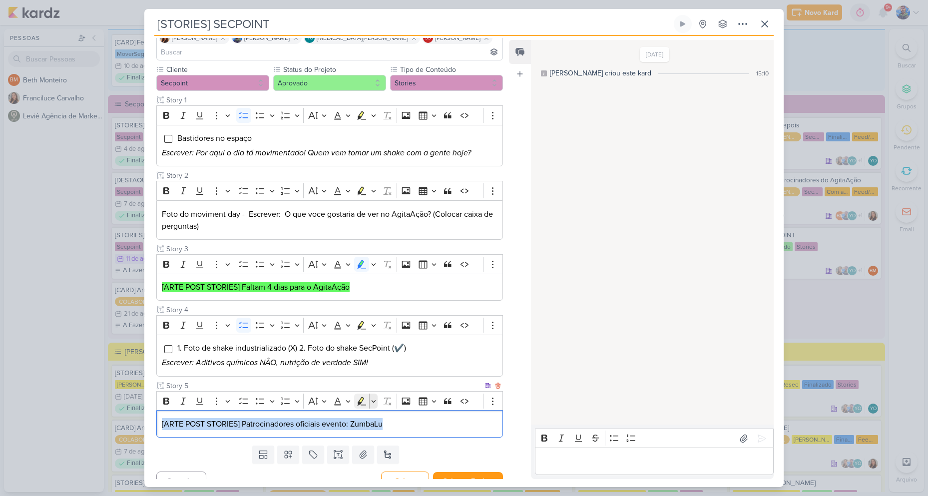
drag, startPoint x: 399, startPoint y: 410, endPoint x: 363, endPoint y: 384, distance: 45.3
click at [161, 415] on div "[ARTE POST STORIES] Patrocinadores oficiais evento: ZumbaLu" at bounding box center [329, 423] width 347 height 27
click at [376, 396] on icon "Editor toolbar" at bounding box center [373, 401] width 5 height 10
click at [315, 413] on icon "Text highlight toolbar" at bounding box center [315, 418] width 10 height 10
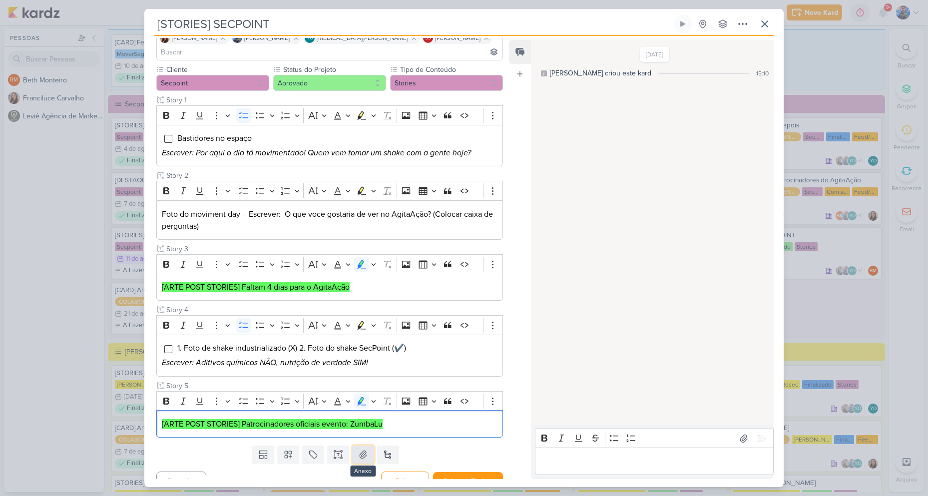
click at [364, 449] on icon at bounding box center [363, 454] width 10 height 10
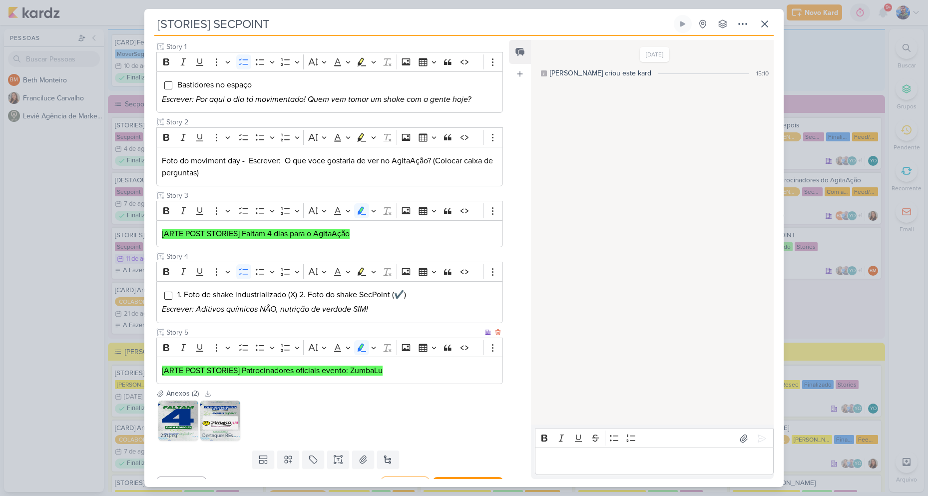
scroll to position [139, 0]
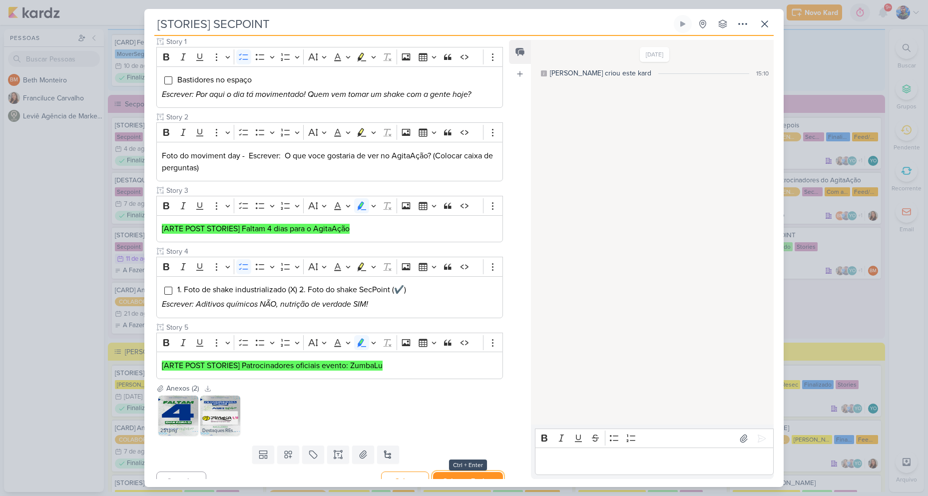
click at [465, 472] on button "Salvar e Fechar" at bounding box center [468, 481] width 70 height 18
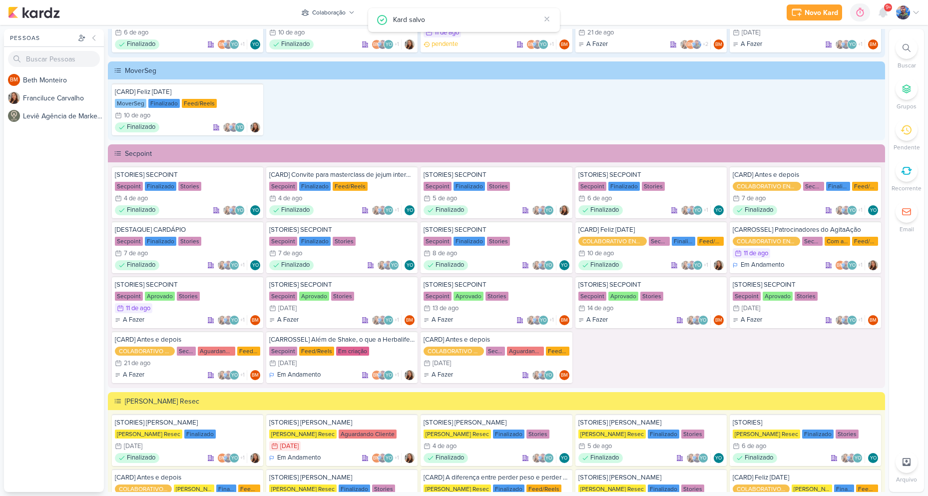
scroll to position [1398, 0]
click at [495, 294] on div "Stories" at bounding box center [496, 296] width 23 height 9
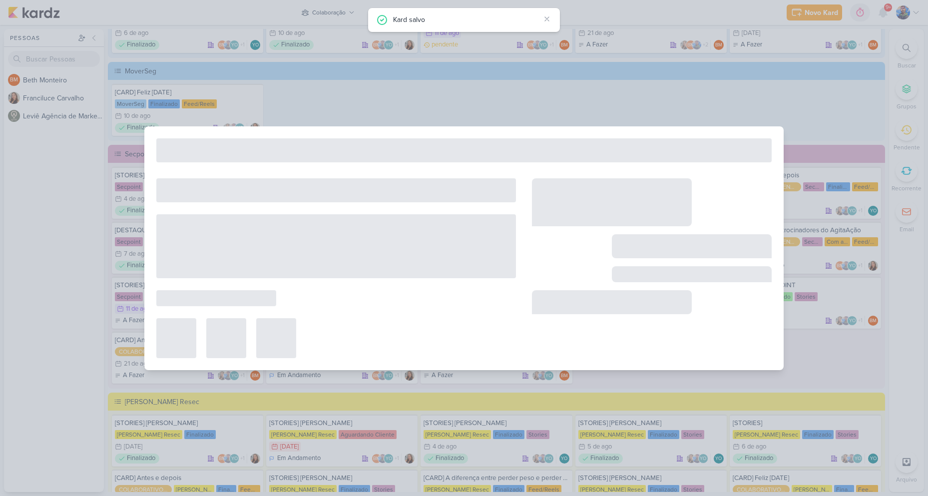
type input "[DATE] 23:59"
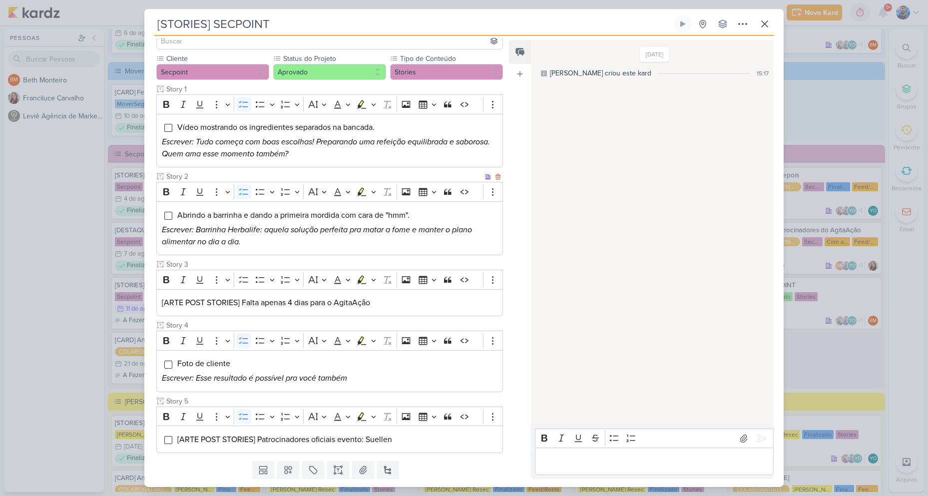
scroll to position [107, 0]
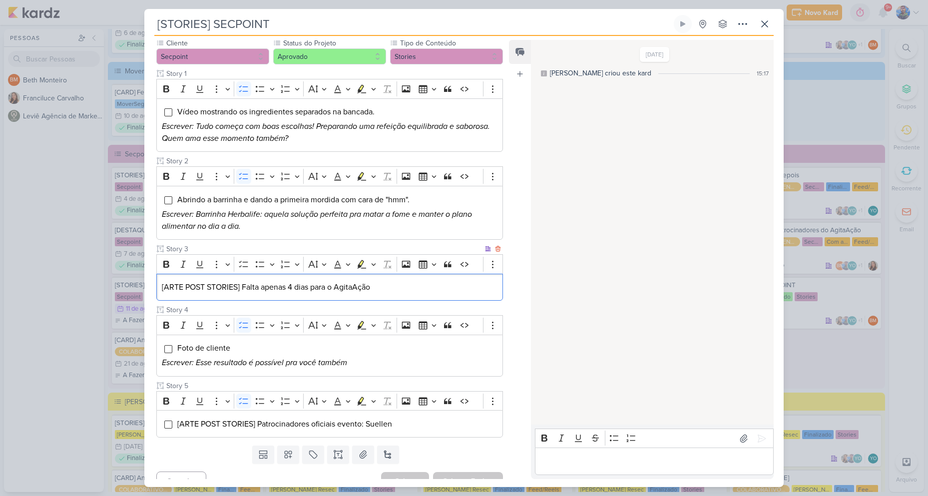
click at [380, 281] on p "[ARTE POST STORIES] Falta apenas 4 dias para o AgitaAção" at bounding box center [330, 287] width 336 height 12
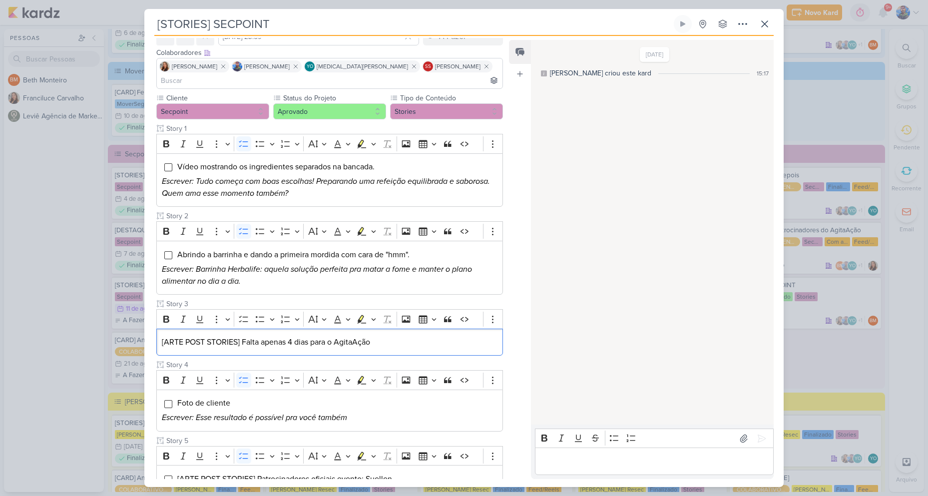
scroll to position [0, 0]
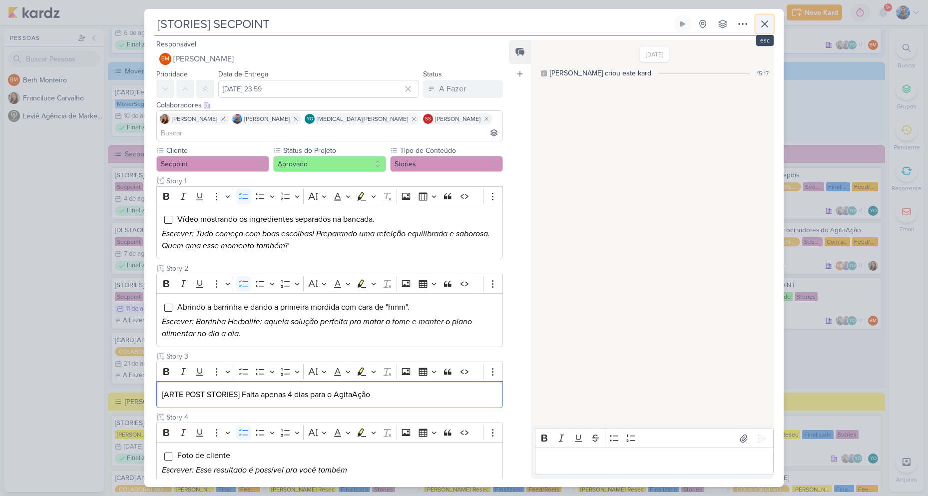
click at [769, 22] on button at bounding box center [765, 24] width 18 height 18
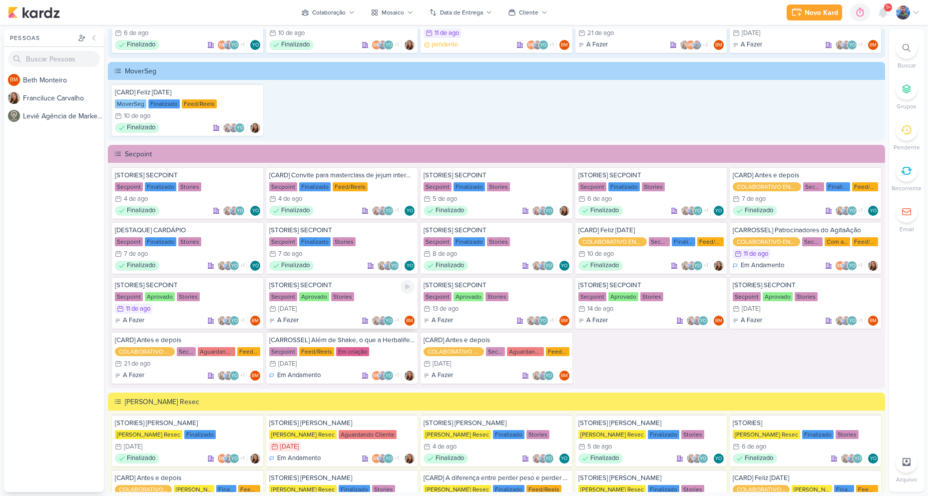
click at [343, 297] on div "Stories" at bounding box center [342, 296] width 23 height 9
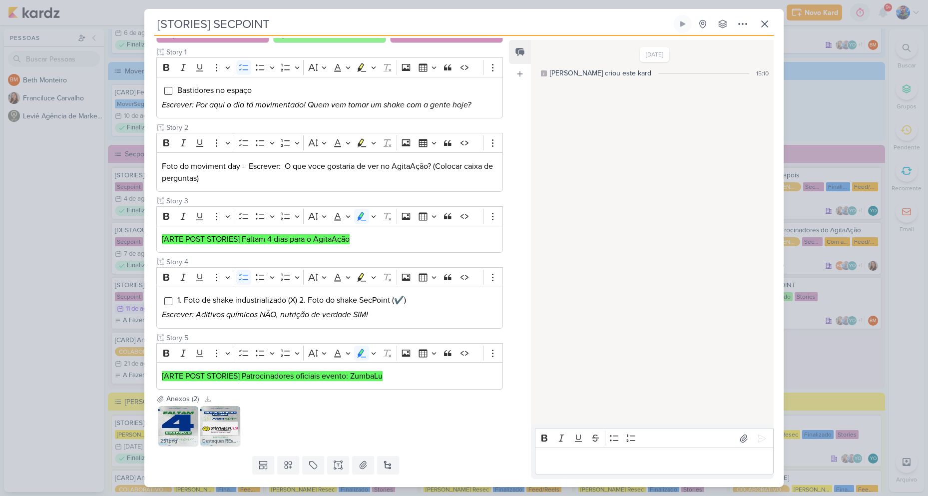
scroll to position [139, 0]
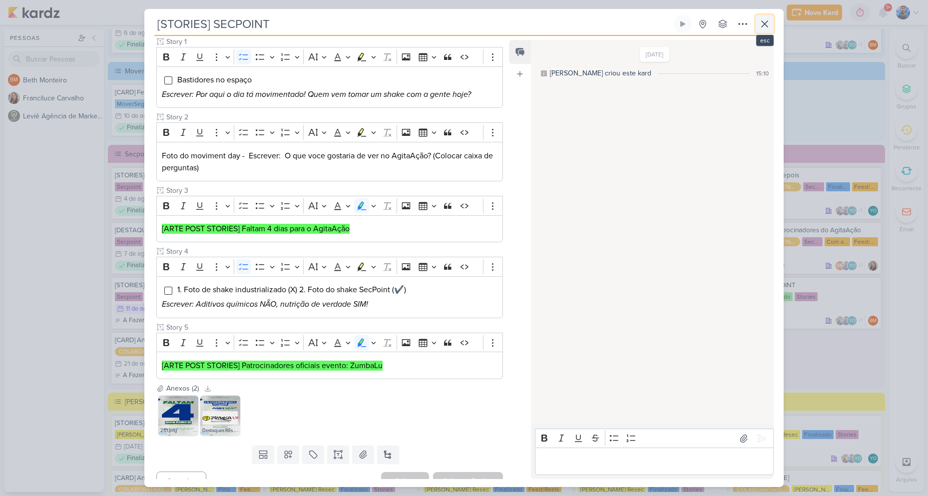
click at [767, 18] on button at bounding box center [765, 24] width 18 height 18
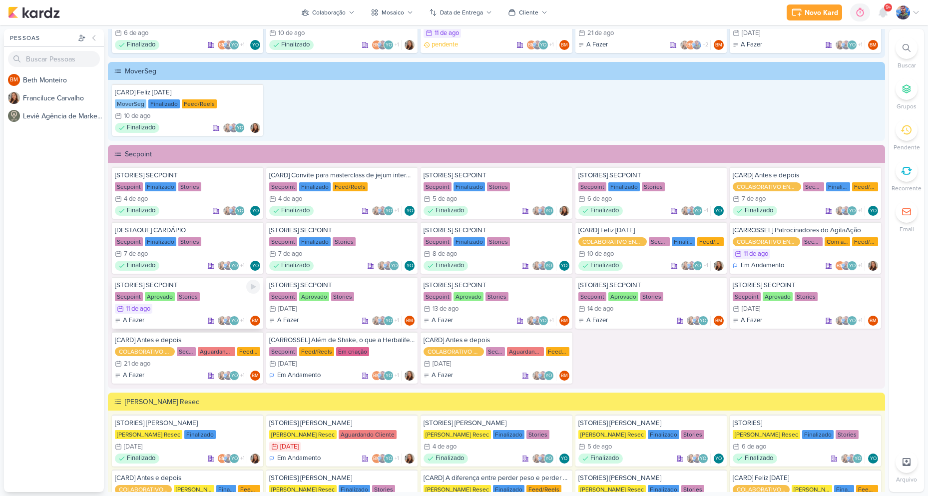
click at [180, 301] on div "Secpoint Aprovado Stories" at bounding box center [187, 297] width 145 height 10
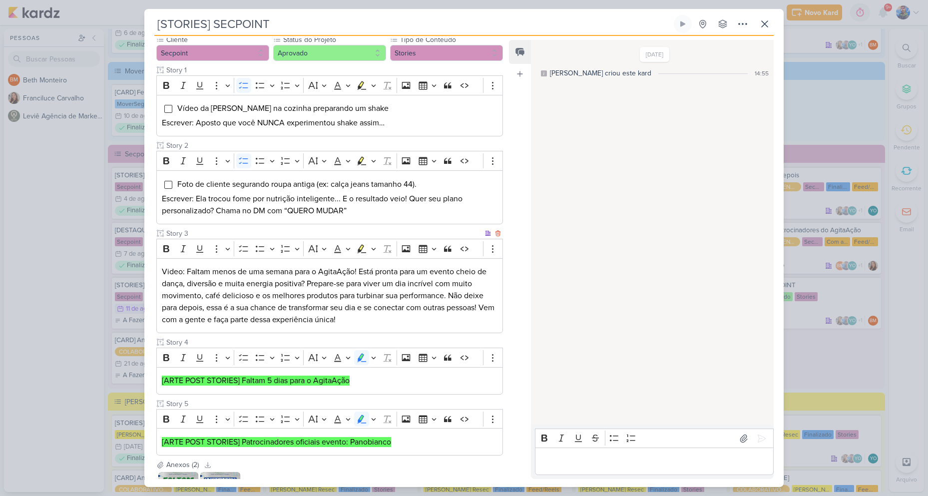
scroll to position [187, 0]
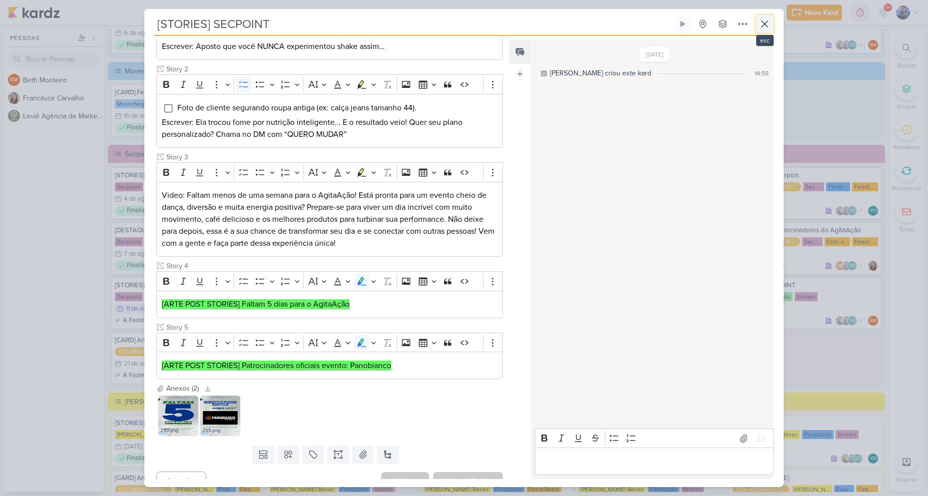
click at [759, 25] on icon at bounding box center [765, 24] width 12 height 12
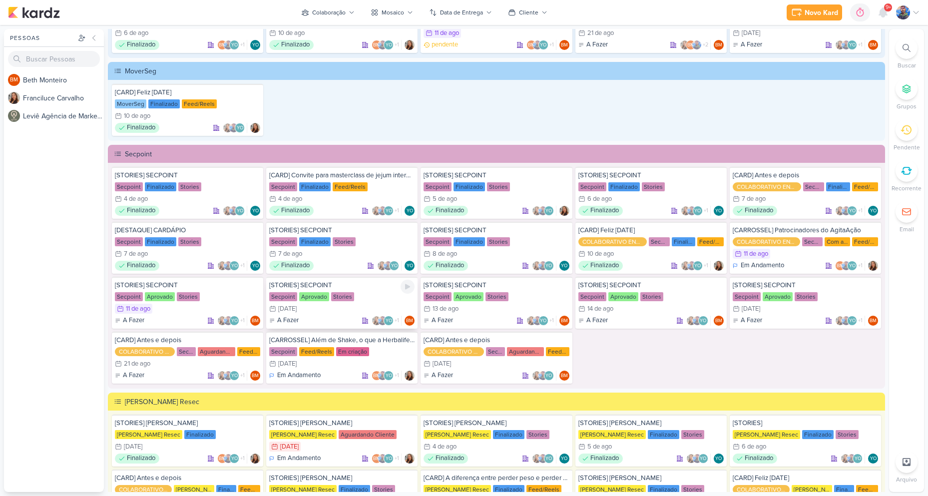
click at [292, 306] on div "[DATE]" at bounding box center [287, 309] width 18 height 6
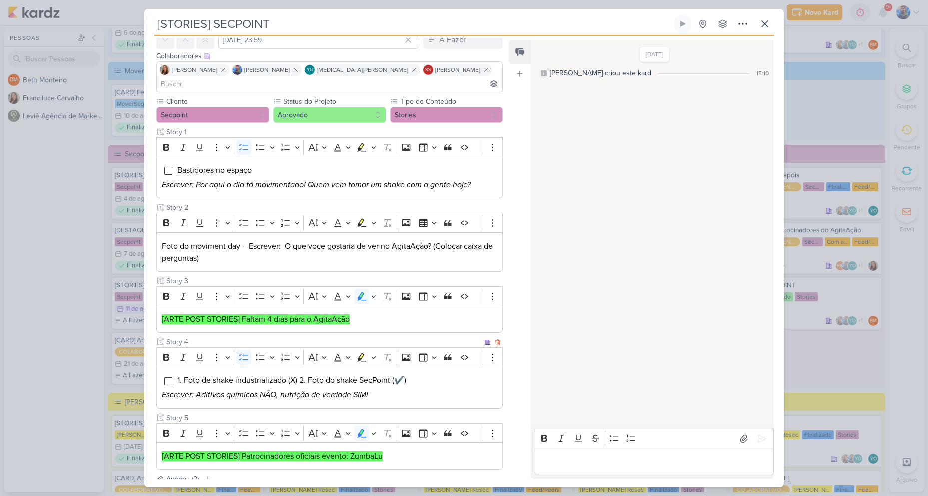
scroll to position [139, 0]
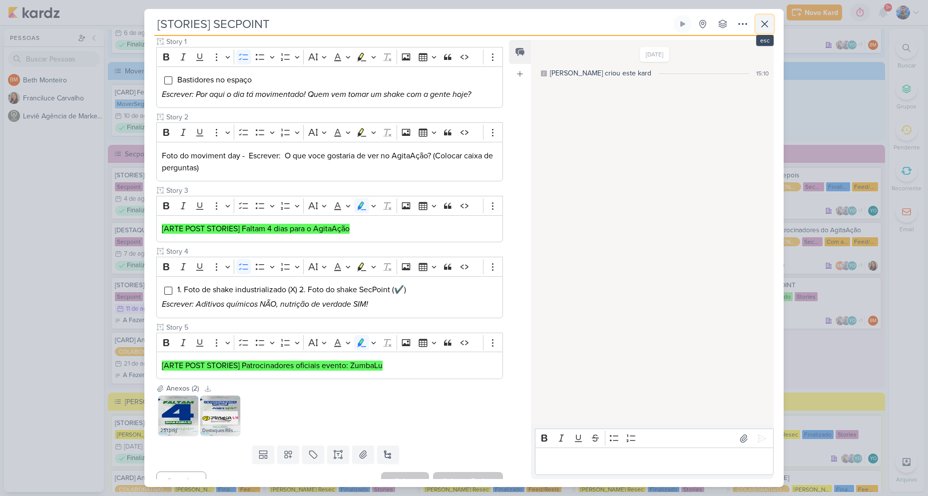
click at [766, 19] on icon at bounding box center [765, 24] width 12 height 12
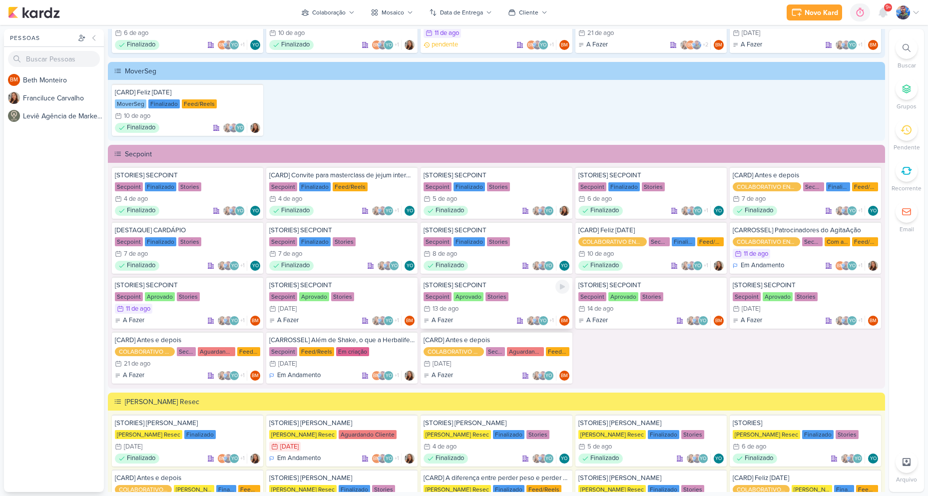
click at [480, 303] on div "[STORIES] SECPOINT Secpoint Aprovado Stories 13/8 [DATE] A Fazer +1" at bounding box center [495, 303] width 151 height 52
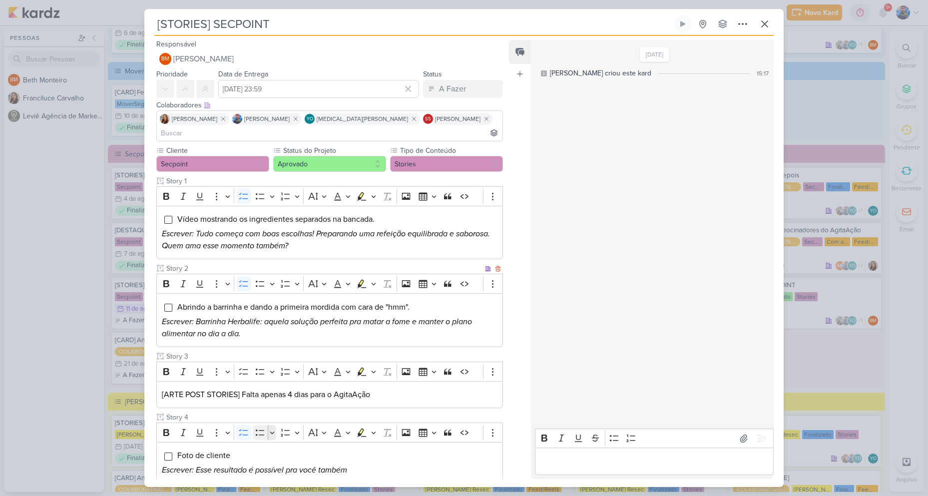
scroll to position [100, 0]
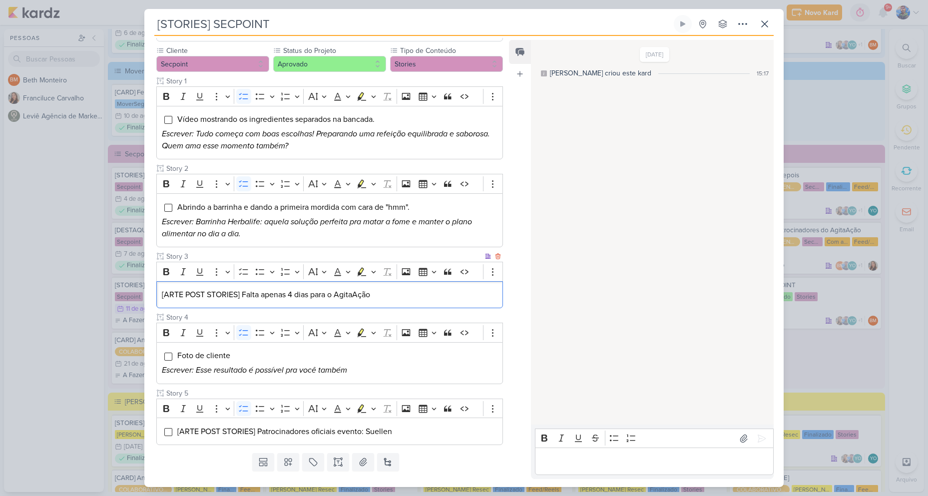
click at [295, 289] on p "[ARTE POST STORIES] Falta apenas 4 dias para o AgitaAção" at bounding box center [330, 295] width 336 height 12
click at [290, 281] on div "[ARTE POST STORIES] Falta apenas 4 dias para o AgitaAção" at bounding box center [329, 294] width 347 height 27
click at [397, 289] on p "[ARTE POST STORIES] Falta apenas 3 dias para o AgitaAção" at bounding box center [330, 295] width 336 height 12
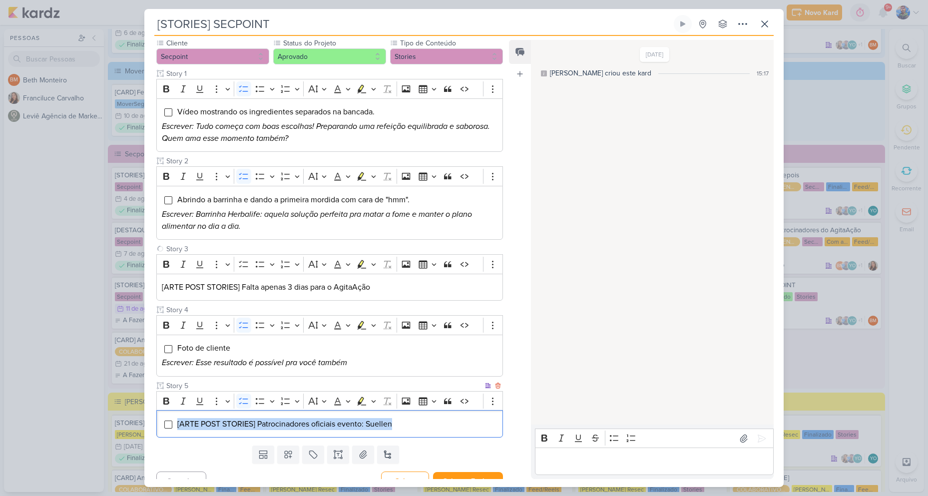
drag, startPoint x: 388, startPoint y: 406, endPoint x: 391, endPoint y: 380, distance: 26.1
click at [172, 410] on div "[ARTE POST STORIES] Patrocinadores oficiais evento: Suellen" at bounding box center [329, 423] width 347 height 27
click at [372, 396] on icon "Editor toolbar" at bounding box center [373, 401] width 5 height 10
click at [307, 410] on button "Green marker" at bounding box center [314, 417] width 15 height 15
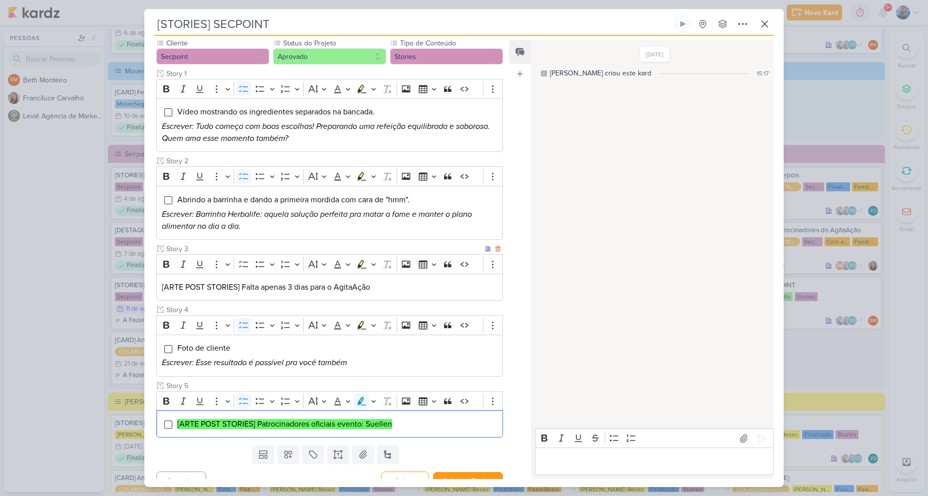
click at [377, 281] on p "[ARTE POST STORIES] Falta apenas 3 dias para o AgitaAção" at bounding box center [330, 287] width 336 height 12
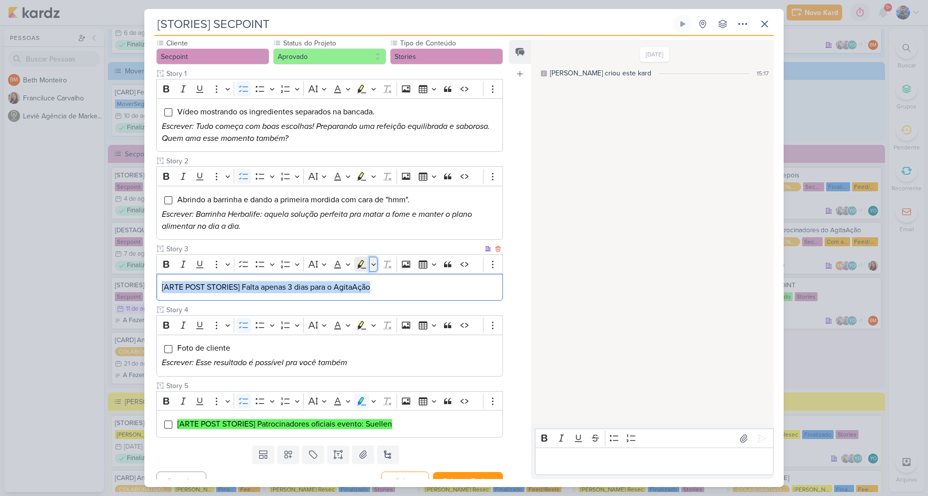
click at [374, 259] on icon "Editor toolbar" at bounding box center [373, 264] width 5 height 10
click at [316, 277] on icon "Text highlight toolbar" at bounding box center [315, 282] width 10 height 10
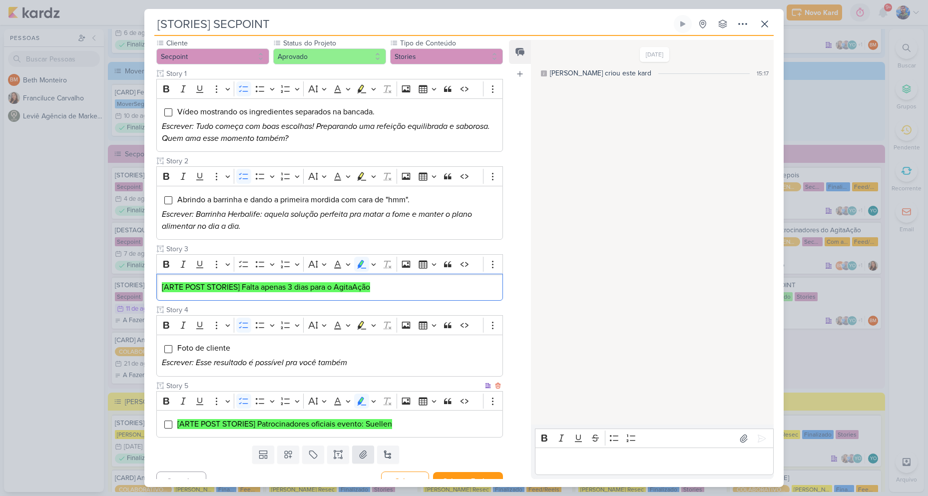
click at [384, 410] on div "[ARTE POST STORIES] Patrocinadores oficiais evento: Suellen" at bounding box center [329, 423] width 347 height 27
click at [365, 449] on icon at bounding box center [363, 454] width 10 height 10
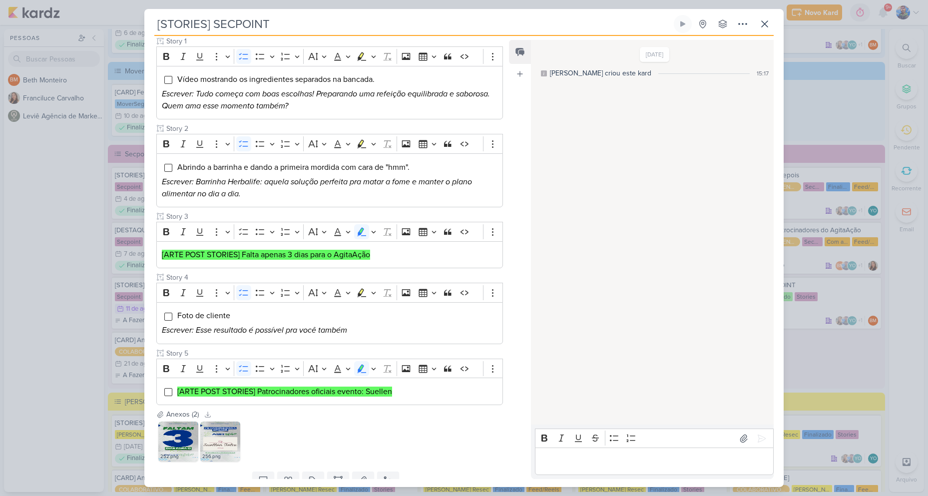
scroll to position [166, 0]
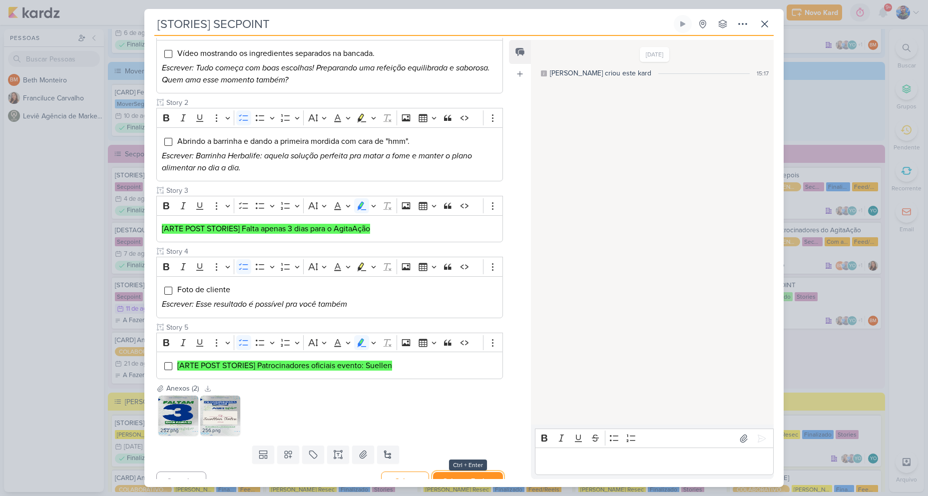
click at [475, 472] on button "Salvar e Fechar" at bounding box center [468, 481] width 70 height 18
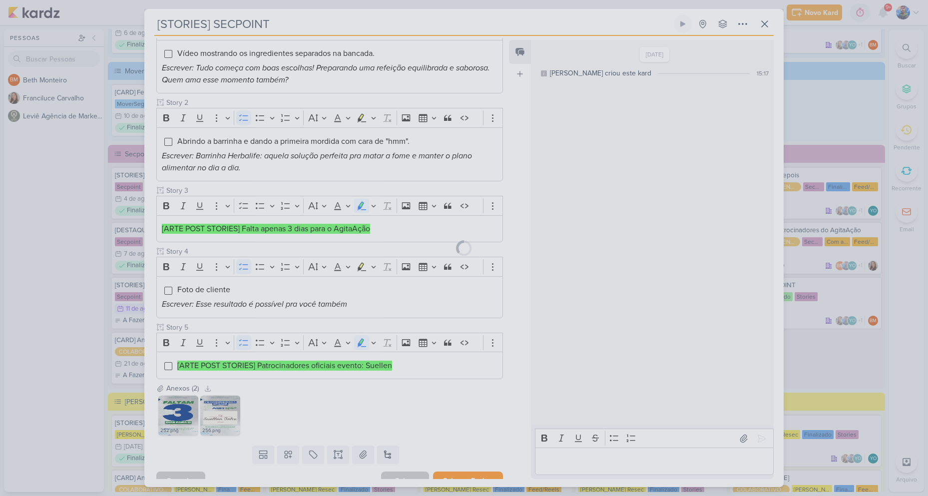
scroll to position [165, 0]
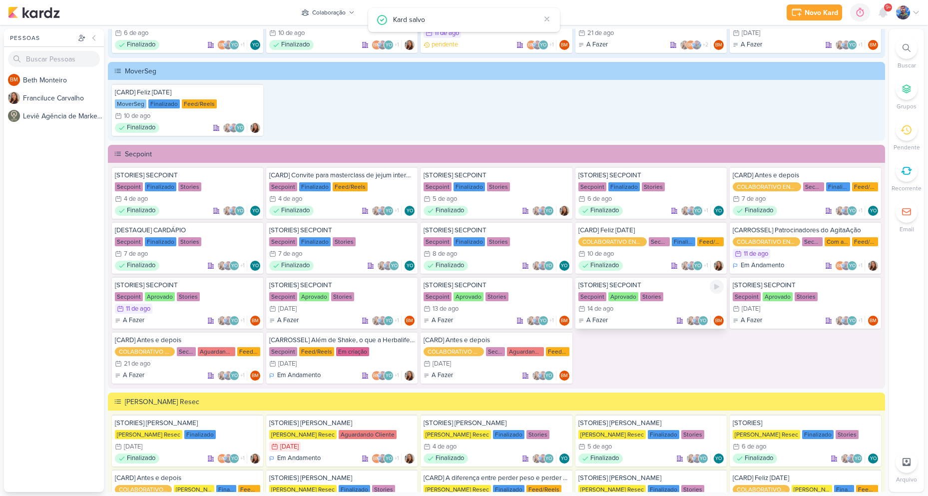
click at [611, 302] on div "[STORIES] SECPOINT Secpoint Aprovado Stories 14/8 [DATE] A Fazer" at bounding box center [650, 303] width 151 height 52
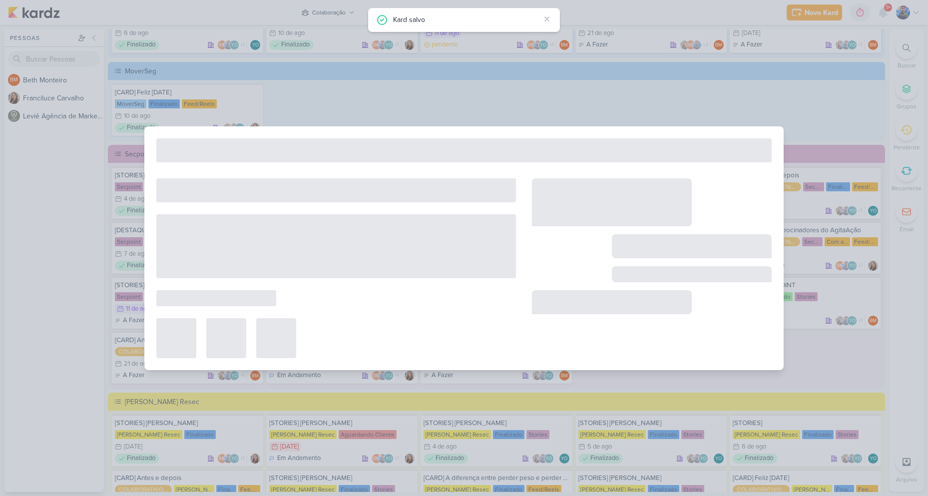
type input "[DATE] 23:59"
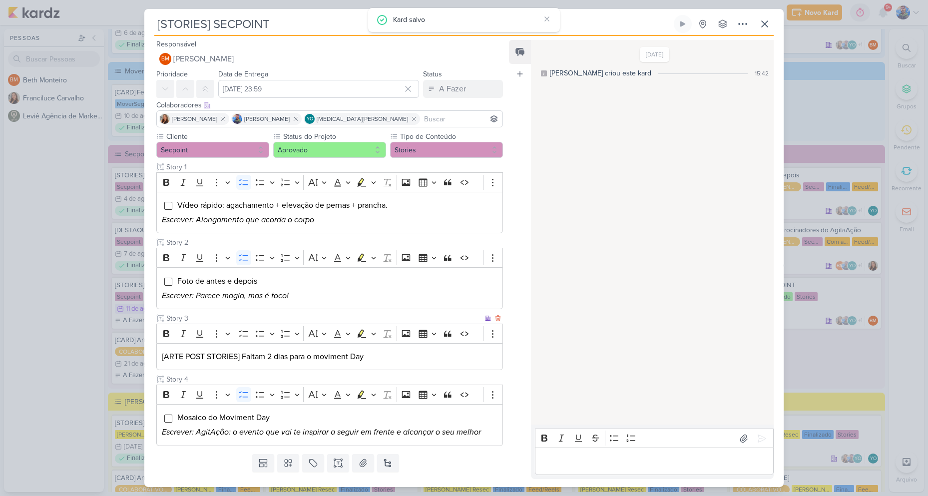
scroll to position [22, 0]
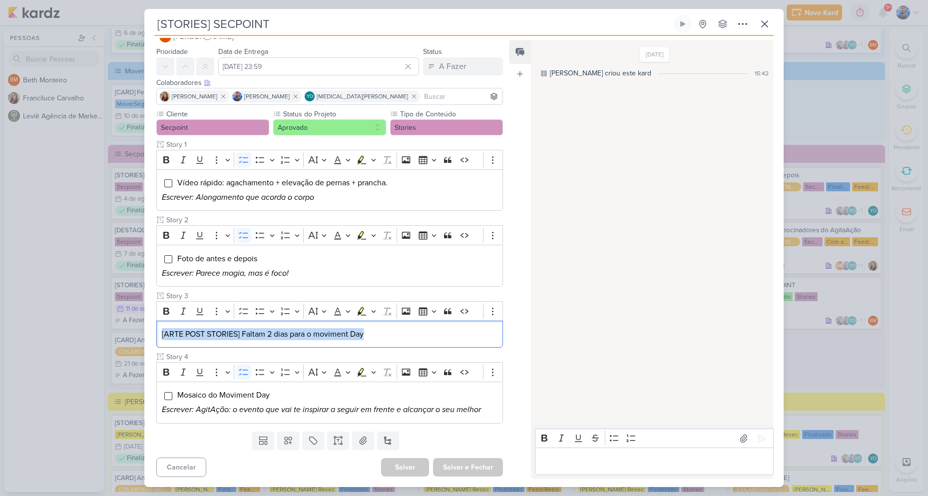
drag, startPoint x: 198, startPoint y: 338, endPoint x: 155, endPoint y: 340, distance: 42.5
click at [155, 340] on div "Cliente Secpoint Status do Projeto" at bounding box center [325, 268] width 363 height 319
click at [374, 312] on icon "Editor toolbar" at bounding box center [373, 311] width 5 height 10
click at [312, 333] on icon "Text highlight toolbar" at bounding box center [315, 329] width 10 height 10
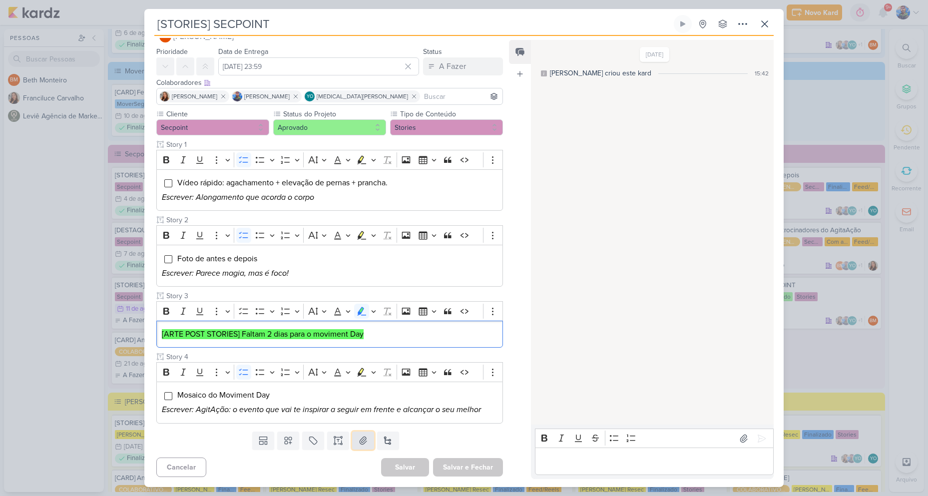
click at [359, 436] on icon at bounding box center [363, 440] width 10 height 10
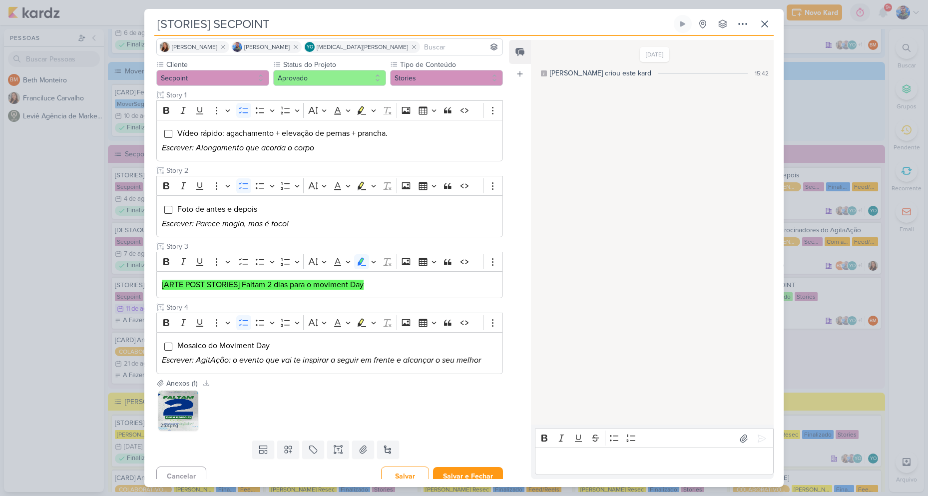
scroll to position [81, 0]
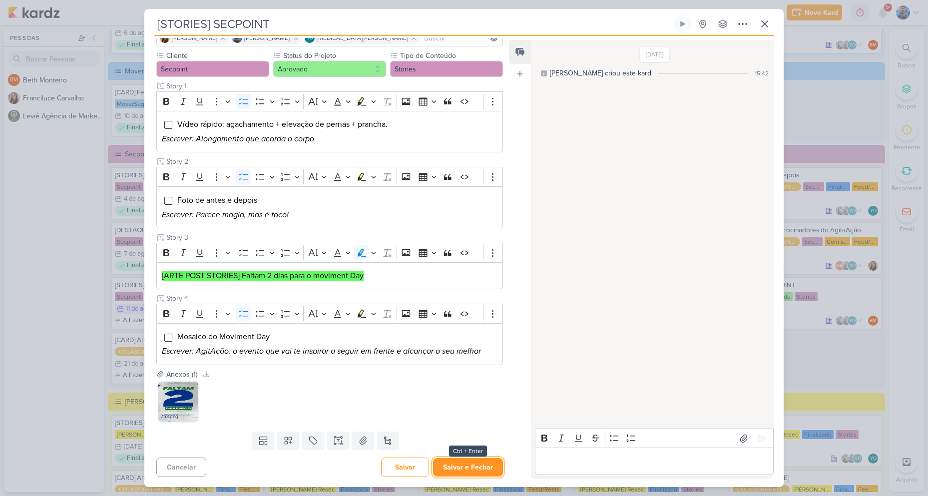
click at [454, 460] on button "Salvar e Fechar" at bounding box center [468, 467] width 70 height 18
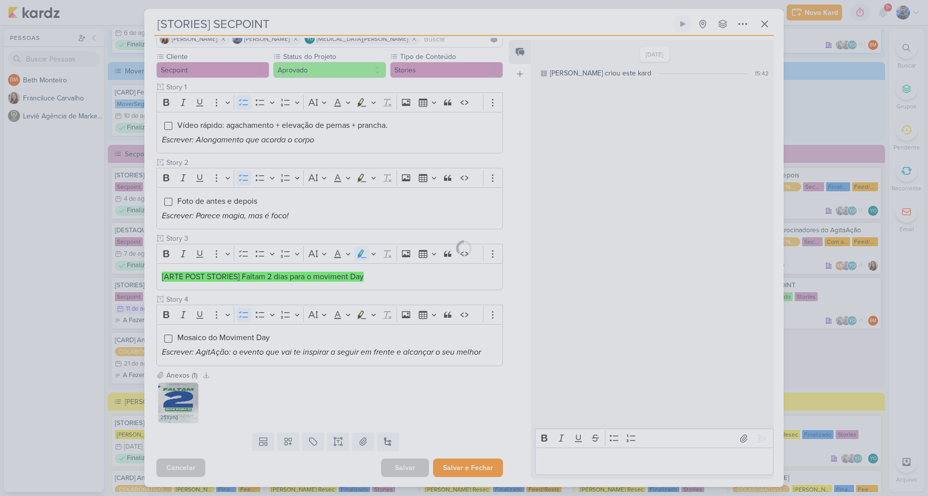
scroll to position [80, 0]
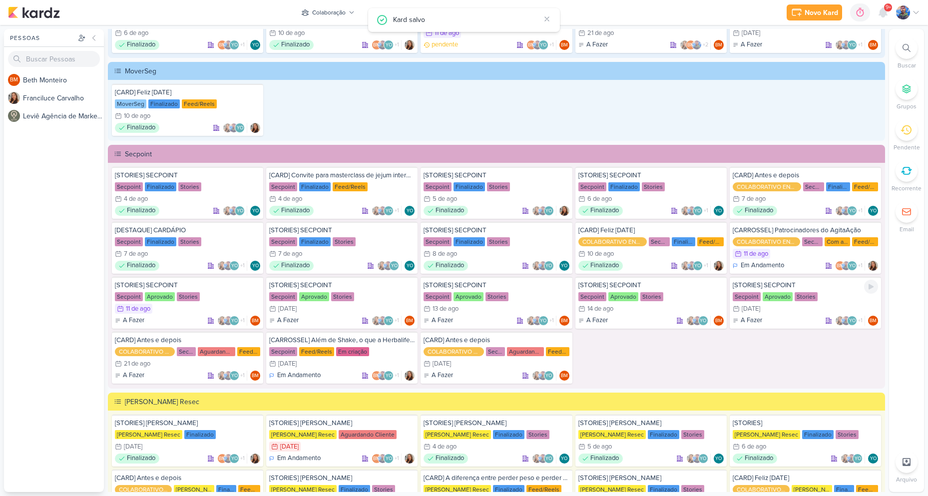
click at [796, 301] on div "Secpoint Aprovado Stories" at bounding box center [805, 297] width 145 height 10
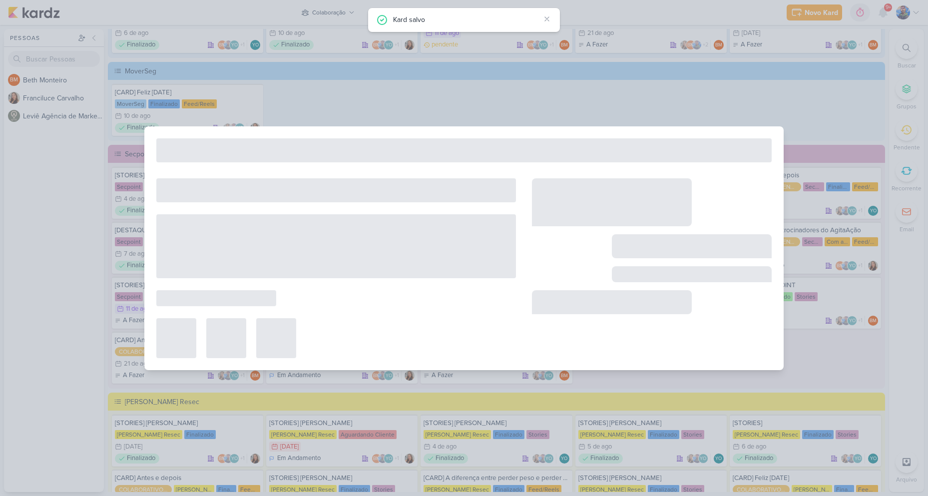
type input "[DATE] 23:59"
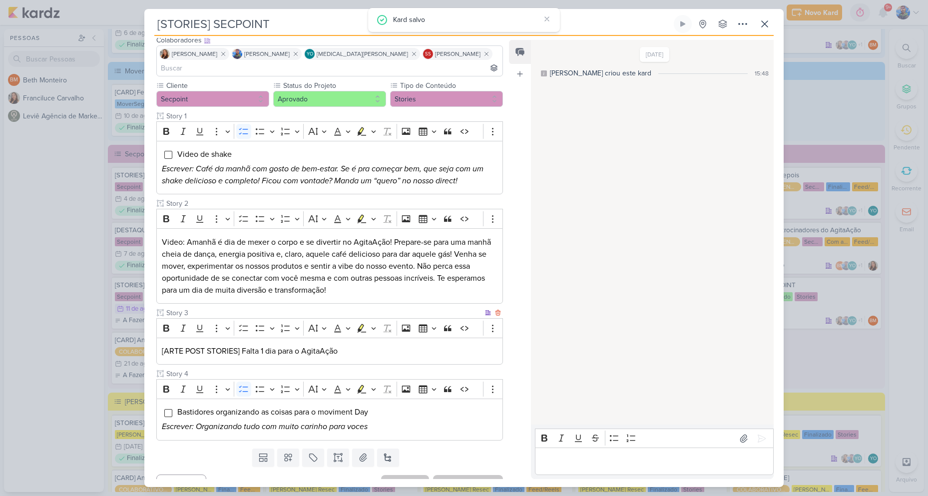
scroll to position [68, 0]
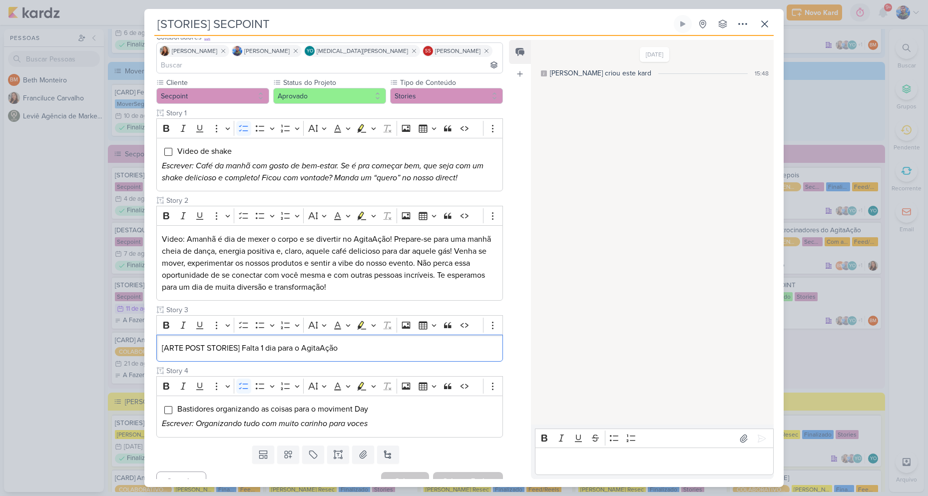
drag, startPoint x: 349, startPoint y: 335, endPoint x: 267, endPoint y: 320, distance: 83.3
click at [122, 332] on div "[STORIES] SECPOINT Criado por [PERSON_NAME]" at bounding box center [464, 248] width 928 height 496
click at [375, 320] on icon "Editor toolbar" at bounding box center [373, 325] width 5 height 10
click at [317, 338] on icon "Text highlight toolbar" at bounding box center [315, 343] width 10 height 10
click at [361, 449] on icon at bounding box center [363, 454] width 10 height 10
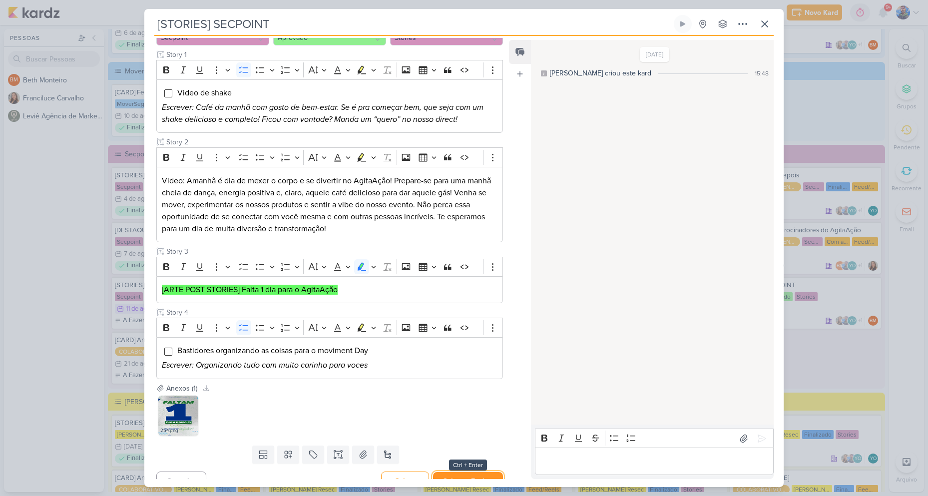
click at [459, 472] on button "Salvar e Fechar" at bounding box center [468, 481] width 70 height 18
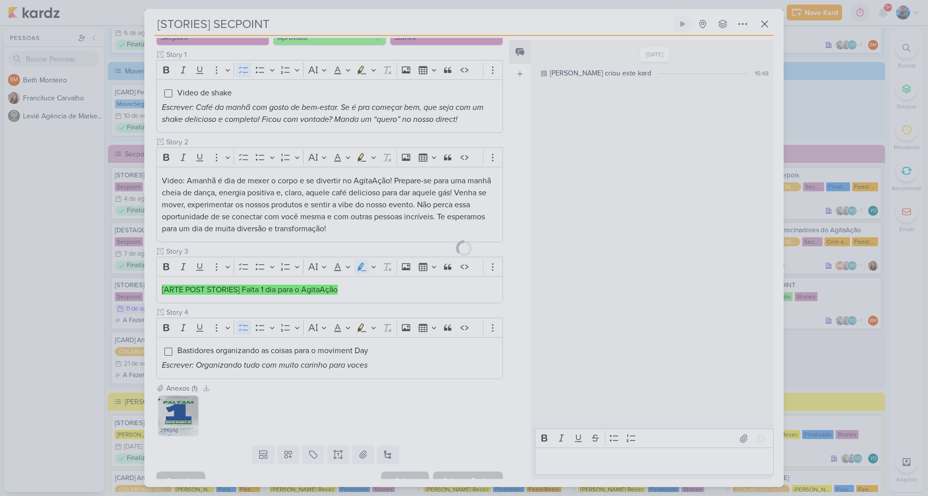
scroll to position [125, 0]
